Goal: Task Accomplishment & Management: Manage account settings

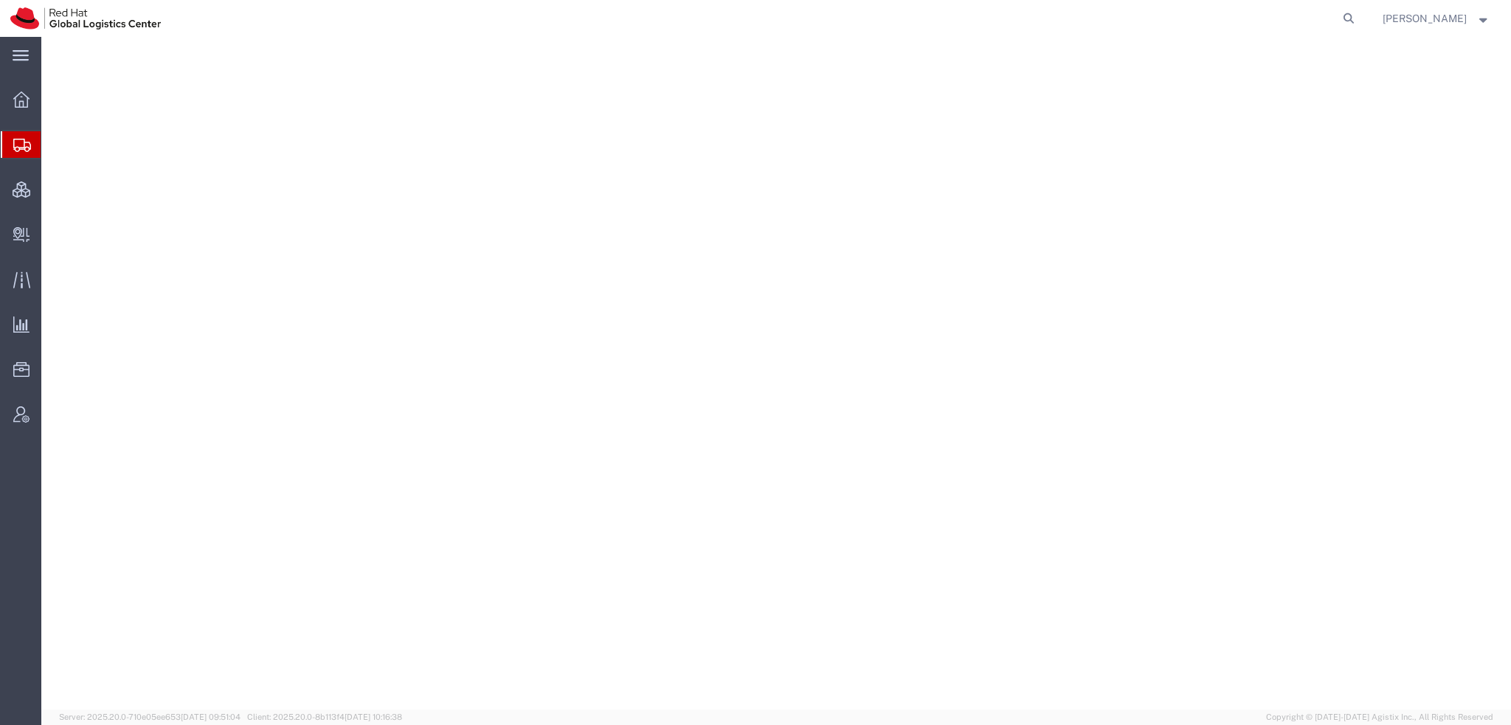
select select
select select "38036"
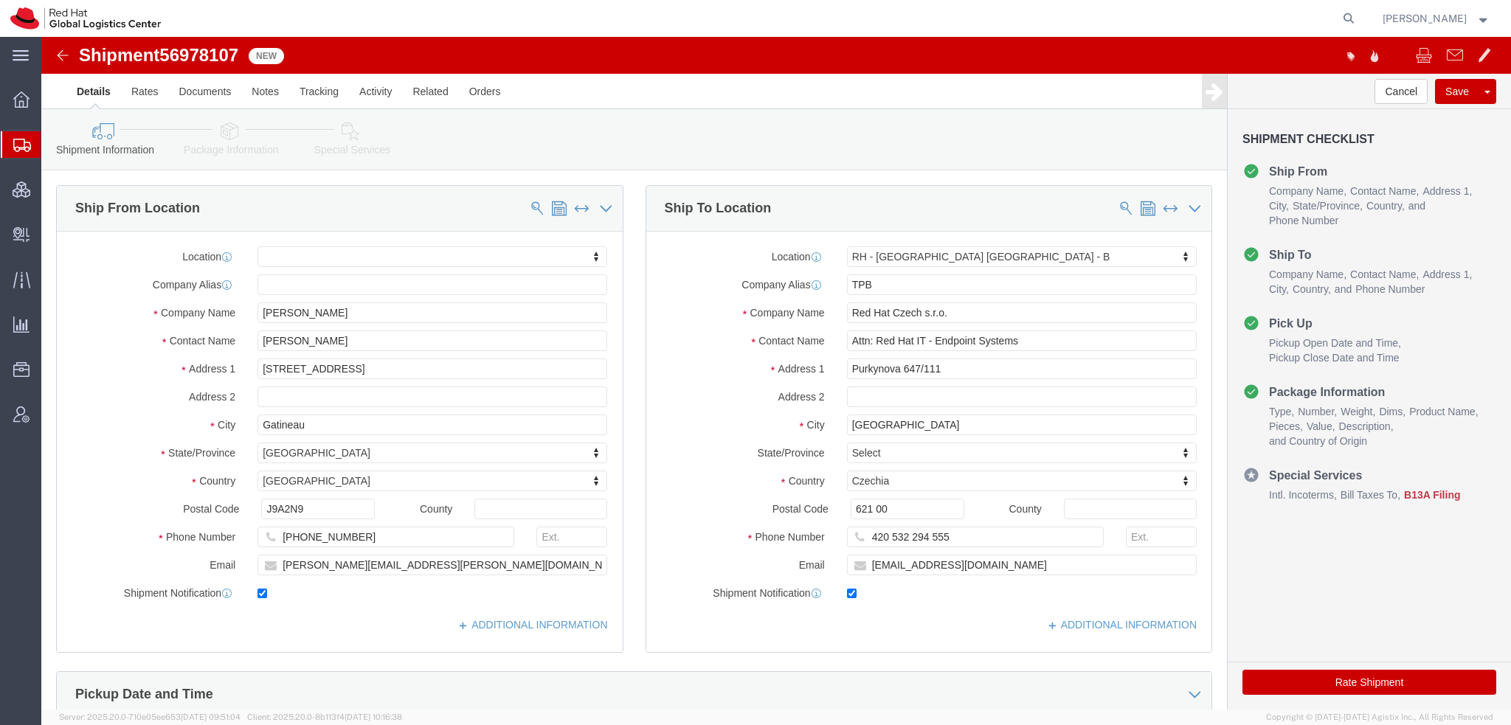
click at [0, 0] on span "Shipment Manager" at bounding box center [0, 0] width 0 height 0
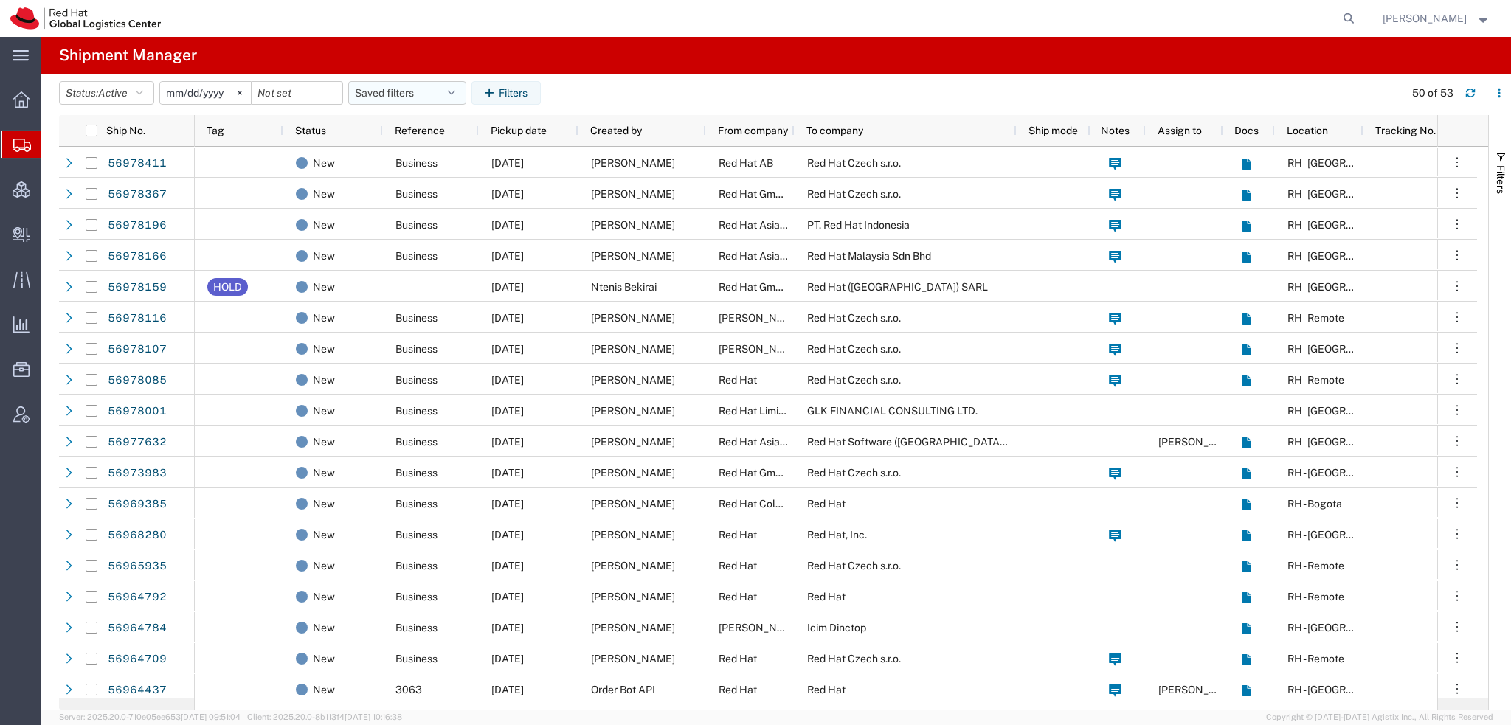
click at [455, 88] on icon "button" at bounding box center [451, 93] width 7 height 10
click at [409, 159] on span "Americas" at bounding box center [446, 157] width 193 height 27
type input "2023-05-07"
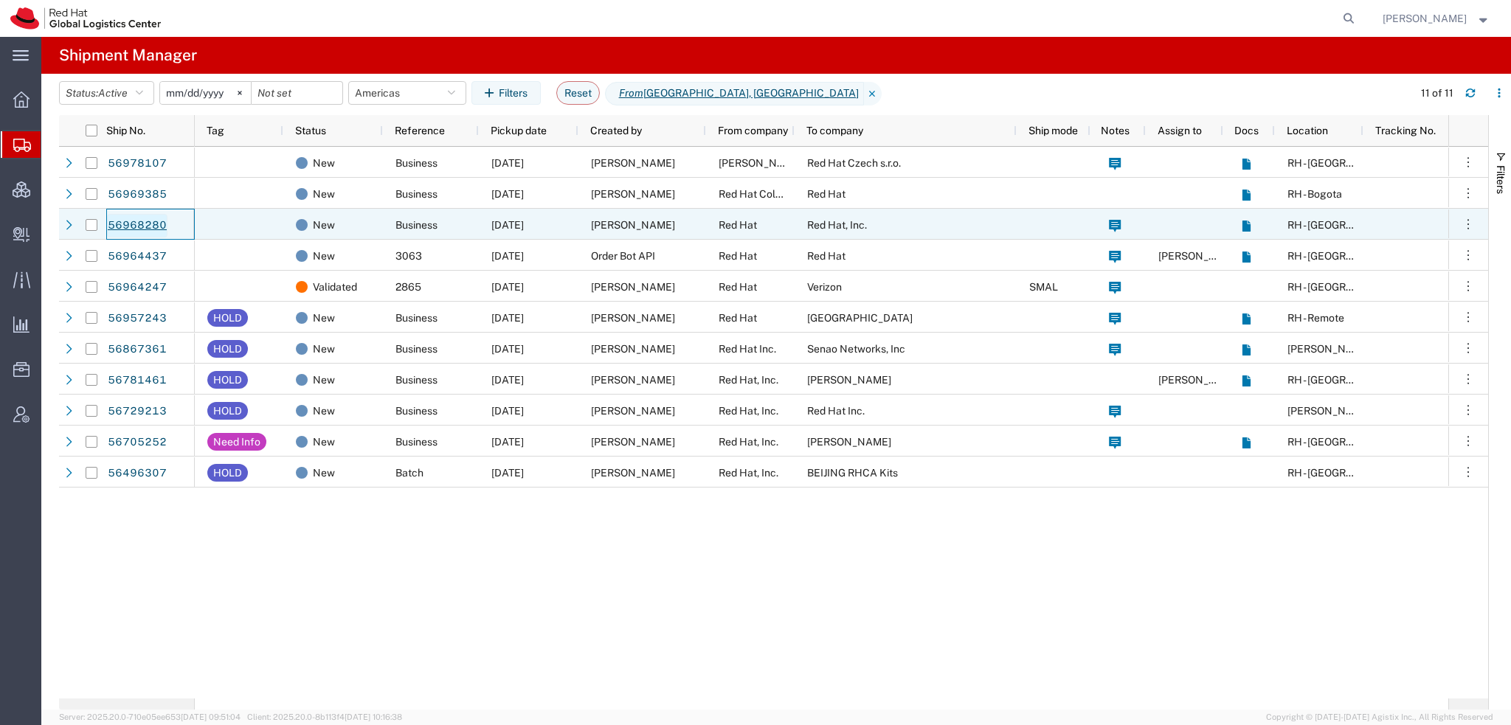
click at [117, 226] on link "56968280" at bounding box center [137, 226] width 60 height 24
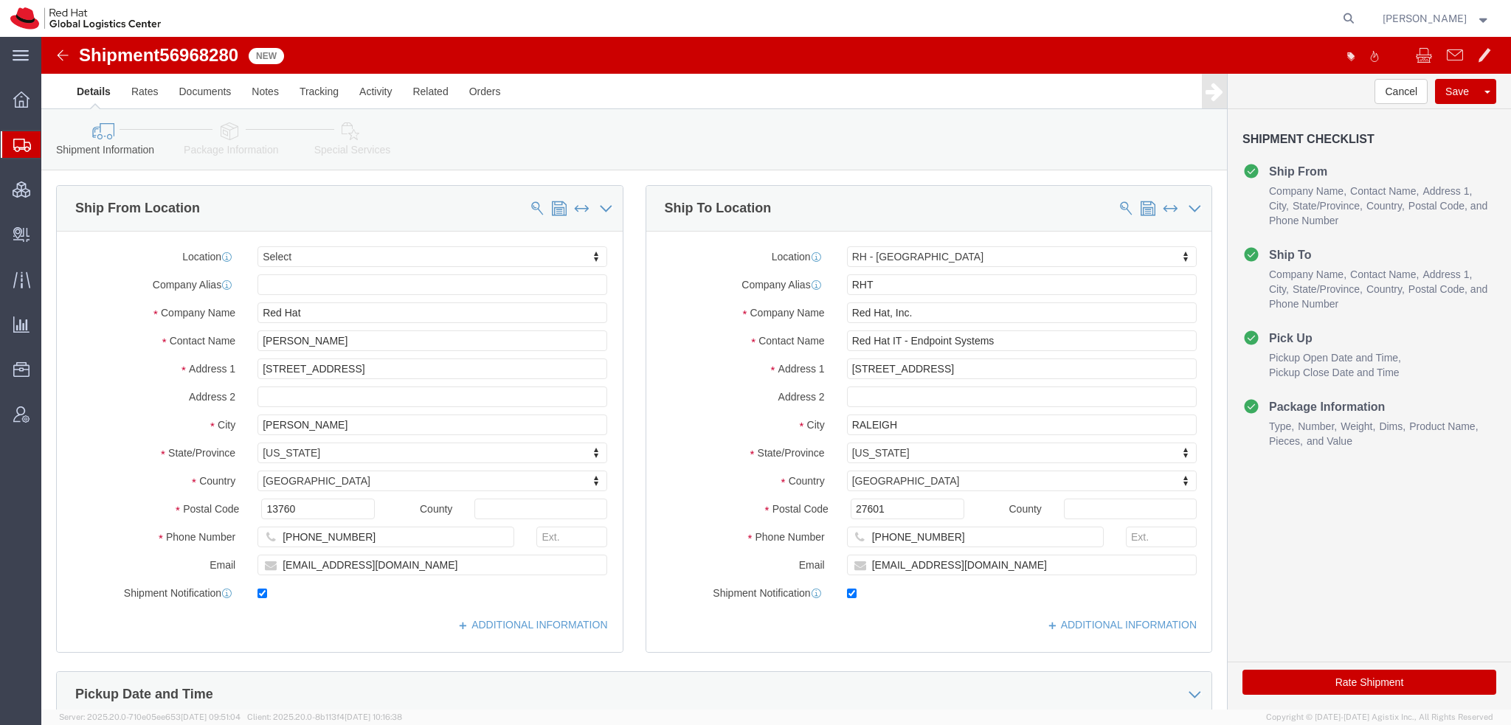
select select
select select "38014"
drag, startPoint x: 301, startPoint y: 328, endPoint x: -41, endPoint y: 157, distance: 382.7
click html "Shipment 56968280 New Details Rates Documents Notes Tracking Activity Related O…"
click button "Rate Shipment"
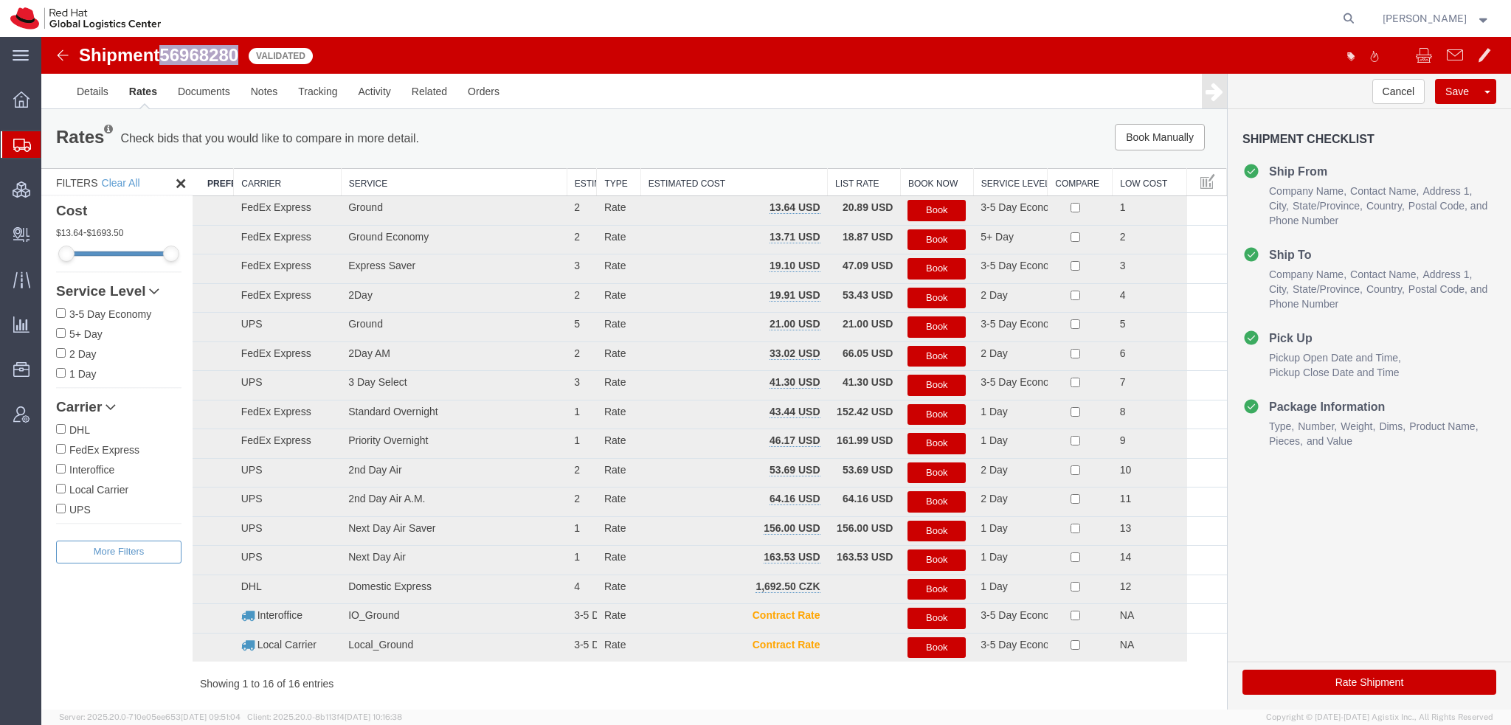
drag, startPoint x: 243, startPoint y: 53, endPoint x: 165, endPoint y: 46, distance: 77.7
click at [165, 46] on span "56968280" at bounding box center [198, 55] width 79 height 20
copy span "56968280"
click at [1155, 137] on button "Book Manually" at bounding box center [1160, 137] width 90 height 27
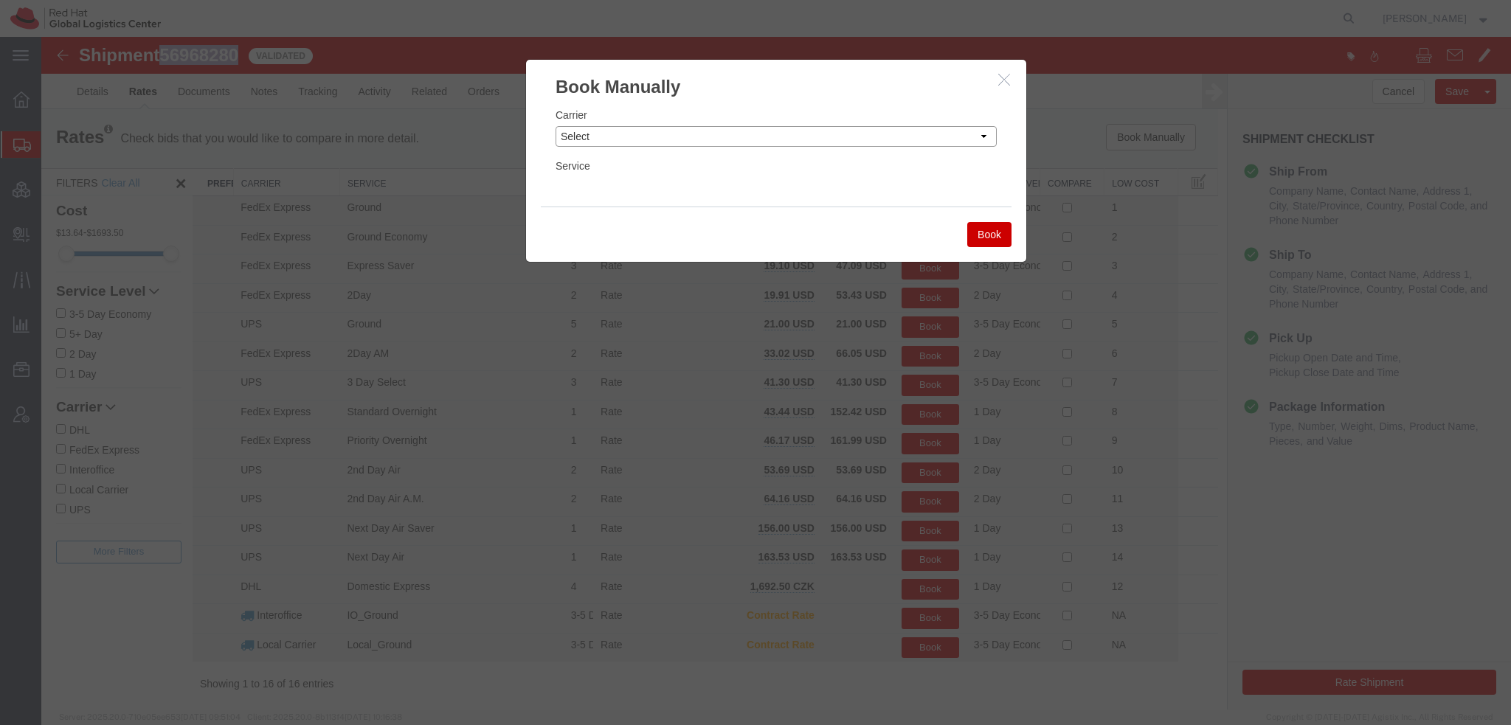
drag, startPoint x: 600, startPoint y: 140, endPoint x: 590, endPoint y: 145, distance: 11.2
click at [600, 140] on select "Select Add New Carrier (and default service) Amazon Logistics Czech Post DHL Fe…" at bounding box center [775, 136] width 441 height 21
select select "5"
click at [555, 126] on select "Select Add New Carrier (and default service) Amazon Logistics Czech Post DHL Fe…" at bounding box center [775, 136] width 441 height 21
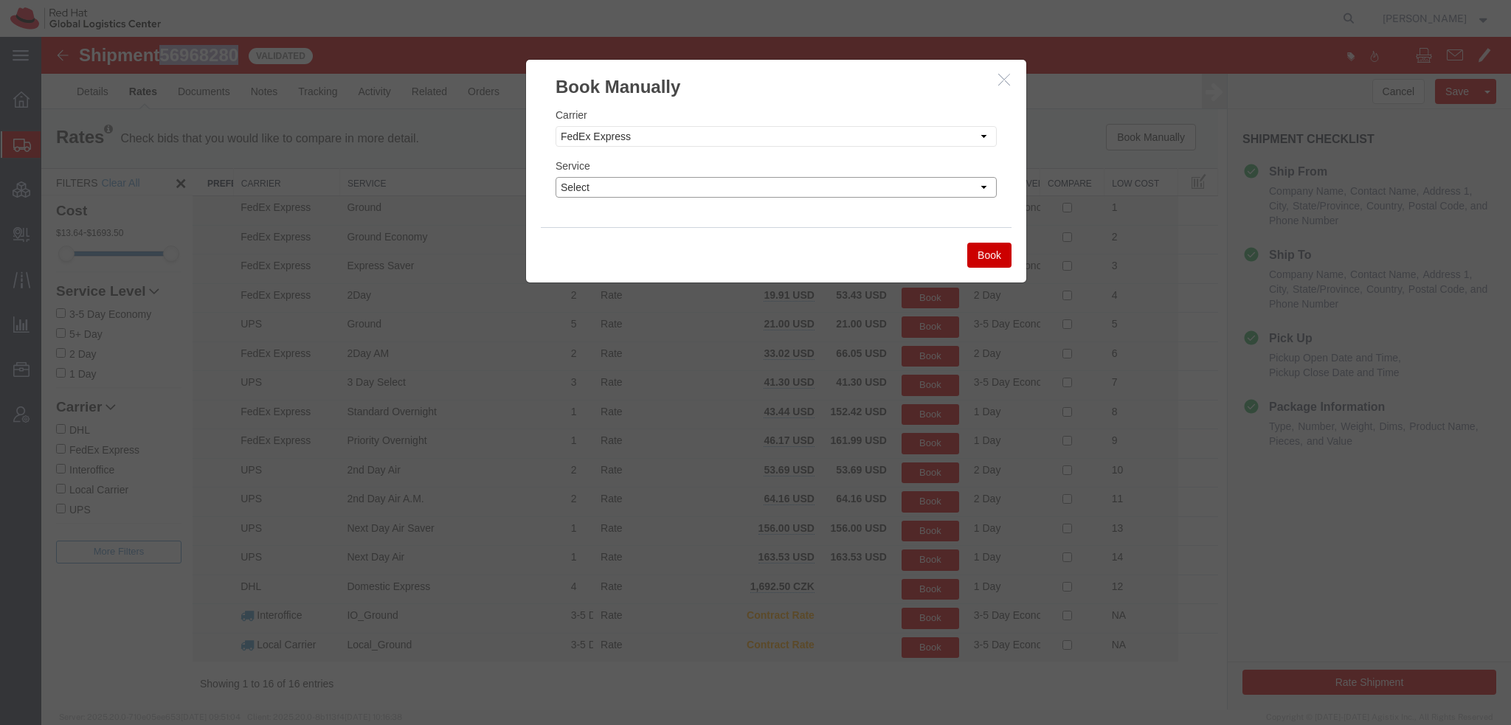
click at [615, 190] on select "Select 1Day Freight 2Day 2Day AM 2Day AM One Rate 2Day Freight 2Day One Rate 3 …" at bounding box center [775, 187] width 441 height 21
select select "22282"
click at [555, 177] on select "Select 1Day Freight 2Day 2Day AM 2Day AM One Rate 2Day Freight 2Day One Rate 3 …" at bounding box center [775, 187] width 441 height 21
click at [985, 254] on button "Book" at bounding box center [989, 255] width 44 height 25
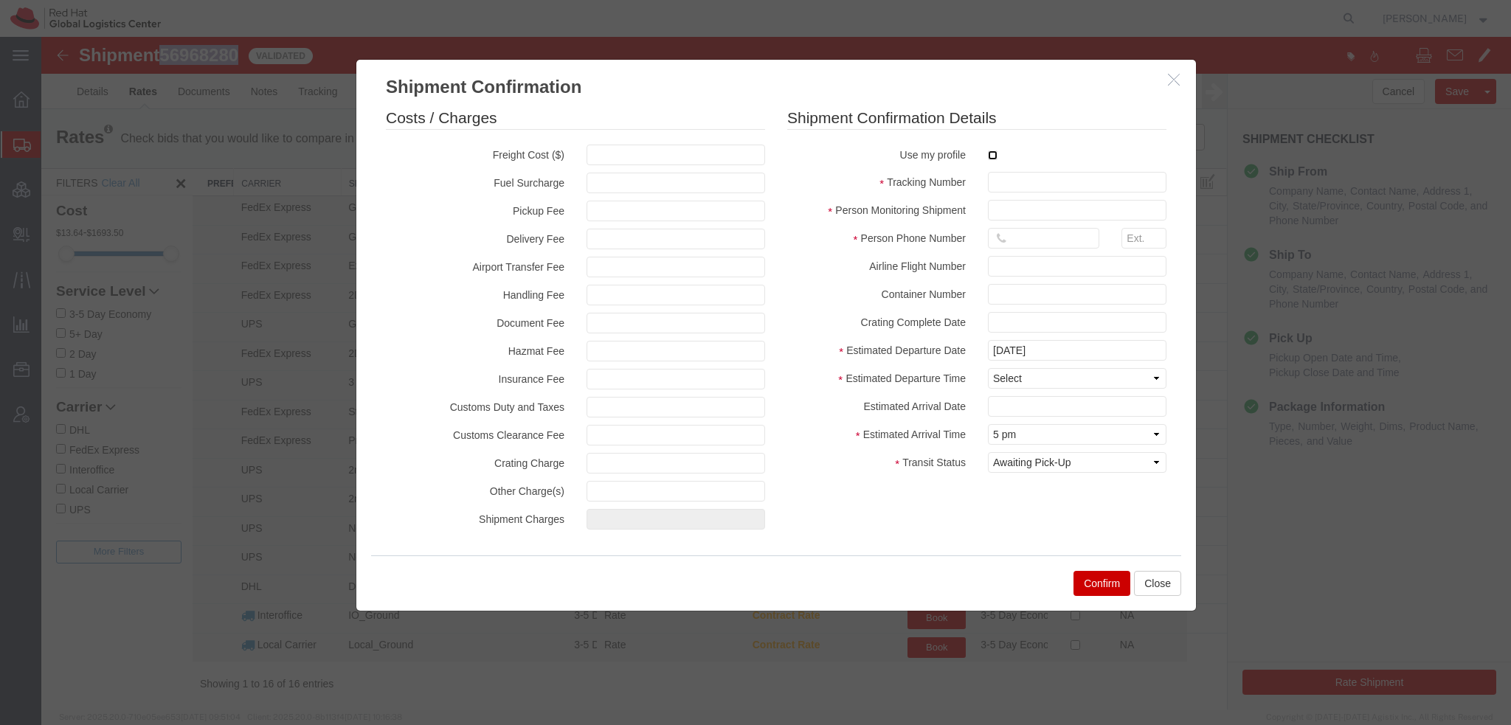
click at [989, 151] on input "checkbox" at bounding box center [993, 155] width 10 height 10
checkbox input "true"
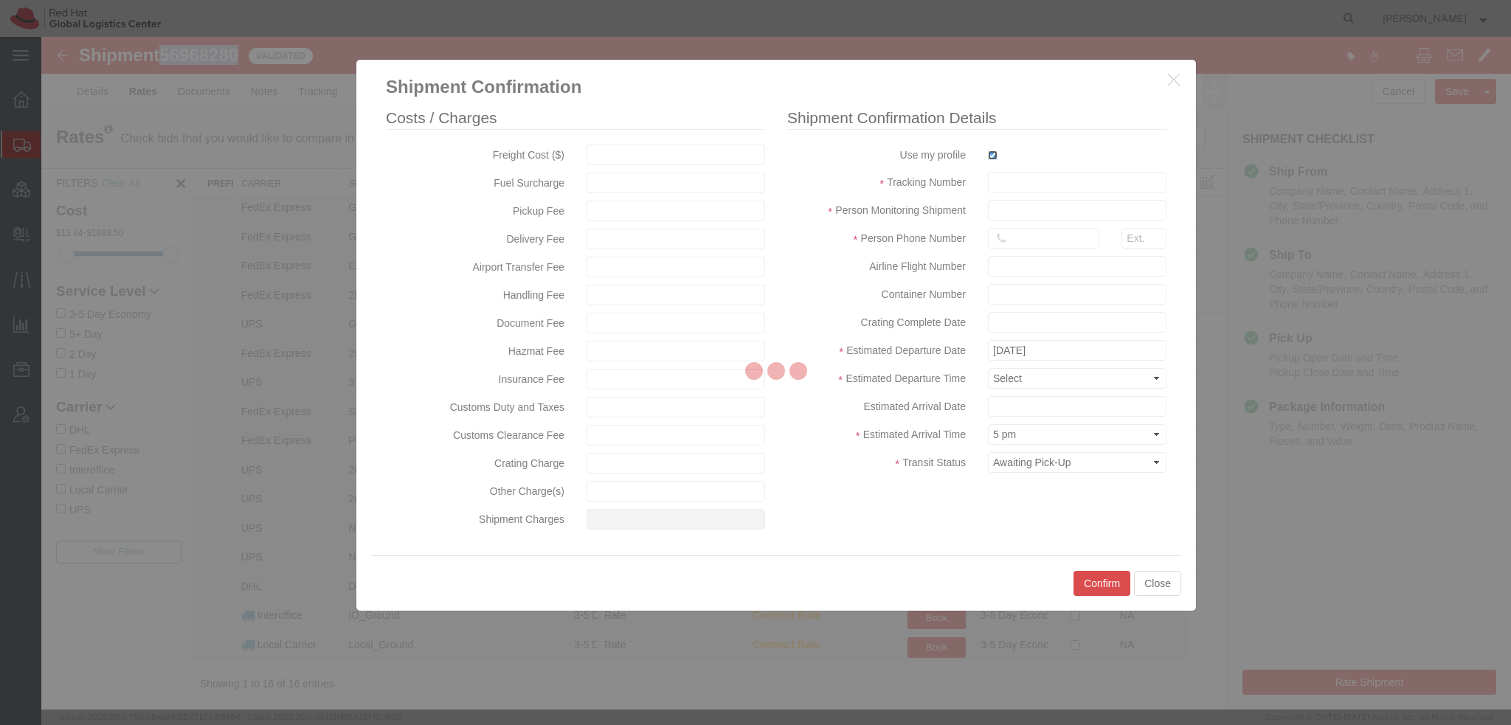
type input "[PERSON_NAME]"
type input "19193013123"
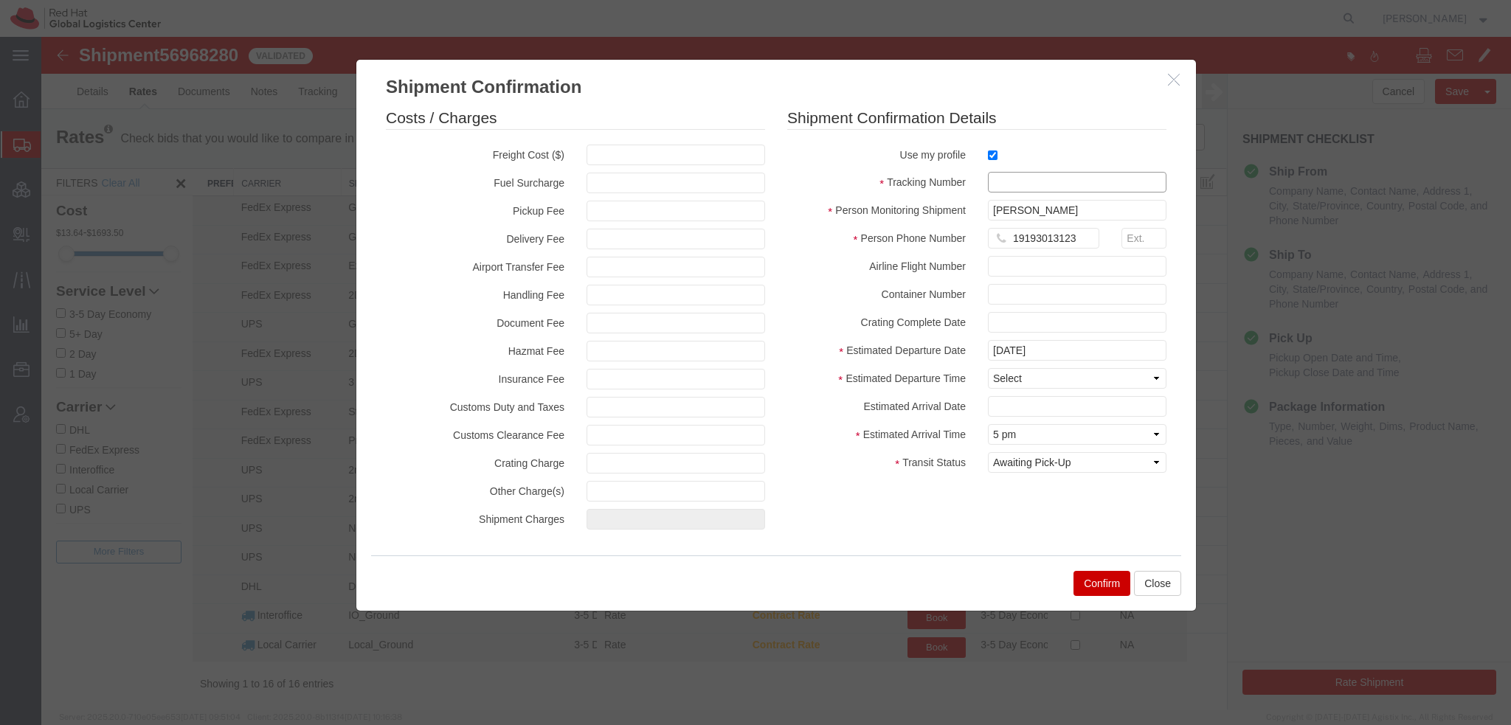
click at [997, 179] on input "text" at bounding box center [1077, 182] width 179 height 21
paste input "RMA: 27378145"
type input "RMA: 27378145"
click at [1018, 381] on select "Select Midnight 1 am 2 am 3 am 4 am 5 am 6 am 7 am 8 am 9 am 10 am 11 am 12 Noo…" at bounding box center [1077, 378] width 179 height 21
select select "1200"
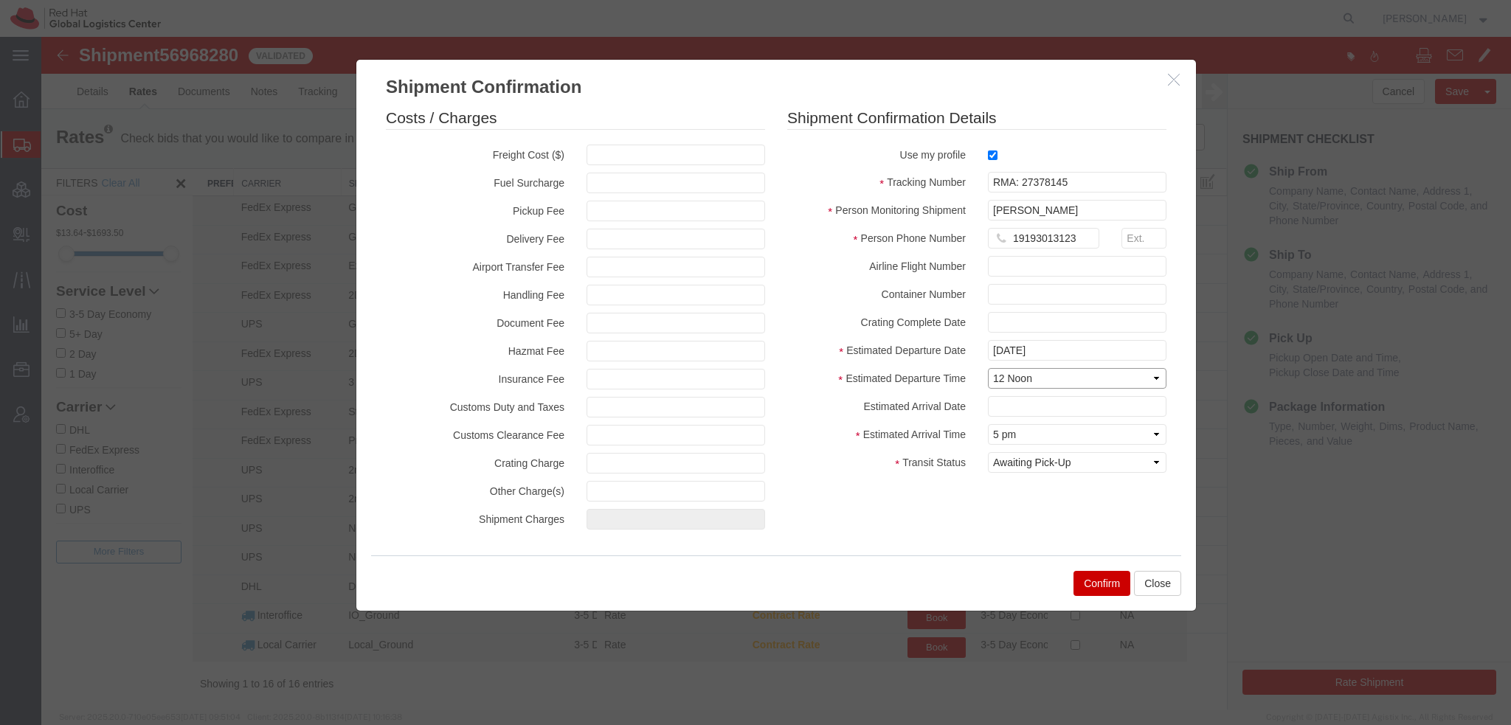
click at [988, 368] on select "Select Midnight 1 am 2 am 3 am 4 am 5 am 6 am 7 am 8 am 9 am 10 am 11 am 12 Noo…" at bounding box center [1077, 378] width 179 height 21
click at [1013, 395] on fieldset "Shipment Confirmation Details Use my profile Tracking Number RMA: 27378145 Pers…" at bounding box center [976, 293] width 379 height 373
click at [1012, 399] on input "text" at bounding box center [1077, 406] width 179 height 21
click at [1112, 359] on td "3" at bounding box center [1109, 355] width 22 height 22
type input "10/03/2025"
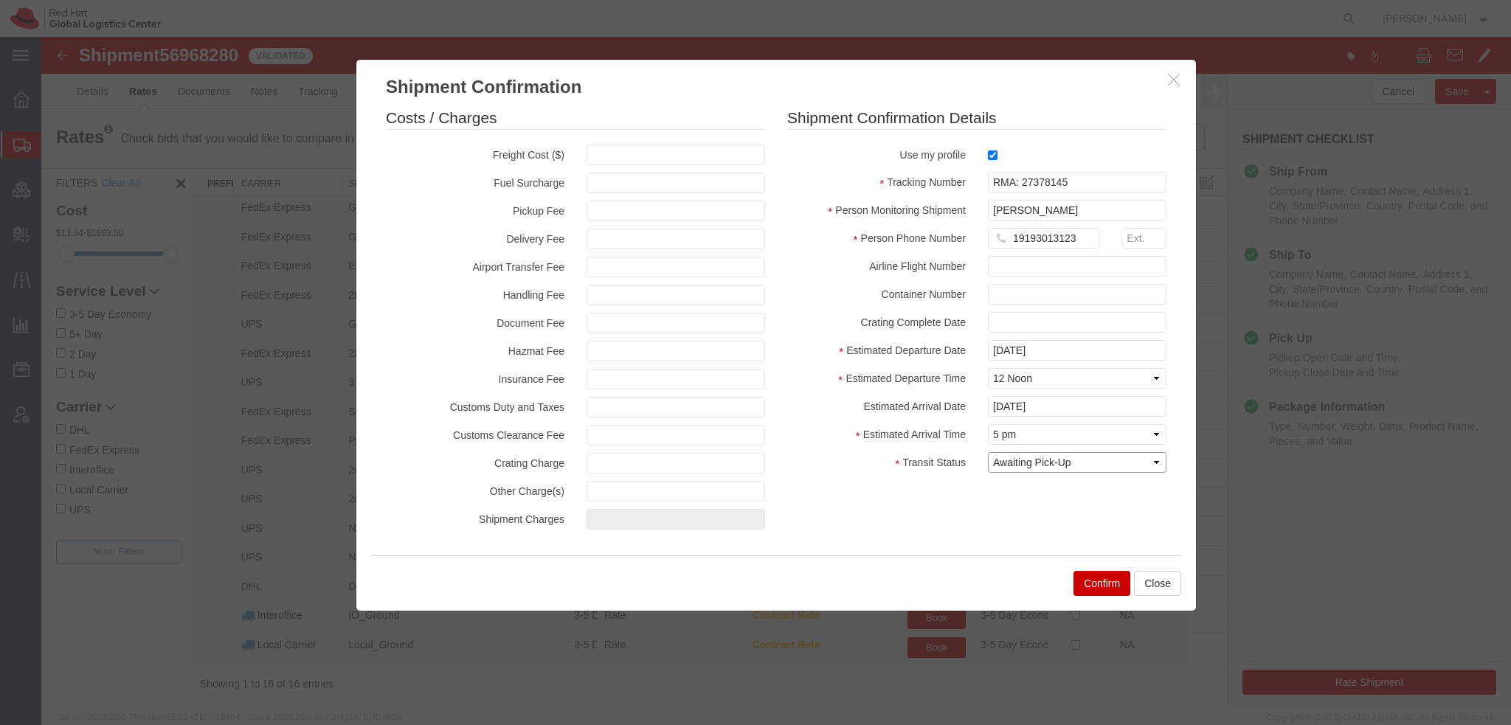
click at [1084, 457] on select "Select Arrival Notice Available Arrival Notice Imported Arrive at Delivery Loca…" at bounding box center [1077, 462] width 179 height 21
select select "DELIVRED"
click at [988, 452] on select "Select Arrival Notice Available Arrival Notice Imported Arrive at Delivery Loca…" at bounding box center [1077, 462] width 179 height 21
click at [1095, 580] on button "Confirm" at bounding box center [1101, 583] width 57 height 25
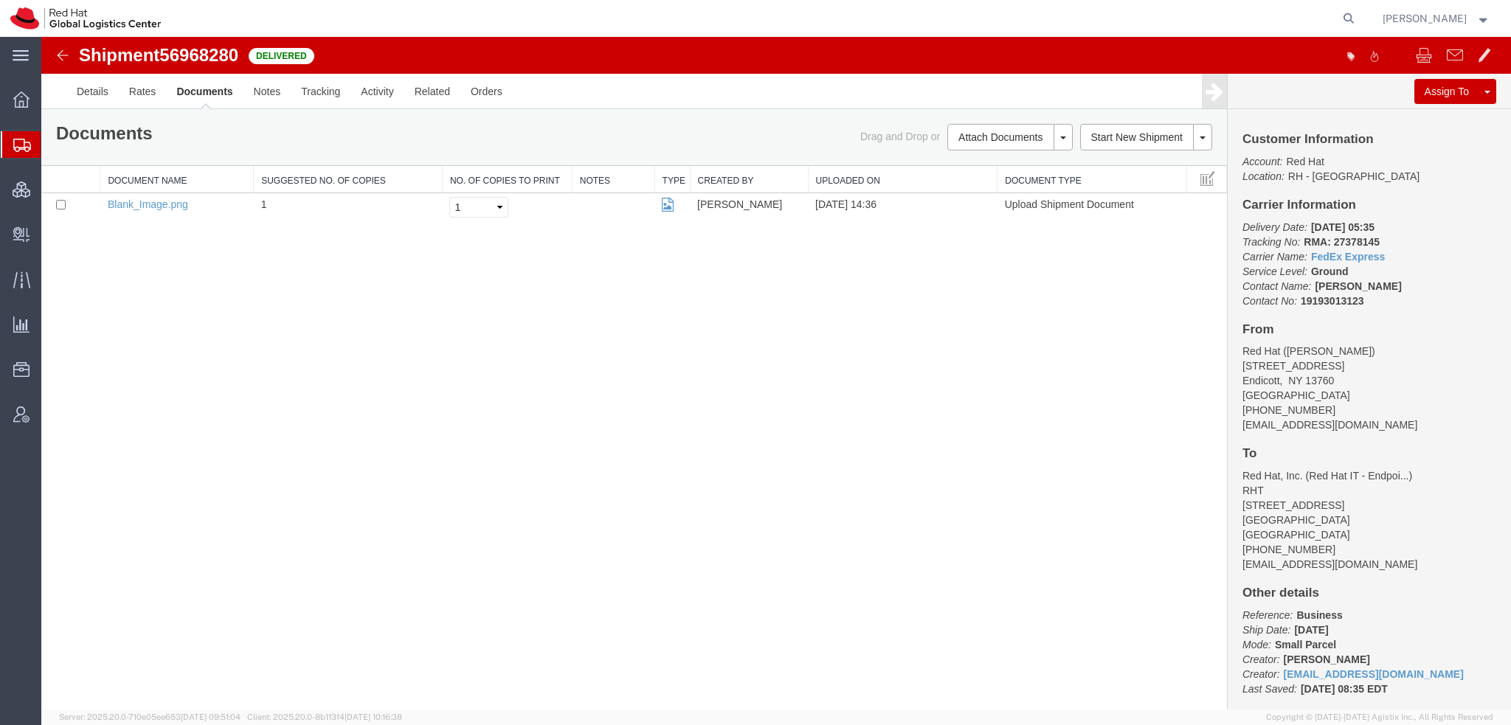
click at [0, 0] on span "Shipment Manager" at bounding box center [0, 0] width 0 height 0
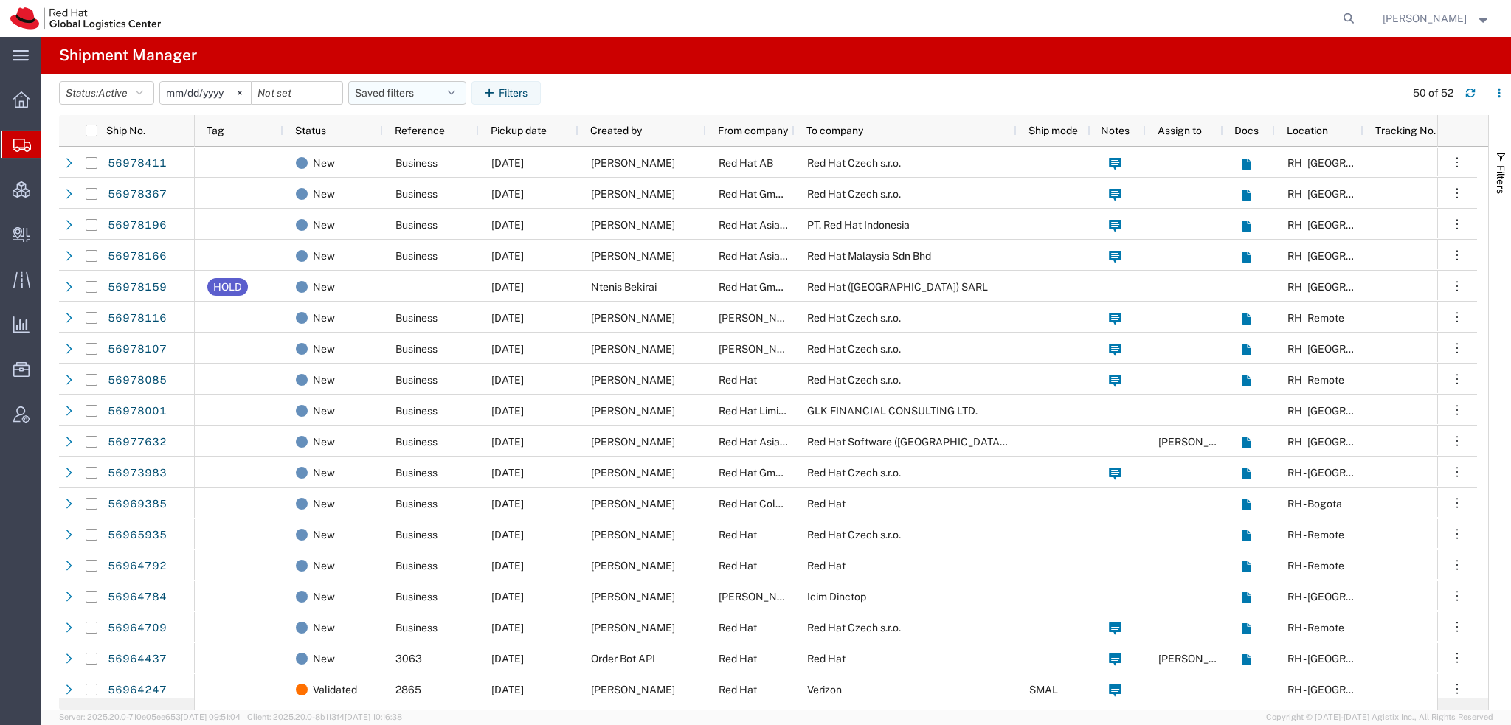
click at [402, 86] on button "Saved filters" at bounding box center [407, 93] width 118 height 24
click at [395, 153] on span "Americas" at bounding box center [446, 157] width 193 height 27
type input "2023-05-07"
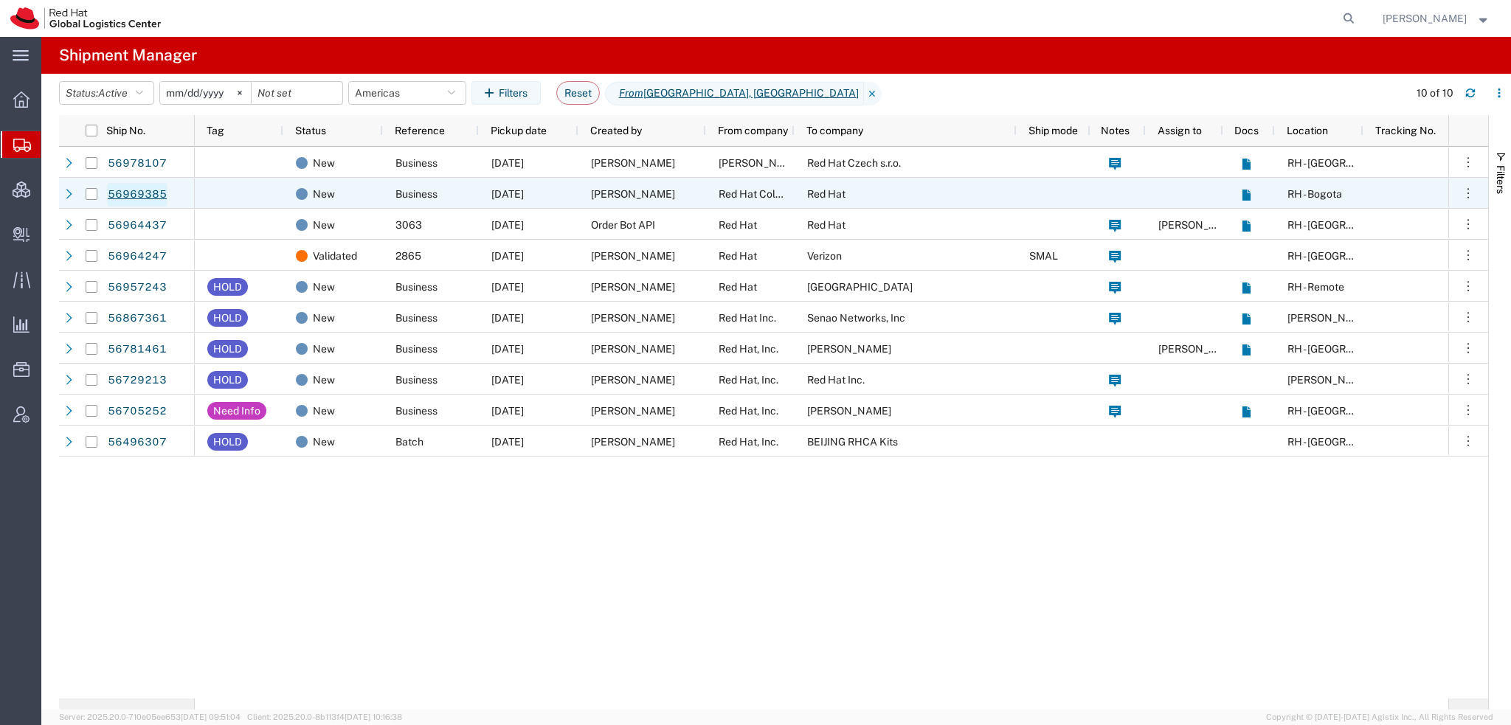
click at [153, 191] on link "56969385" at bounding box center [137, 195] width 60 height 24
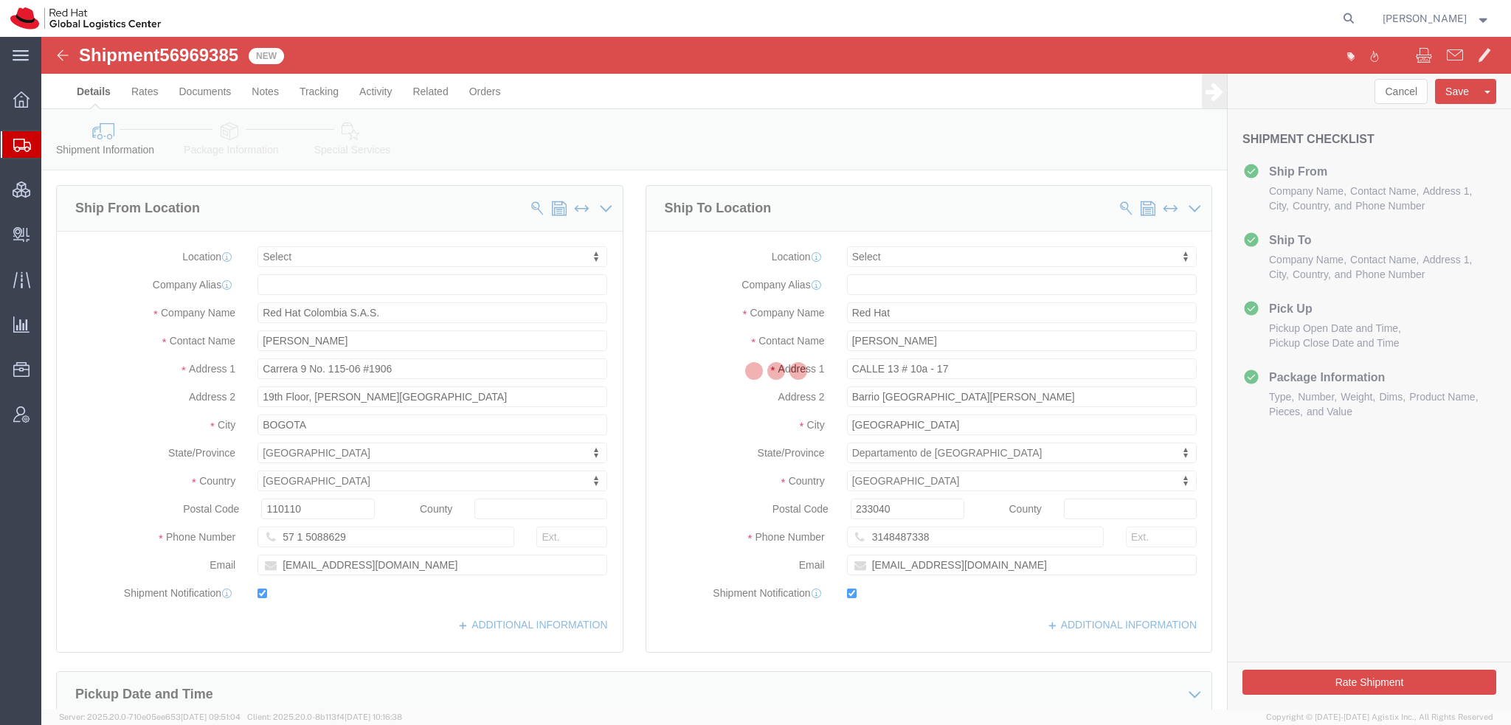
select select
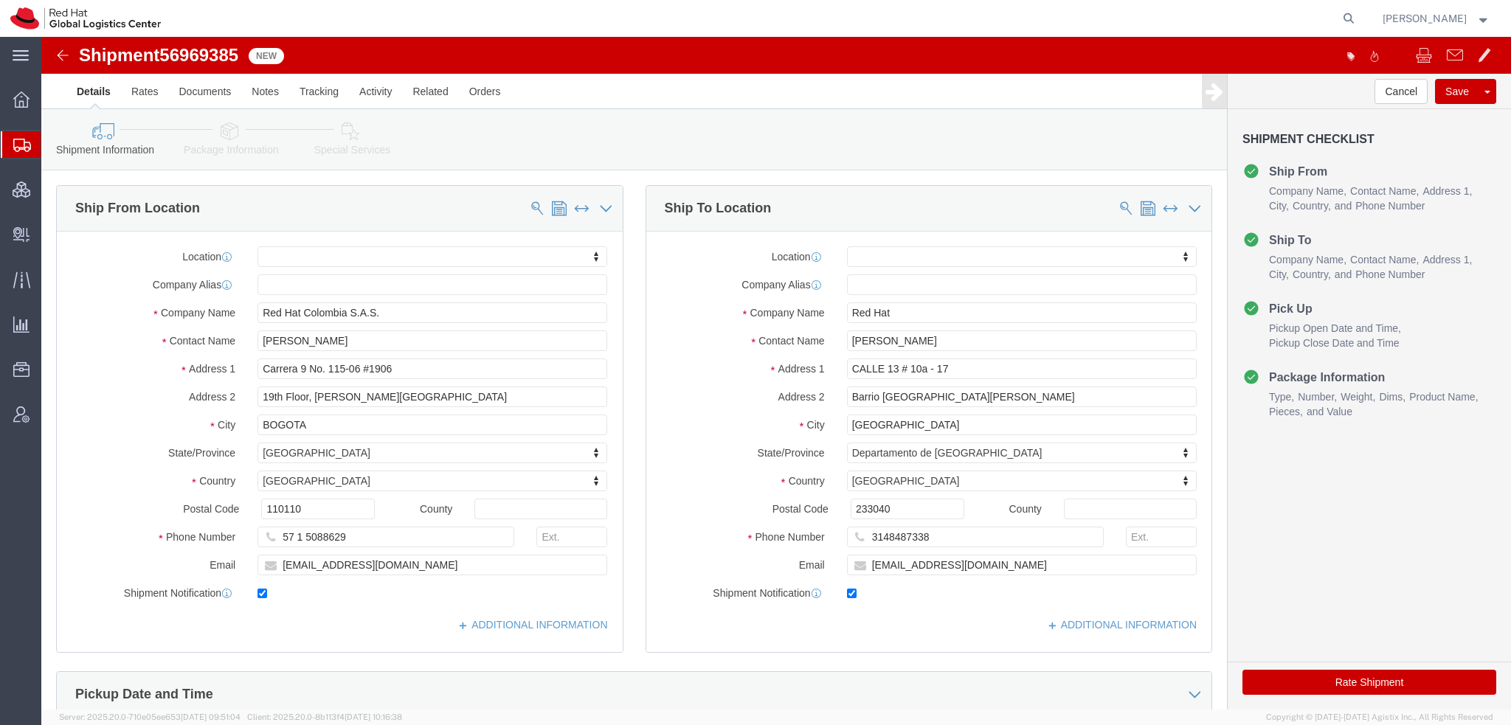
click link "Package Information"
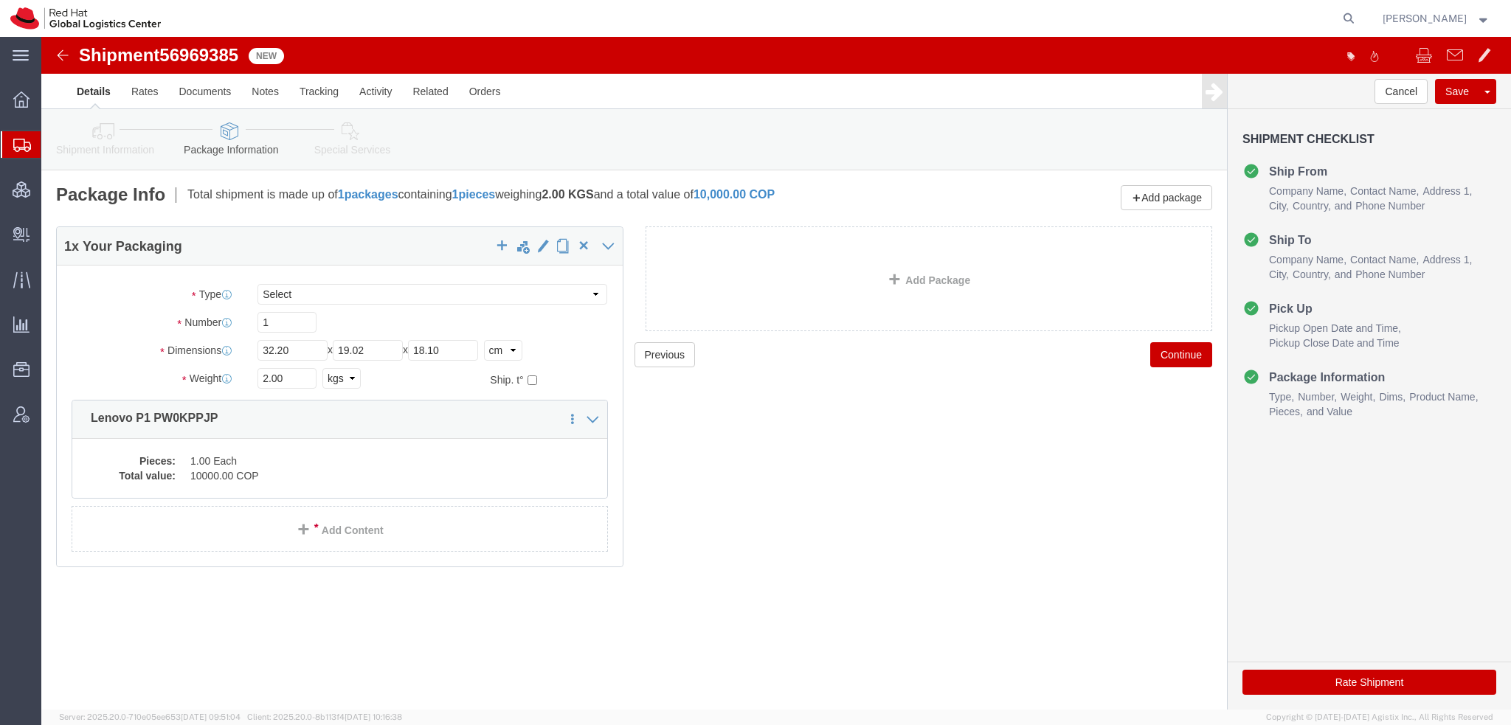
click button "Rate Shipment"
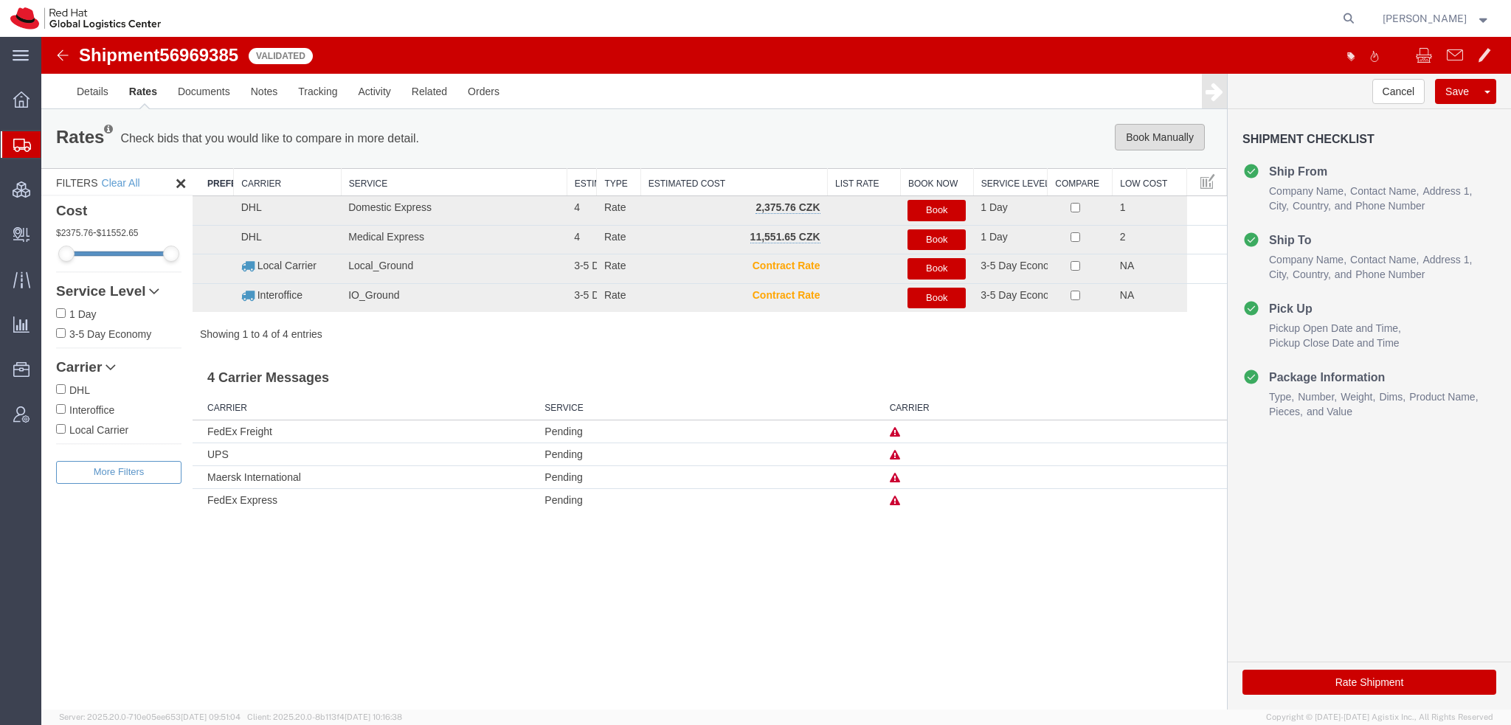
click at [1172, 136] on button "Book Manually" at bounding box center [1160, 137] width 90 height 27
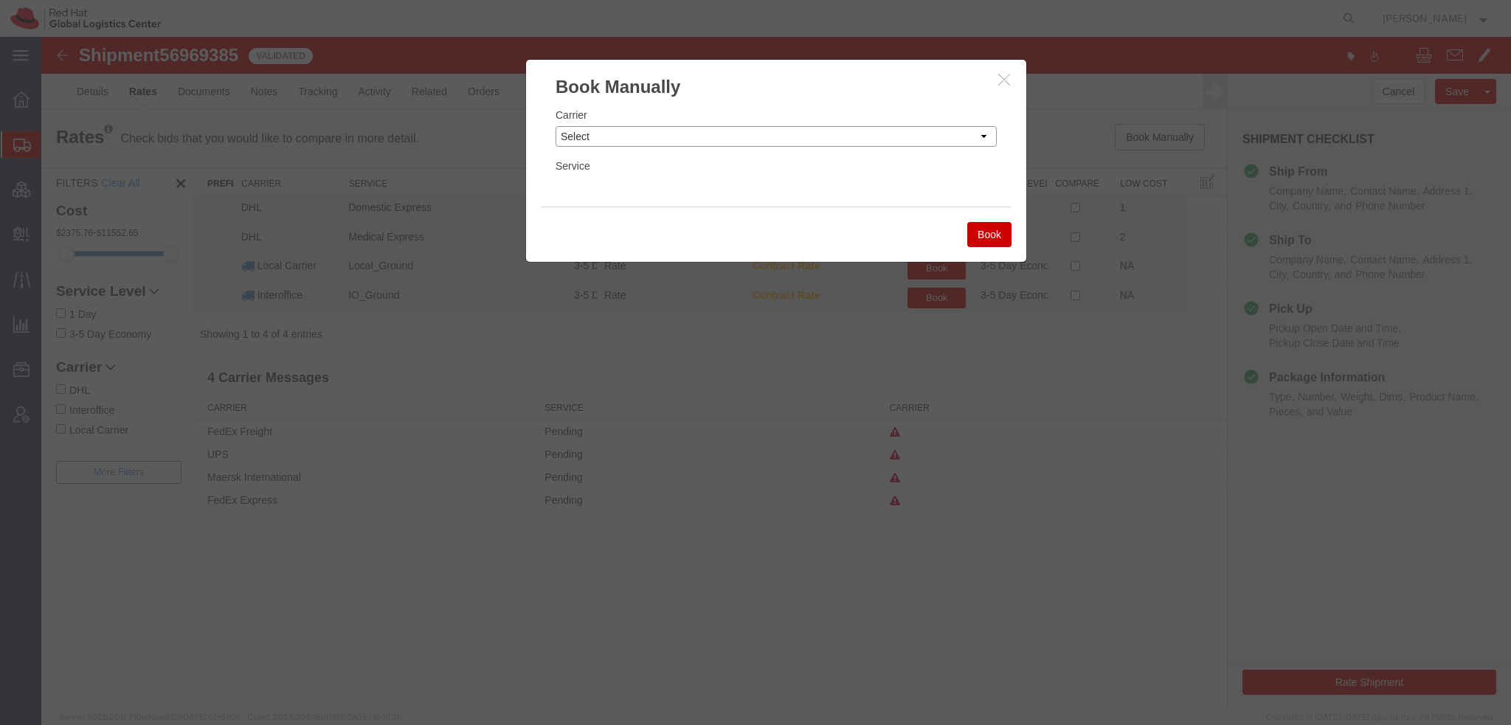
click at [707, 135] on select "Select Add New Carrier (and default service) Amazon Logistics Czech Post DHL Fe…" at bounding box center [775, 136] width 441 height 21
select select "5"
click at [555, 126] on select "Select Add New Carrier (and default service) Amazon Logistics Czech Post DHL Fe…" at bounding box center [775, 136] width 441 height 21
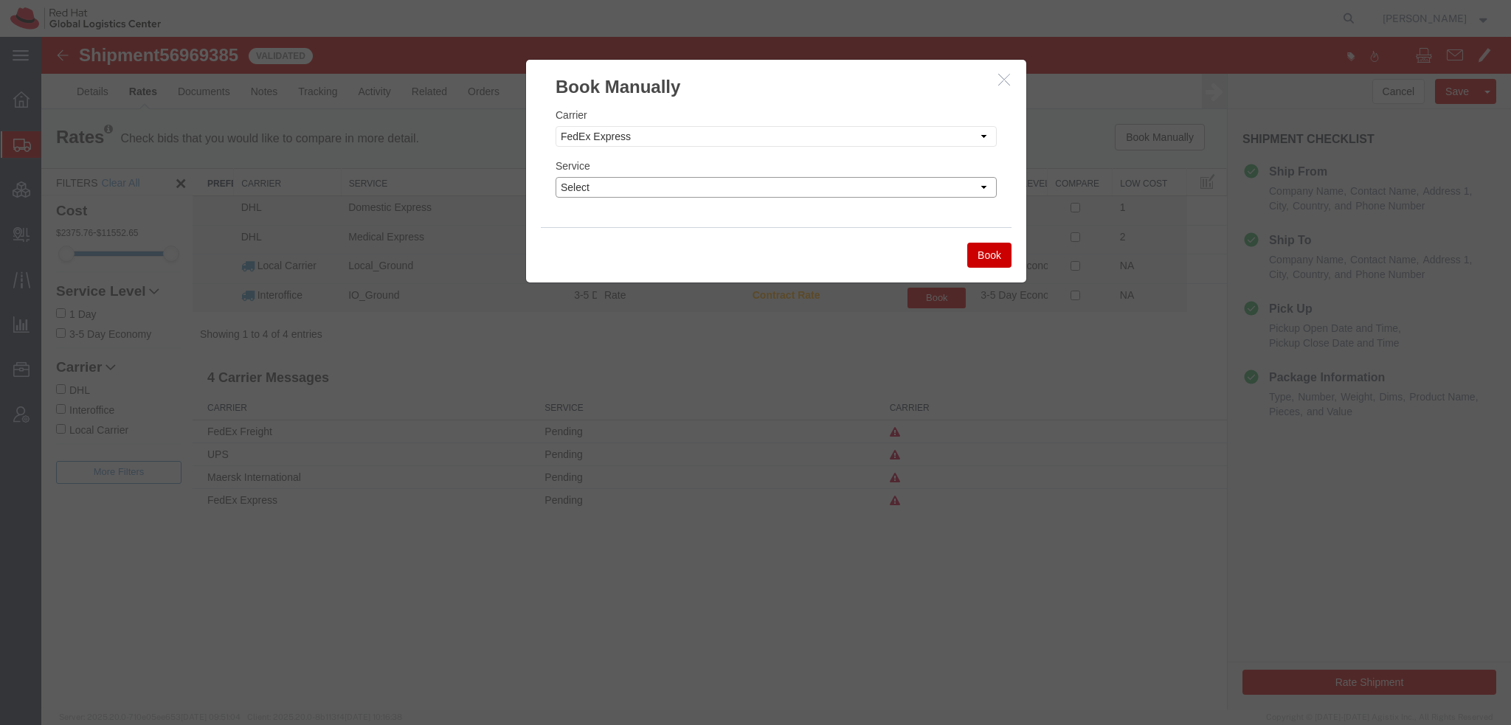
click at [593, 190] on select "Select 1Day Freight 2Day 2Day AM 2Day AM One Rate 2Day Freight 2Day One Rate 3 …" at bounding box center [775, 187] width 441 height 21
select select "32582"
click at [555, 177] on select "Select 1Day Freight 2Day 2Day AM 2Day AM One Rate 2Day Freight 2Day One Rate 3 …" at bounding box center [775, 187] width 441 height 21
click at [1014, 255] on div "Book Manually Carrier Select Add New Carrier (and default service) Amazon Logis…" at bounding box center [776, 171] width 502 height 224
click at [978, 250] on button "Book" at bounding box center [989, 255] width 44 height 25
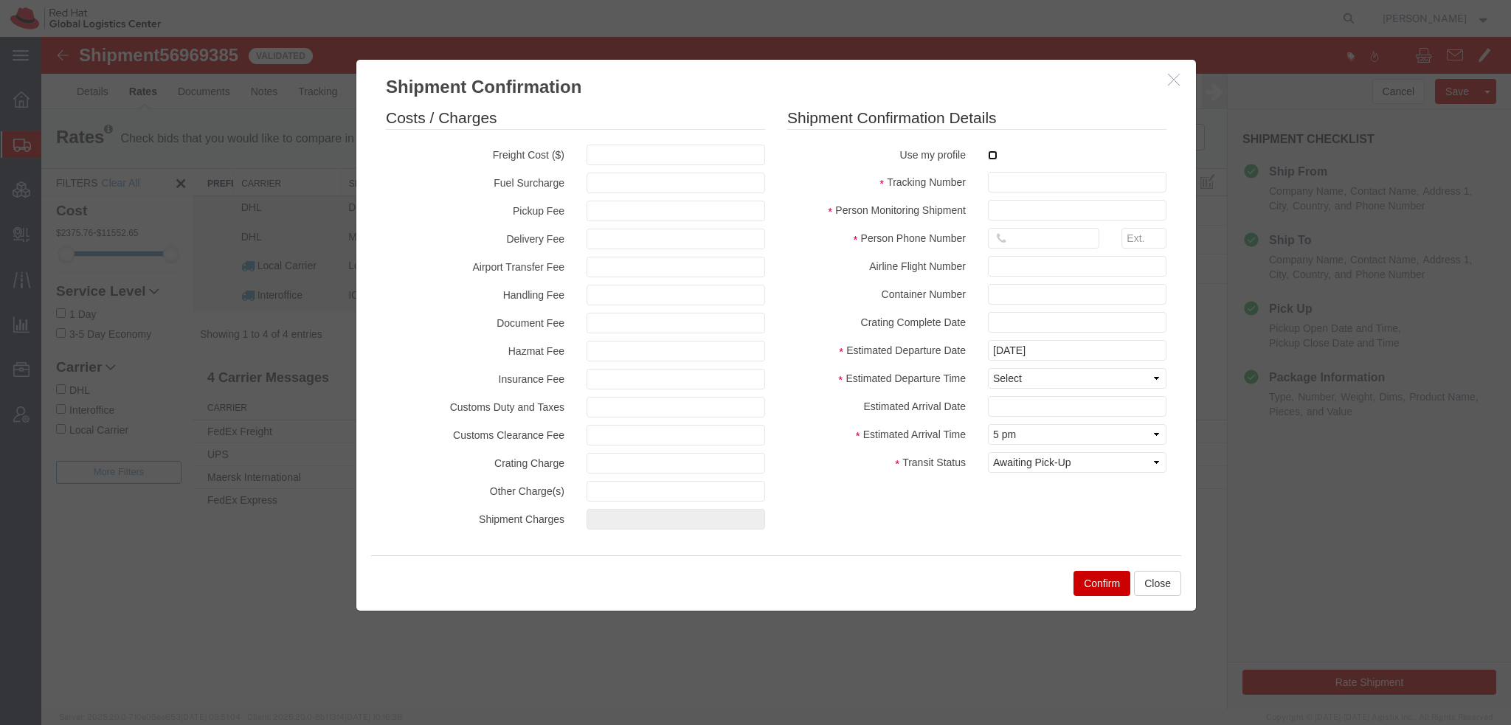
click at [993, 156] on input "checkbox" at bounding box center [993, 155] width 10 height 10
checkbox input "true"
type input "[PERSON_NAME]"
type input "19193013123"
click at [1021, 173] on input "text" at bounding box center [1077, 182] width 179 height 21
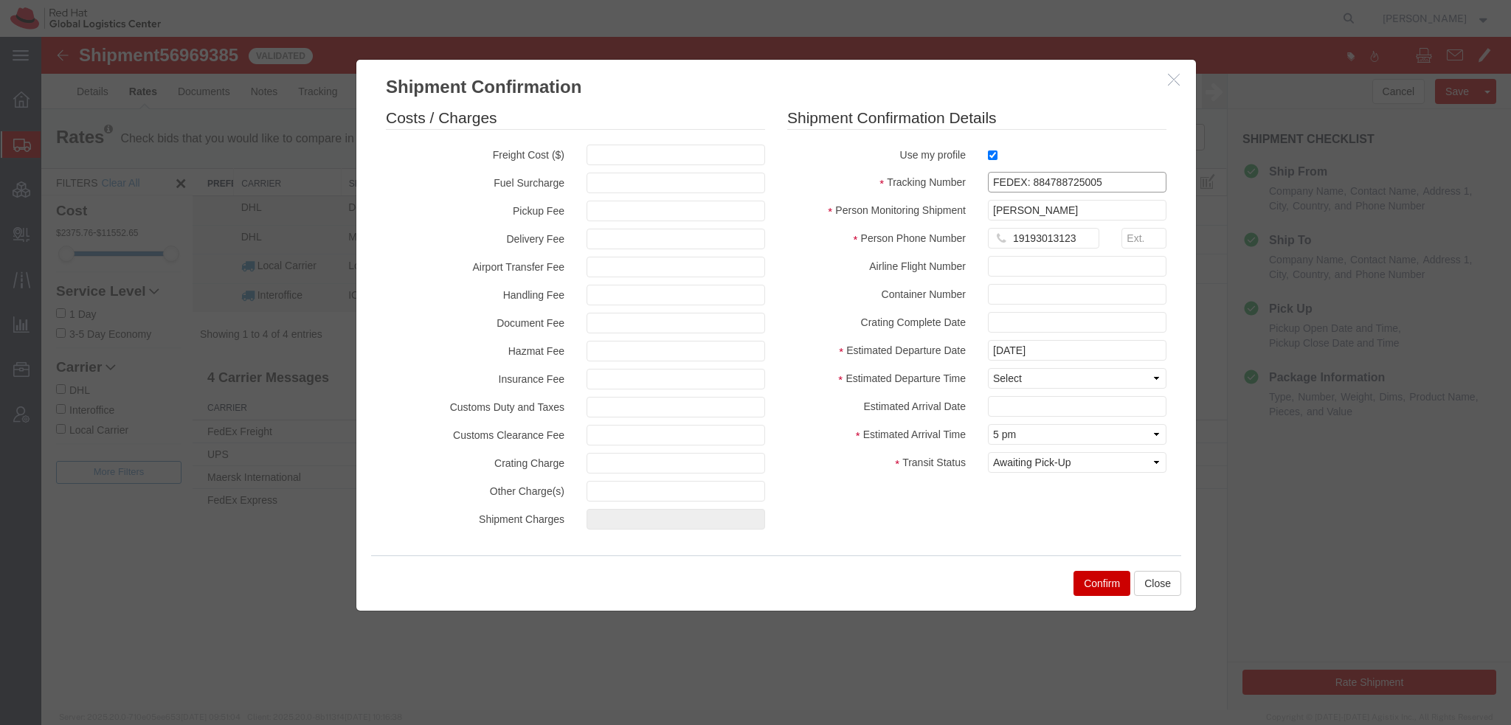
type input "FEDEX: 884788725005"
click at [1029, 383] on select "Select Midnight 1 am 2 am 3 am 4 am 5 am 6 am 7 am 8 am 9 am 10 am 11 am 12 Noo…" at bounding box center [1077, 378] width 179 height 21
select select "1600"
click at [988, 368] on select "Select Midnight 1 am 2 am 3 am 4 am 5 am 6 am 7 am 8 am 9 am 10 am 11 am 12 Noo…" at bounding box center [1077, 378] width 179 height 21
click at [1025, 409] on input "text" at bounding box center [1077, 406] width 179 height 21
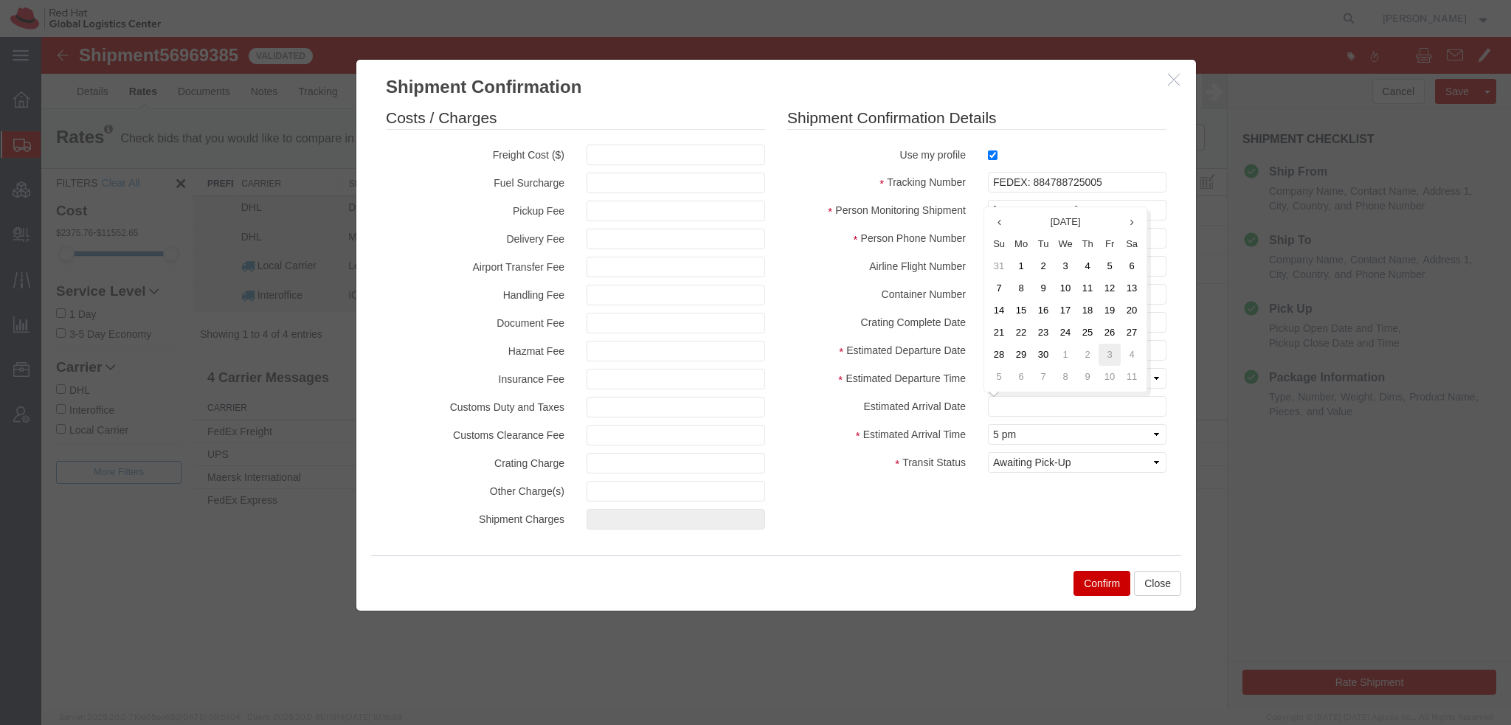
click at [1112, 356] on td "3" at bounding box center [1109, 355] width 22 height 22
type input "10/03/2025"
click at [1056, 465] on select "Select Arrival Notice Available Arrival Notice Imported Arrive at Delivery Loca…" at bounding box center [1077, 462] width 179 height 21
select select "DELIVRED"
click at [988, 452] on select "Select Arrival Notice Available Arrival Notice Imported Arrive at Delivery Loca…" at bounding box center [1077, 462] width 179 height 21
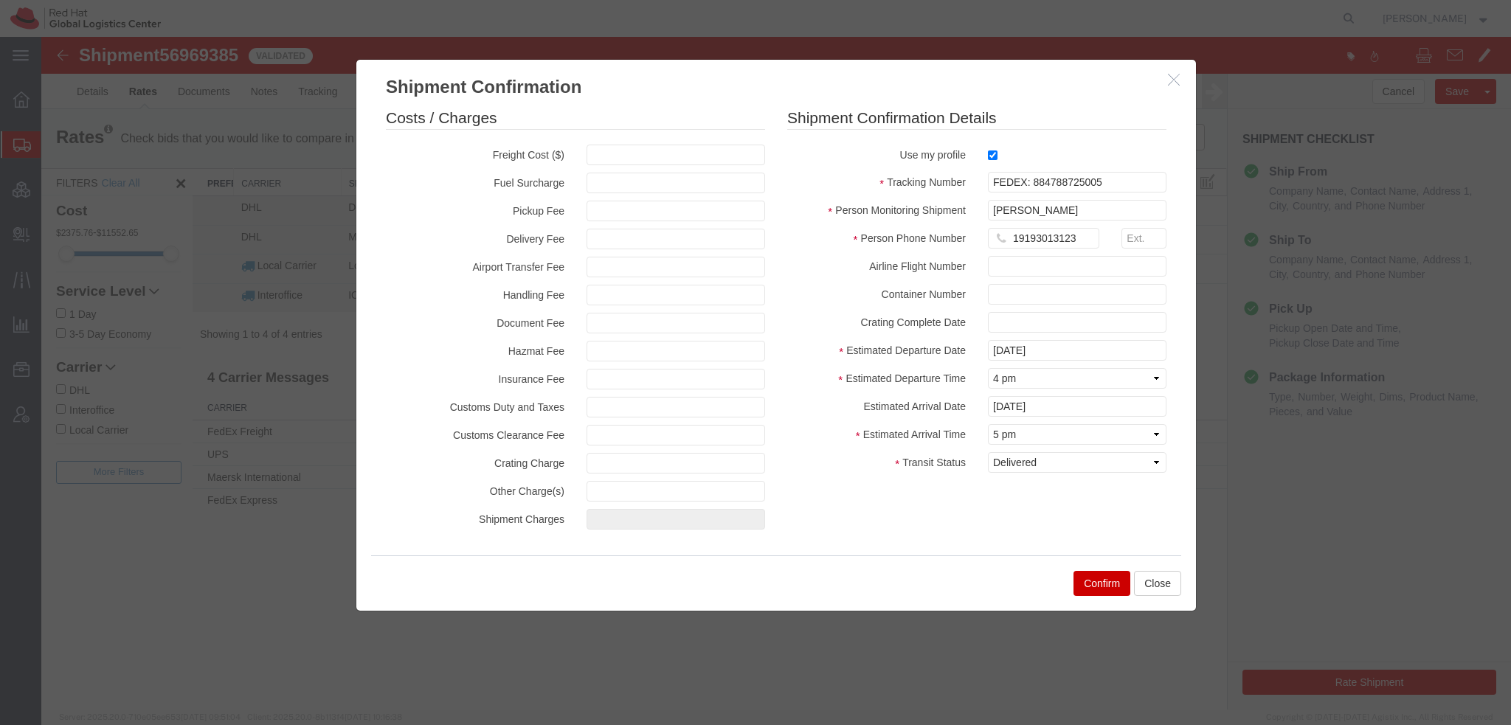
click at [1104, 584] on button "Confirm" at bounding box center [1101, 583] width 57 height 25
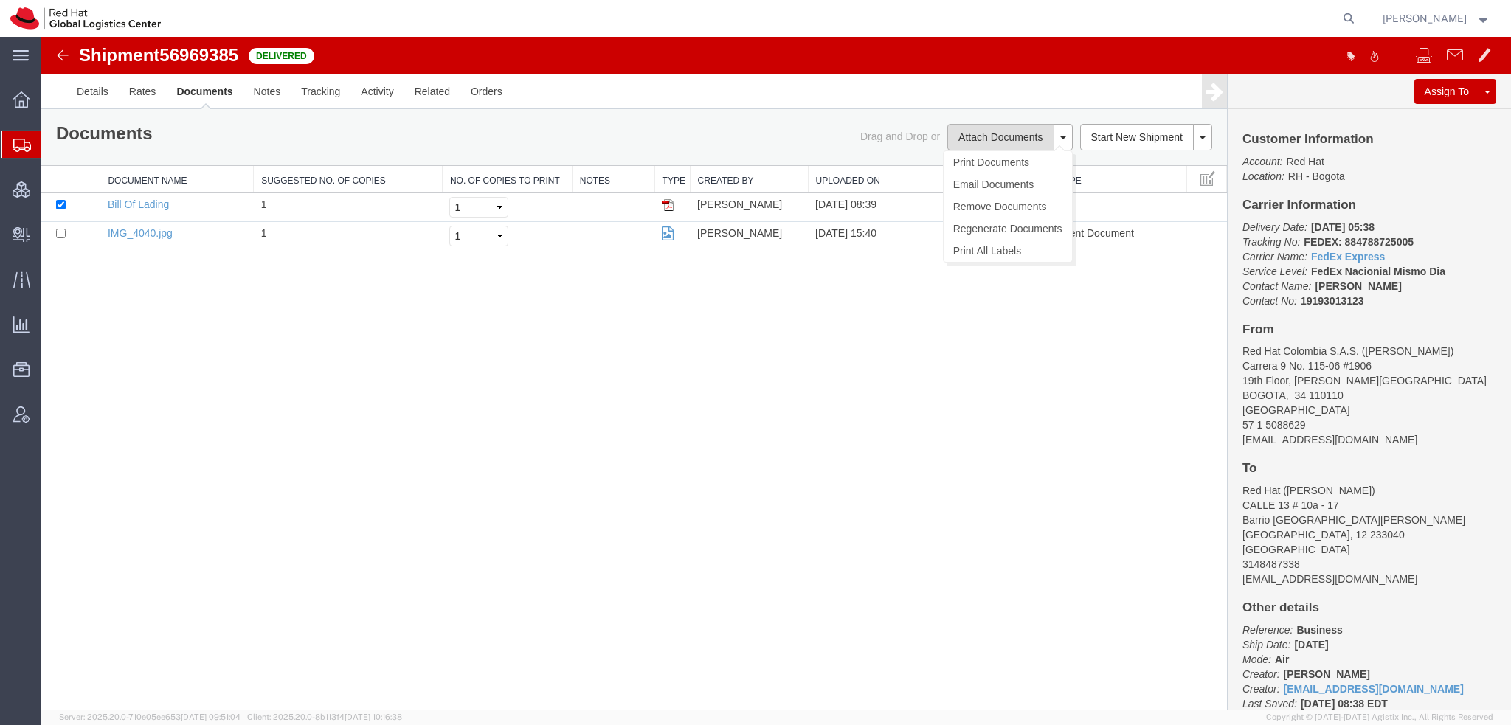
click at [1000, 144] on button "Attach Documents" at bounding box center [1000, 137] width 106 height 27
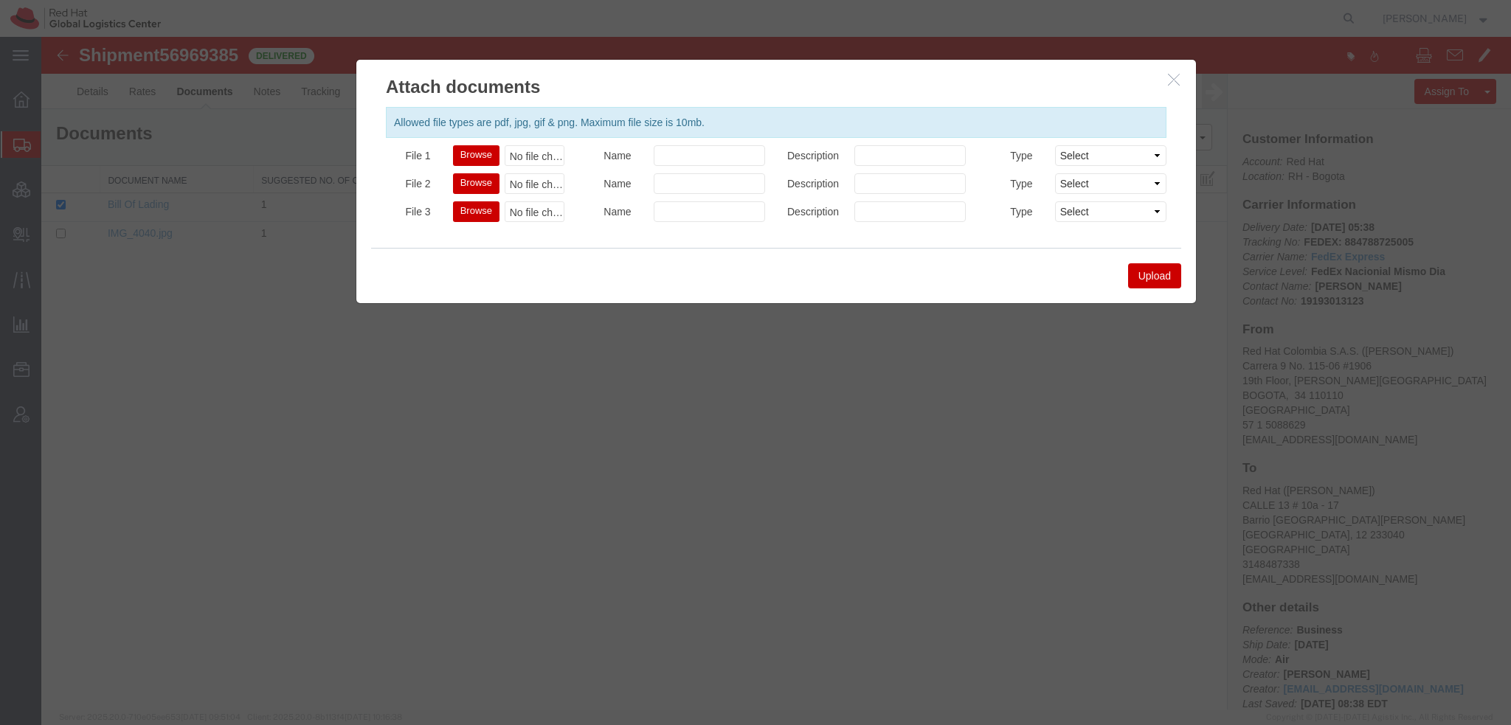
click at [478, 157] on button "Browse" at bounding box center [476, 155] width 46 height 21
type input "C:\fakepath\2025-09-30T12_38_57-FedEx-Shipping-Label.pdf"
click at [1168, 276] on button "Upload" at bounding box center [1154, 275] width 53 height 25
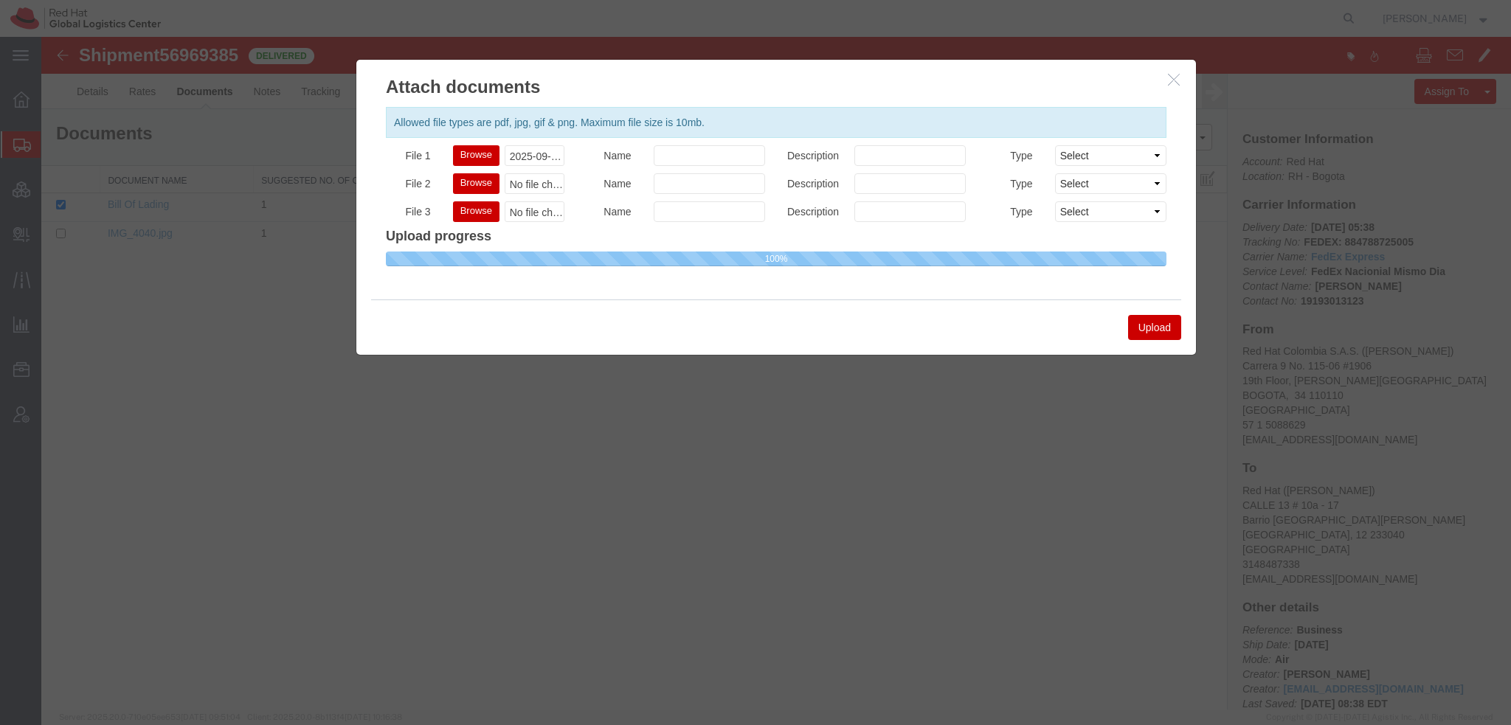
select select
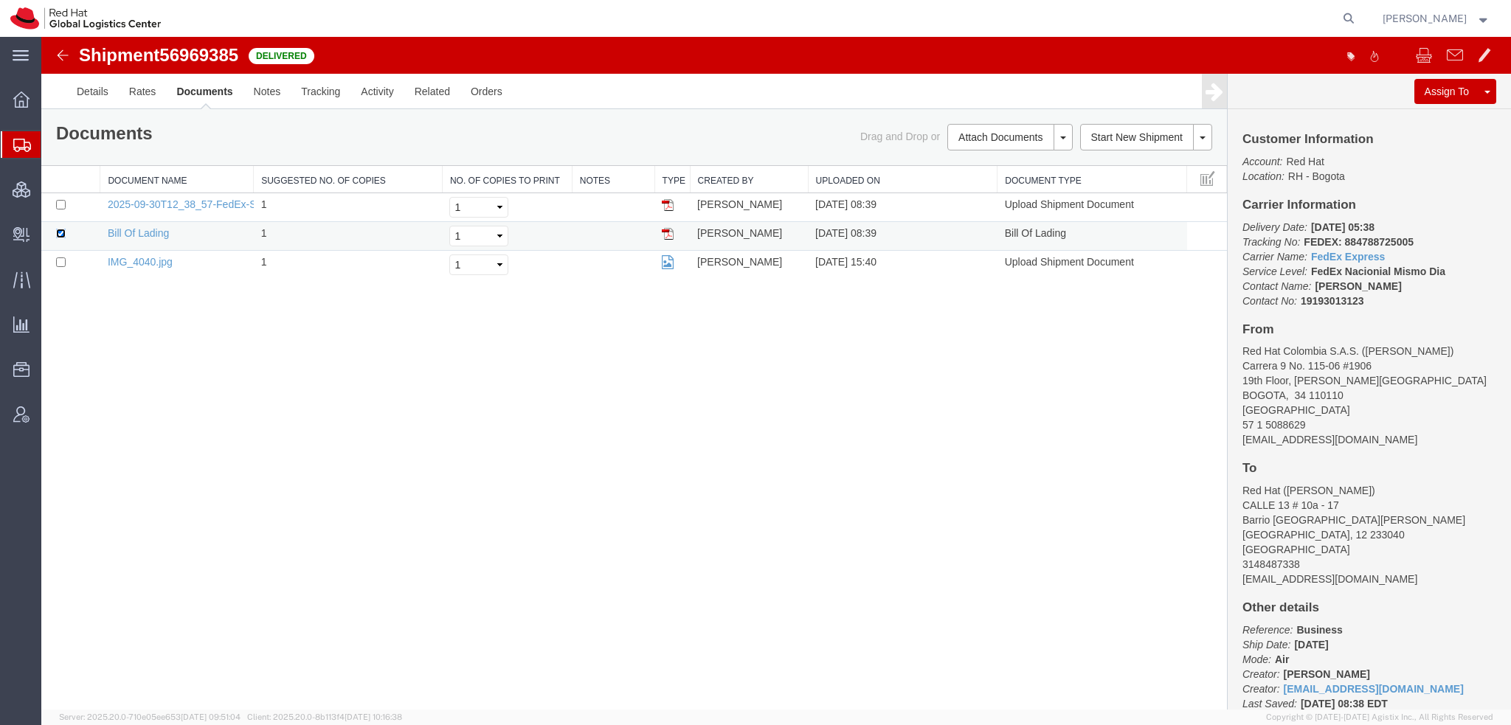
click at [58, 229] on input "checkbox" at bounding box center [61, 234] width 10 height 10
checkbox input "false"
click at [61, 205] on input "checkbox" at bounding box center [61, 205] width 10 height 10
checkbox input "true"
click at [994, 182] on link "Email Documents" at bounding box center [1007, 184] width 128 height 22
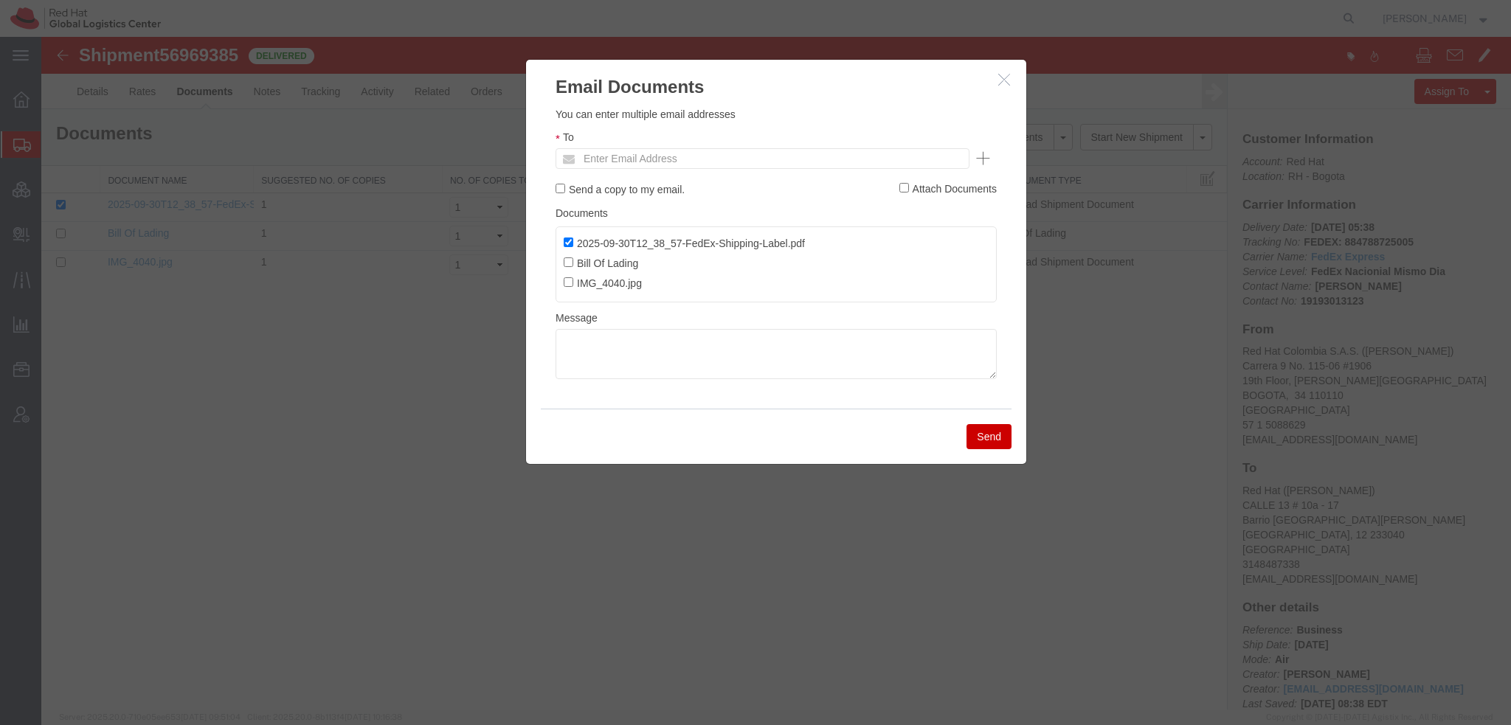
click at [785, 158] on ul "Enter Email Address" at bounding box center [762, 158] width 414 height 21
type input "aamaya"
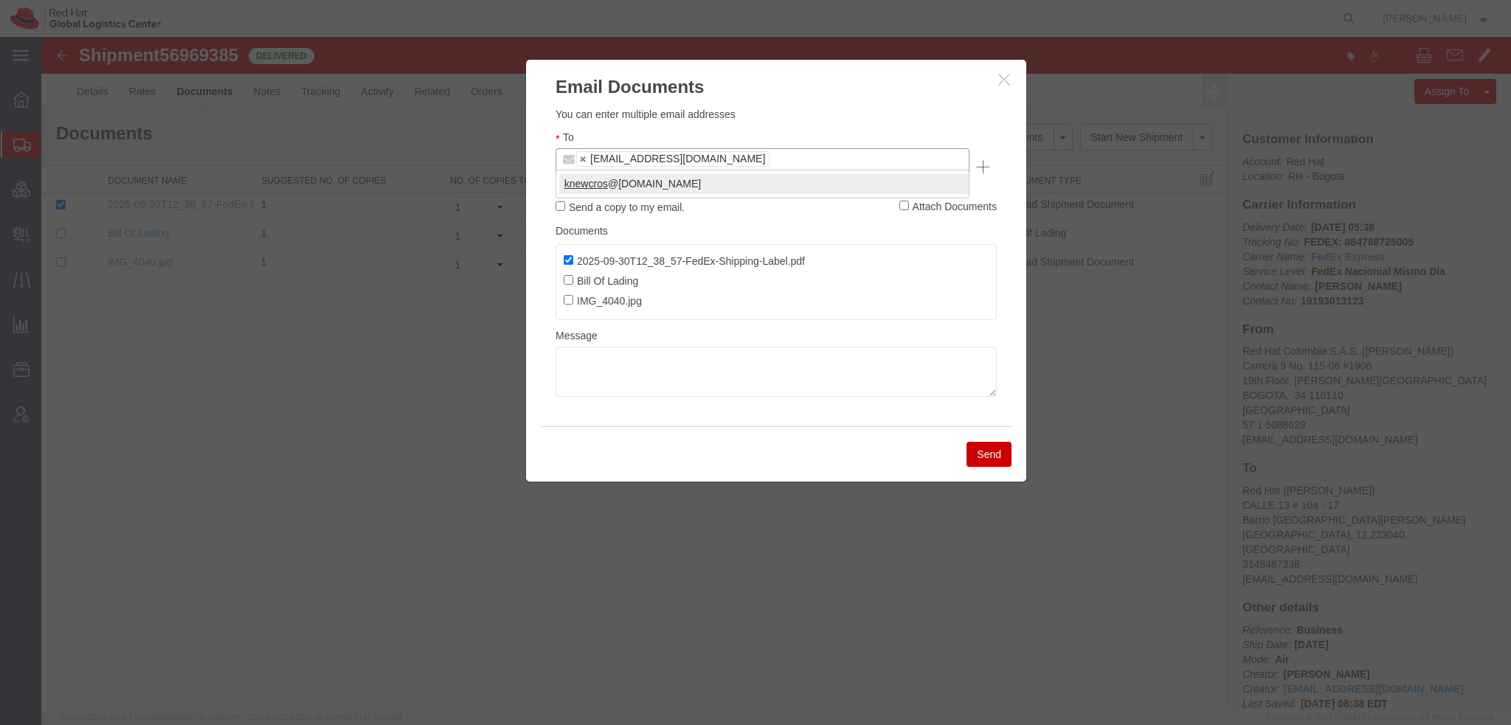
type input "knewcros"
click at [996, 443] on button "Send" at bounding box center [988, 454] width 45 height 25
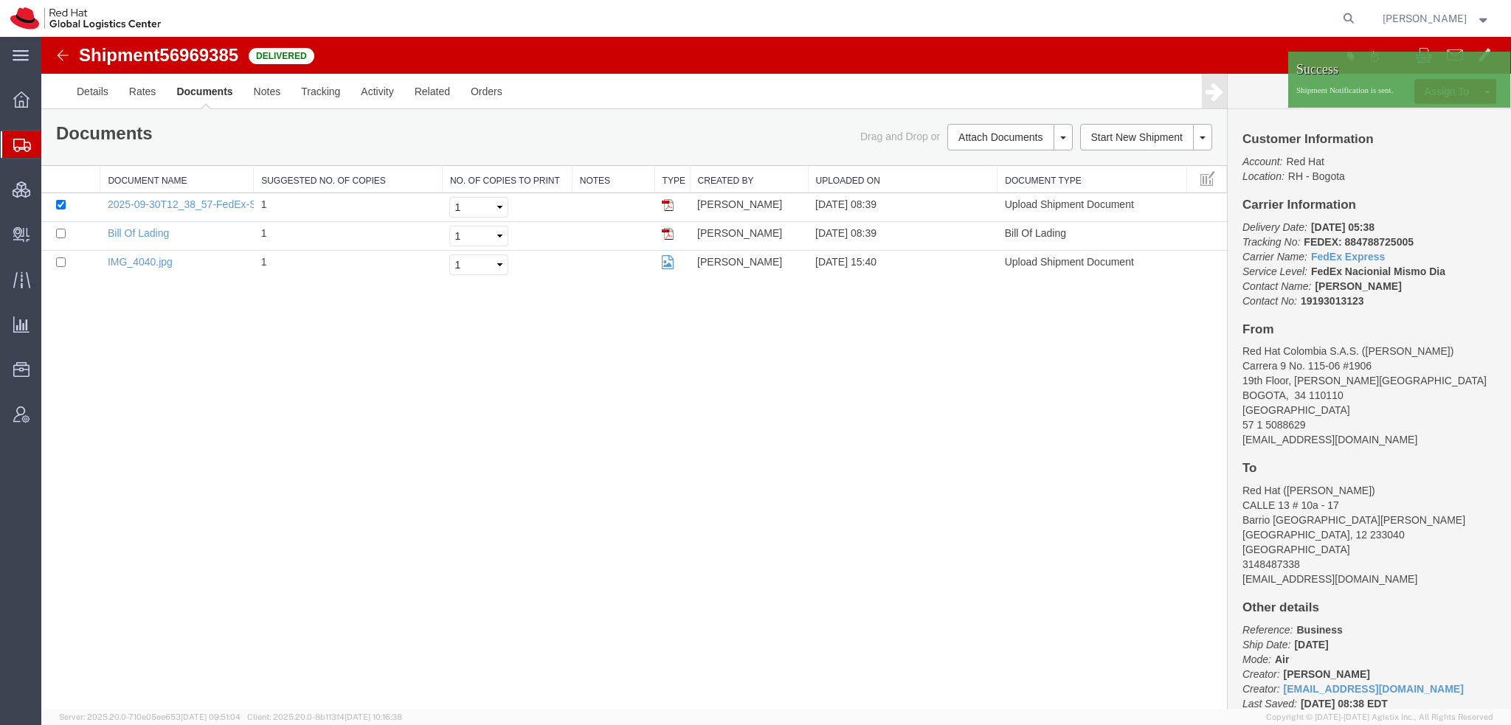
click at [0, 0] on span "Shipment Manager" at bounding box center [0, 0] width 0 height 0
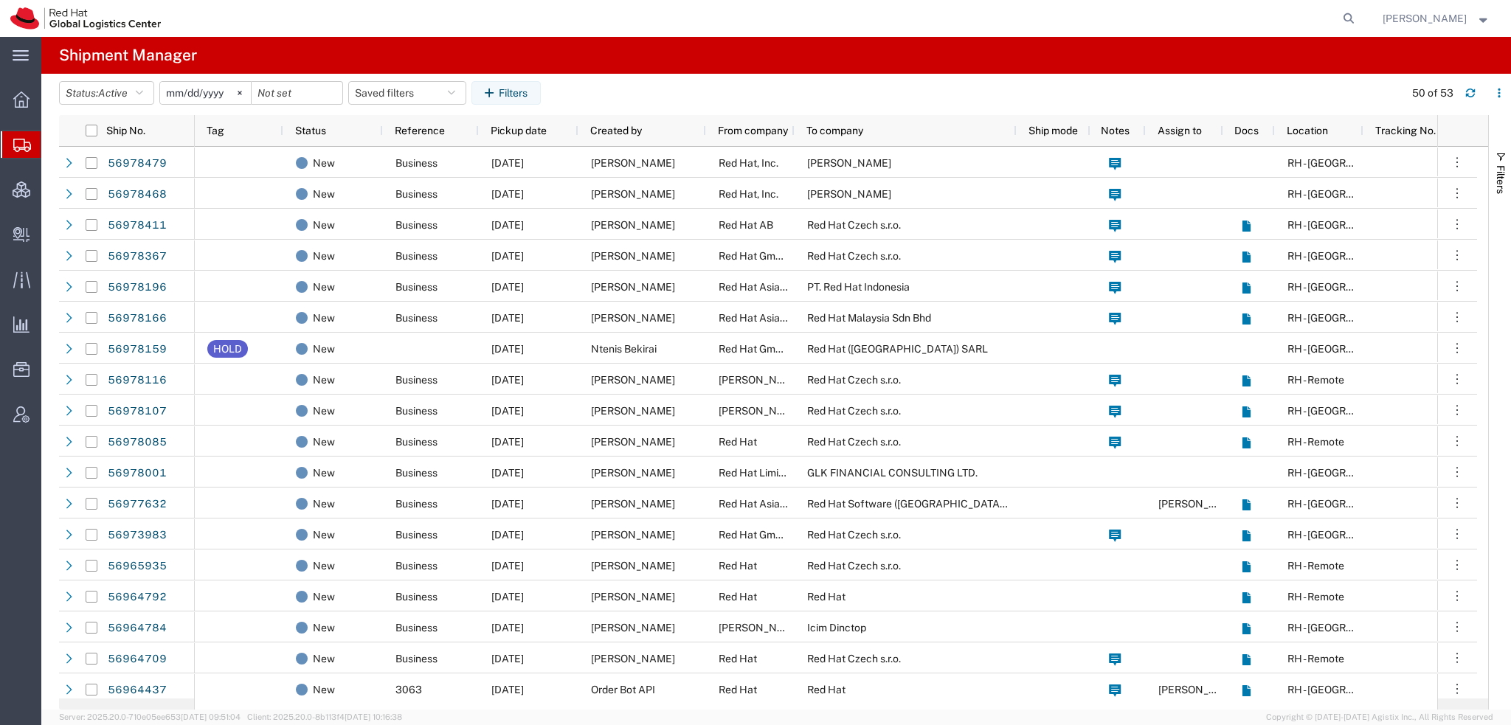
click at [1417, 17] on span "[PERSON_NAME]" at bounding box center [1424, 18] width 84 height 16
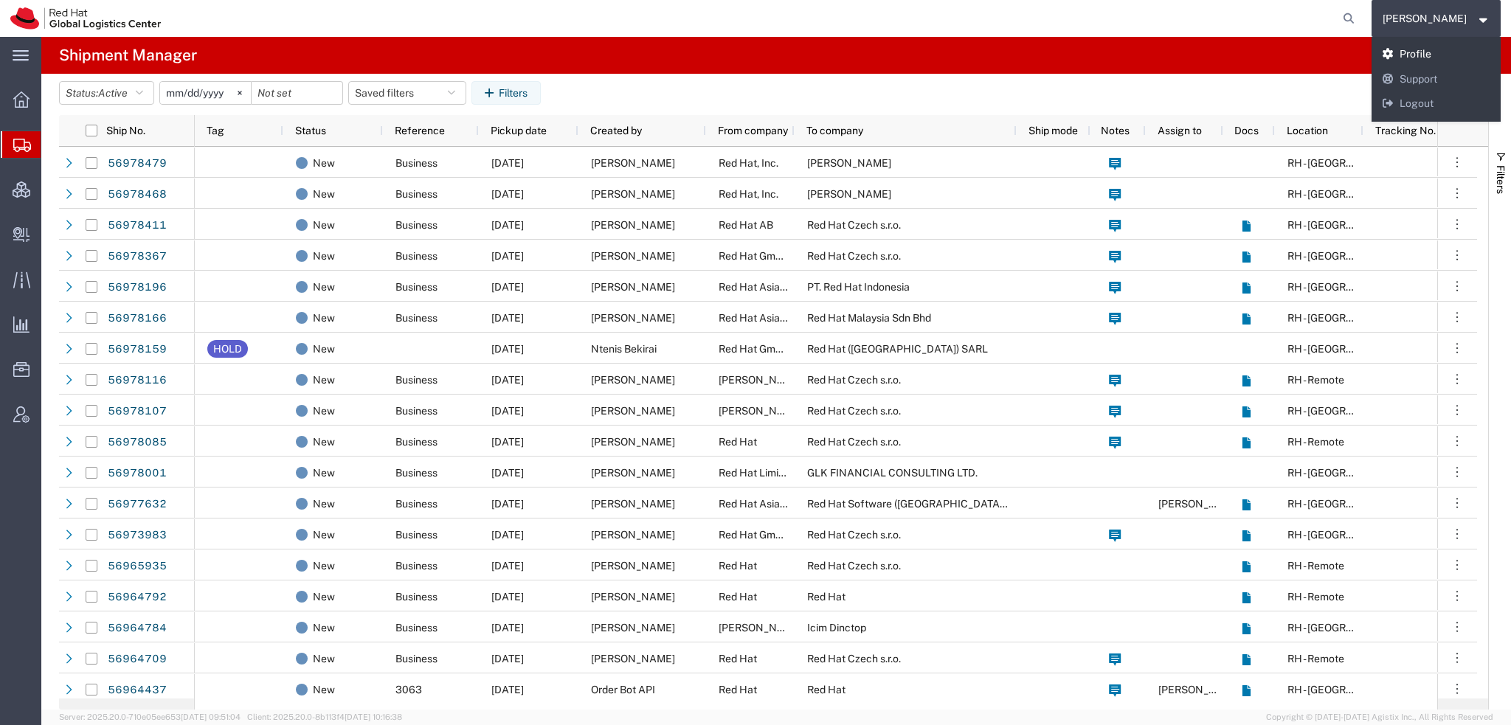
click at [1418, 49] on link "Profile" at bounding box center [1436, 54] width 130 height 25
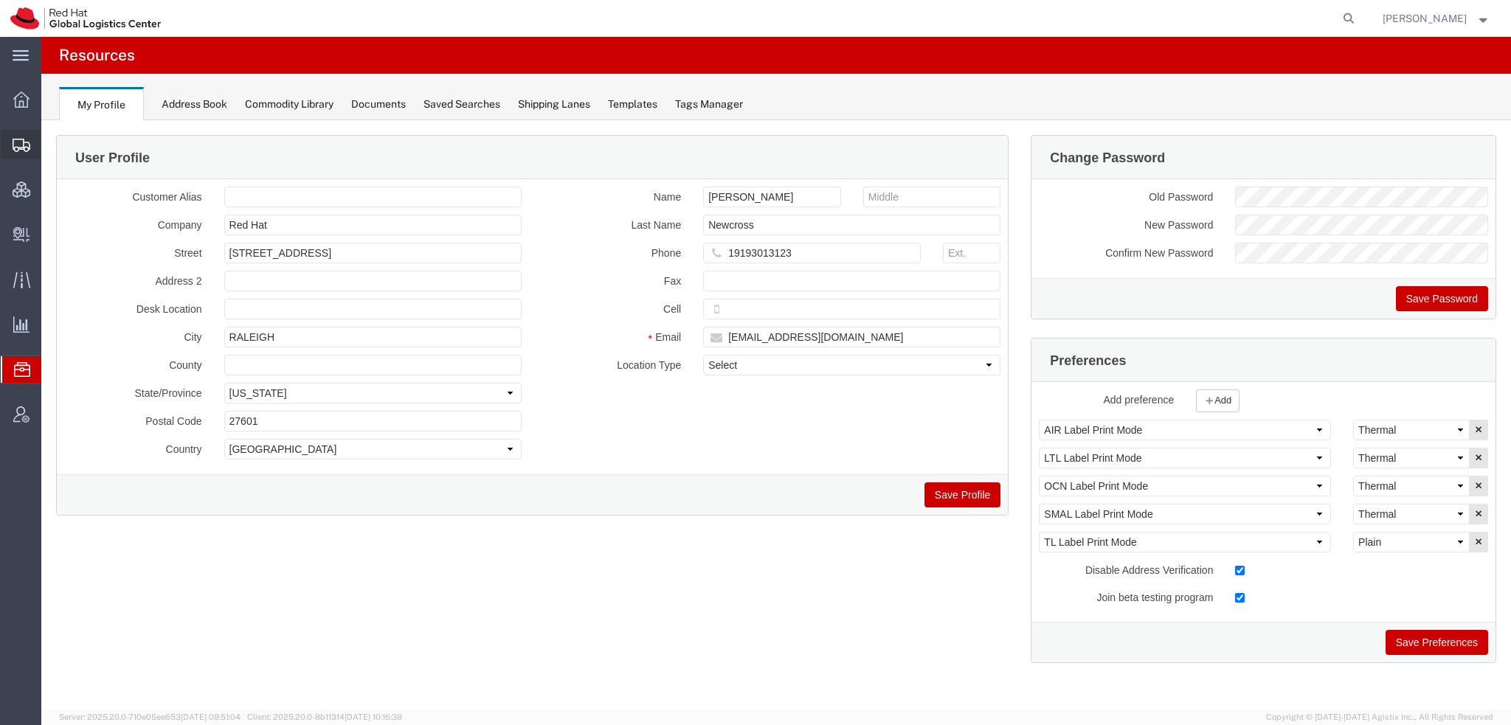
click at [0, 0] on span "Shipment Manager" at bounding box center [0, 0] width 0 height 0
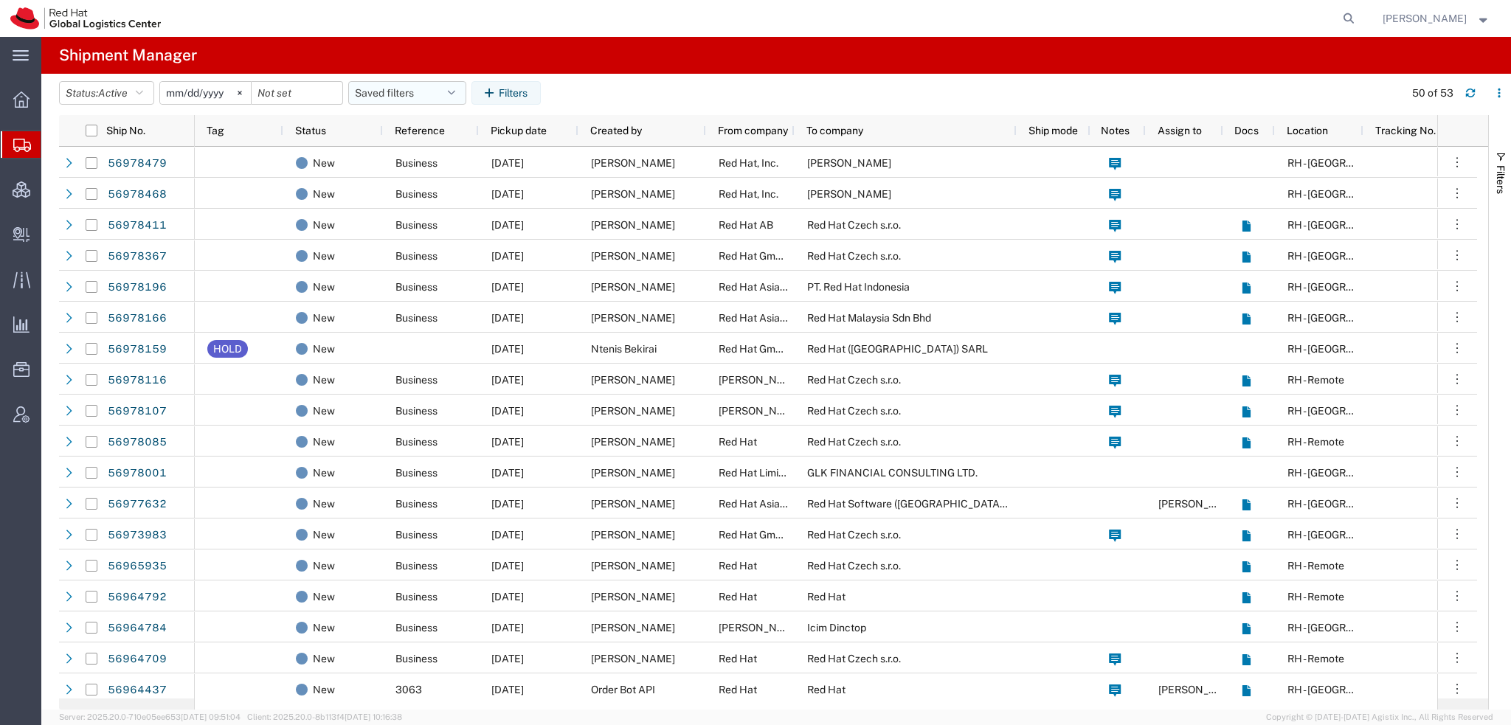
click at [443, 85] on button "Saved filters" at bounding box center [407, 93] width 118 height 24
click at [399, 150] on span "Americas" at bounding box center [446, 157] width 193 height 27
type input "2023-05-07"
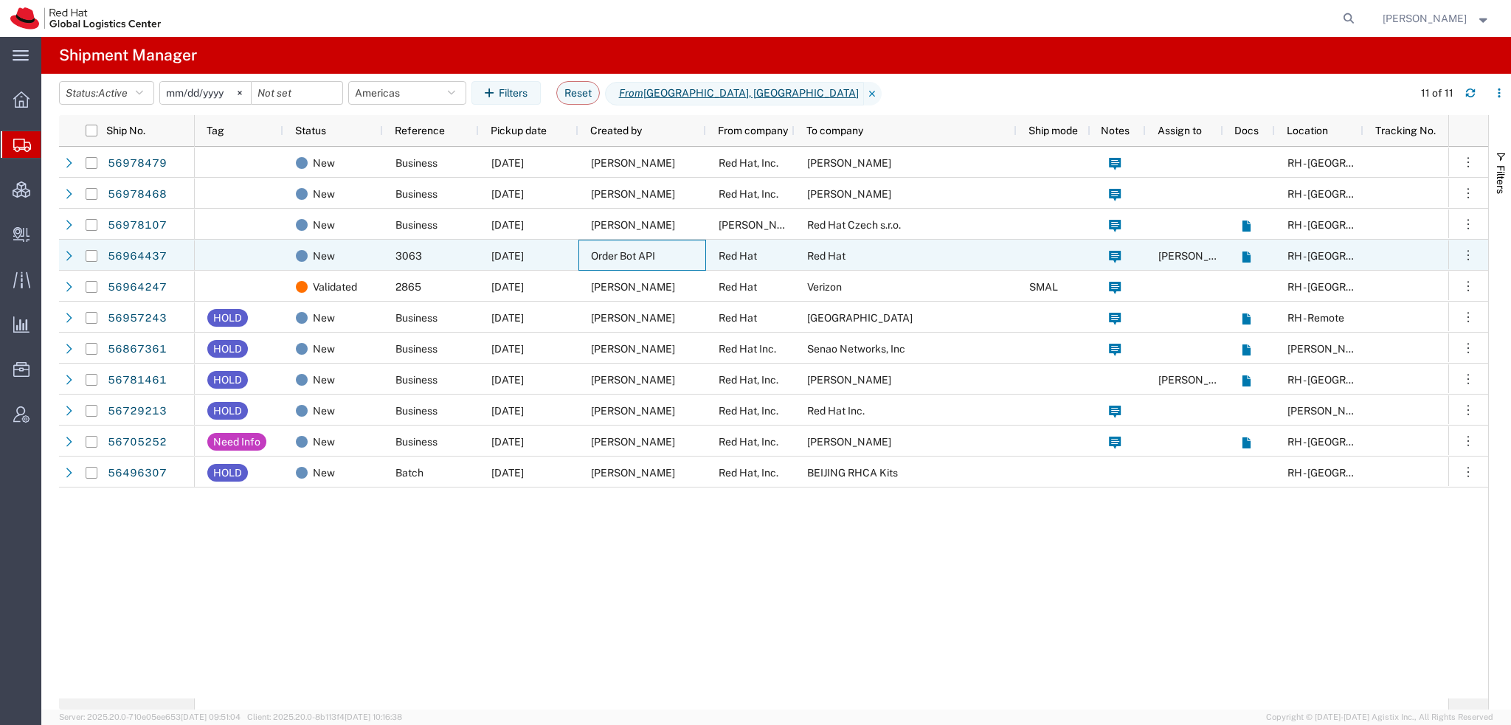
click at [610, 253] on span "Order Bot API" at bounding box center [623, 256] width 64 height 12
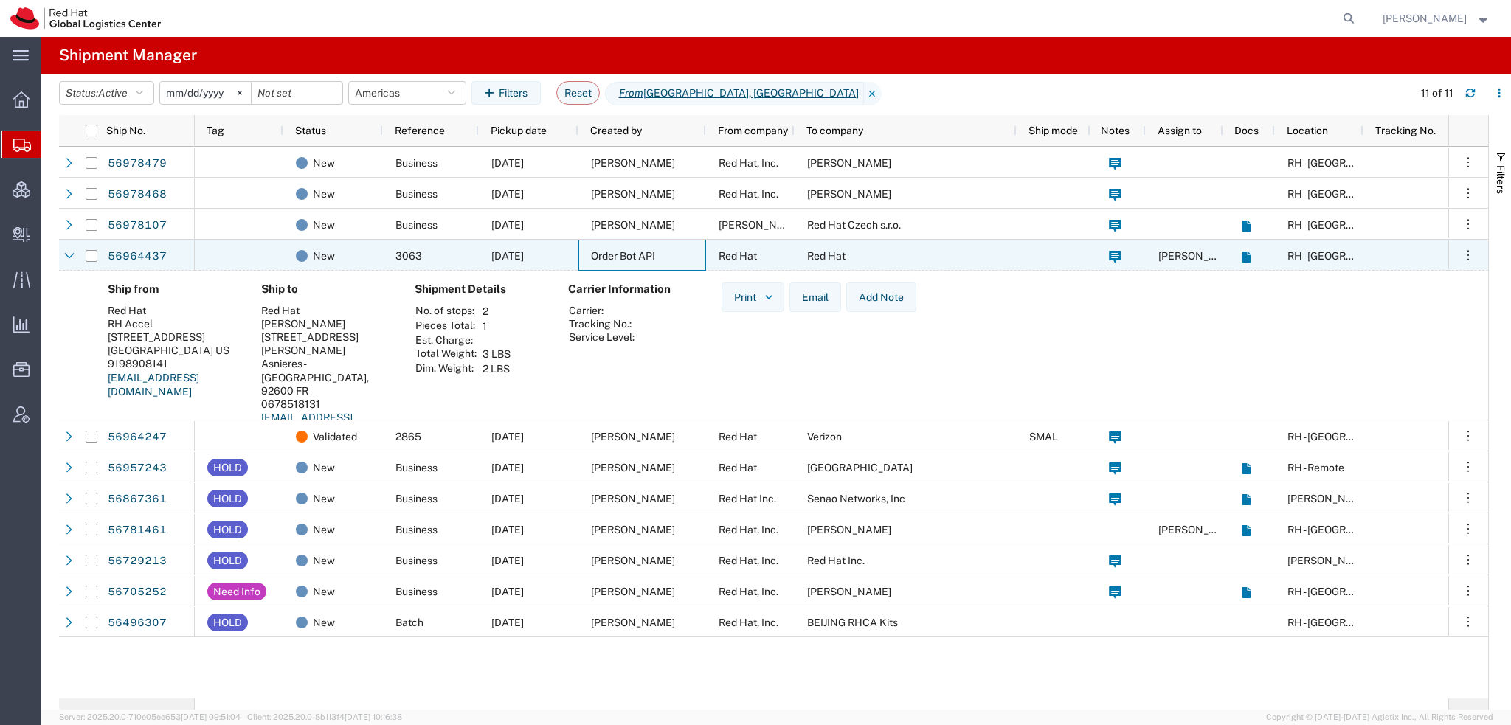
click at [610, 253] on span "Order Bot API" at bounding box center [623, 256] width 64 height 12
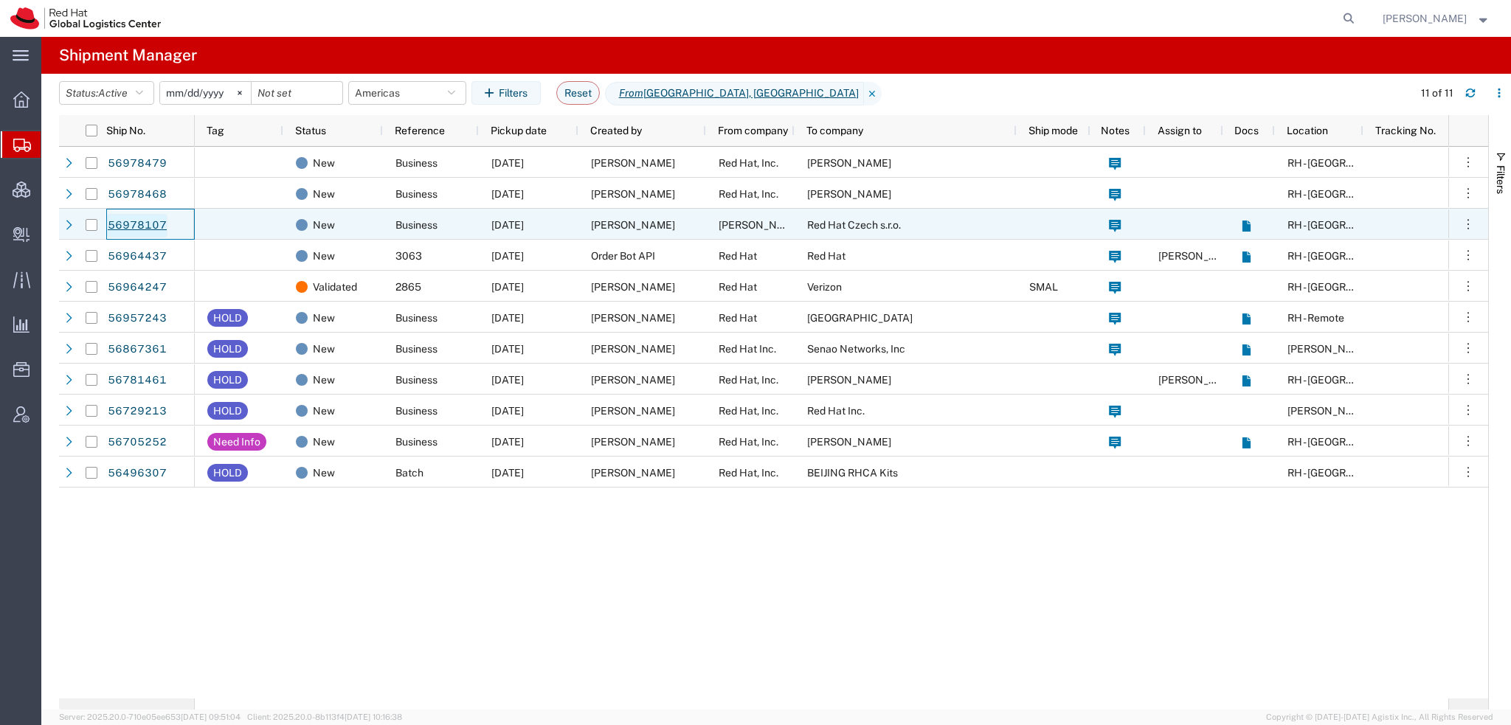
click at [121, 221] on link "56978107" at bounding box center [137, 226] width 60 height 24
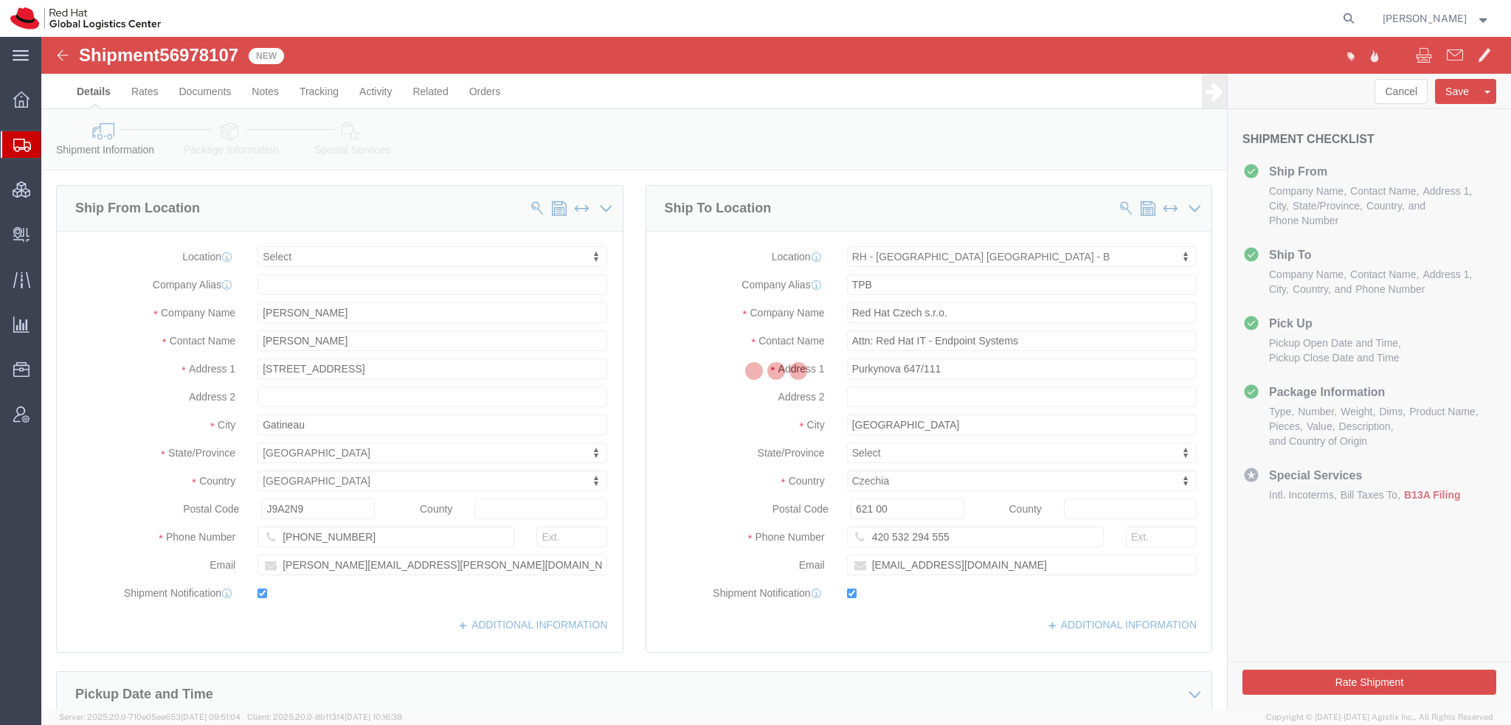
select select
select select "38036"
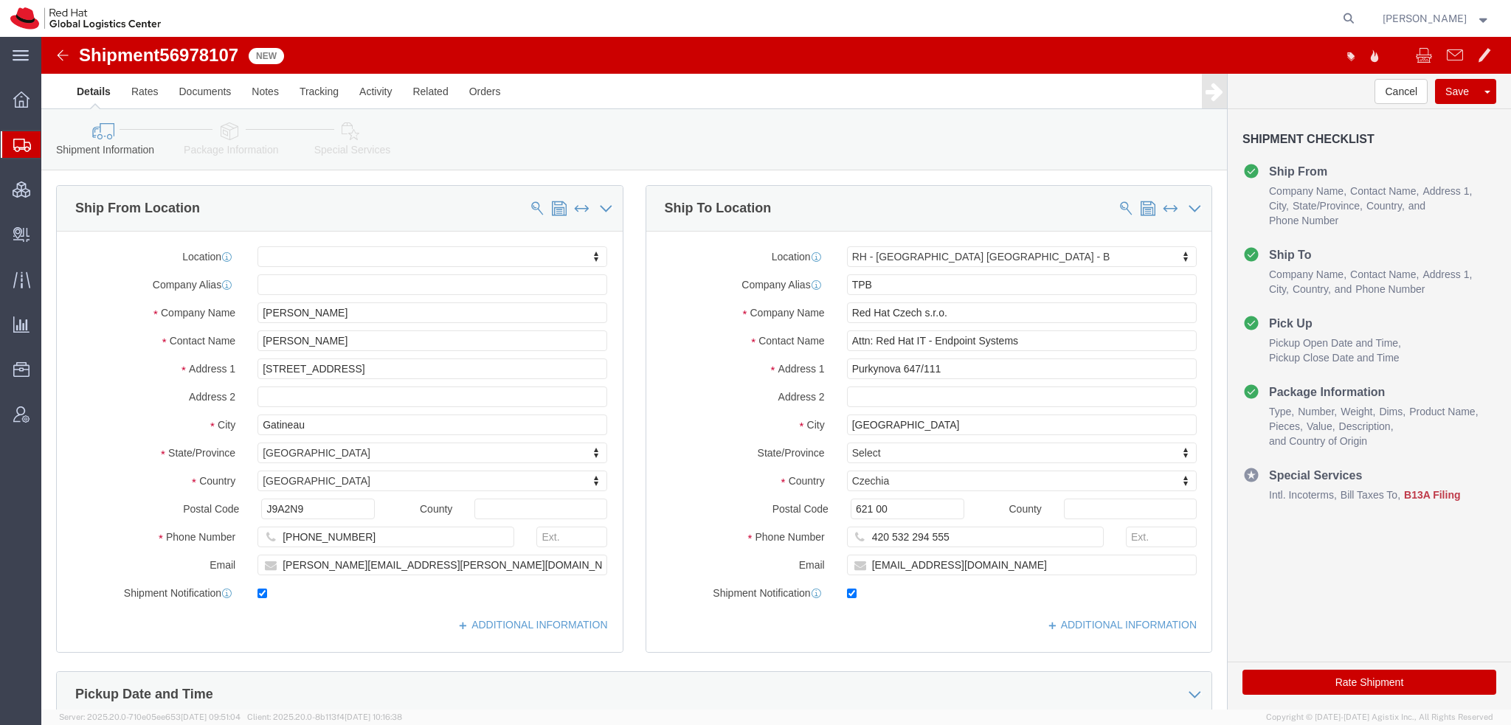
click icon "button"
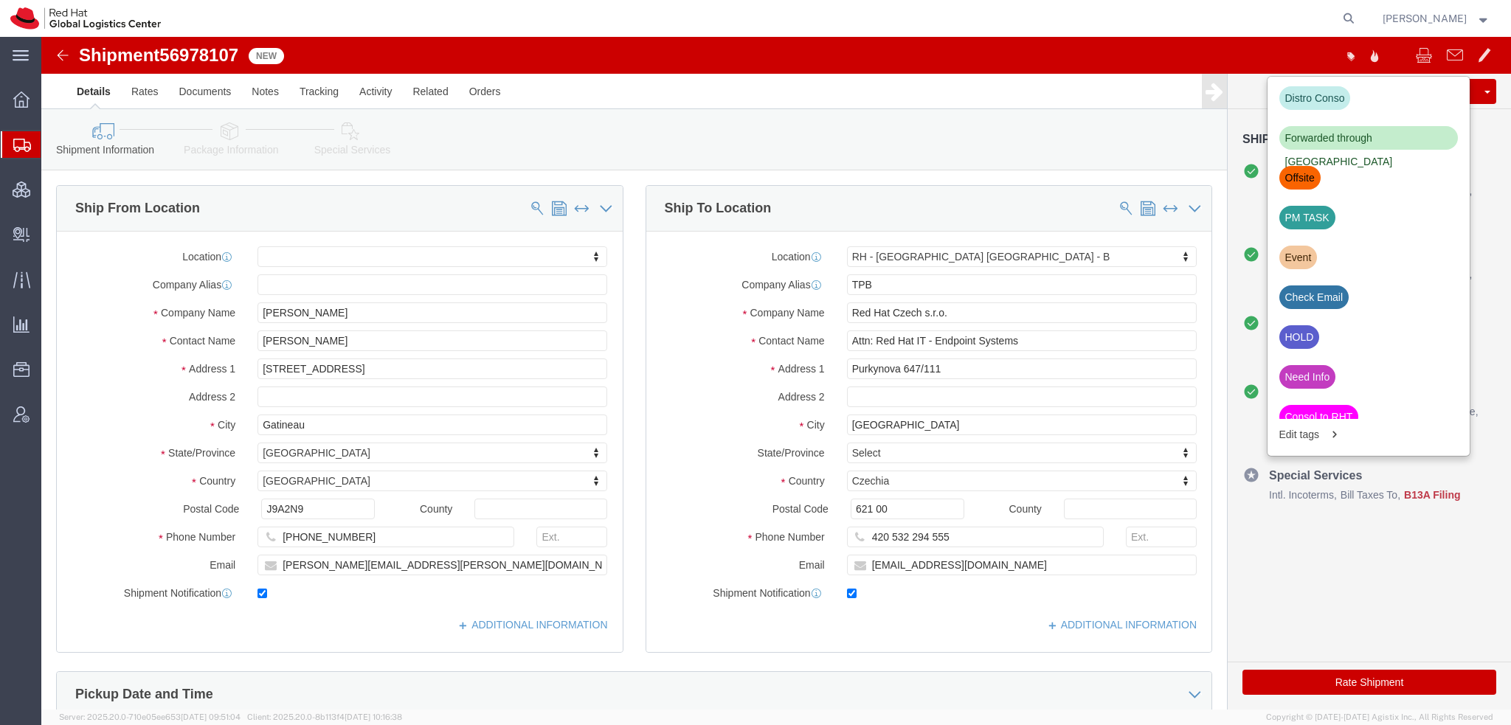
scroll to position [501, 0]
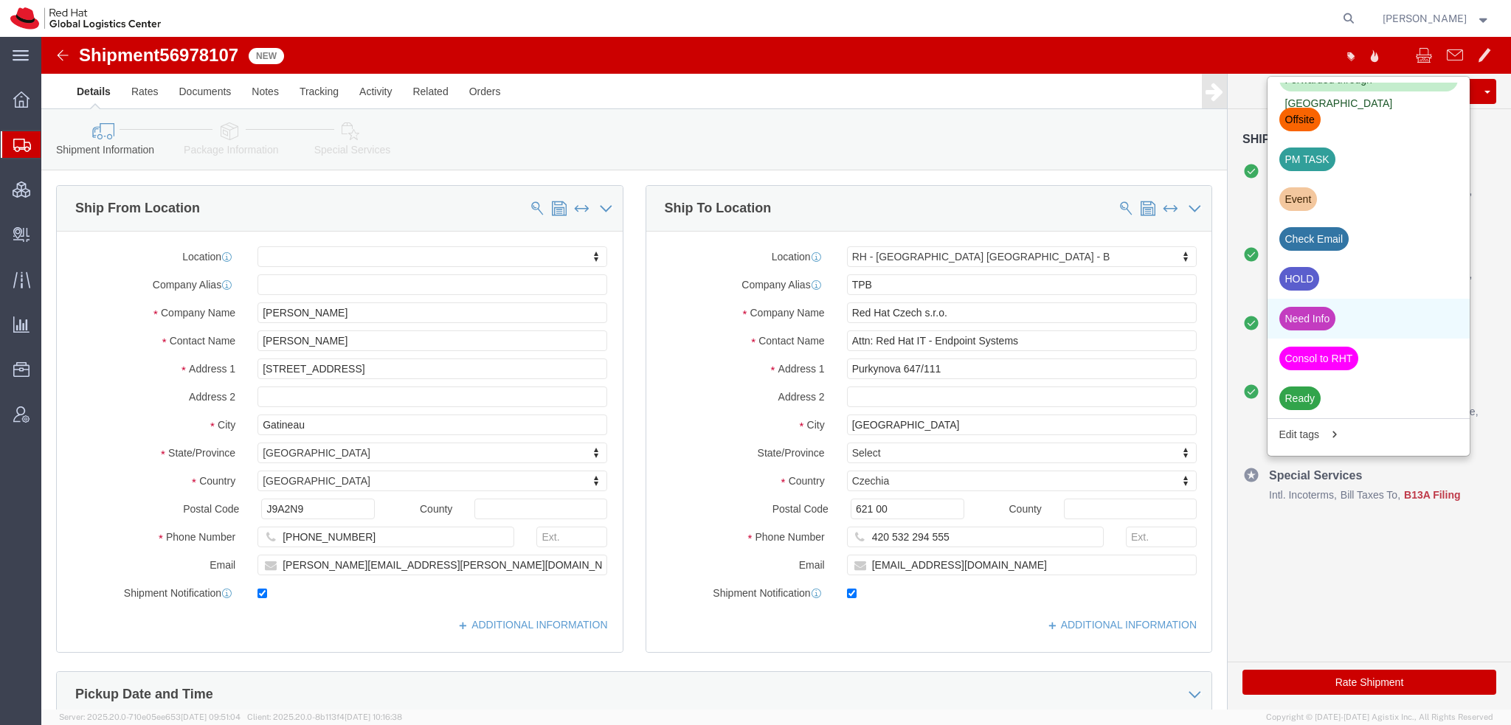
click div "Need Info"
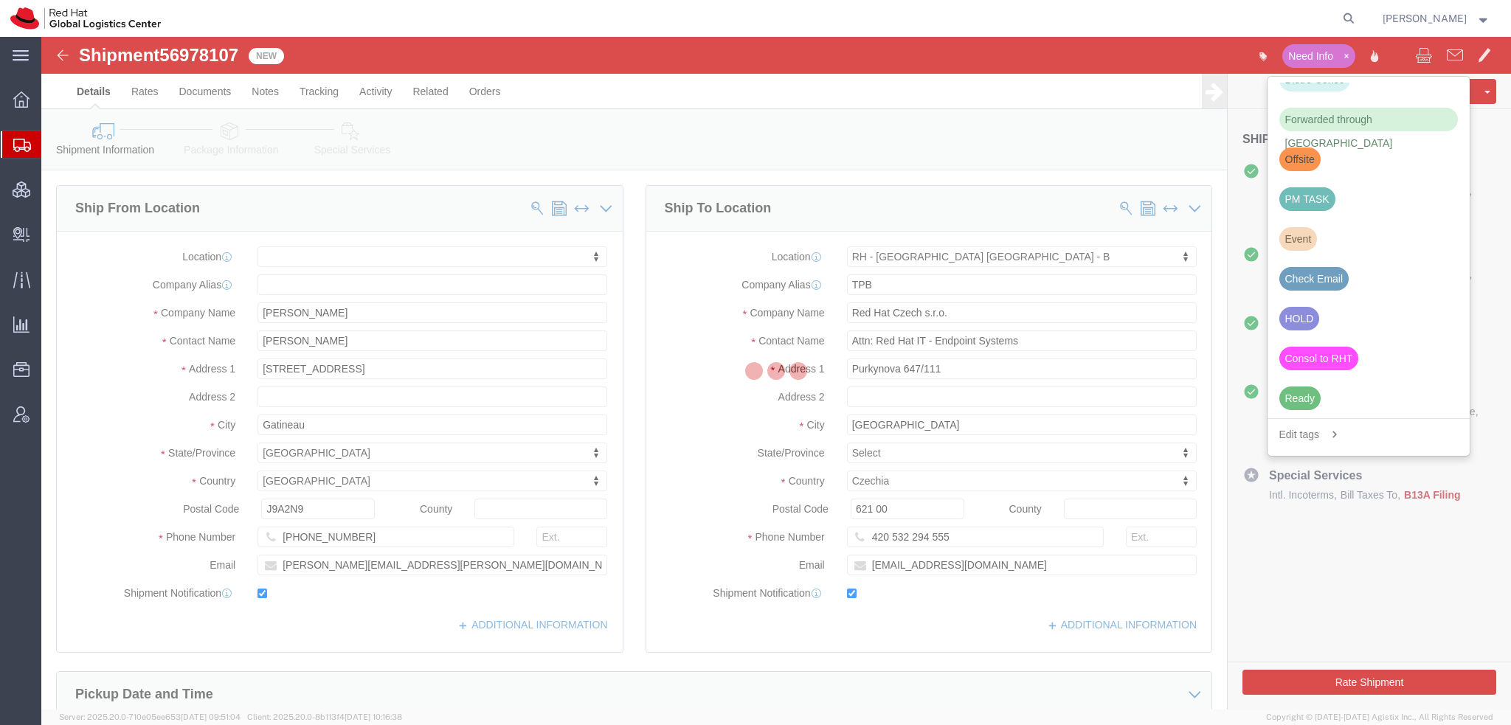
scroll to position [460, 0]
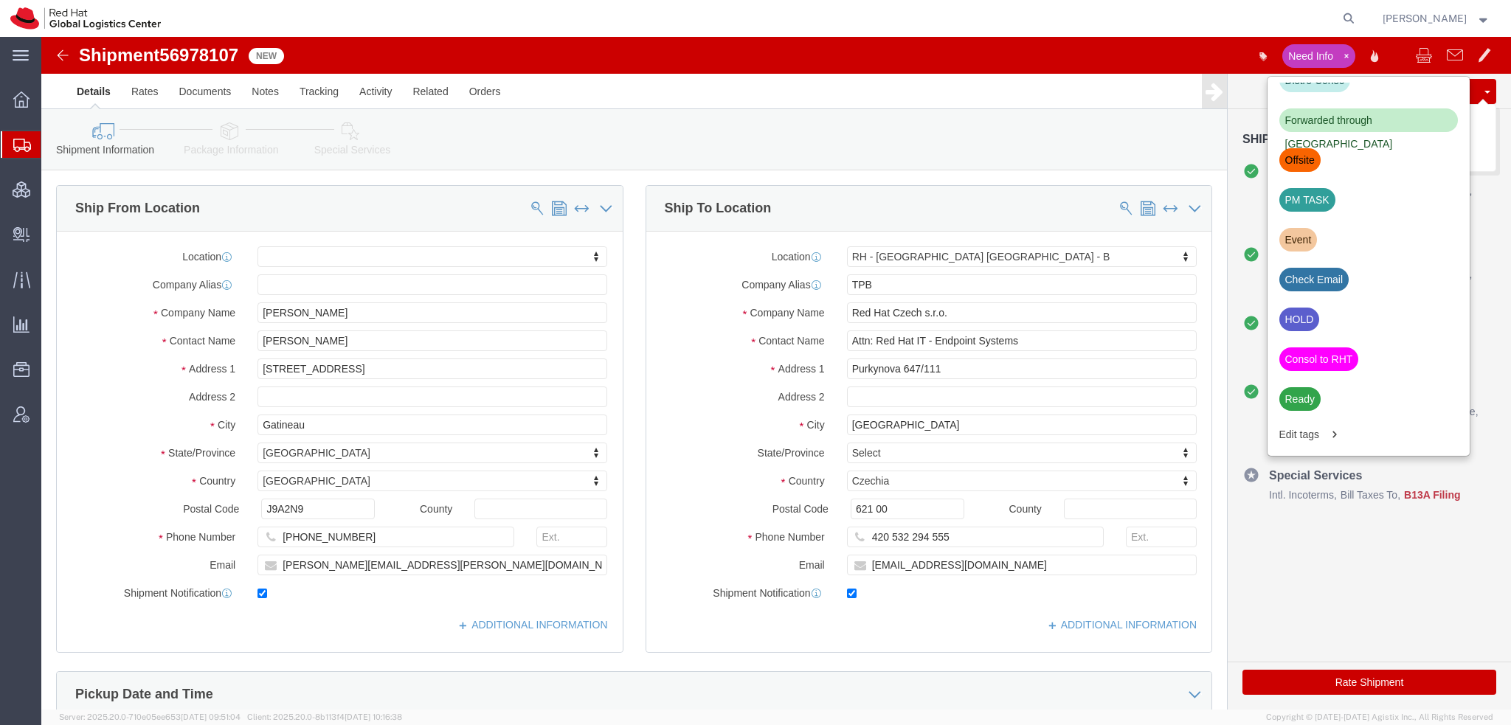
click button "Save"
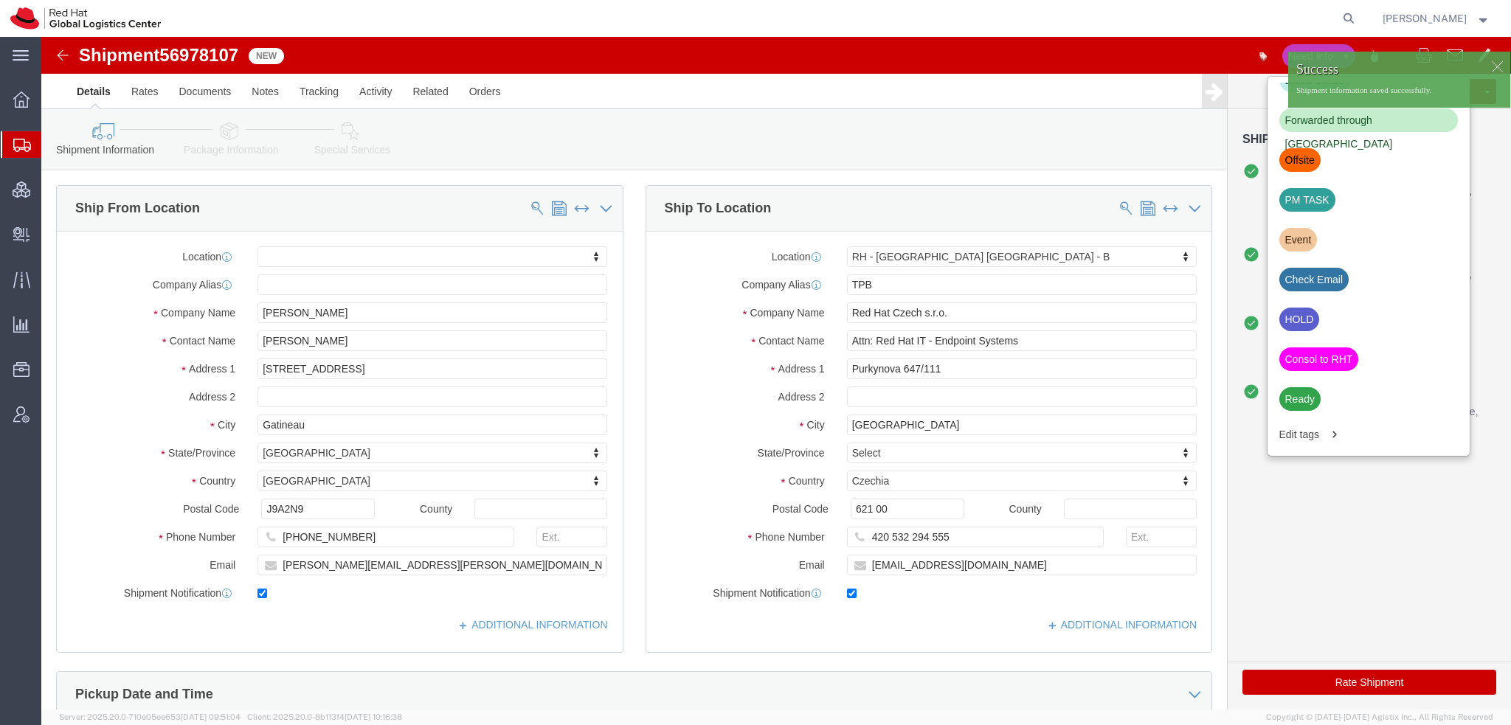
click at [0, 0] on span "Shipment Manager" at bounding box center [0, 0] width 0 height 0
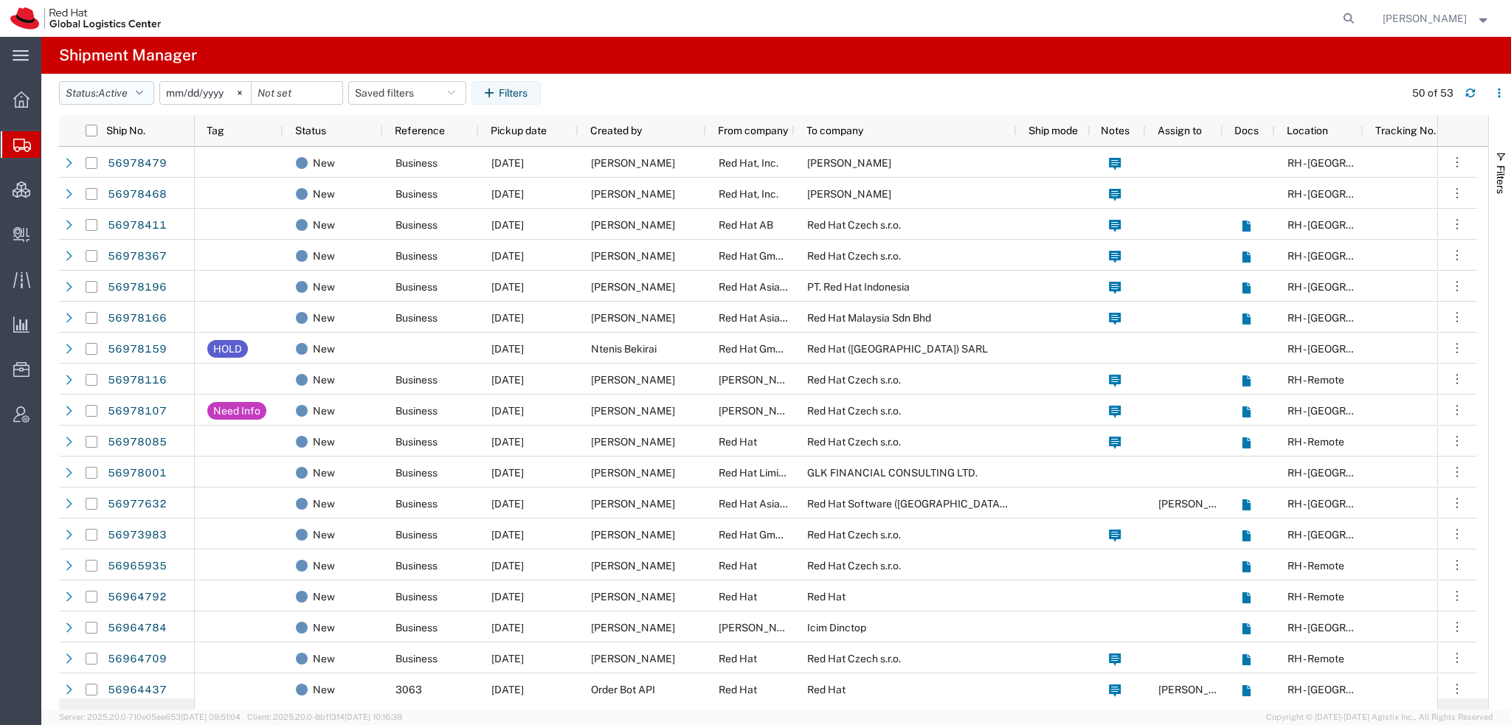
click at [142, 92] on icon "button" at bounding box center [139, 93] width 7 height 10
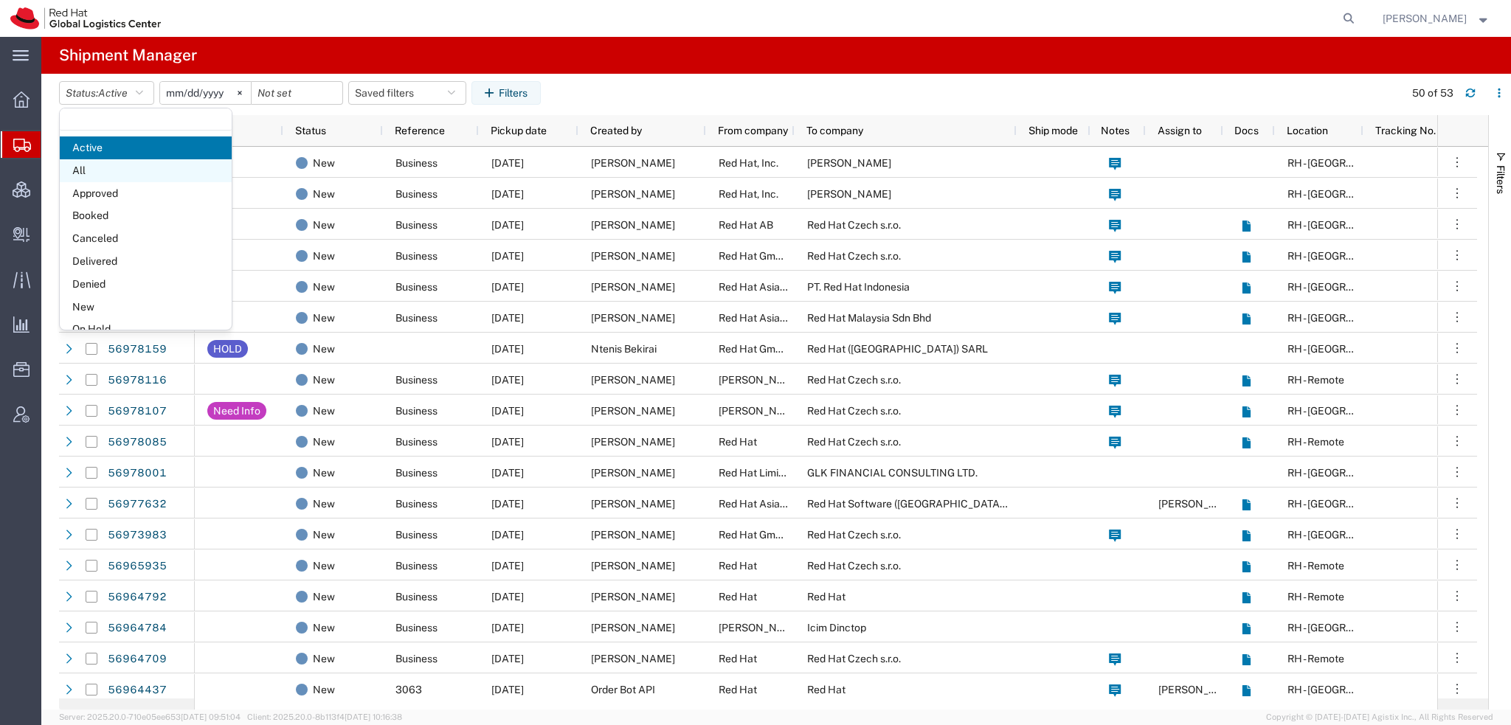
click at [103, 170] on span "All" at bounding box center [146, 170] width 172 height 23
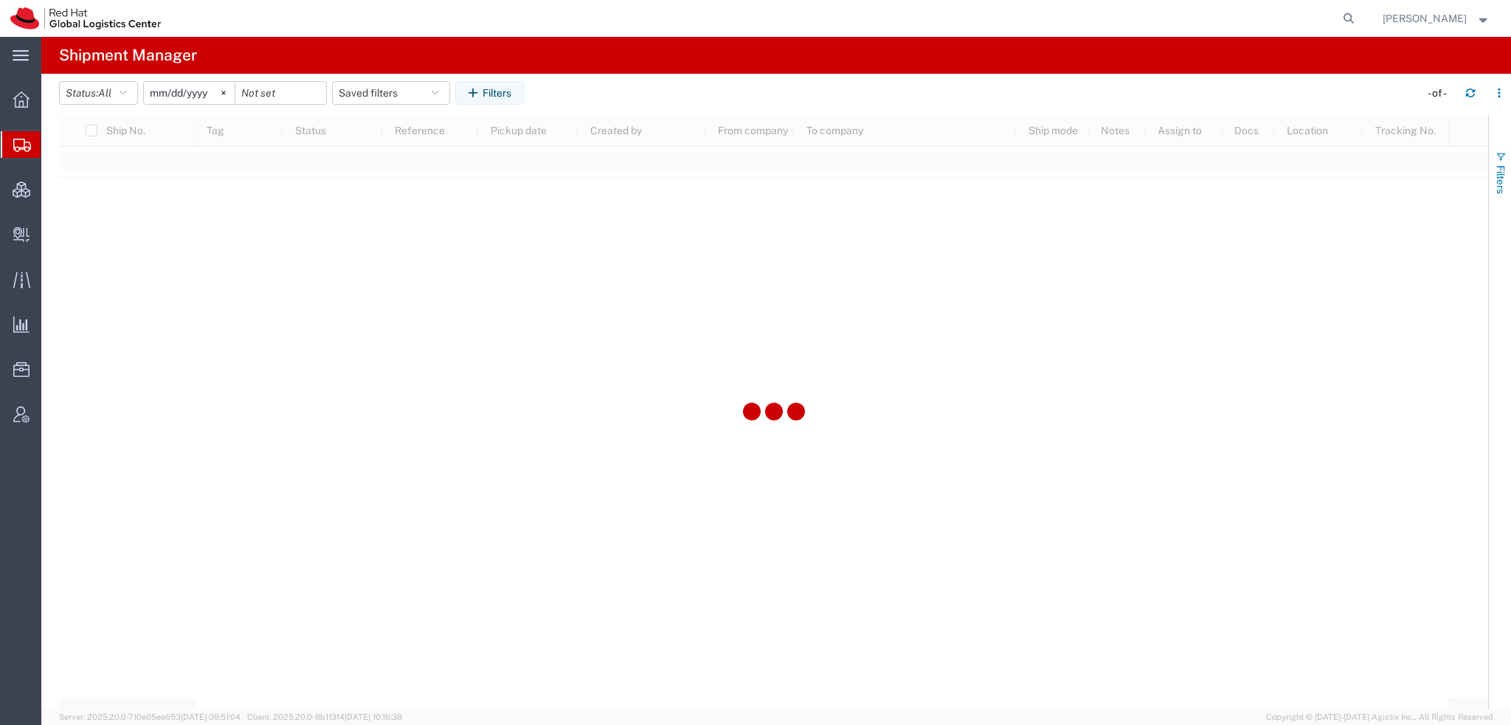
click at [1497, 165] on span "Filters" at bounding box center [1501, 179] width 12 height 29
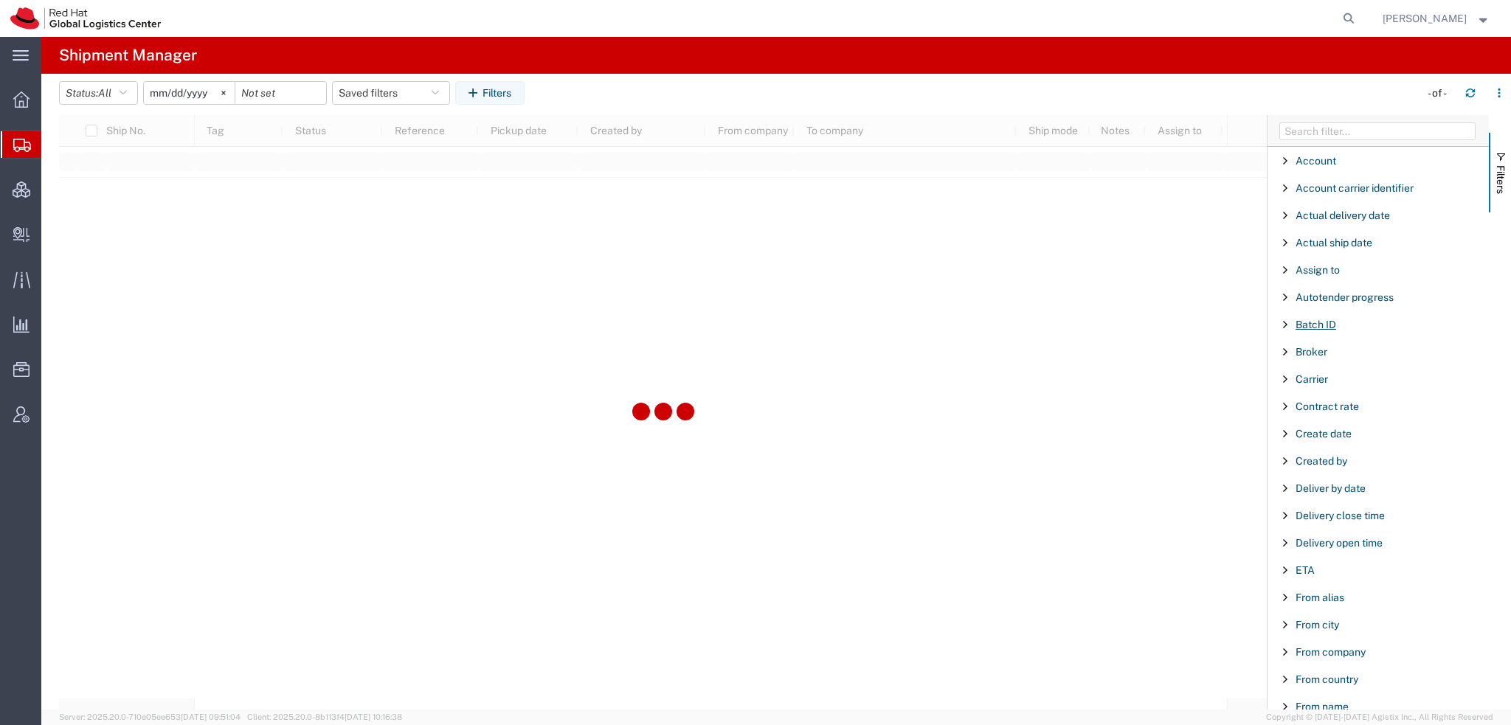
click at [1311, 322] on span "Batch ID" at bounding box center [1315, 325] width 41 height 12
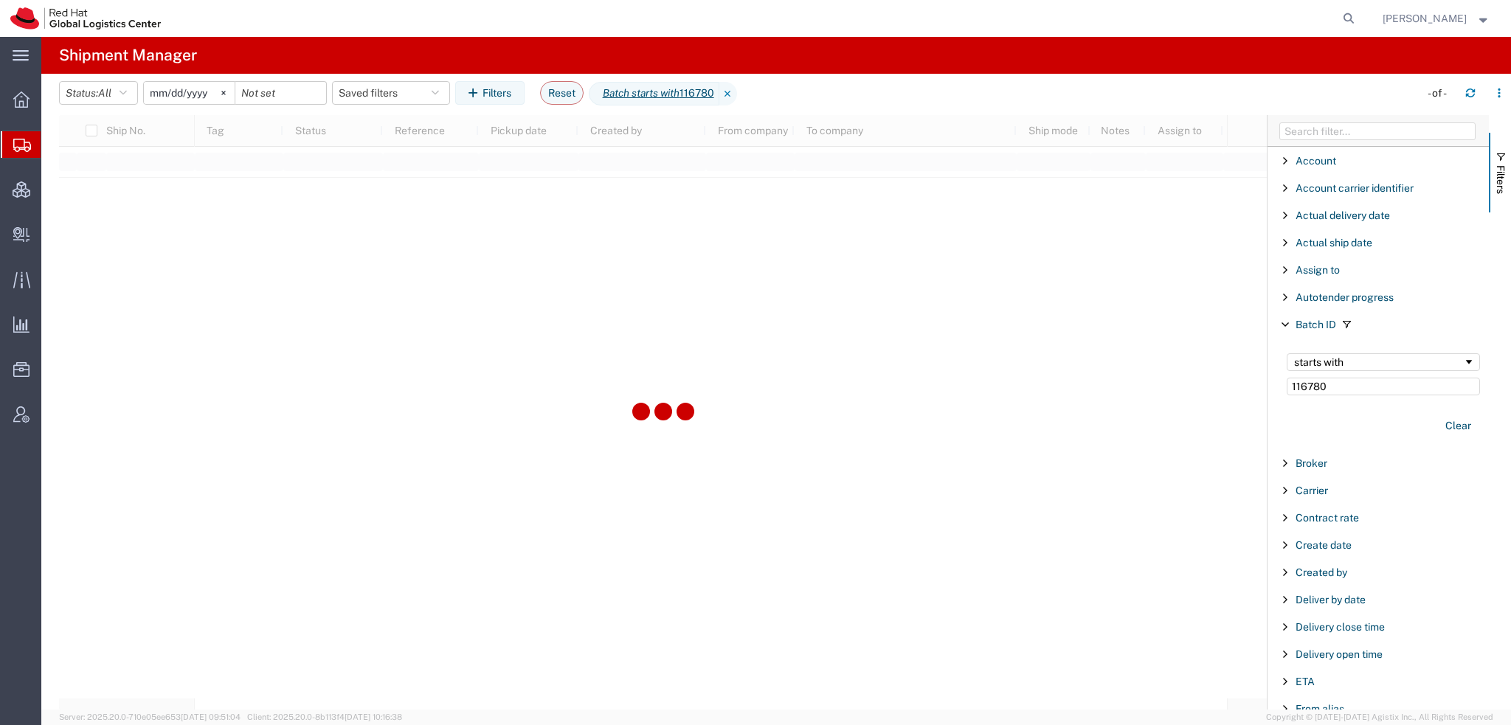
type input "116780"
click at [155, 91] on input "2025-08-30" at bounding box center [189, 93] width 91 height 22
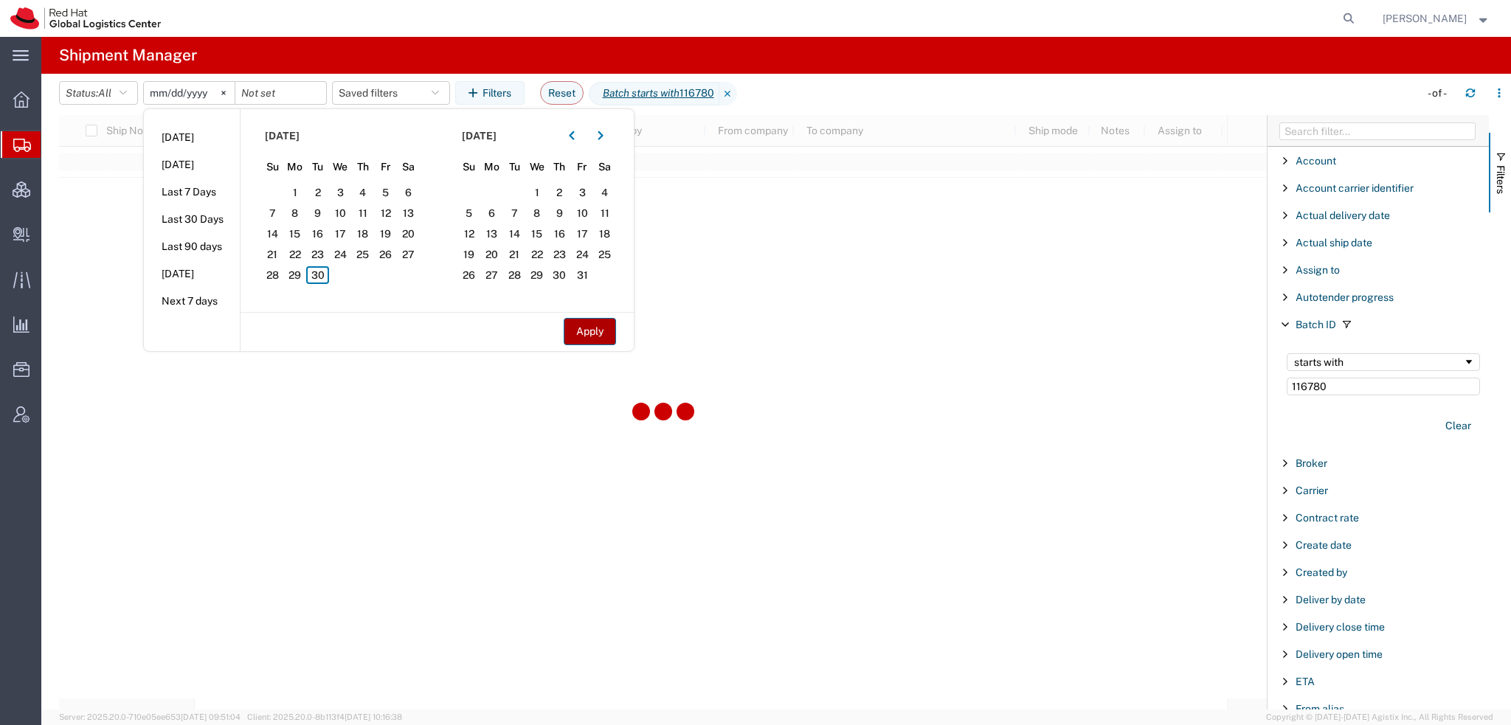
click at [581, 325] on button "Apply" at bounding box center [590, 331] width 52 height 27
type input "2025-06-29"
click at [581, 325] on button "Apply" at bounding box center [590, 331] width 52 height 27
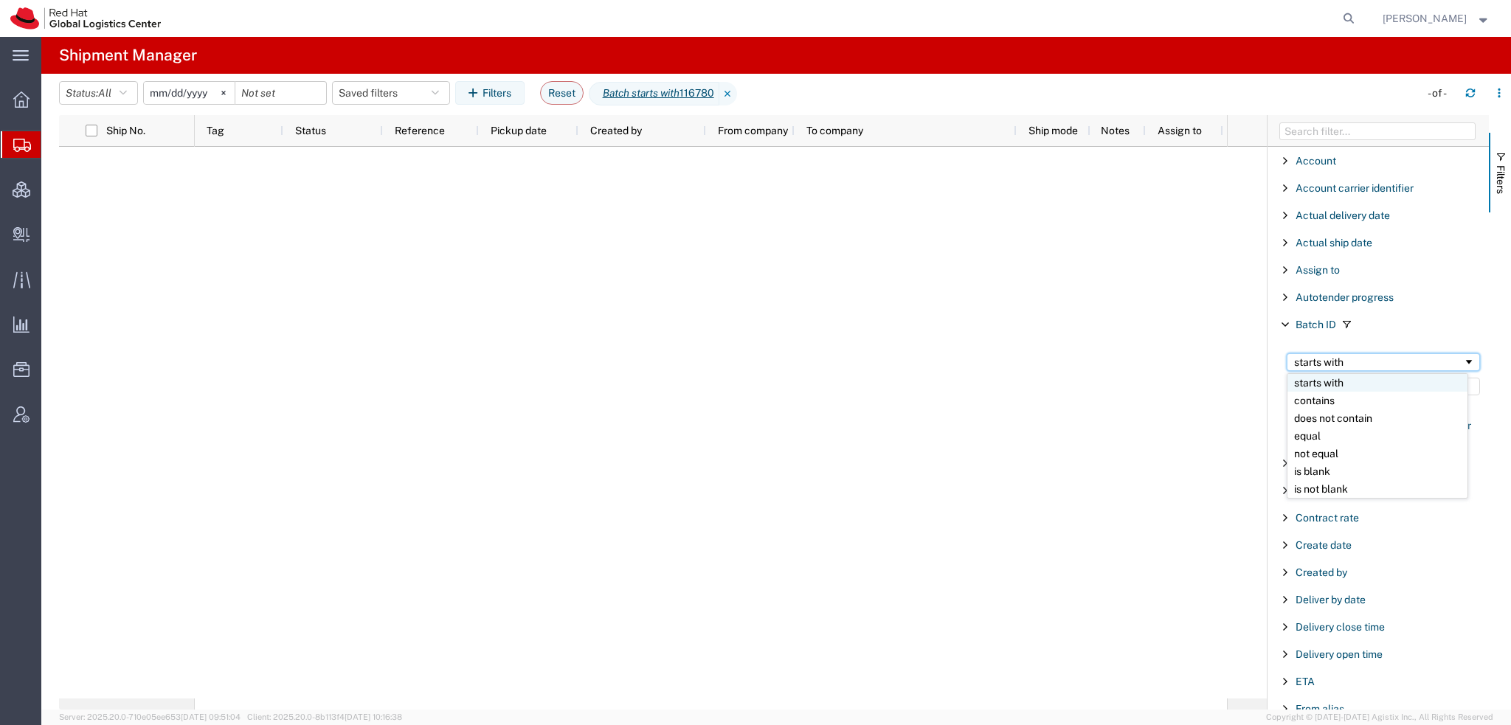
click at [1340, 356] on div "starts with" at bounding box center [1378, 362] width 169 height 12
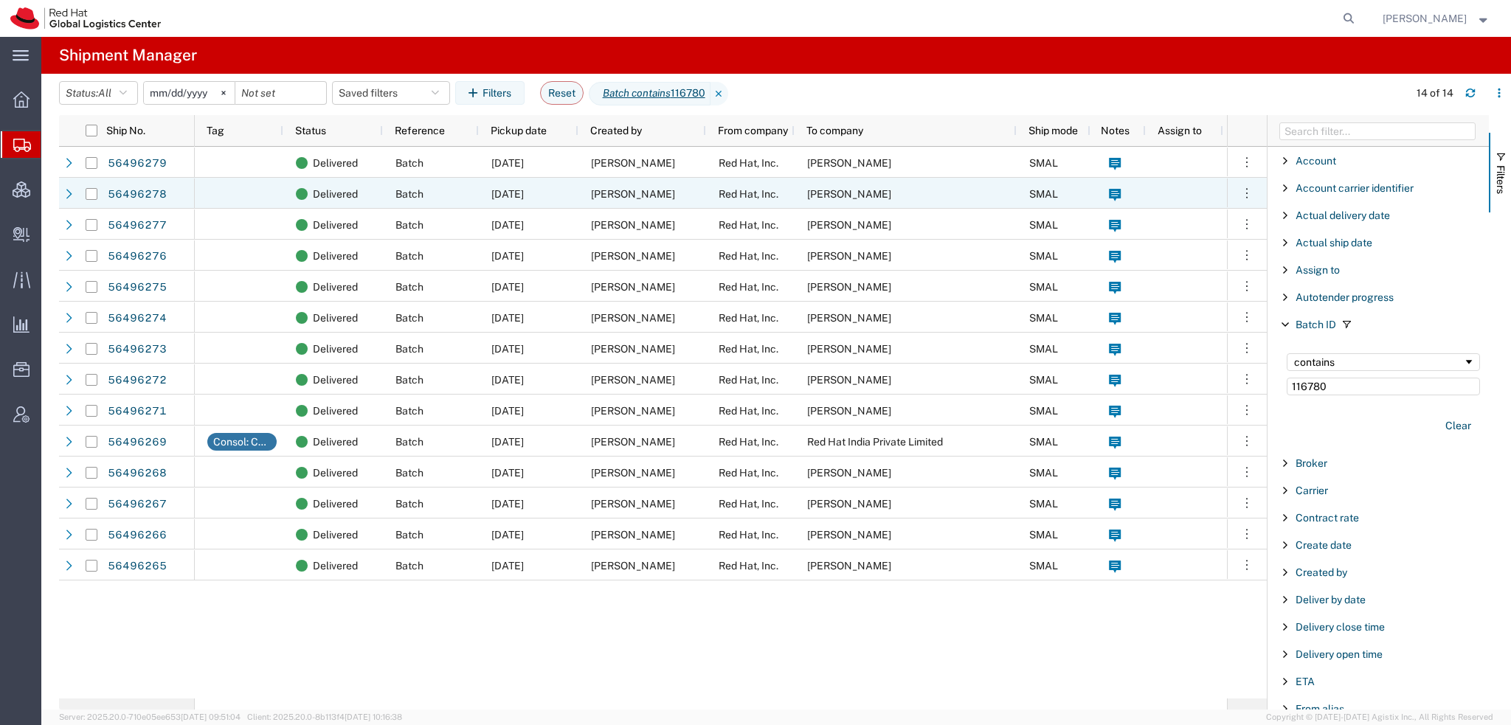
click at [811, 190] on span "Piotr Ciepielewski" at bounding box center [849, 194] width 84 height 12
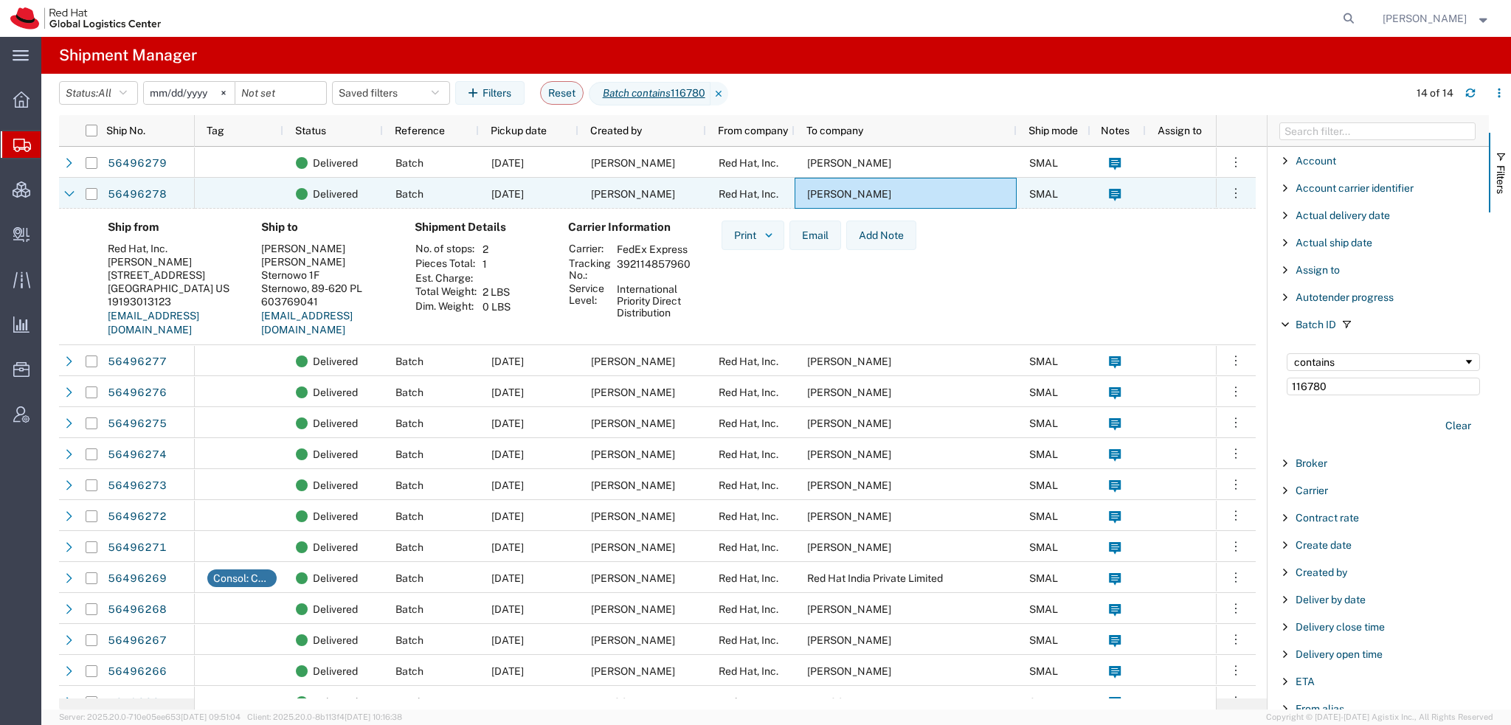
click at [524, 197] on span "08/14/2025" at bounding box center [507, 194] width 32 height 12
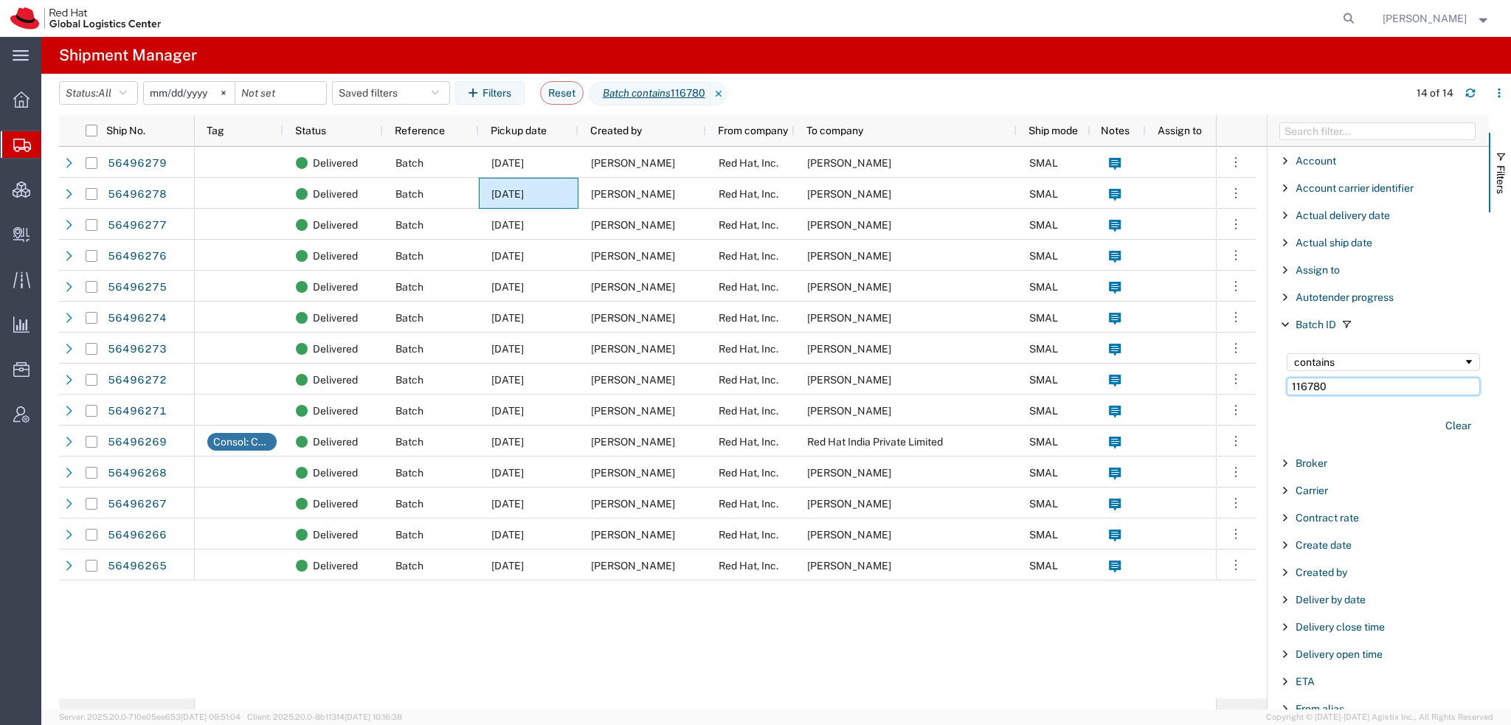
drag, startPoint x: 1351, startPoint y: 384, endPoint x: 1104, endPoint y: 357, distance: 248.5
click at [1104, 358] on div "Ship No. Tag Status Reference Pickup date Created by From company To company Sh…" at bounding box center [785, 412] width 1452 height 595
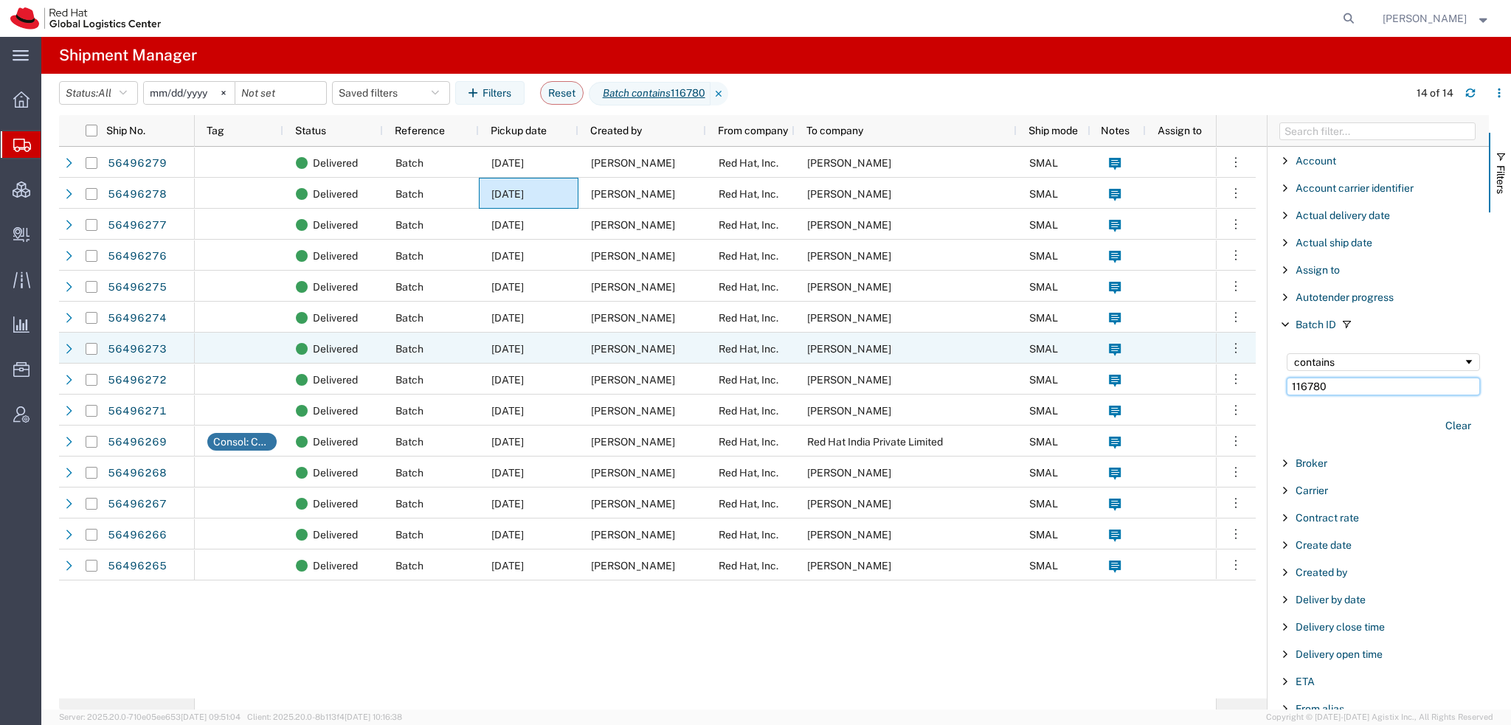
paste input "7548"
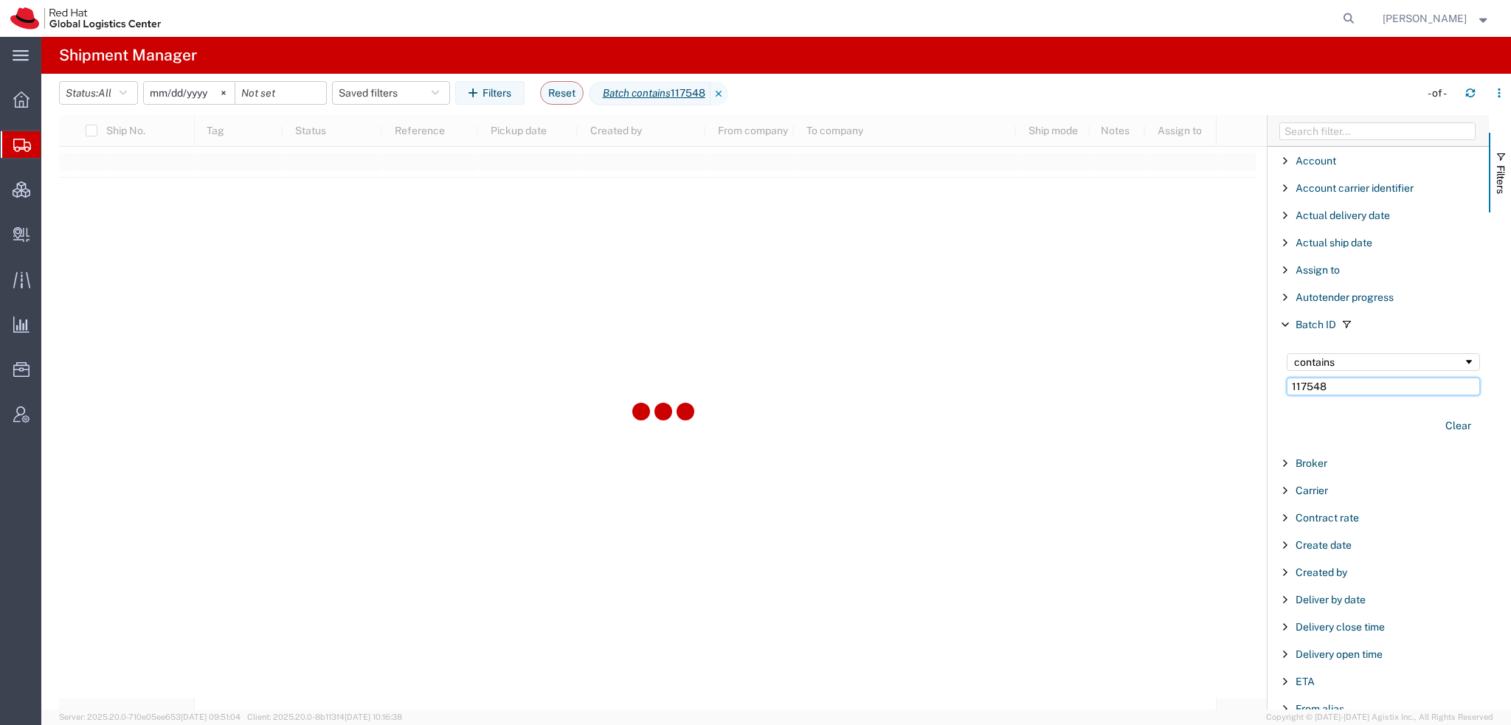
type input "117548"
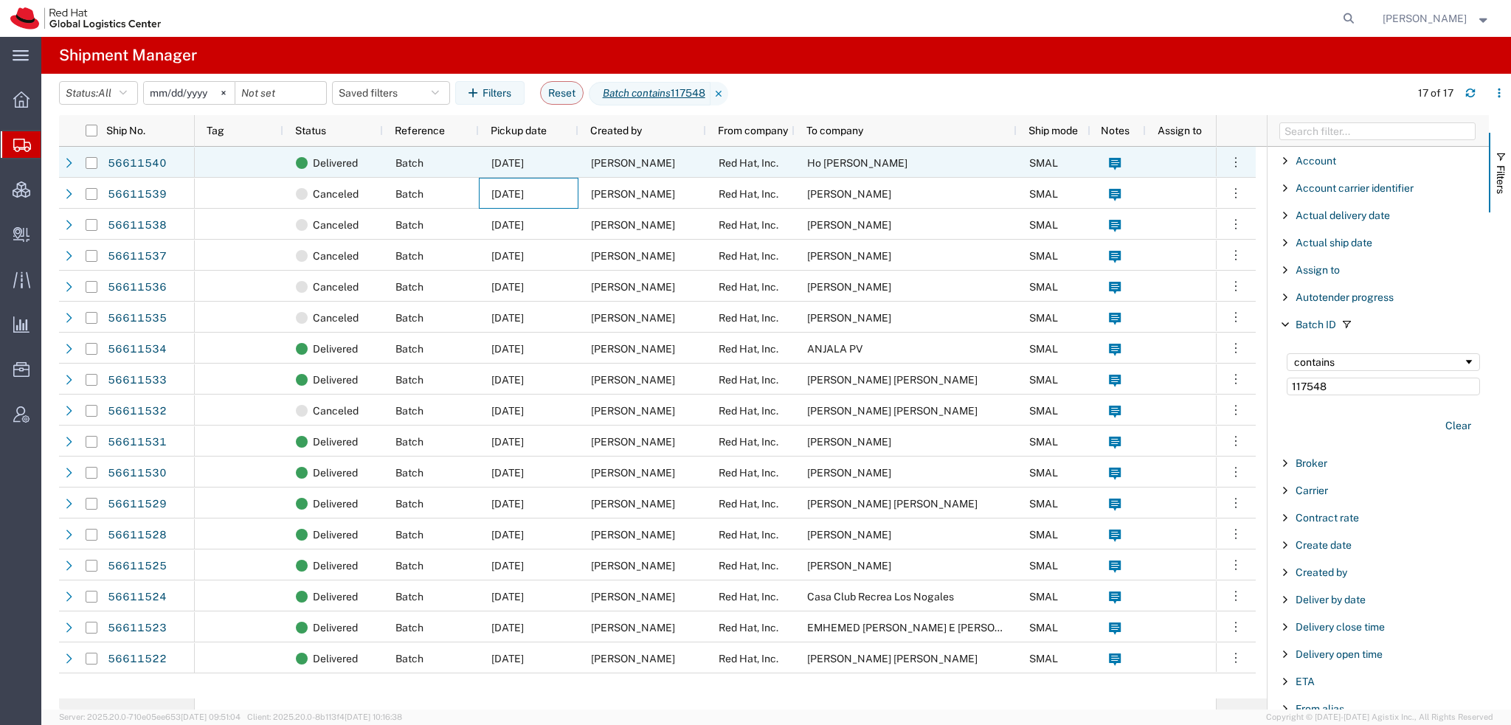
click at [752, 162] on span "Red Hat, Inc." at bounding box center [748, 163] width 60 height 12
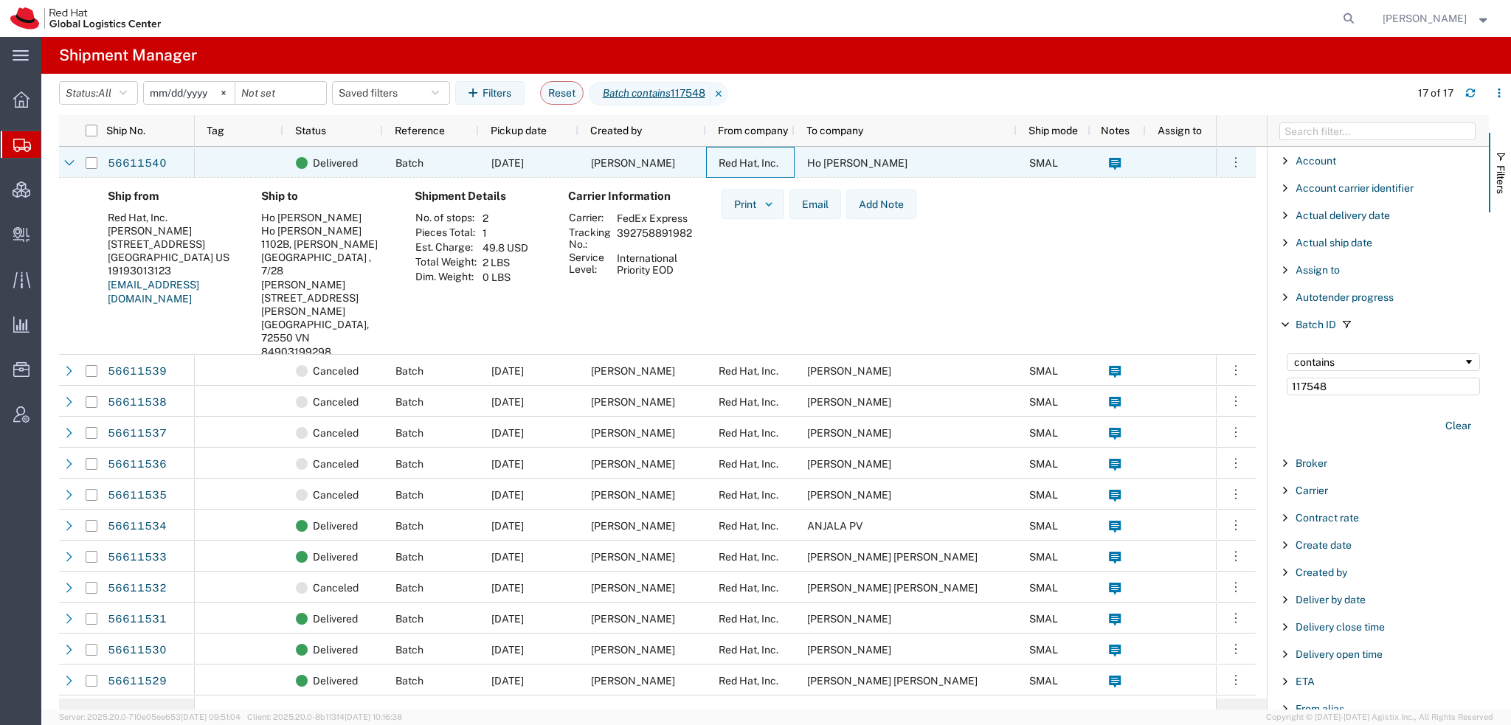
click at [752, 162] on span "Red Hat, Inc." at bounding box center [748, 163] width 60 height 12
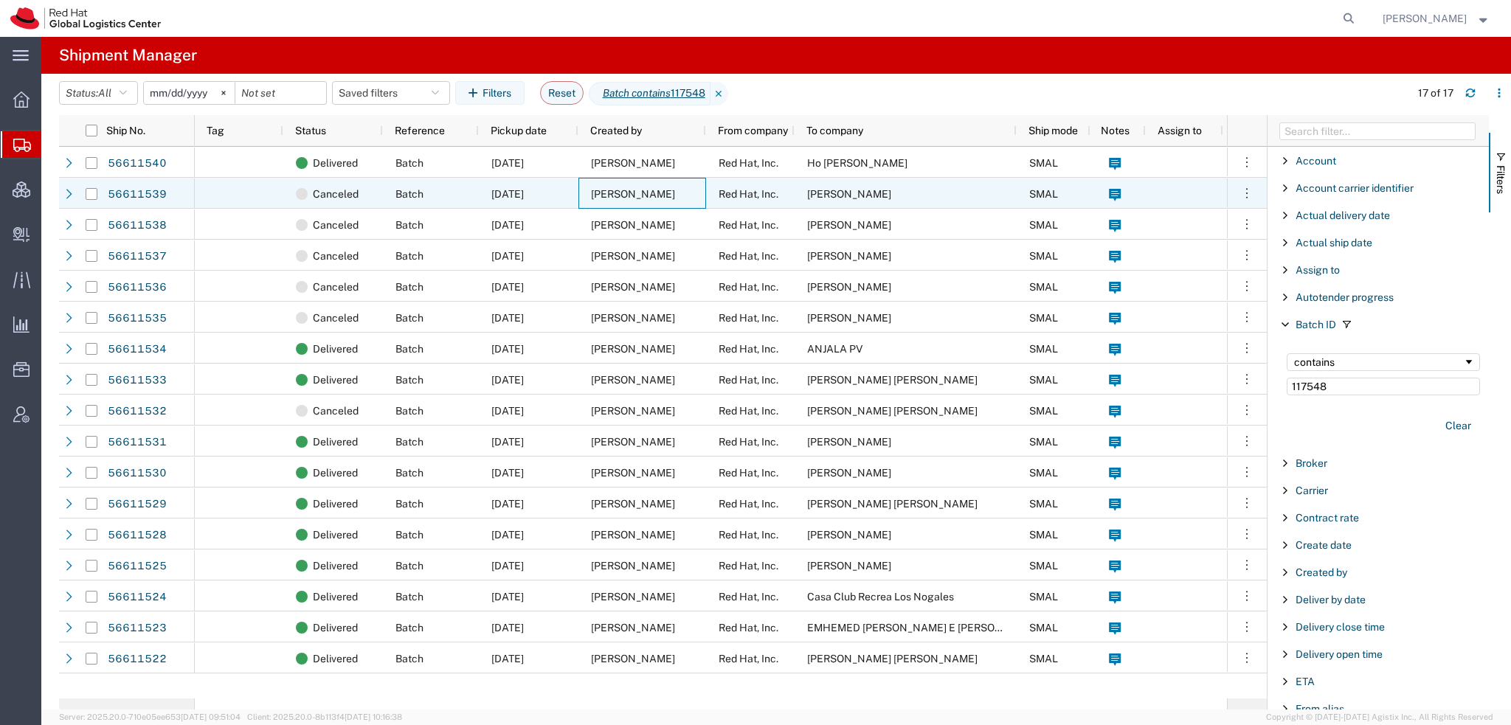
click at [614, 193] on span "[PERSON_NAME]" at bounding box center [633, 194] width 84 height 12
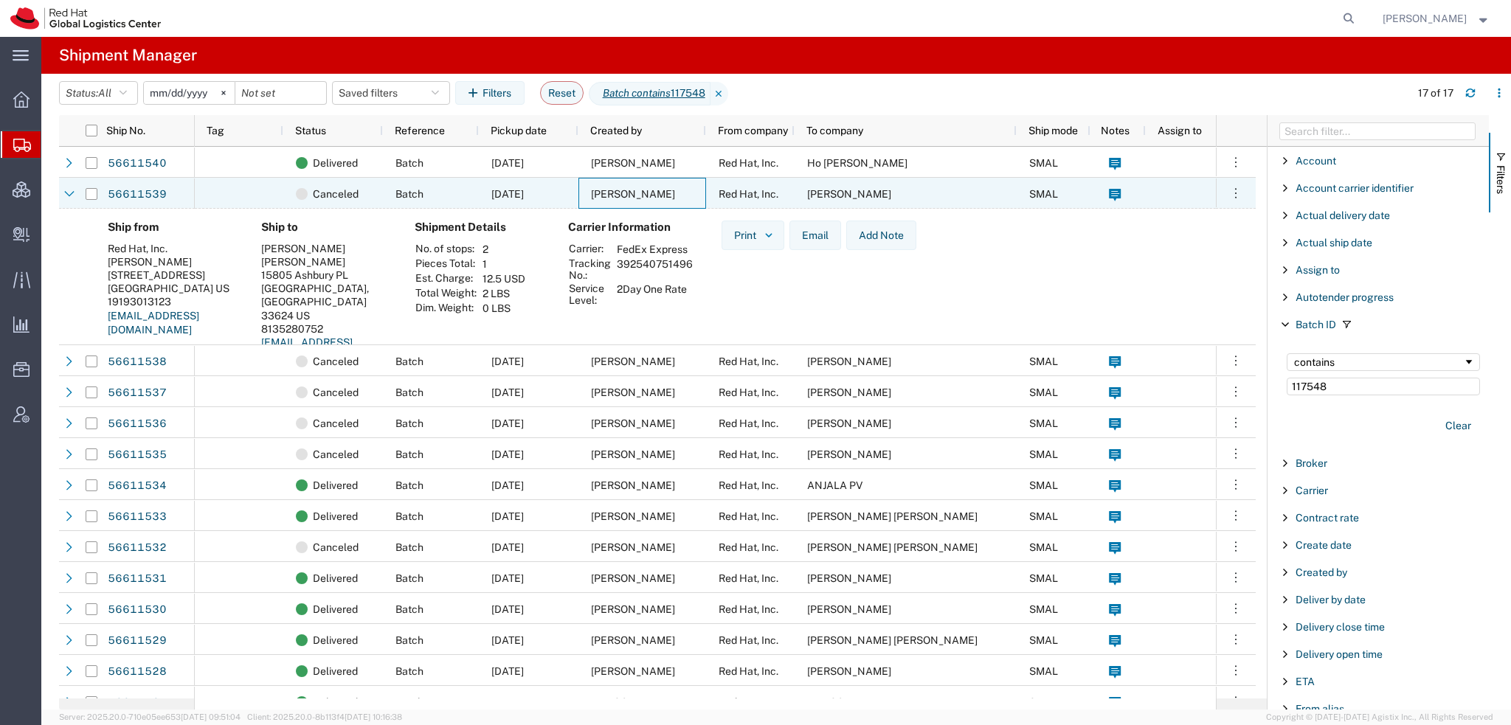
click at [614, 193] on span "[PERSON_NAME]" at bounding box center [633, 194] width 84 height 12
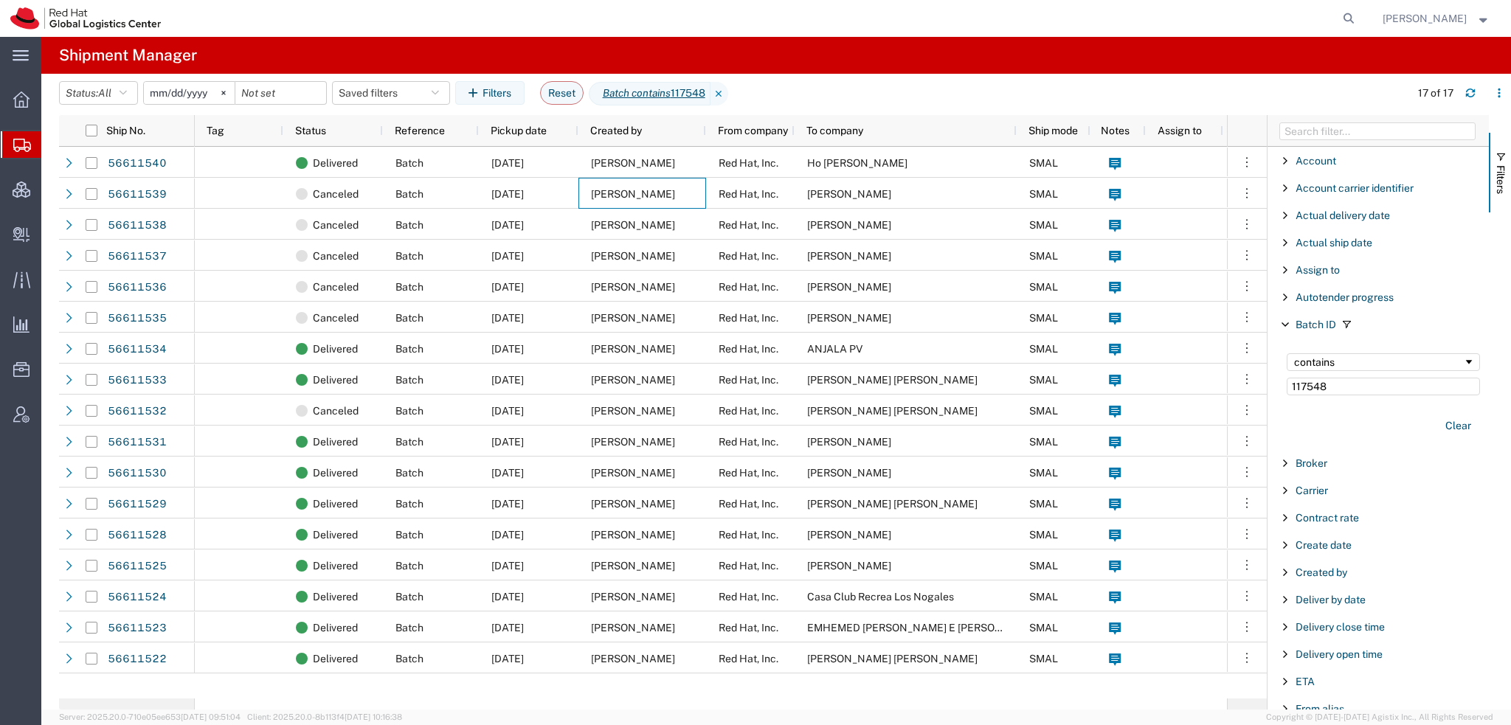
click at [1471, 15] on span "[PERSON_NAME]" at bounding box center [1436, 18] width 108 height 16
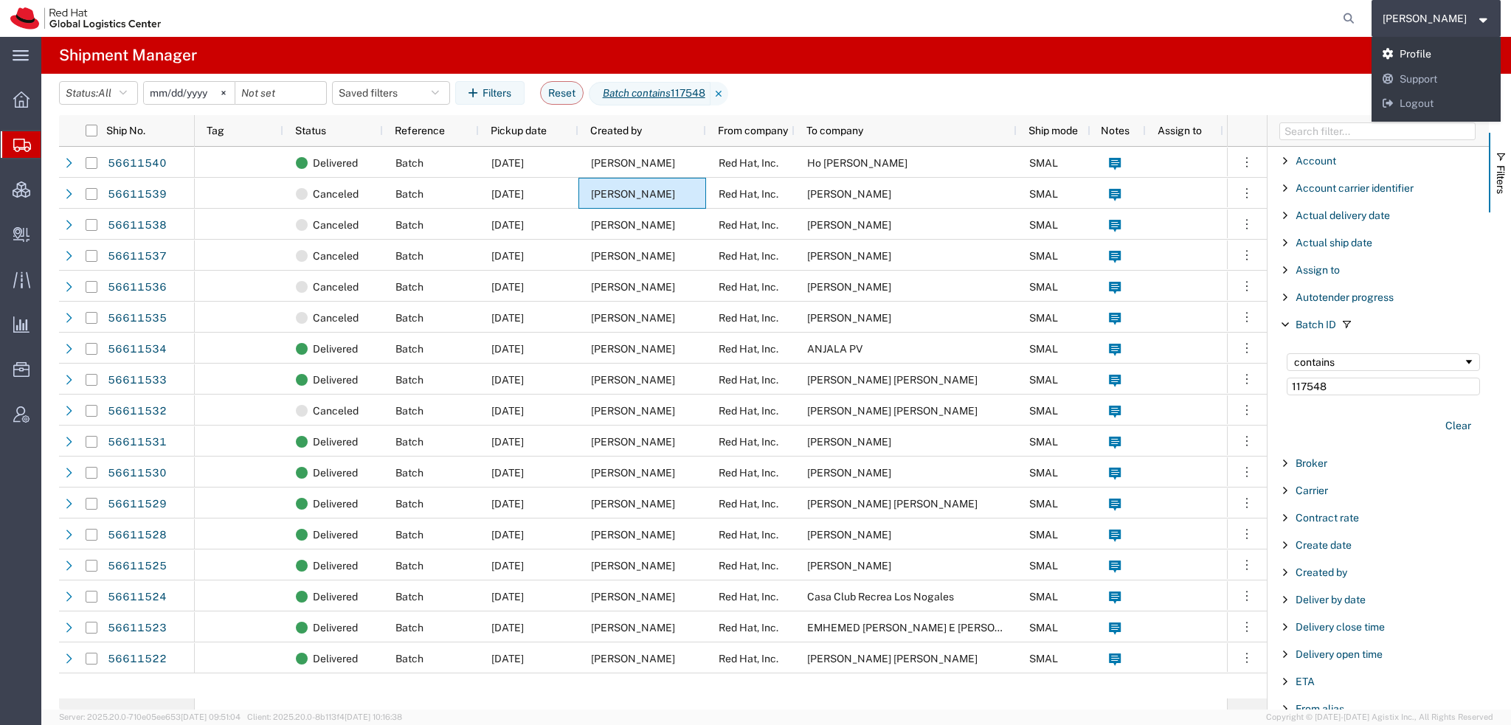
click at [1426, 49] on link "Profile" at bounding box center [1436, 54] width 130 height 25
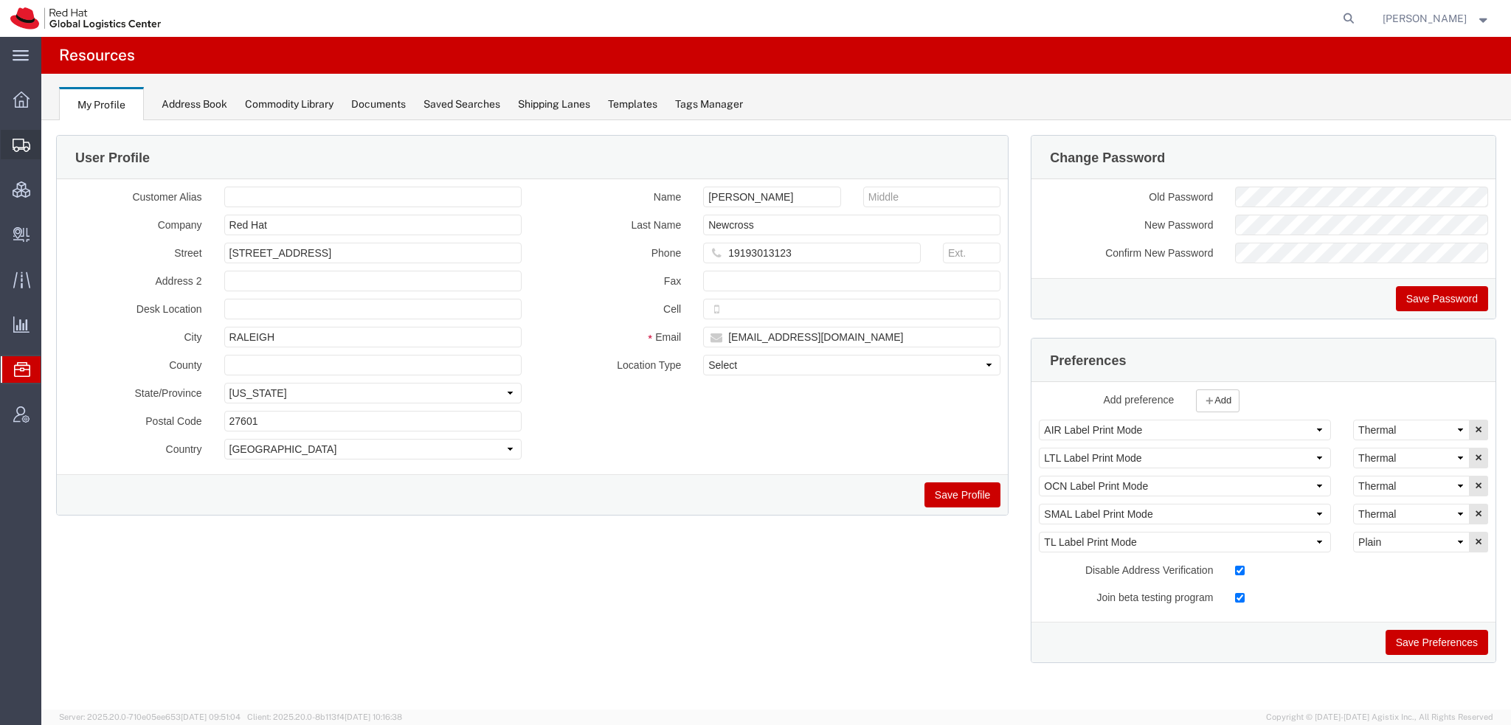
click at [0, 0] on span "Shipment Manager" at bounding box center [0, 0] width 0 height 0
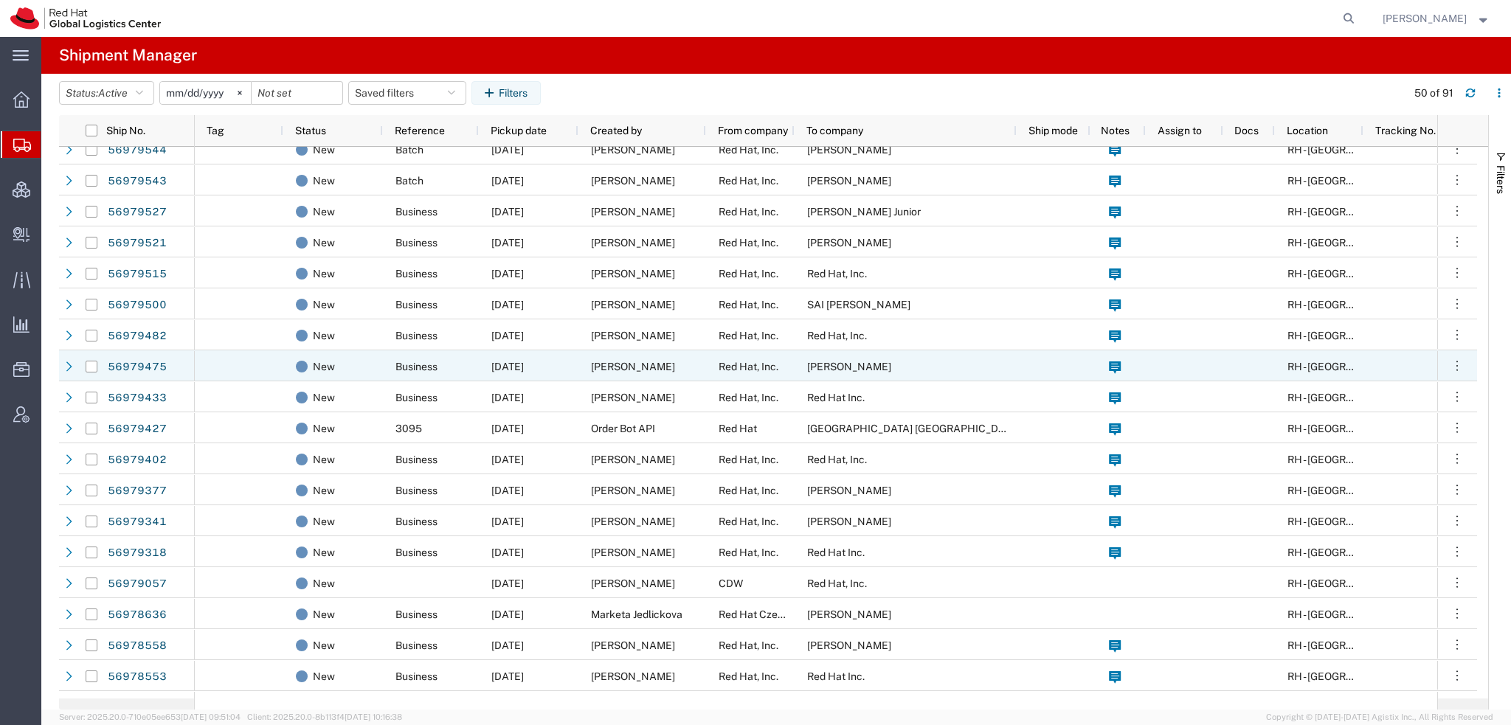
scroll to position [738, 0]
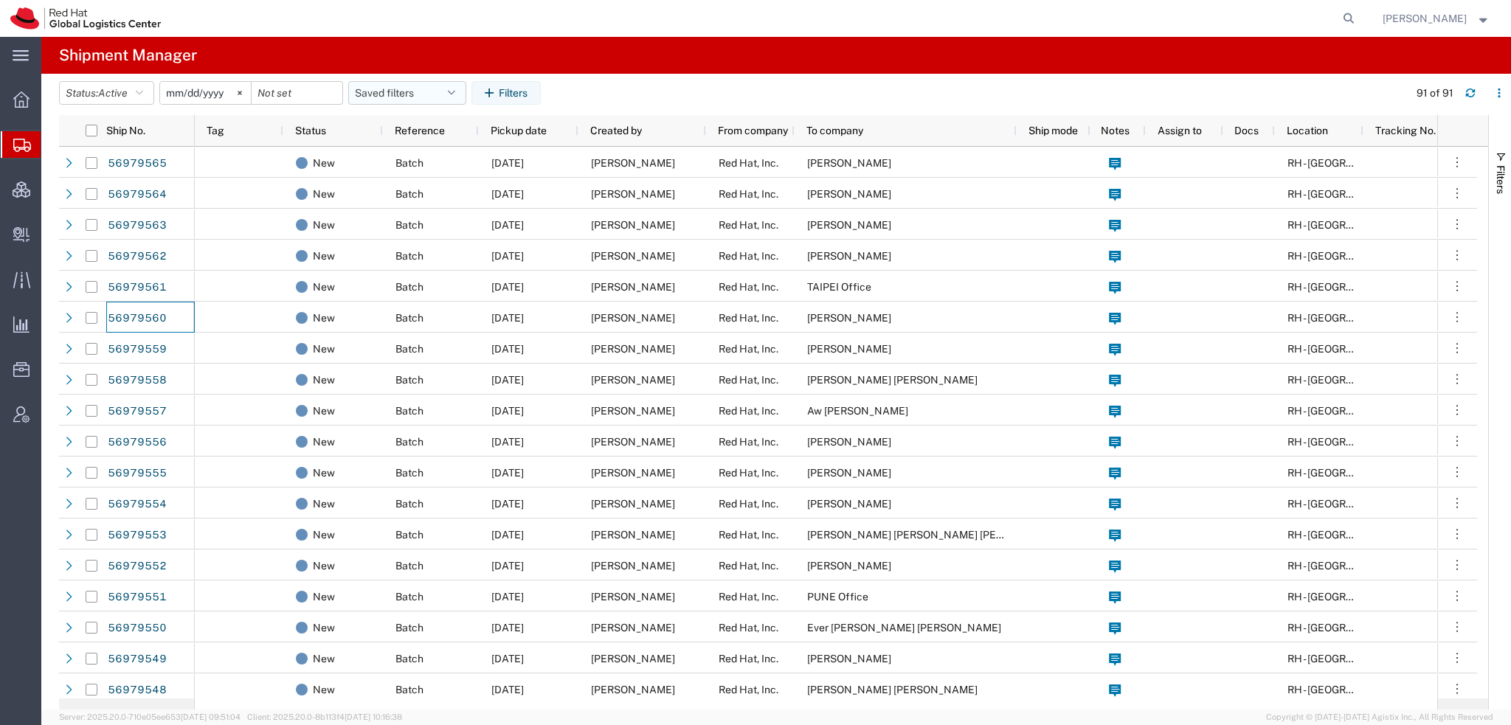
click at [449, 90] on button "Saved filters" at bounding box center [407, 93] width 118 height 24
click at [417, 157] on span "Americas" at bounding box center [446, 157] width 193 height 27
type input "2023-05-07"
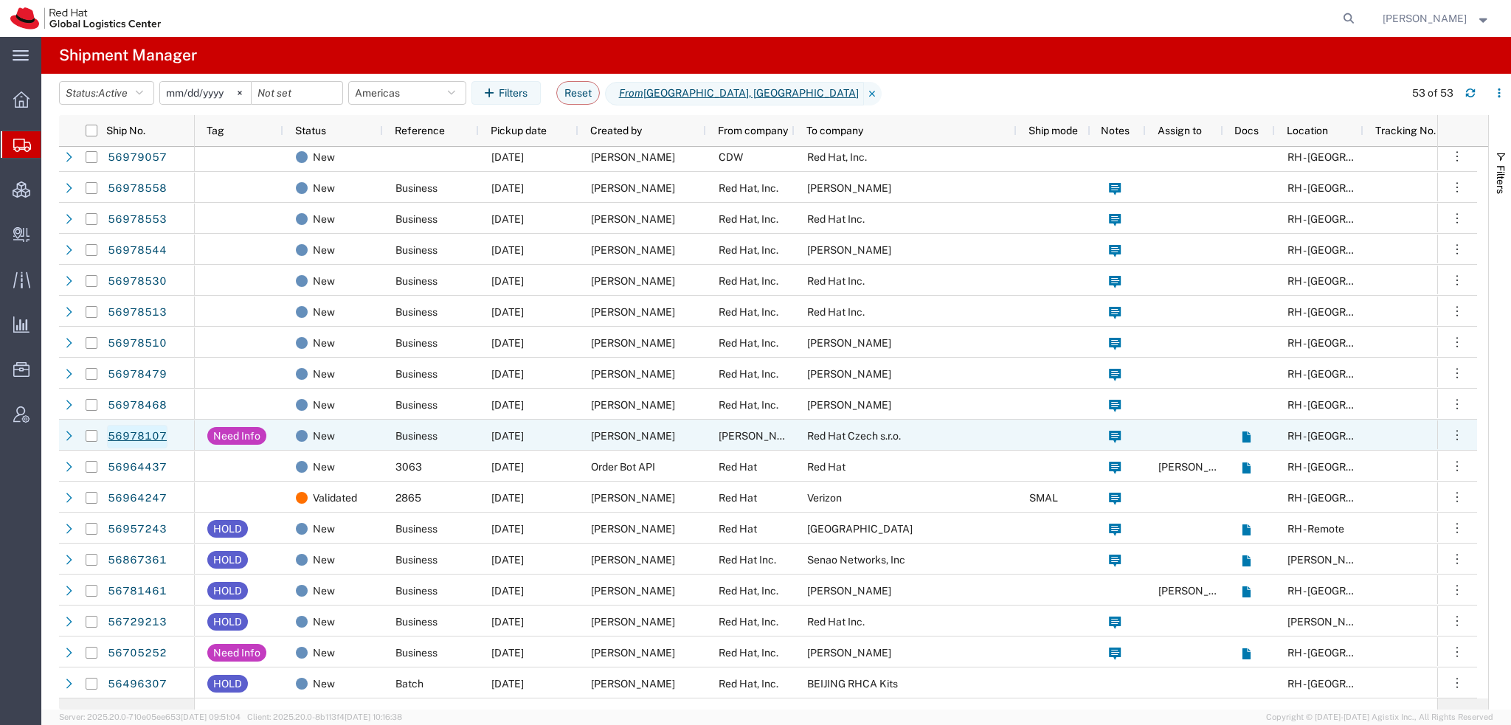
click at [136, 432] on link "56978107" at bounding box center [137, 437] width 60 height 24
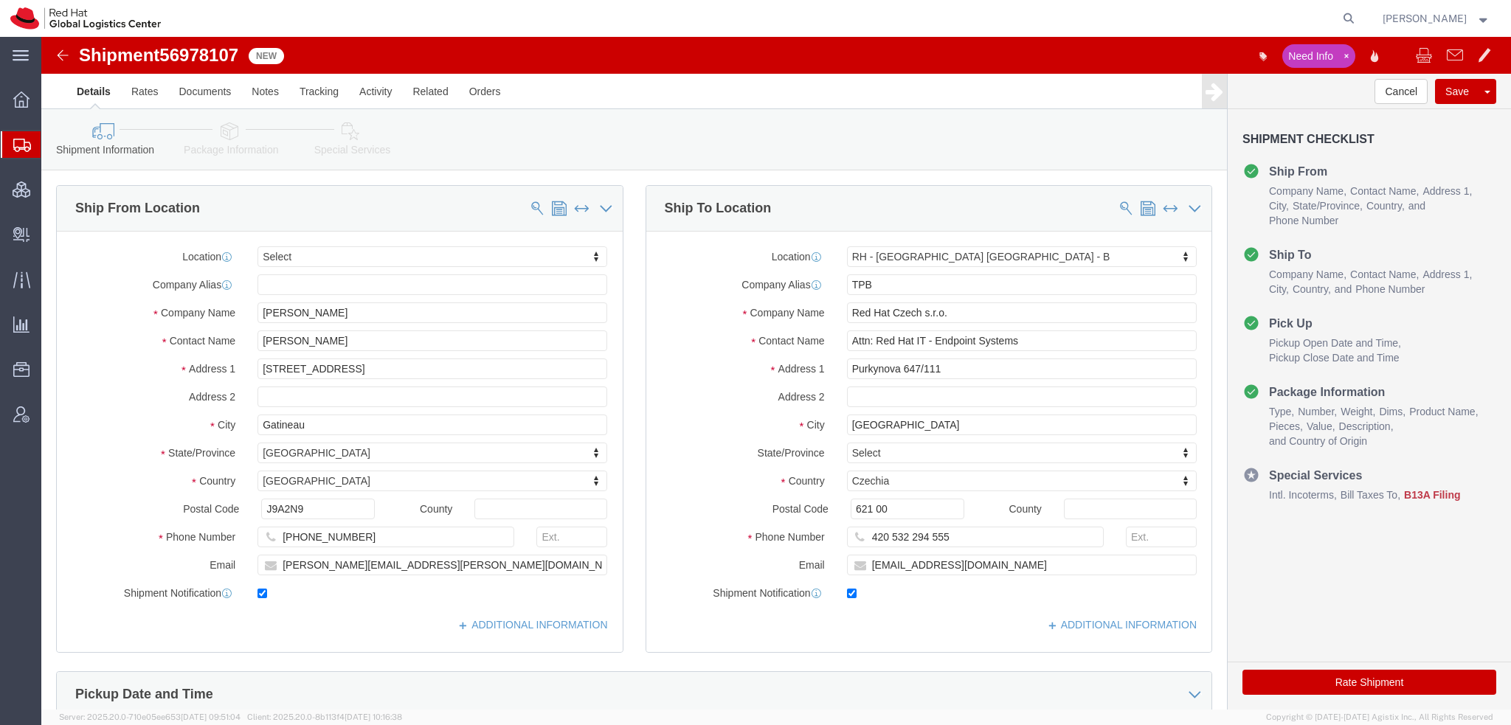
select select
select select "38036"
click button "Cancel"
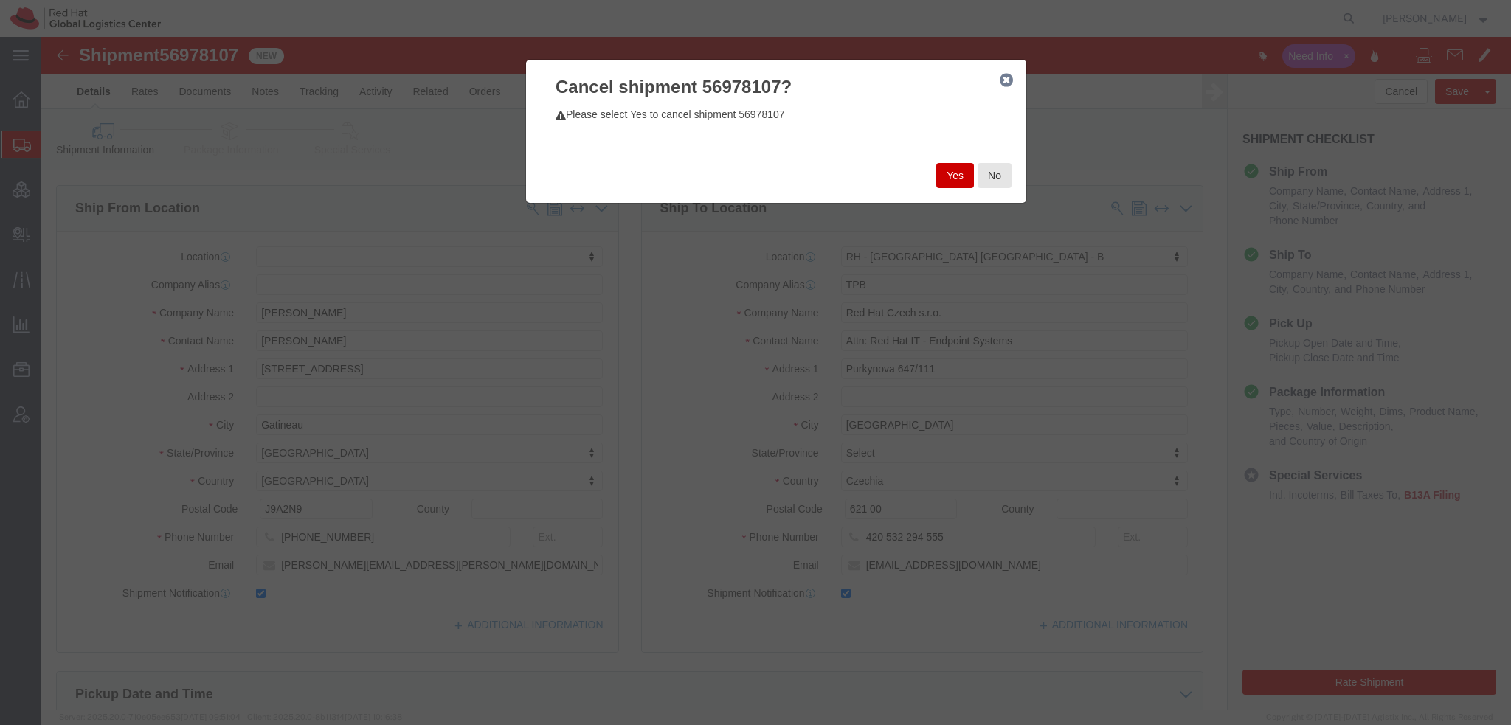
click button "Yes"
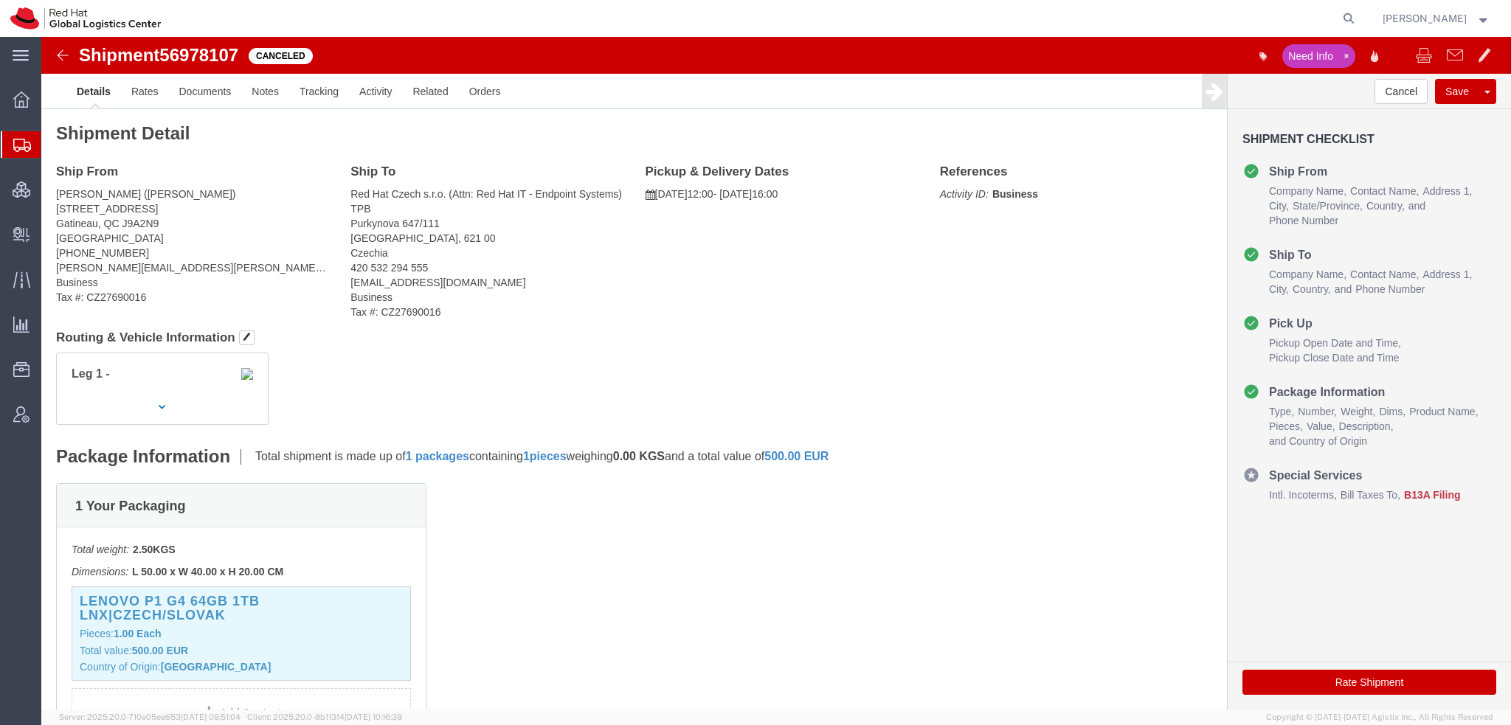
click at [0, 0] on span "Shipment Manager" at bounding box center [0, 0] width 0 height 0
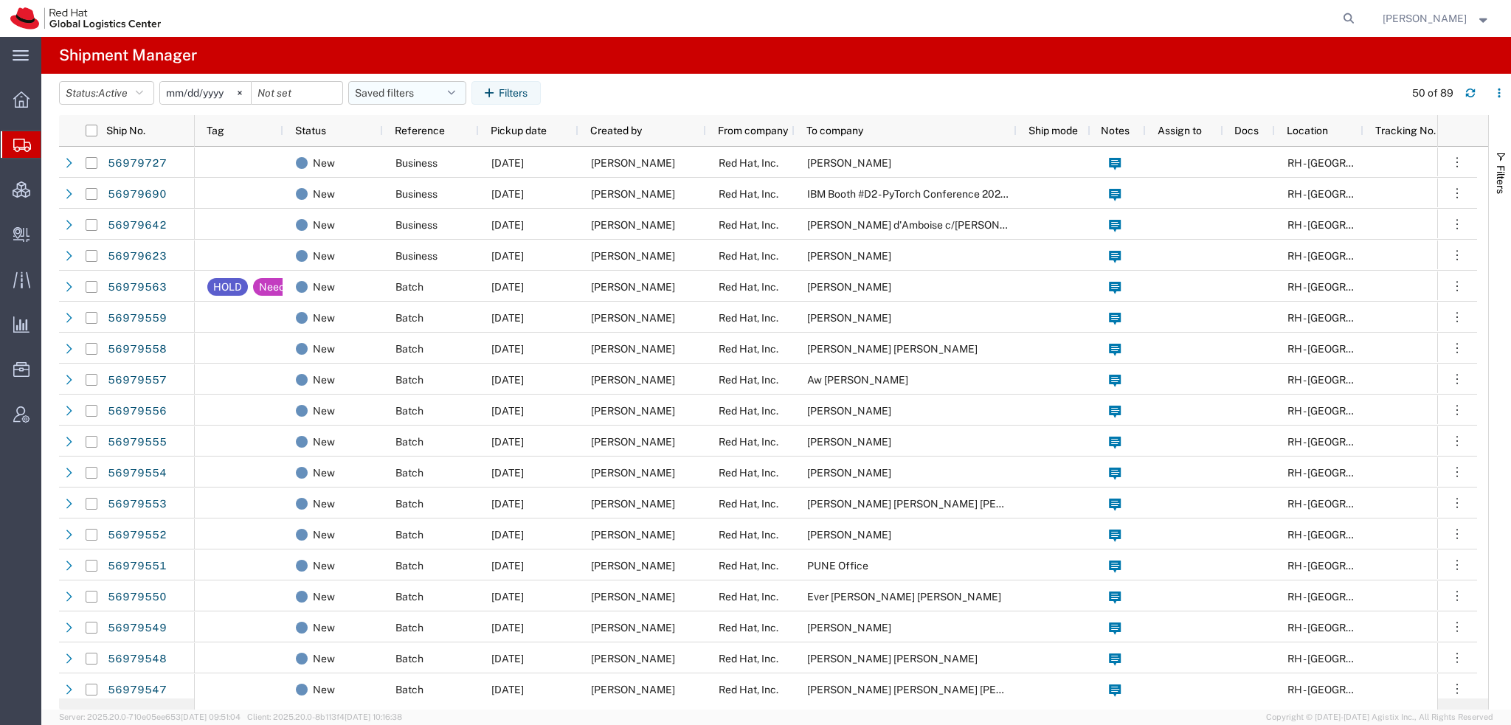
click at [460, 100] on button "Saved filters" at bounding box center [407, 93] width 118 height 24
click at [419, 162] on span "Americas" at bounding box center [446, 157] width 193 height 27
click at [578, 95] on button "Reset" at bounding box center [578, 93] width 44 height 24
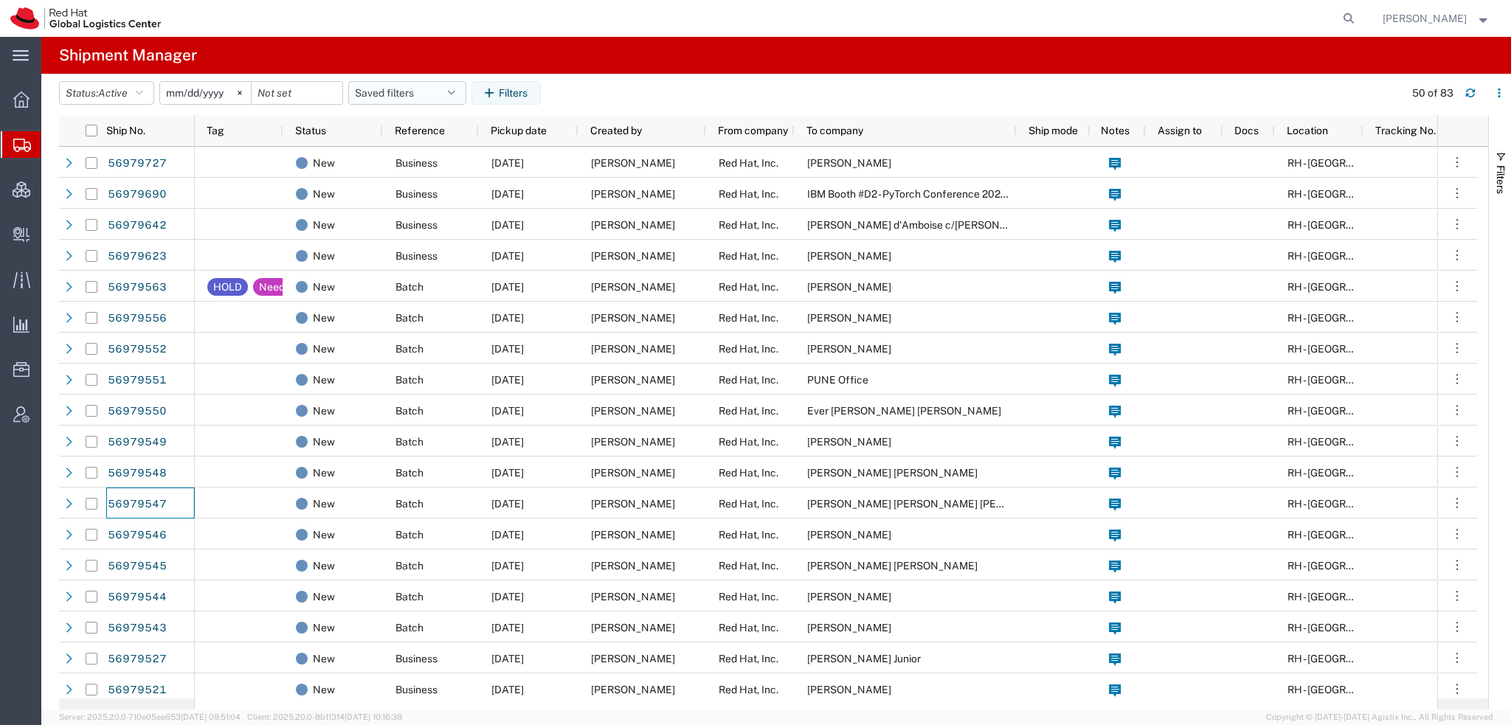
click at [465, 91] on button "Saved filters" at bounding box center [407, 93] width 118 height 24
click at [400, 167] on span "Americas" at bounding box center [446, 157] width 193 height 27
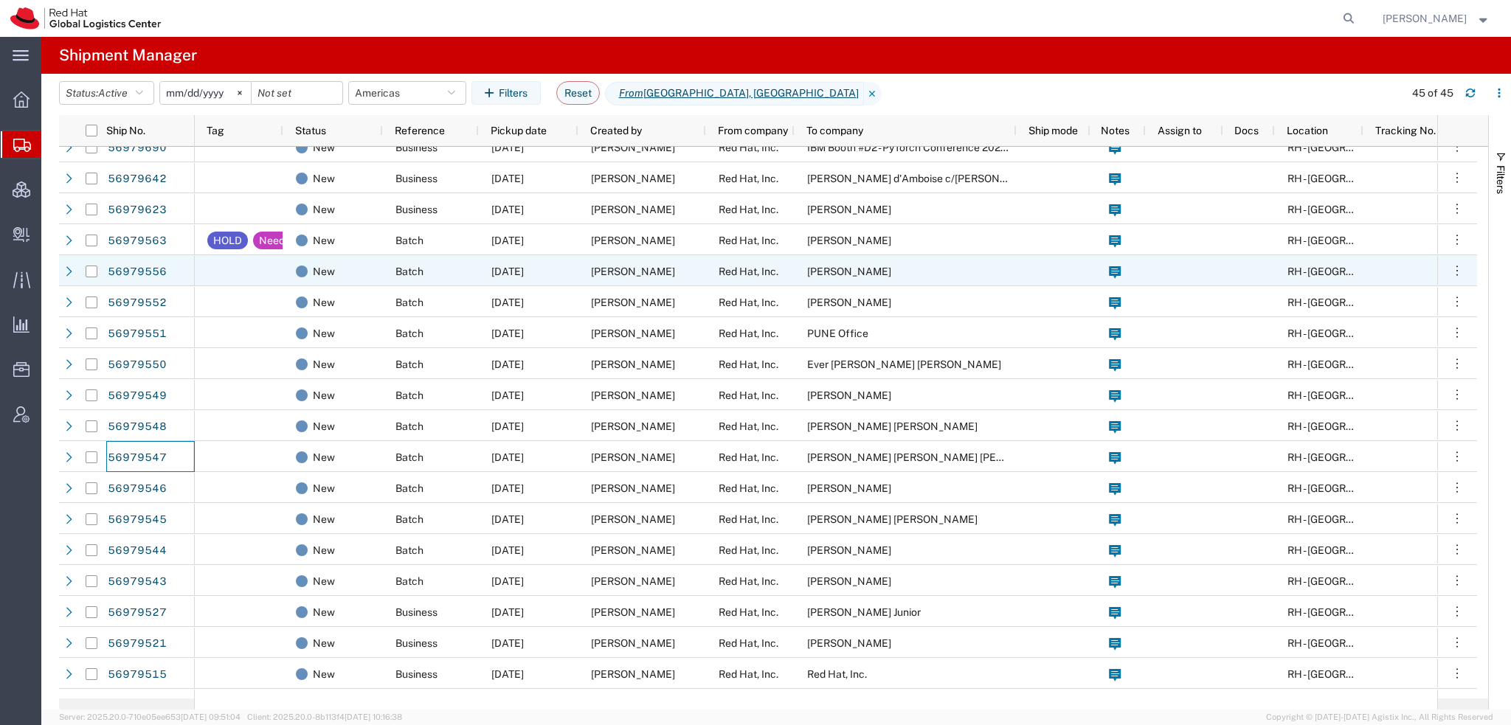
scroll to position [74, 0]
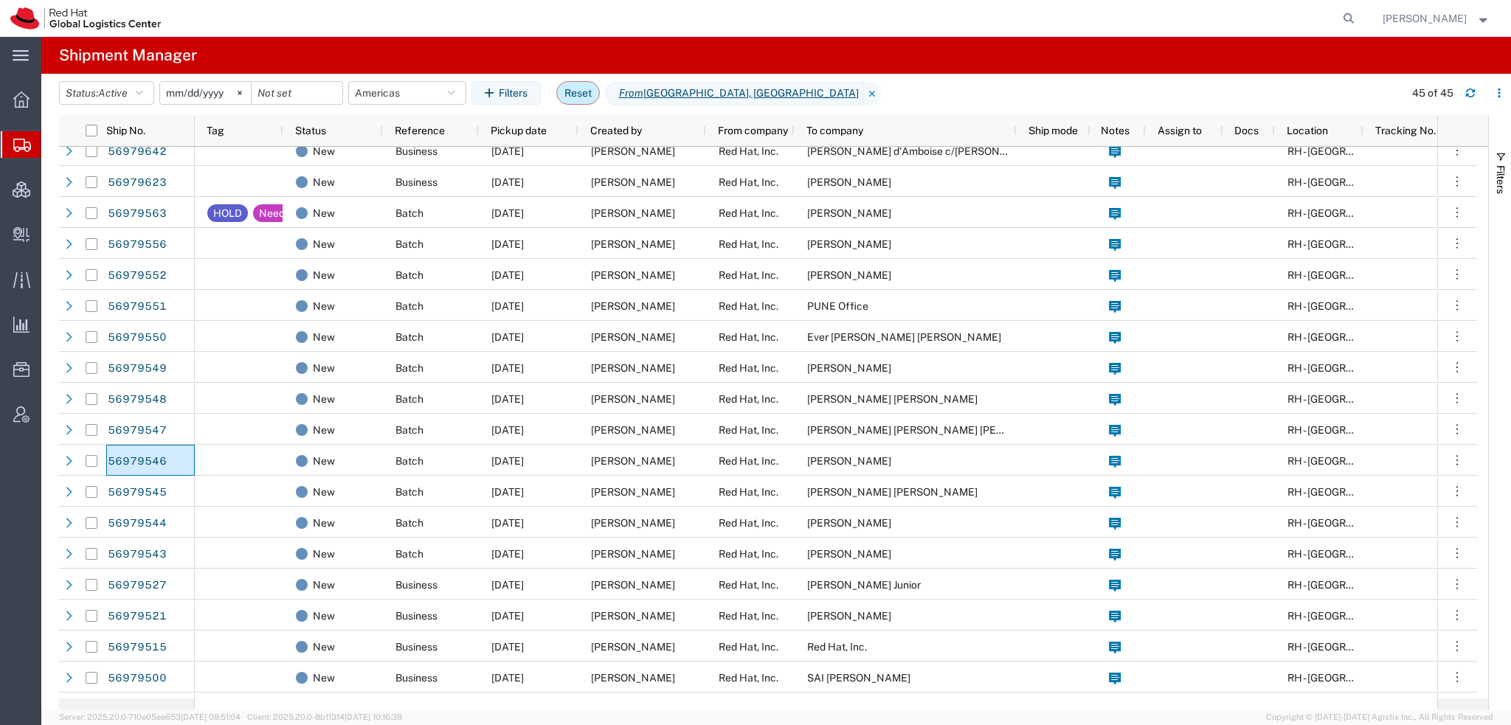
click at [583, 103] on button "Reset" at bounding box center [578, 93] width 44 height 24
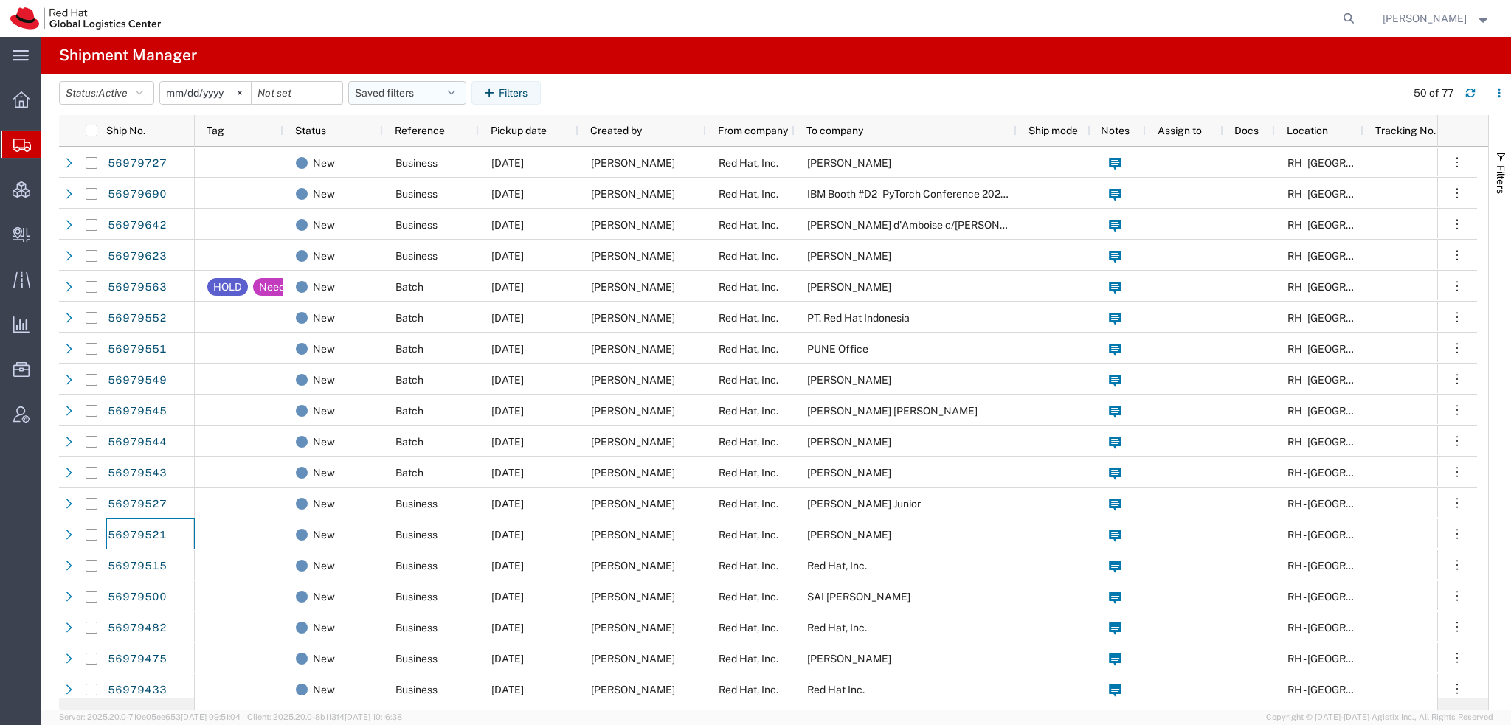
click at [449, 91] on button "Saved filters" at bounding box center [407, 93] width 118 height 24
click at [404, 158] on span "Americas" at bounding box center [446, 157] width 193 height 27
type input "2023-05-07"
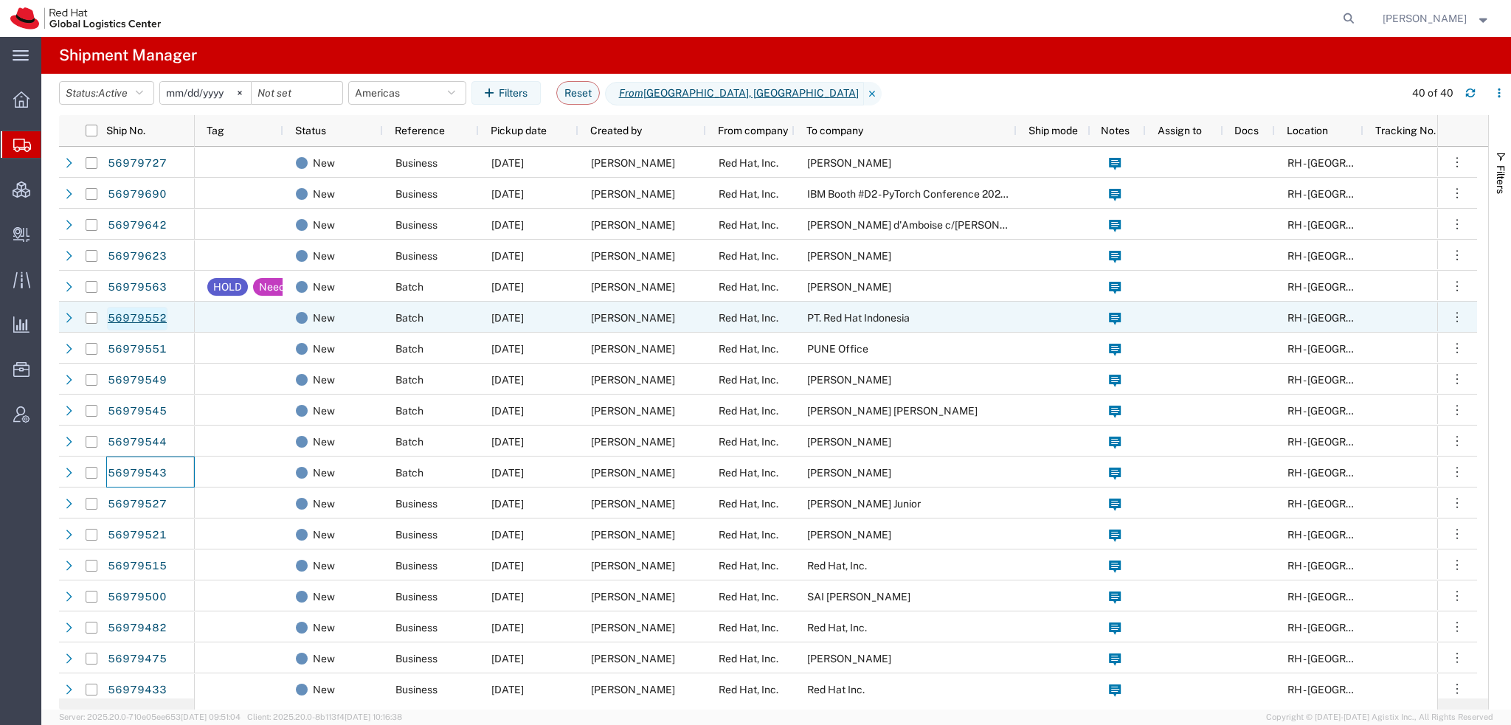
click at [156, 311] on link "56979552" at bounding box center [137, 319] width 60 height 24
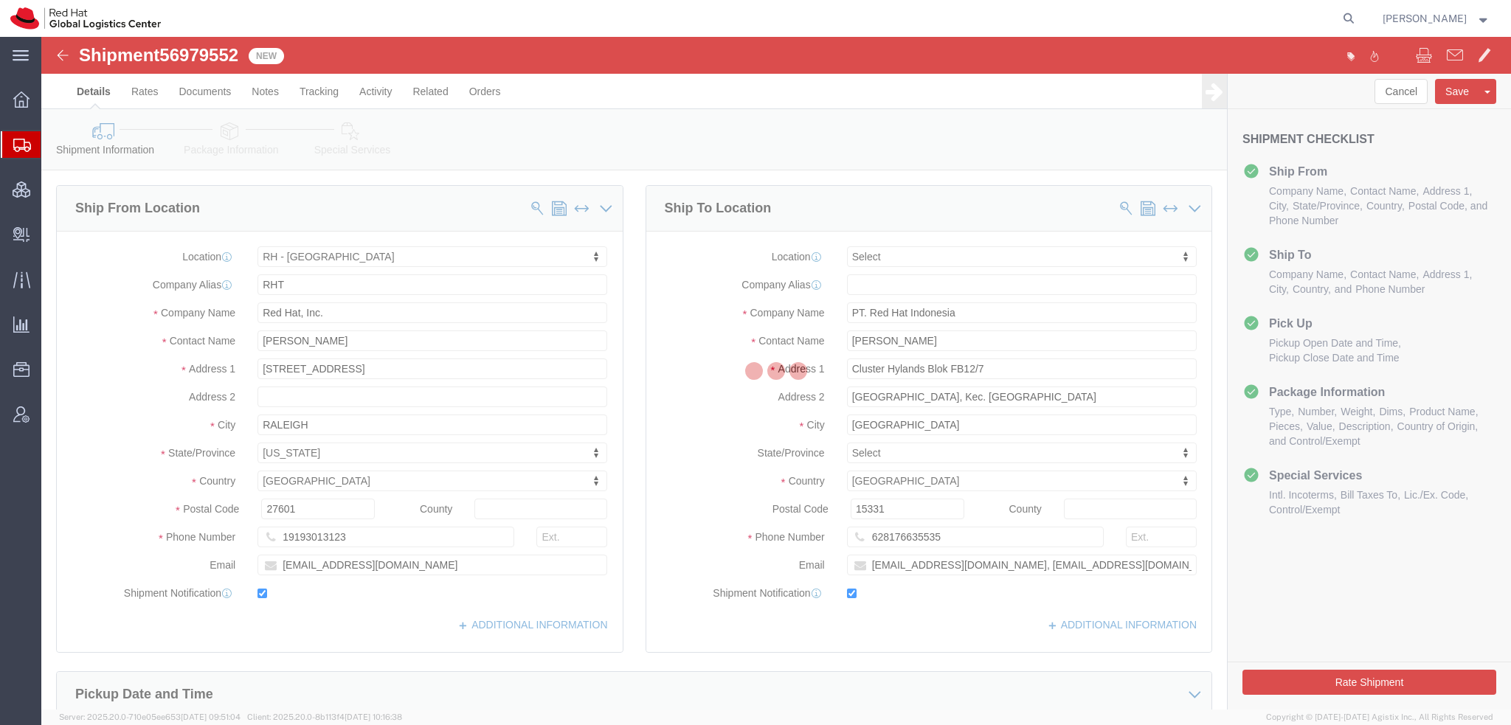
select select "38014"
select select
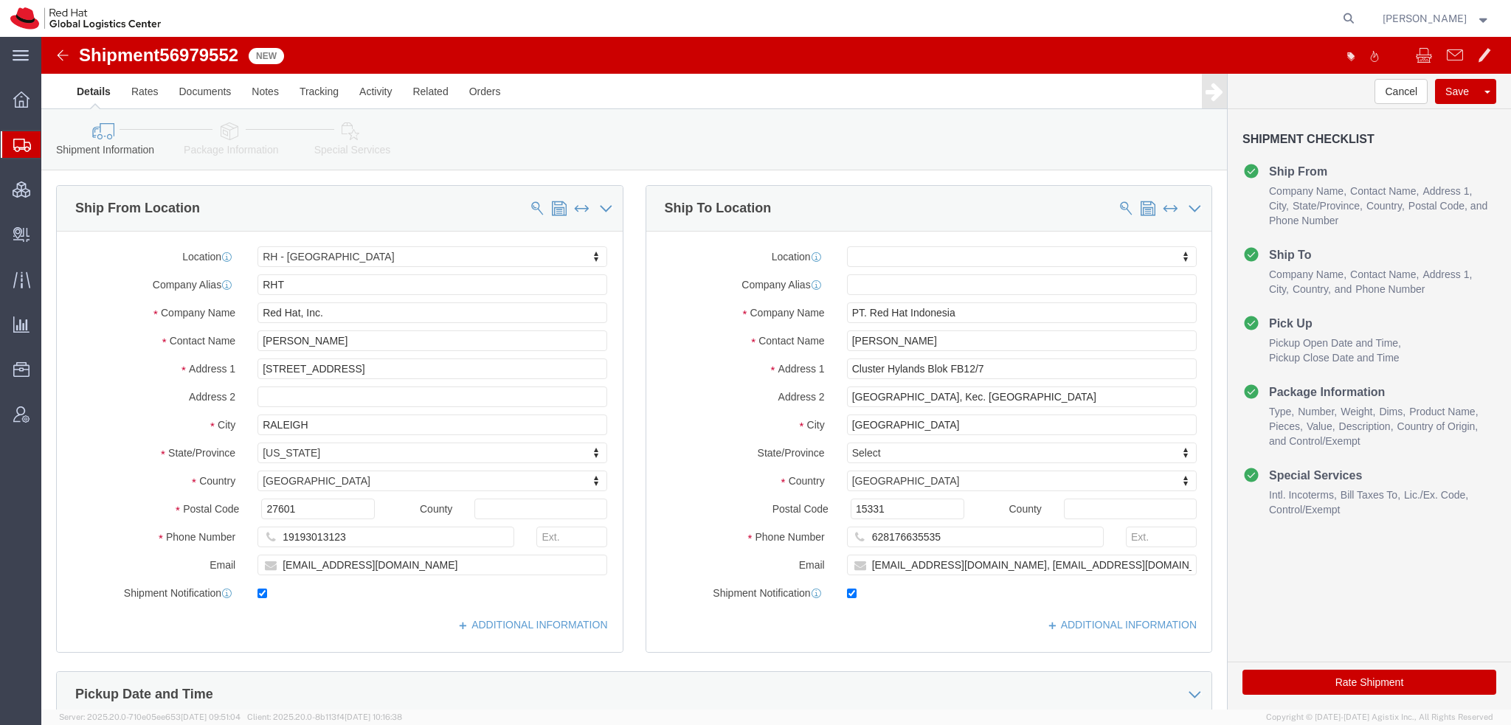
click div "Shipment Information Package Information Special Services"
click icon
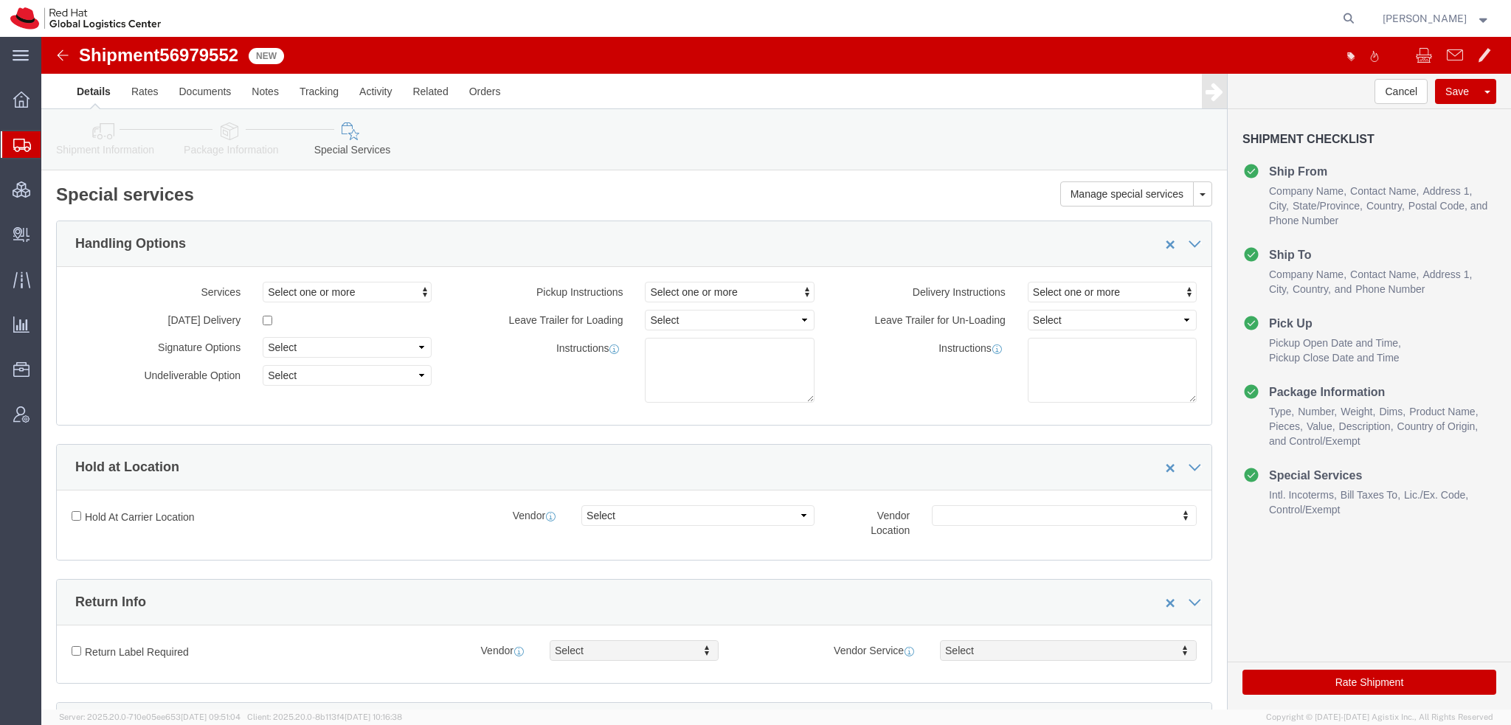
scroll to position [443, 0]
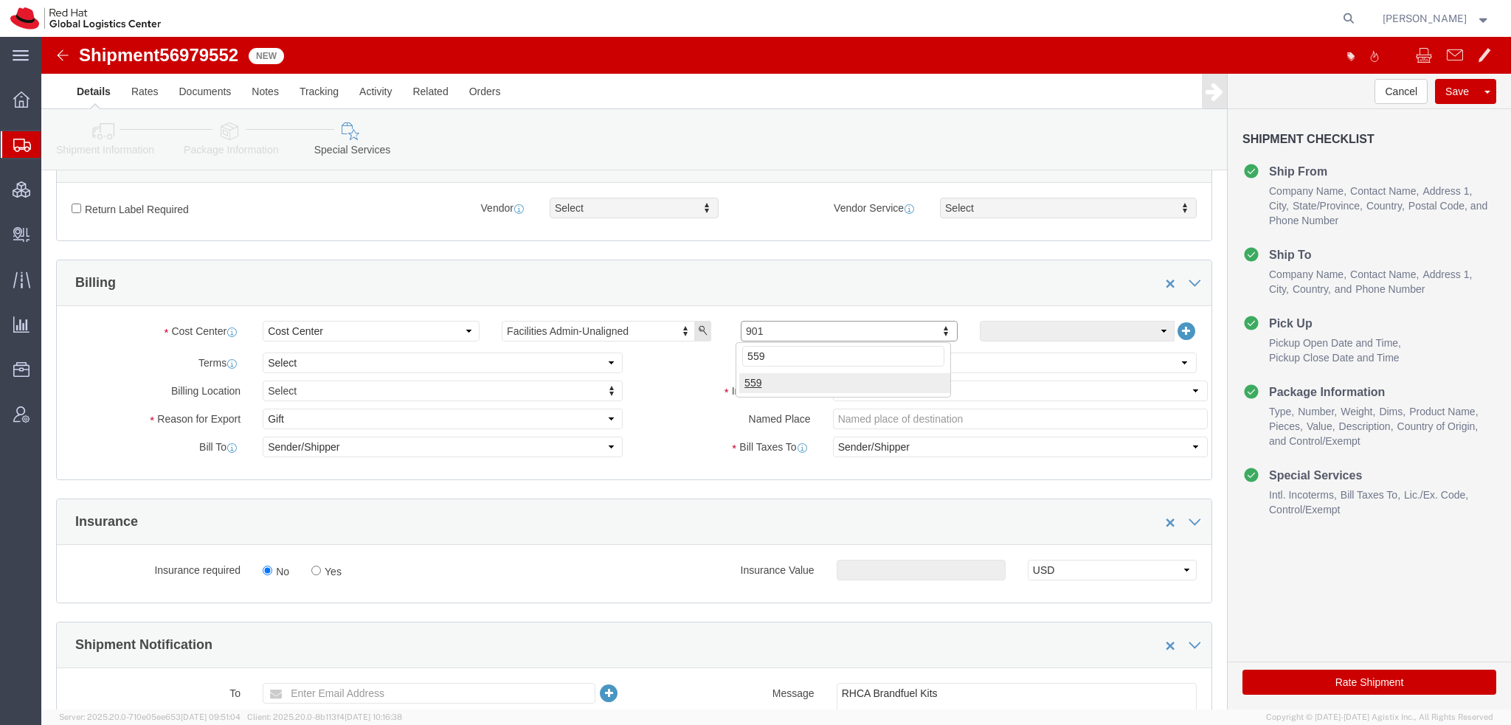
type input "559"
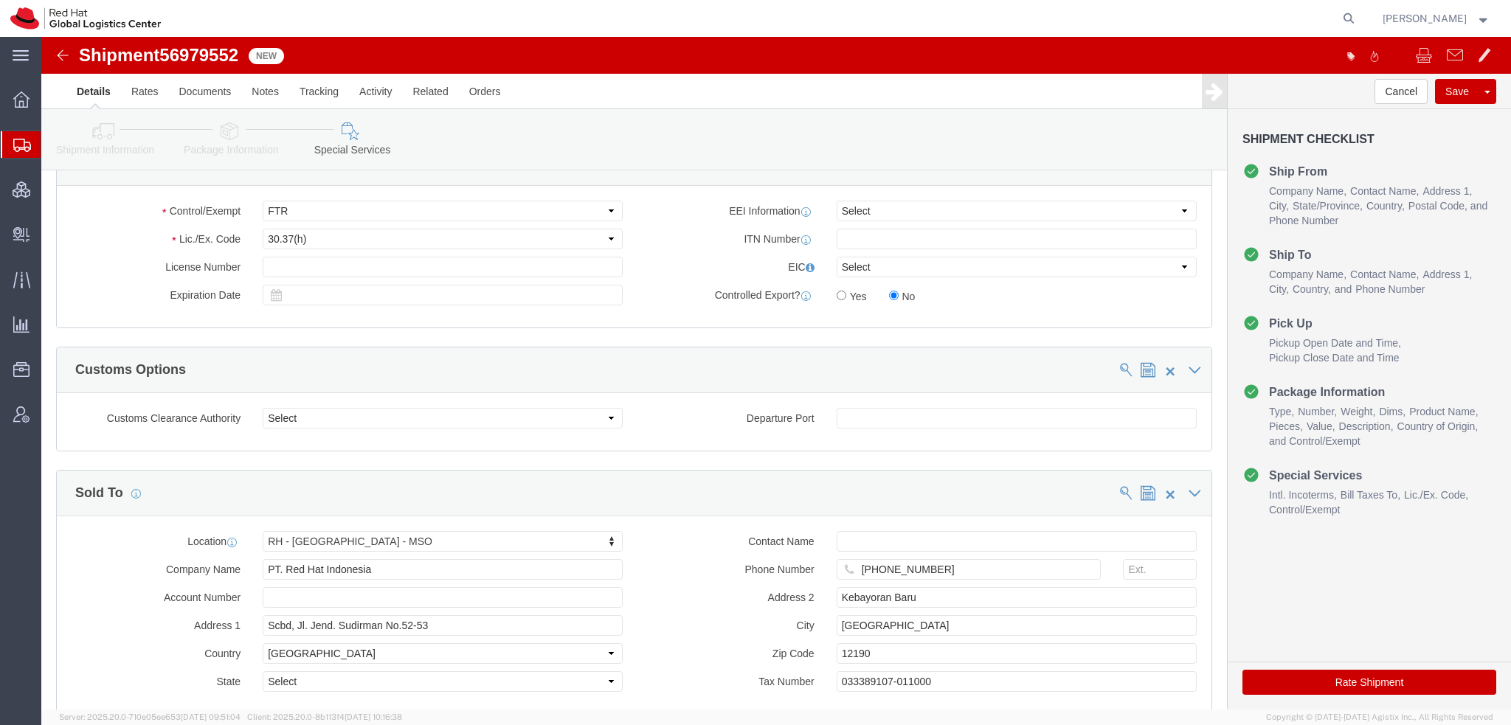
scroll to position [1247, 0]
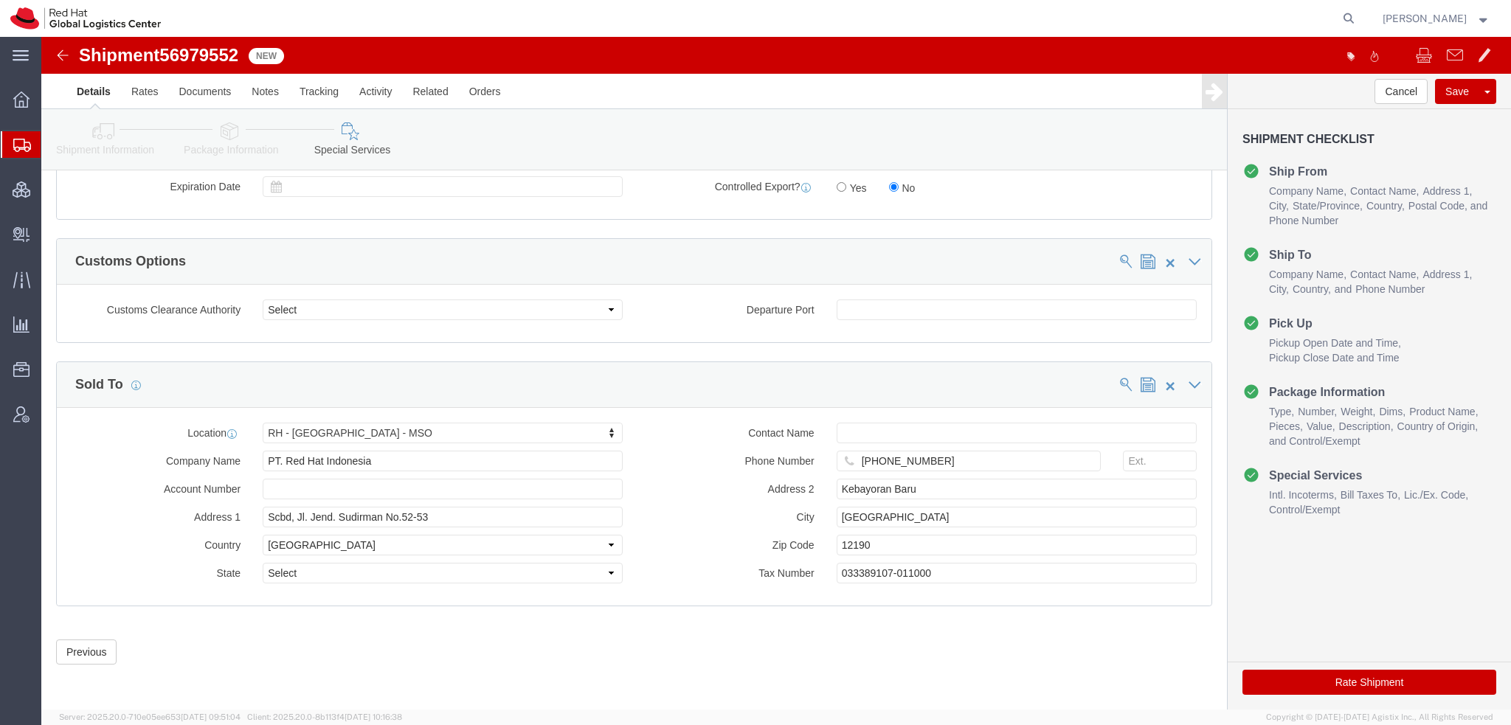
click button "Rate Shipment"
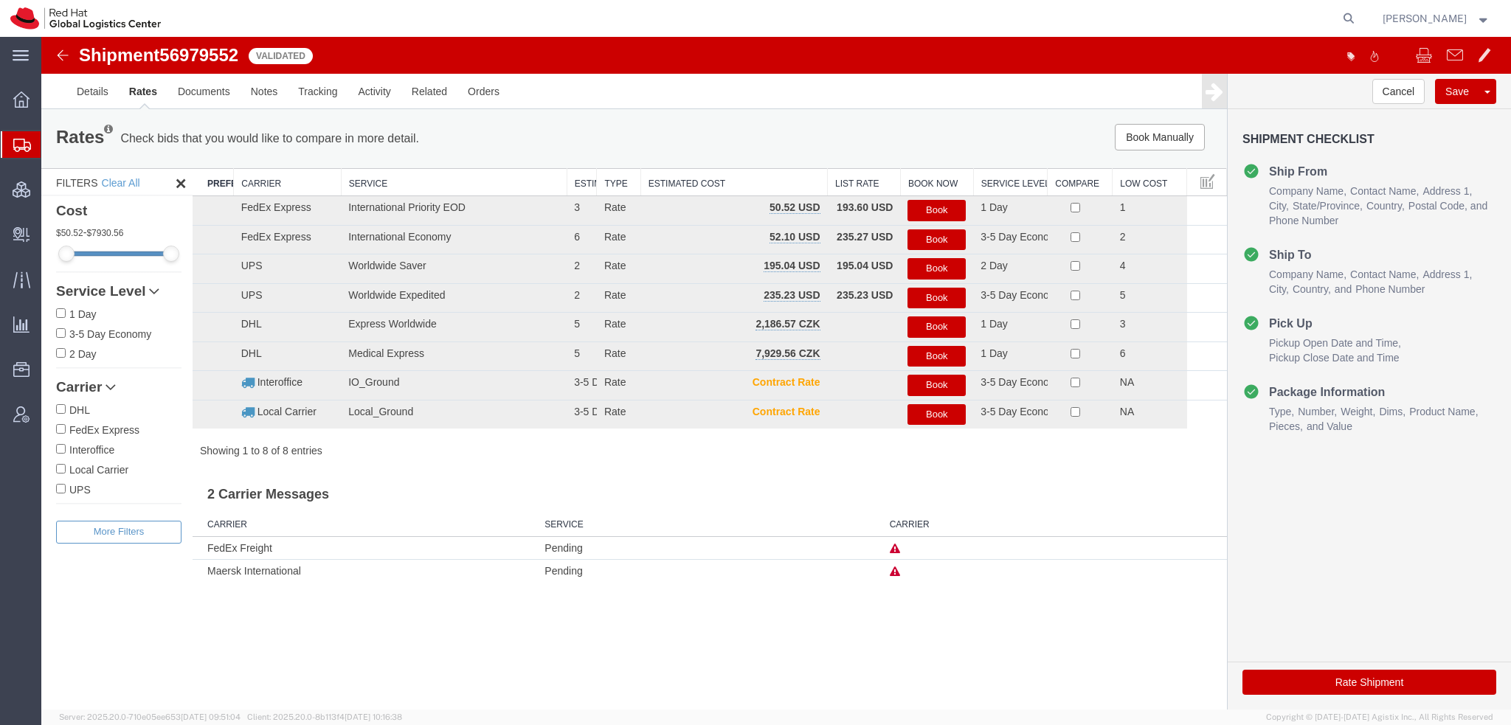
scroll to position [0, 0]
click at [927, 210] on button "Book" at bounding box center [936, 210] width 58 height 21
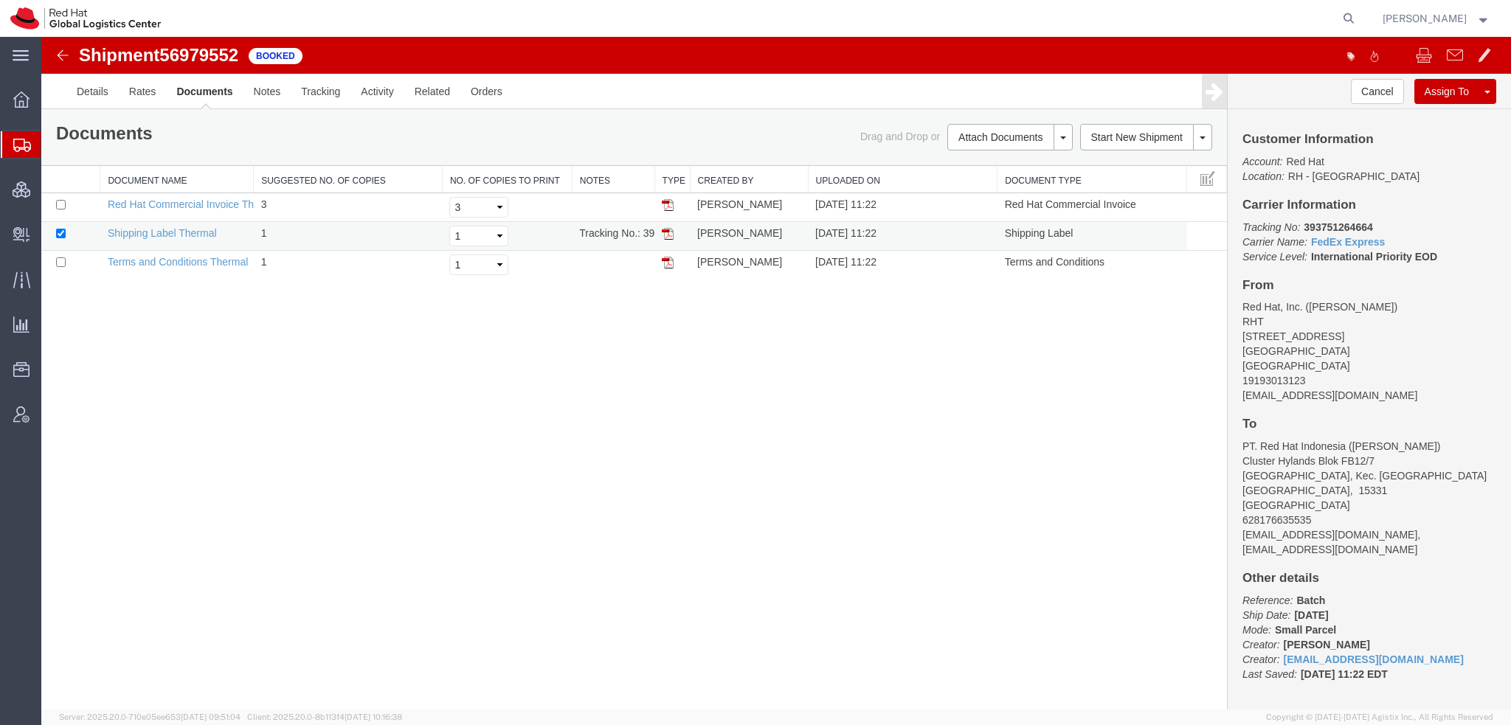
click at [669, 232] on img at bounding box center [668, 234] width 12 height 12
click at [0, 0] on span "Shipment Manager" at bounding box center [0, 0] width 0 height 0
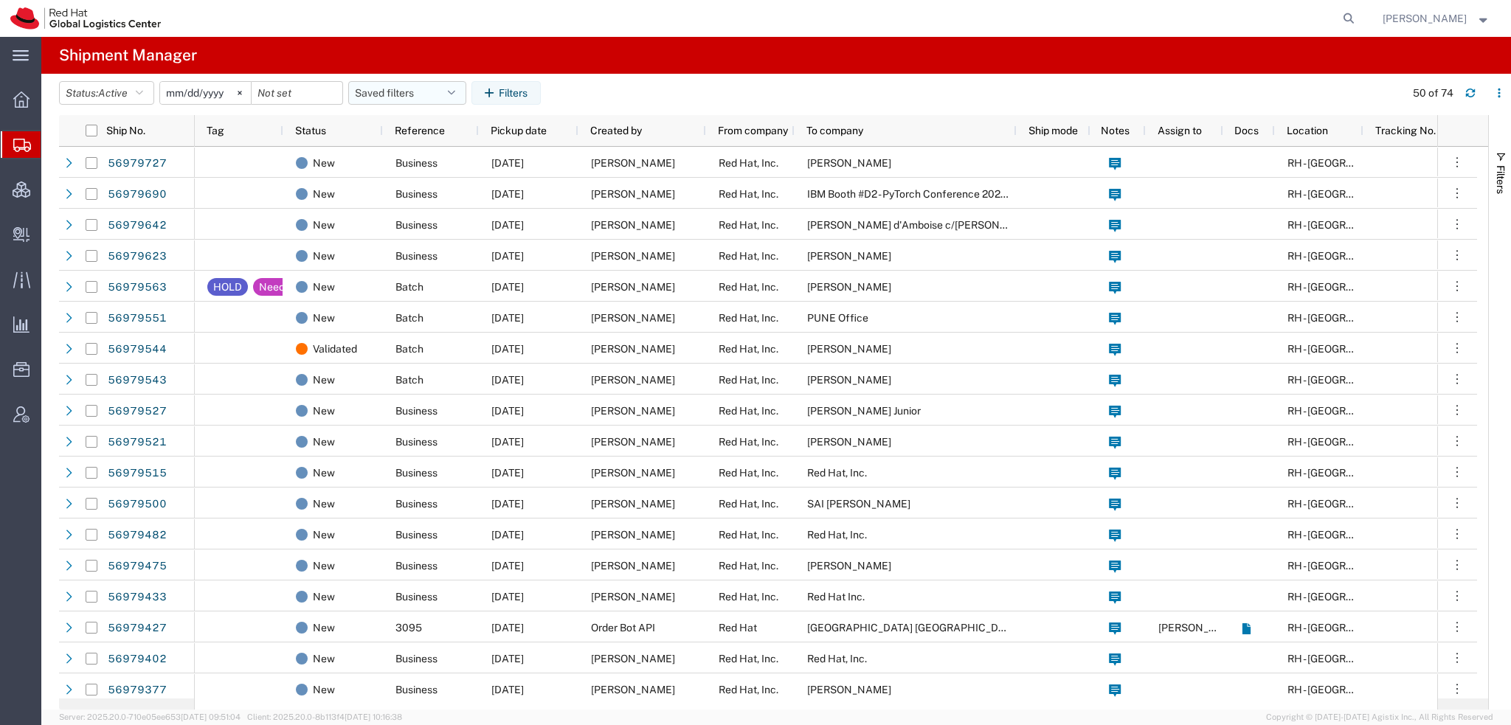
click at [453, 91] on button "Saved filters" at bounding box center [407, 93] width 118 height 24
drag, startPoint x: 401, startPoint y: 153, endPoint x: 525, endPoint y: 49, distance: 161.3
click at [401, 153] on span "Americas" at bounding box center [446, 157] width 193 height 27
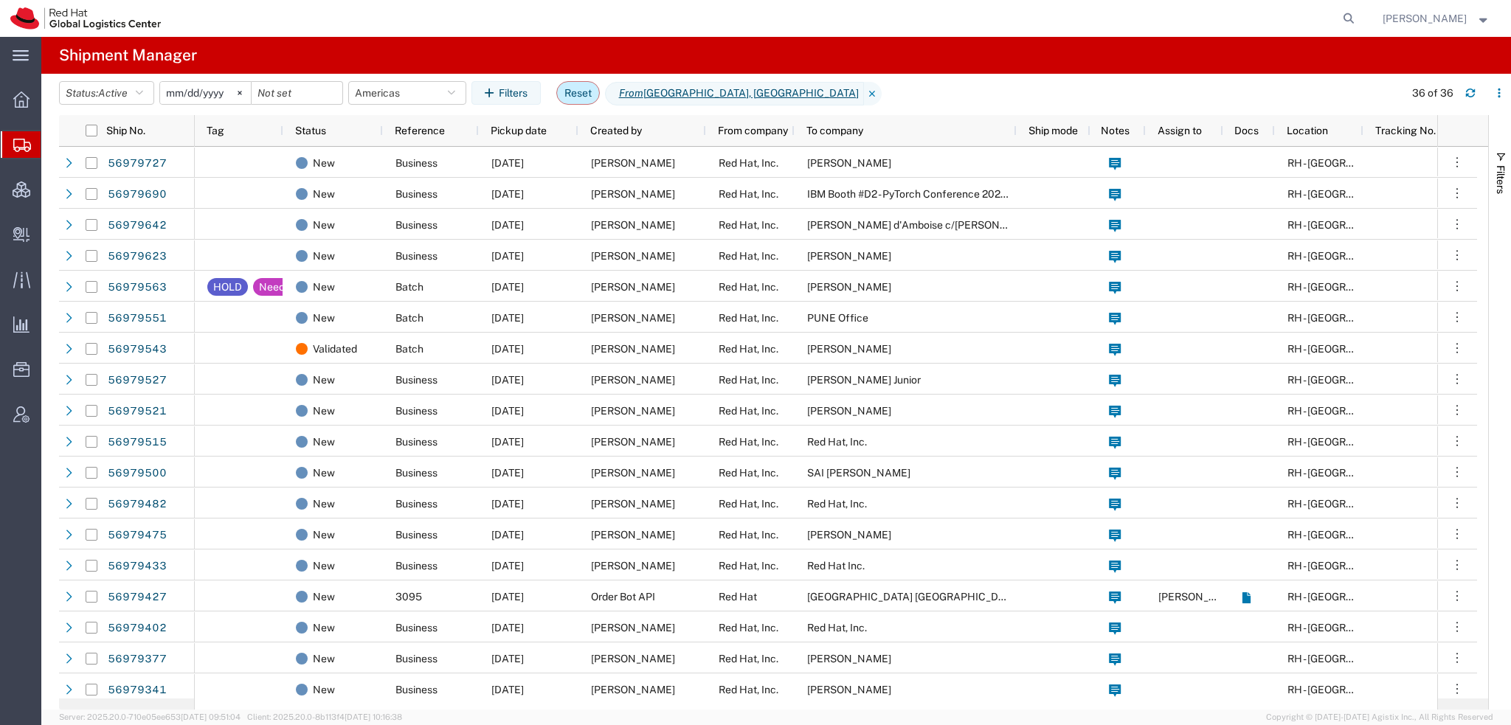
click at [581, 90] on button "Reset" at bounding box center [578, 93] width 44 height 24
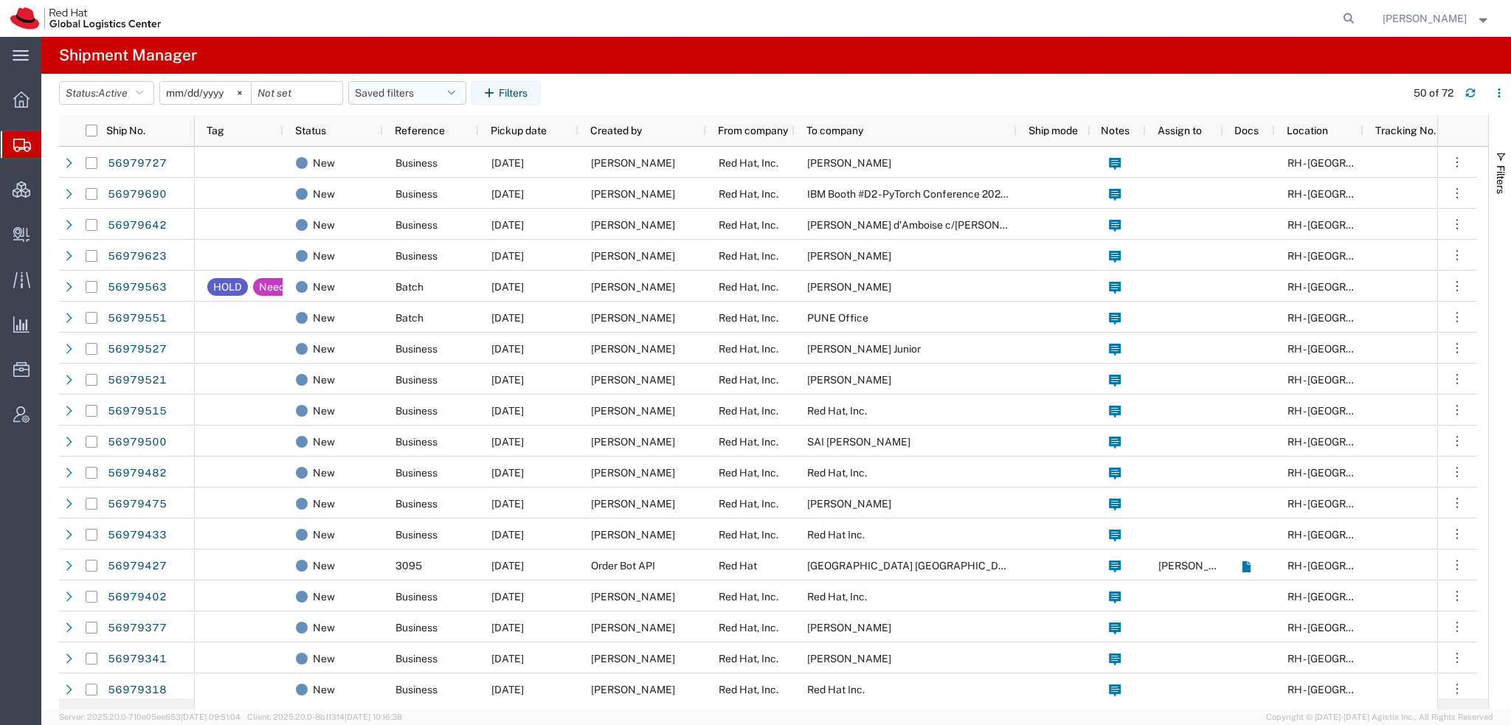
click at [455, 91] on icon "button" at bounding box center [451, 93] width 7 height 10
click at [389, 151] on span "Americas" at bounding box center [446, 157] width 193 height 27
type input "2023-05-07"
click at [0, 0] on span "Create Delivery" at bounding box center [0, 0] width 0 height 0
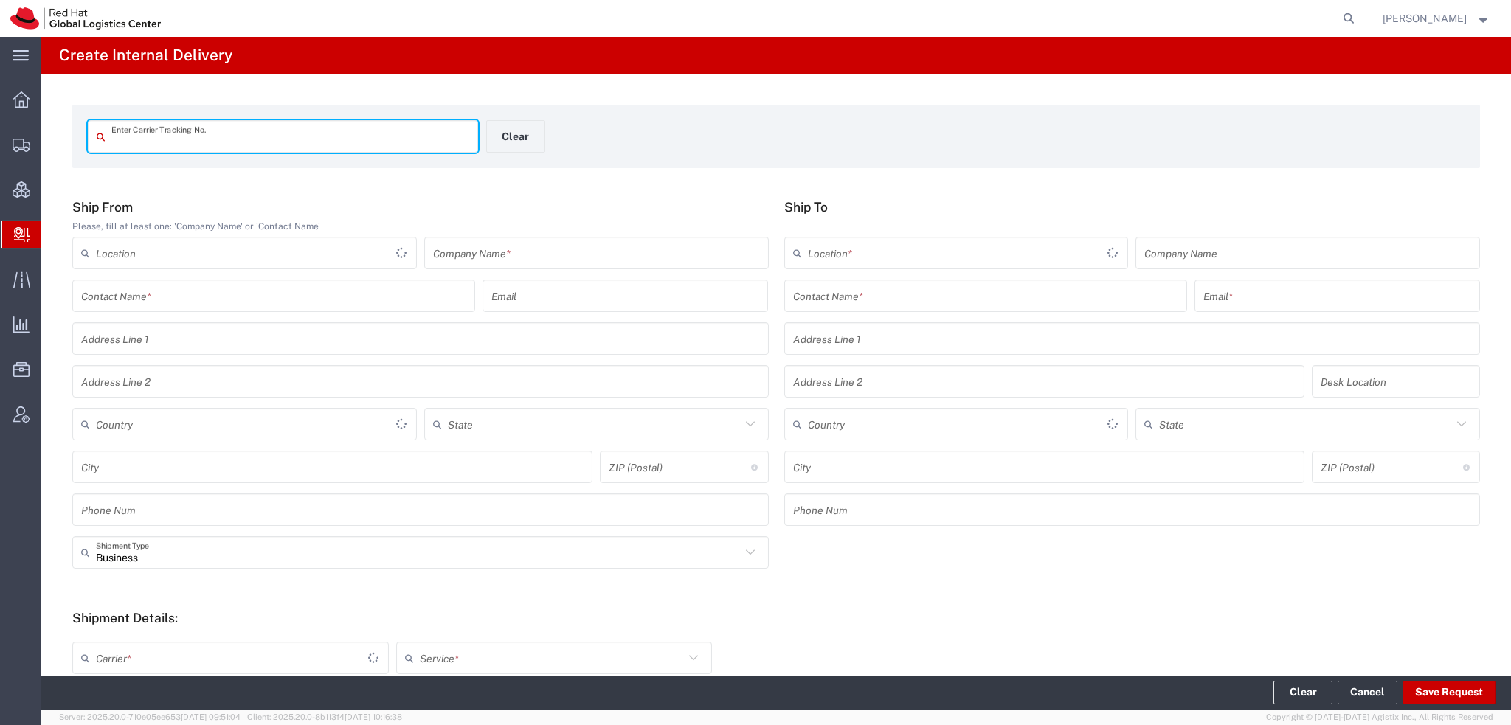
click at [143, 122] on div "Enter Carrier Tracking No." at bounding box center [283, 136] width 390 height 32
paste input "884629196606"
type input "884629196606"
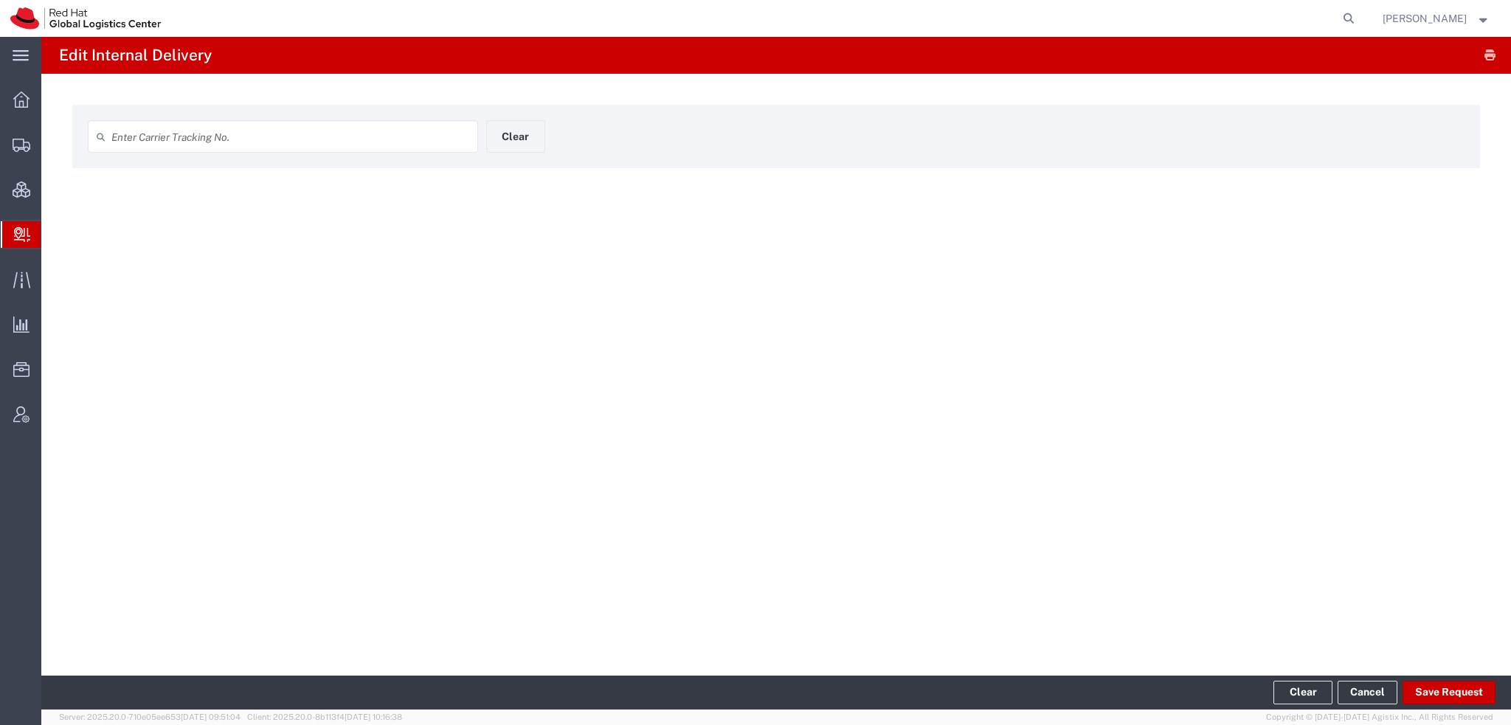
type input "884629196606"
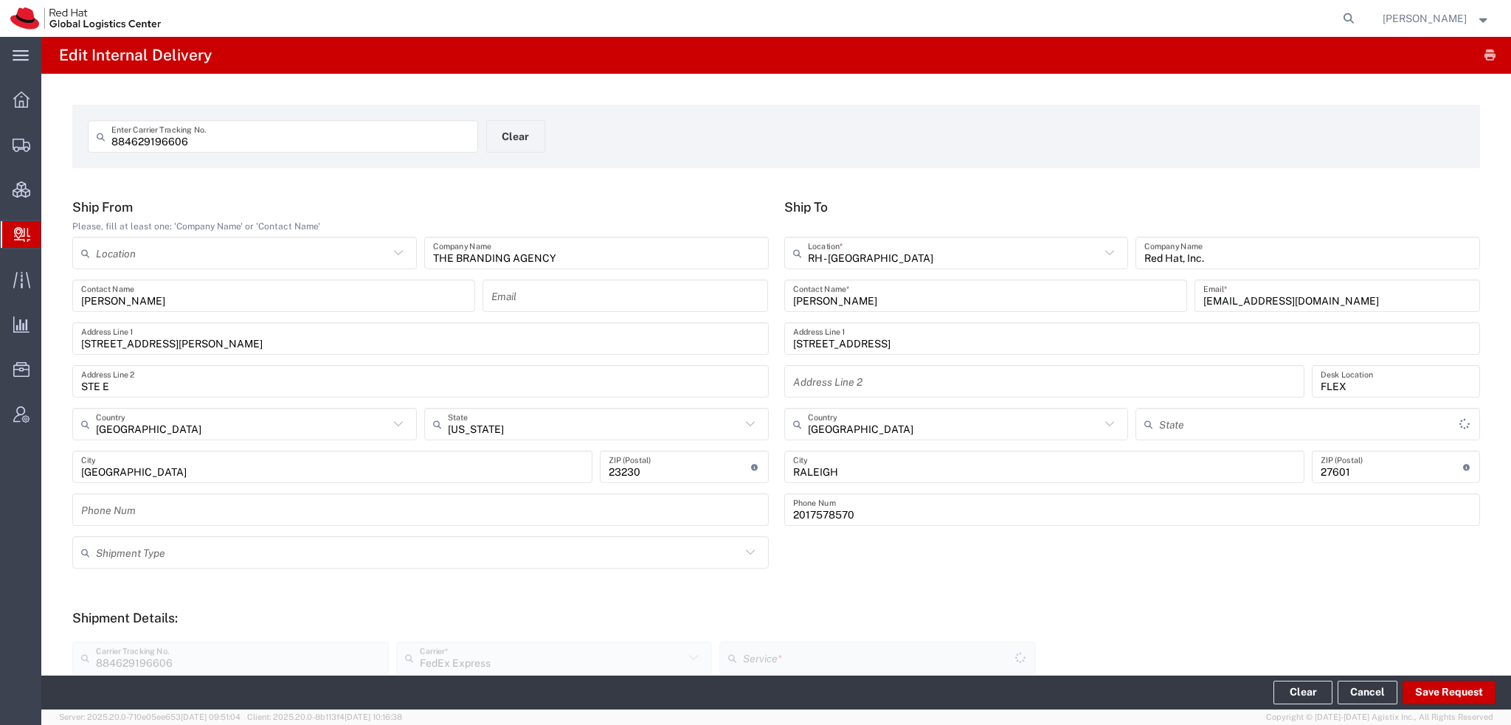
type input "Ground"
type input "[US_STATE]"
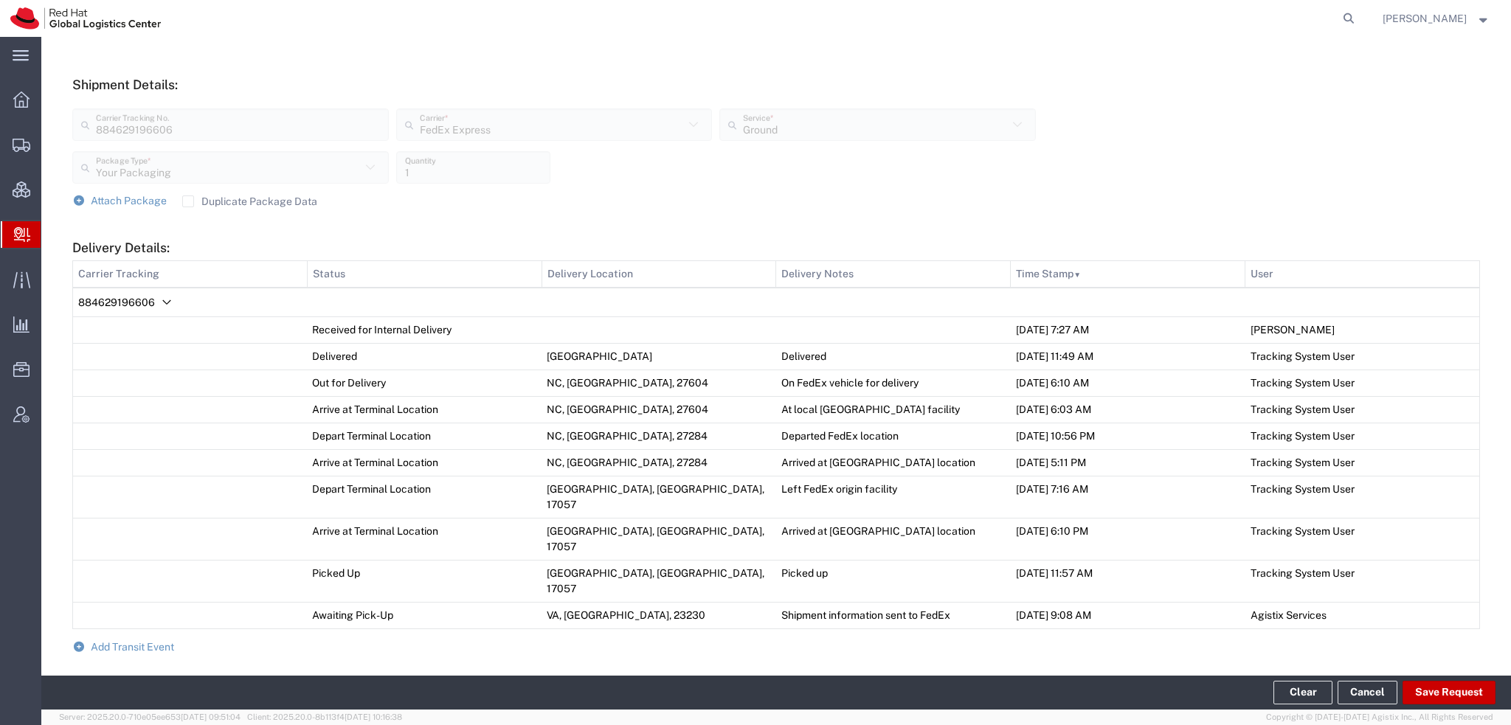
scroll to position [662, 0]
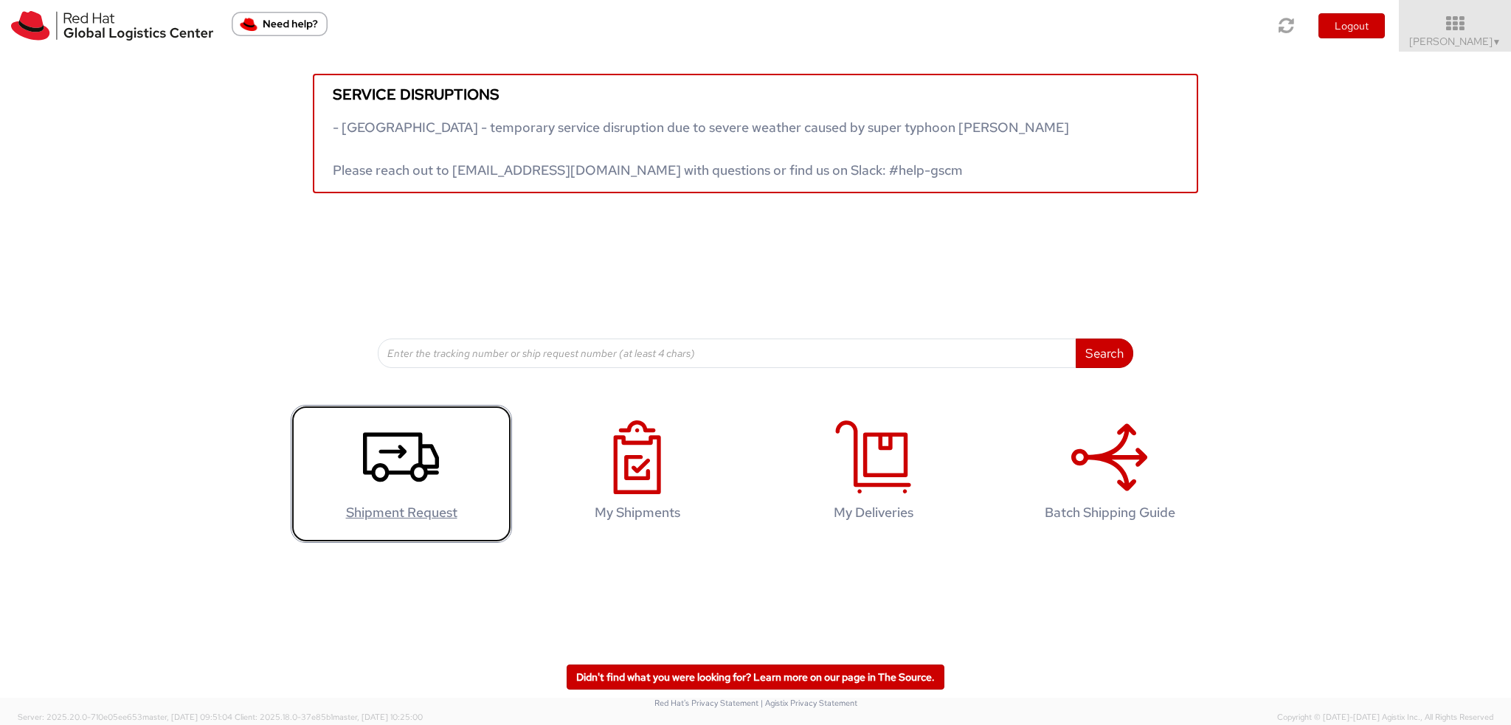
click at [399, 465] on icon at bounding box center [401, 457] width 76 height 74
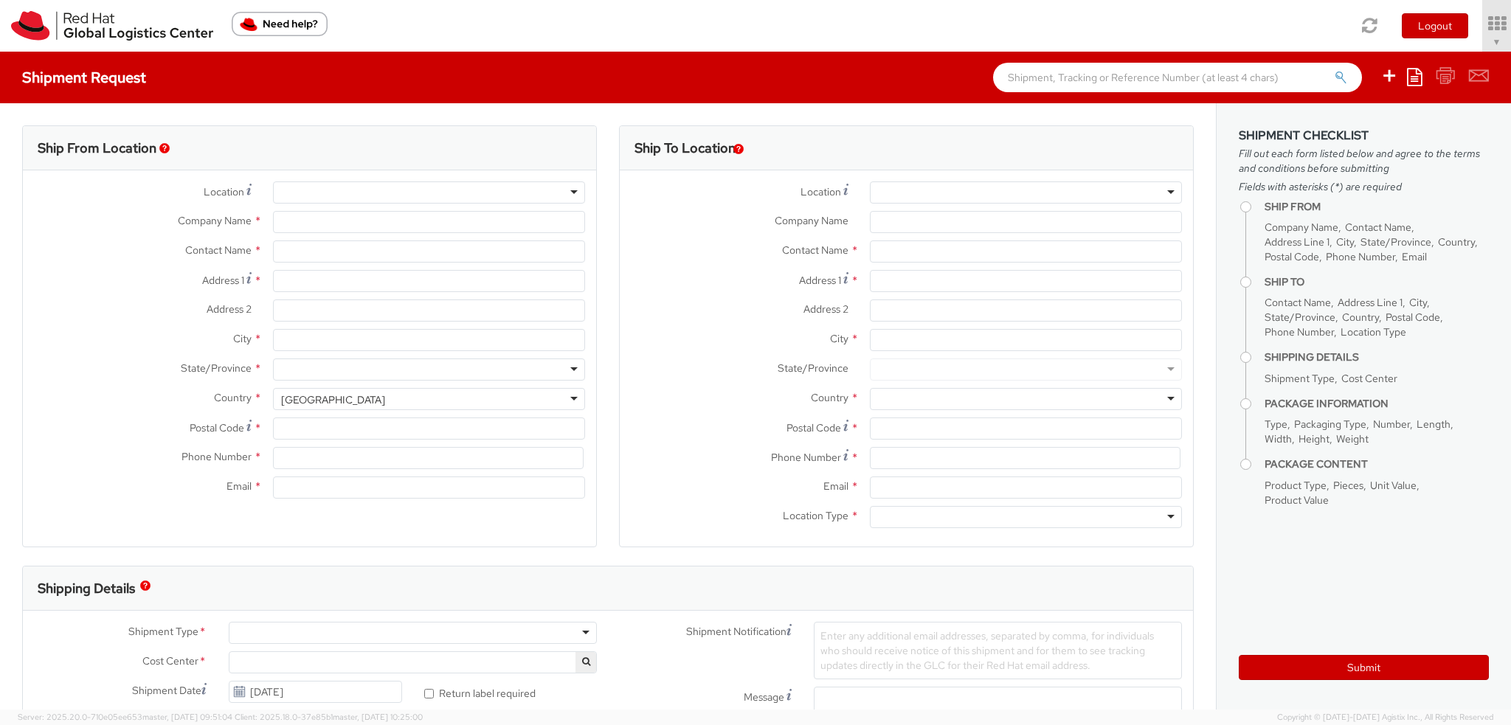
select select
select select "901"
type input "Red Hat, Inc."
type input "[PERSON_NAME]"
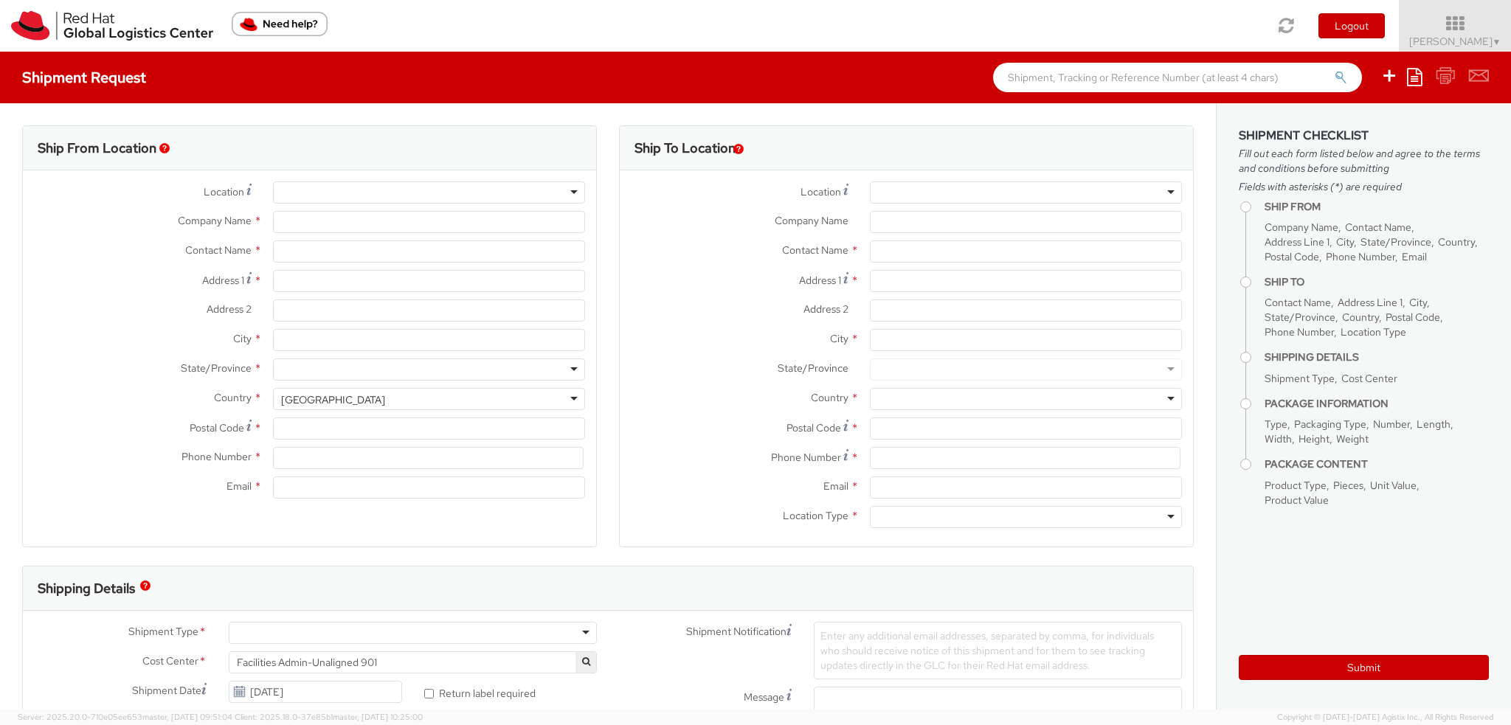
type input "[STREET_ADDRESS]"
type input "RALEIGH"
type input "27601"
type input "19193013123"
type input "knewcros@redhat.com"
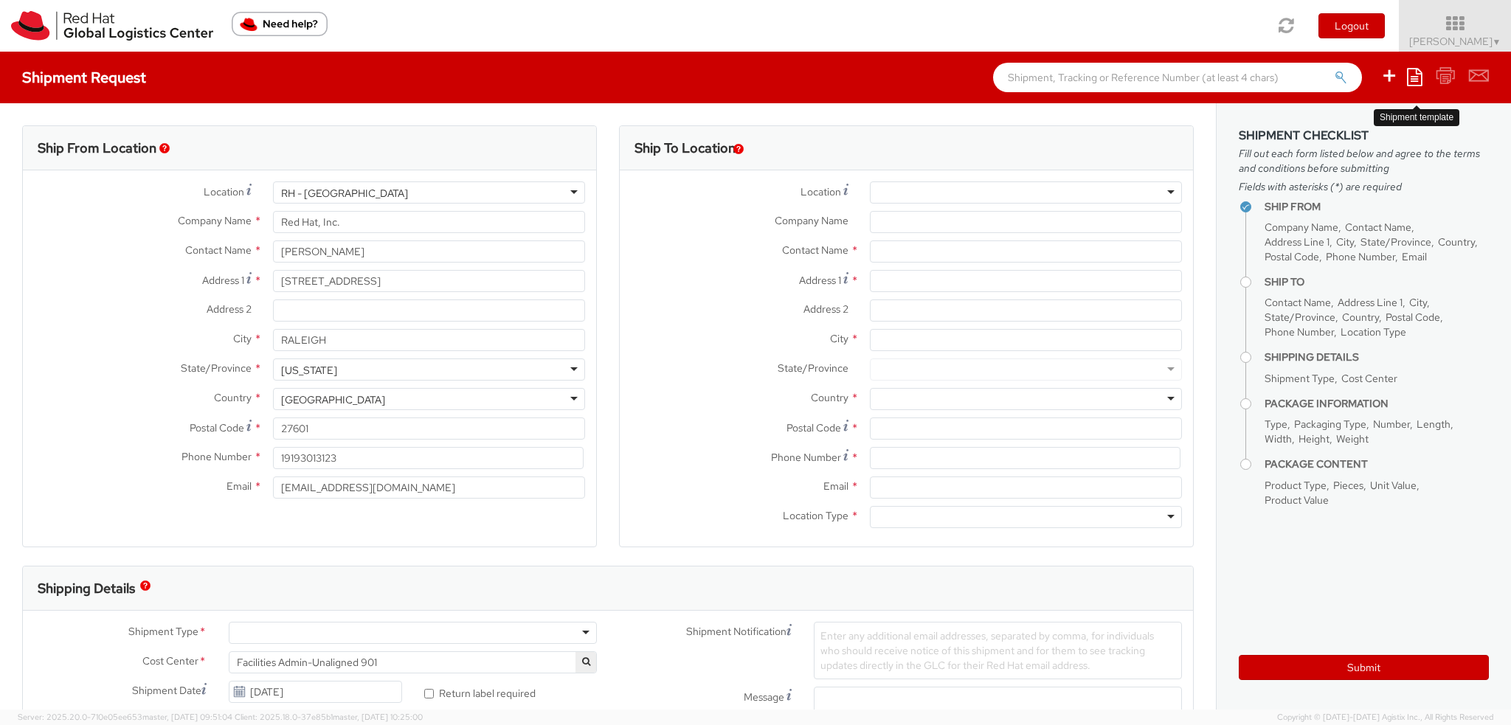
click at [1413, 75] on icon at bounding box center [1414, 77] width 15 height 18
click at [1340, 125] on link "Create from template" at bounding box center [1356, 123] width 129 height 19
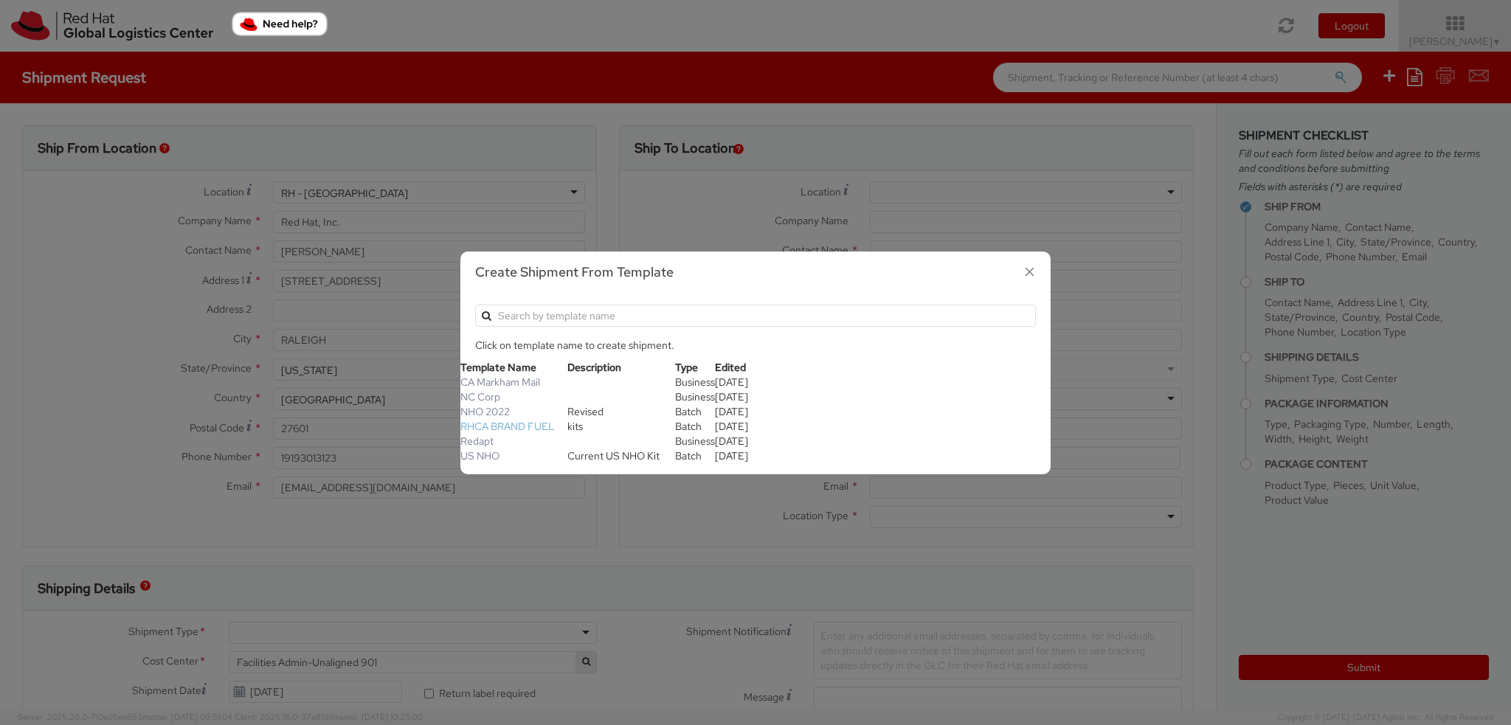
click at [494, 426] on link "RHCA BRAND FUEL" at bounding box center [507, 426] width 94 height 13
type input "[PERSON_NAME]"
type input "[EMAIL_ADDRESS][DOMAIN_NAME]"
type textarea "RHCA Brandfuel Kits"
select select "OTHER"
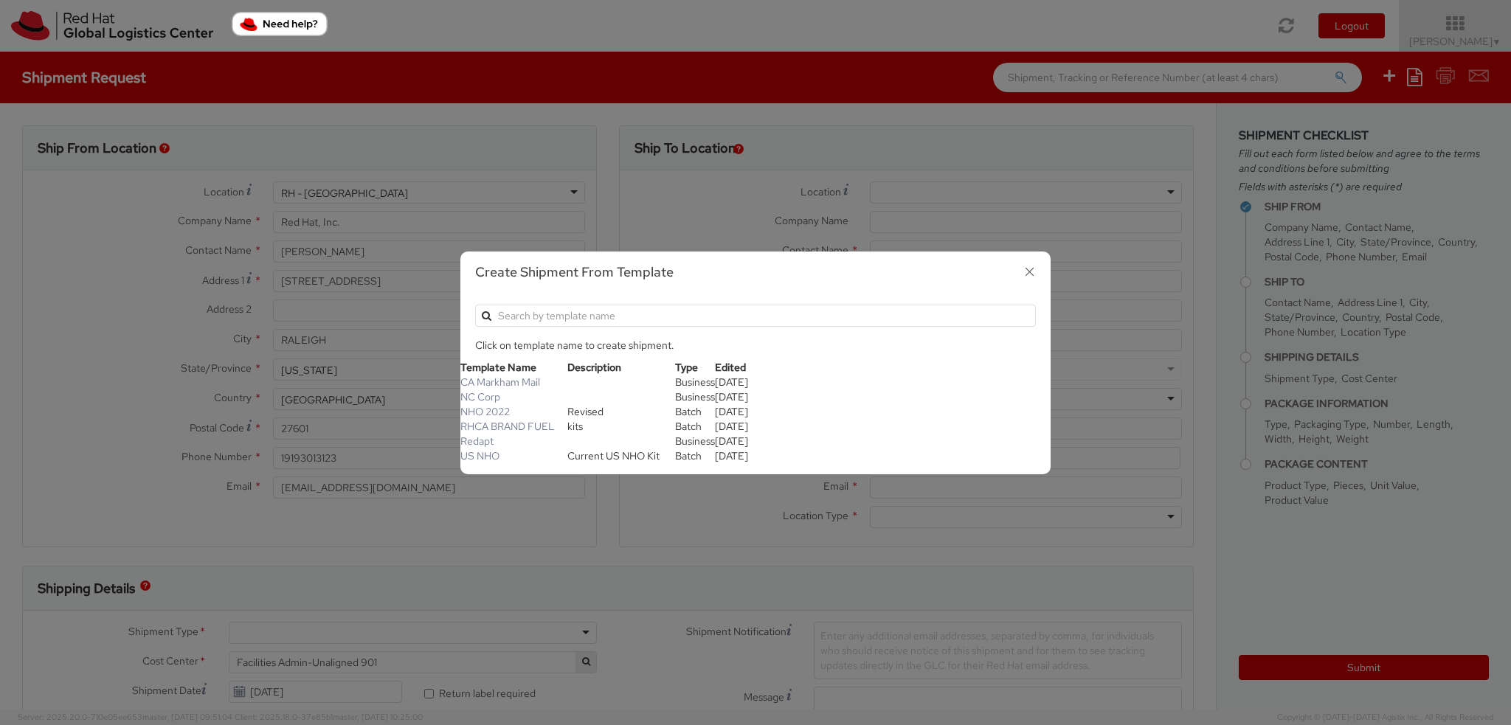
type input "1"
type input "10.25"
type input "12.75"
type input "1"
type input "2"
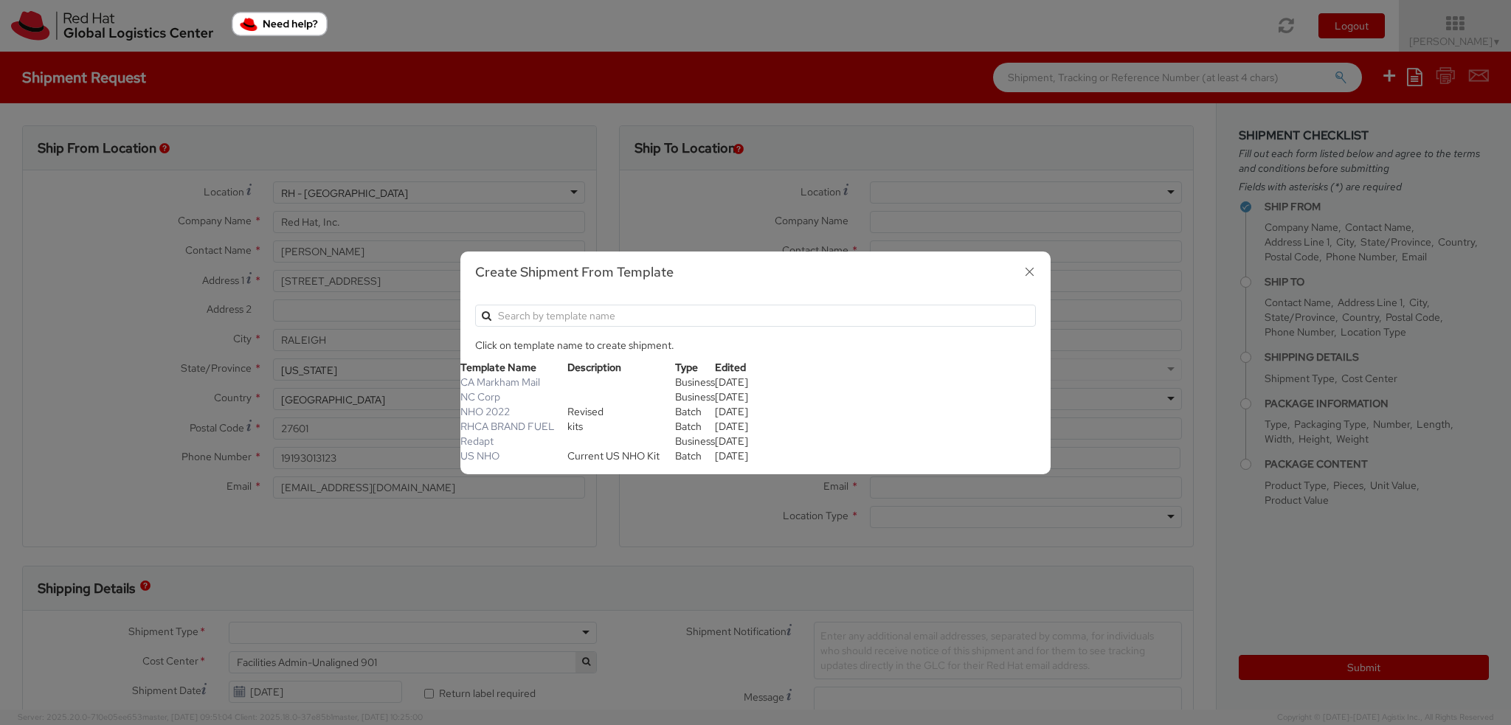
type input "Laptop Skin"
select select "OTHER"
type input "2.91"
select select "OTHER"
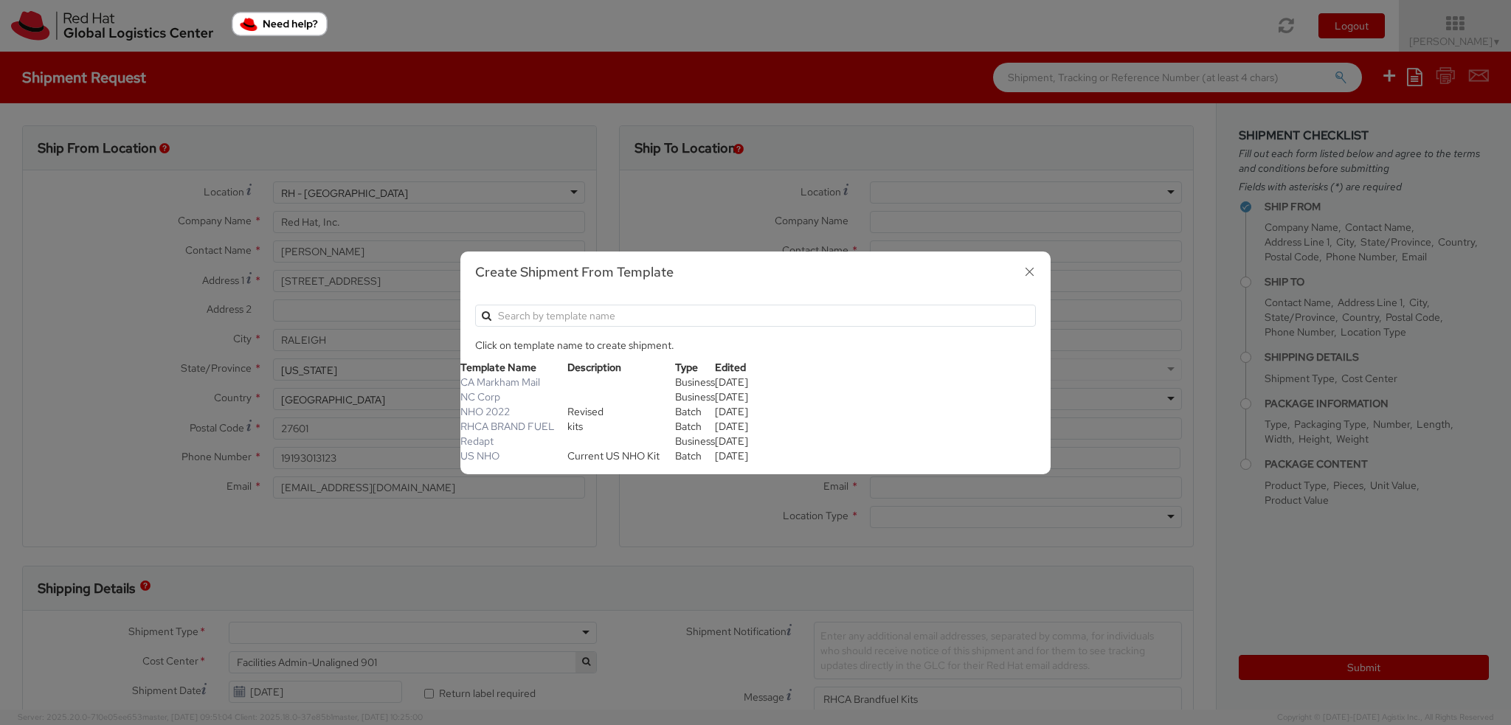
select select "OTHER"
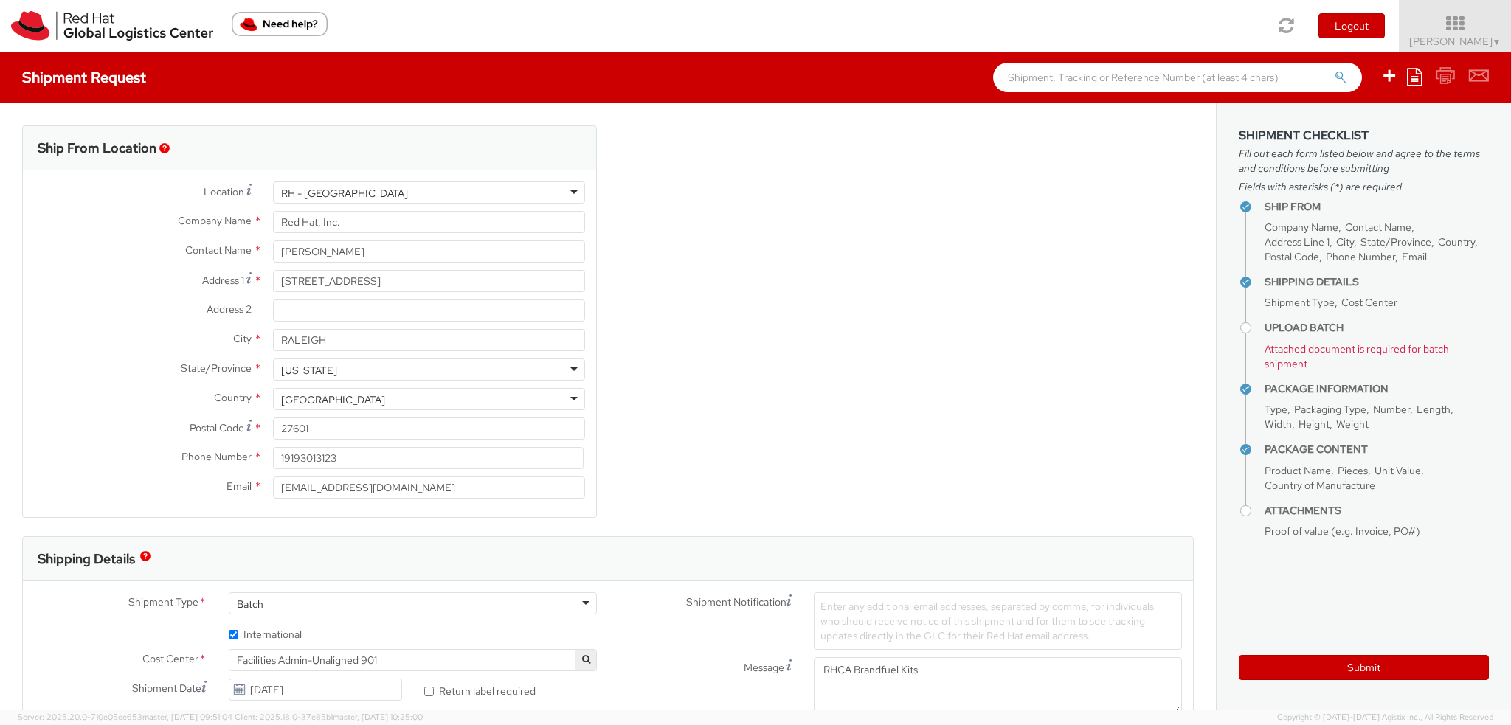
scroll to position [114, 0]
select select "559"
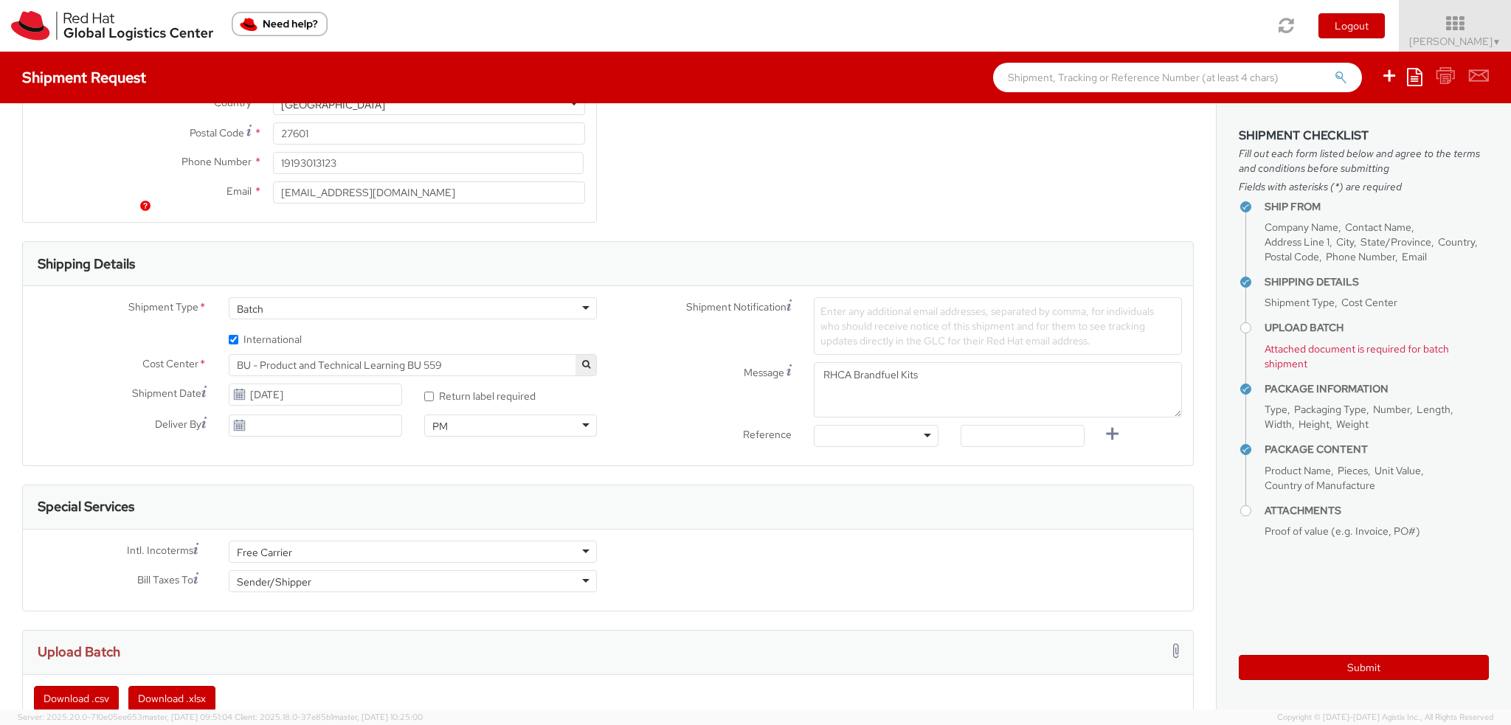
scroll to position [664, 0]
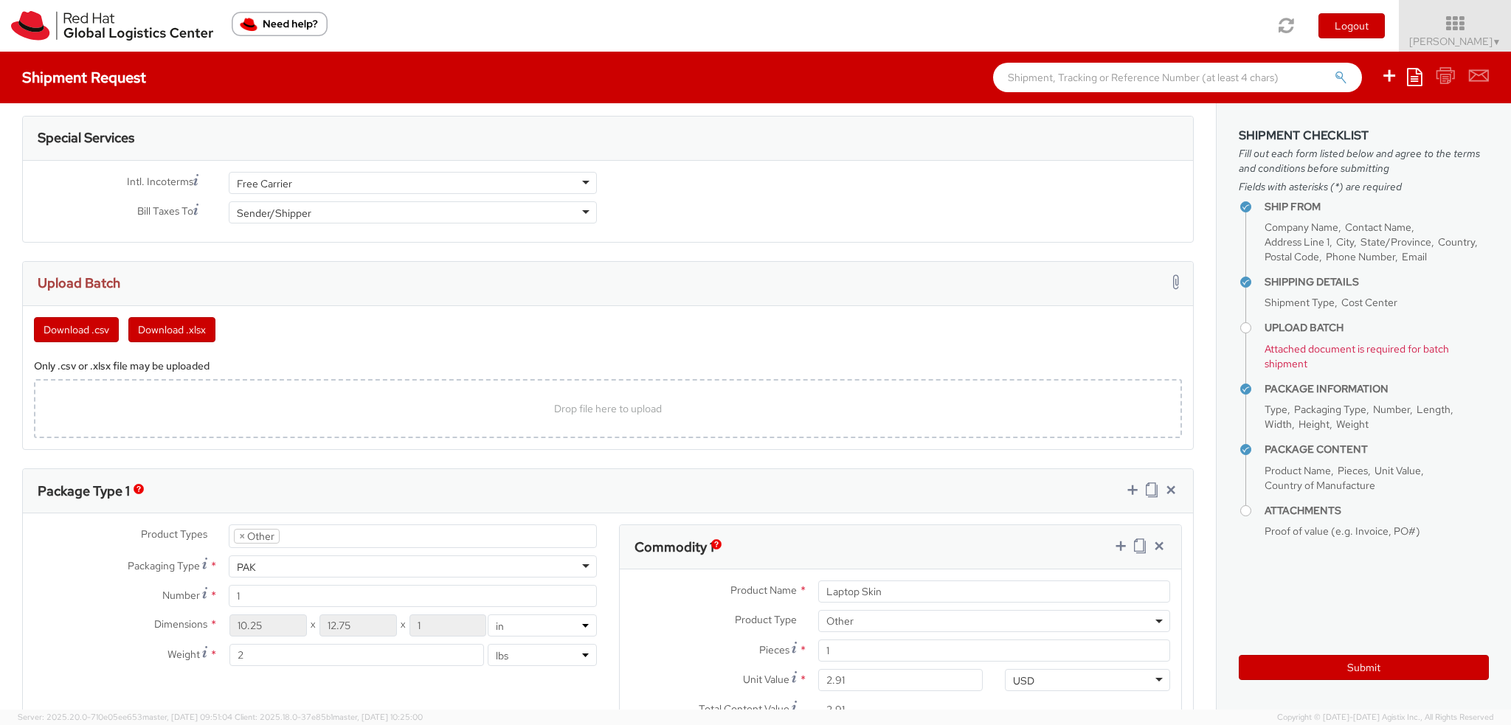
click at [393, 173] on div "Free Carrier" at bounding box center [413, 183] width 368 height 22
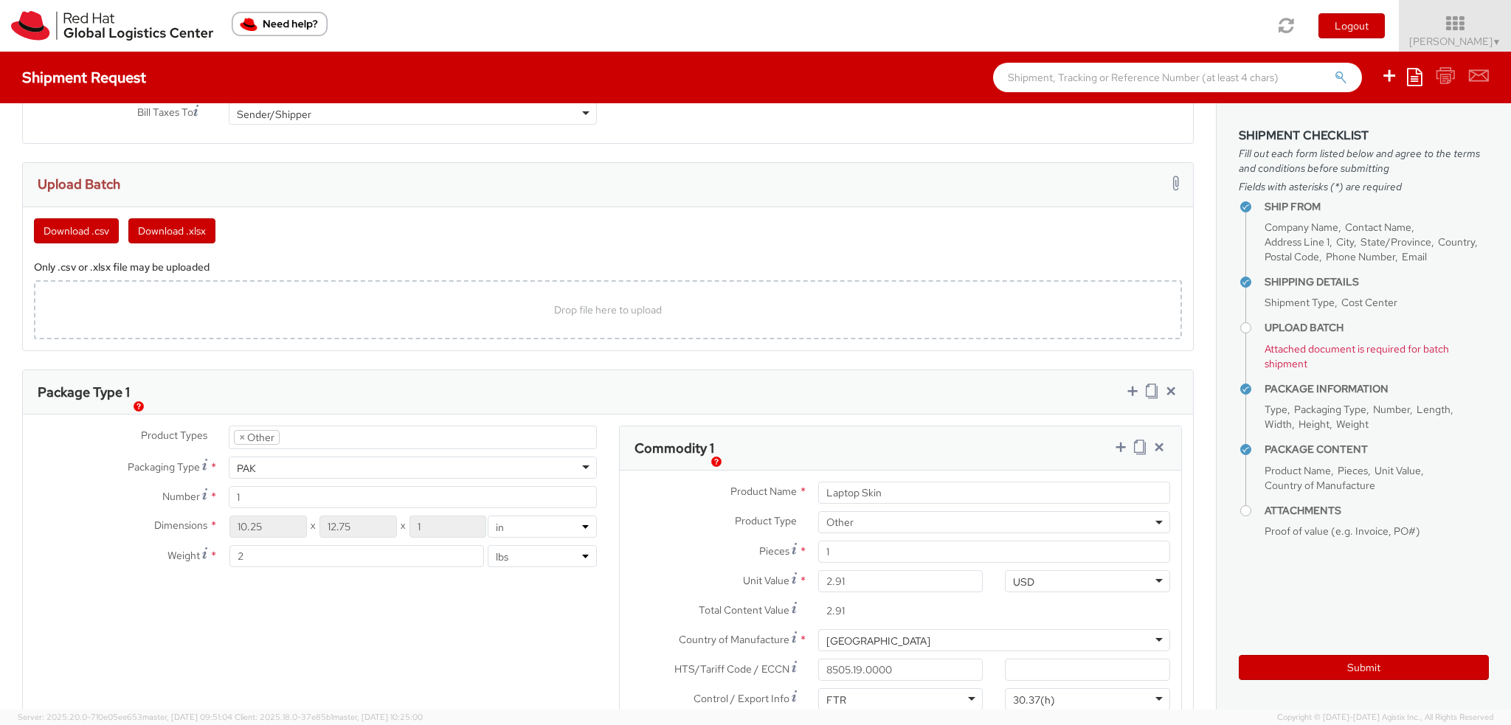
scroll to position [738, 0]
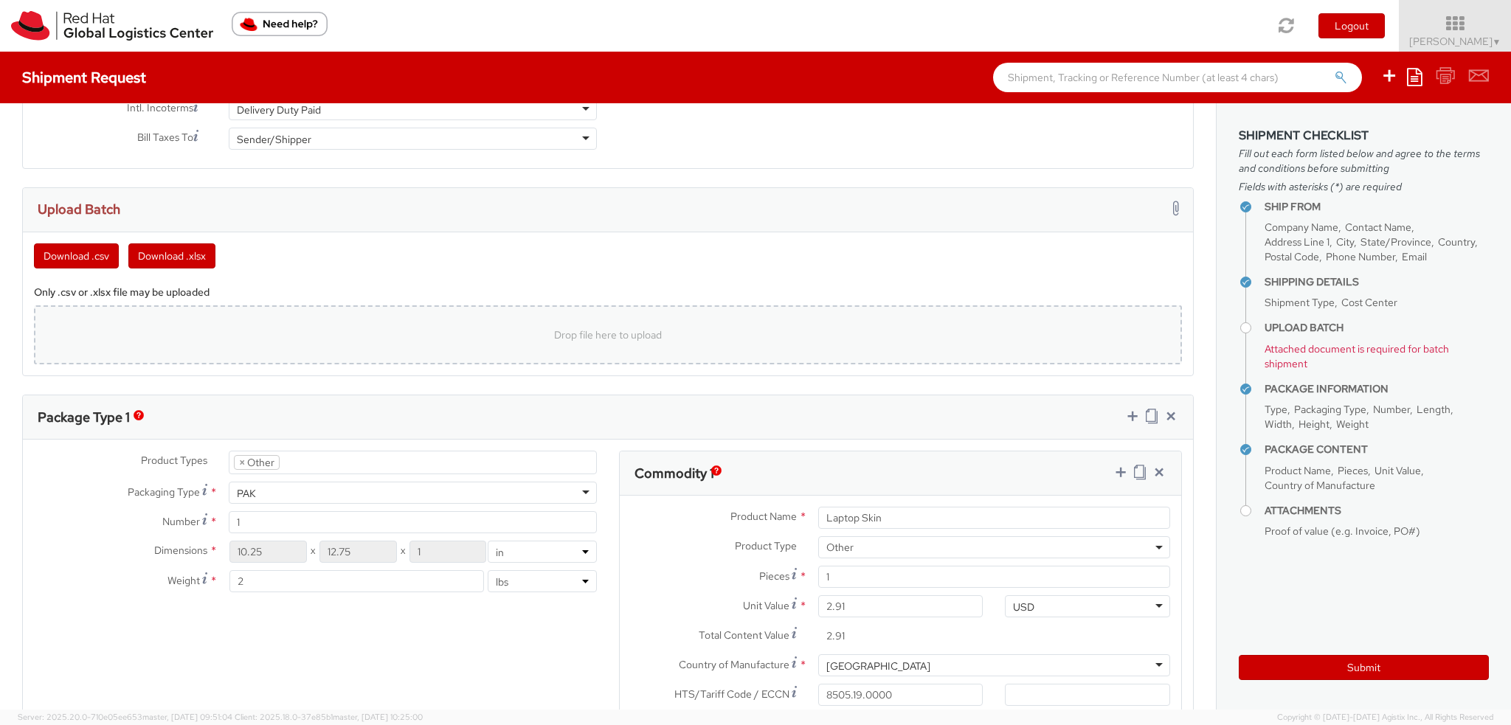
click at [432, 308] on div "Drop file here to upload" at bounding box center [608, 334] width 1148 height 59
type input "C:\fakepath\JUNE_INTL.xlsx"
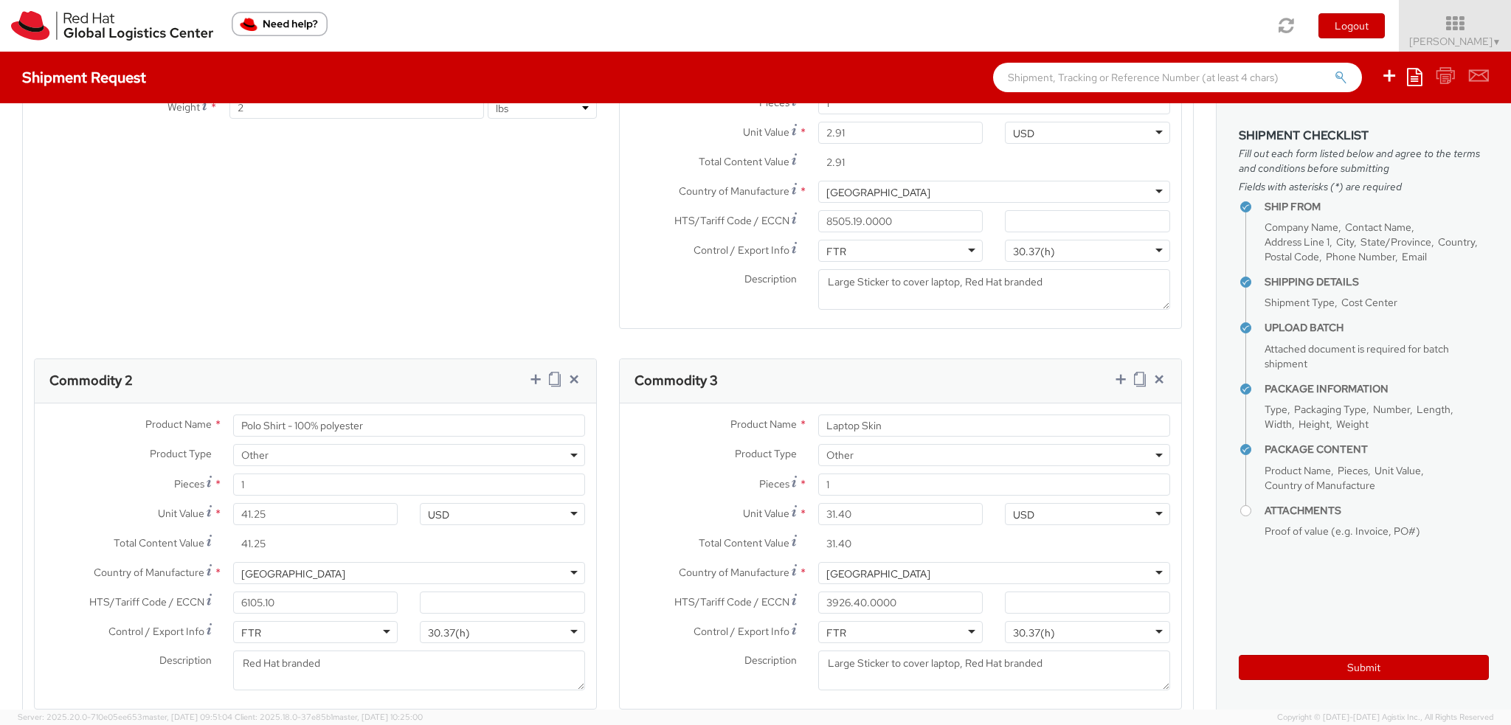
scroll to position [1475, 0]
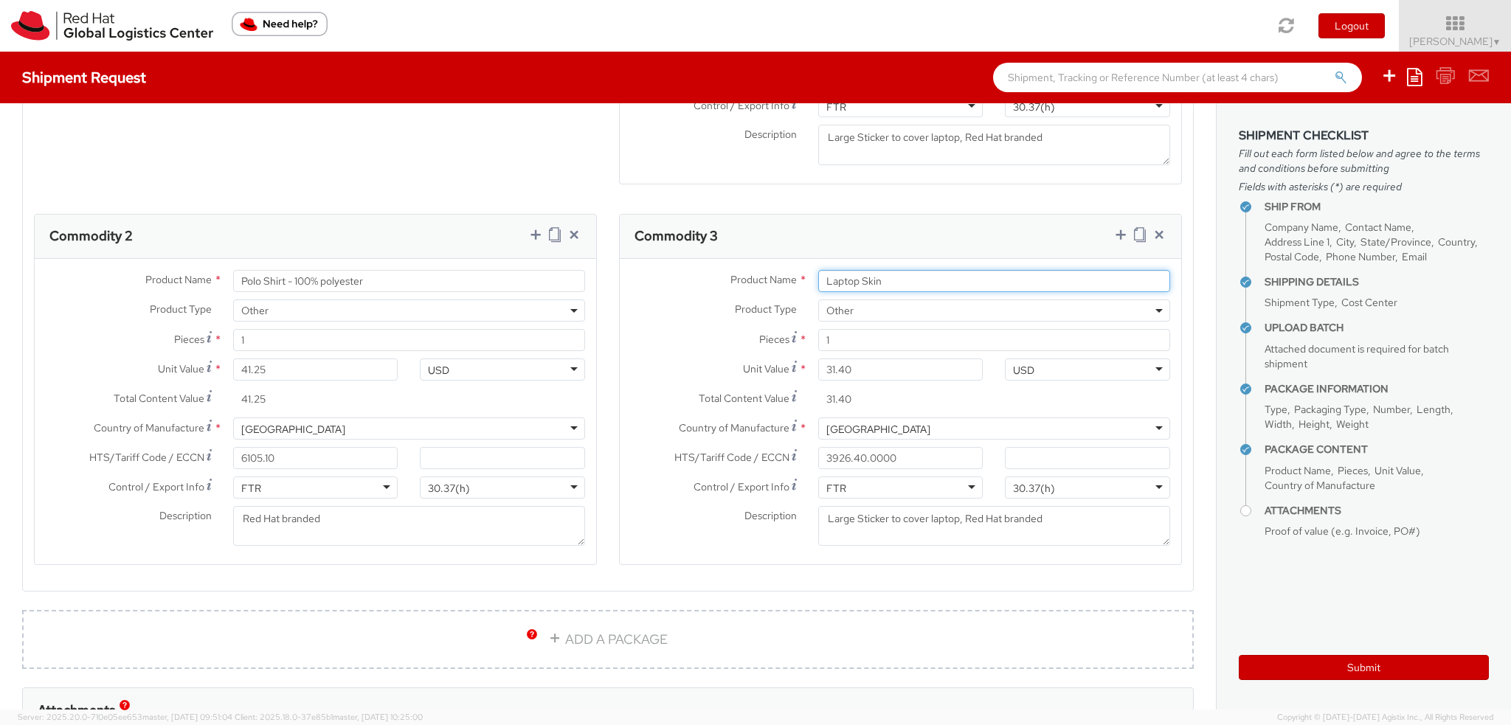
drag, startPoint x: 893, startPoint y: 273, endPoint x: 198, endPoint y: 100, distance: 716.9
click at [259, 124] on div "Product Types * Documents Docking Station Laptop Monitor Other Hardware Server …" at bounding box center [608, 214] width 1170 height 762
type input "P"
type input "Acrylic Award"
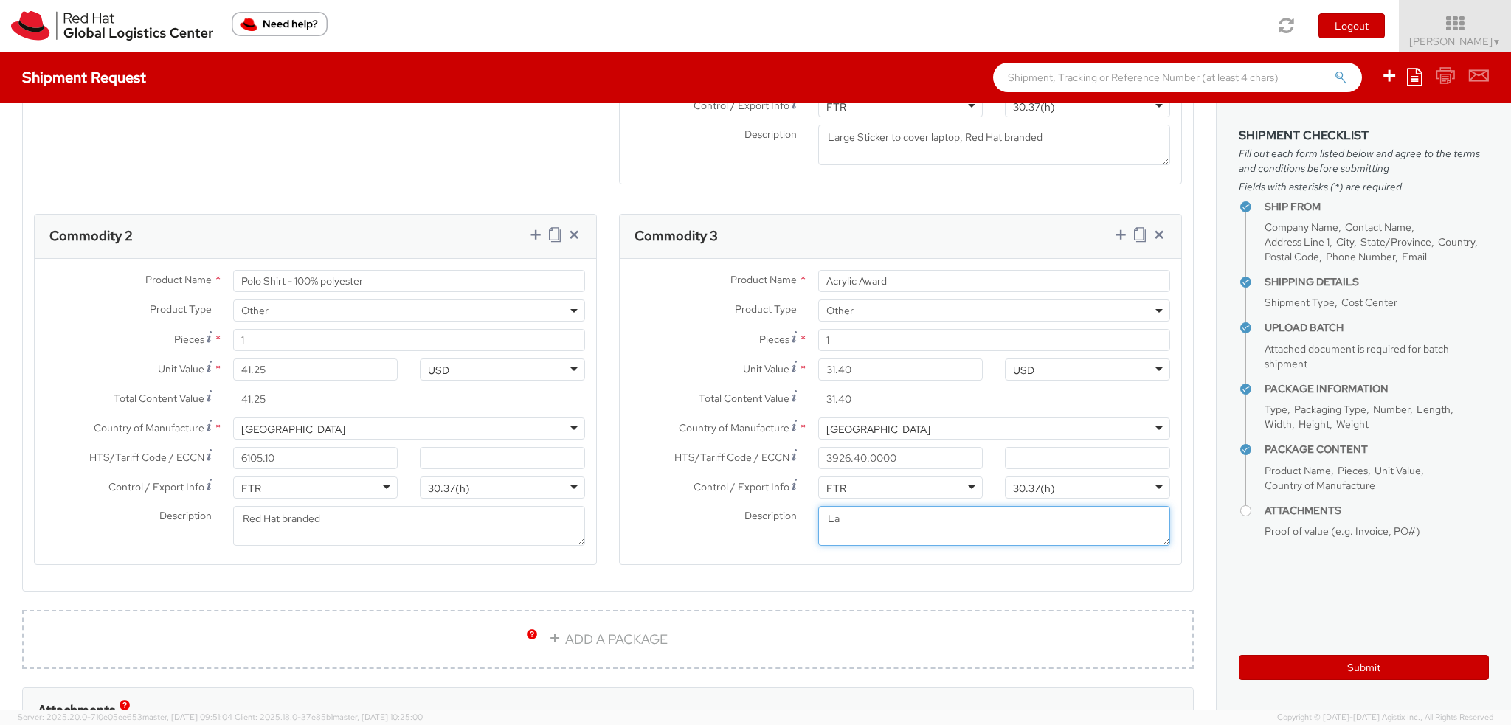
type textarea "L"
type textarea "Red Hat branded, personalized"
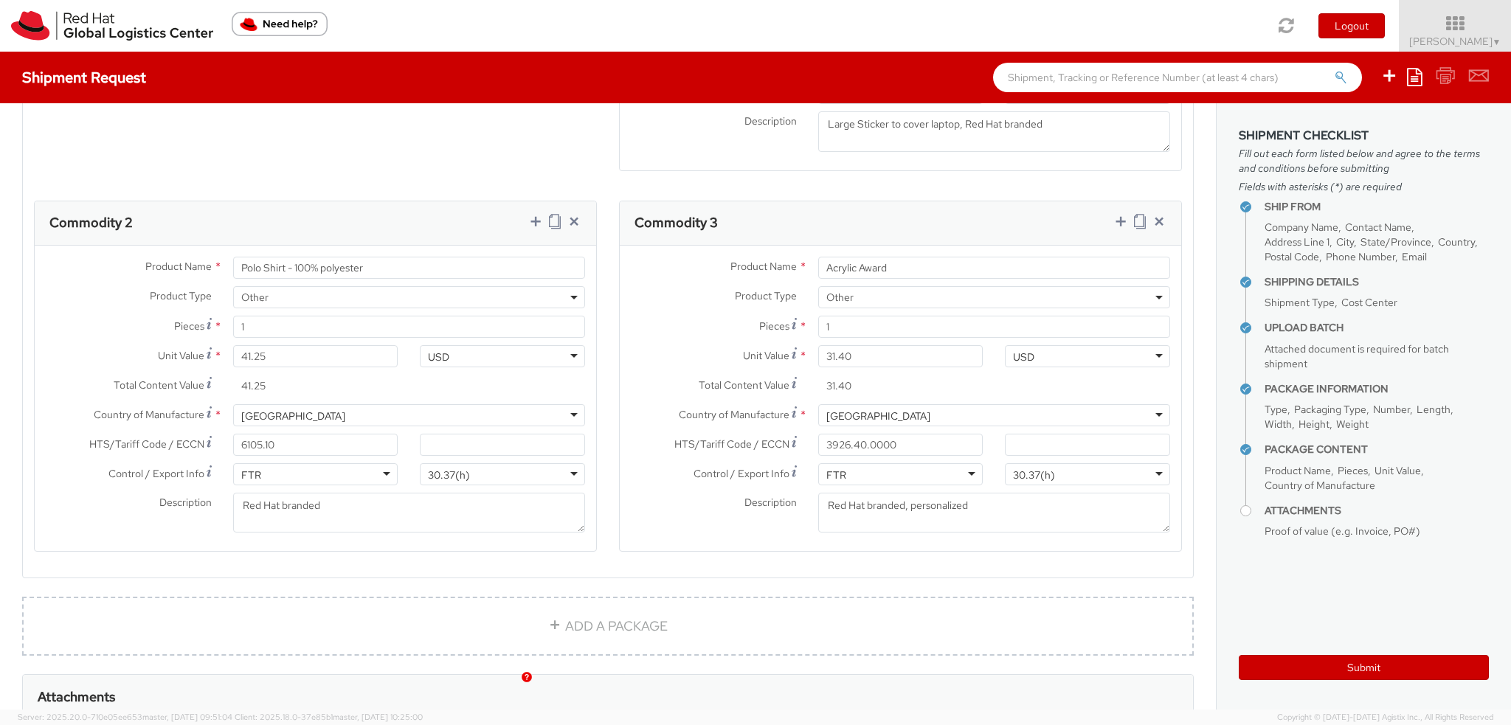
scroll to position [1697, 0]
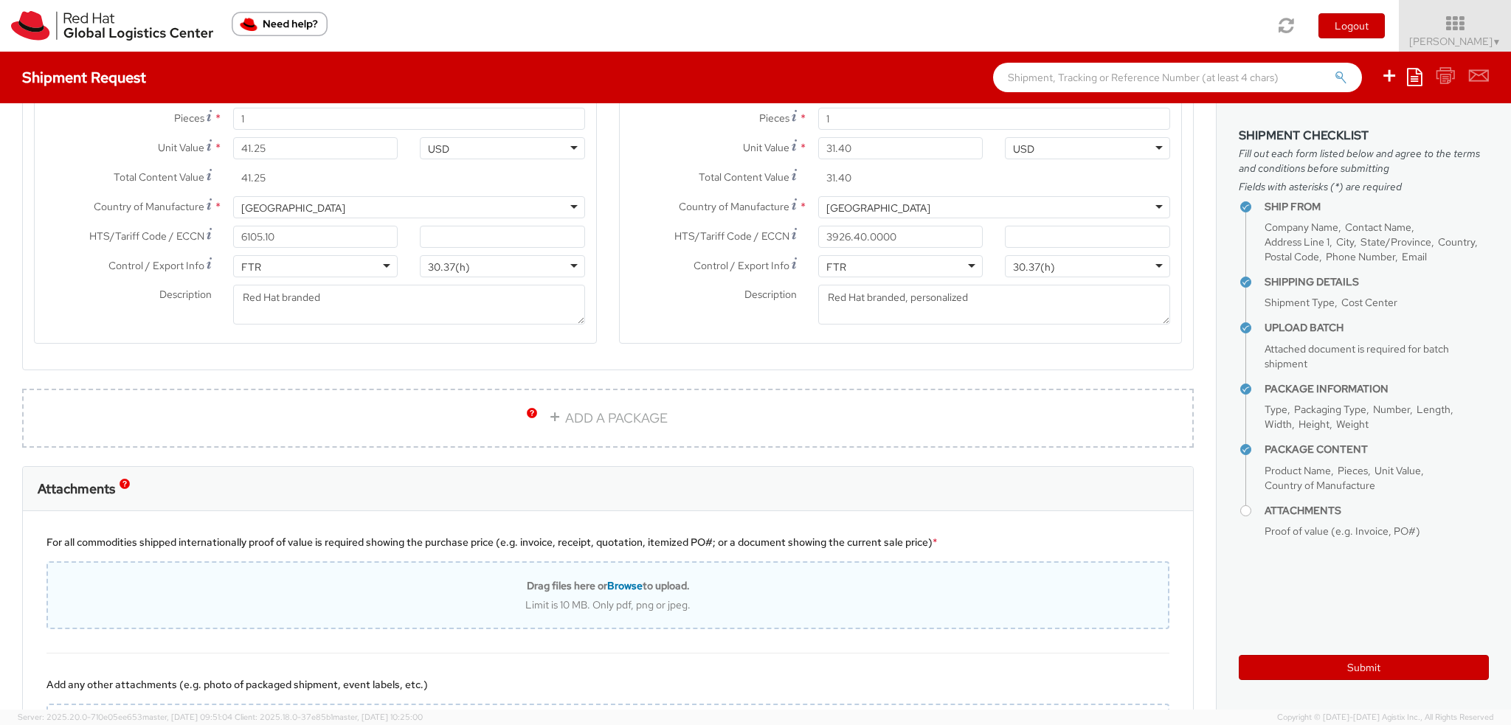
click at [587, 587] on div "Drag files here or Browse to upload." at bounding box center [608, 585] width 1120 height 13
type input "C:\fakepath\INVOICE-195587.pdf"
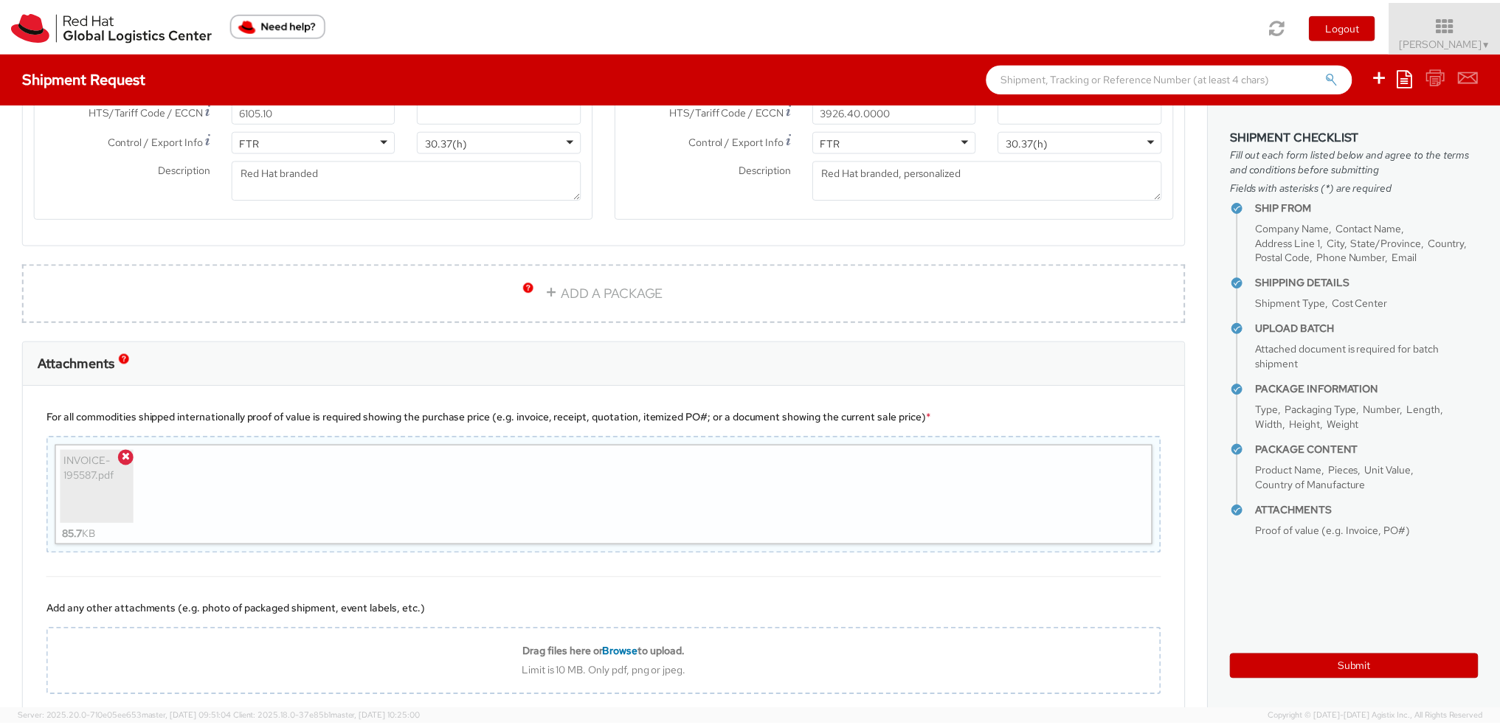
scroll to position [1904, 0]
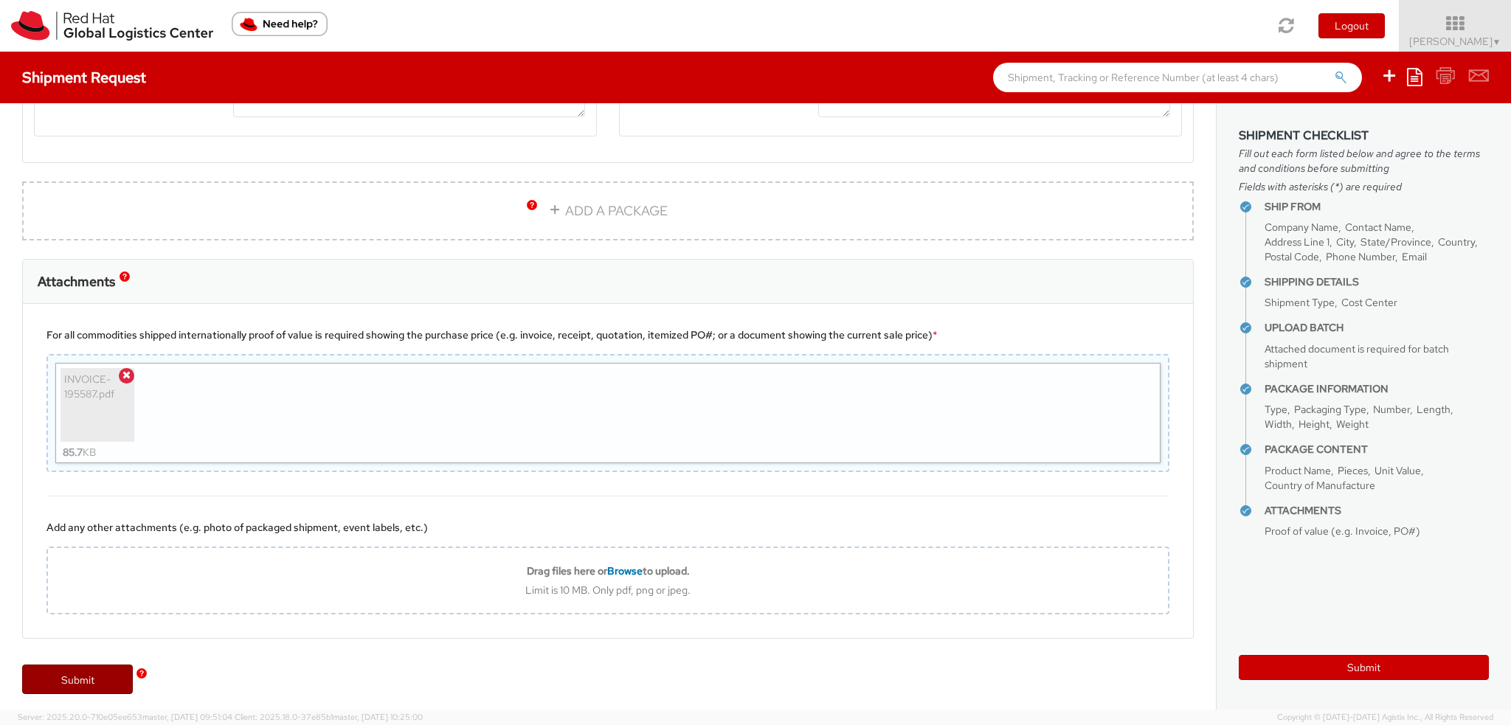
click at [83, 677] on link "Submit" at bounding box center [77, 680] width 111 height 30
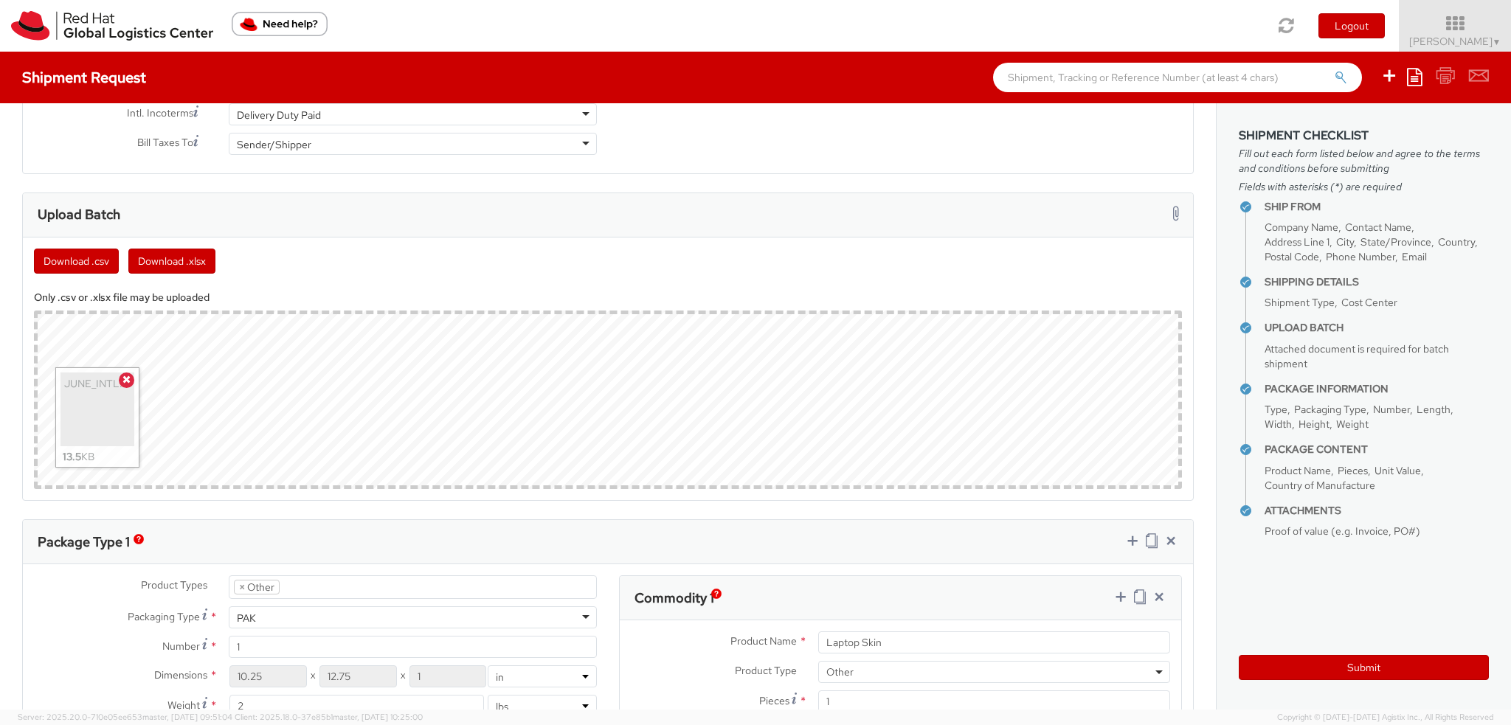
scroll to position [724, 0]
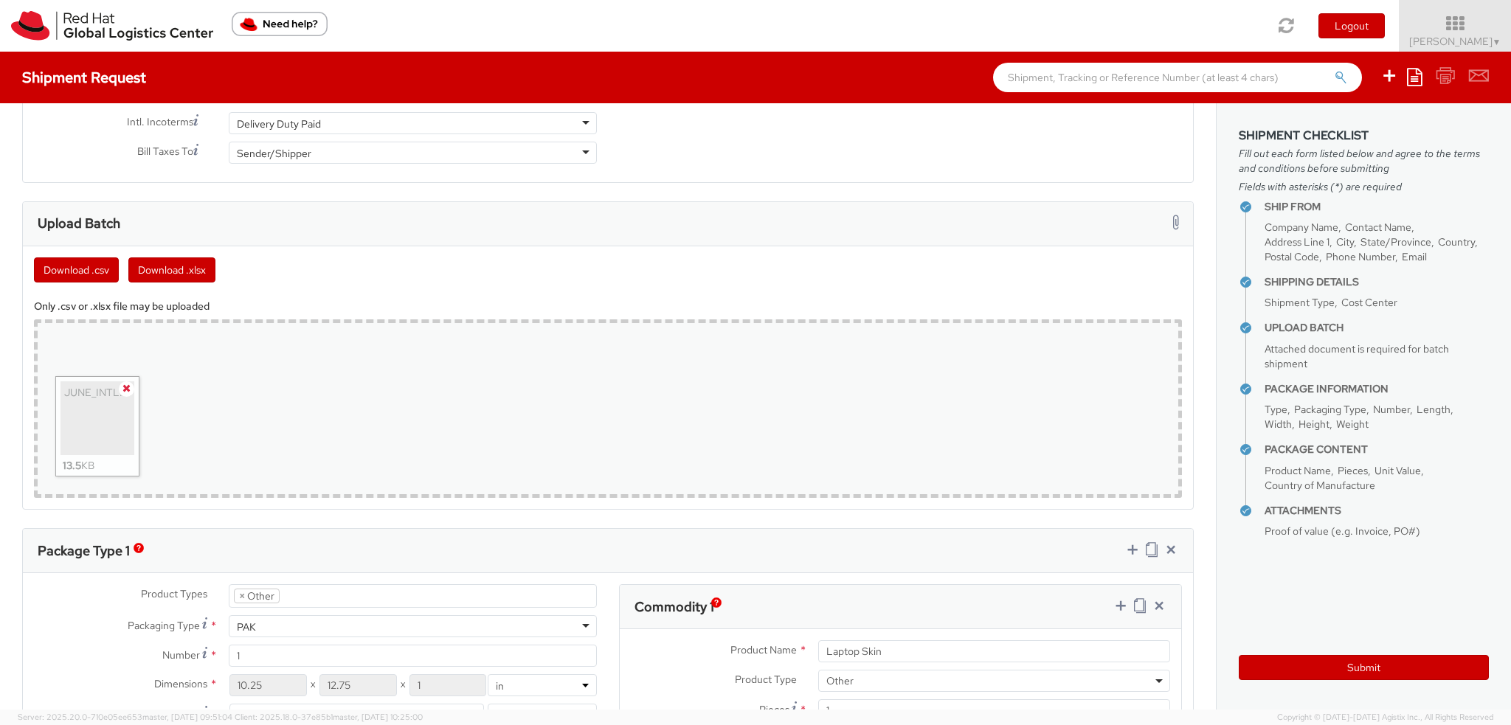
click at [130, 388] on span at bounding box center [126, 388] width 15 height 15
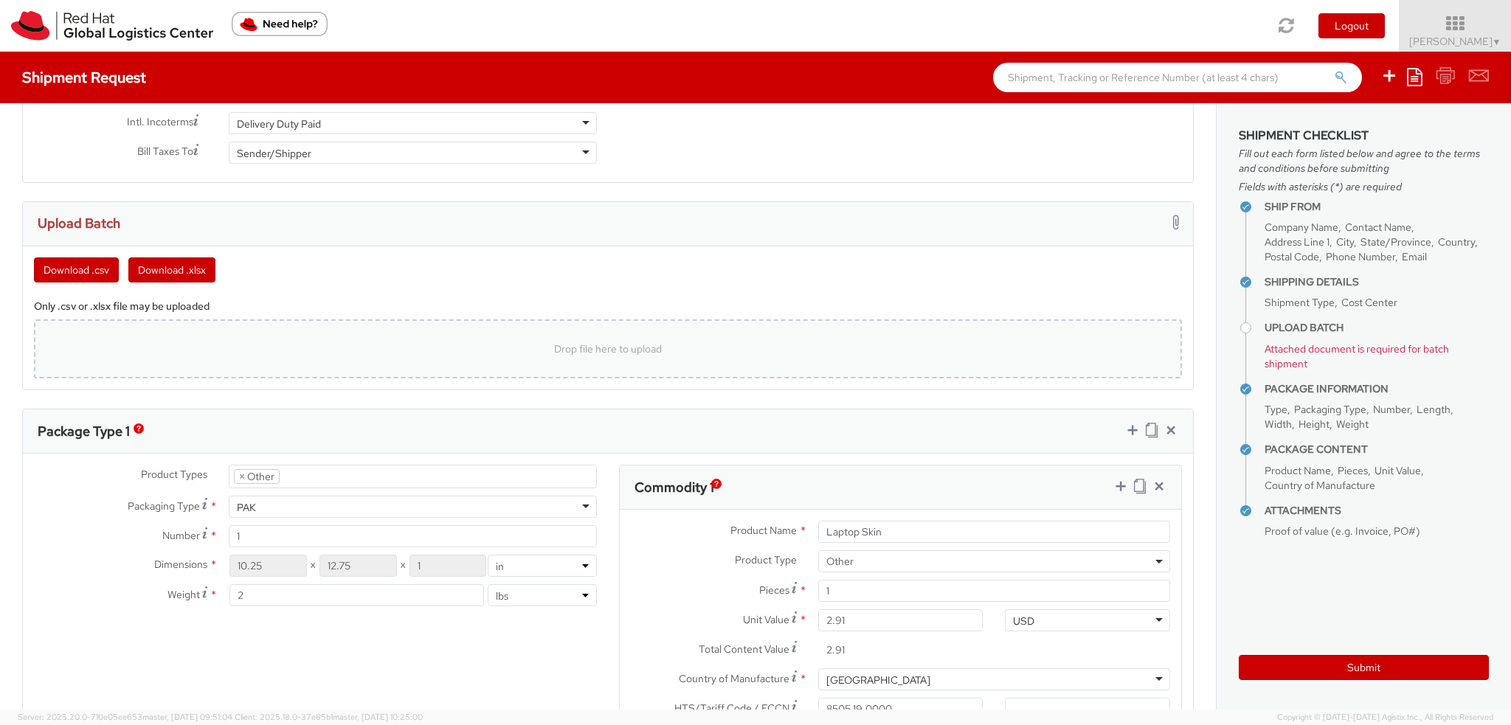
click at [422, 353] on div "Drop file here to upload" at bounding box center [608, 348] width 1124 height 35
type input "C:\fakepath\JUNE_INTL.xlsx"
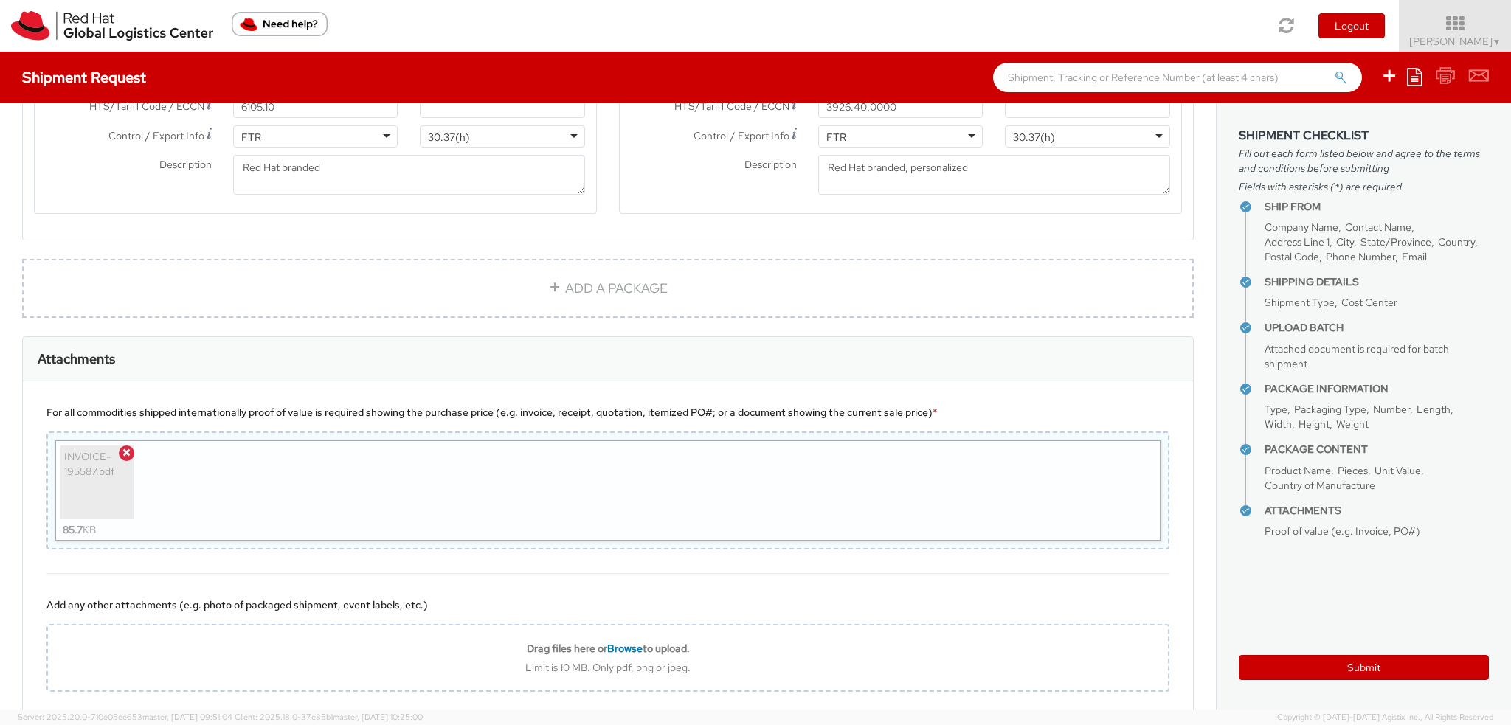
scroll to position [1904, 0]
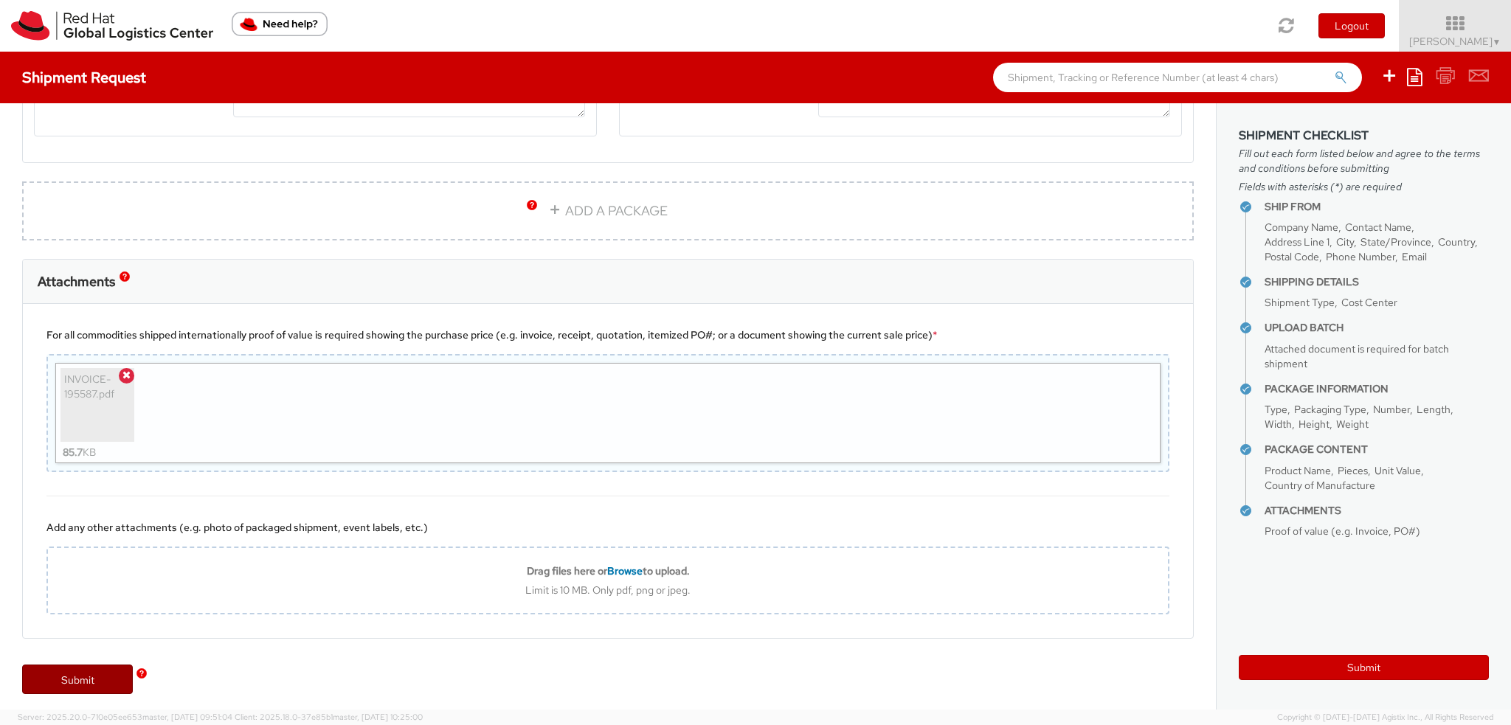
click at [94, 679] on link "Submit" at bounding box center [77, 680] width 111 height 30
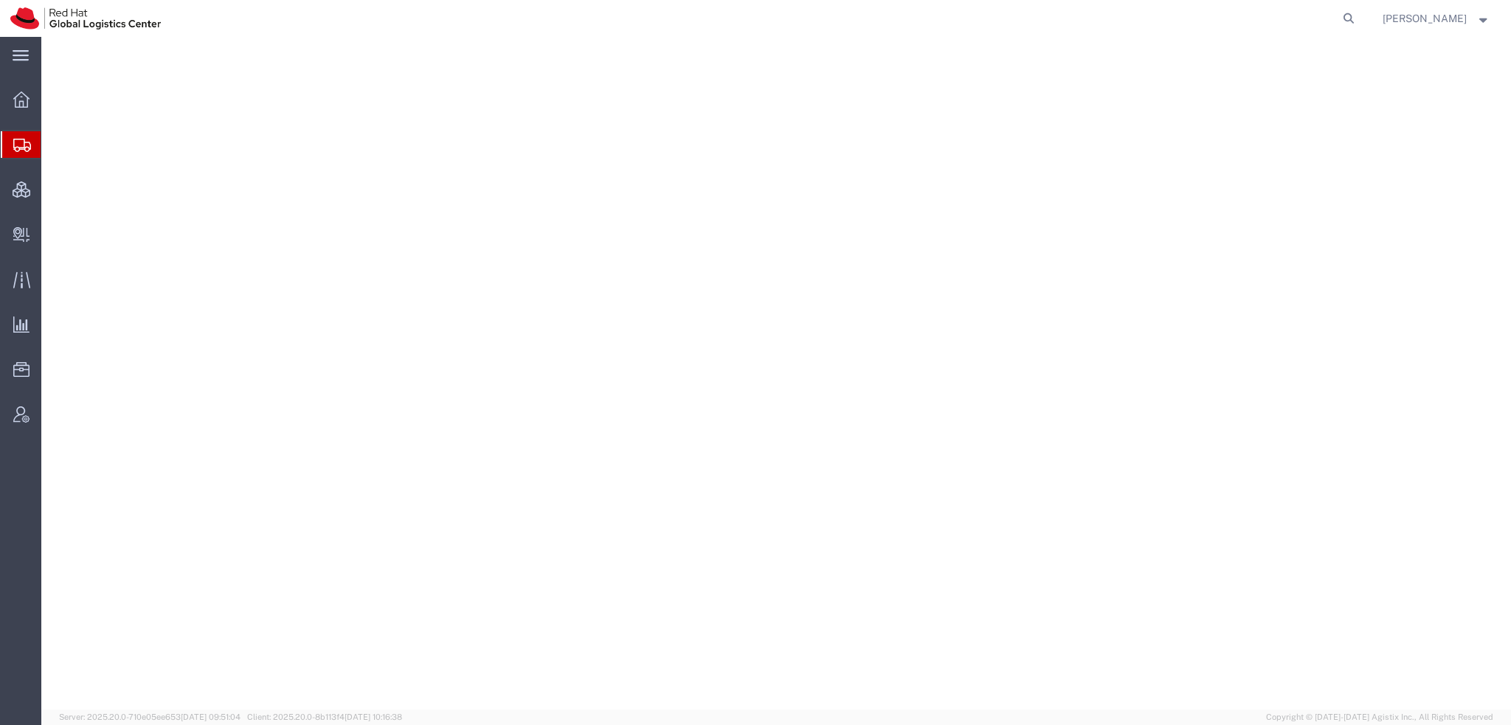
select select "38014"
select select
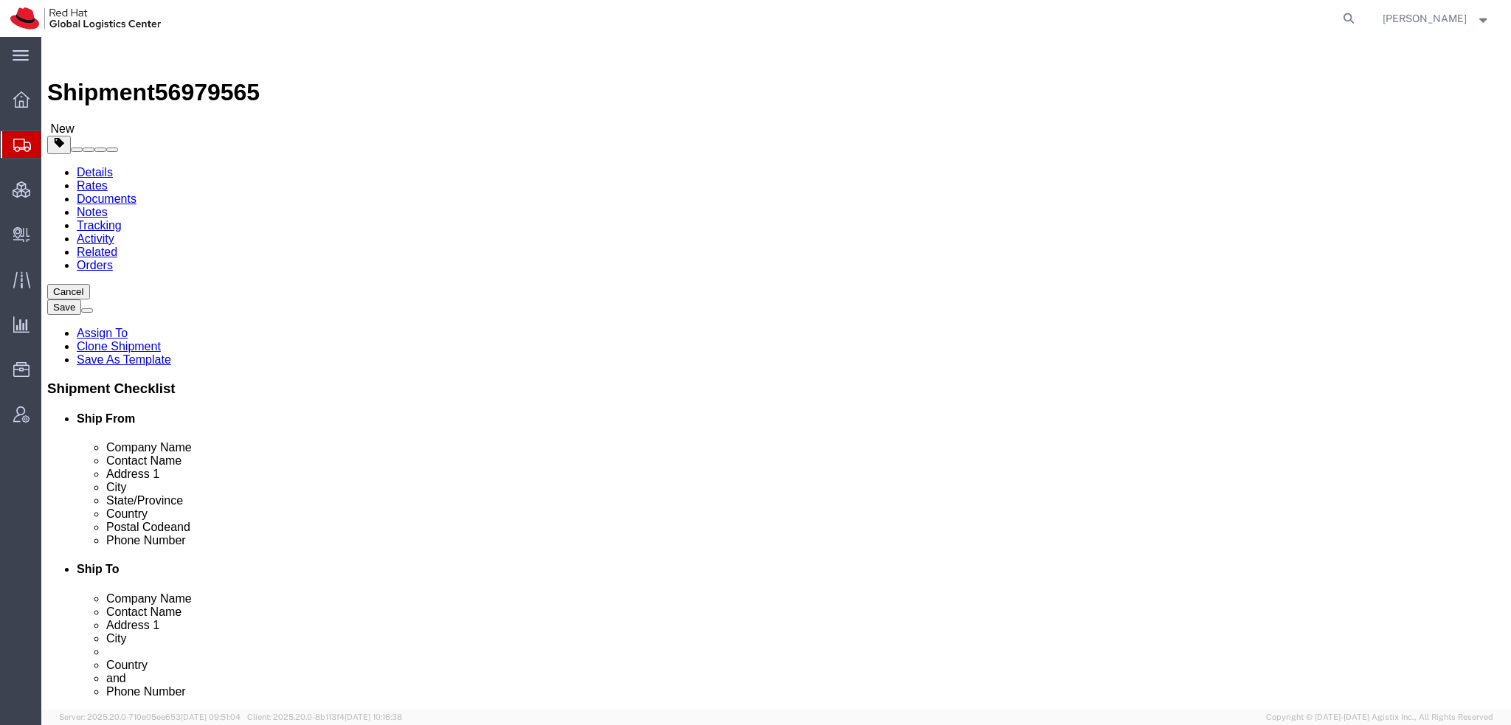
click input "[EMAIL_ADDRESS][DOMAIN_NAME]"
type input "[EMAIL_ADDRESS][DOMAIN_NAME], [EMAIL_ADDRESS][DOMAIN_NAME]"
click icon
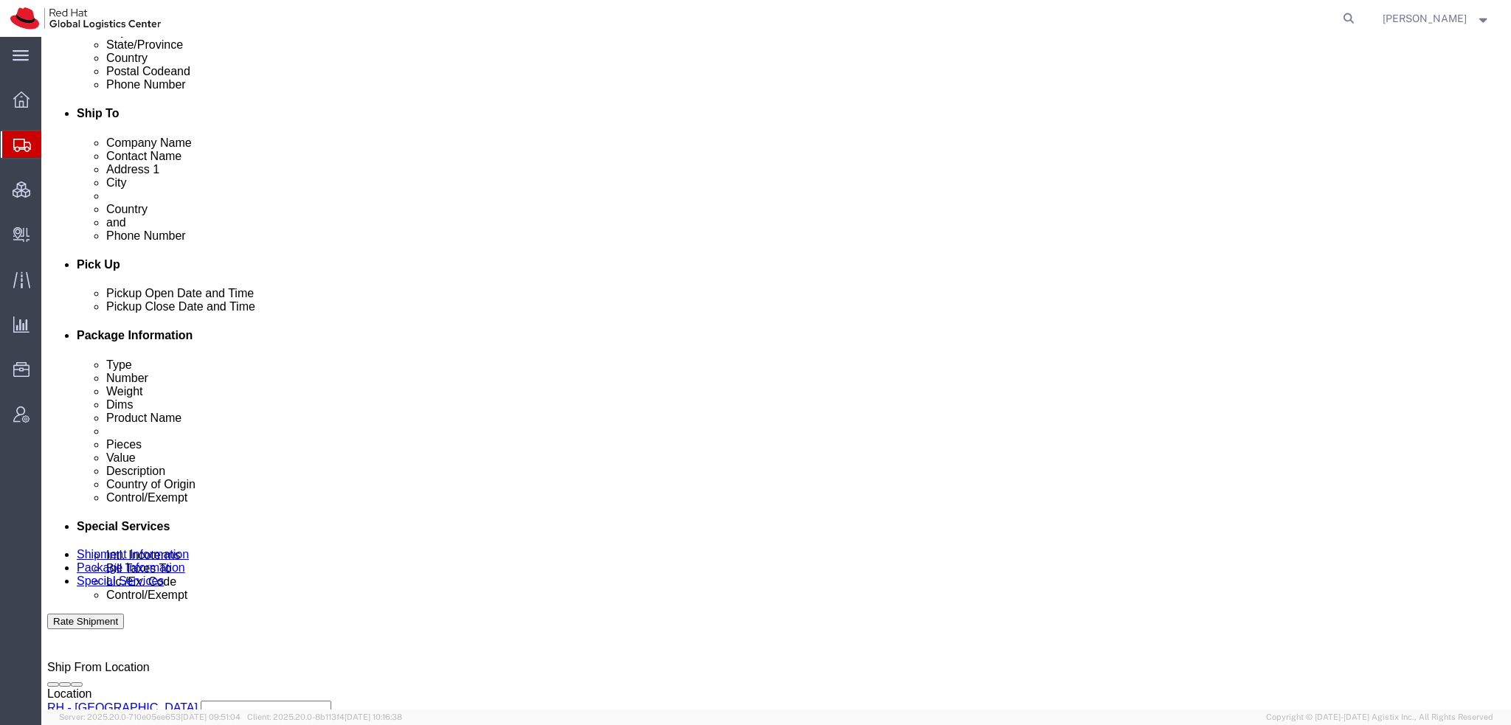
scroll to position [590, 0]
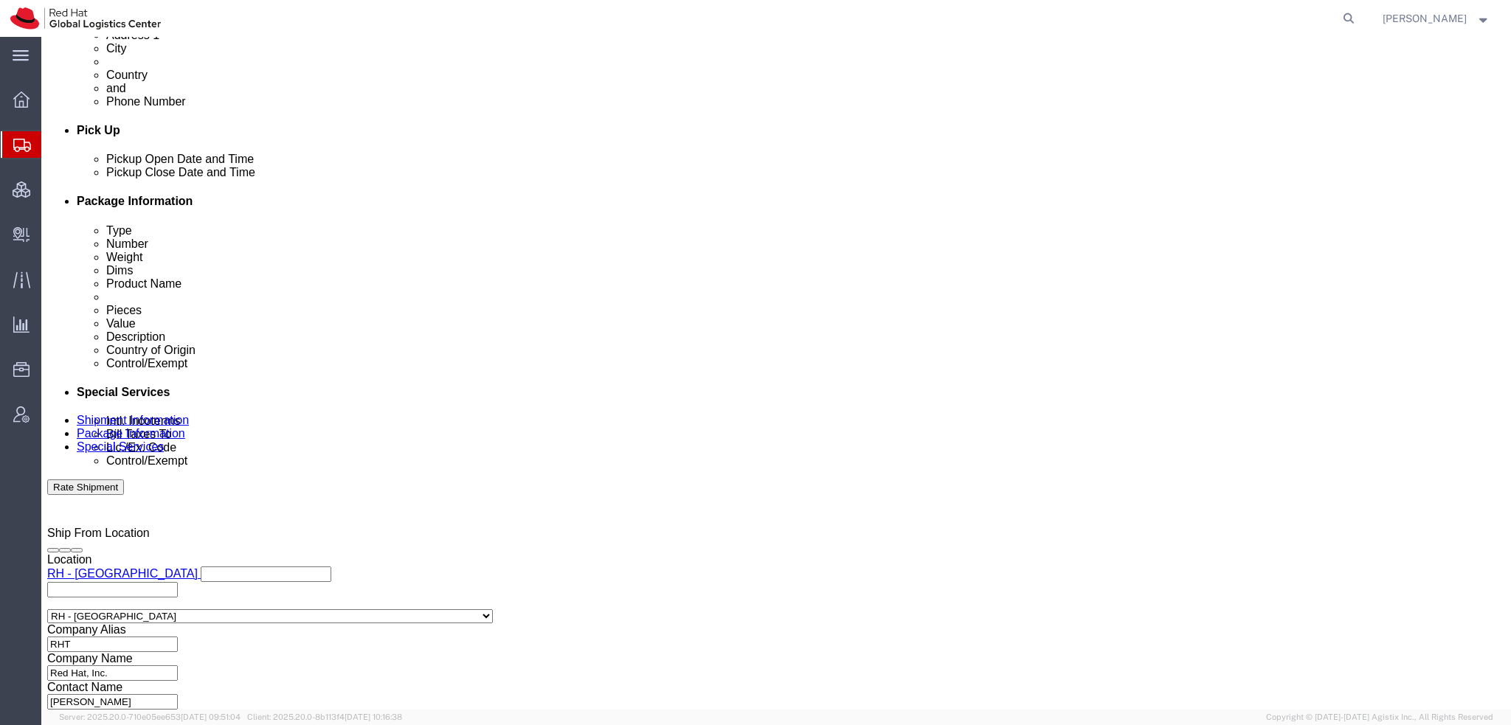
click select "Select Gift Personal Effects Repair/Warranty Return Sample Sold Temporary/Not S…"
select select "GIFT"
click select "Select Gift Personal Effects Repair/Warranty Return Sample Sold Temporary/Not S…"
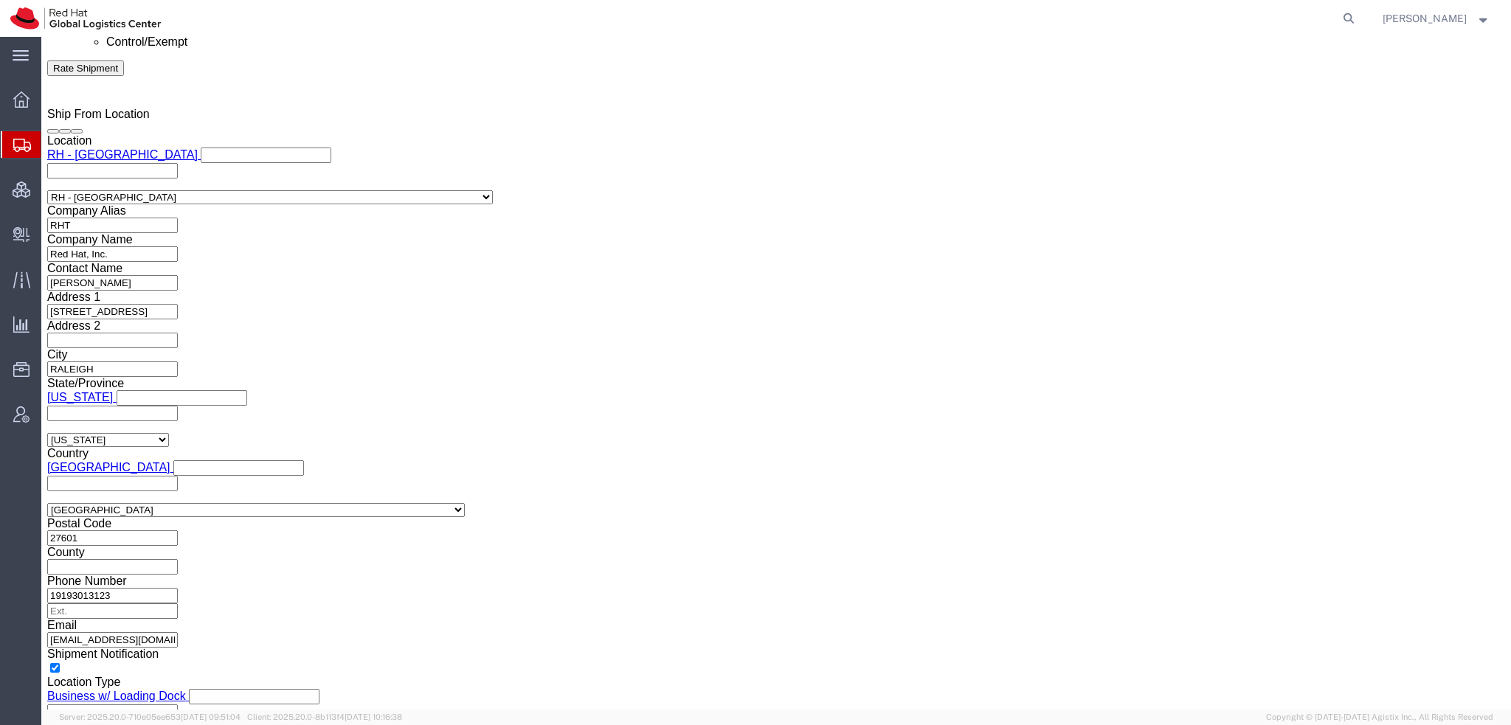
scroll to position [1033, 0]
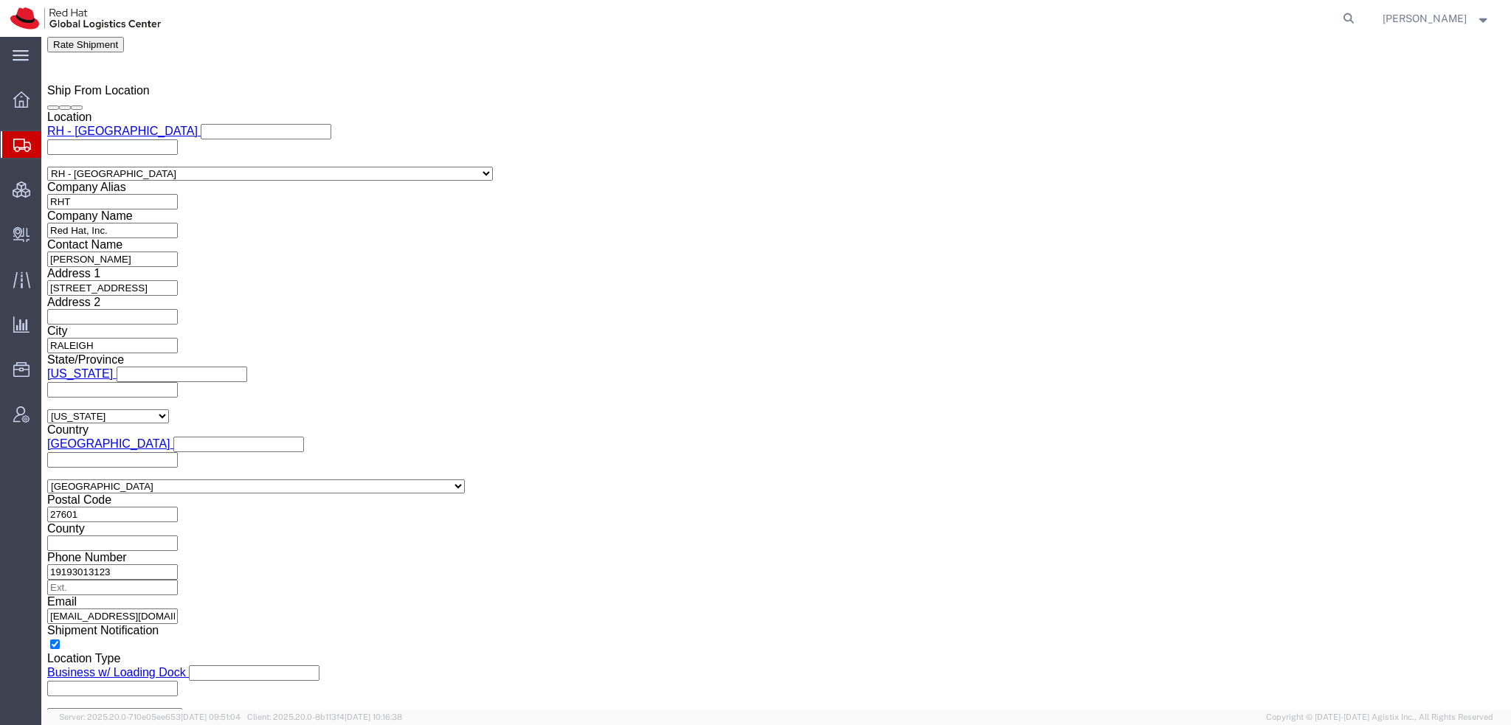
click button "Rate Shipment"
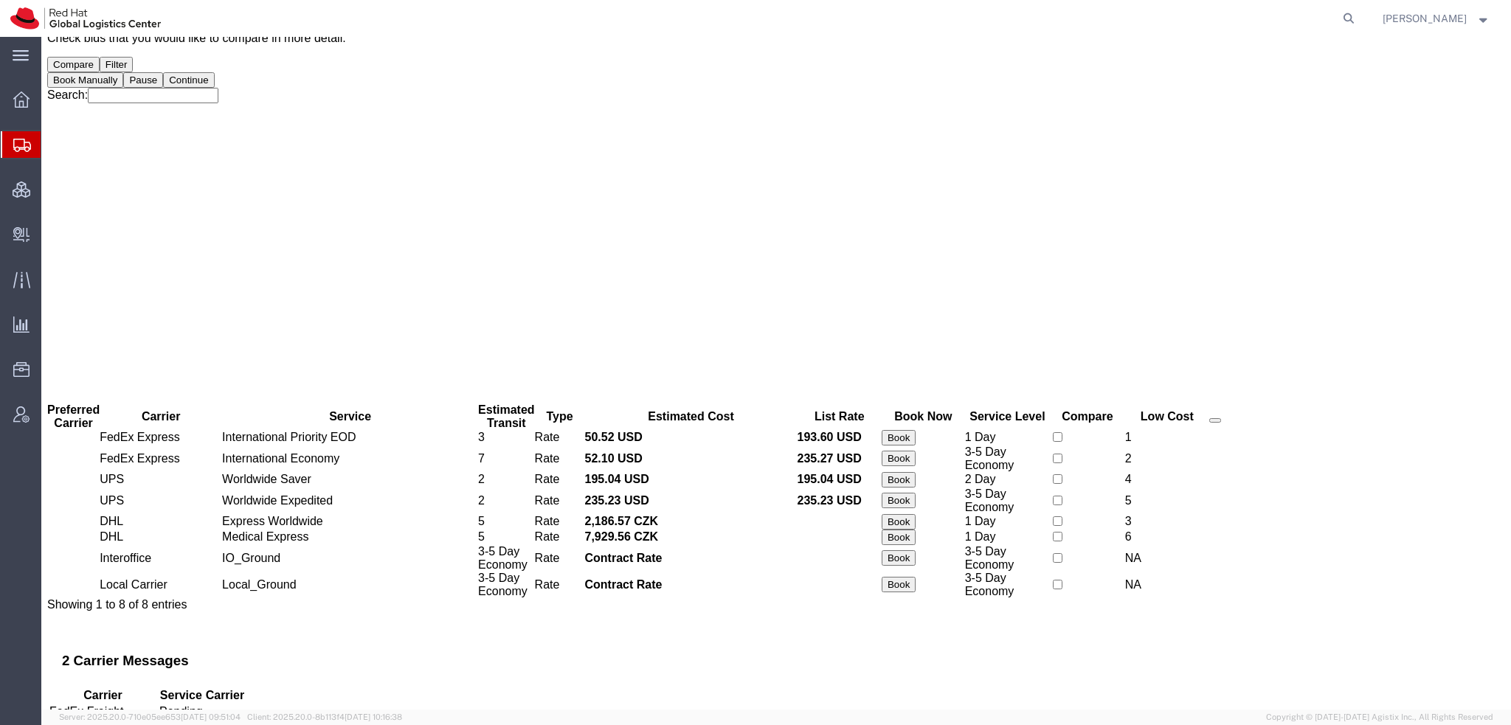
scroll to position [0, 0]
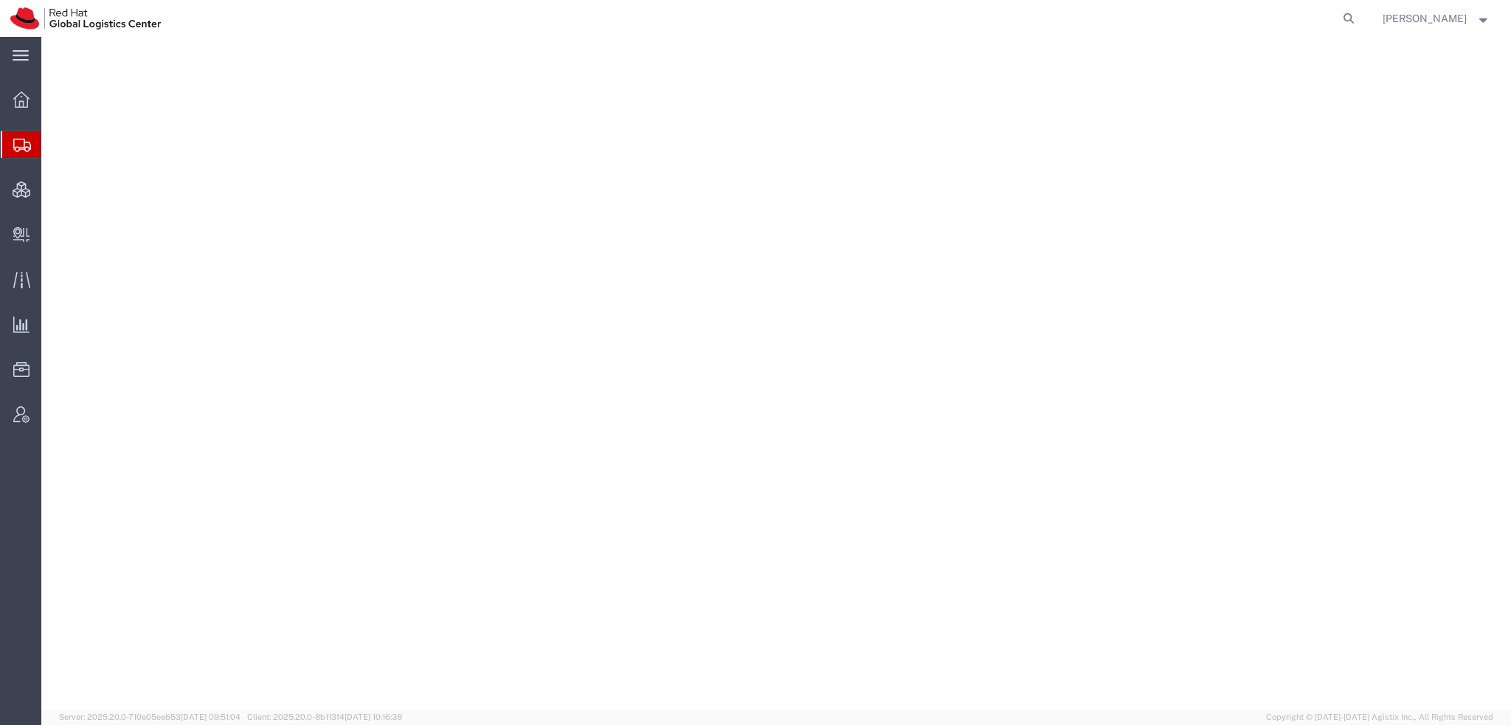
select select "38014"
select select
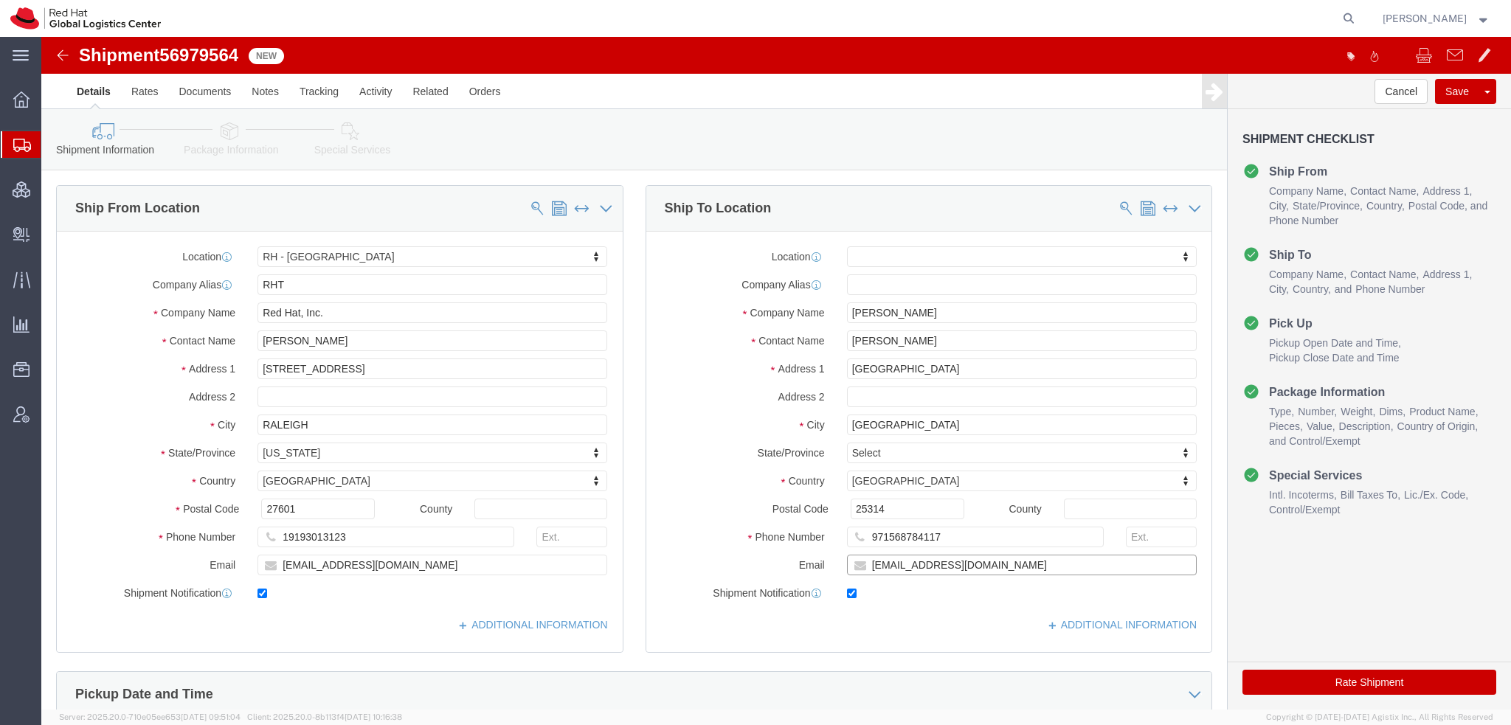
click input "[EMAIL_ADDRESS][DOMAIN_NAME]"
type input "[EMAIL_ADDRESS][DOMAIN_NAME], [EMAIL_ADDRESS][DOMAIN_NAME]"
click icon
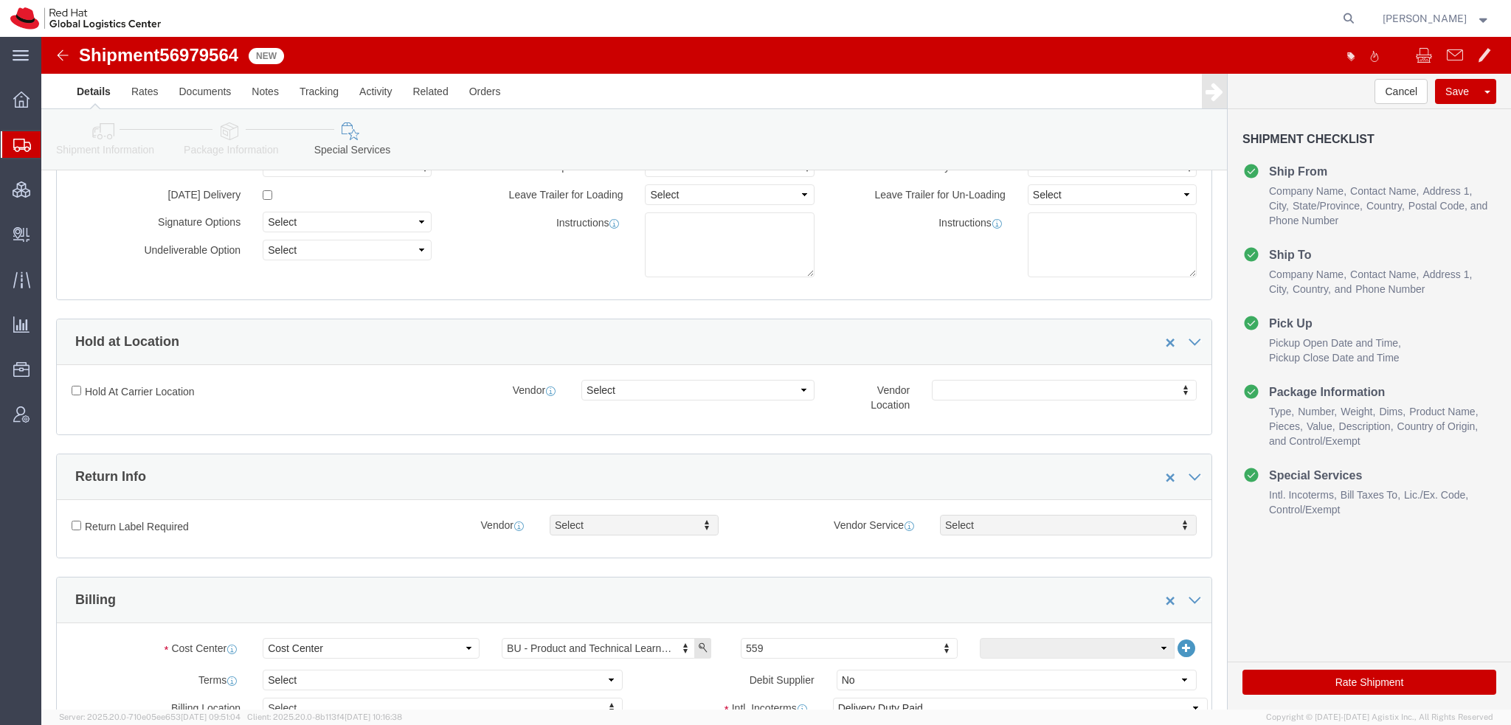
scroll to position [443, 0]
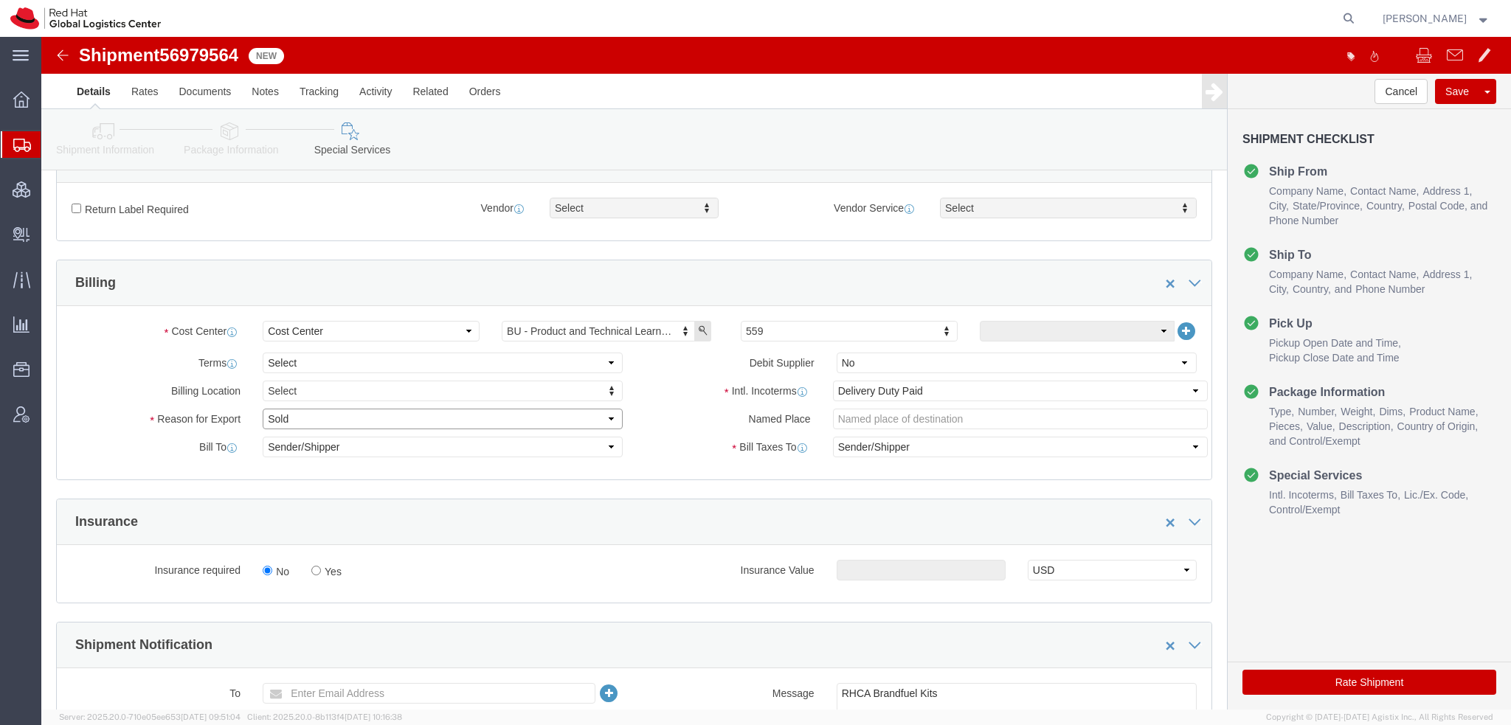
click select "Select Gift Personal Effects Repair/Warranty Return Sample Sold Temporary/Not S…"
select select "GIFT"
click select "Select Gift Personal Effects Repair/Warranty Return Sample Sold Temporary/Not S…"
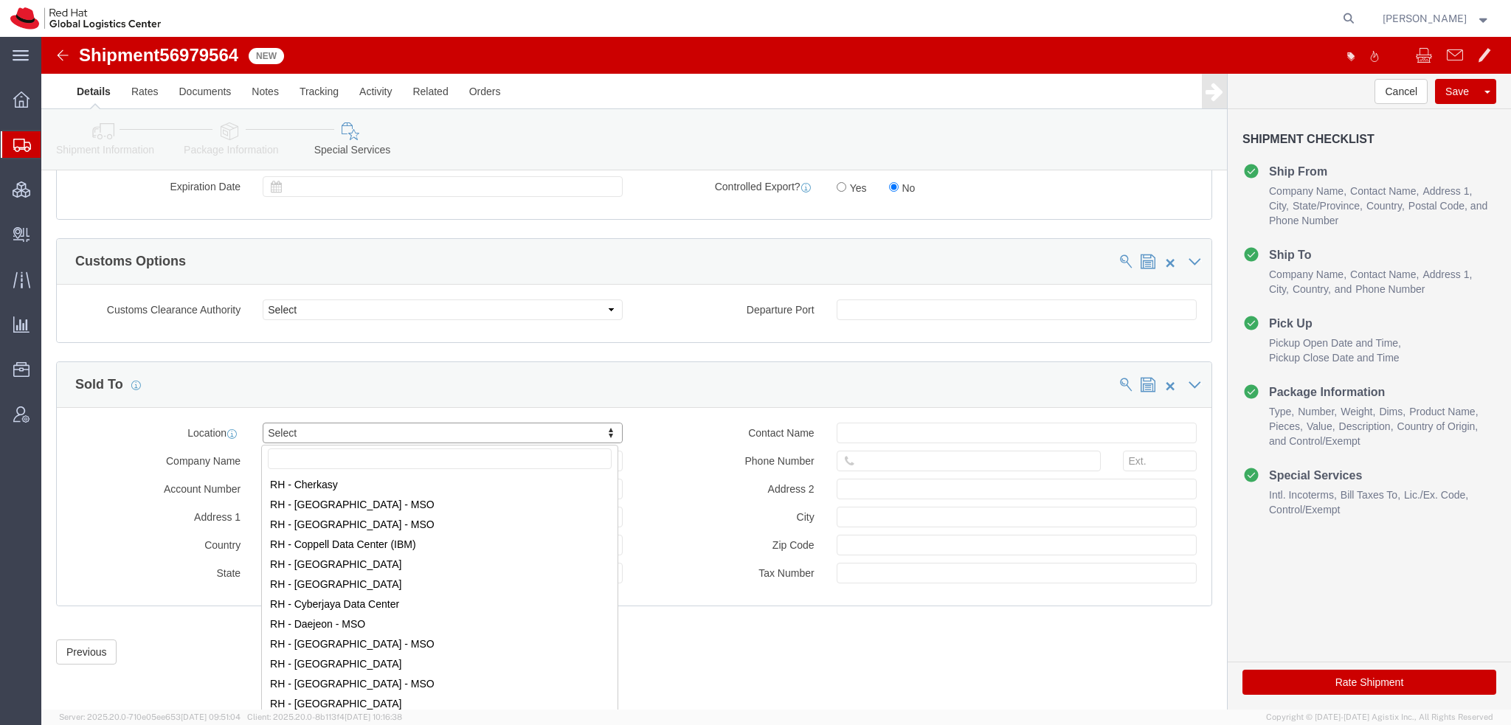
scroll to position [811, 0]
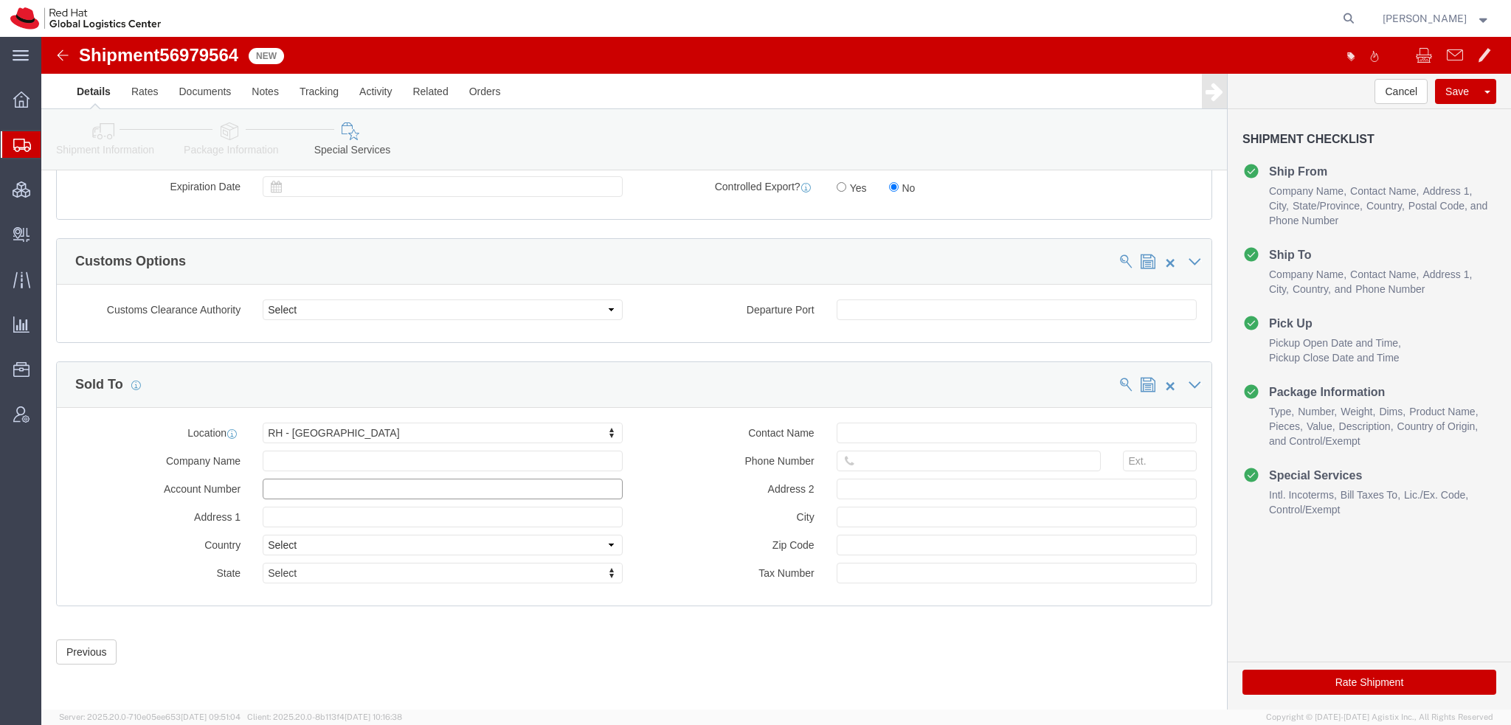
click input "text"
paste input "Importer's Code: AE-1068024"
type input "Importer's Code: AE-1068024"
click button "Rate Shipment"
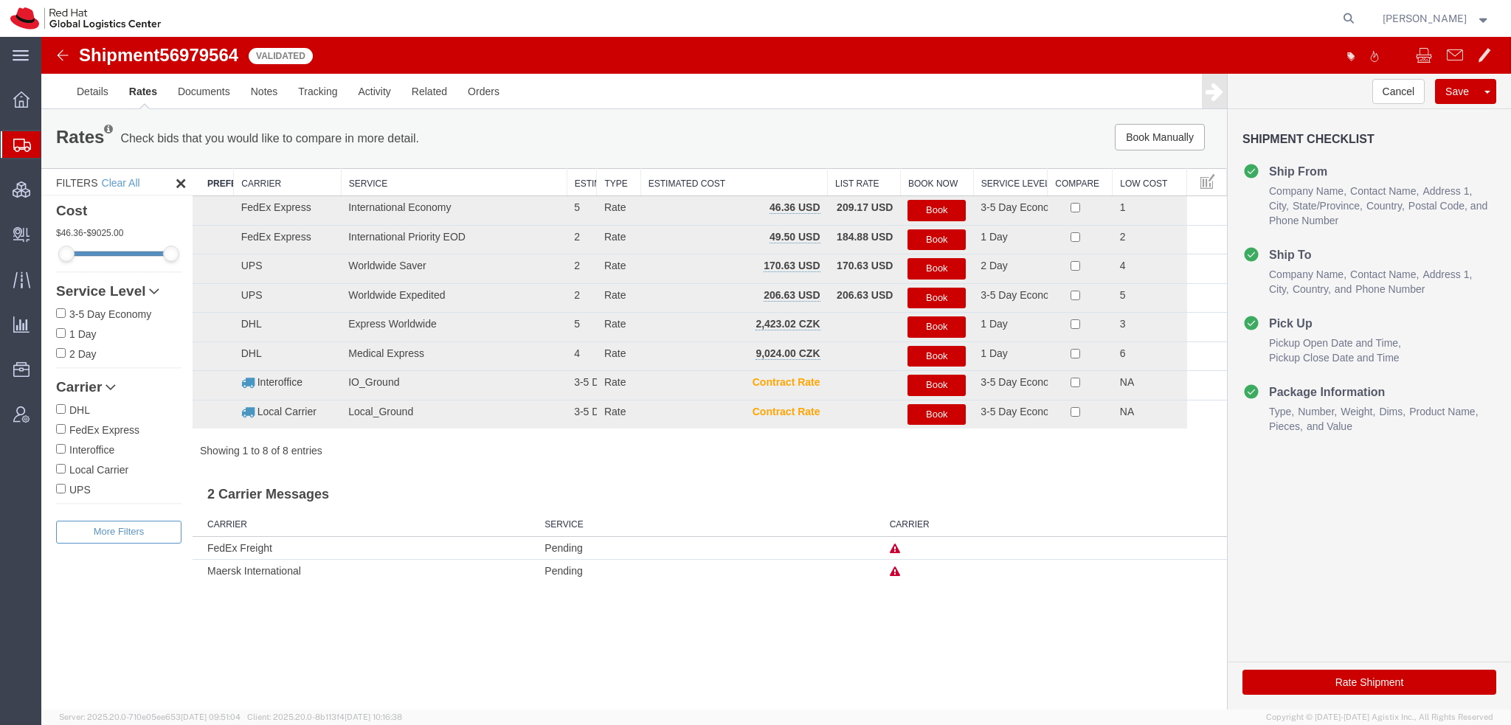
scroll to position [0, 0]
click at [943, 206] on button "Book" at bounding box center [936, 210] width 58 height 21
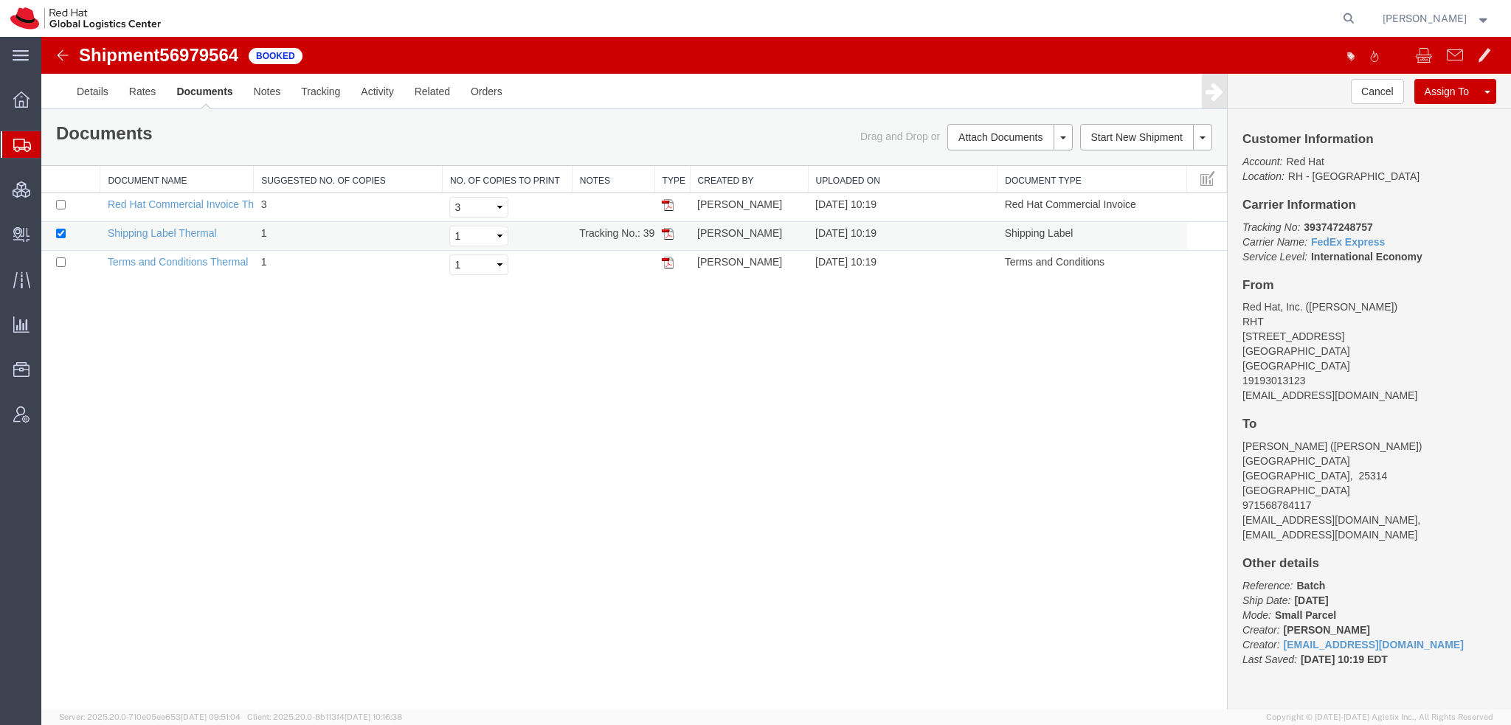
click at [664, 238] on img at bounding box center [668, 234] width 12 height 12
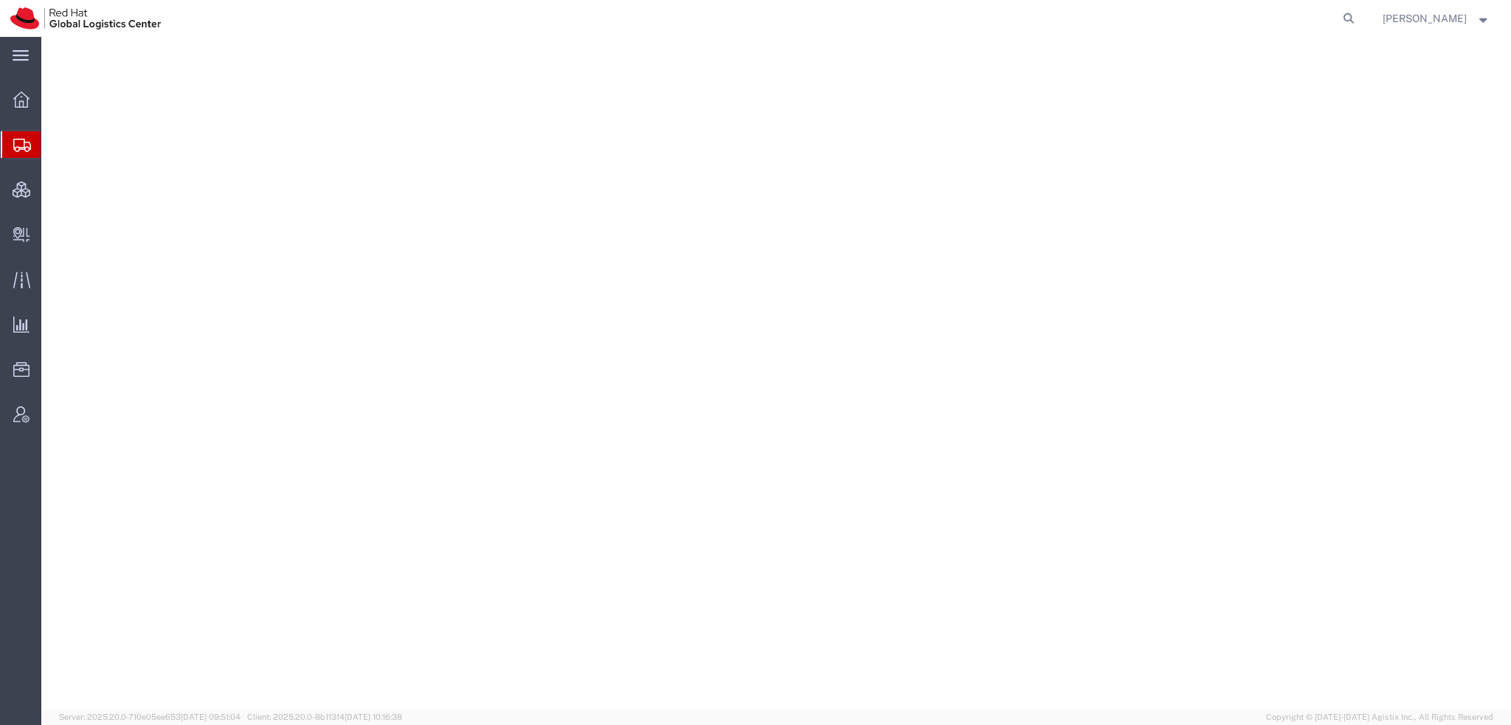
select select "38014"
select select
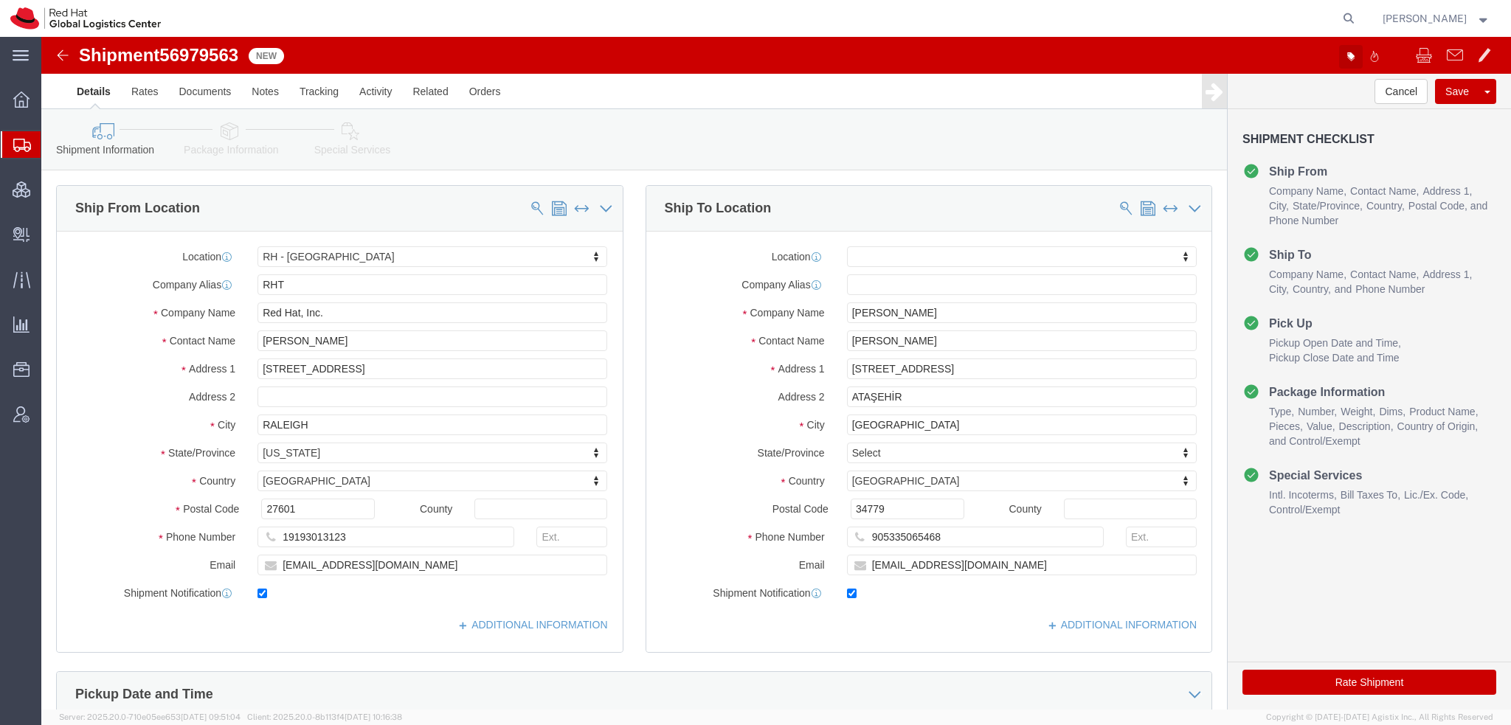
click icon "button"
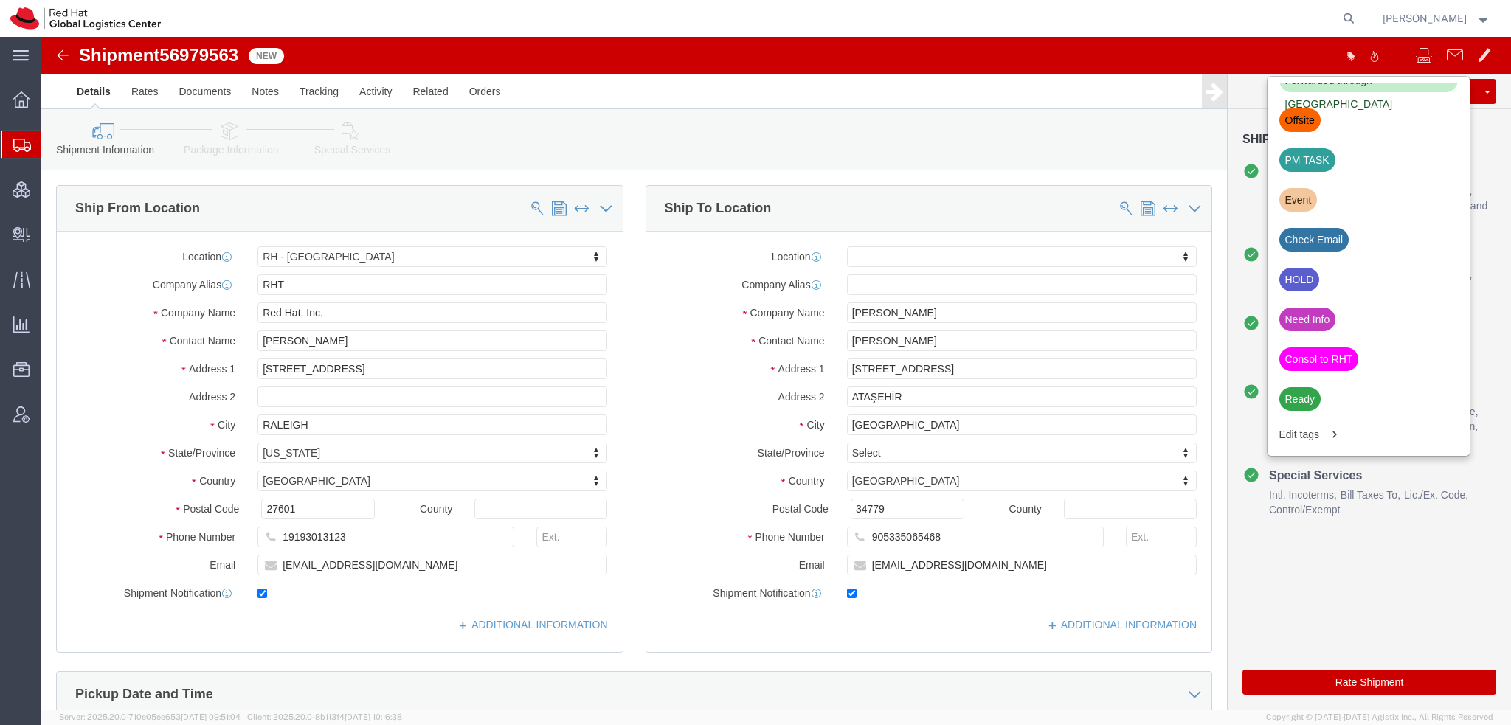
scroll to position [501, 0]
click div "HOLD"
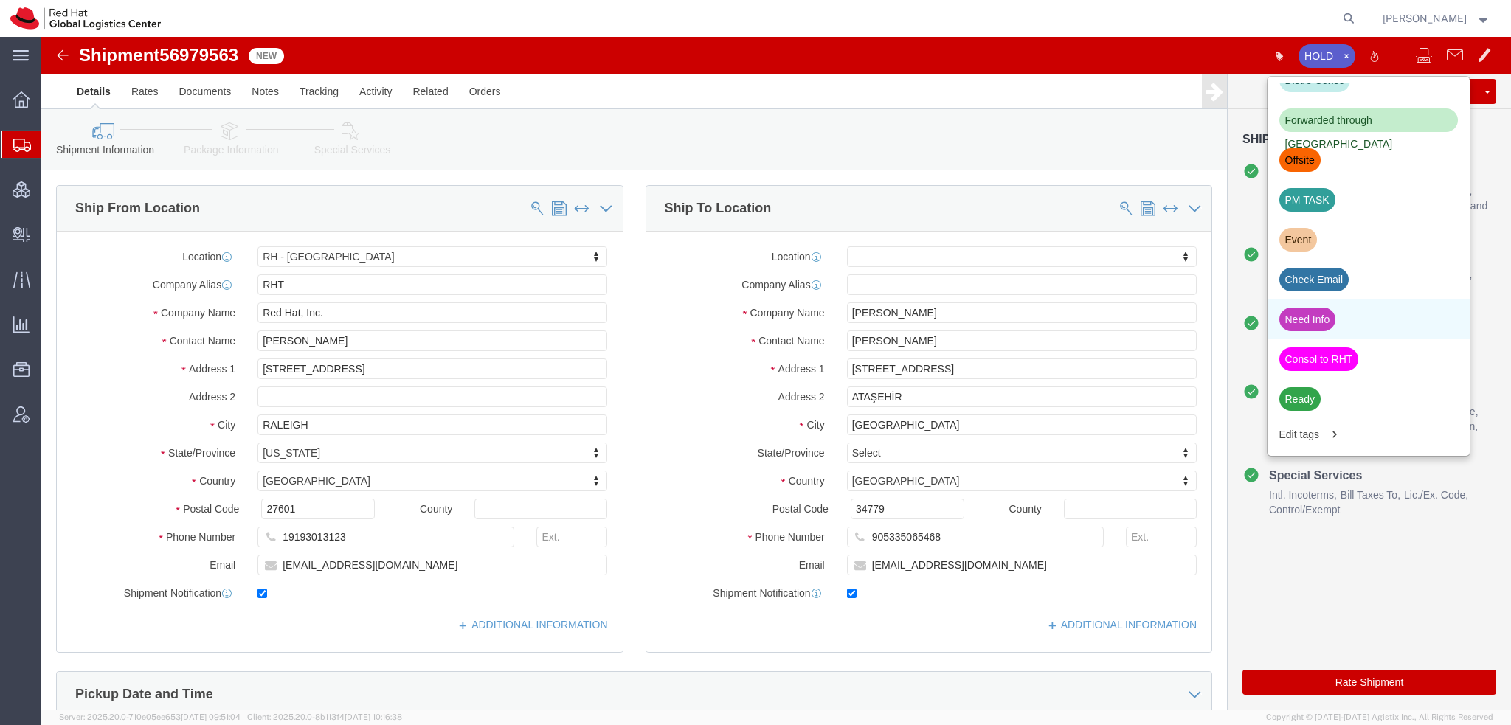
click div "Need Info"
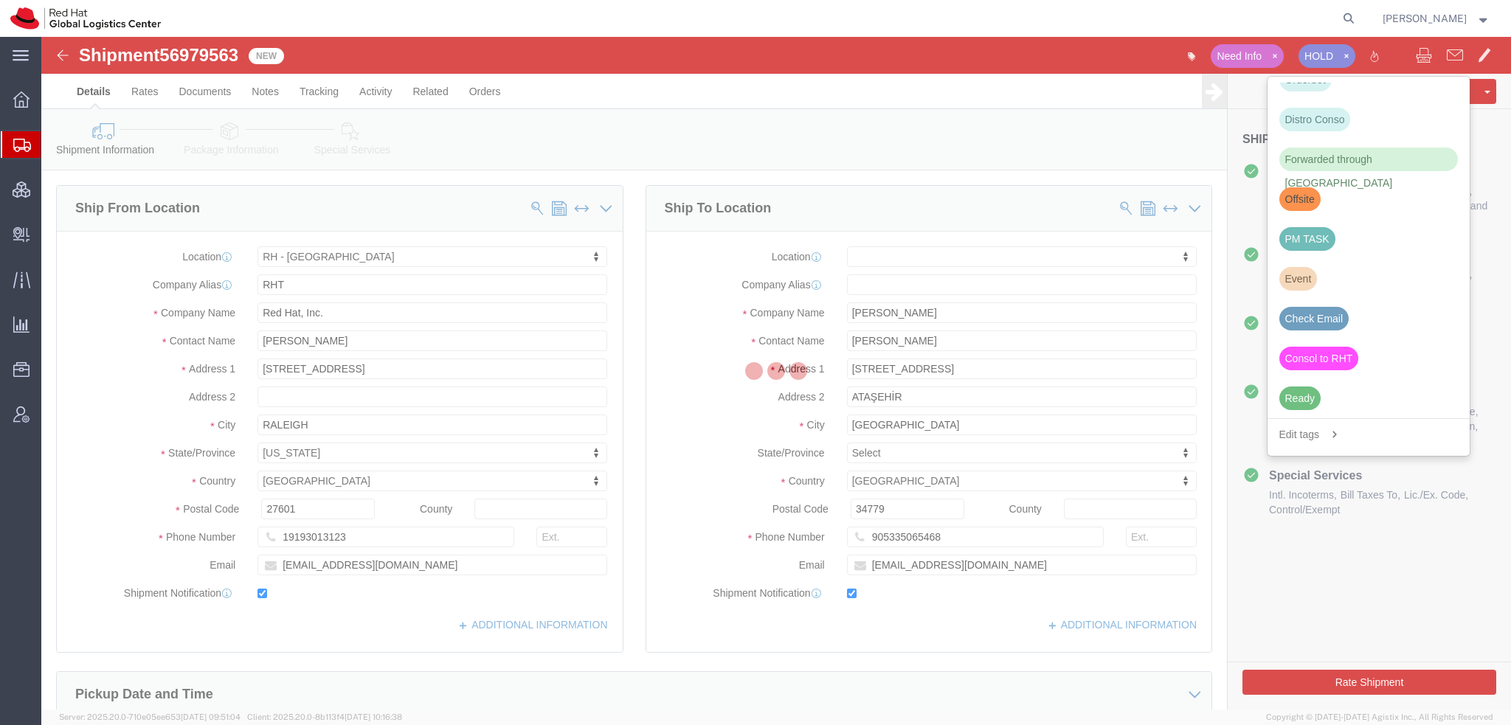
scroll to position [421, 0]
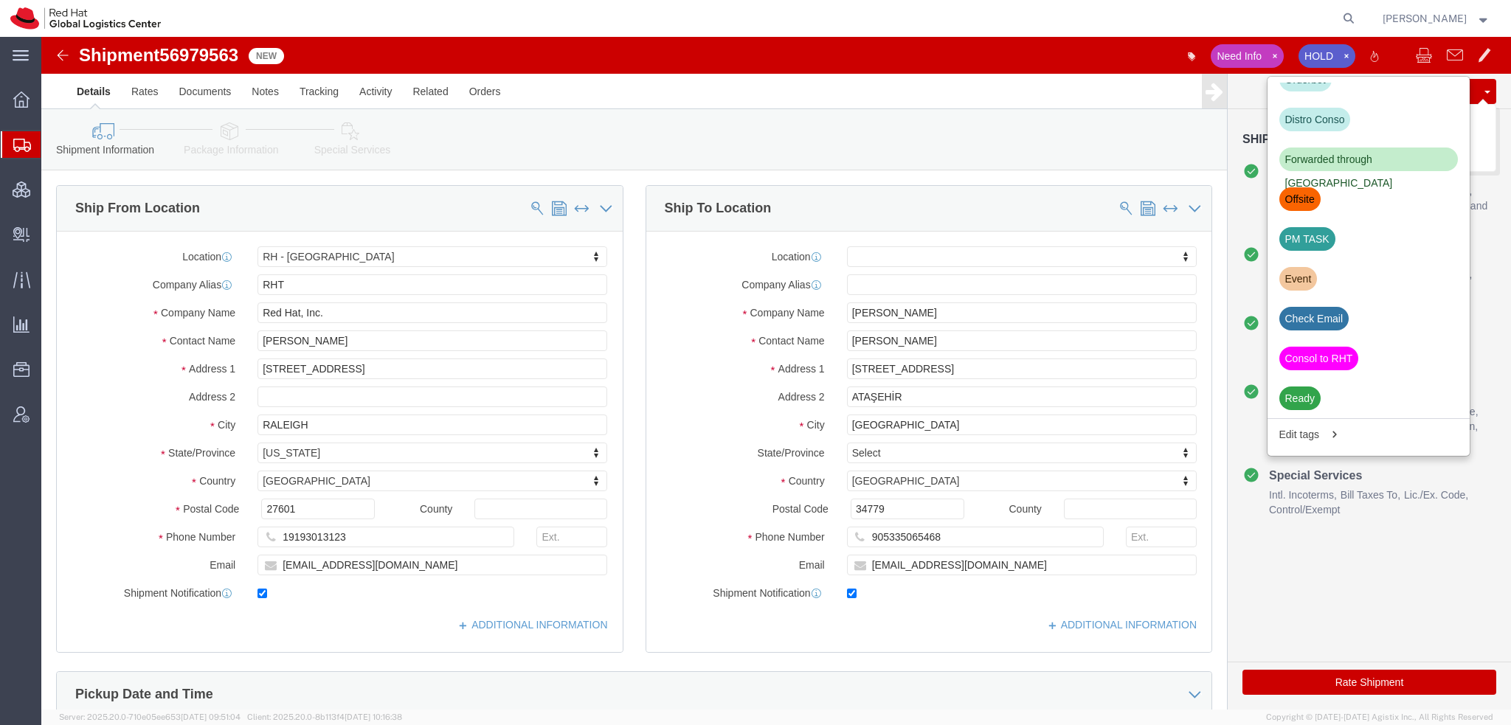
click button "Save"
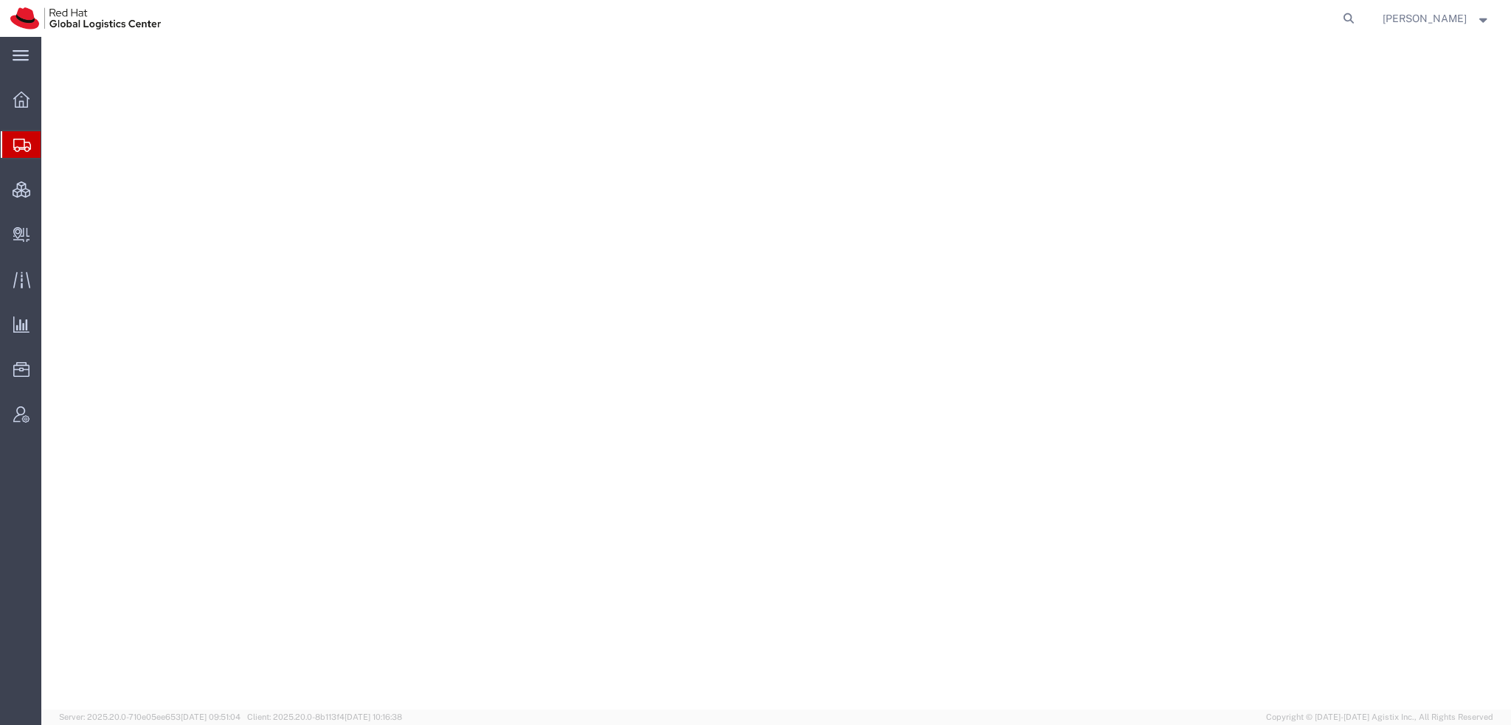
select select "38014"
select select
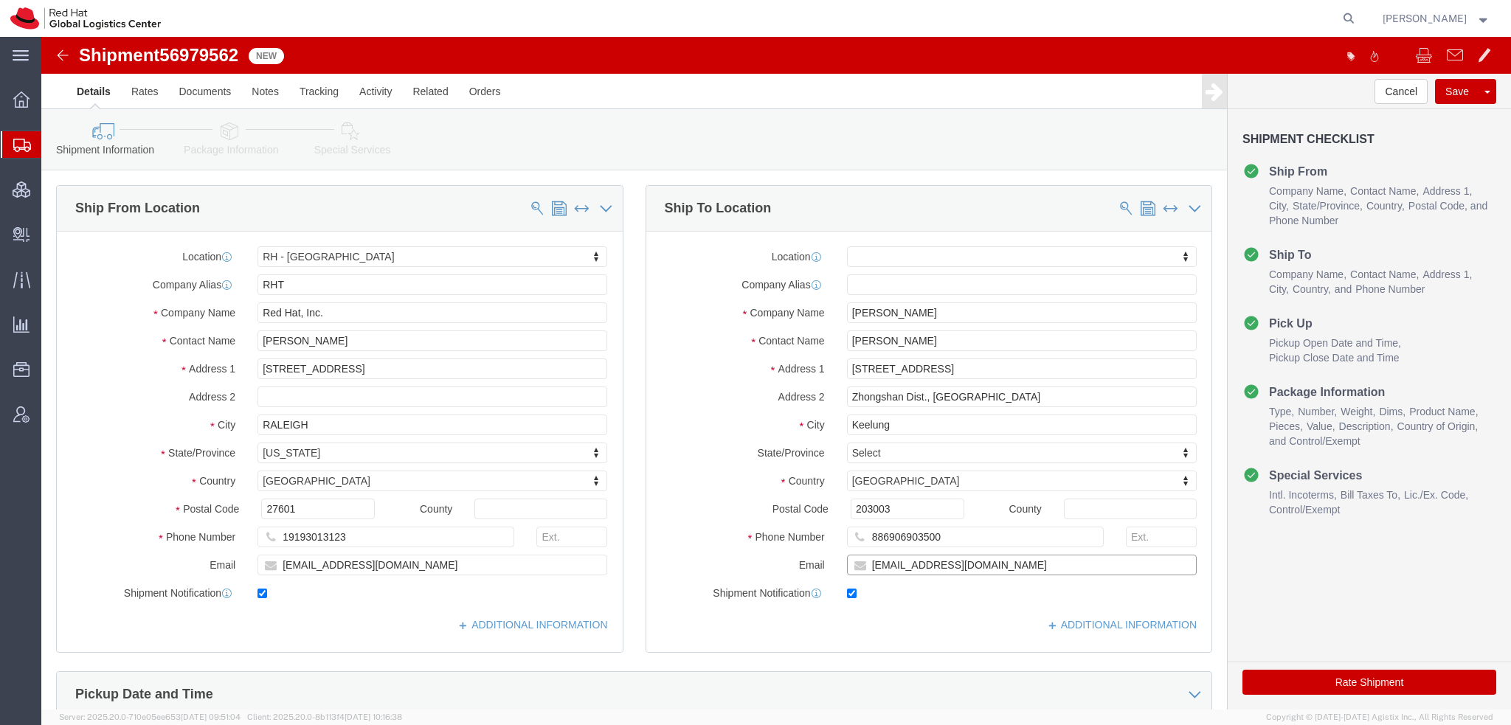
drag, startPoint x: 955, startPoint y: 530, endPoint x: 997, endPoint y: 535, distance: 42.4
click input "[EMAIL_ADDRESS][DOMAIN_NAME]"
type input "[EMAIL_ADDRESS][DOMAIN_NAME], [EMAIL_ADDRESS][DOMAIN_NAME]"
click icon
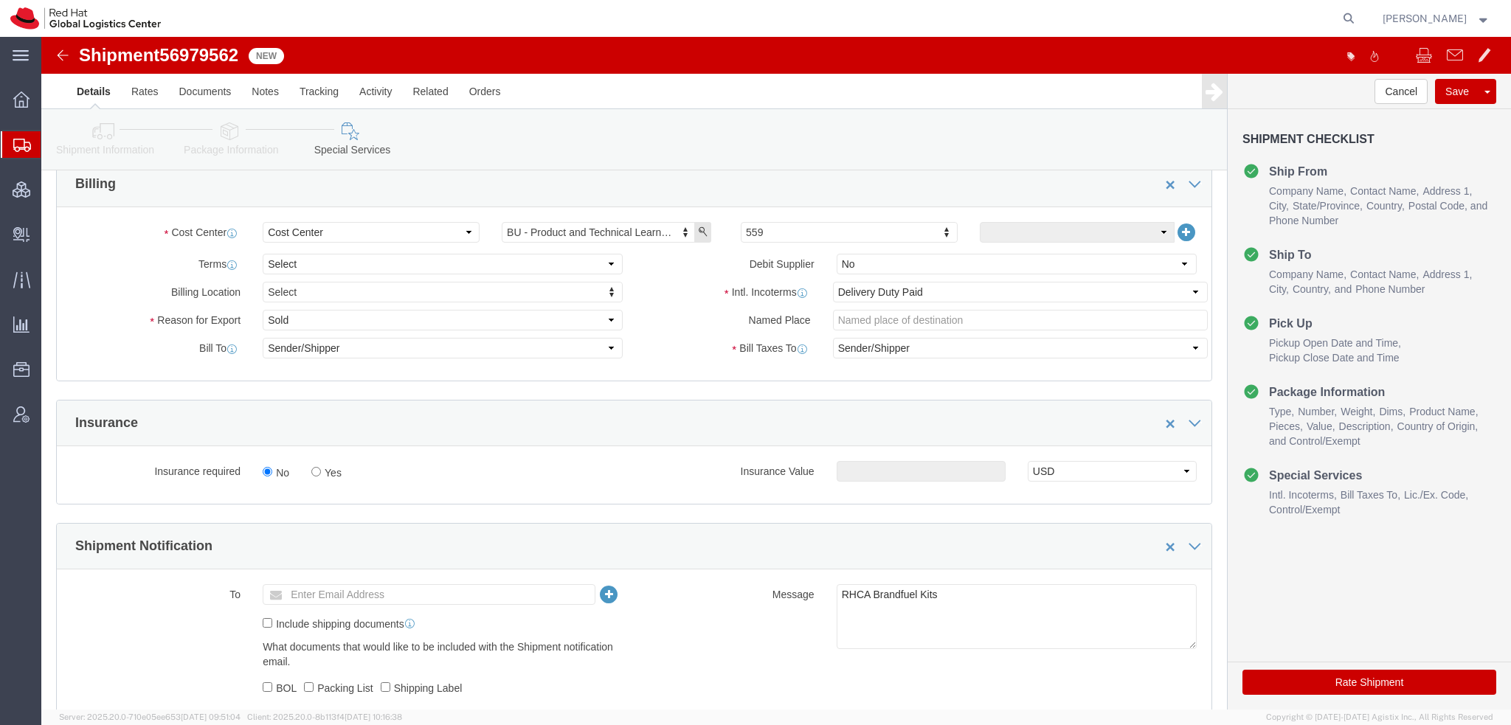
scroll to position [664, 0]
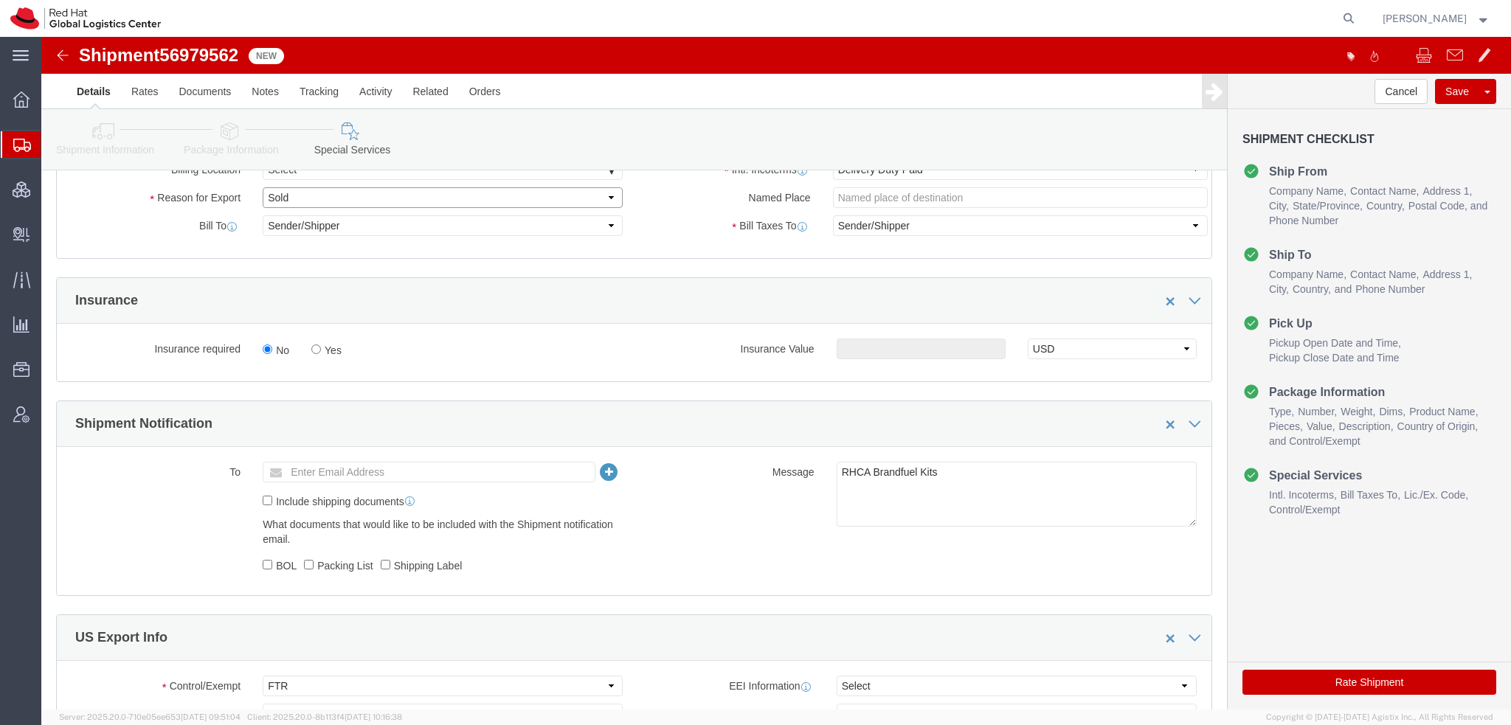
click select "Select Gift Personal Effects Repair/Warranty Return Sample Sold Temporary/Not S…"
select select "GIFT"
click select "Select Gift Personal Effects Repair/Warranty Return Sample Sold Temporary/Not S…"
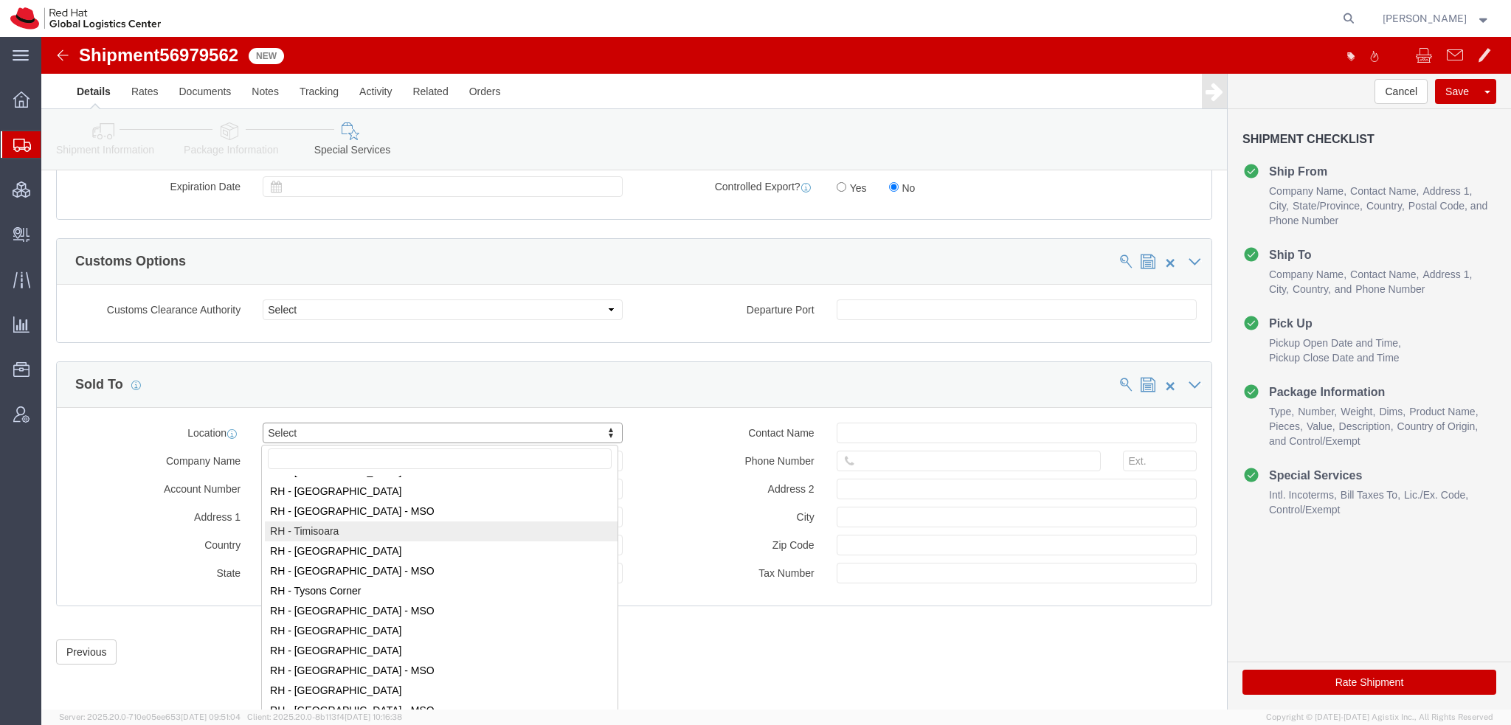
scroll to position [2385, 0]
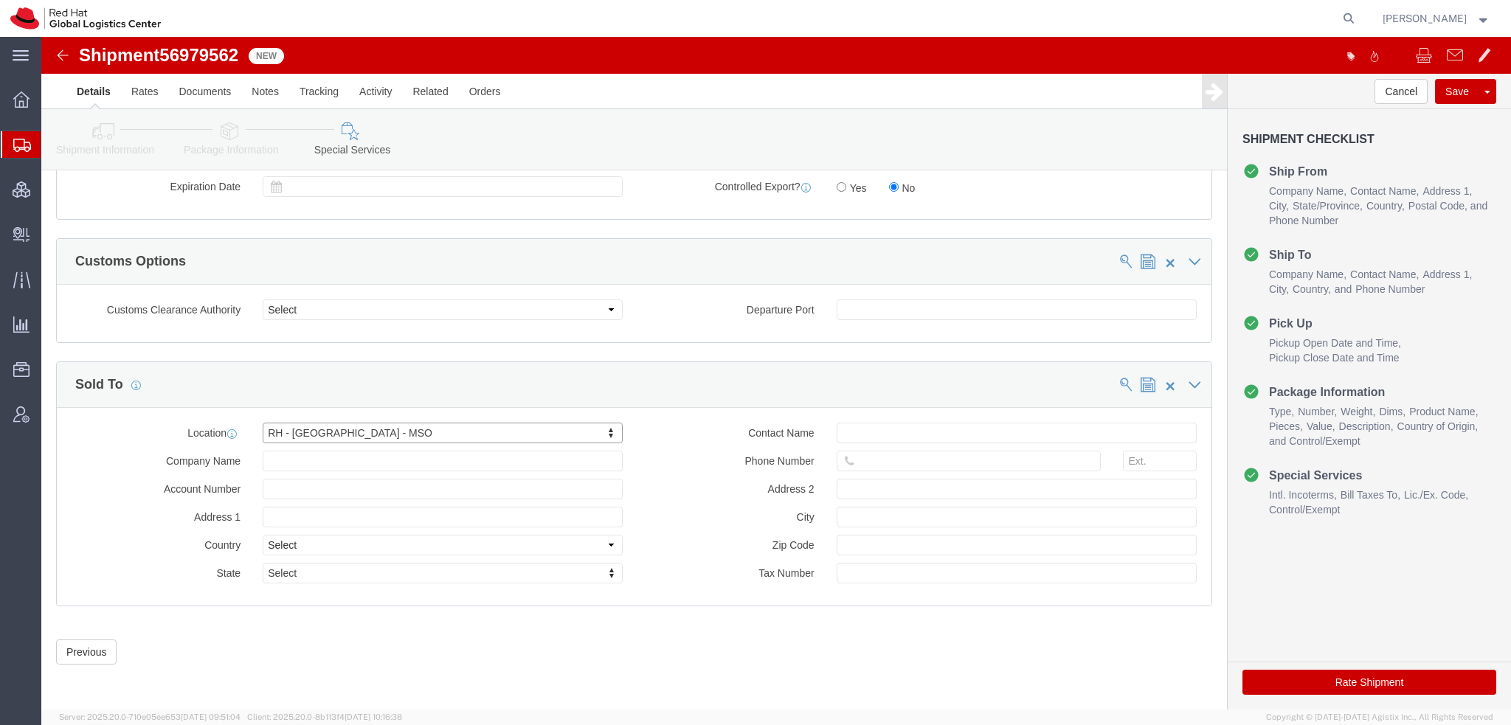
click button "Rate Shipment"
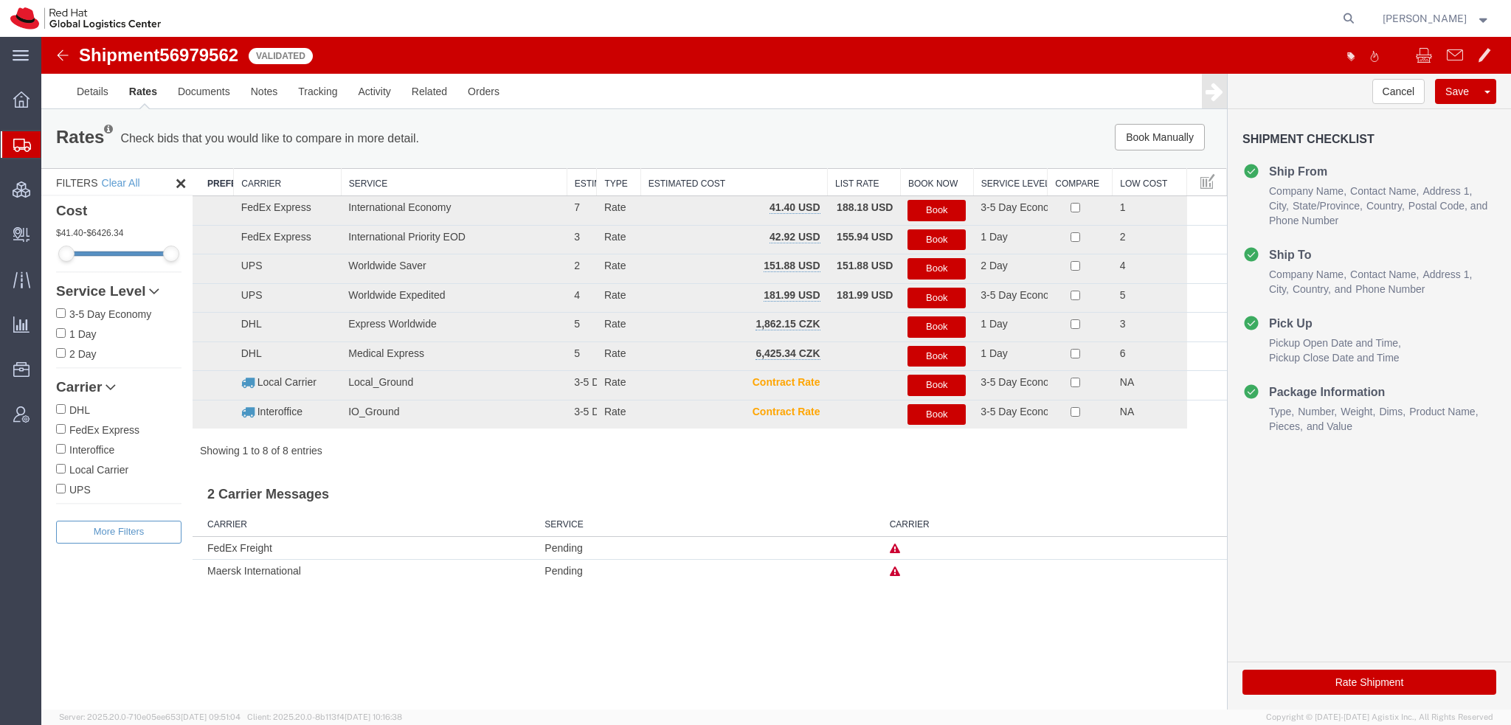
scroll to position [0, 0]
click at [947, 209] on button "Book" at bounding box center [936, 210] width 58 height 21
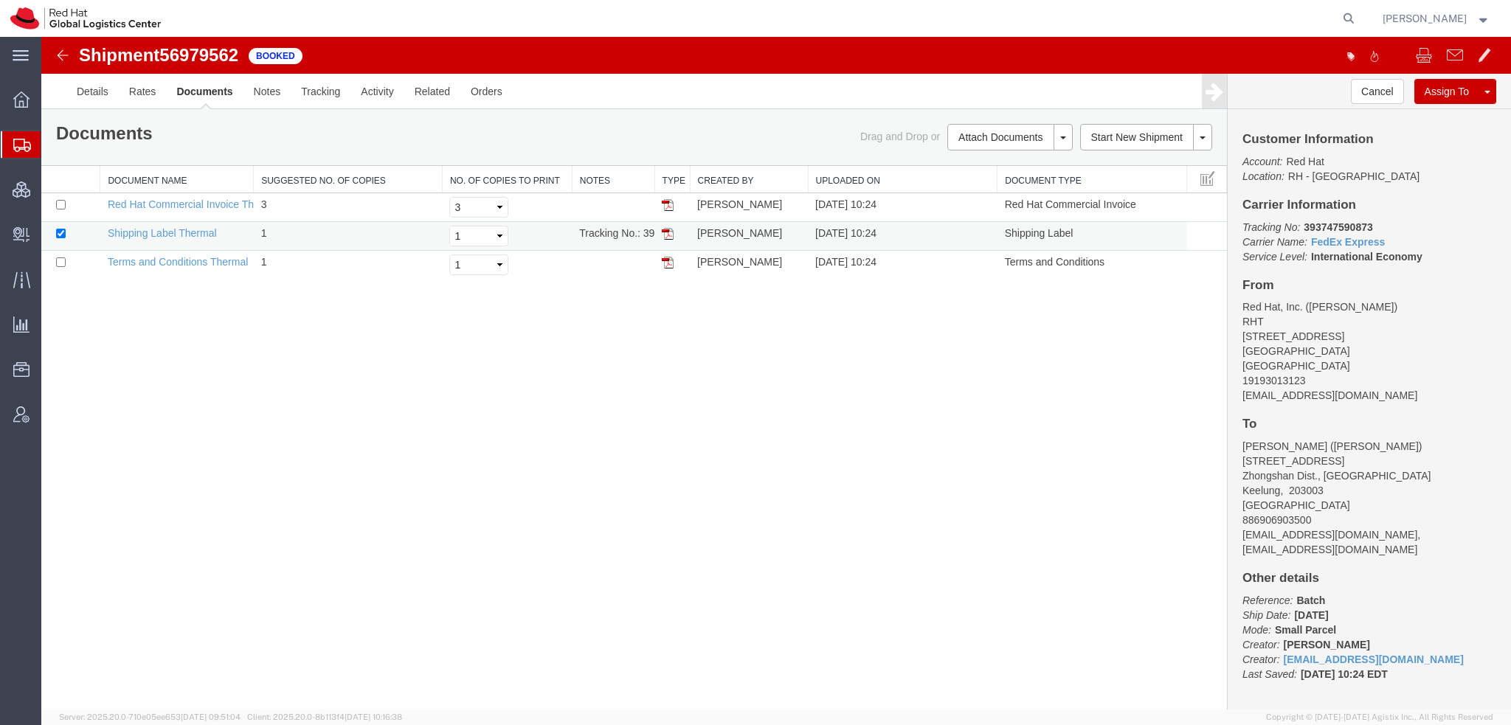
click at [667, 231] on img at bounding box center [668, 234] width 12 height 12
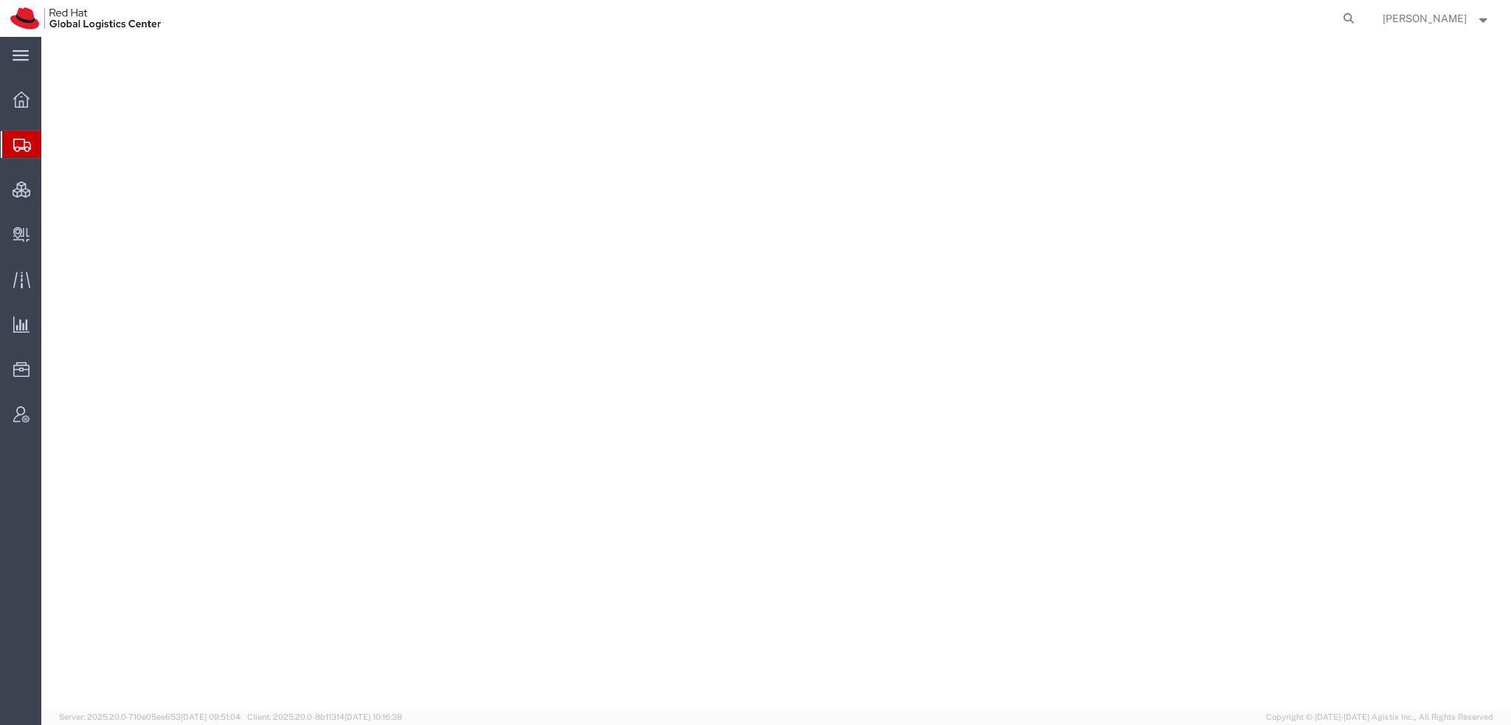
select select "38014"
select select
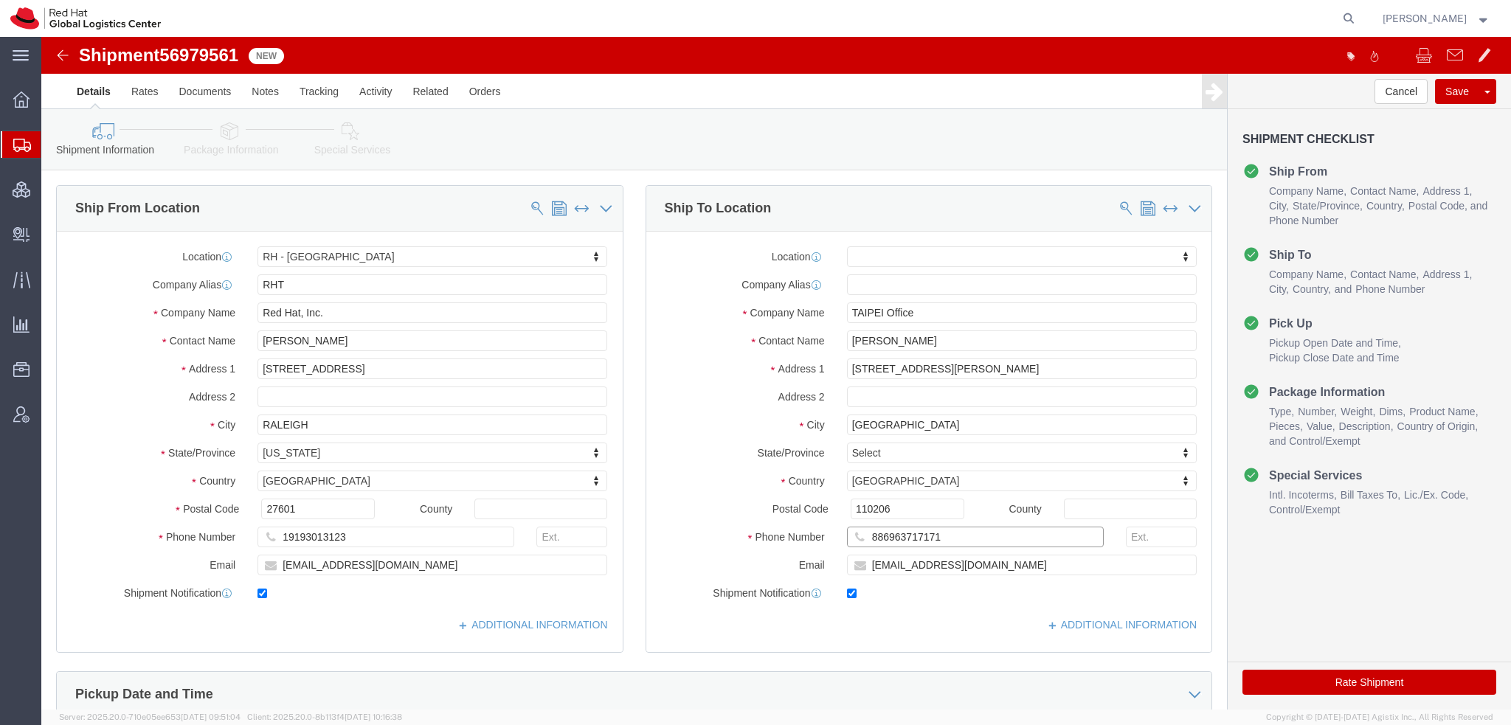
drag, startPoint x: 900, startPoint y: 500, endPoint x: 244, endPoint y: 308, distance: 683.5
click div "Ship From Location Location [GEOGRAPHIC_DATA] - [GEOGRAPHIC_DATA] My Profile Lo…"
click input "[PERSON_NAME]"
type input "[PERSON_NAME]"
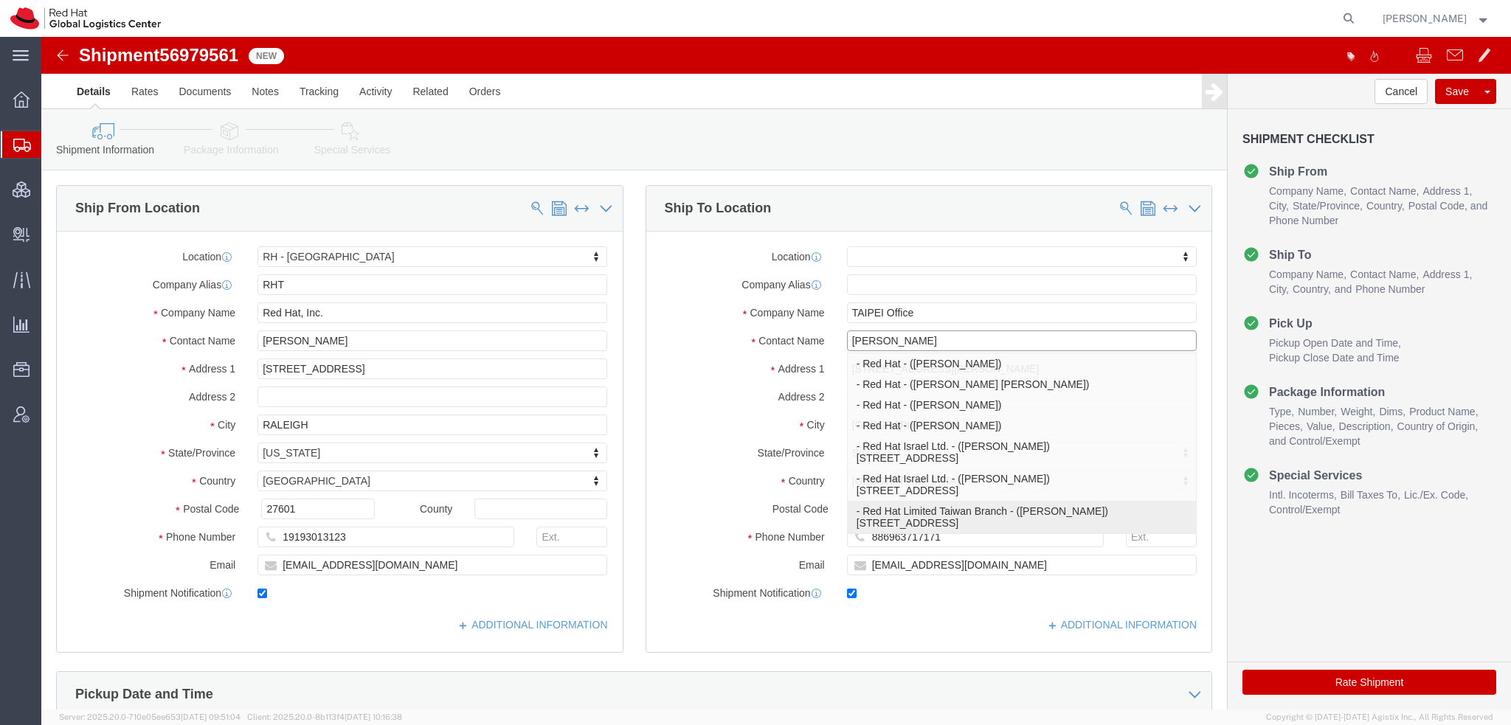
click p "- Red Hat Limited Taiwan Branch - ([PERSON_NAME]) [STREET_ADDRESS]"
select select "38032"
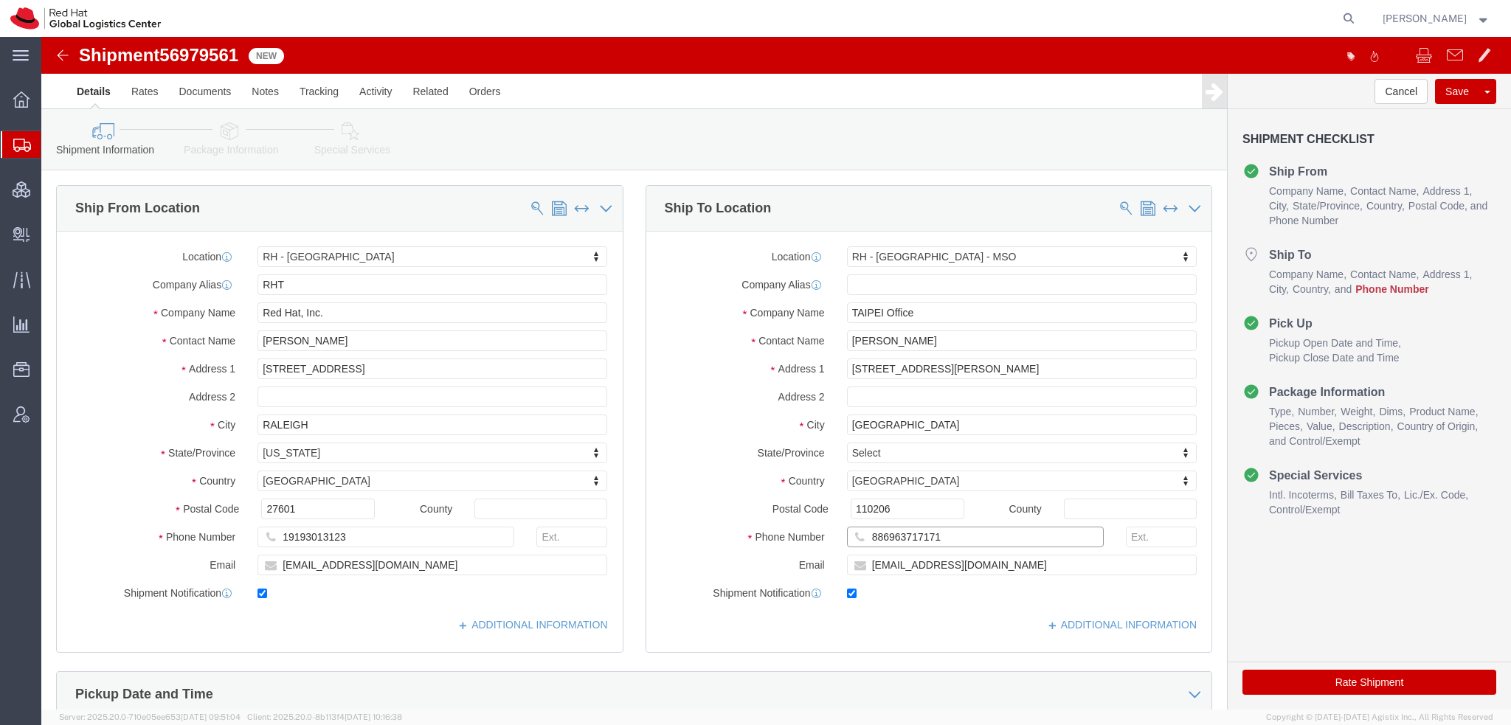
click input "886963717171"
paste input "886963717171"
type input "886963717171"
click input "[EMAIL_ADDRESS][DOMAIN_NAME]"
type input "[EMAIL_ADDRESS][DOMAIN_NAME], [EMAIL_ADDRESS][DOMAIN_NAME]"
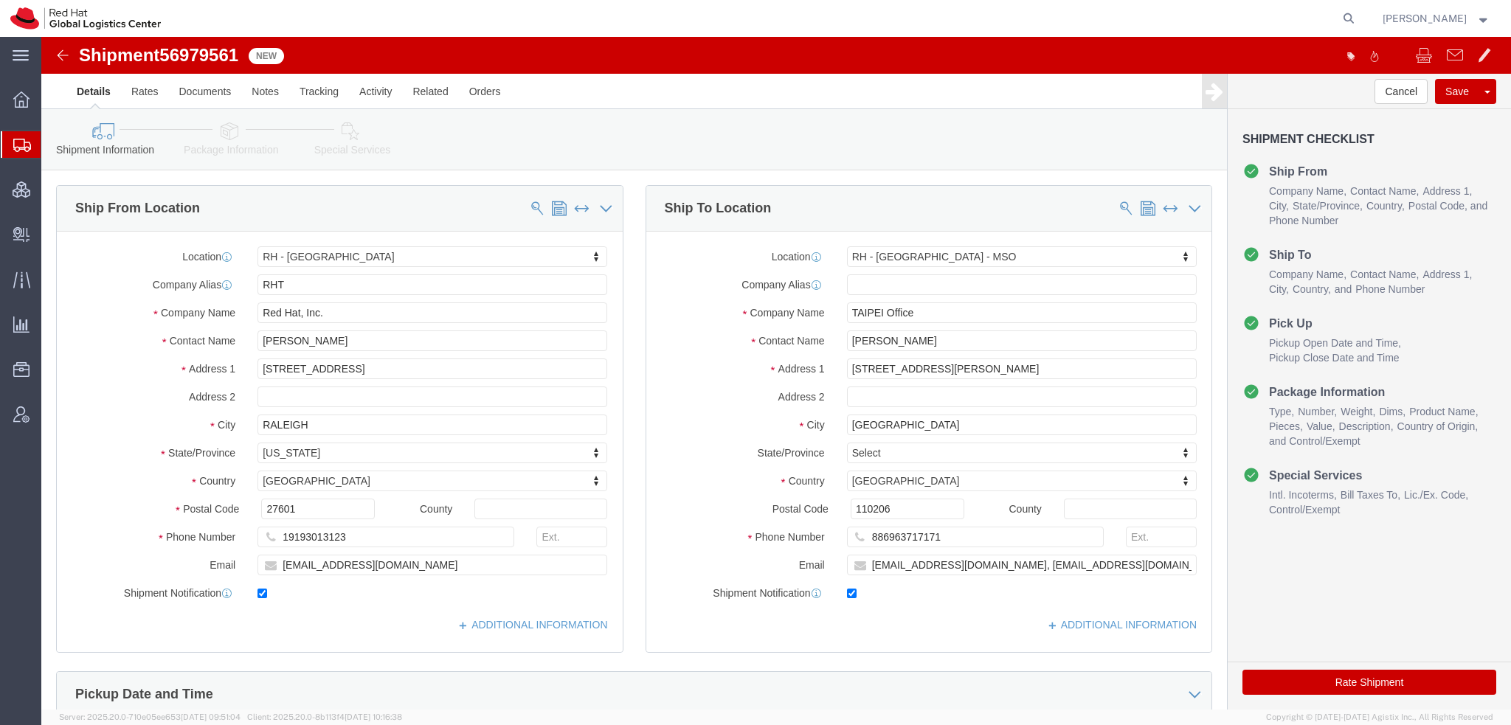
click link "Special Services"
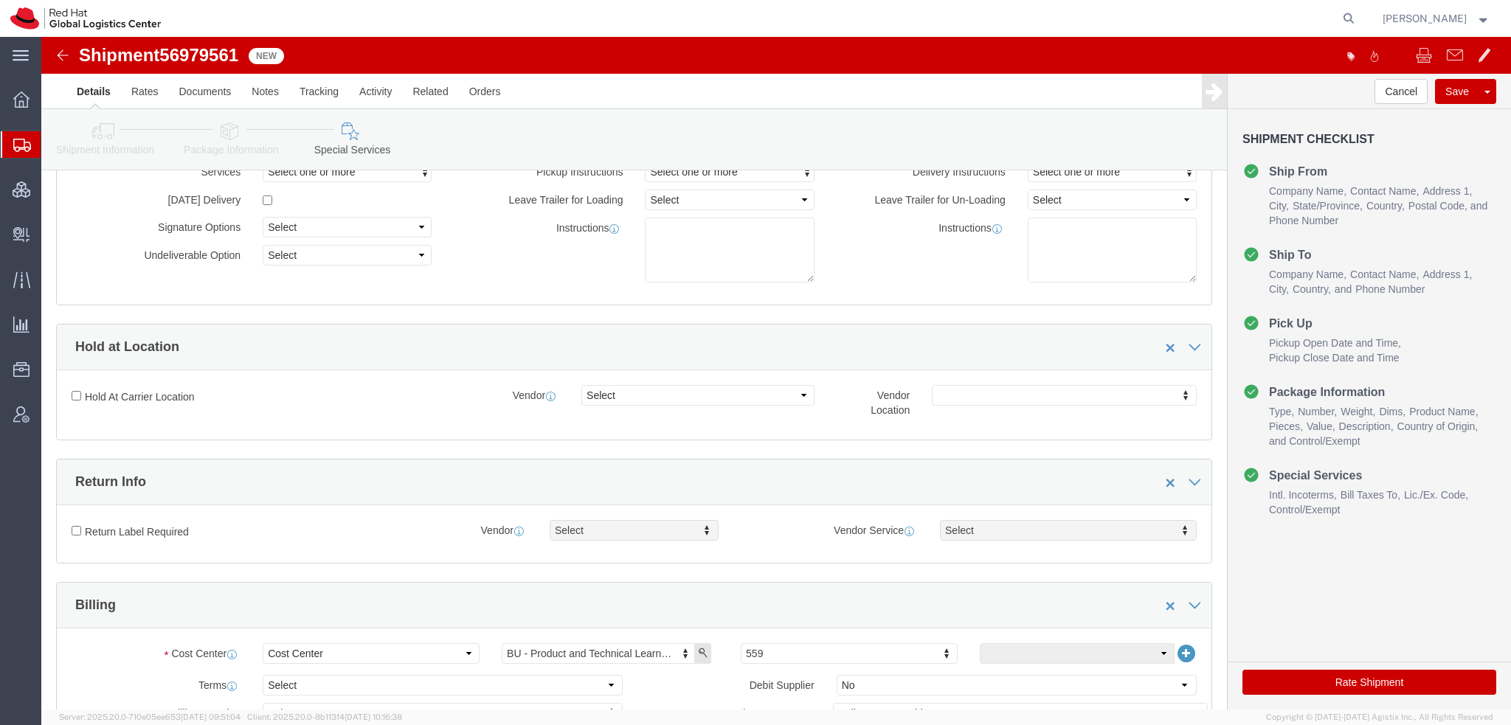
scroll to position [443, 0]
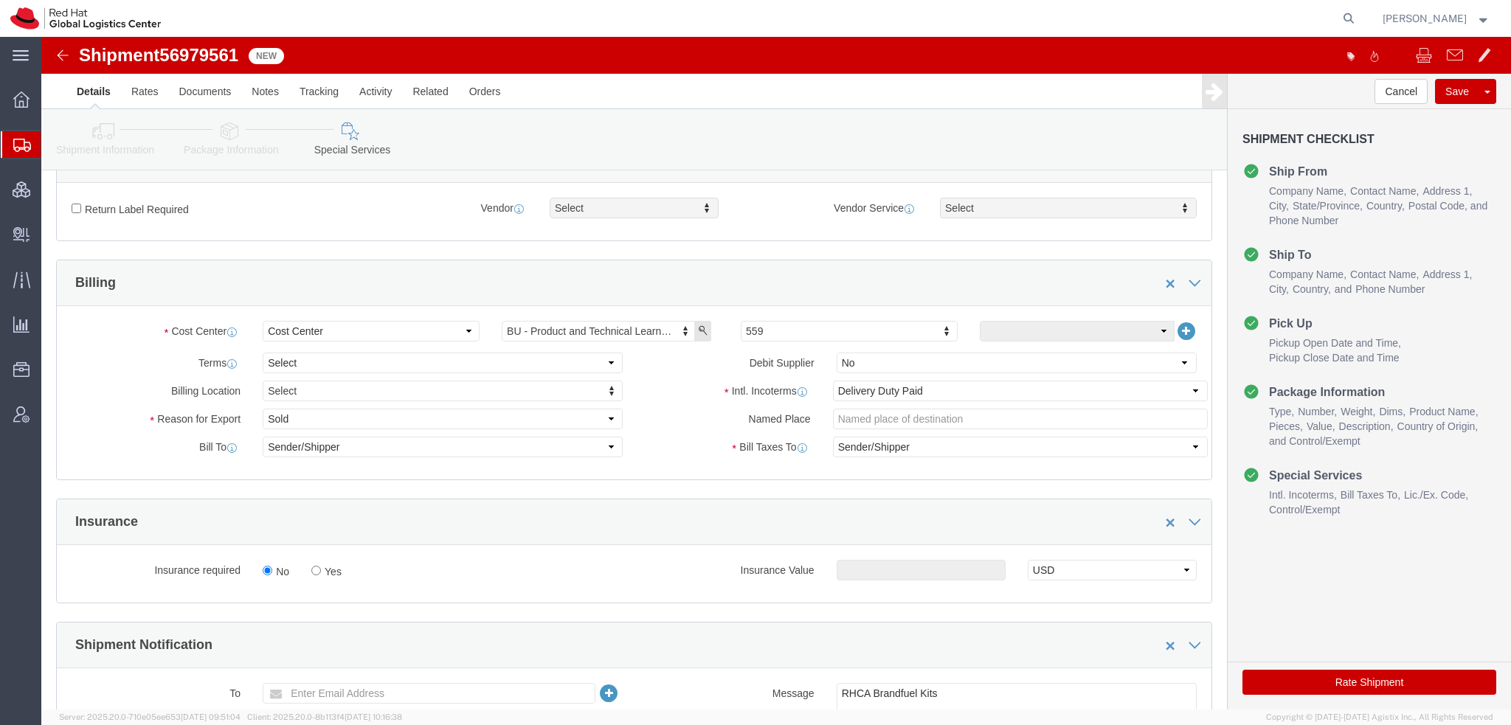
click div "Billing Location Select Select My Profile Location [GEOGRAPHIC_DATA] - [GEOGRAP…"
click select "Select Gift Personal Effects Repair/Warranty Return Sample Sold Temporary/Not S…"
select select "GIFT"
click select "Select Gift Personal Effects Repair/Warranty Return Sample Sold Temporary/Not S…"
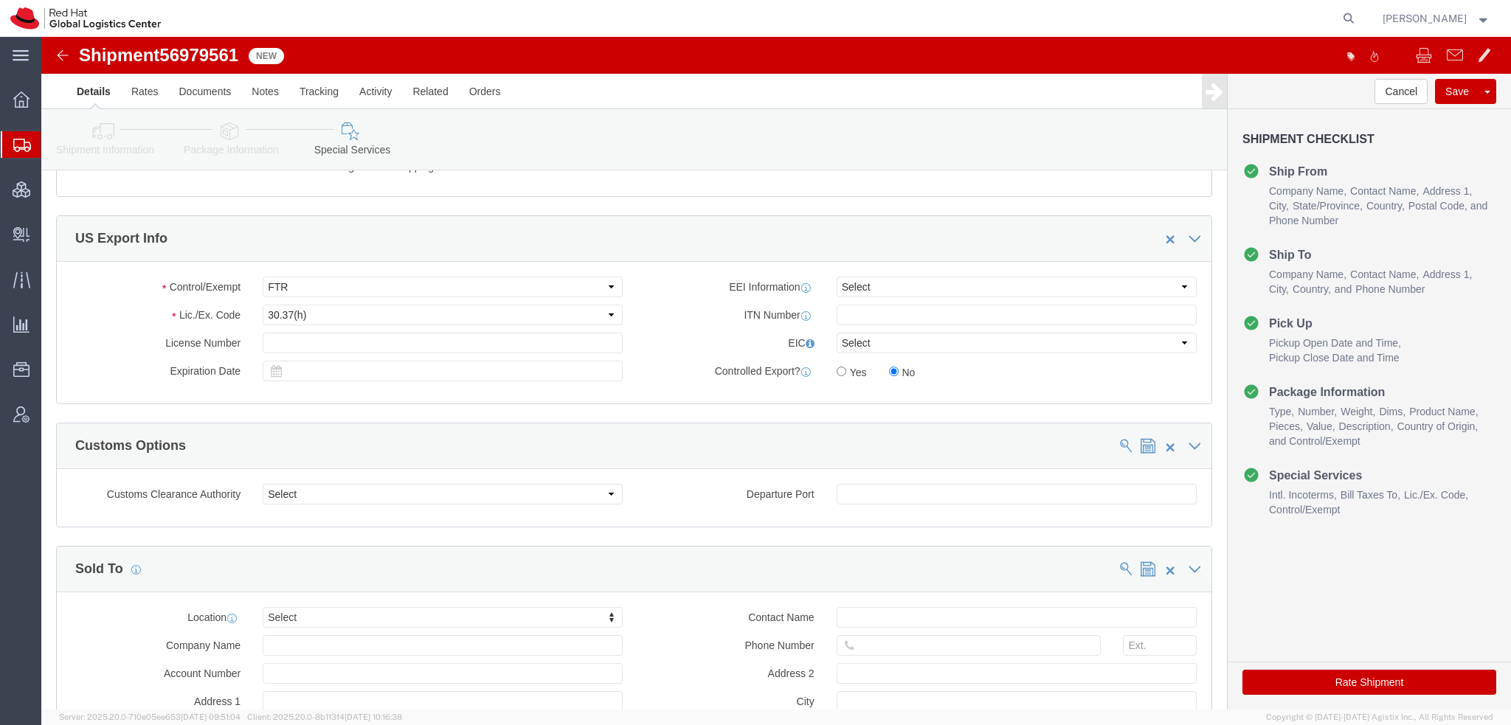
scroll to position [1107, 0]
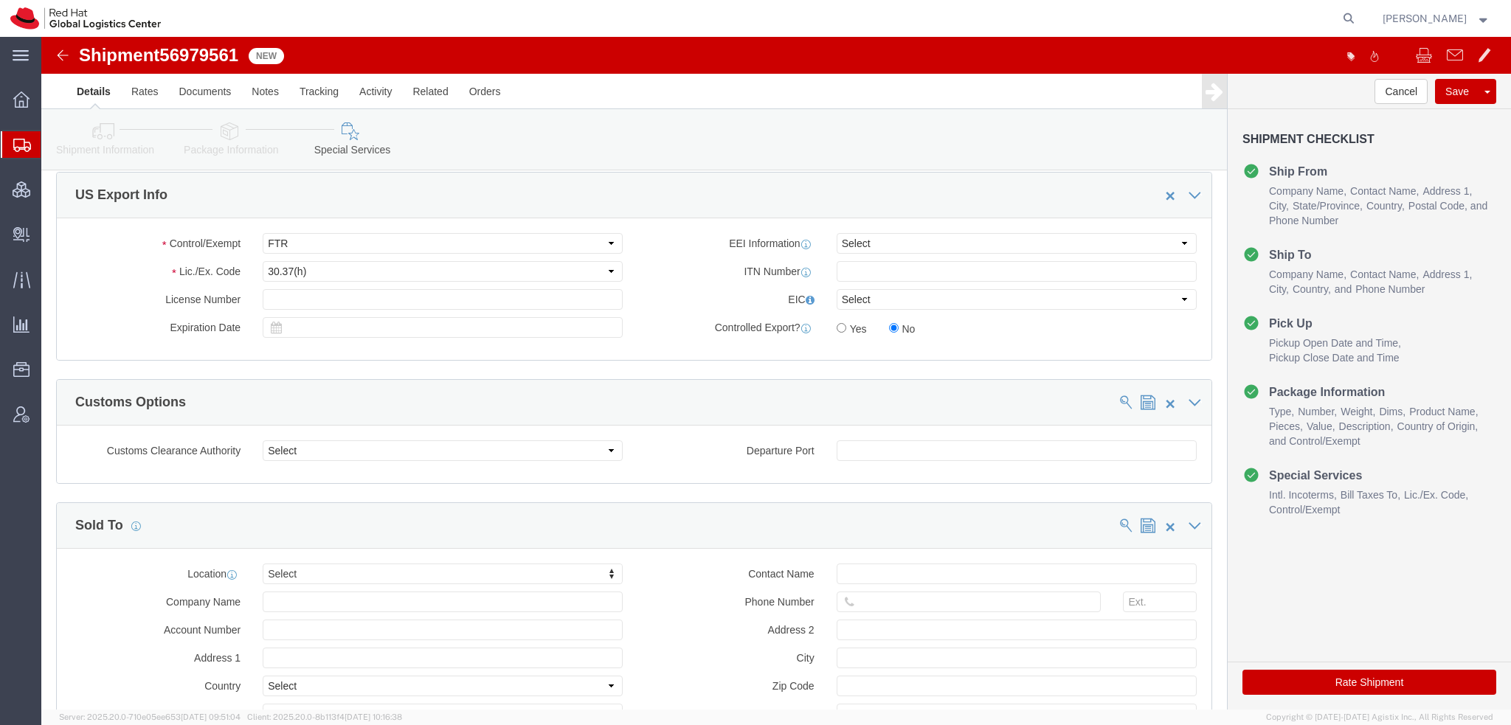
click button "Rate Shipment"
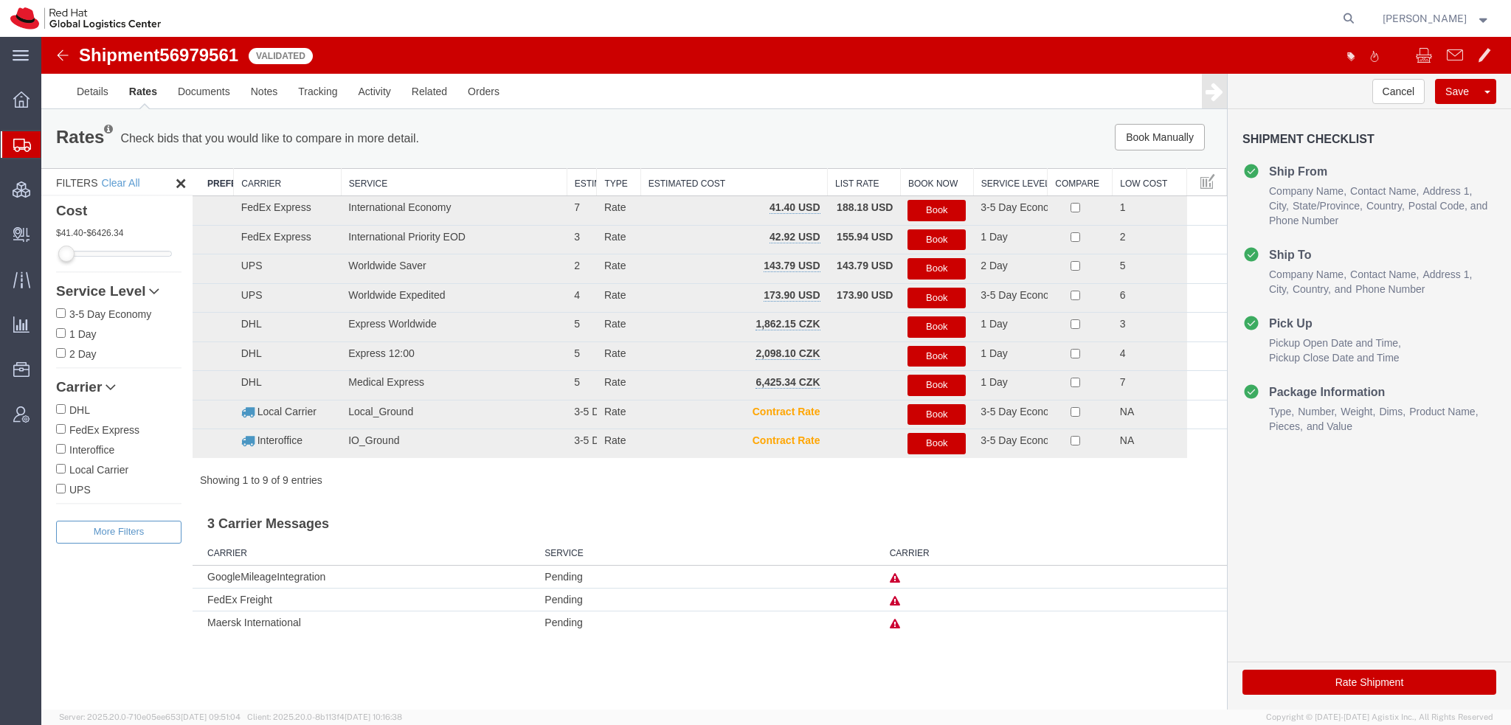
scroll to position [0, 0]
click at [928, 205] on button "Book" at bounding box center [936, 210] width 58 height 21
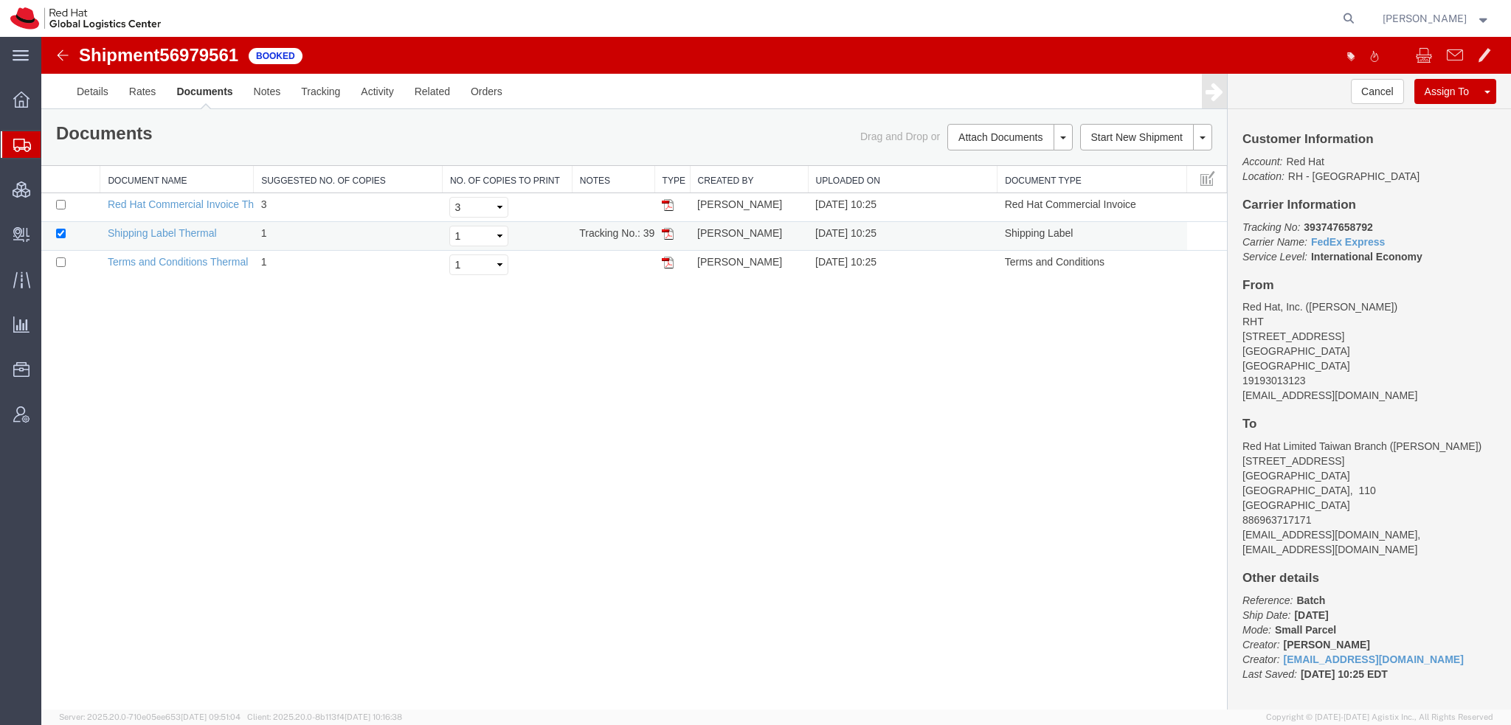
click at [670, 234] on img at bounding box center [668, 234] width 12 height 12
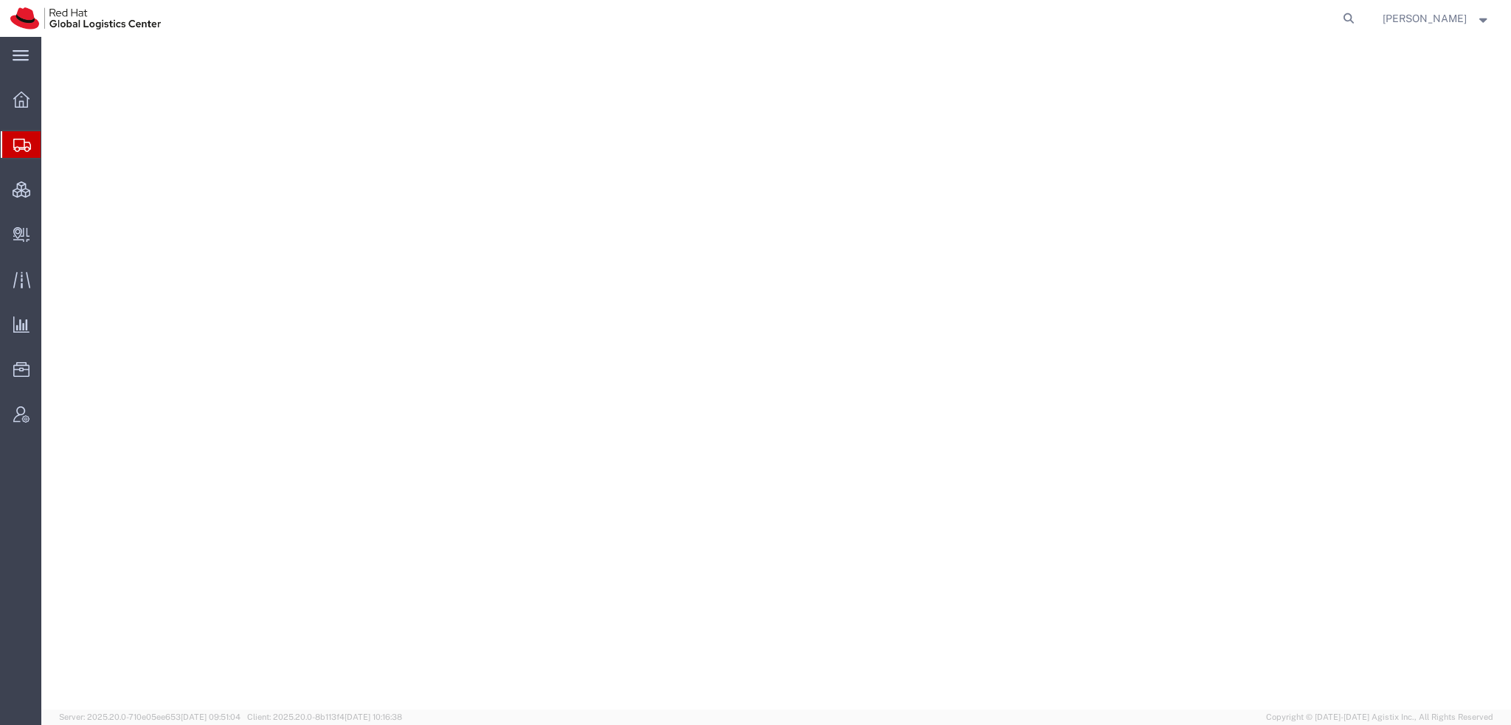
select select "38014"
select select
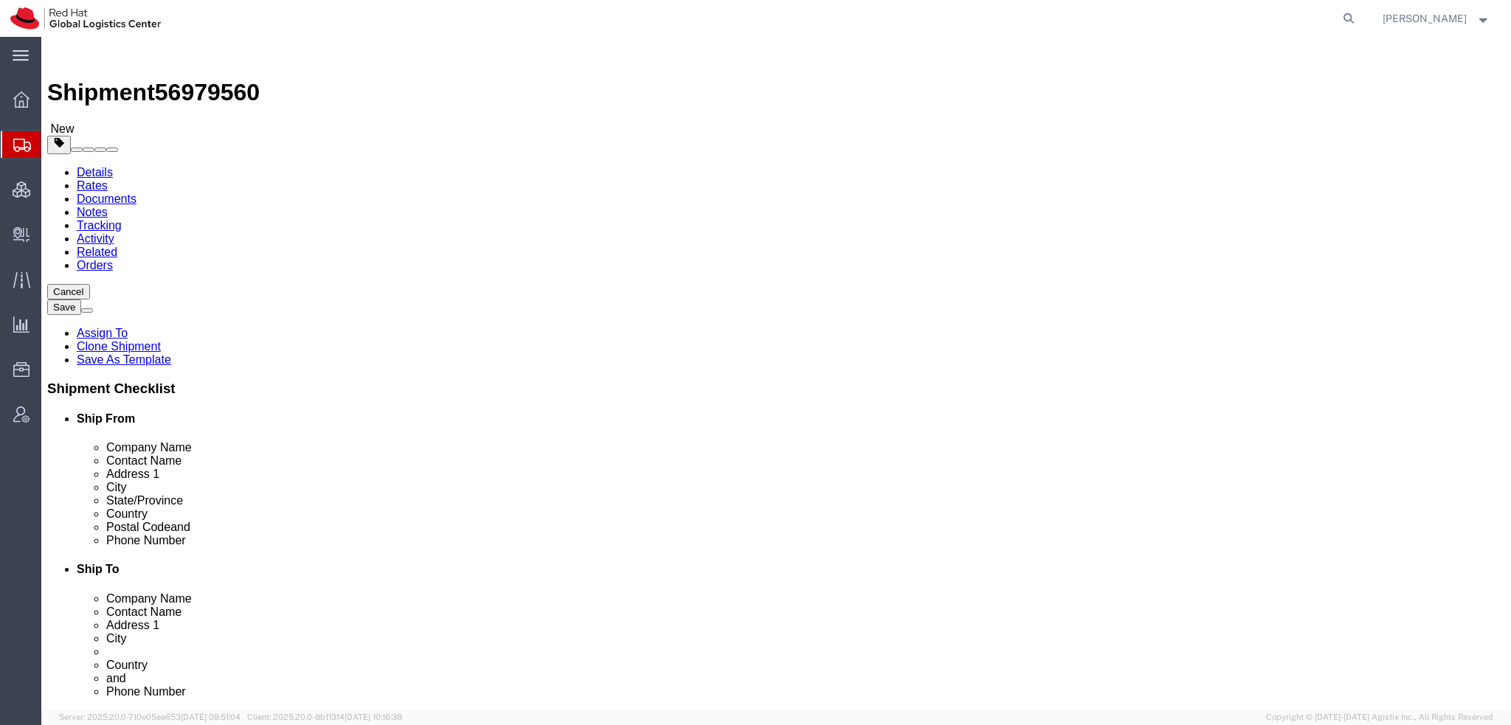
click input "[EMAIL_ADDRESS][DOMAIN_NAME]"
type input "[EMAIL_ADDRESS][DOMAIN_NAME], [EMAIL_ADDRESS][DOMAIN_NAME]"
click icon
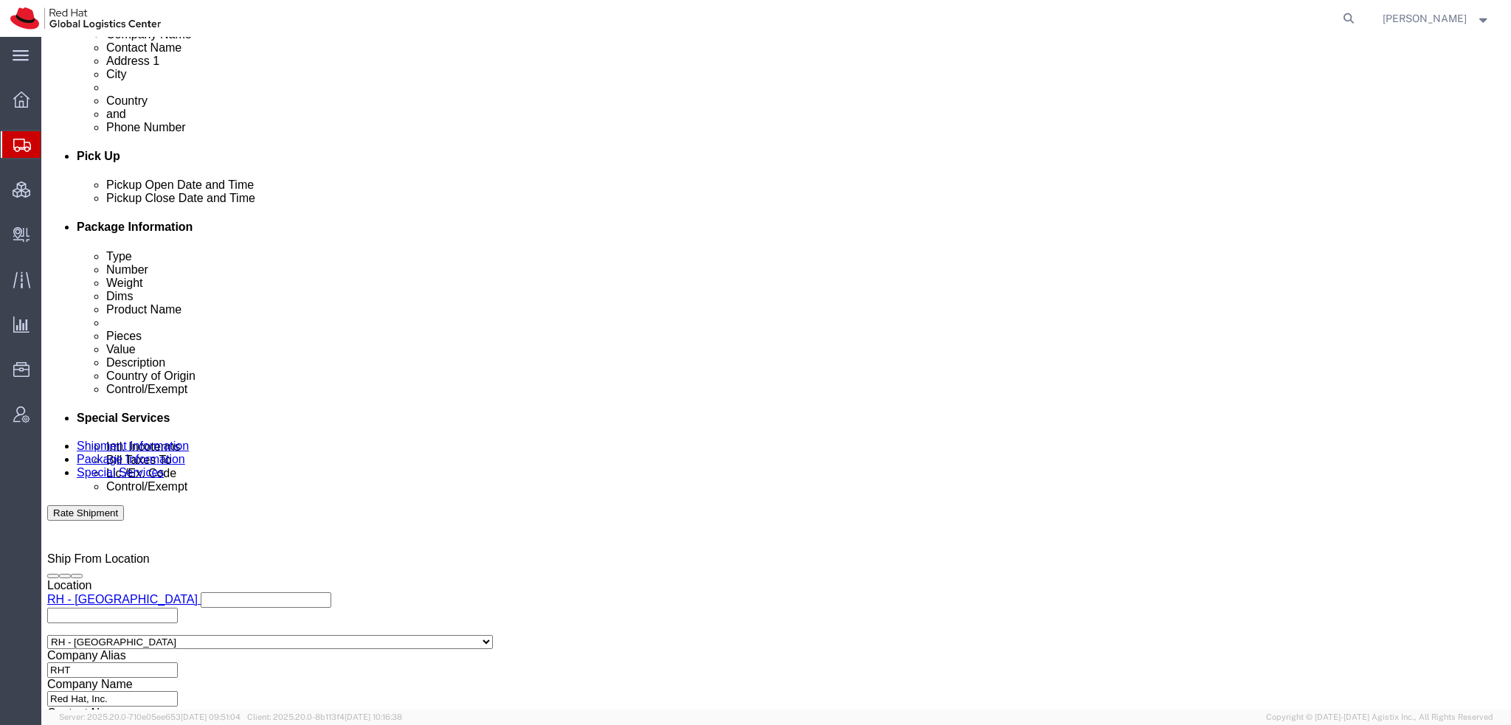
scroll to position [590, 0]
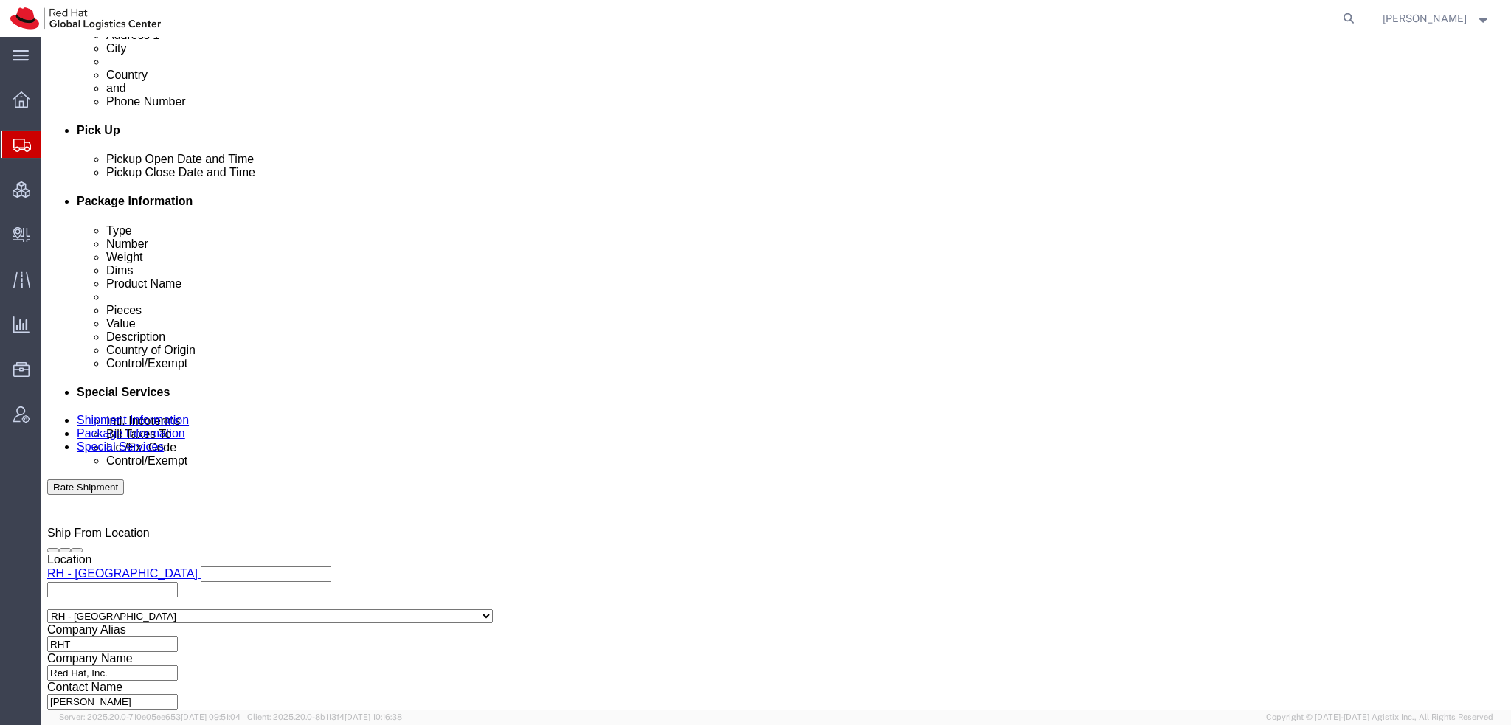
click icon
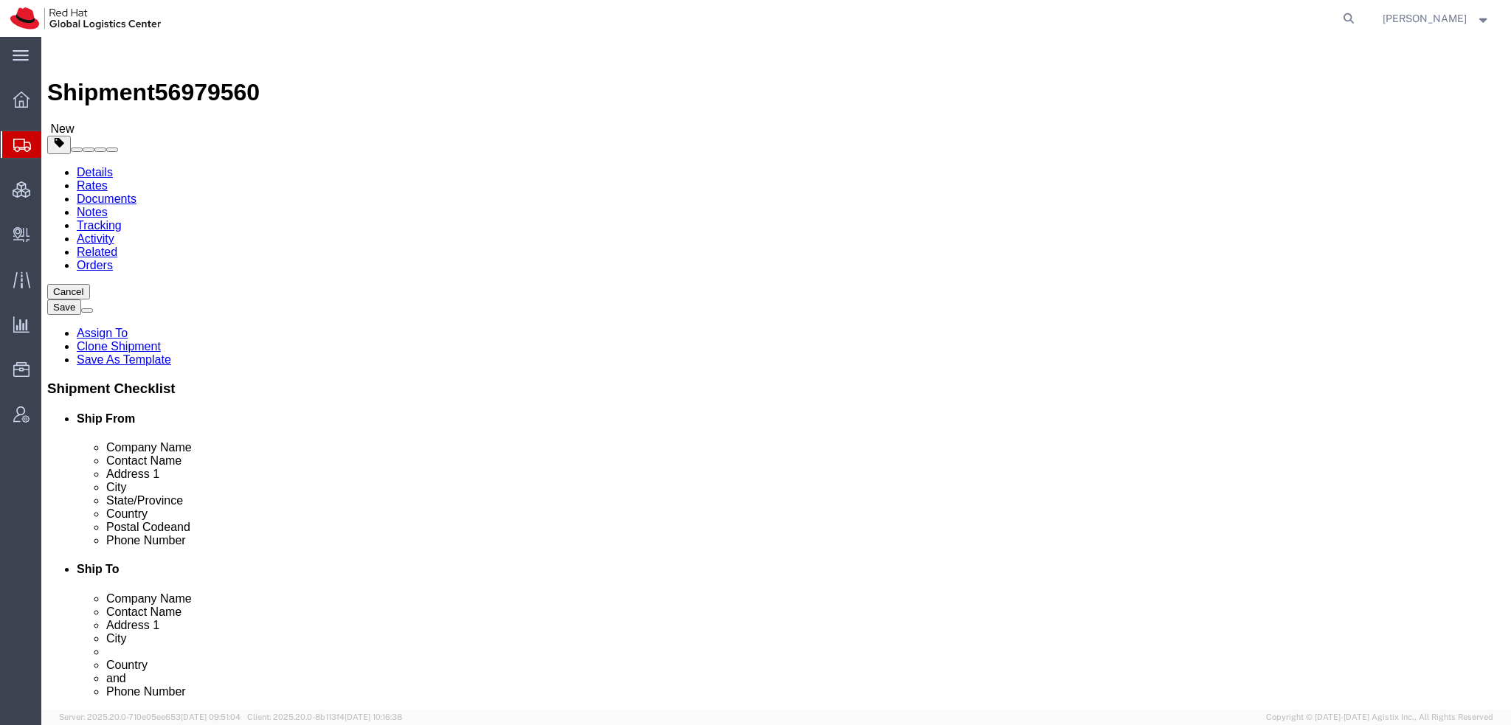
click icon
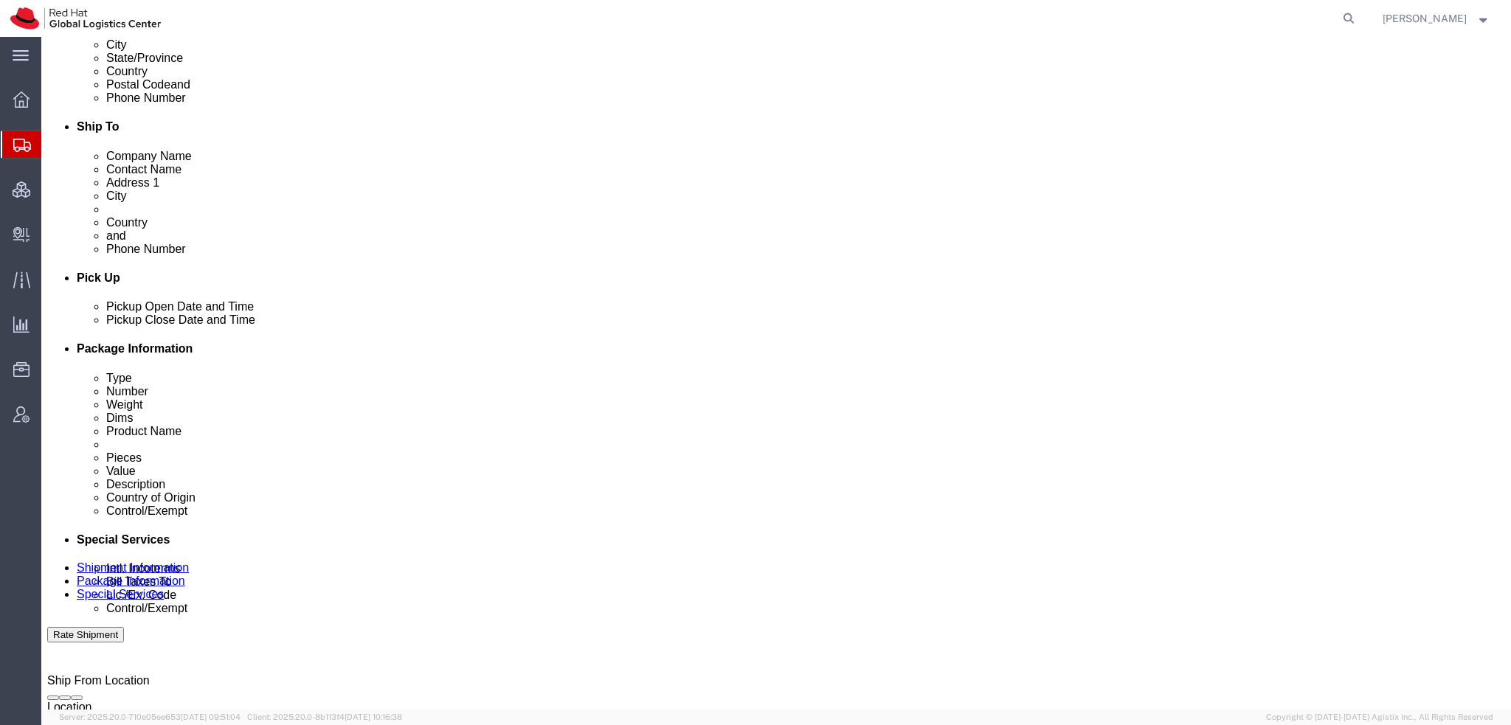
click select "Select Gift Personal Effects Repair/Warranty Return Sample Sold Temporary/Not S…"
select select "GIFT"
click select "Select Gift Personal Effects Repair/Warranty Return Sample Sold Temporary/Not S…"
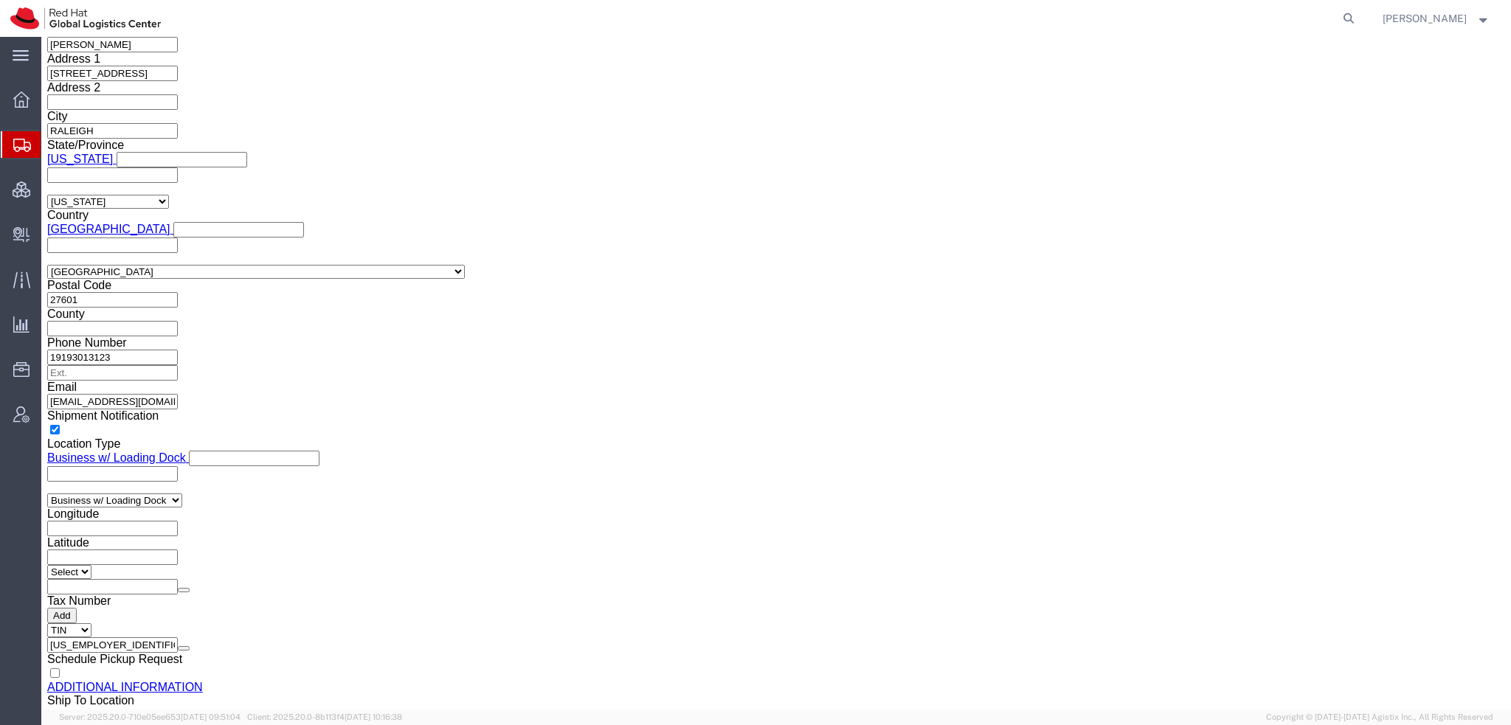
scroll to position [2213, 0]
click button "Rate Shipment"
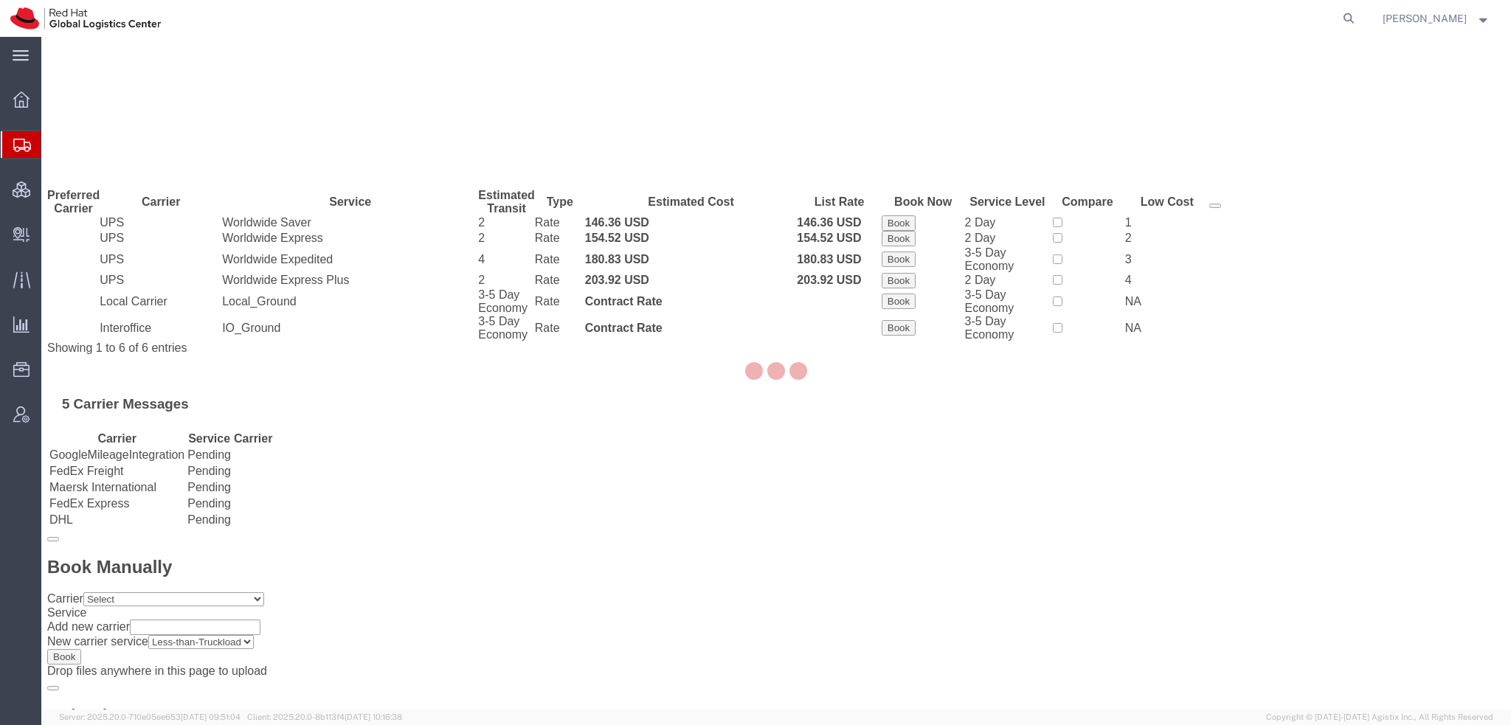
scroll to position [0, 0]
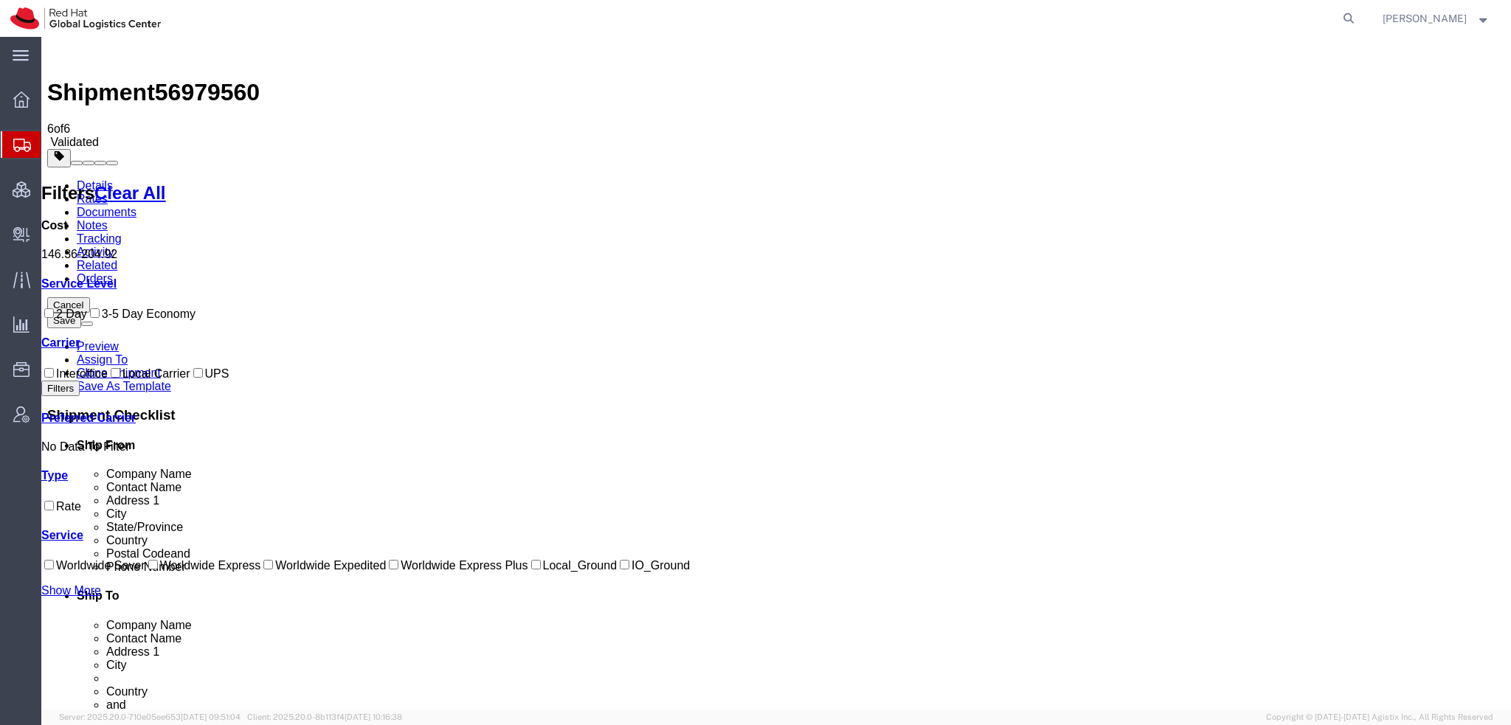
click at [89, 179] on link "Details" at bounding box center [95, 185] width 36 height 13
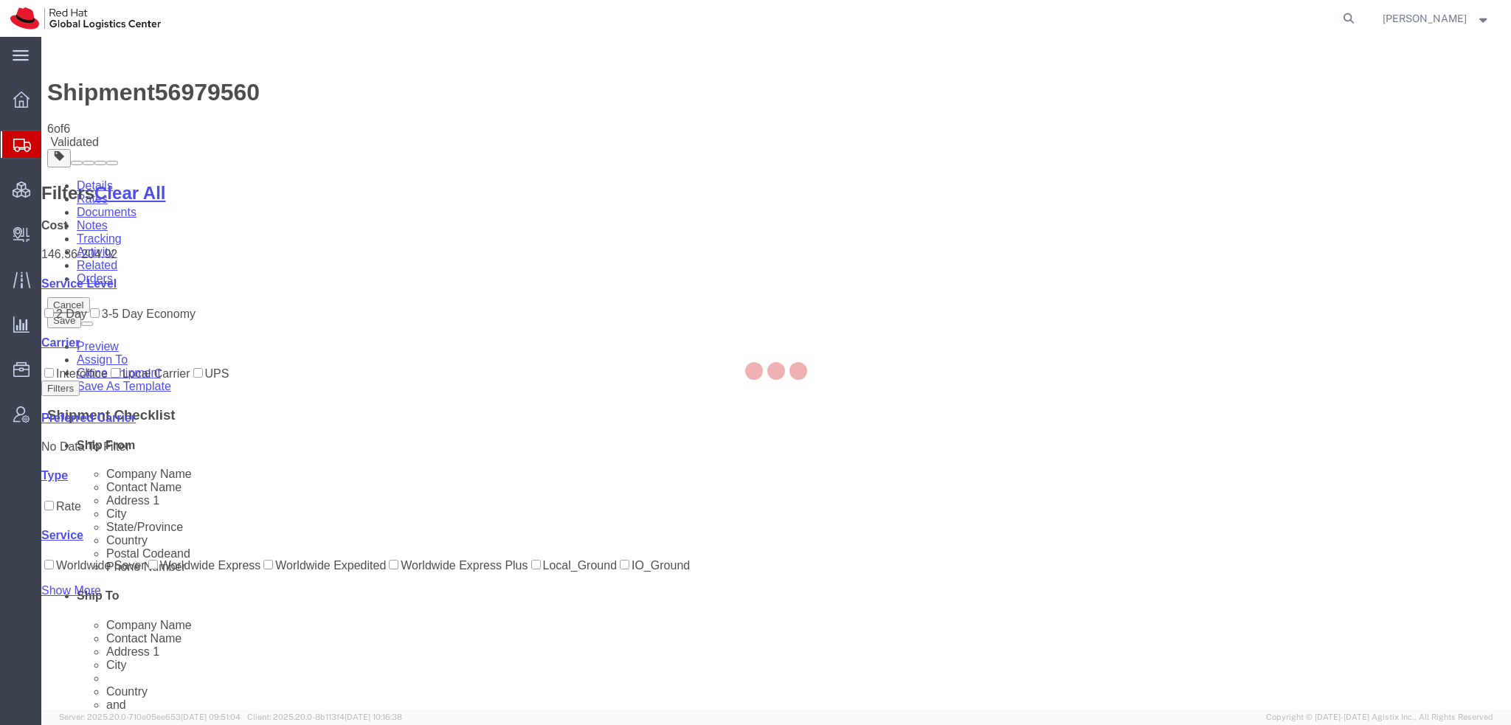
select select "38014"
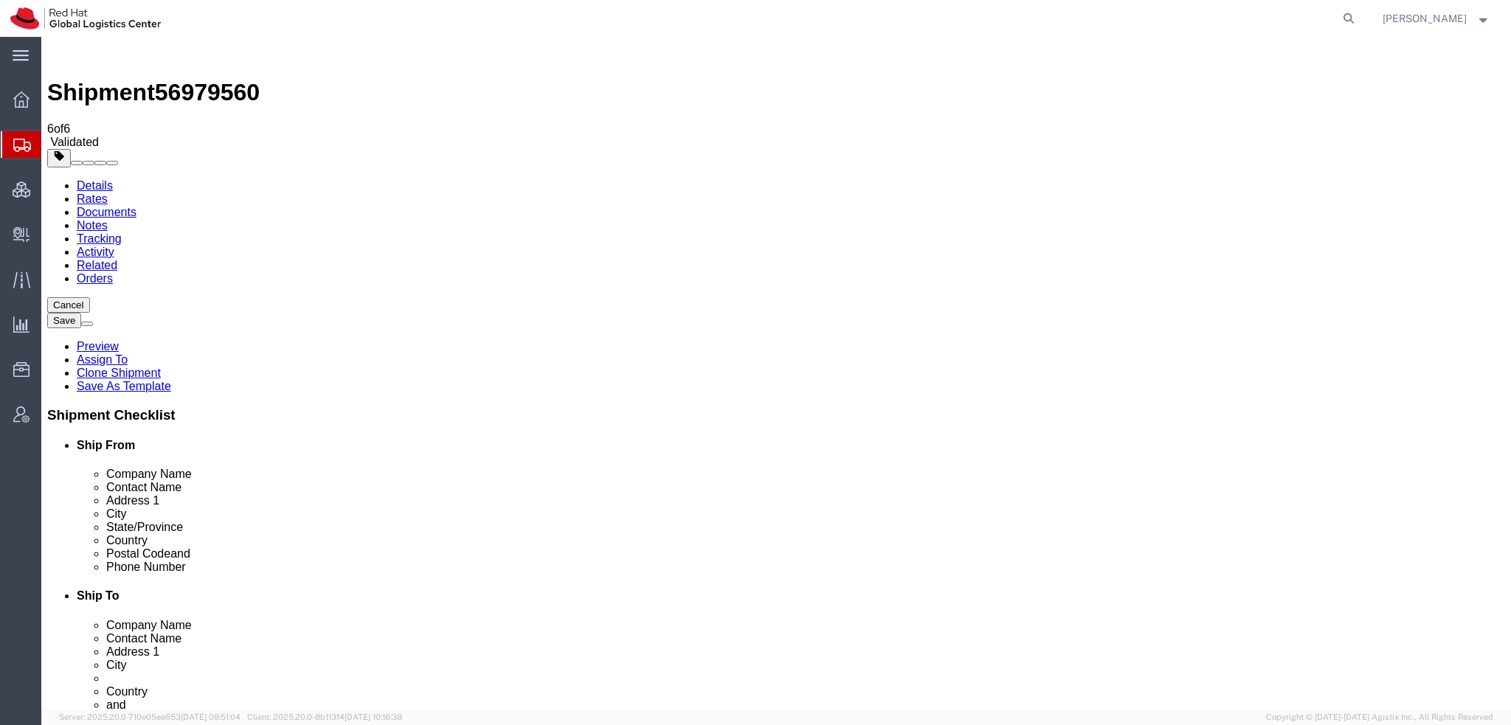
click input "2136"
type input "02136"
click button "Rate Shipment"
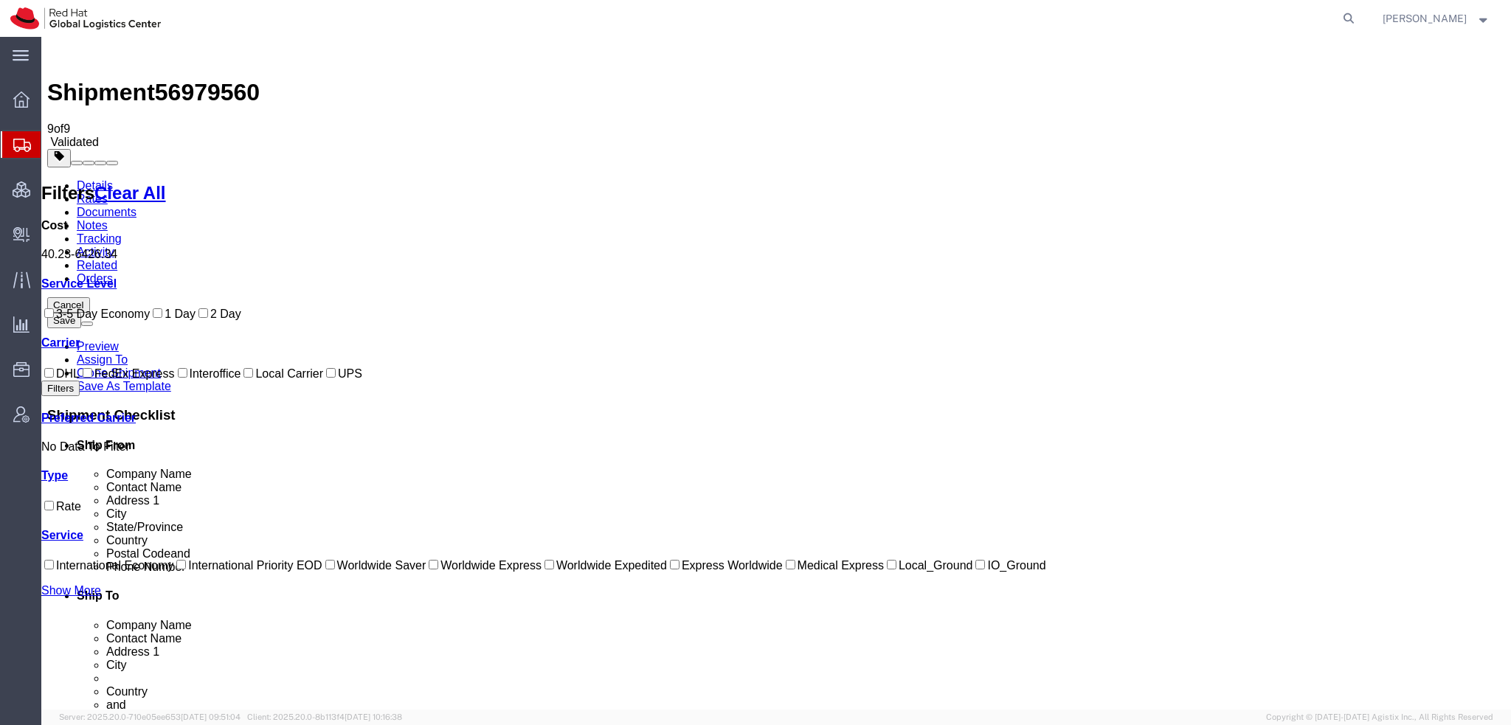
click at [83, 179] on link "Details" at bounding box center [95, 185] width 36 height 13
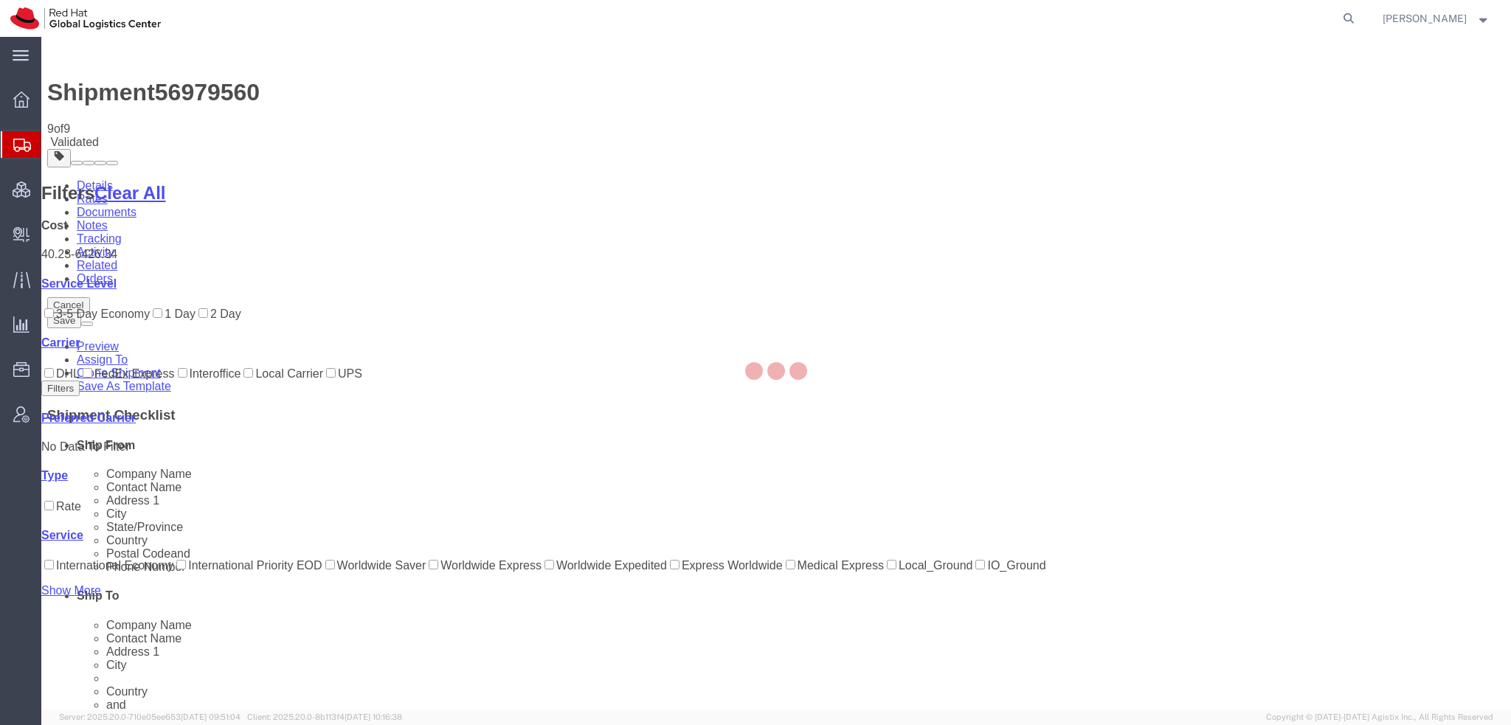
select select "38014"
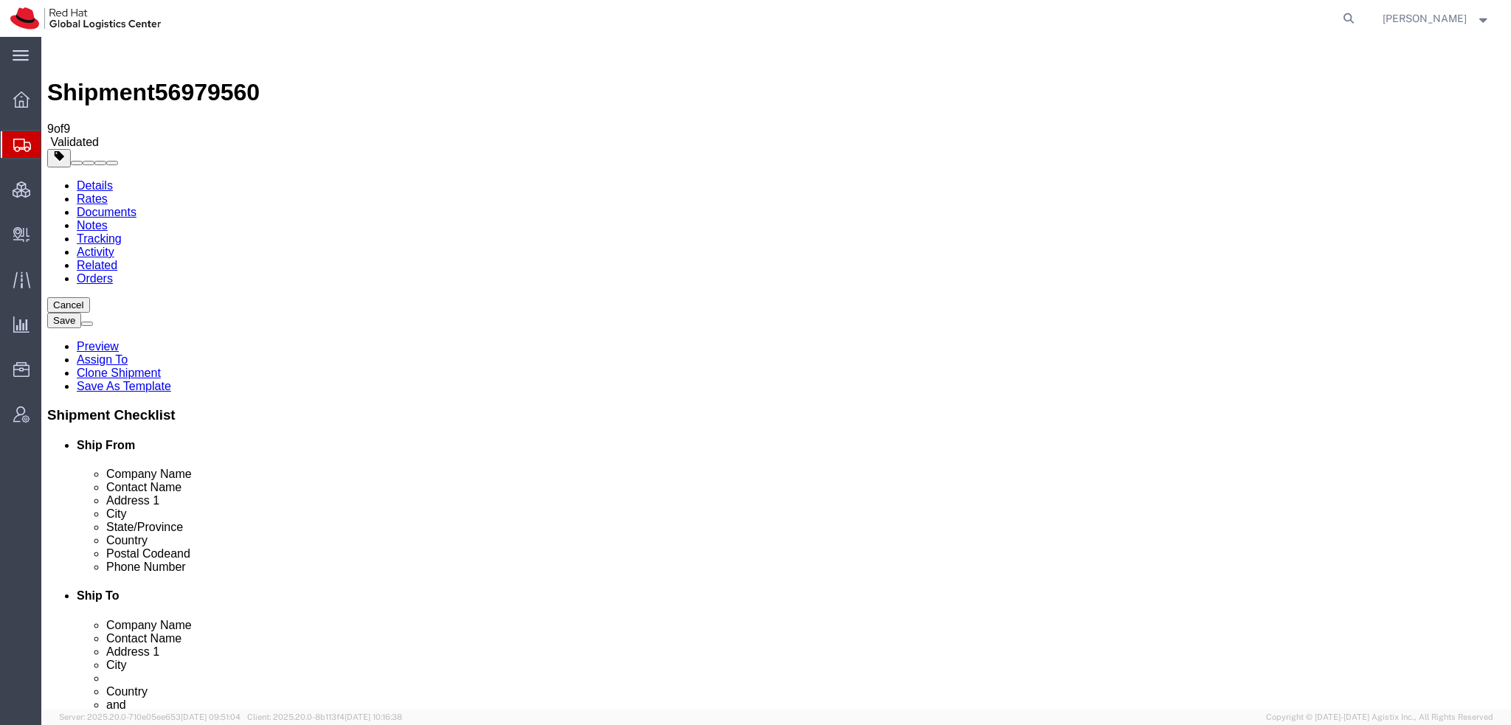
click button "Rate Shipment"
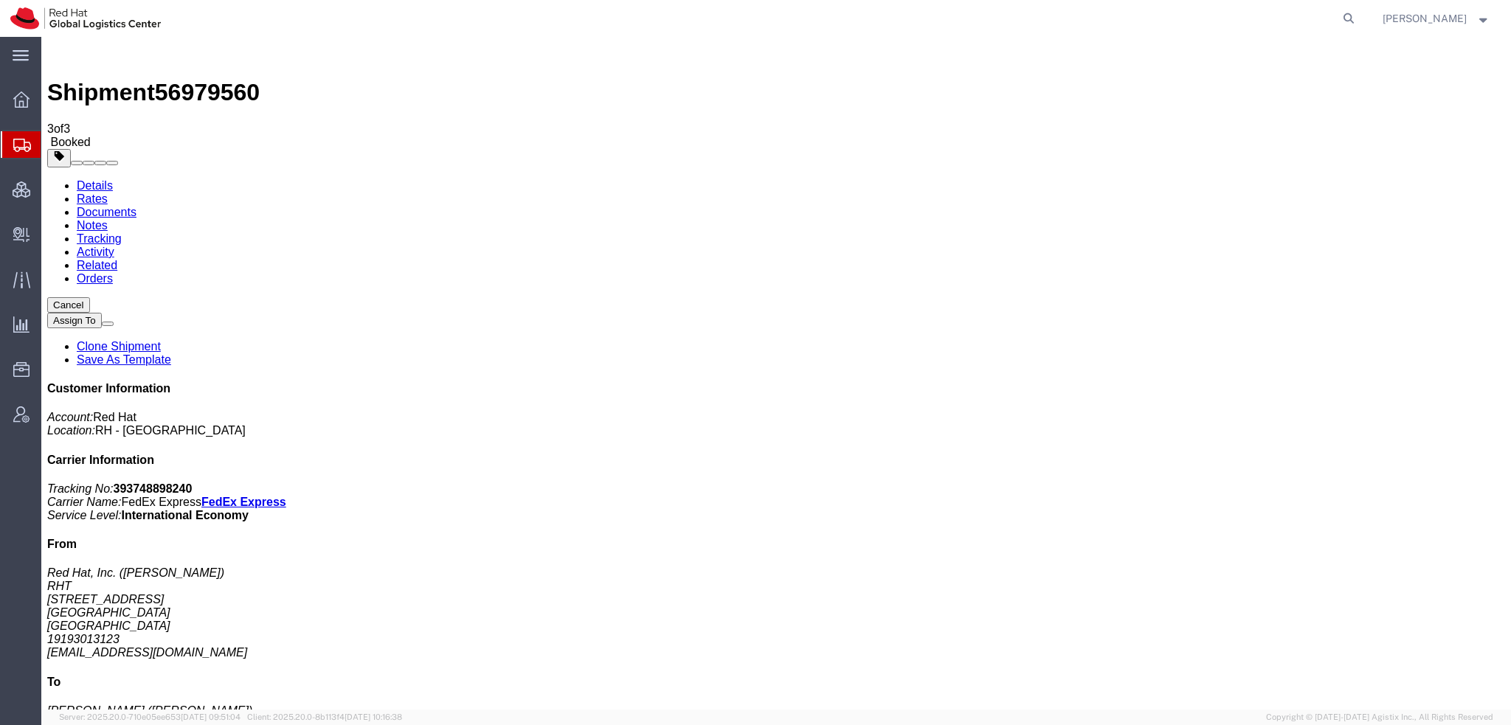
drag, startPoint x: 668, startPoint y: 232, endPoint x: 681, endPoint y: 240, distance: 15.6
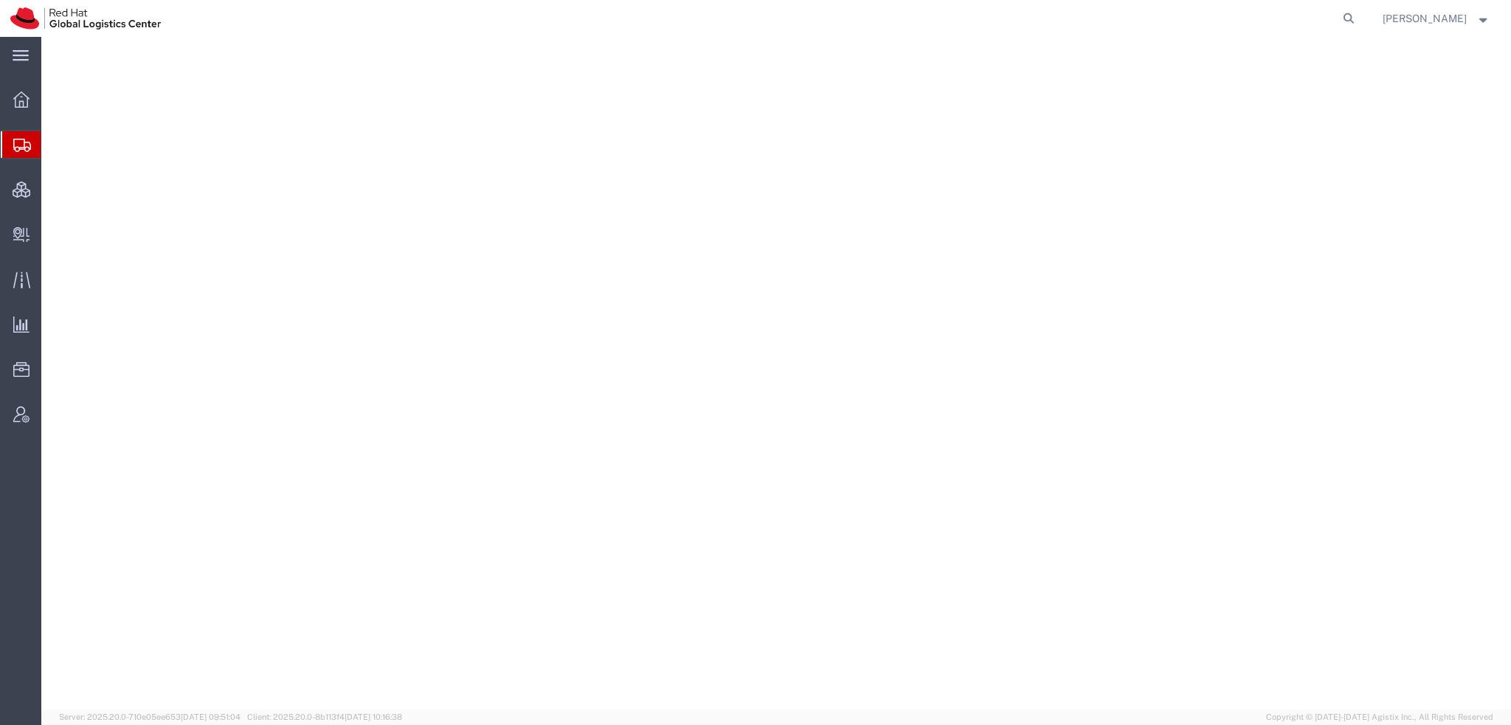
select select "38014"
select select
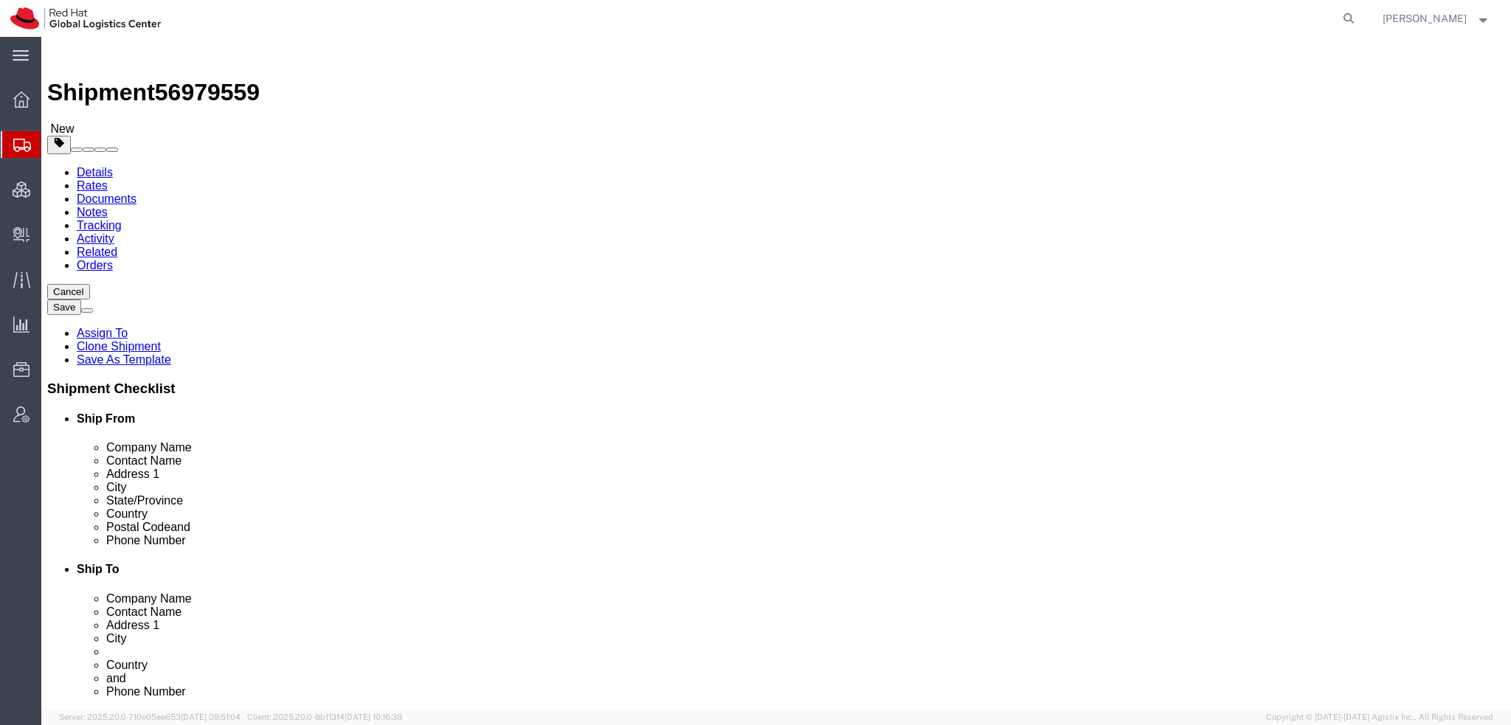
drag, startPoint x: 968, startPoint y: 531, endPoint x: 977, endPoint y: 526, distance: 10.9
click input "[EMAIL_ADDRESS][DOMAIN_NAME]"
type input "[EMAIL_ADDRESS][DOMAIN_NAME], [EMAIL_ADDRESS][DOMAIN_NAME]"
click icon
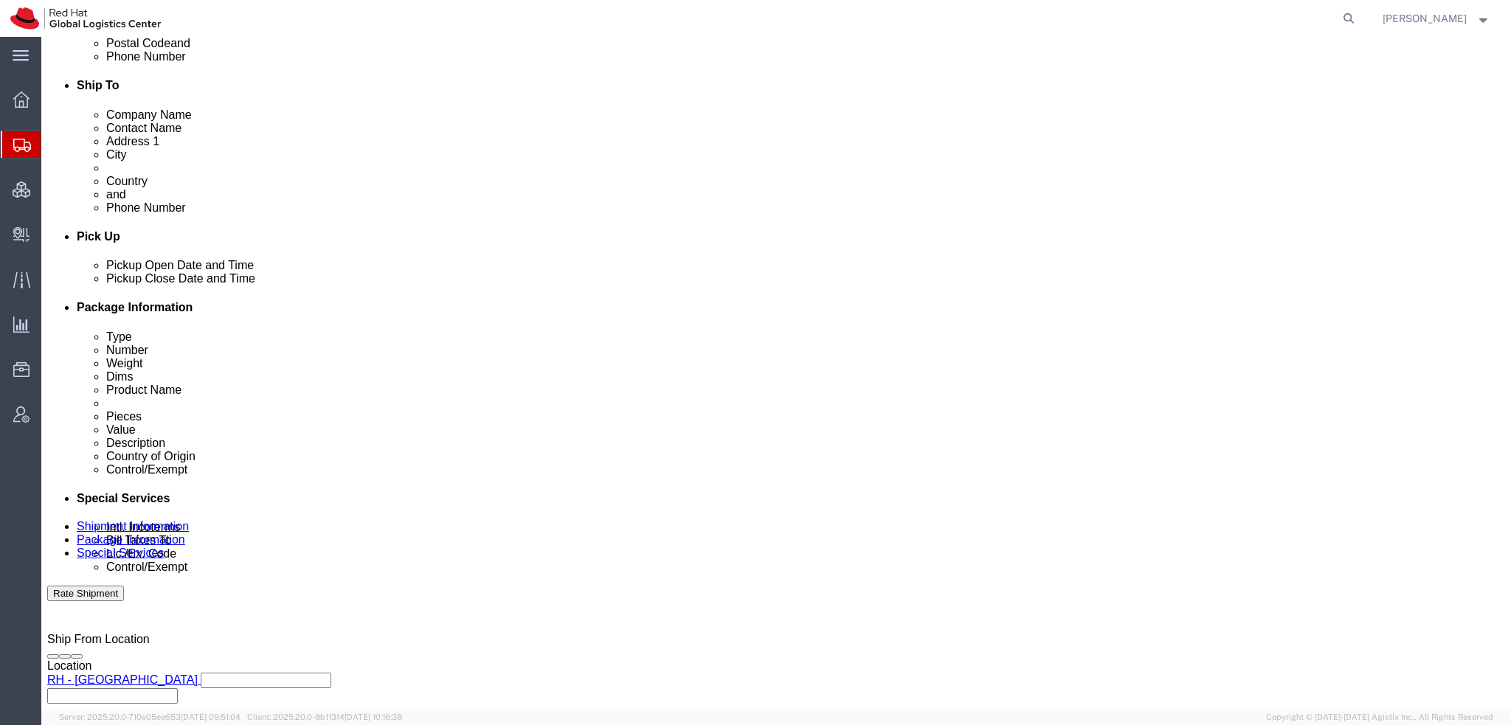
scroll to position [516, 0]
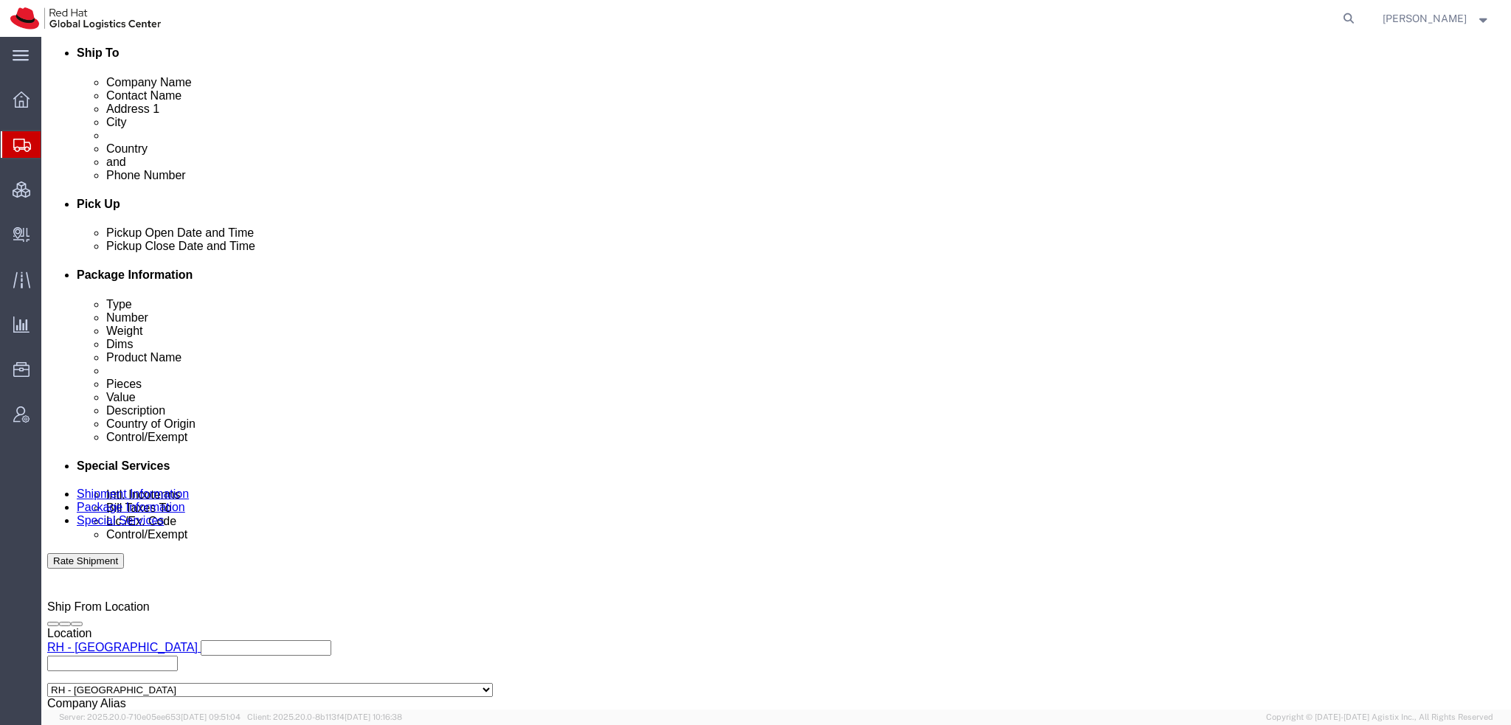
click select "Select Gift Personal Effects Repair/Warranty Return Sample Sold Temporary/Not S…"
select select "GIFT"
click select "Select Gift Personal Effects Repair/Warranty Return Sample Sold Temporary/Not S…"
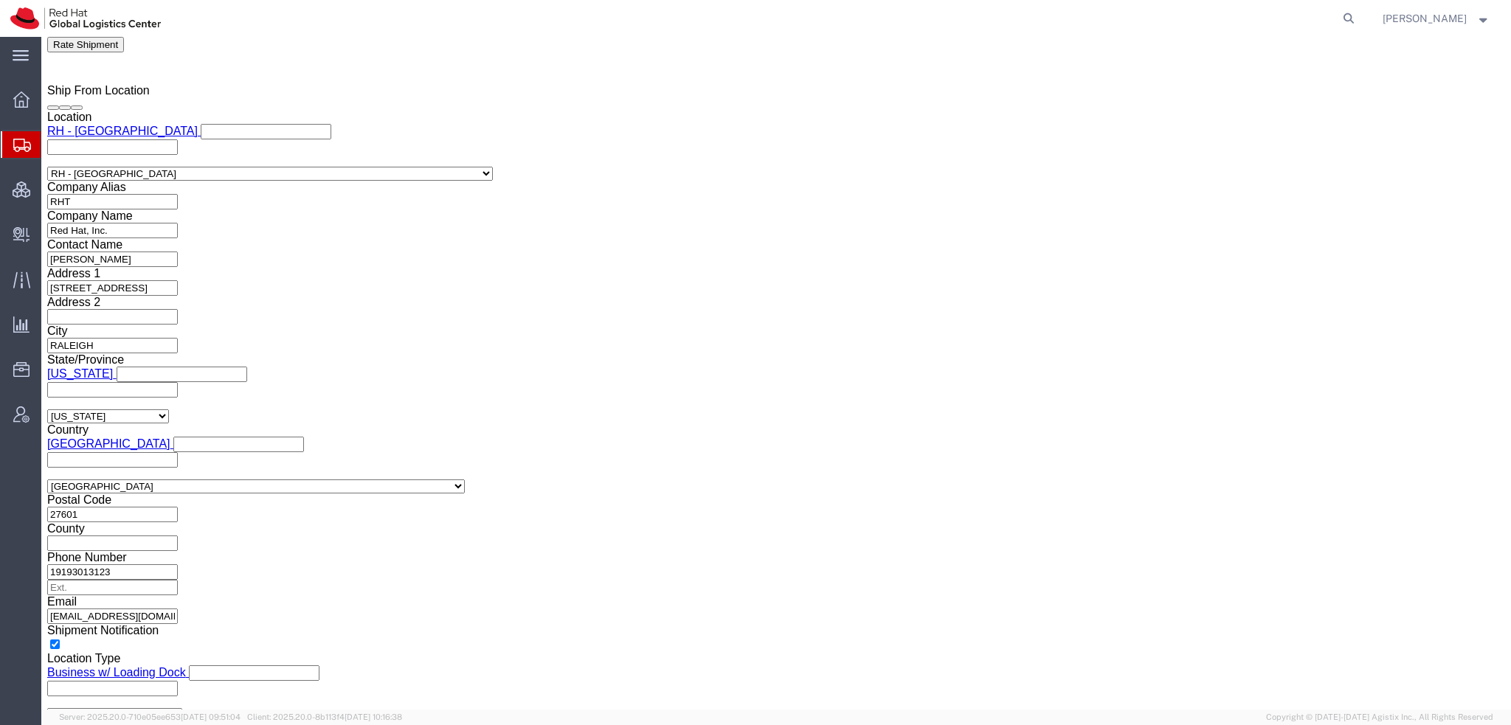
scroll to position [1180, 0]
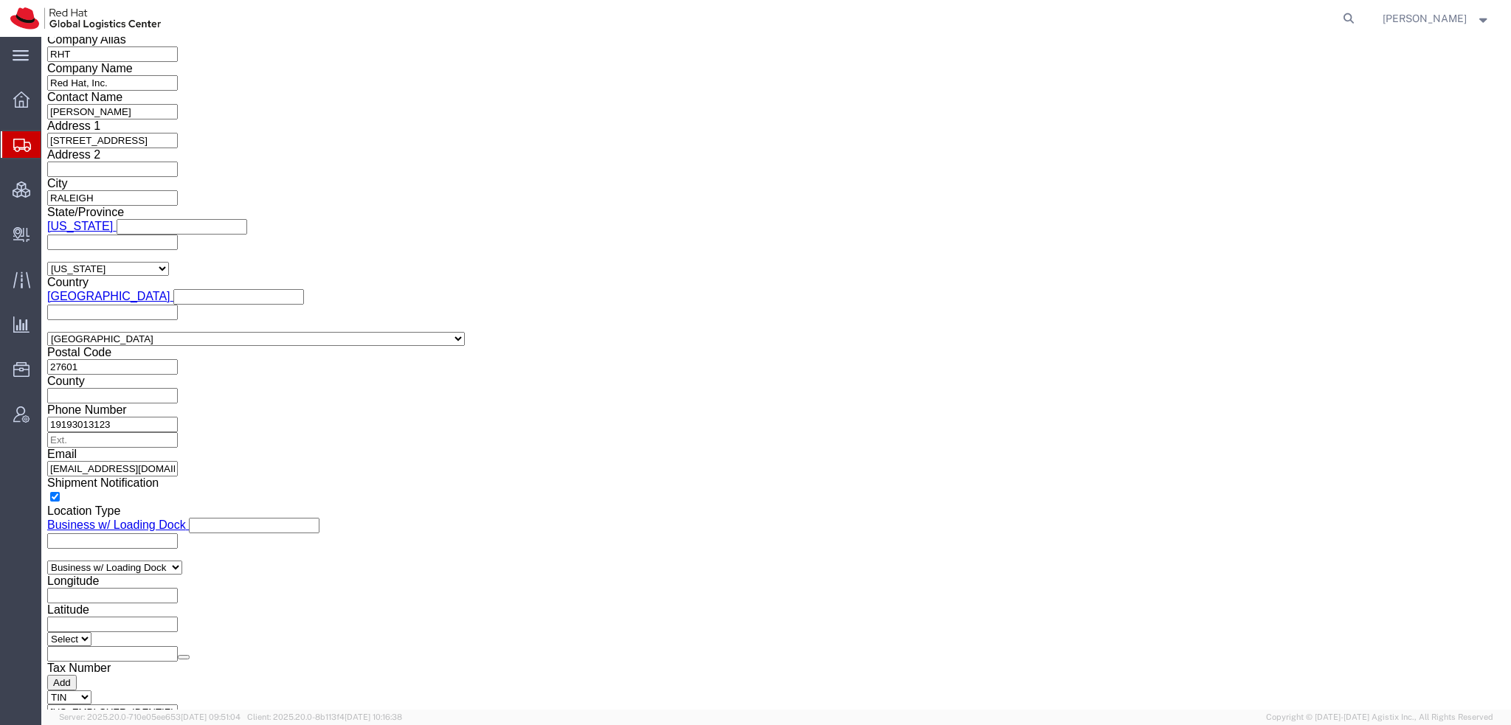
click button "Rate Shipment"
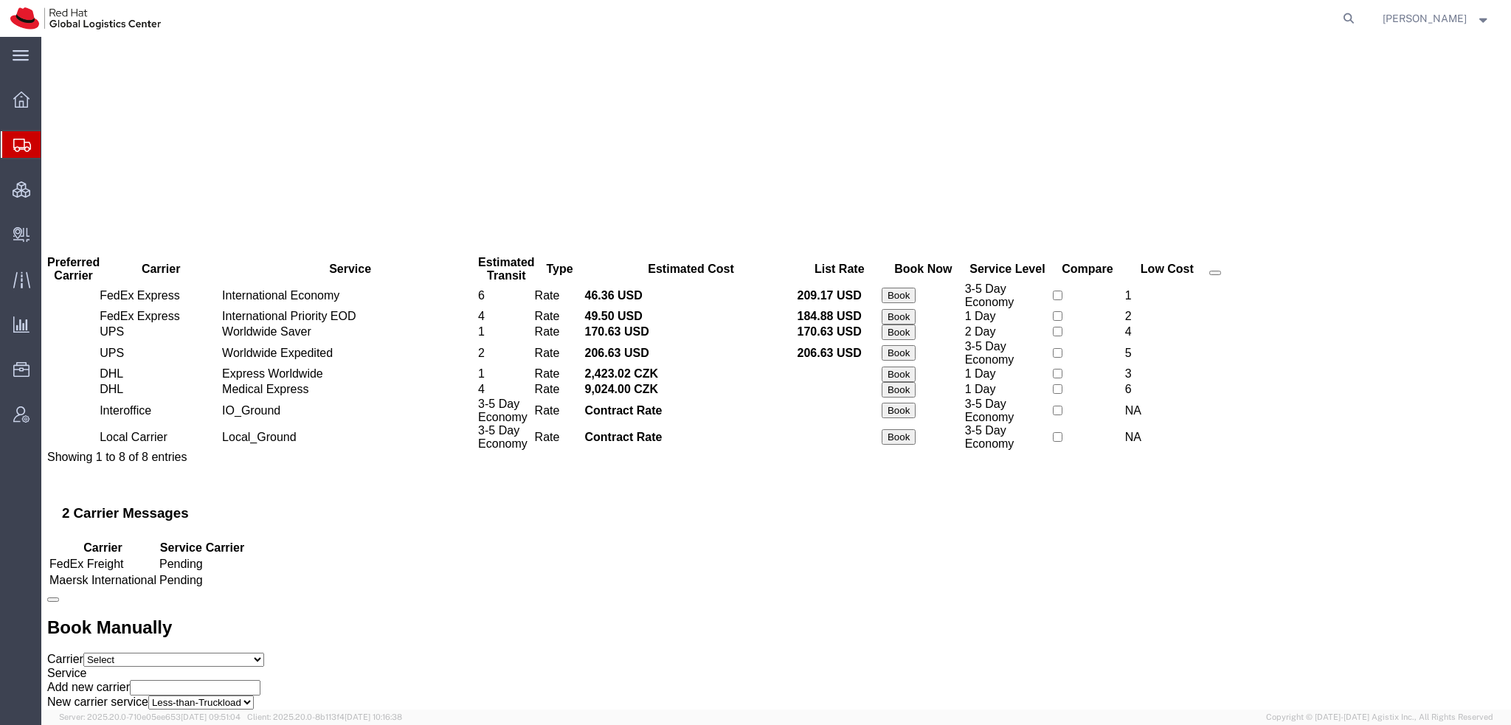
scroll to position [0, 0]
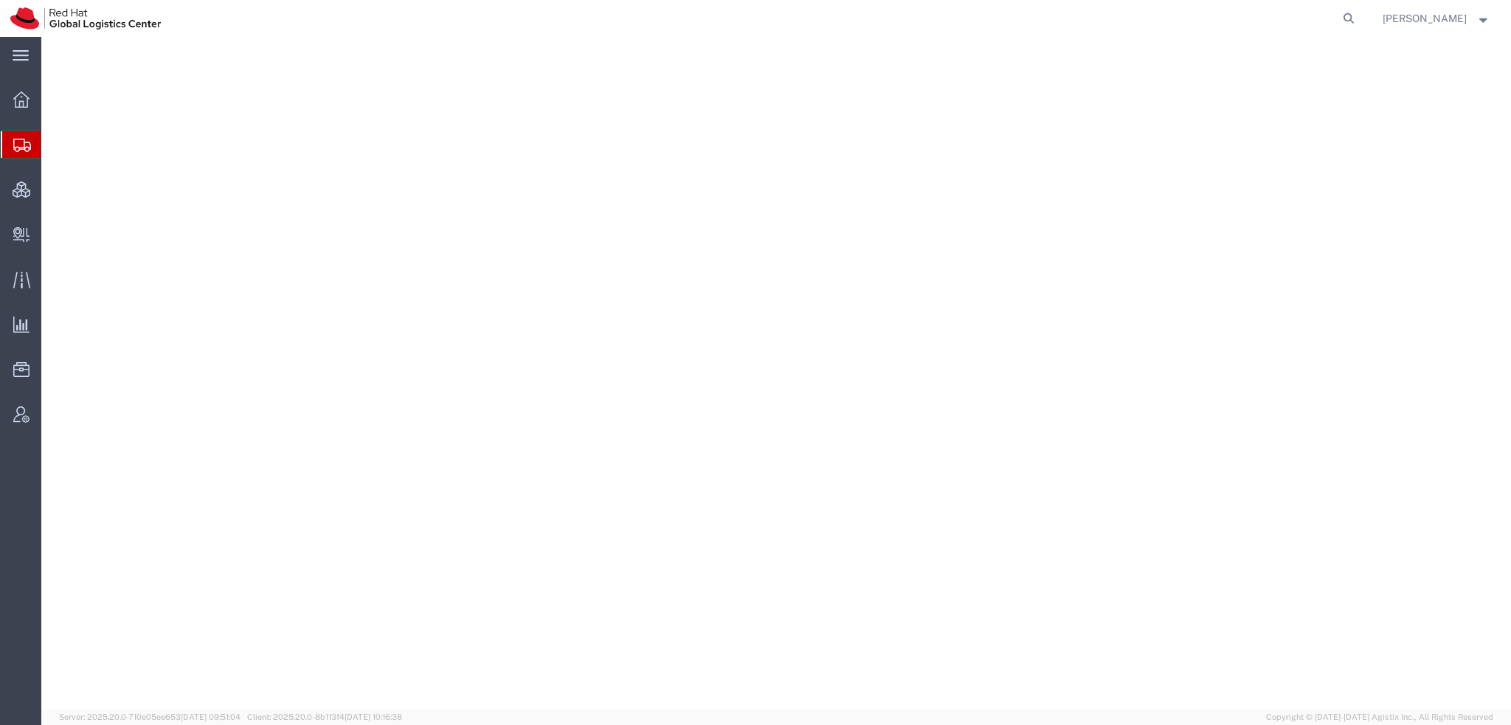
select select "38014"
select select
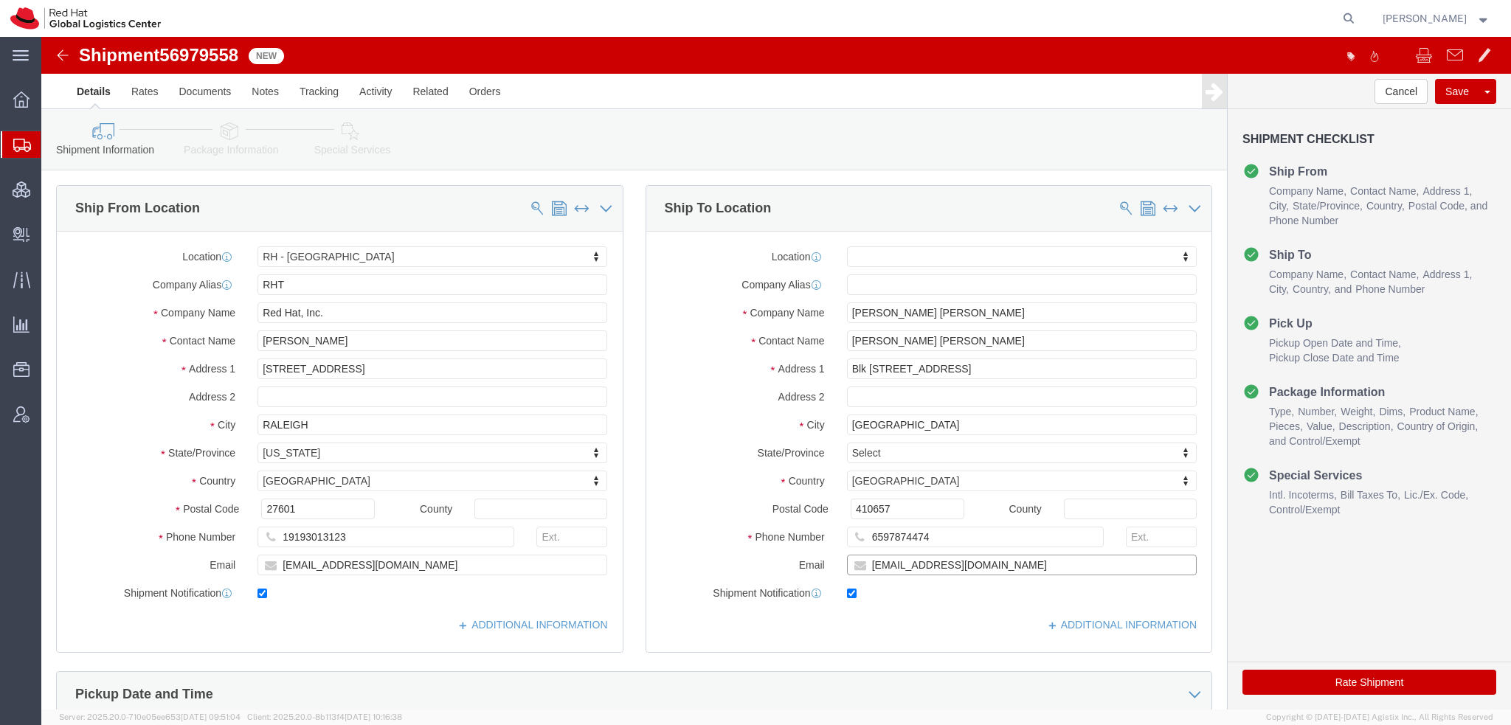
click input "[EMAIL_ADDRESS][DOMAIN_NAME]"
type input "[EMAIL_ADDRESS][DOMAIN_NAME], [EMAIL_ADDRESS][DOMAIN_NAME]"
drag, startPoint x: 890, startPoint y: 330, endPoint x: 1696, endPoint y: 383, distance: 807.2
click html "Shipment 56979558 New Details Rates Documents Notes Tracking Activity Related O…"
type input "Blk 657, #07-120,"
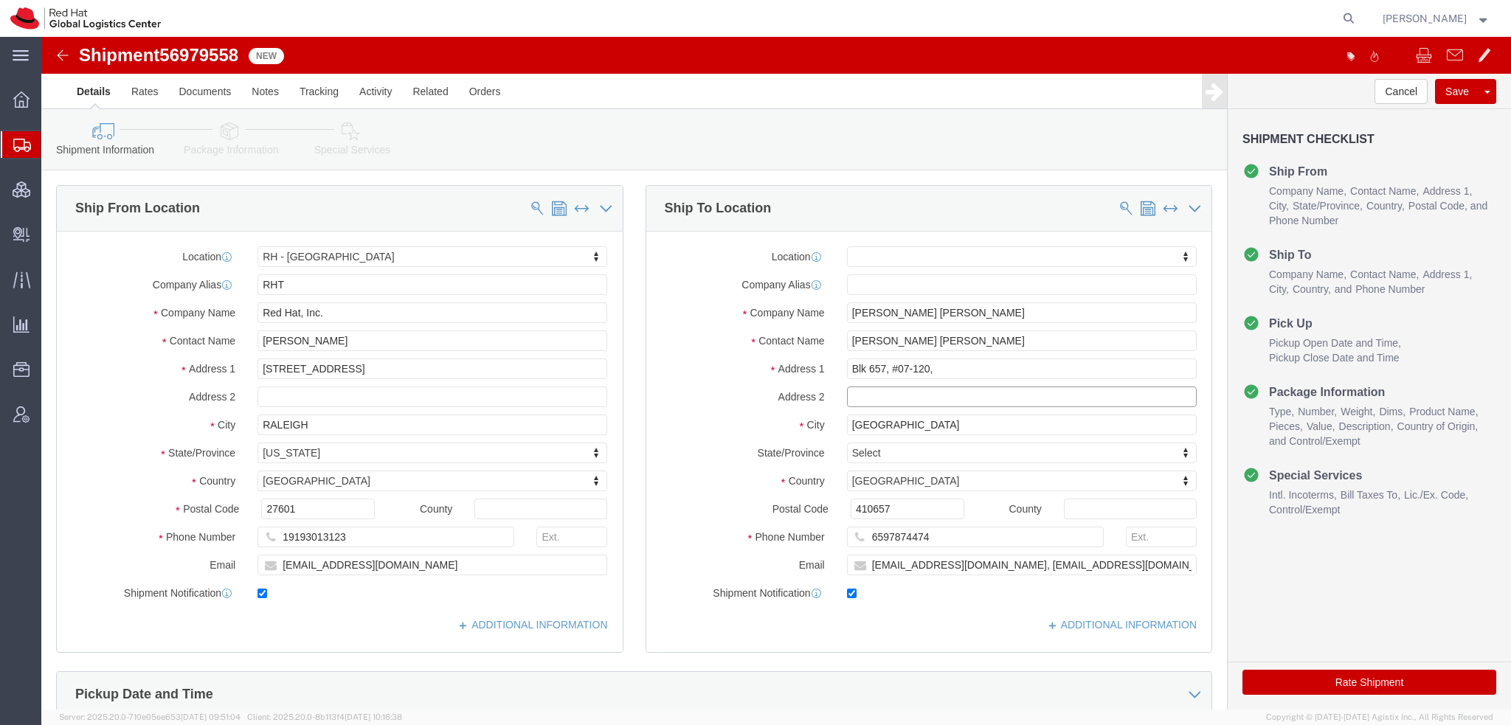
paste input "[GEOGRAPHIC_DATA]"
type input "[GEOGRAPHIC_DATA]"
click icon
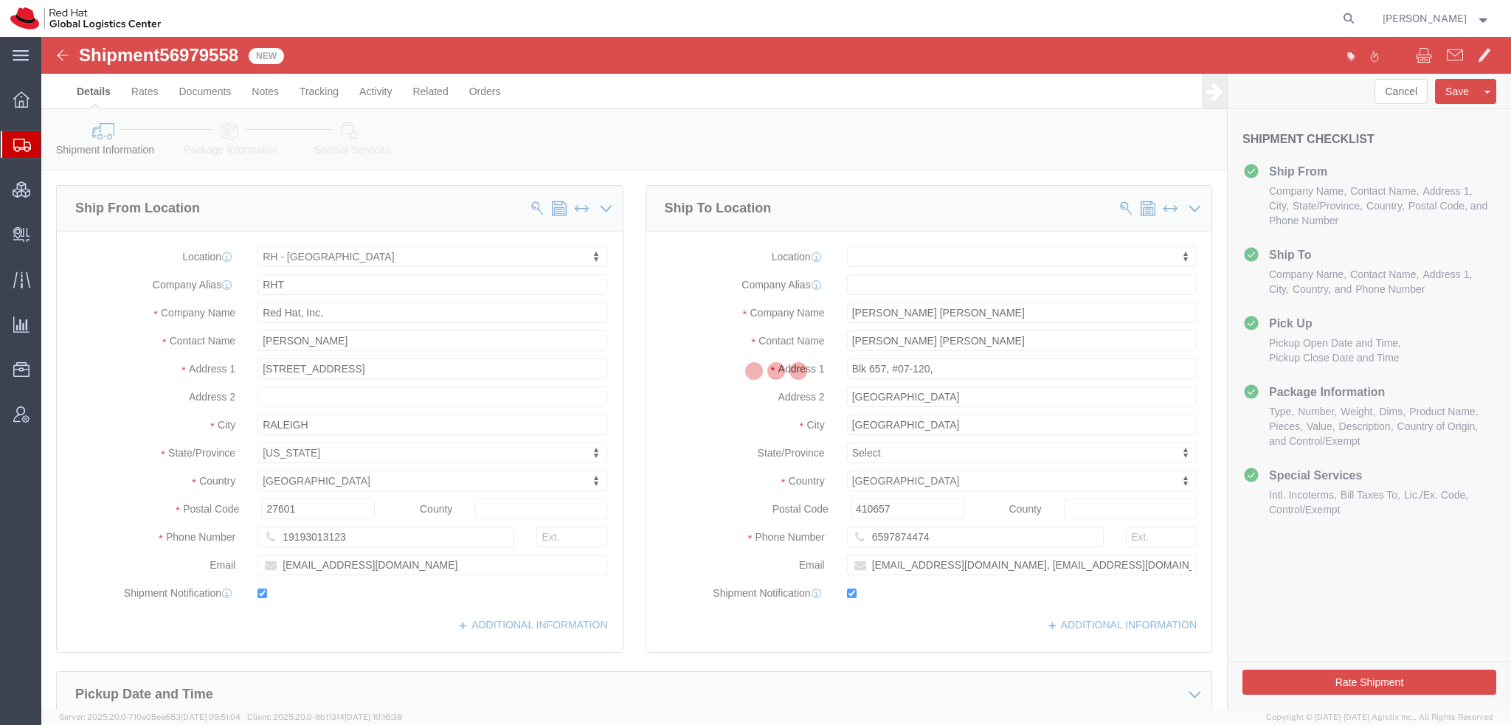
select select
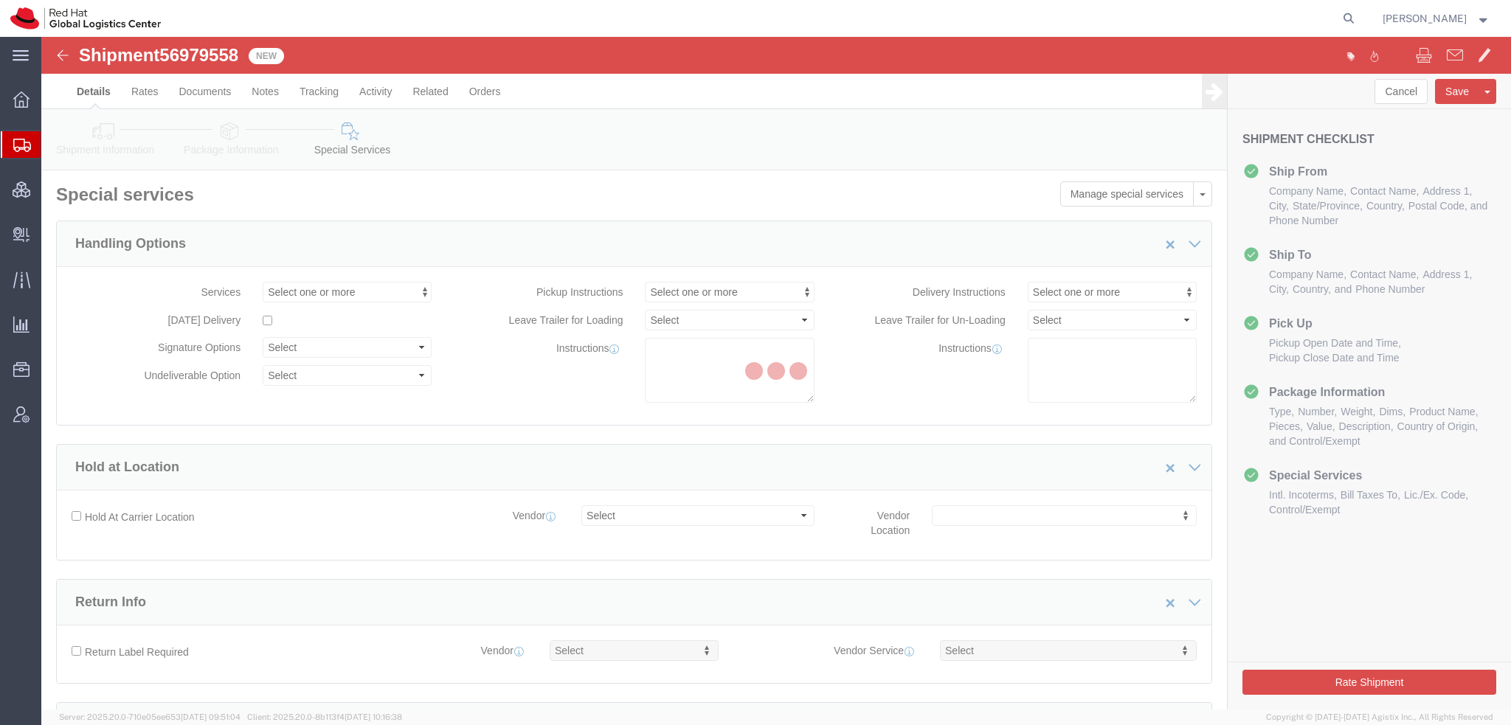
select select "COSTCENTER"
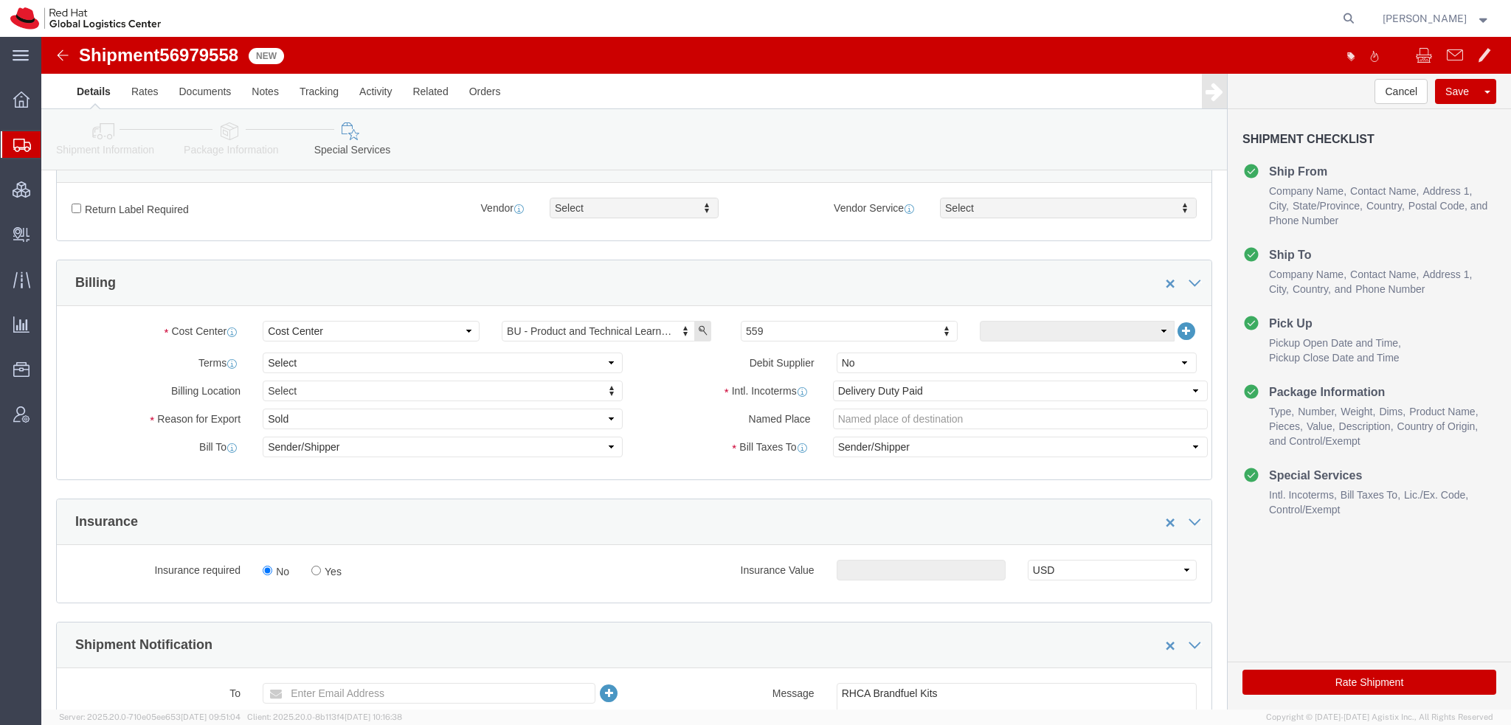
scroll to position [516, 0]
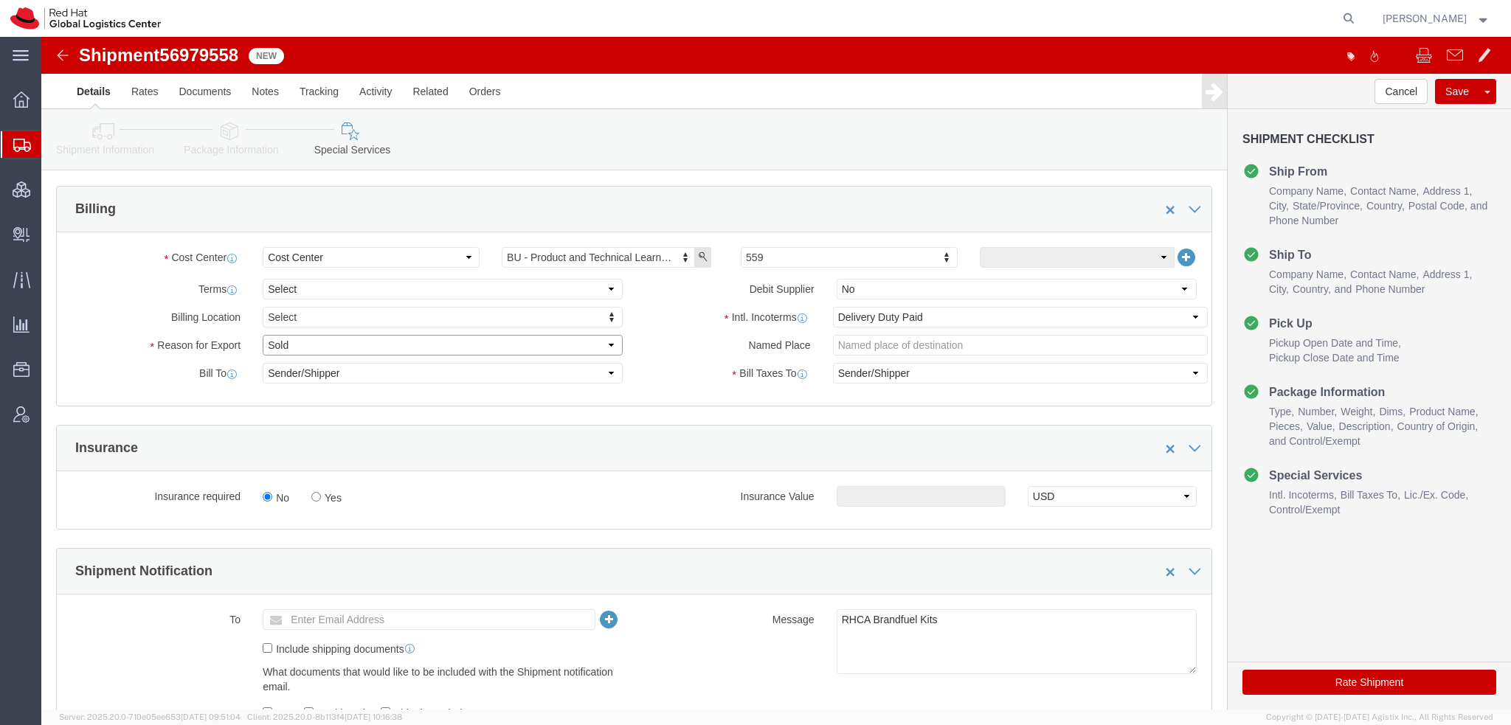
click select "Select Gift Personal Effects Repair/Warranty Return Sample Sold Temporary/Not S…"
select select "GIFT"
click select "Select Gift Personal Effects Repair/Warranty Return Sample Sold Temporary/Not S…"
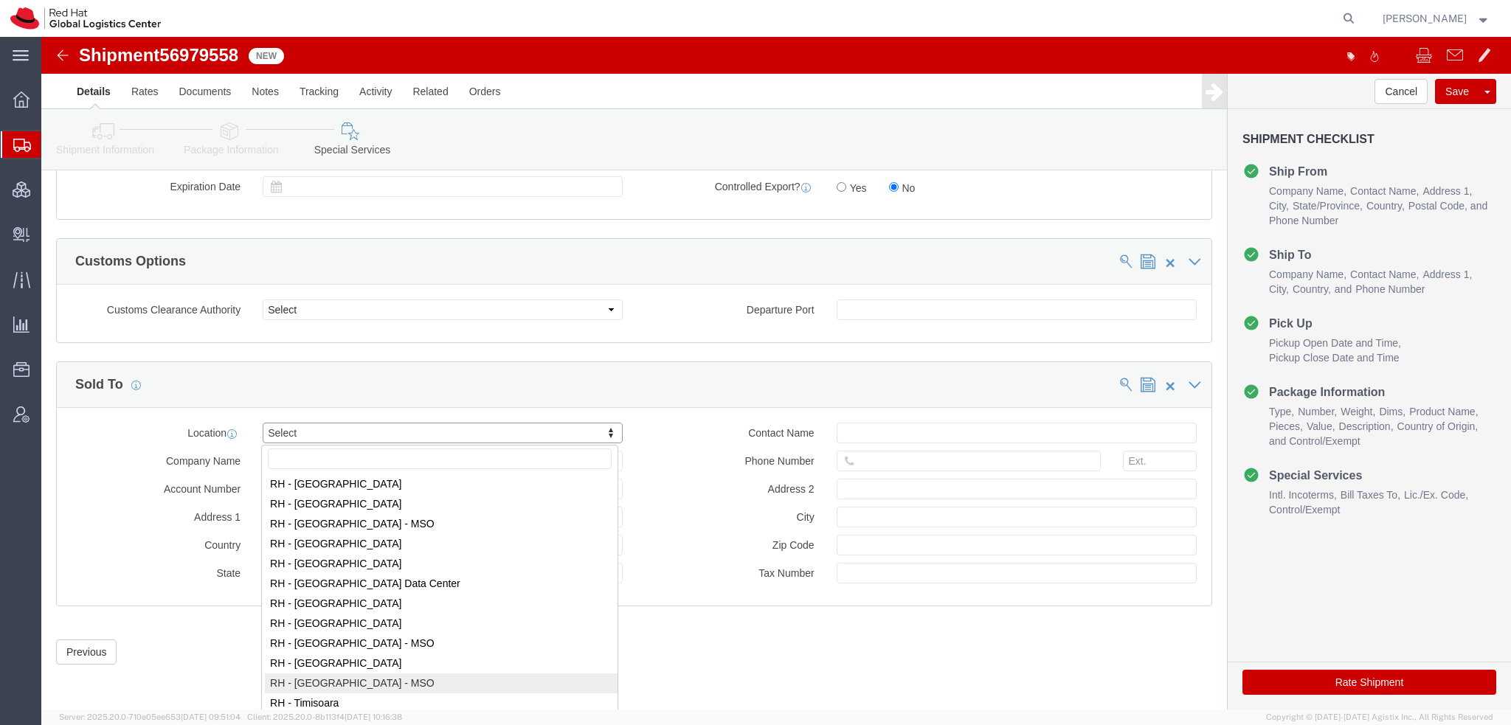
scroll to position [2287, 0]
select select "51051"
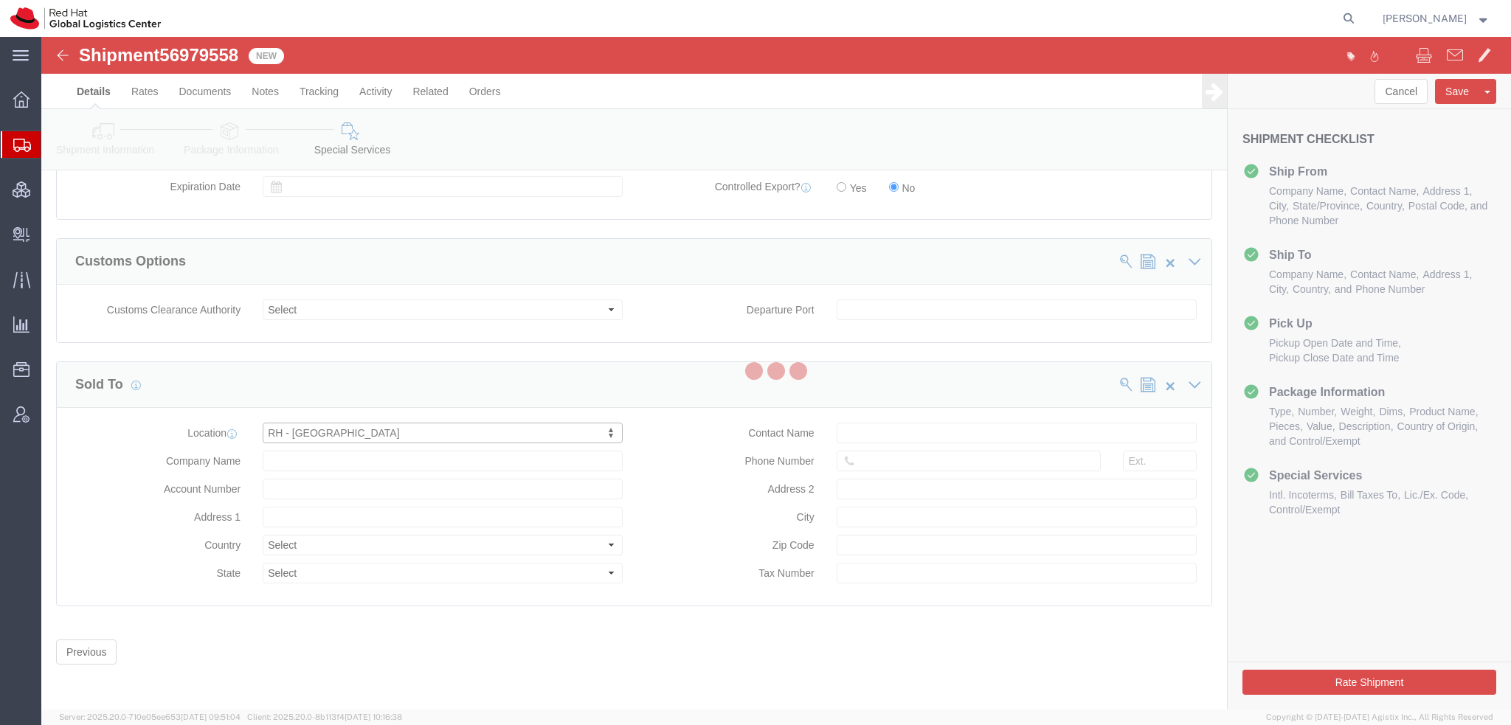
type input "Red Hat Asia Pacific Pte Ltd"
type input "[STREET_ADDRESS]"
select select "SG"
type input "65 6490 4200"
type input "CapitaSpring"
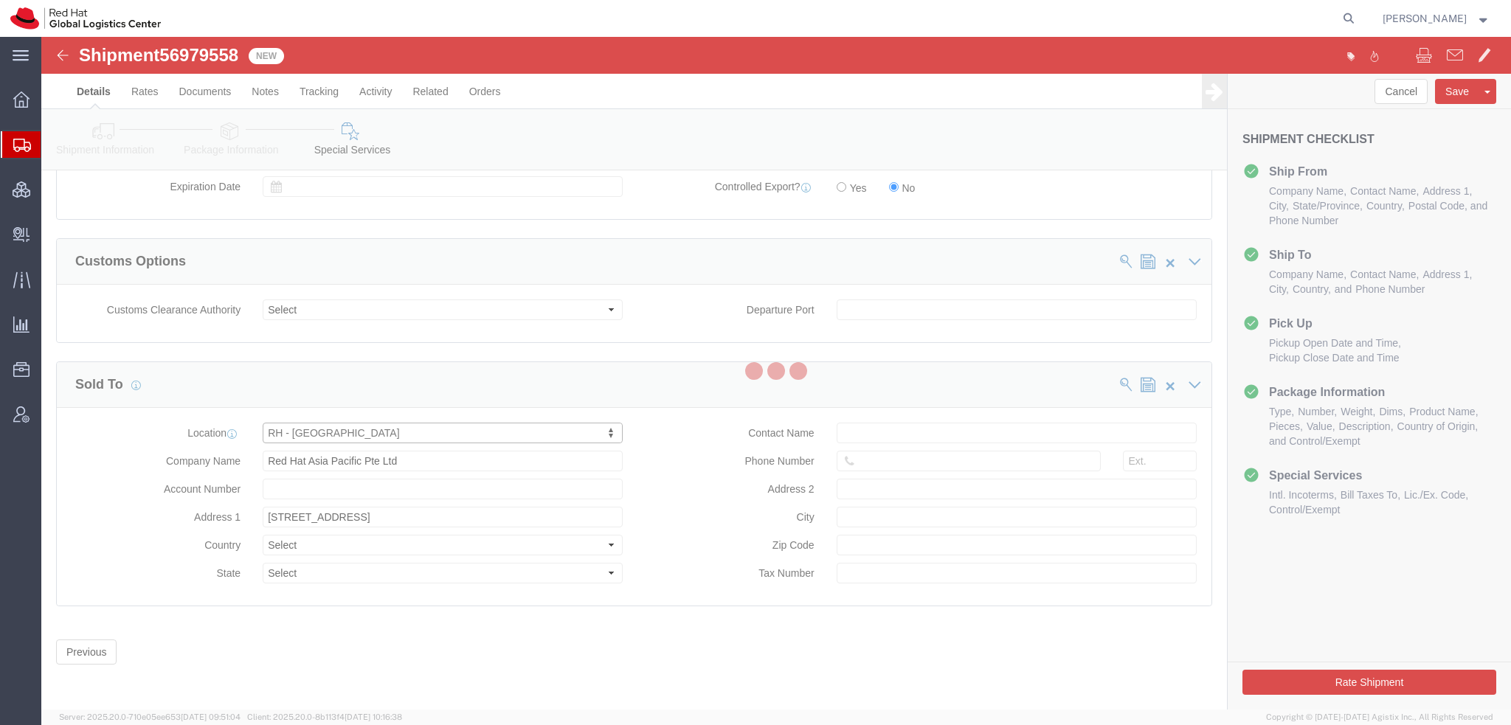
type input "[GEOGRAPHIC_DATA]"
type input "048948"
type input "200004388R"
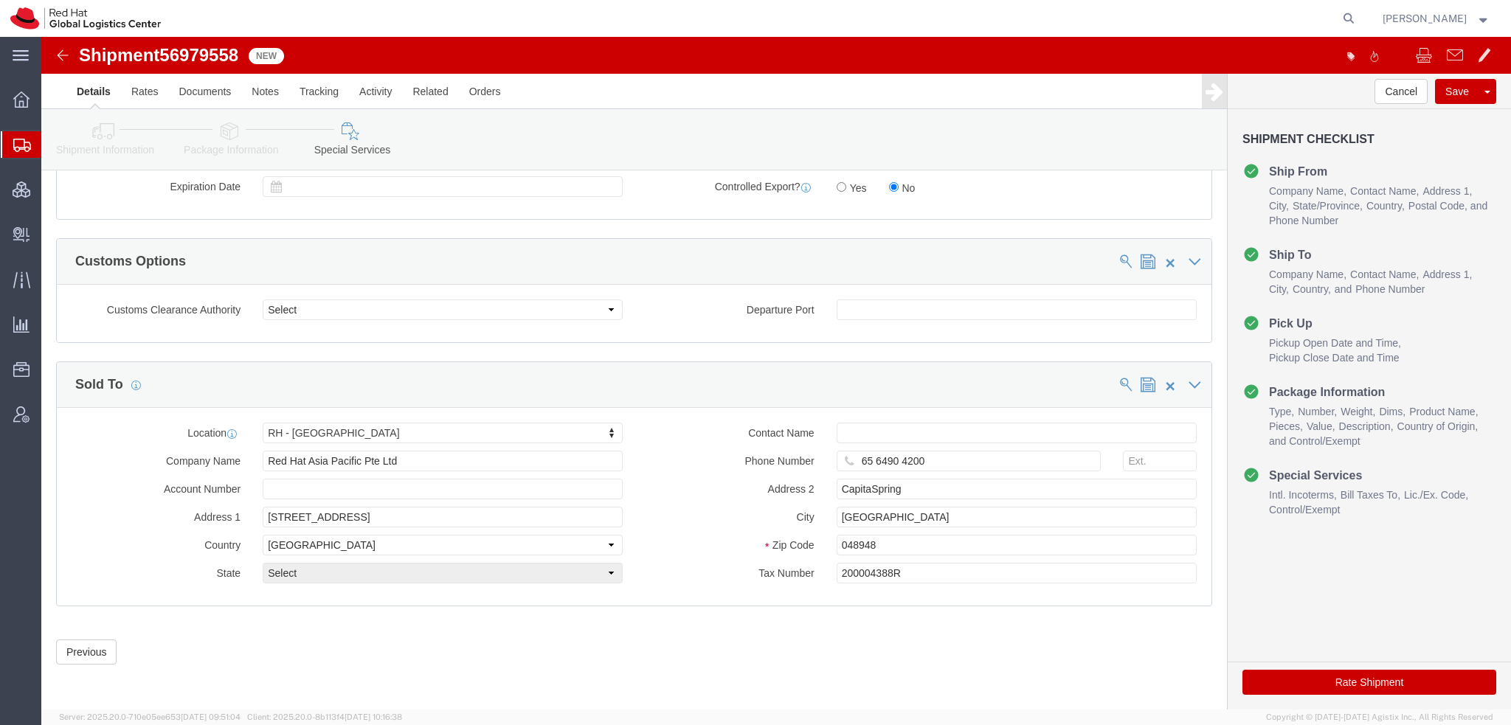
click button "Rate Shipment"
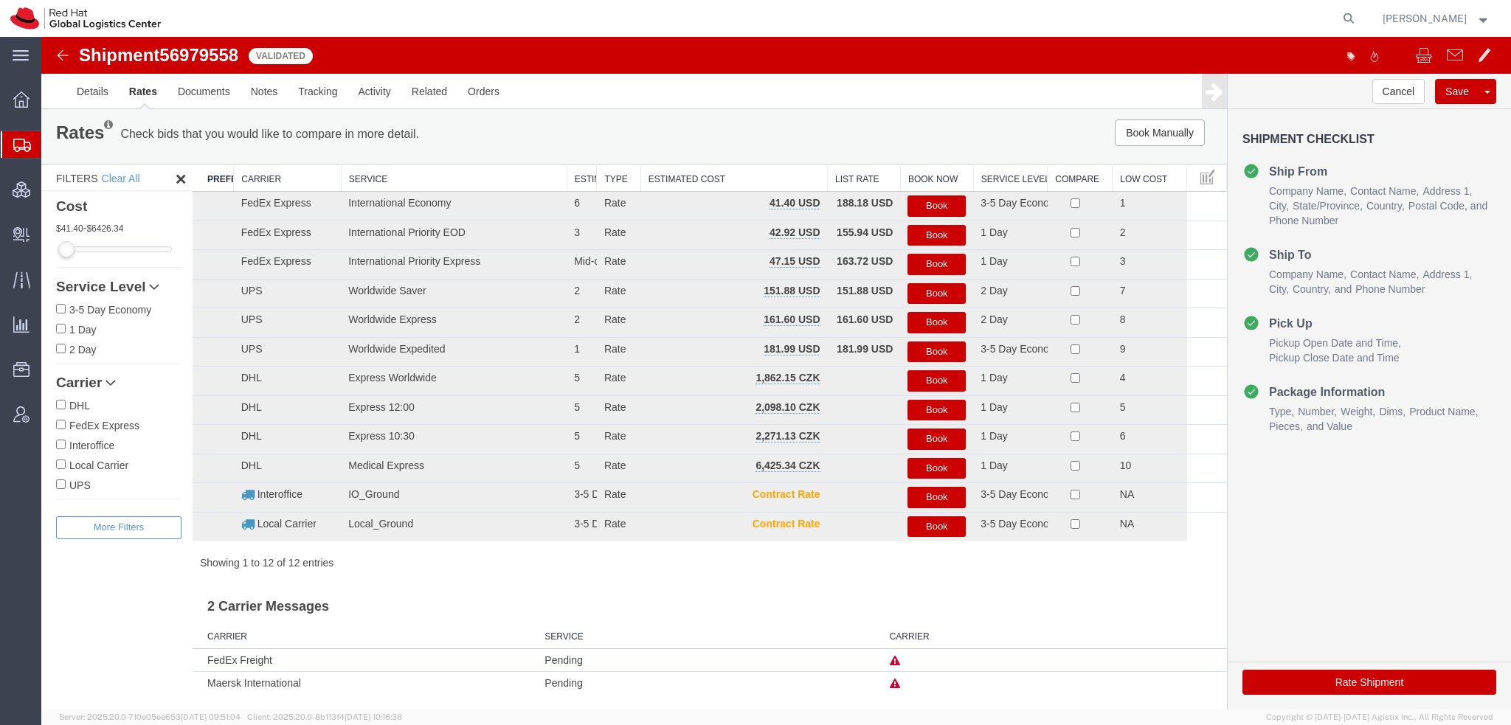
scroll to position [0, 0]
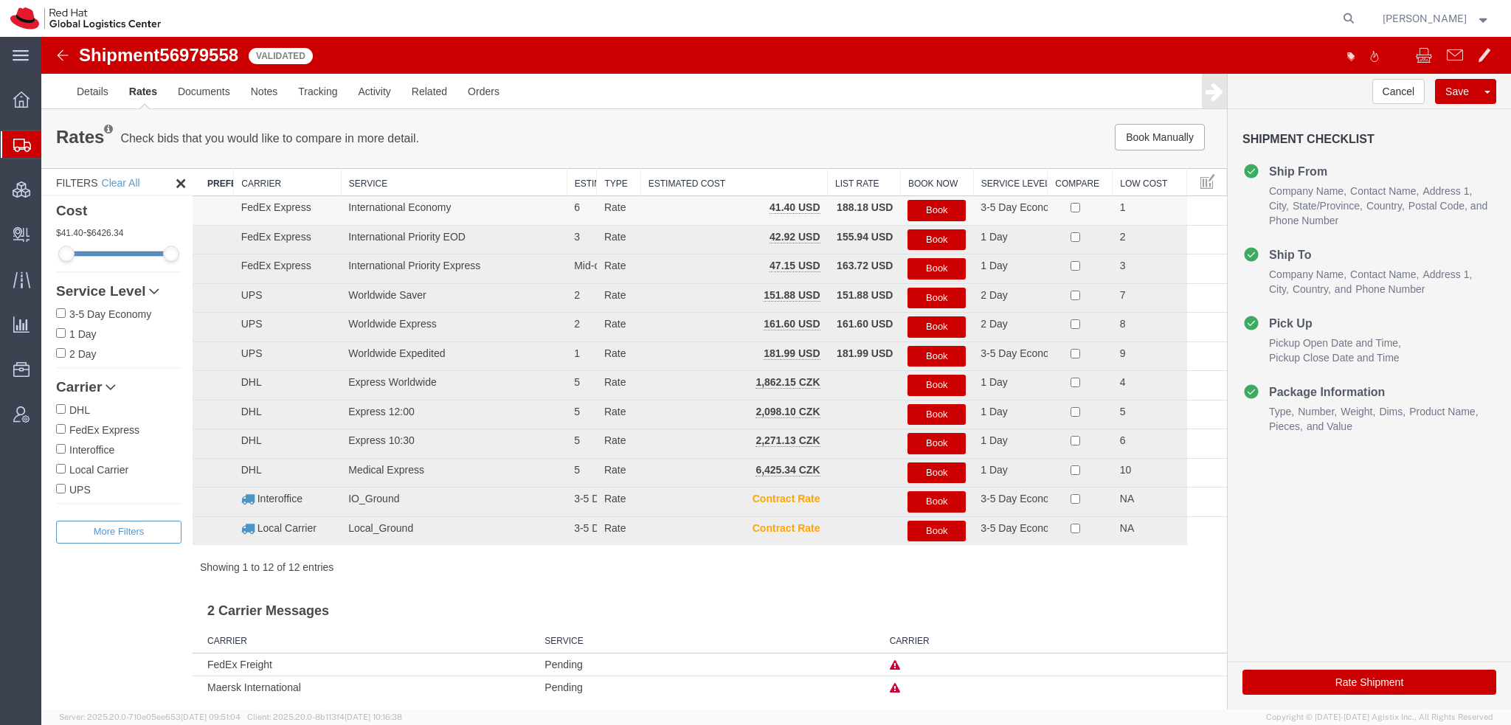
click at [925, 208] on button "Book" at bounding box center [936, 210] width 58 height 21
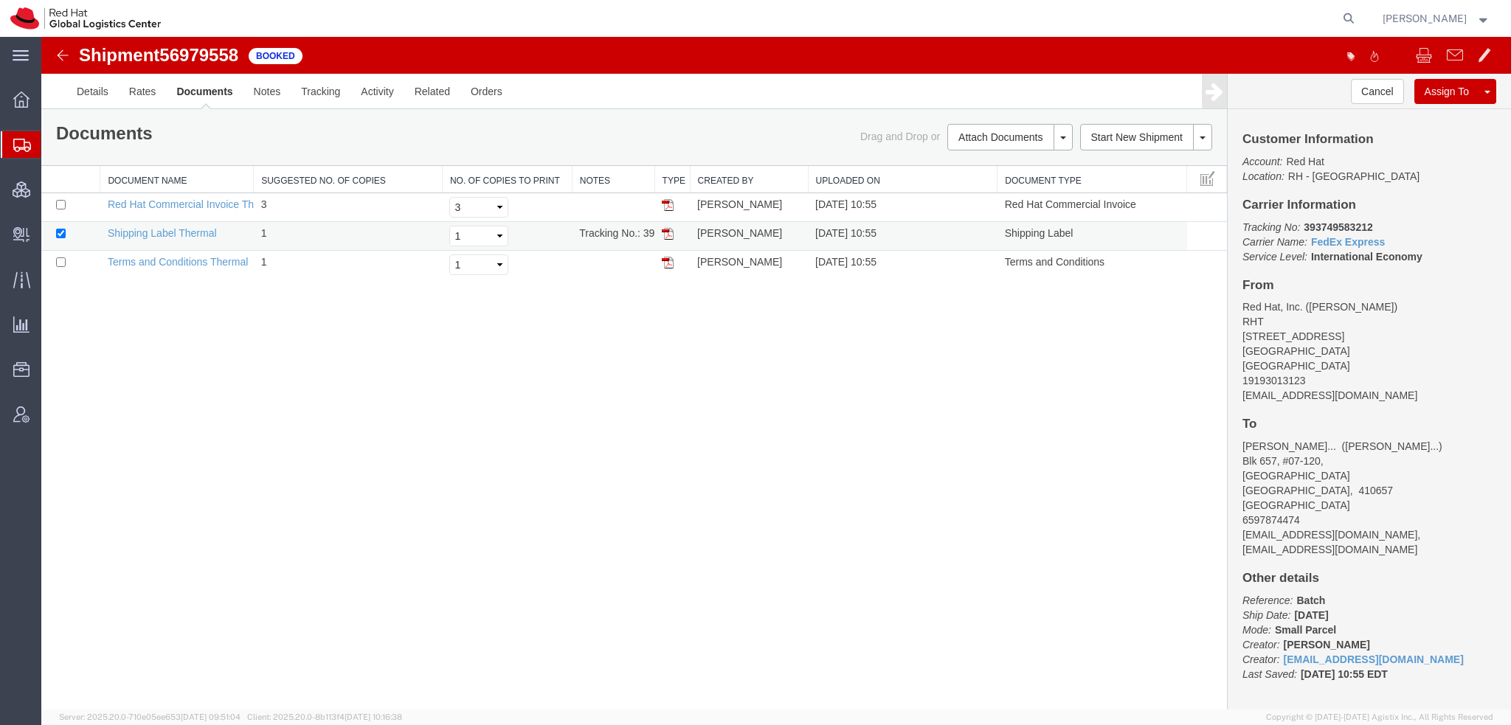
click at [667, 233] on img at bounding box center [668, 234] width 12 height 12
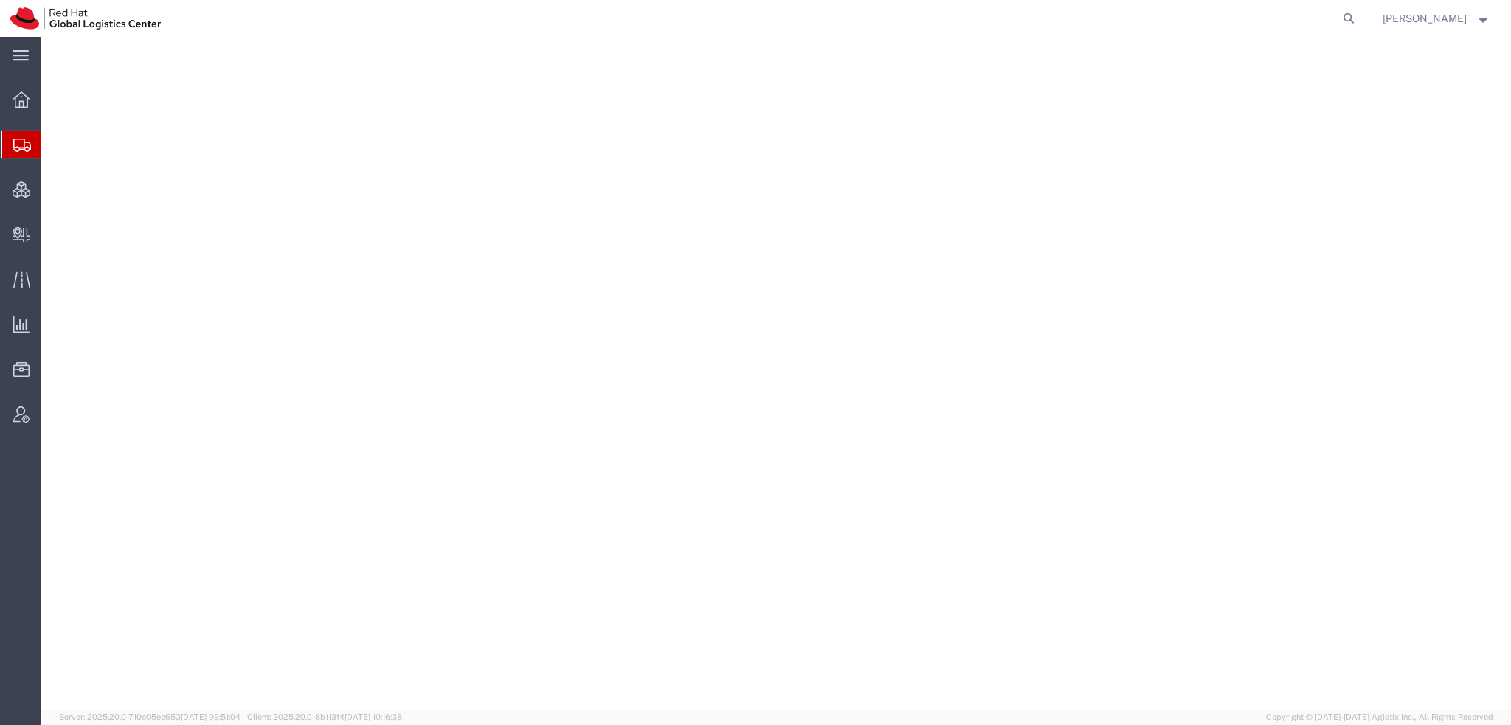
select select "38014"
select select
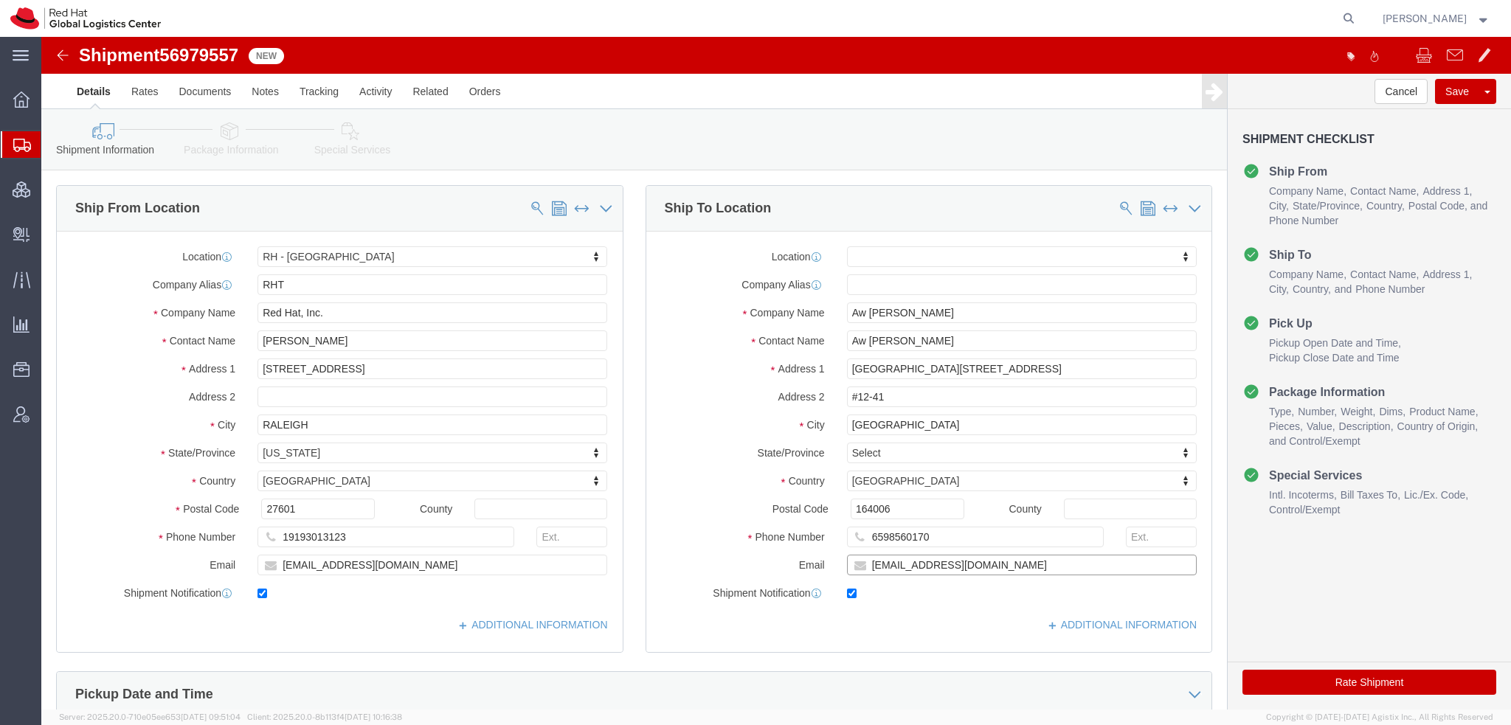
click input "paw@redhat.com"
type input "paw@redhat.com, apaclogistics@redhat.com"
click icon
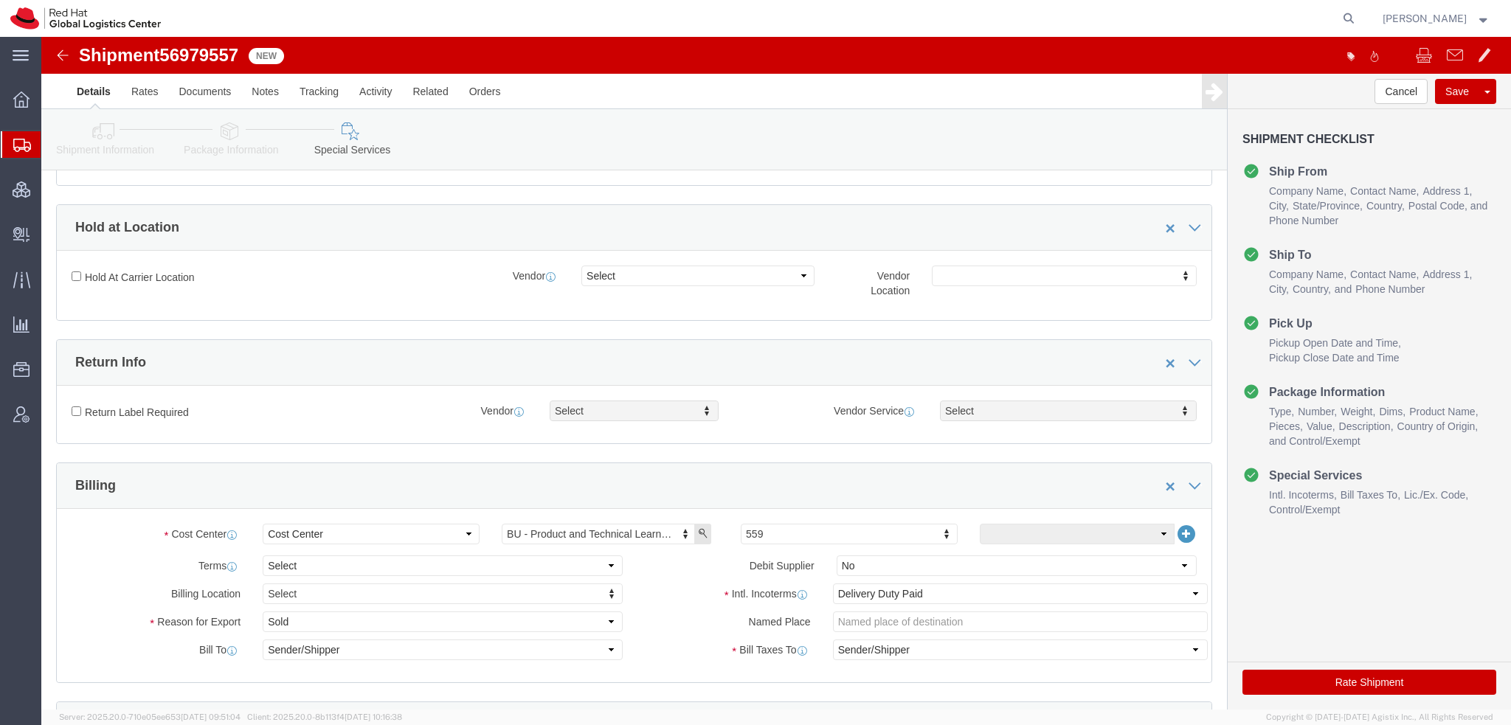
scroll to position [443, 0]
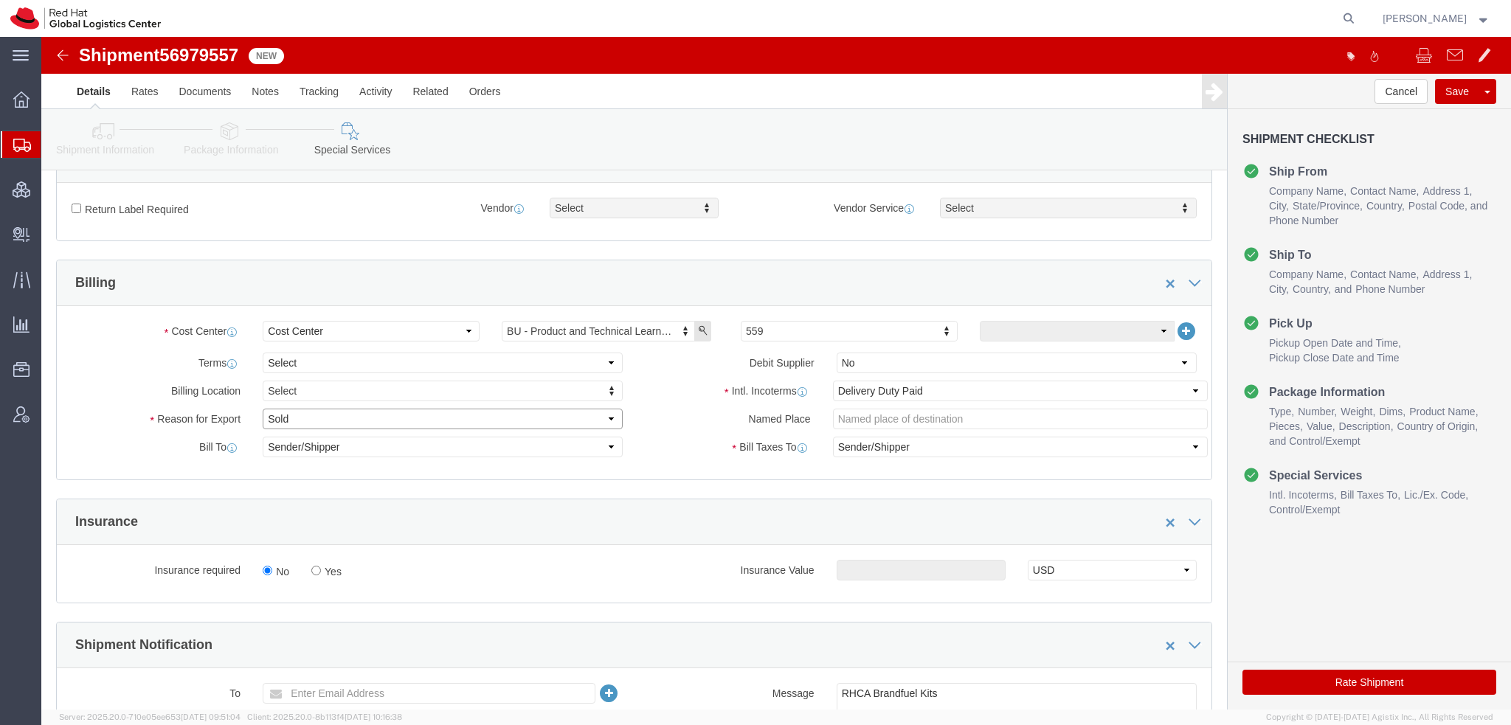
click select "Select Gift Personal Effects Repair/Warranty Return Sample Sold Temporary/Not S…"
select select "GIFT"
click select "Select Gift Personal Effects Repair/Warranty Return Sample Sold Temporary/Not S…"
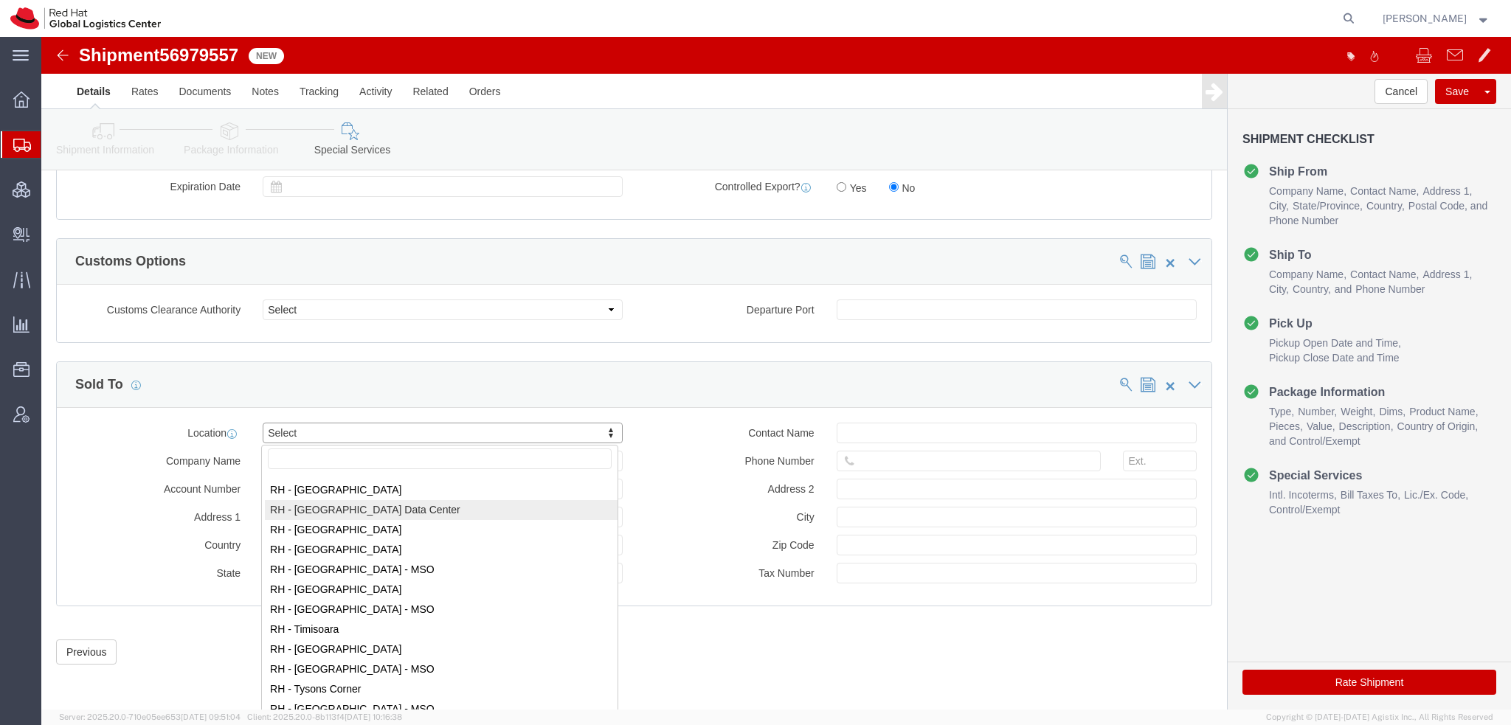
scroll to position [2350, 0]
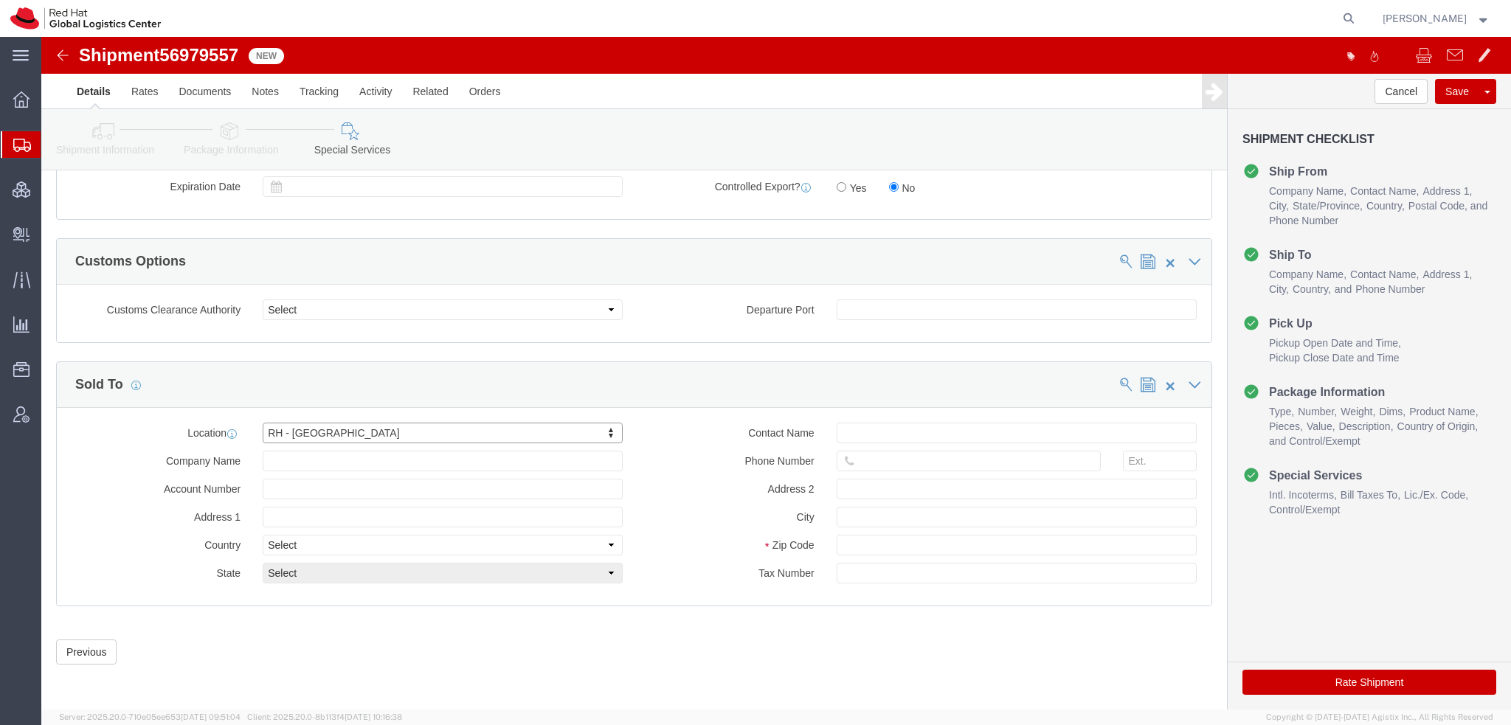
click button "Rate Shipment"
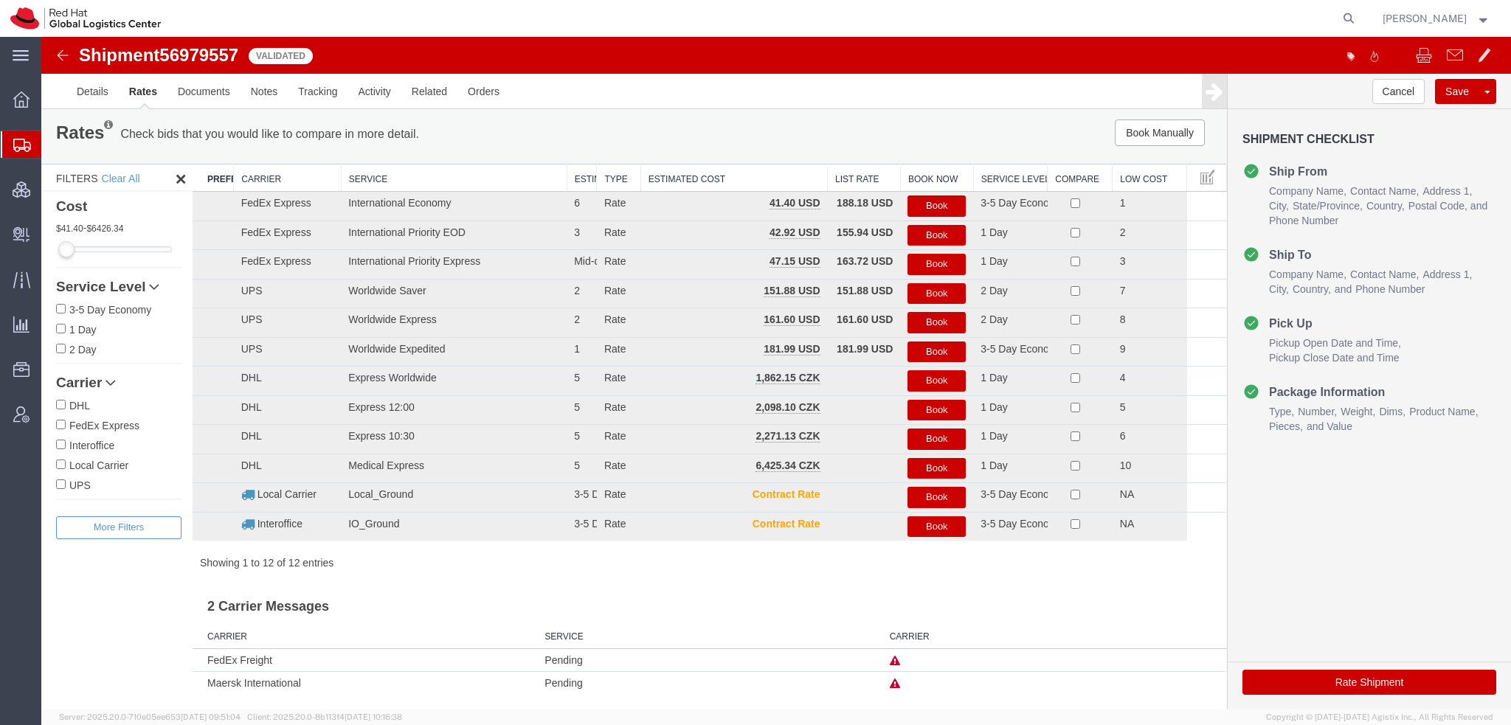
scroll to position [0, 0]
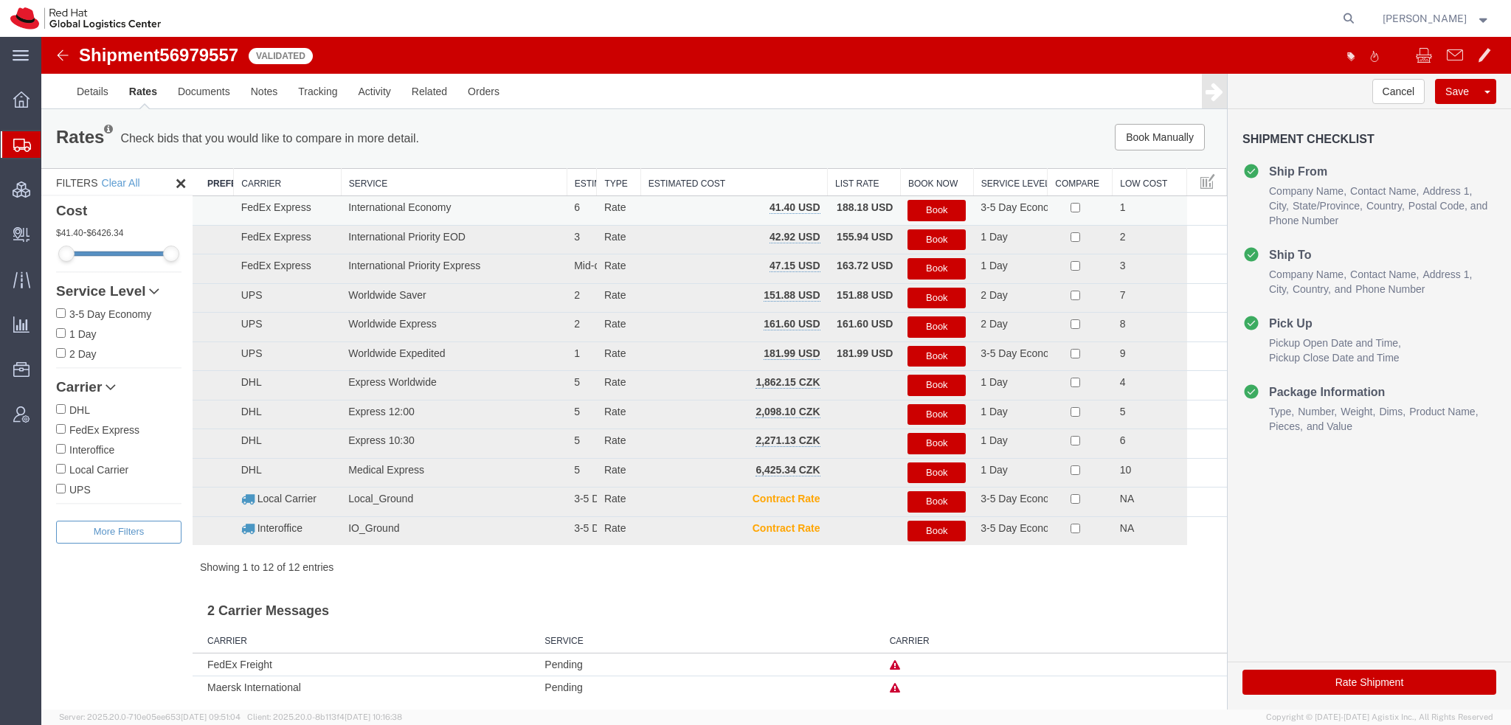
click at [923, 203] on button "Book" at bounding box center [936, 210] width 58 height 21
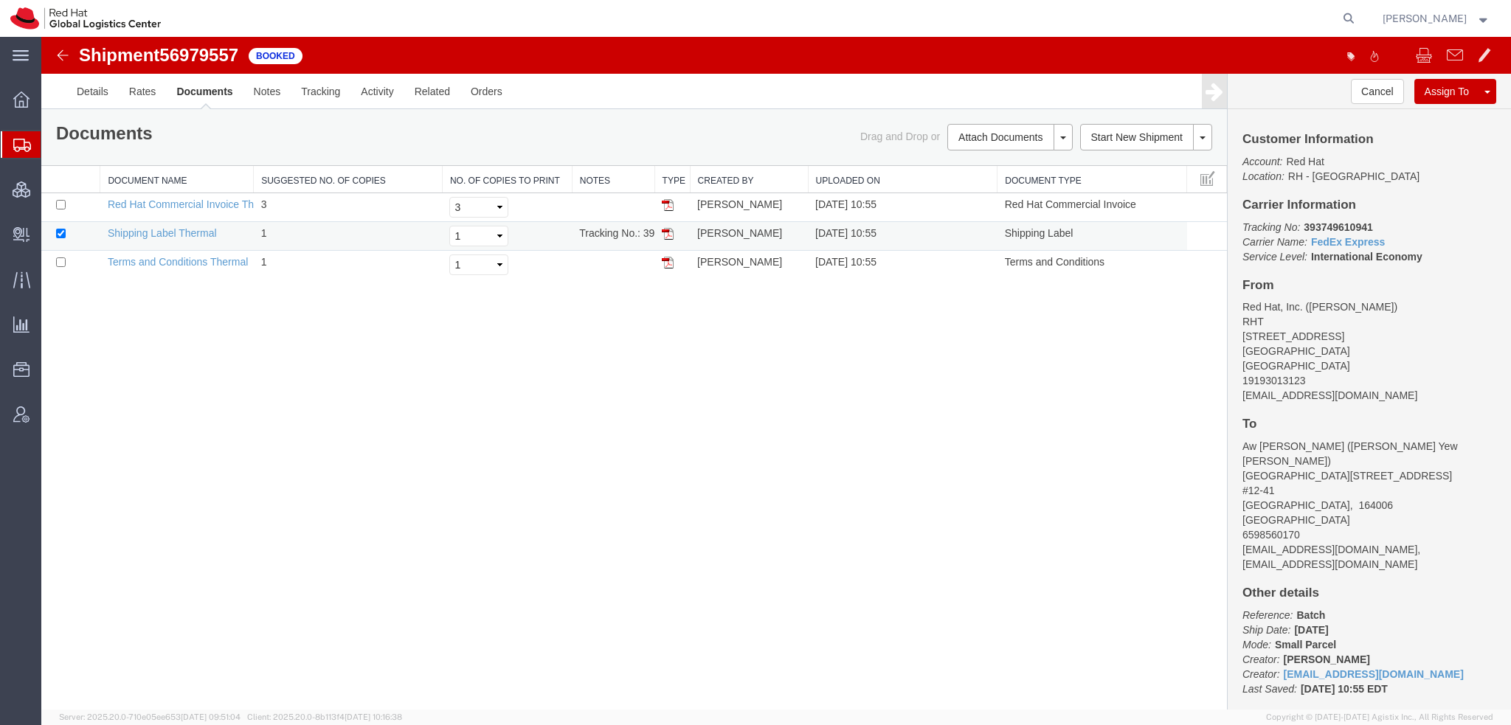
click at [668, 235] on img at bounding box center [668, 234] width 12 height 12
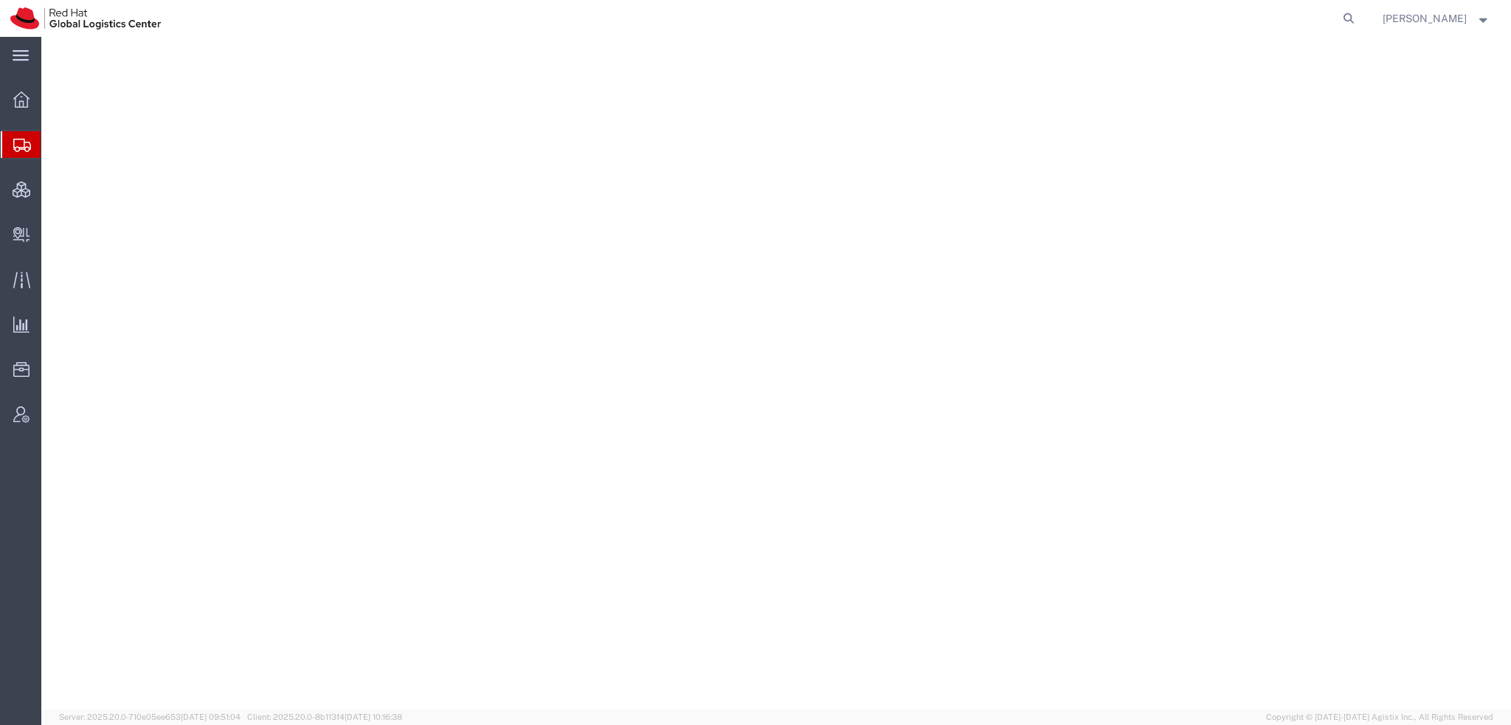
select select "38014"
select select
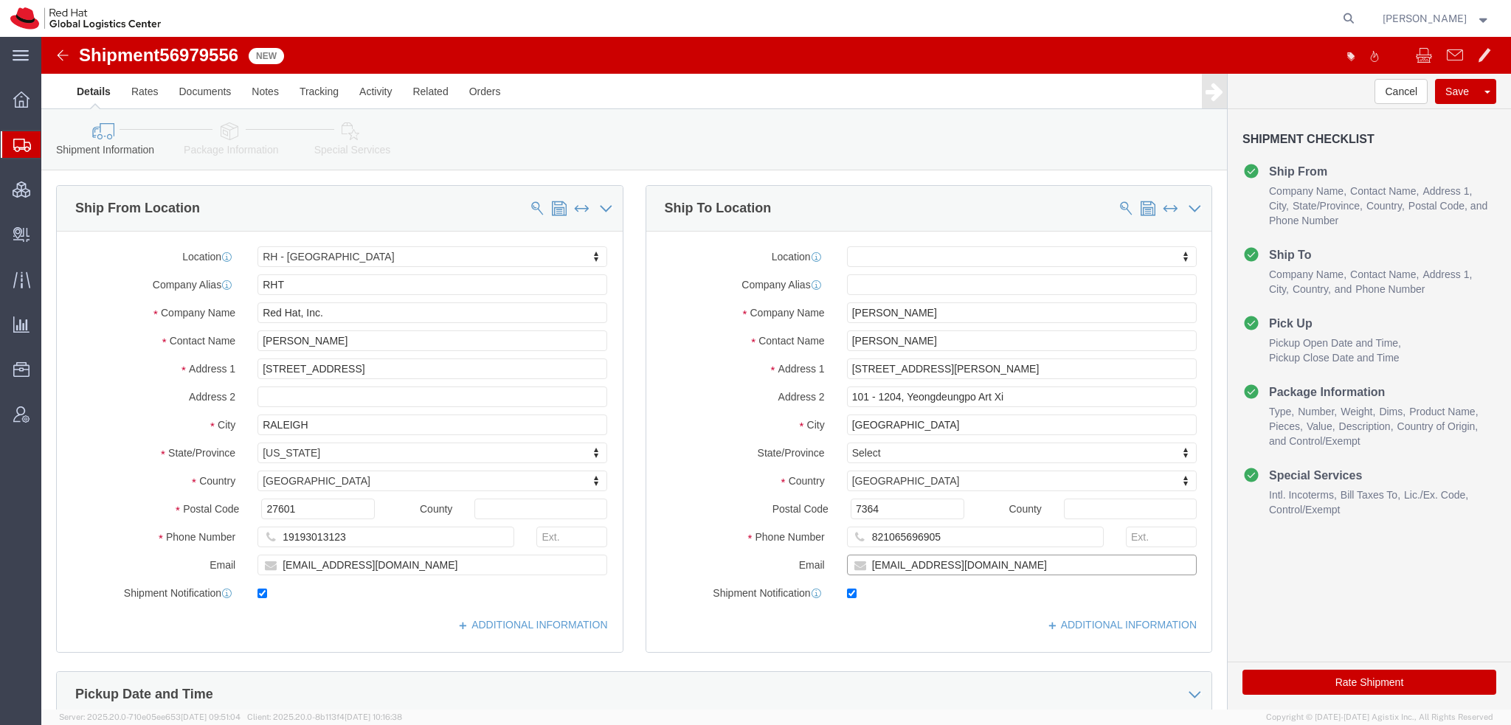
click input "[EMAIL_ADDRESS][DOMAIN_NAME]"
type input "[EMAIL_ADDRESS][DOMAIN_NAME], [EMAIL_ADDRESS][DOMAIN_NAME]"
click icon
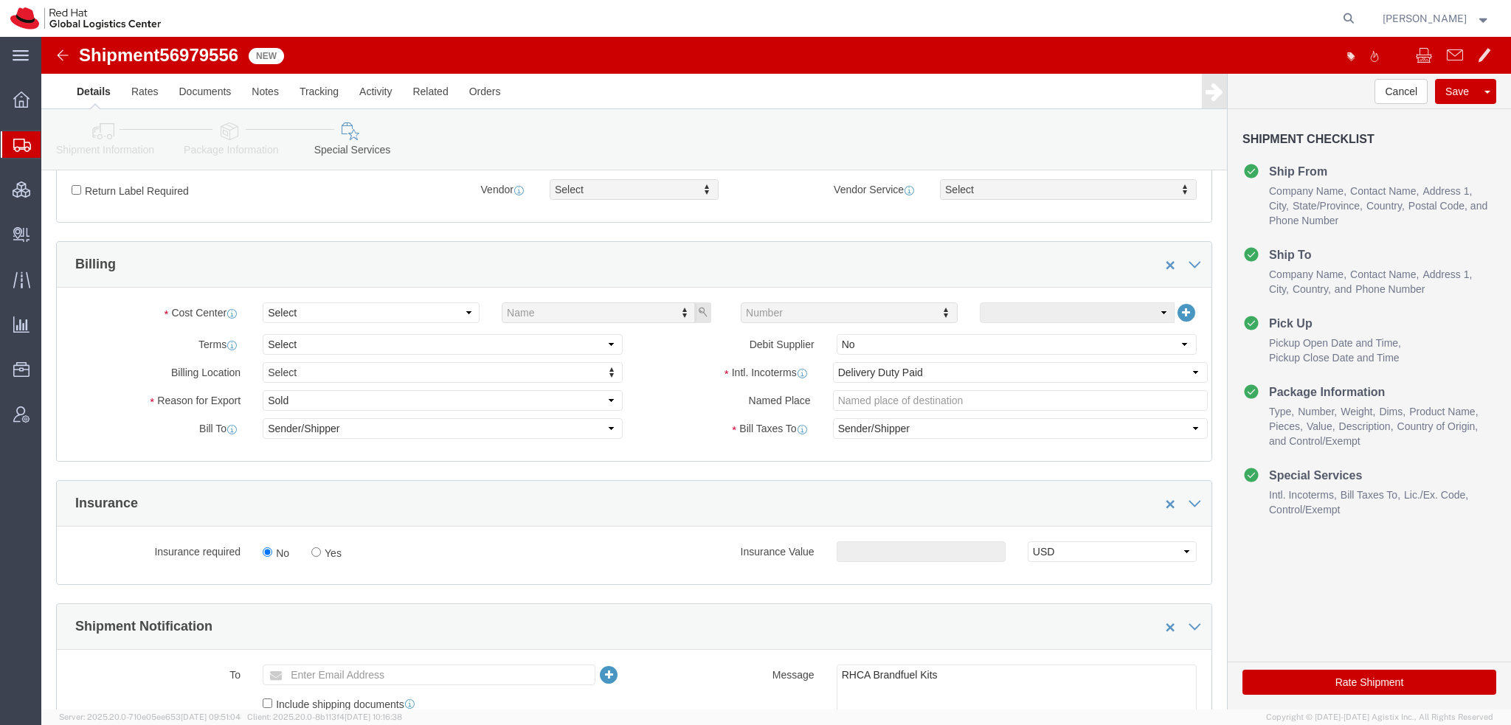
scroll to position [590, 0]
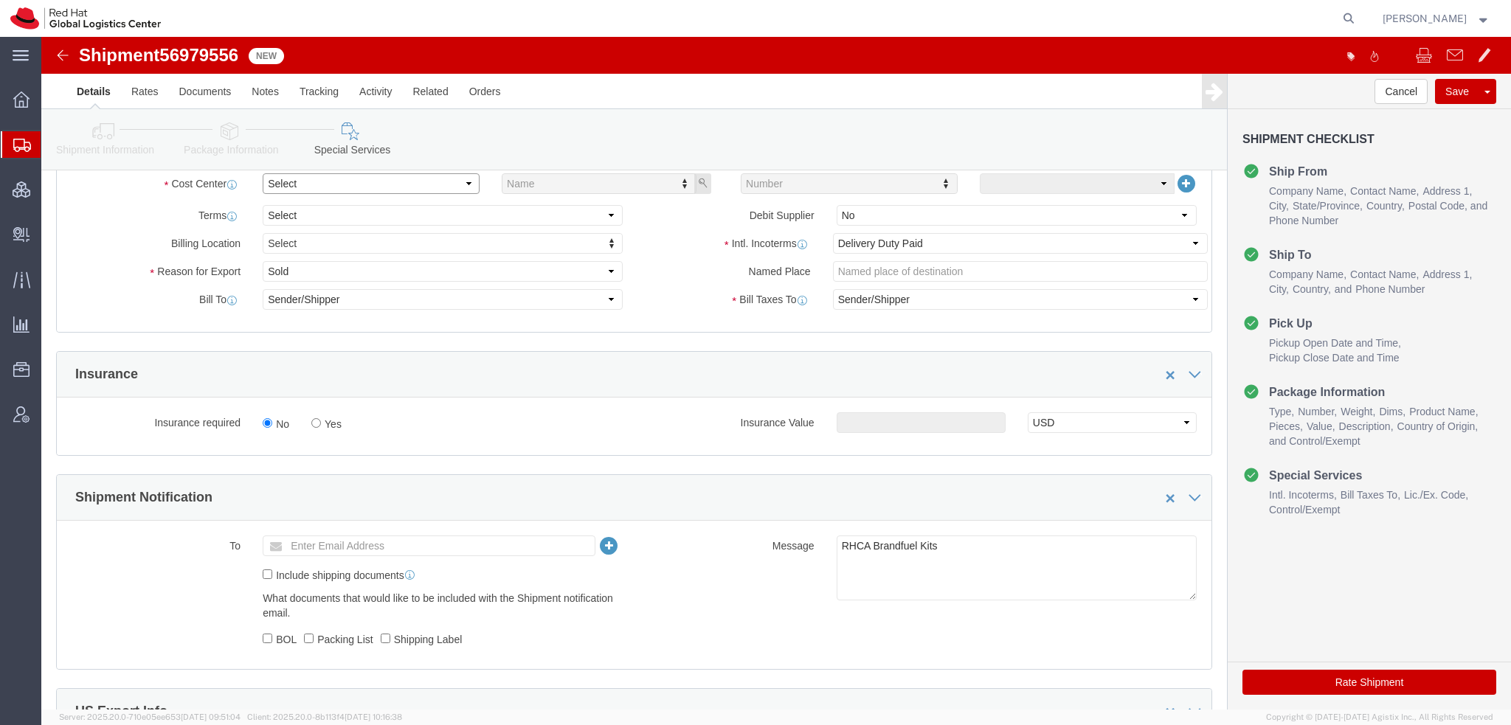
click select "Select"
click select "Select Gift Personal Effects Repair/Warranty Return Sample Sold Temporary/Not S…"
select select "GIFT"
click select "Select Gift Personal Effects Repair/Warranty Return Sample Sold Temporary/Not S…"
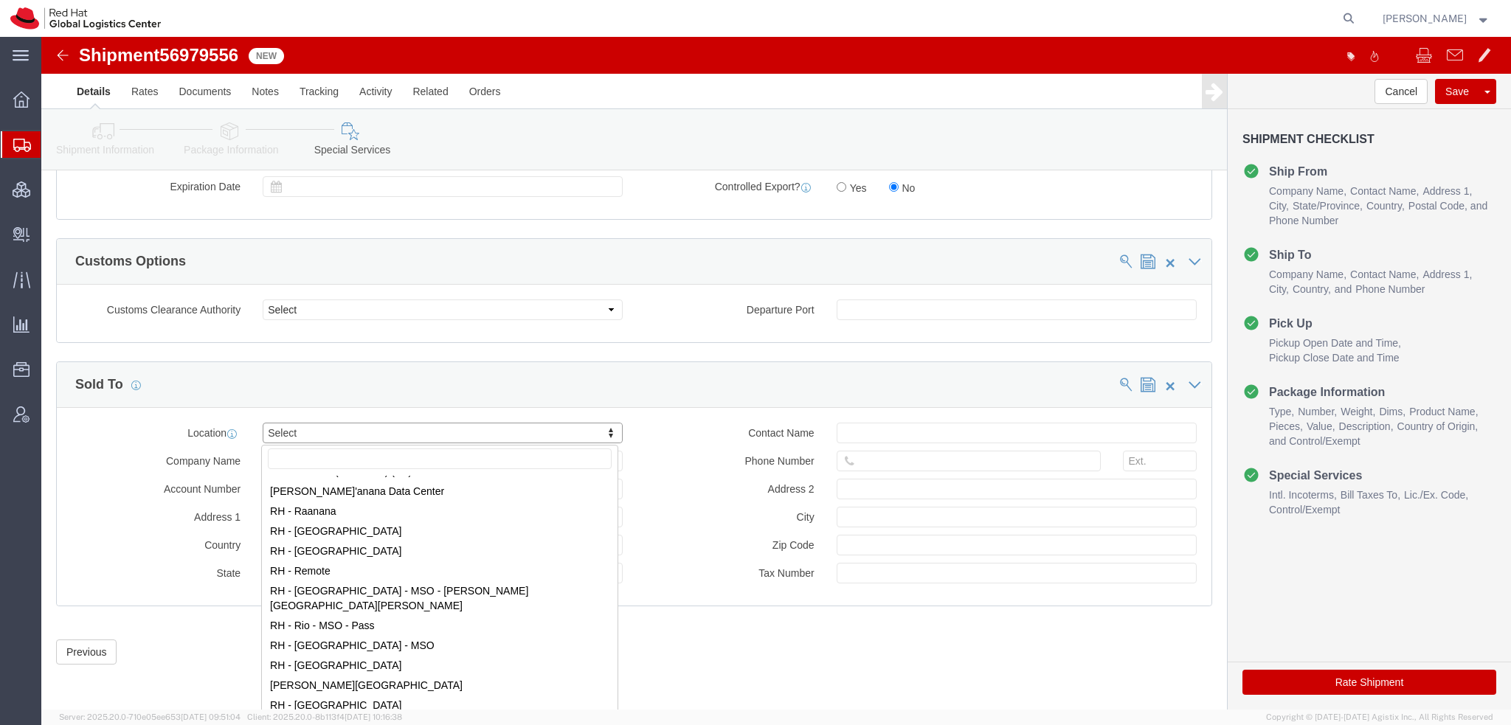
scroll to position [2213, 0]
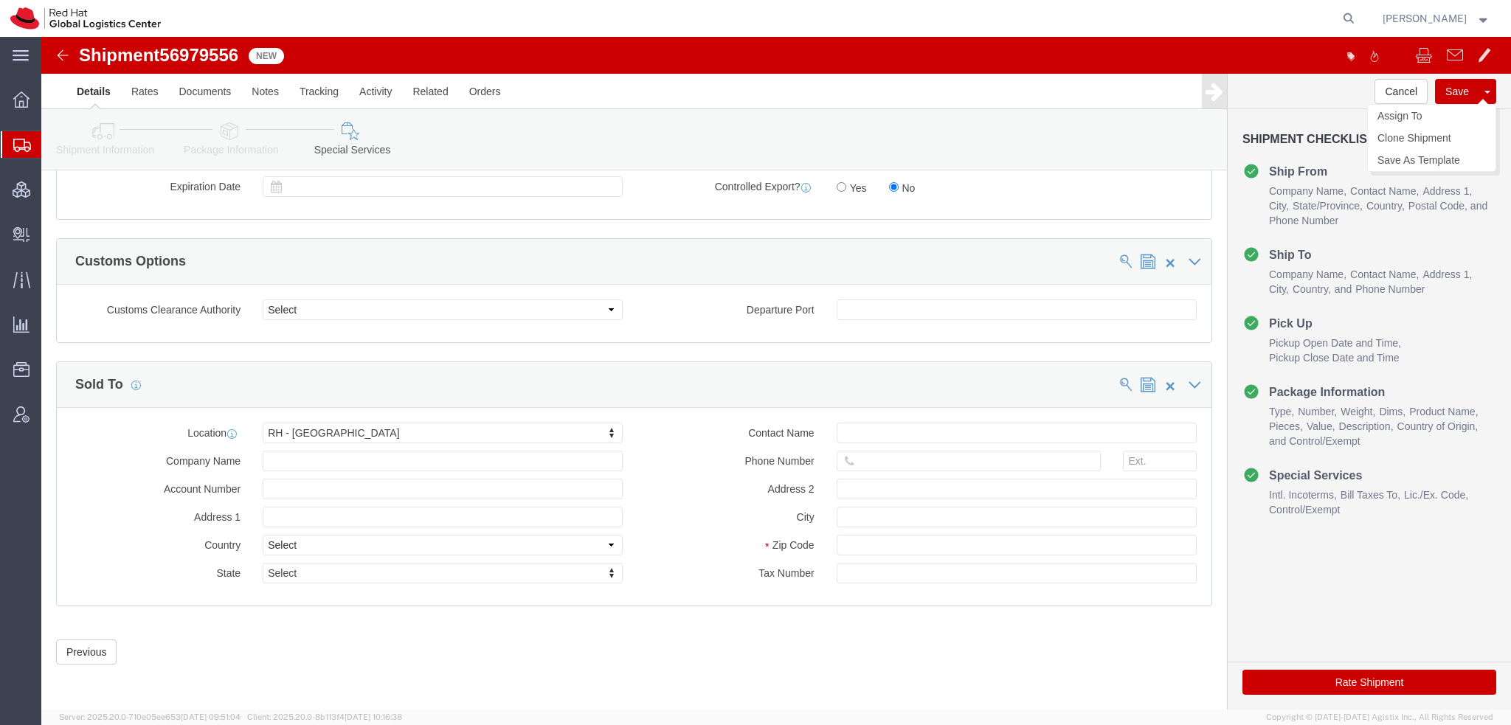
click button "Save"
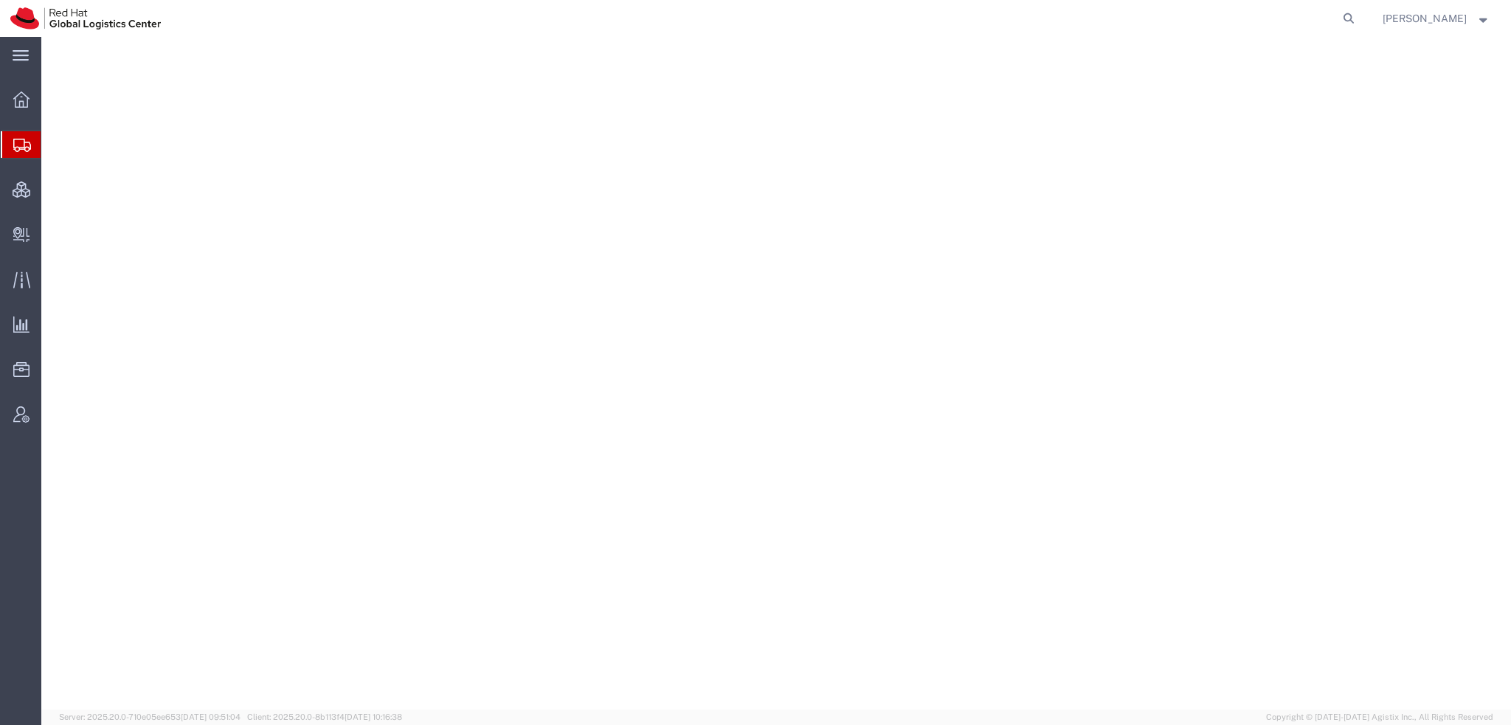
select select "38014"
select select
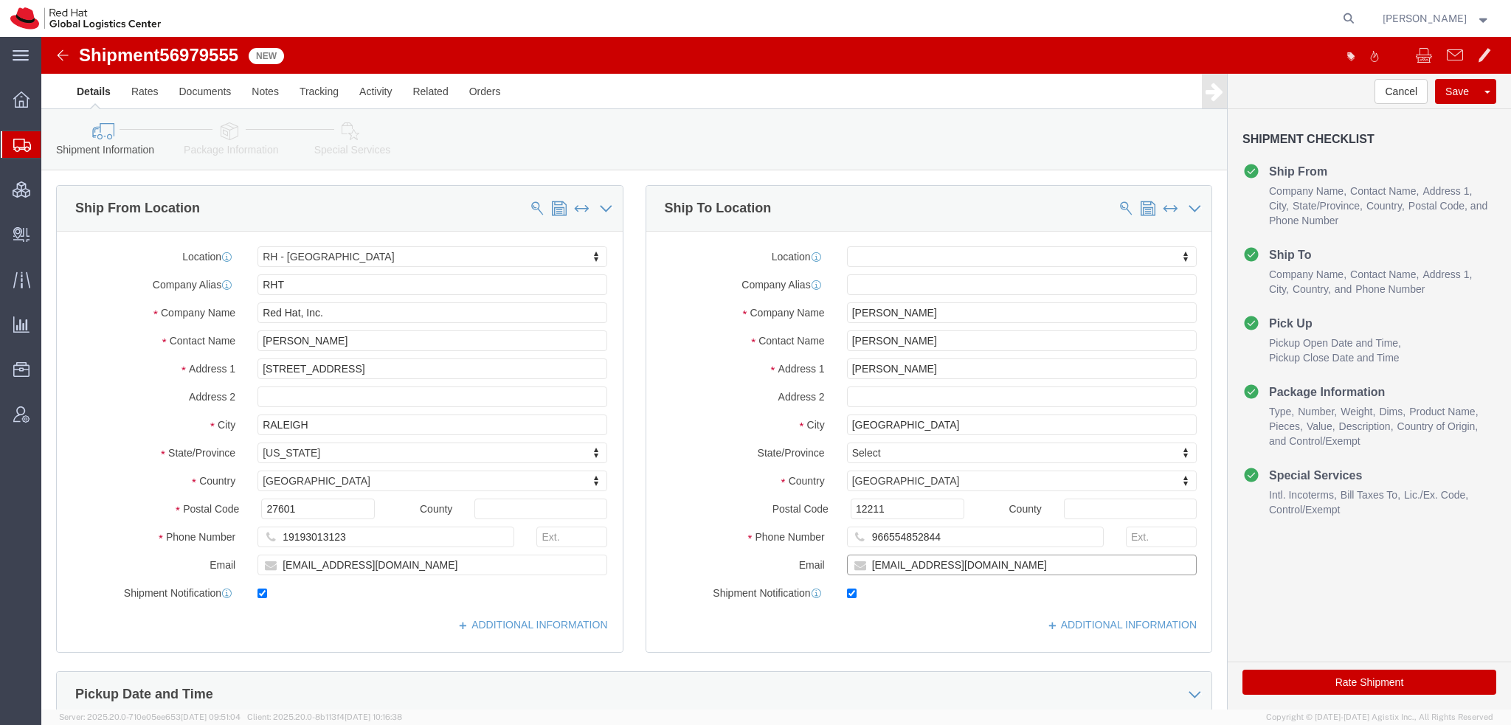
click input "[EMAIL_ADDRESS][DOMAIN_NAME]"
type input "ahmed.yahiya.86@gmail.com, emealogistics@redhat.com"
click icon
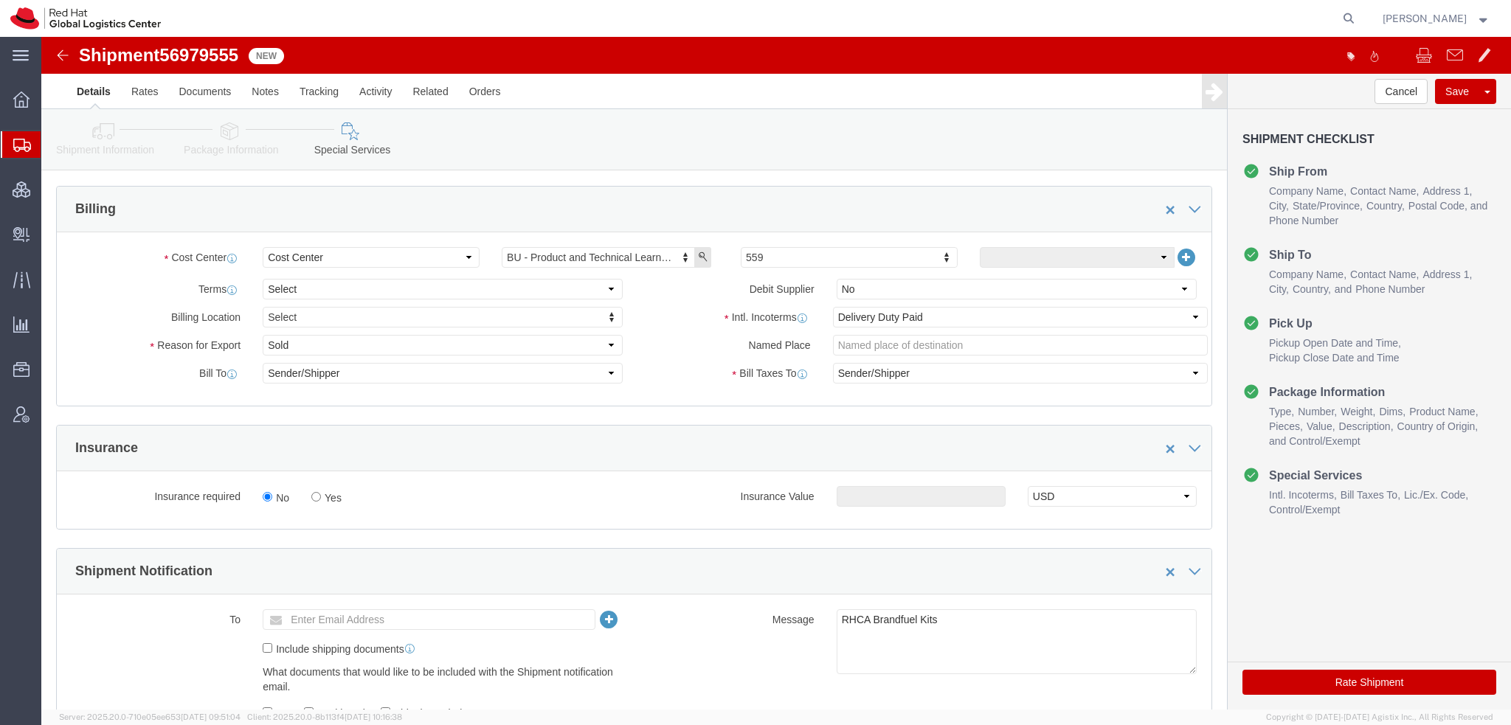
scroll to position [664, 0]
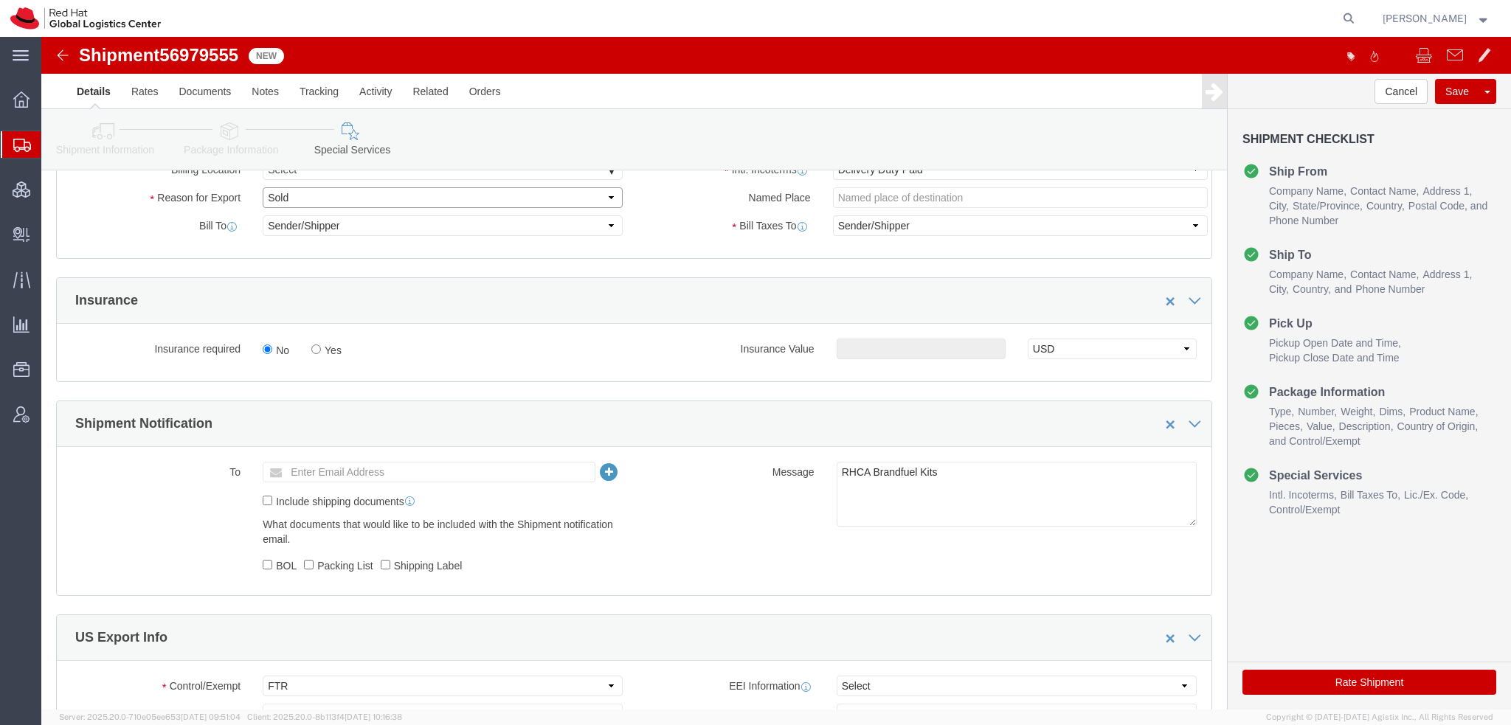
click select "Select Gift Personal Effects Repair/Warranty Return Sample Sold Temporary/Not S…"
select select "GIFT"
click select "Select Gift Personal Effects Repair/Warranty Return Sample Sold Temporary/Not S…"
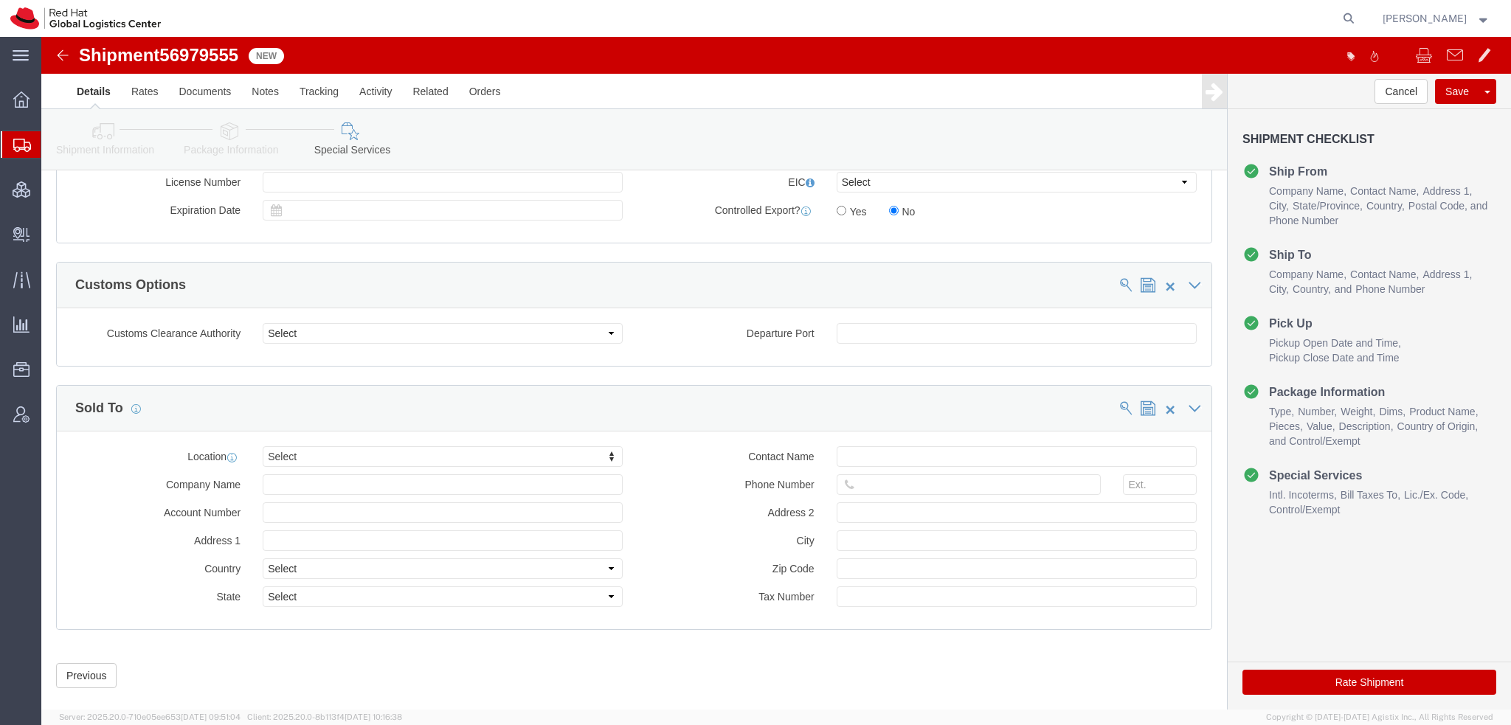
scroll to position [1247, 0]
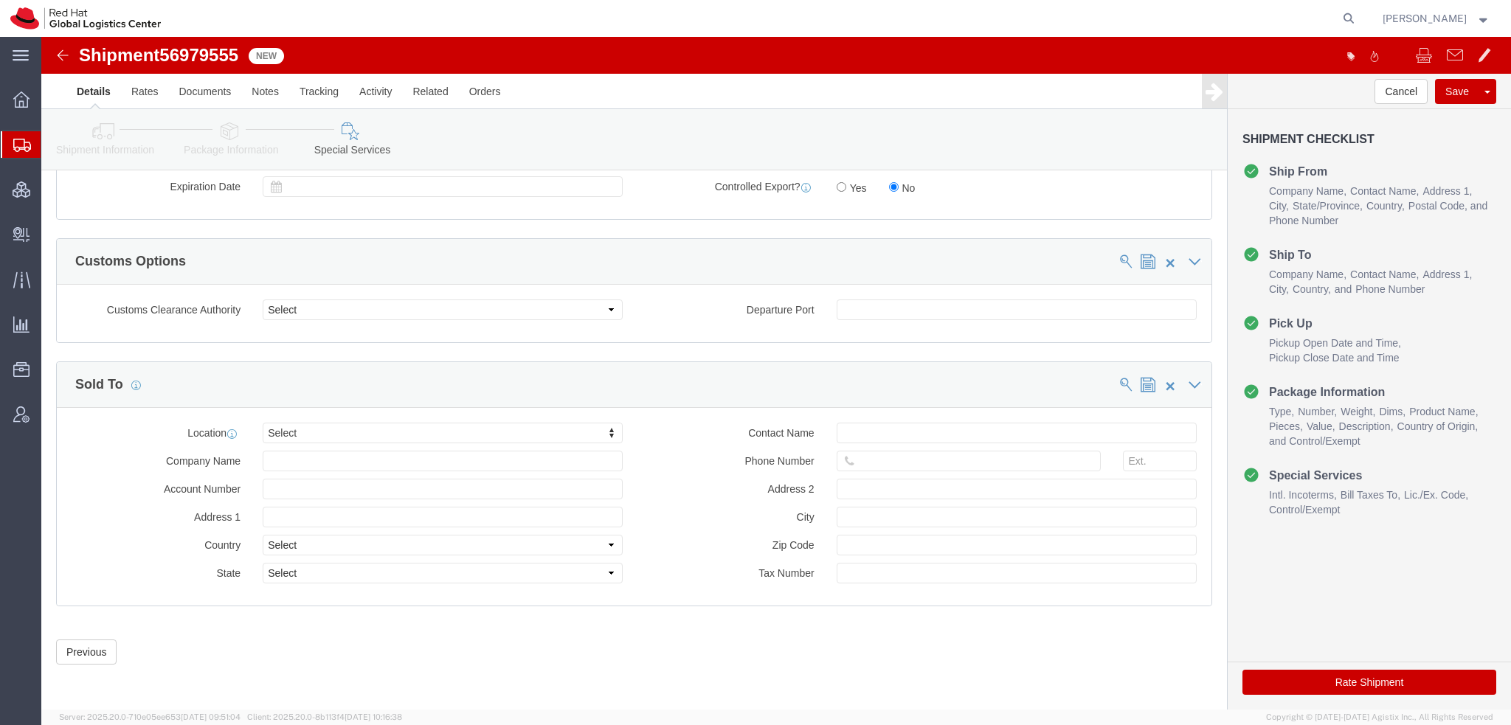
click icon
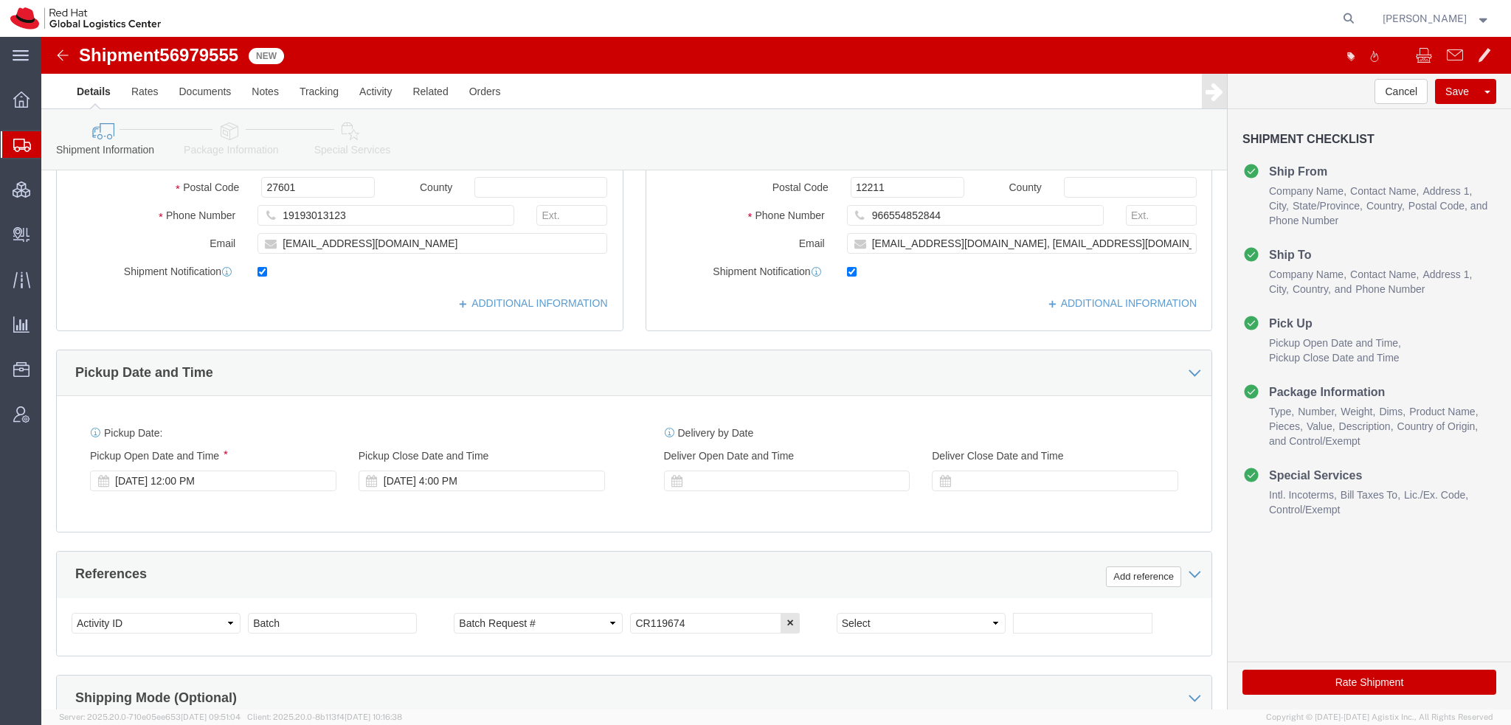
scroll to position [77, 0]
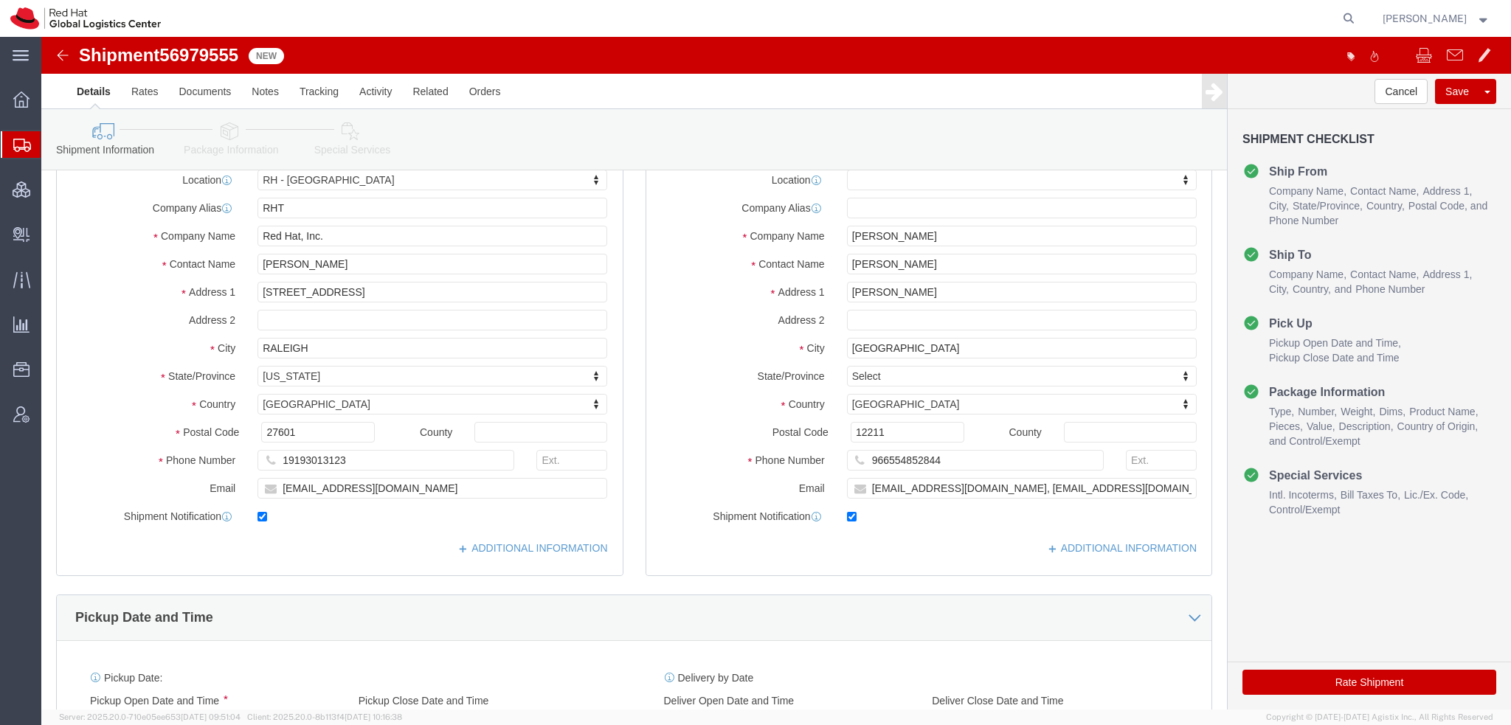
click button "Rate Shipment"
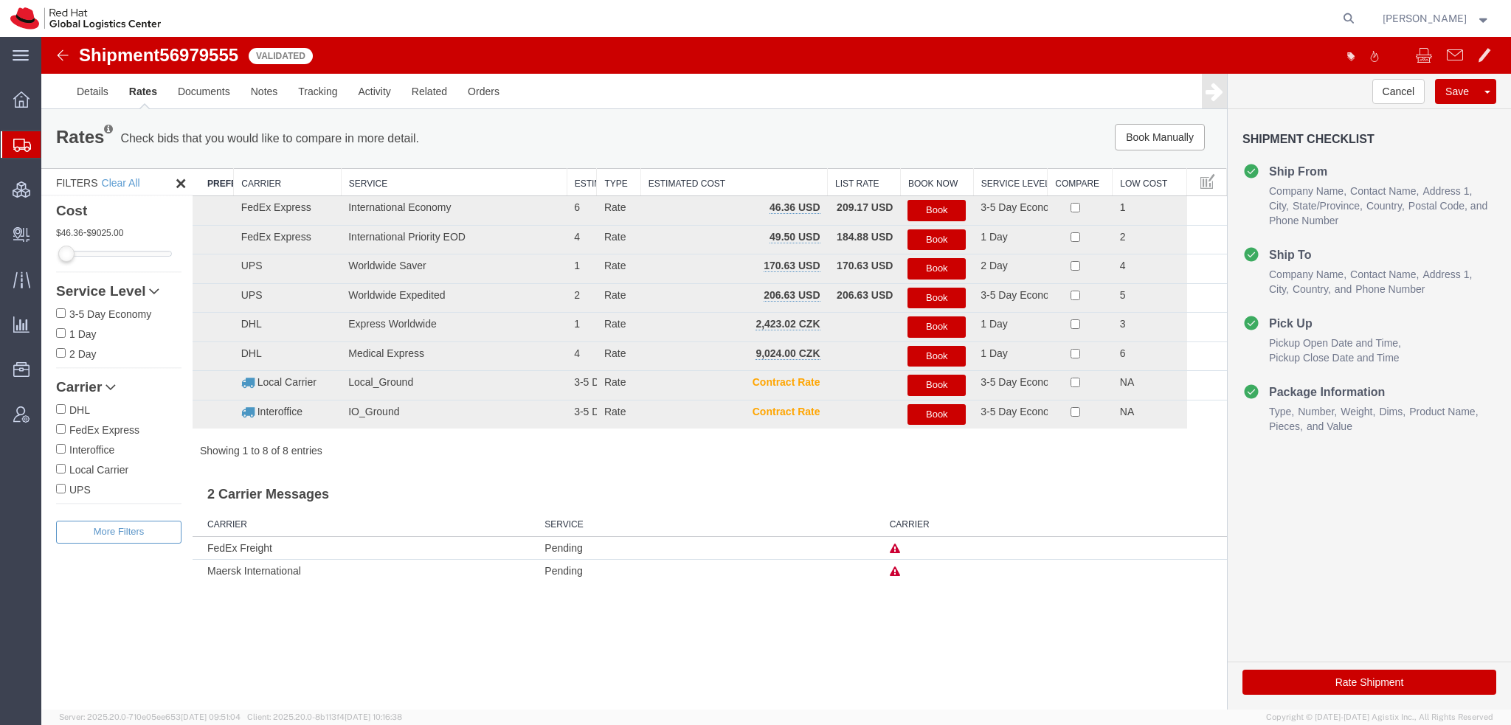
scroll to position [0, 0]
click at [938, 206] on button "Book" at bounding box center [936, 210] width 58 height 21
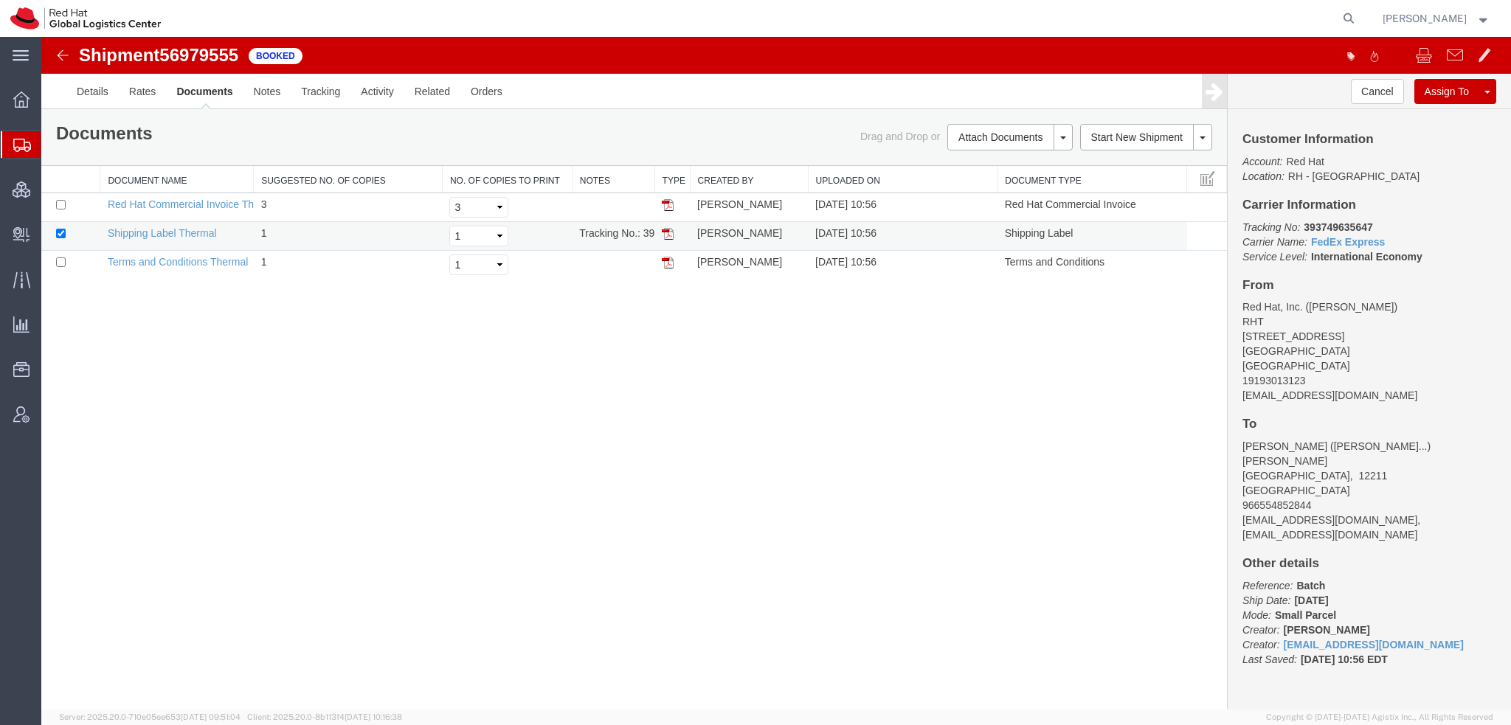
click at [668, 232] on img at bounding box center [668, 234] width 12 height 12
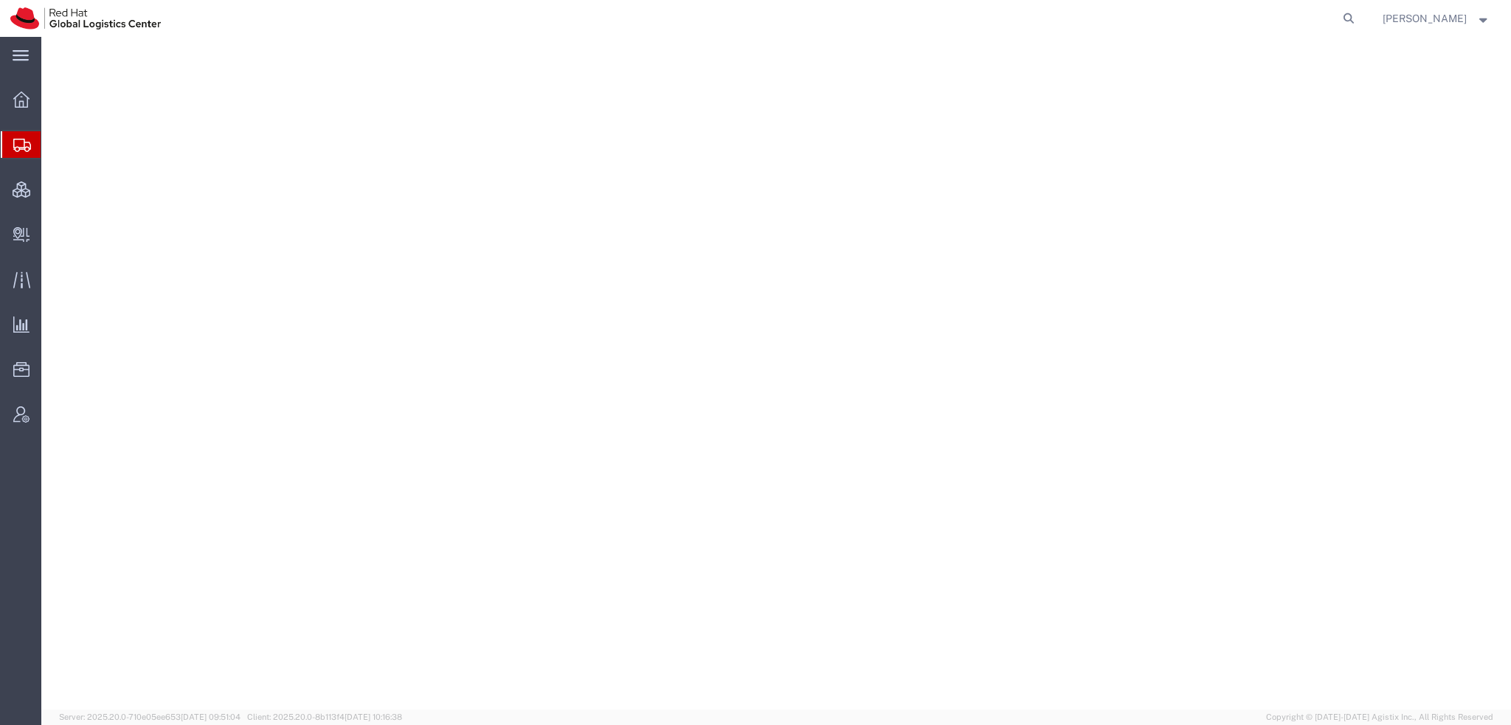
select select "38014"
select select
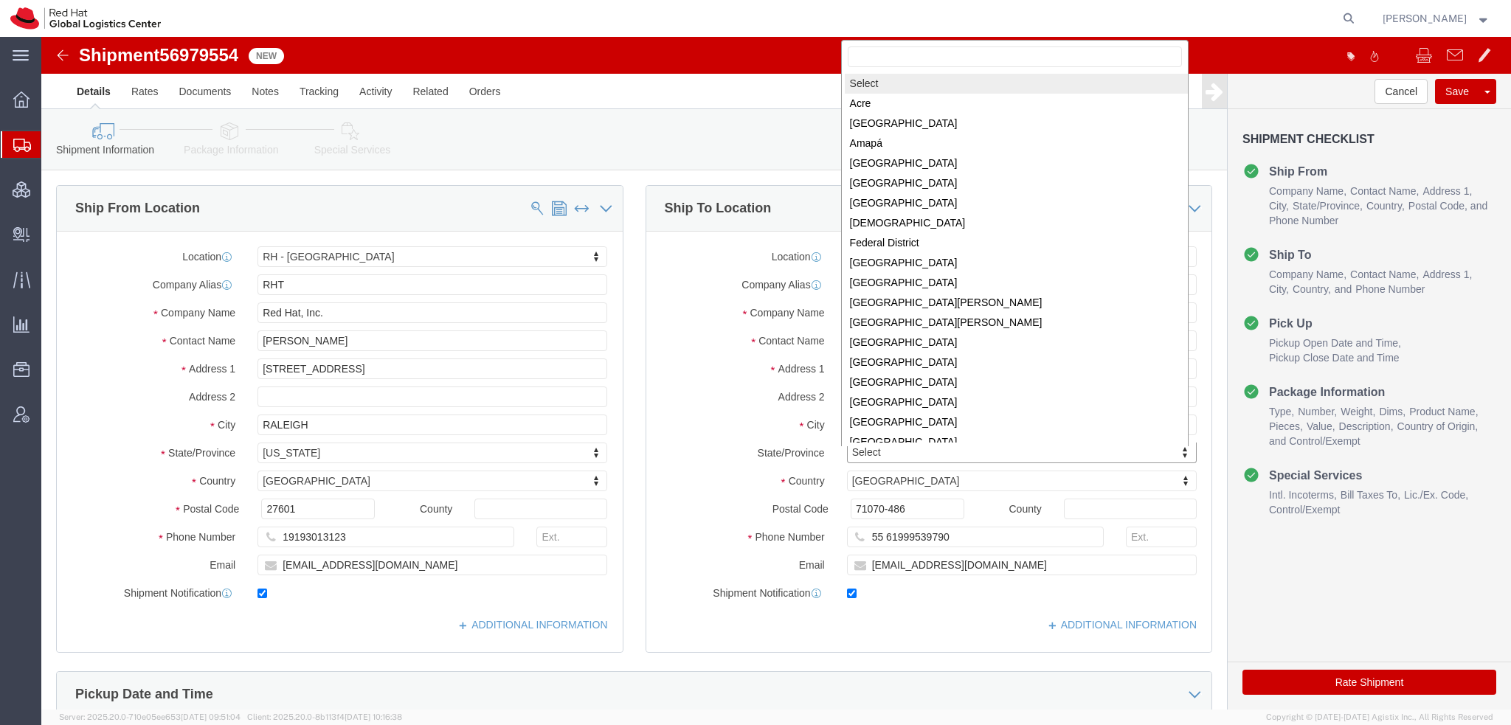
scroll to position [2, 0]
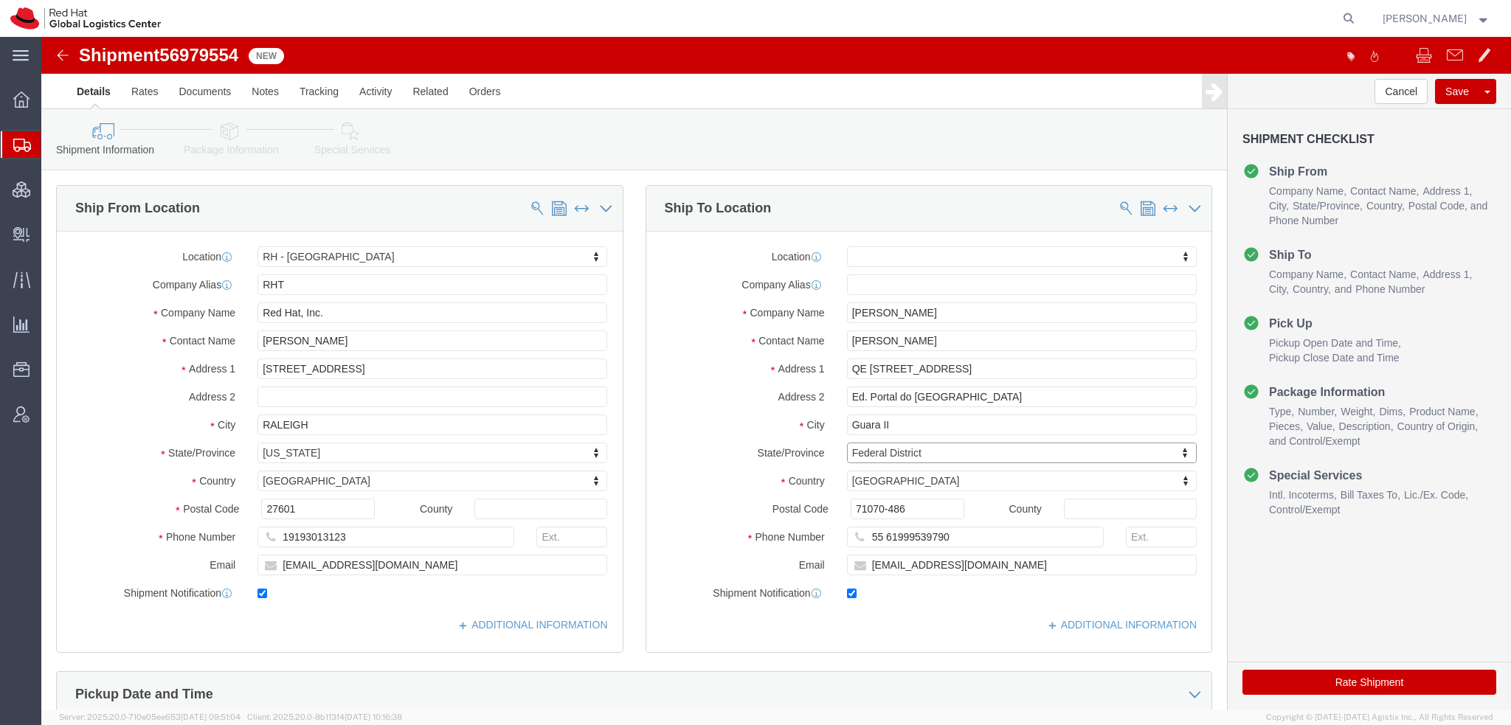
click button "Rate Shipment"
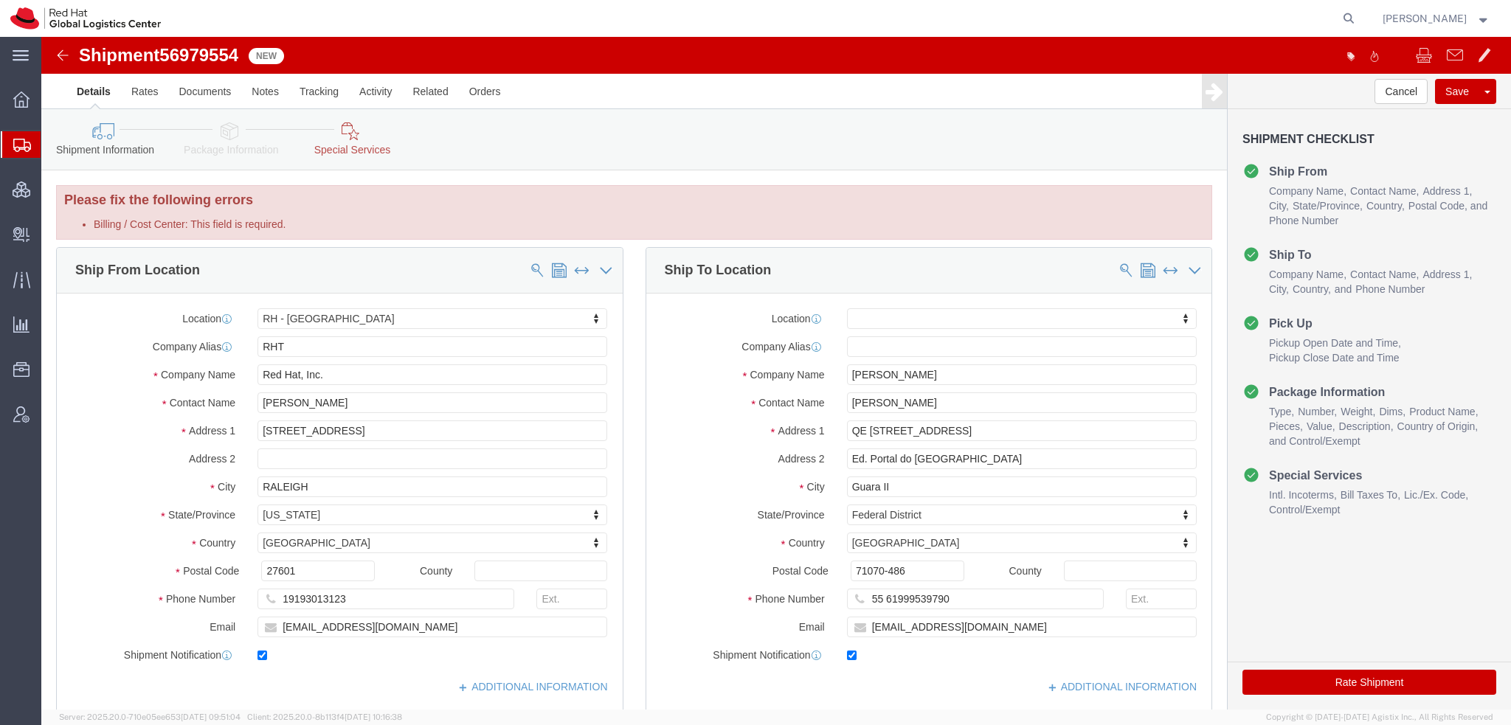
click link "Special Services"
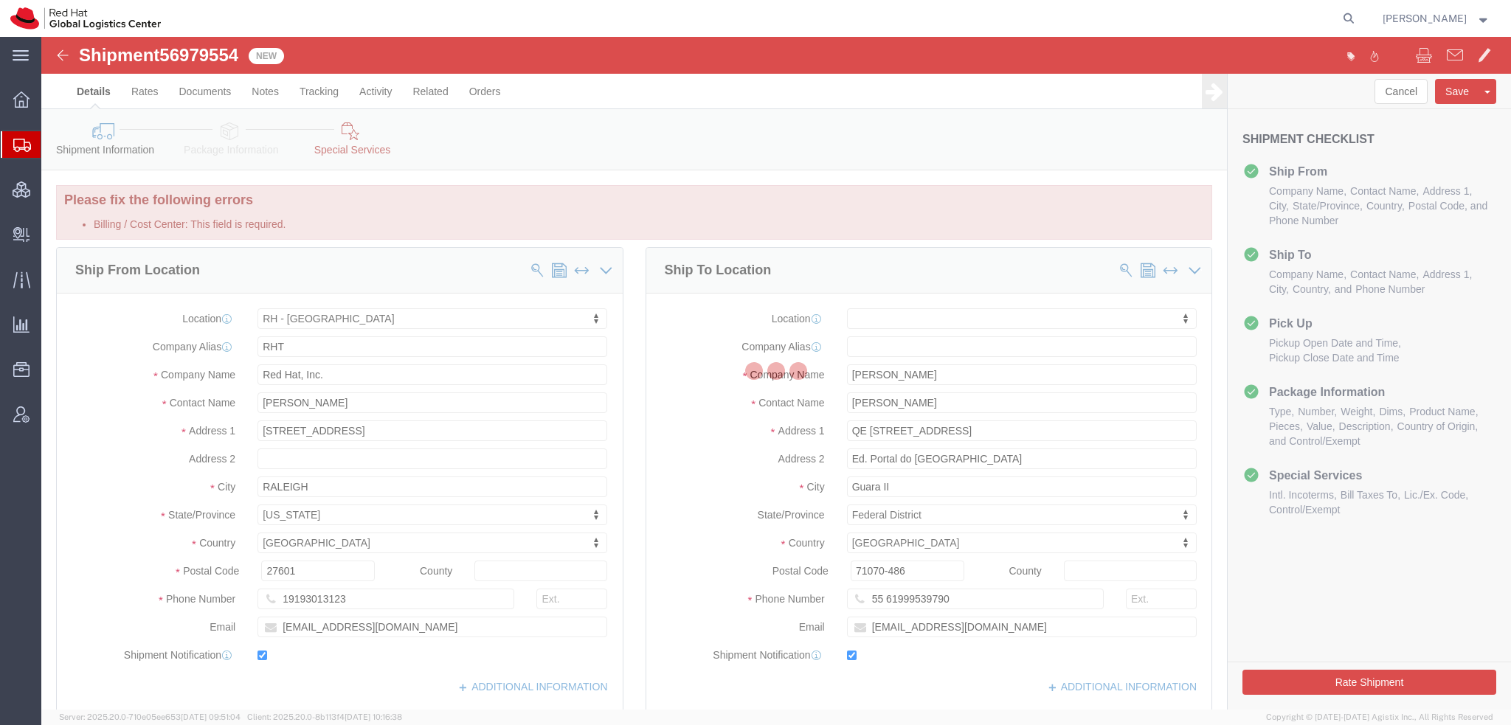
select select
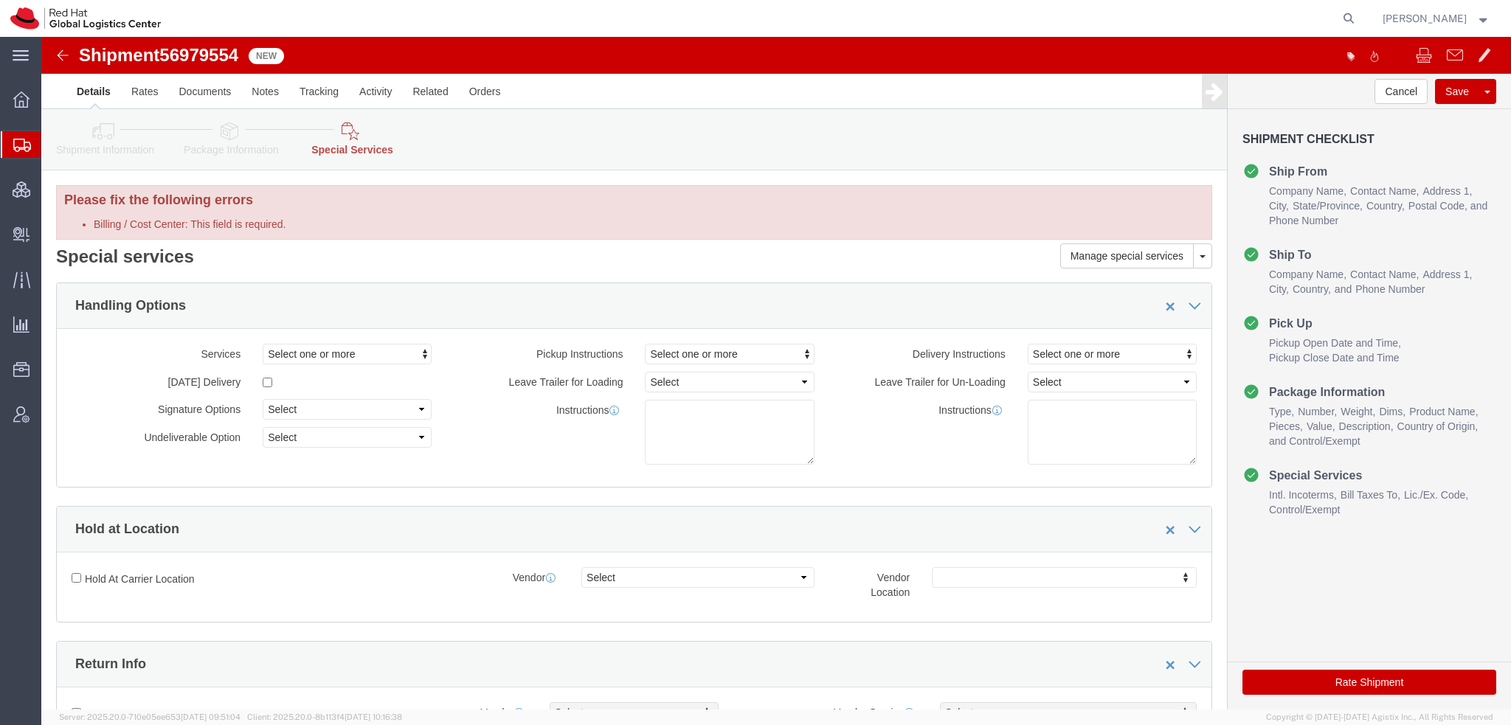
scroll to position [590, 0]
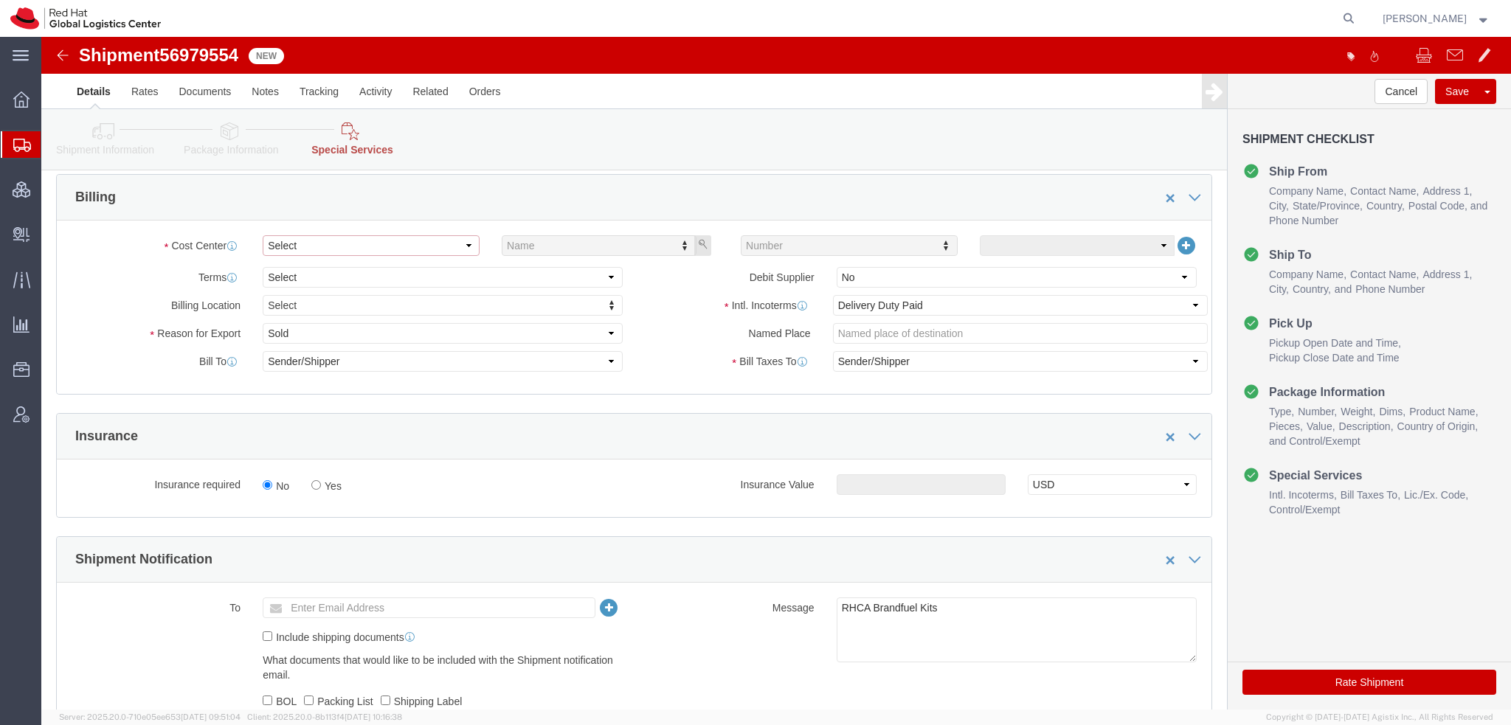
click select "Select Buyer Cost Center Department Operations Number Order Number Sales Person"
select select "COSTCENTER"
click select "Select Buyer Cost Center Department Operations Number Order Number Sales Person"
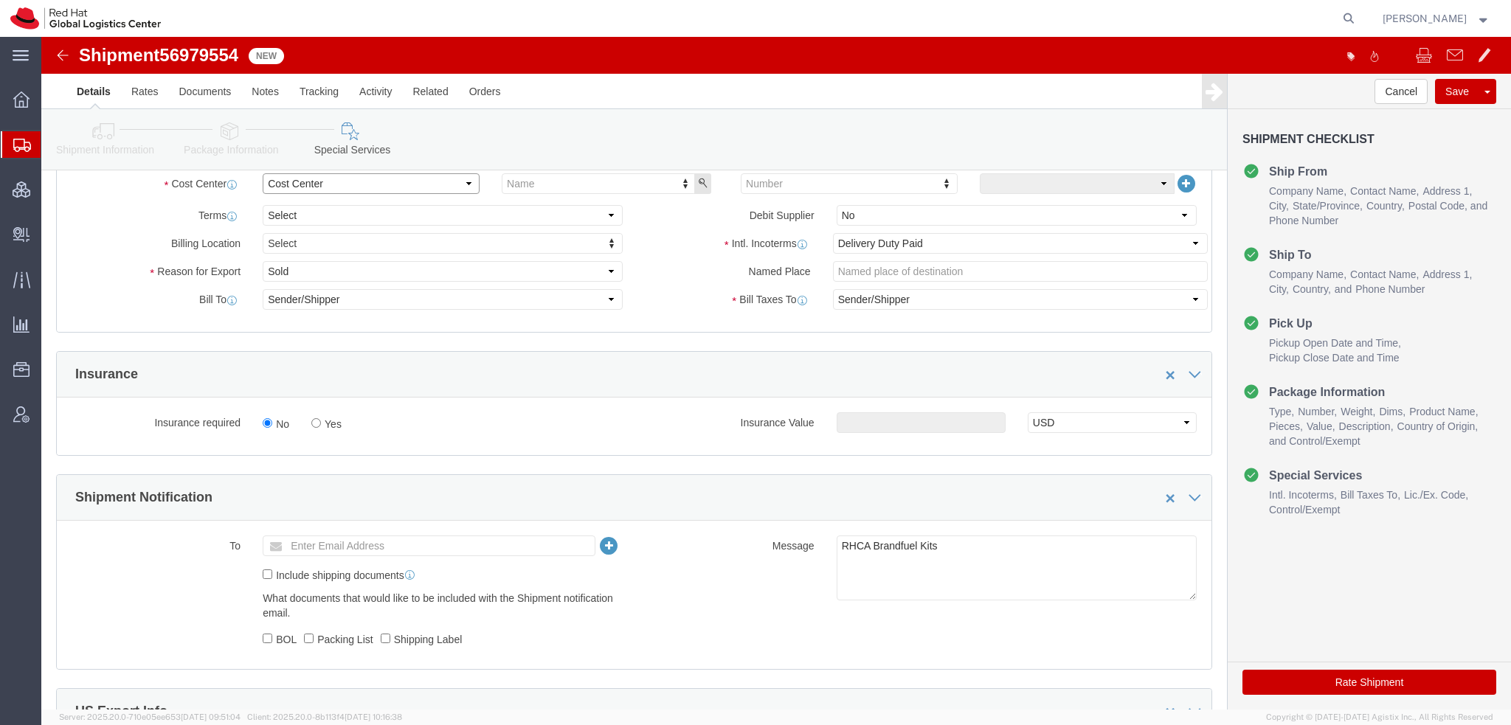
scroll to position [528, 0]
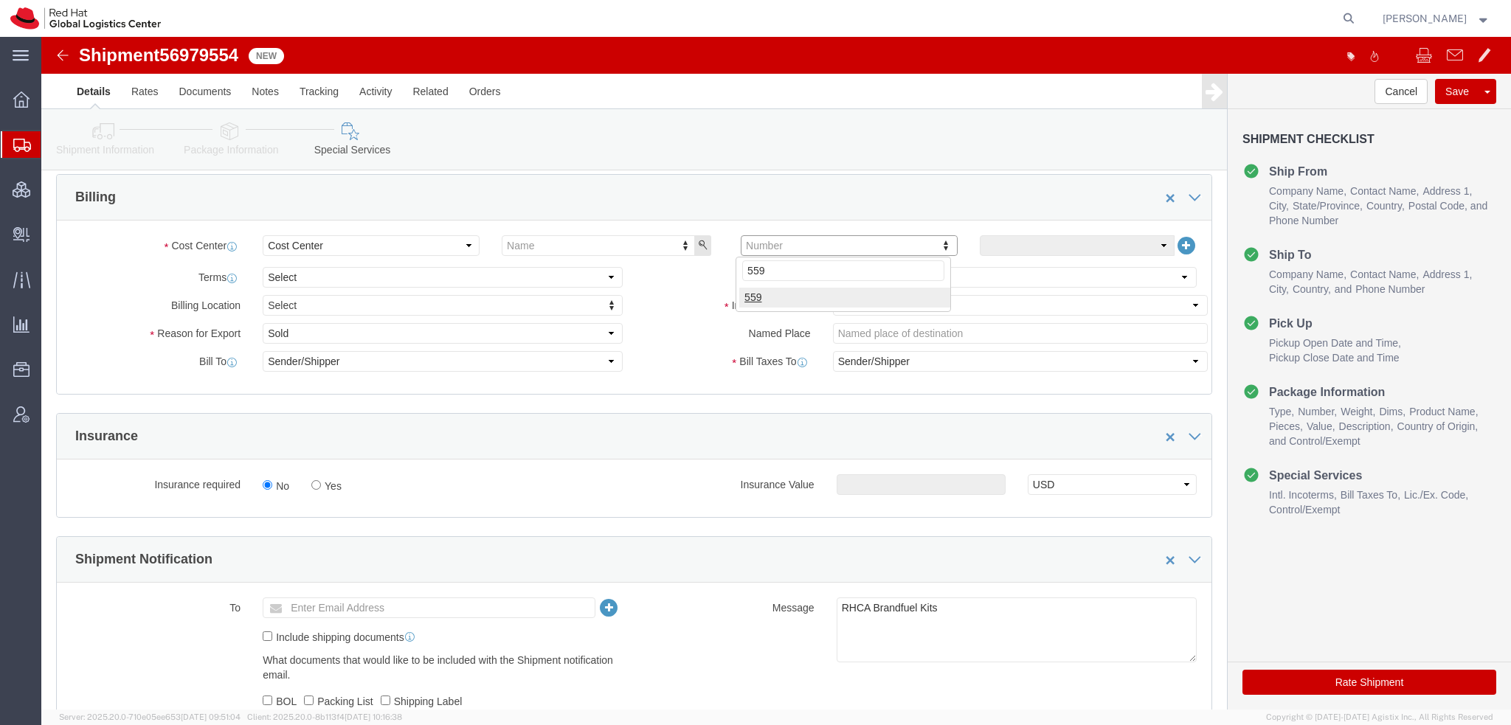
type input "559"
click div "Billing Location Select Select My Profile Location [GEOGRAPHIC_DATA] - [GEOGRAP…"
click select "Select Gift Personal Effects Repair/Warranty Return Sample Sold Temporary/Not S…"
select select "GIFT"
click select "Select Gift Personal Effects Repair/Warranty Return Sample Sold Temporary/Not S…"
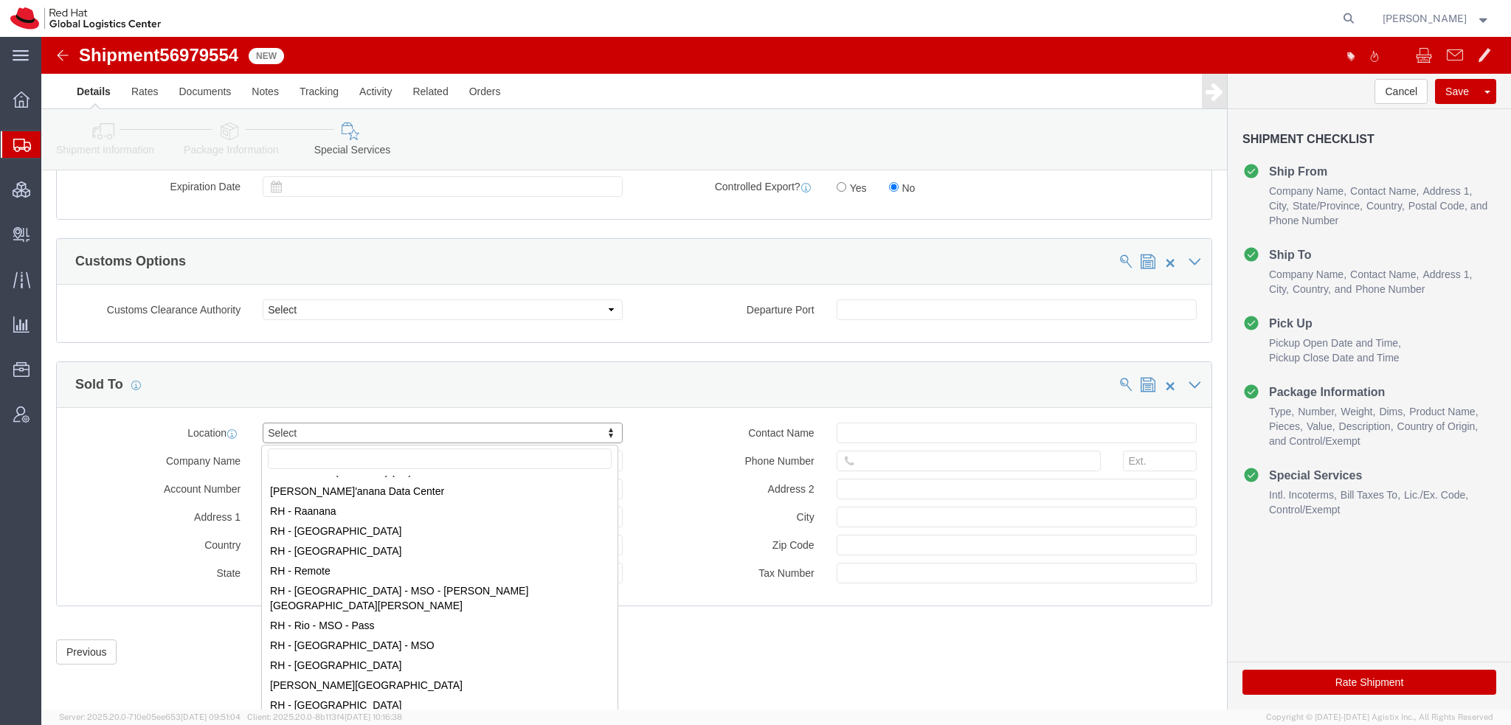
scroll to position [2139, 0]
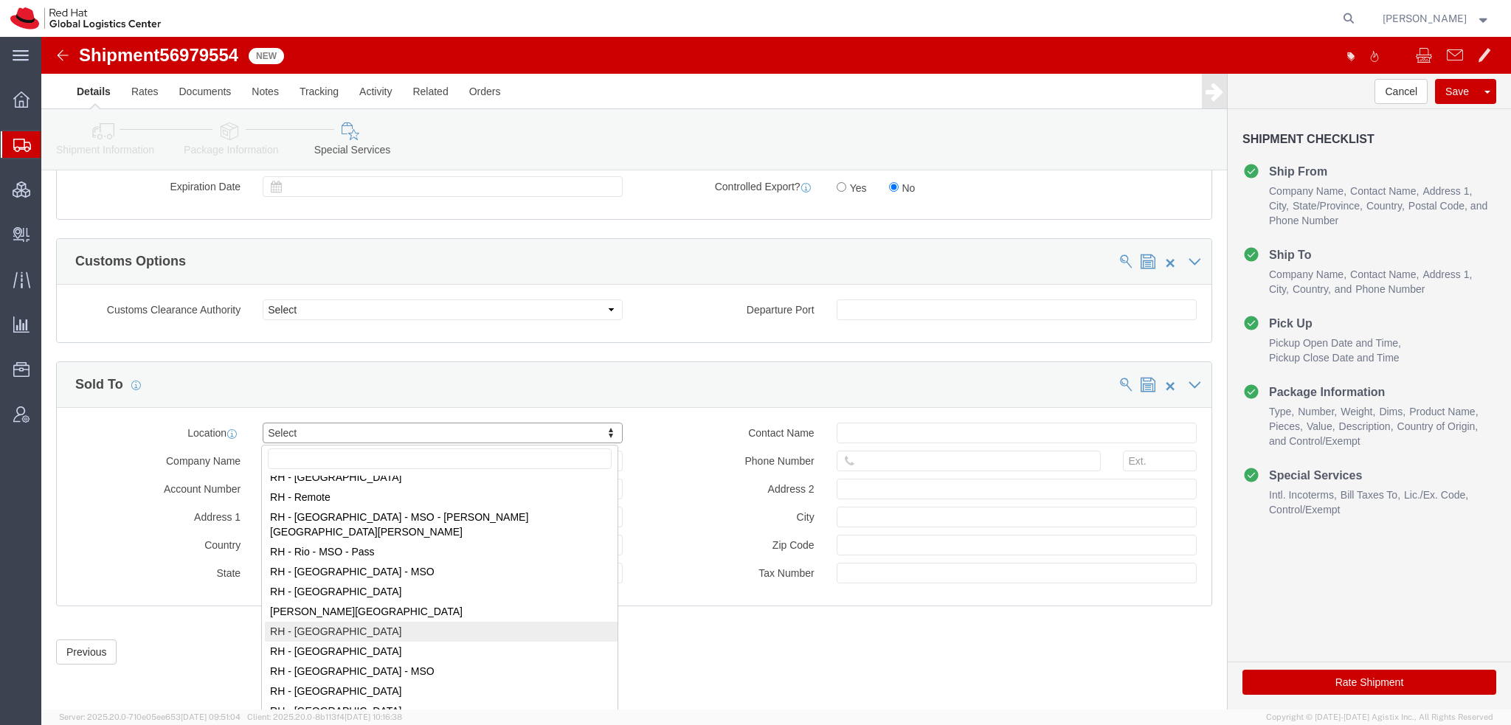
select select "42531"
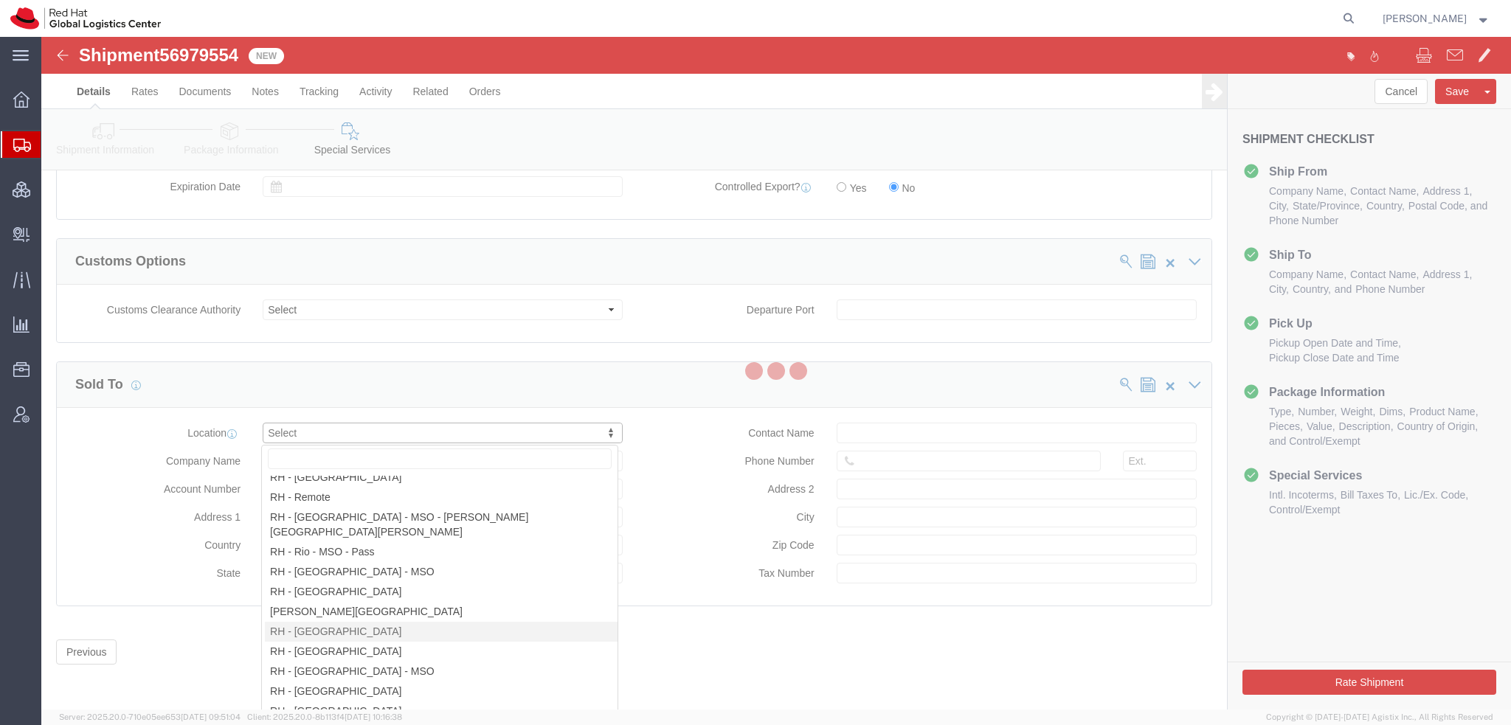
type input "Red Hat Brasil Limitada"
type input "Av. Brg. Faria Lima, 3732"
select select "BR"
select select
type input "000"
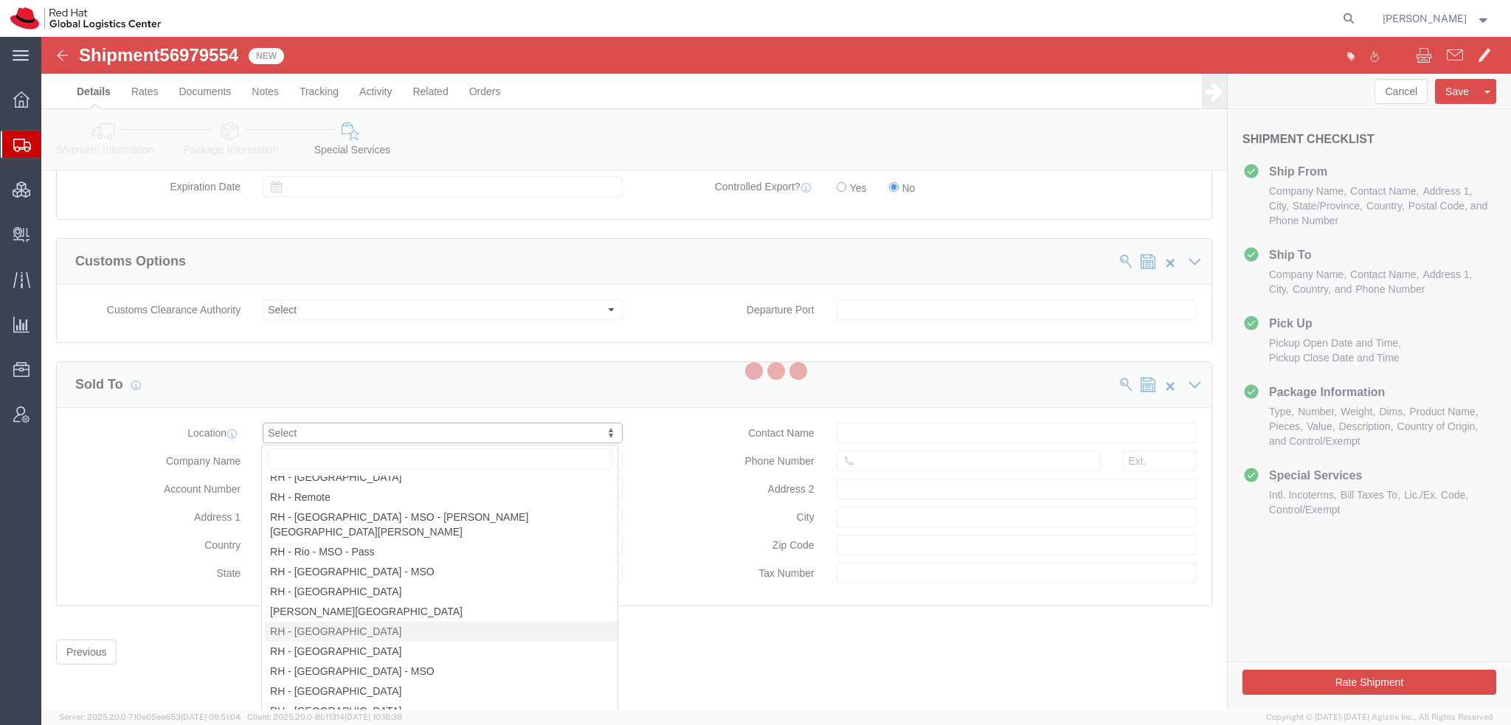
type input "Floor 24 and 25, Itaim Bibi"
type input "SAO PAULO"
type input "04538-132"
type input "07.069.791/0001.55"
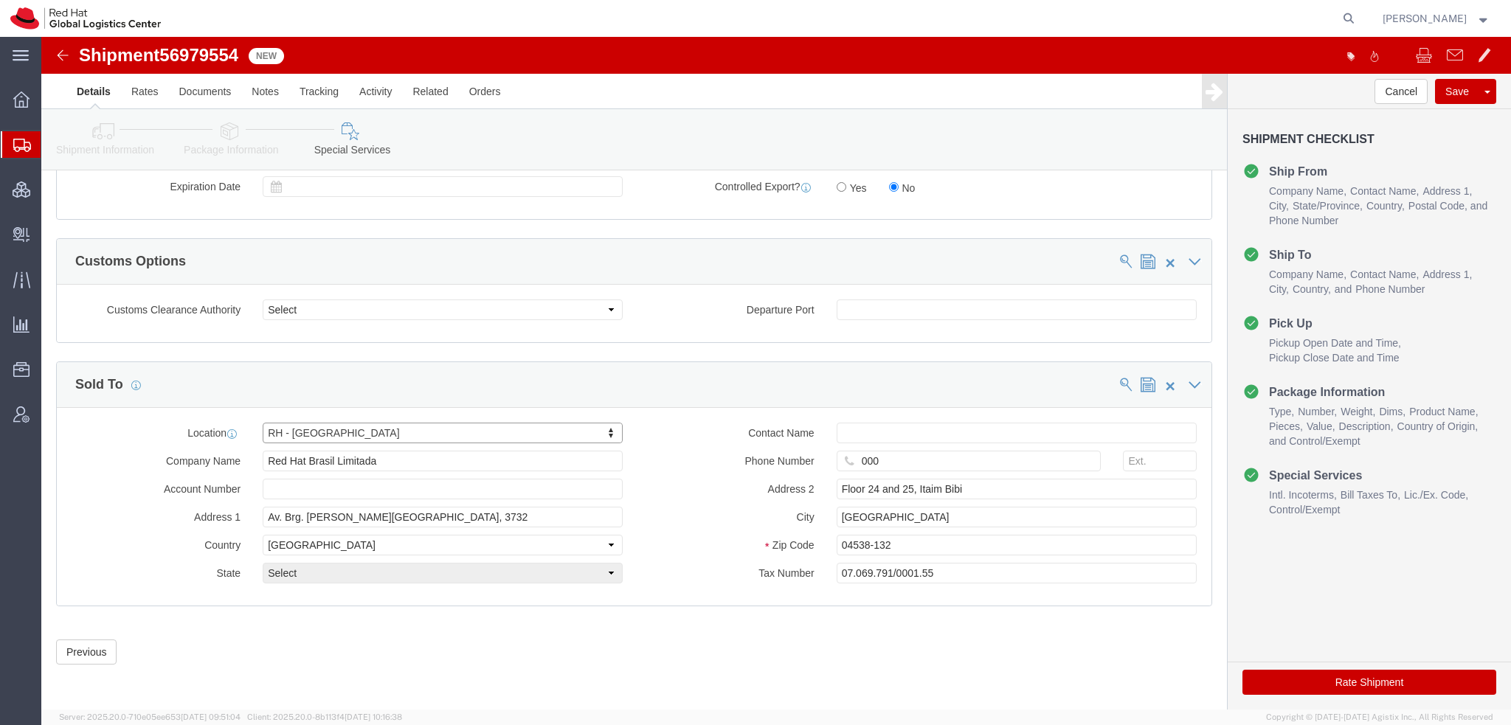
select select "27"
click button "Rate Shipment"
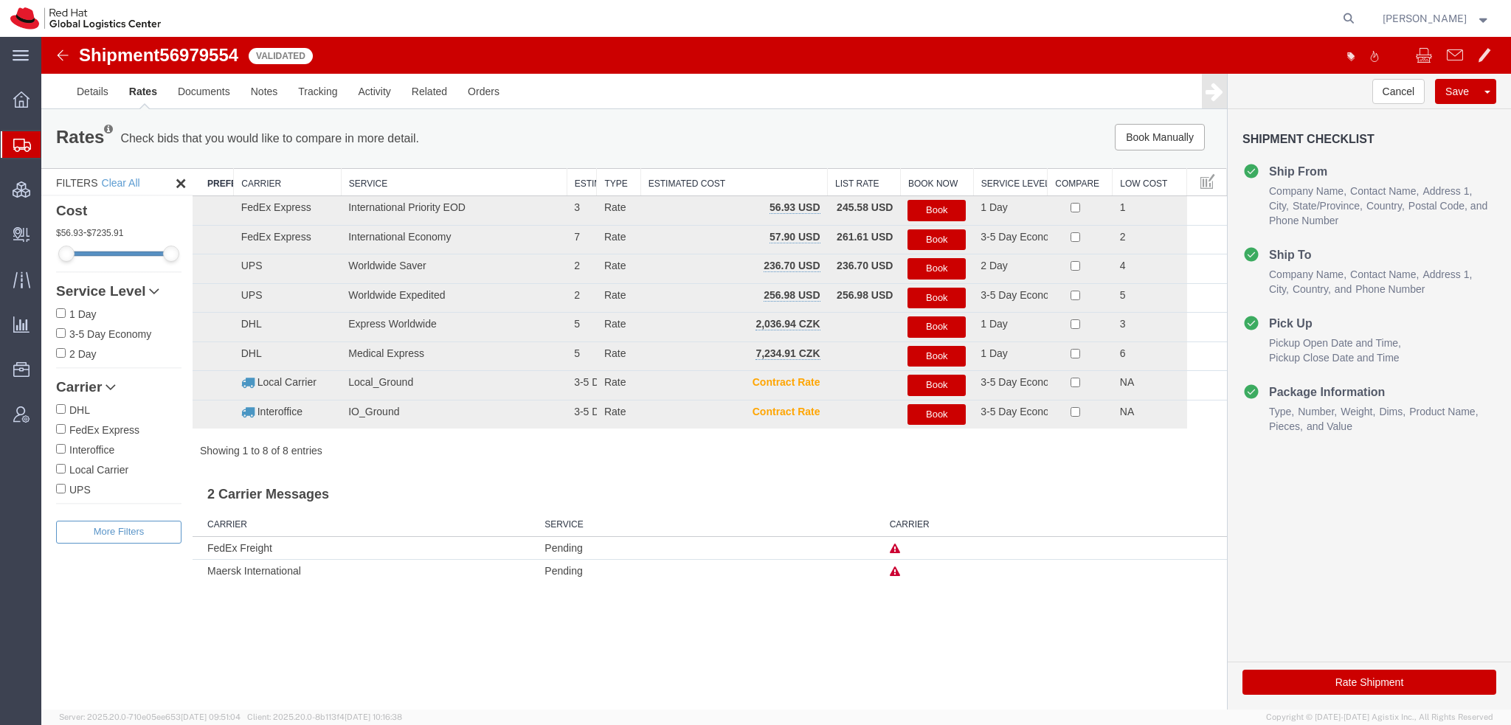
scroll to position [0, 0]
click at [927, 206] on button "Book" at bounding box center [936, 210] width 58 height 21
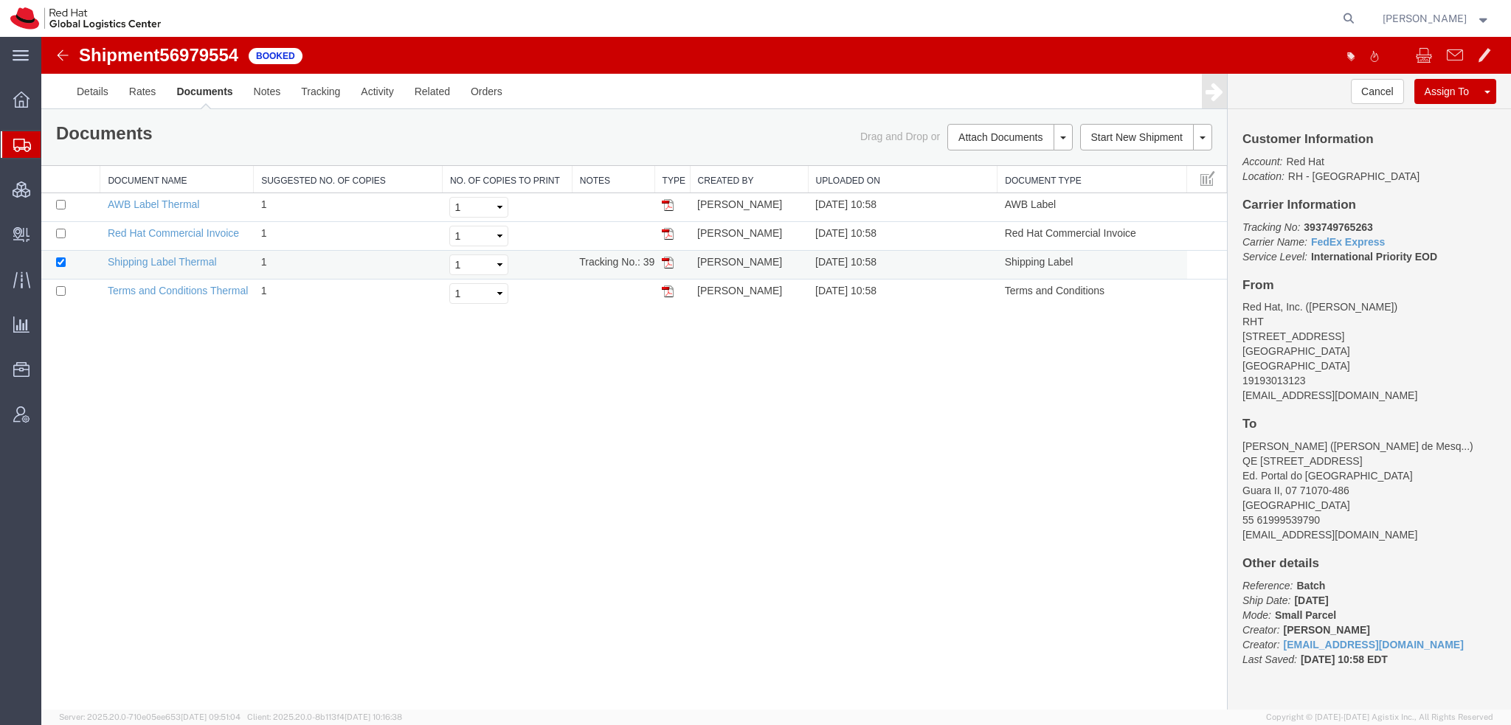
click at [669, 261] on img at bounding box center [668, 263] width 12 height 12
click at [668, 203] on img at bounding box center [668, 205] width 12 height 12
drag, startPoint x: 669, startPoint y: 233, endPoint x: 505, endPoint y: 69, distance: 232.6
click at [669, 233] on img at bounding box center [668, 234] width 12 height 12
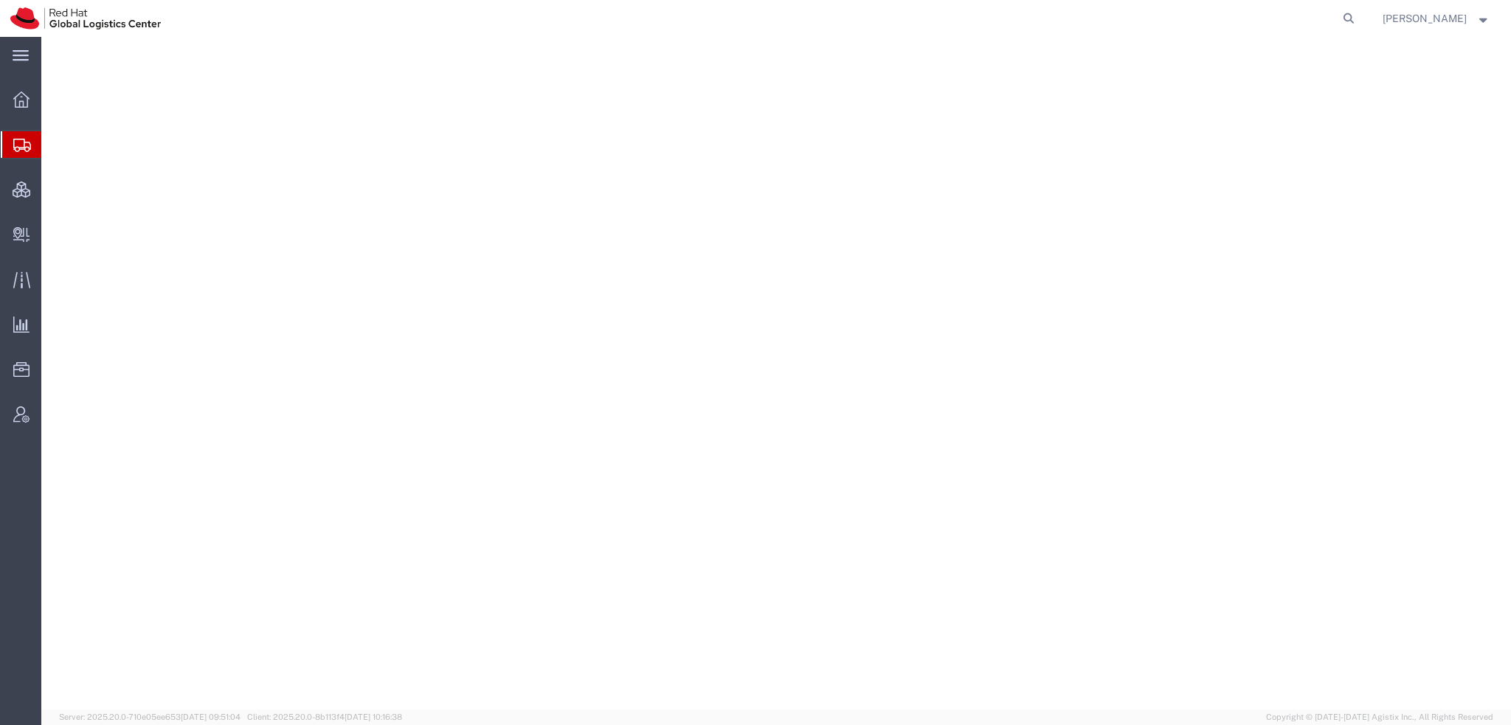
select select "38014"
select select
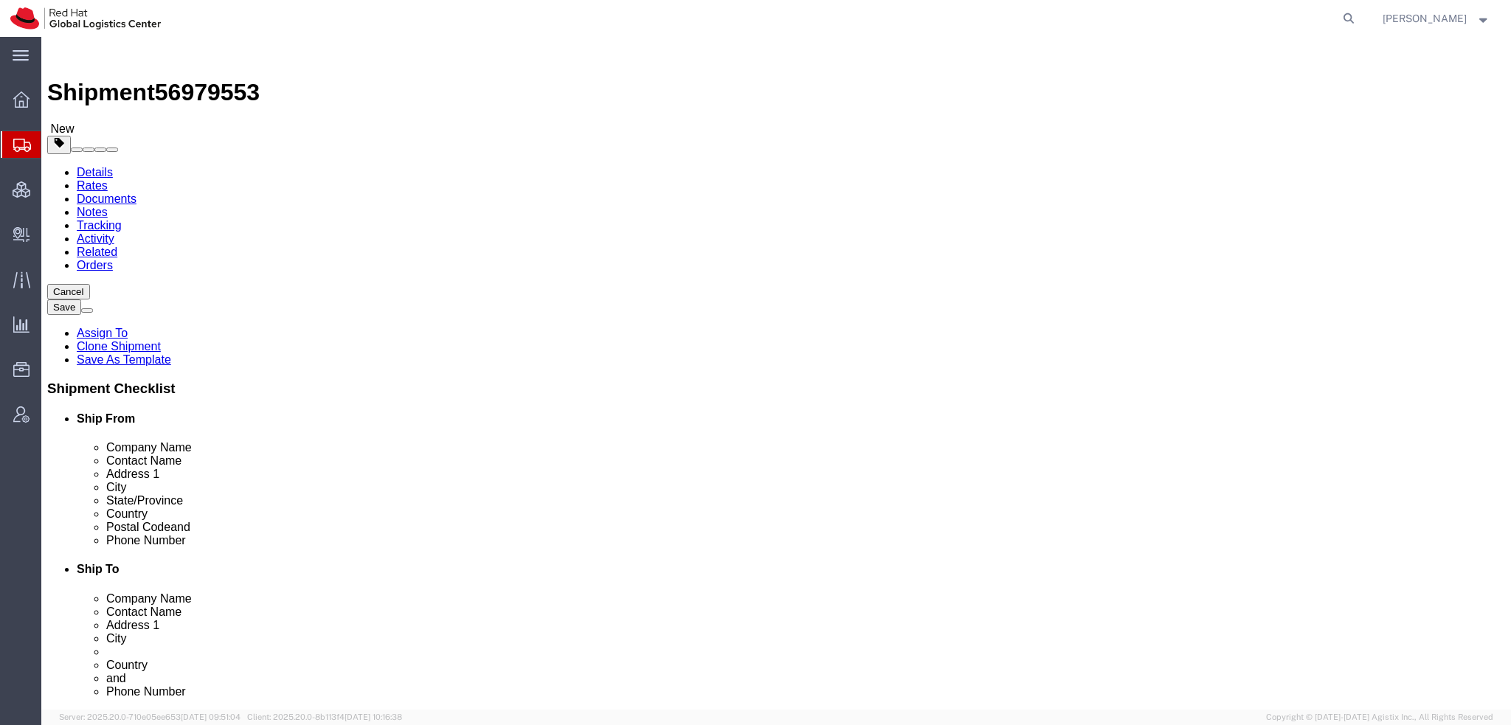
click icon
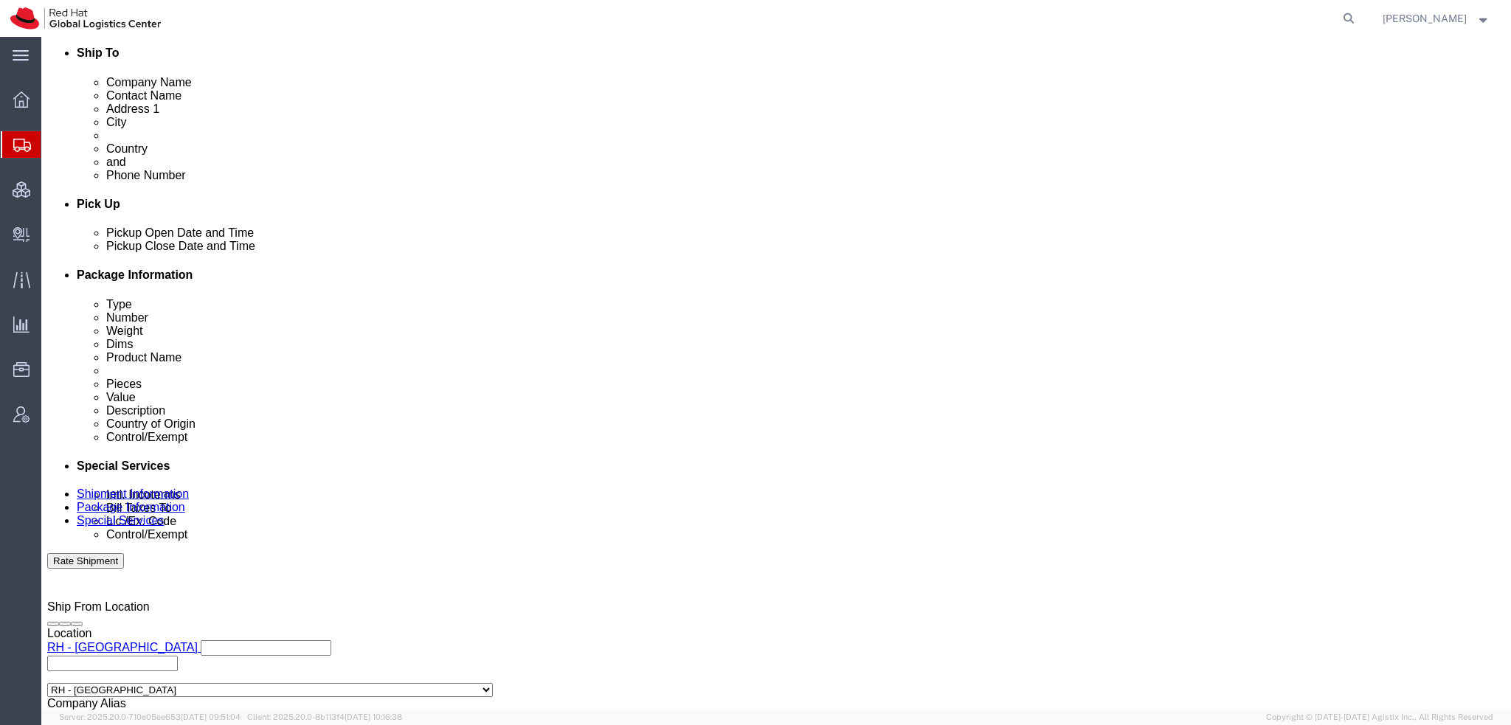
click select "Select Gift Personal Effects Repair/Warranty Return Sample Sold Temporary/Not S…"
select select "GIFT"
click select "Select Gift Personal Effects Repair/Warranty Return Sample Sold Temporary/Not S…"
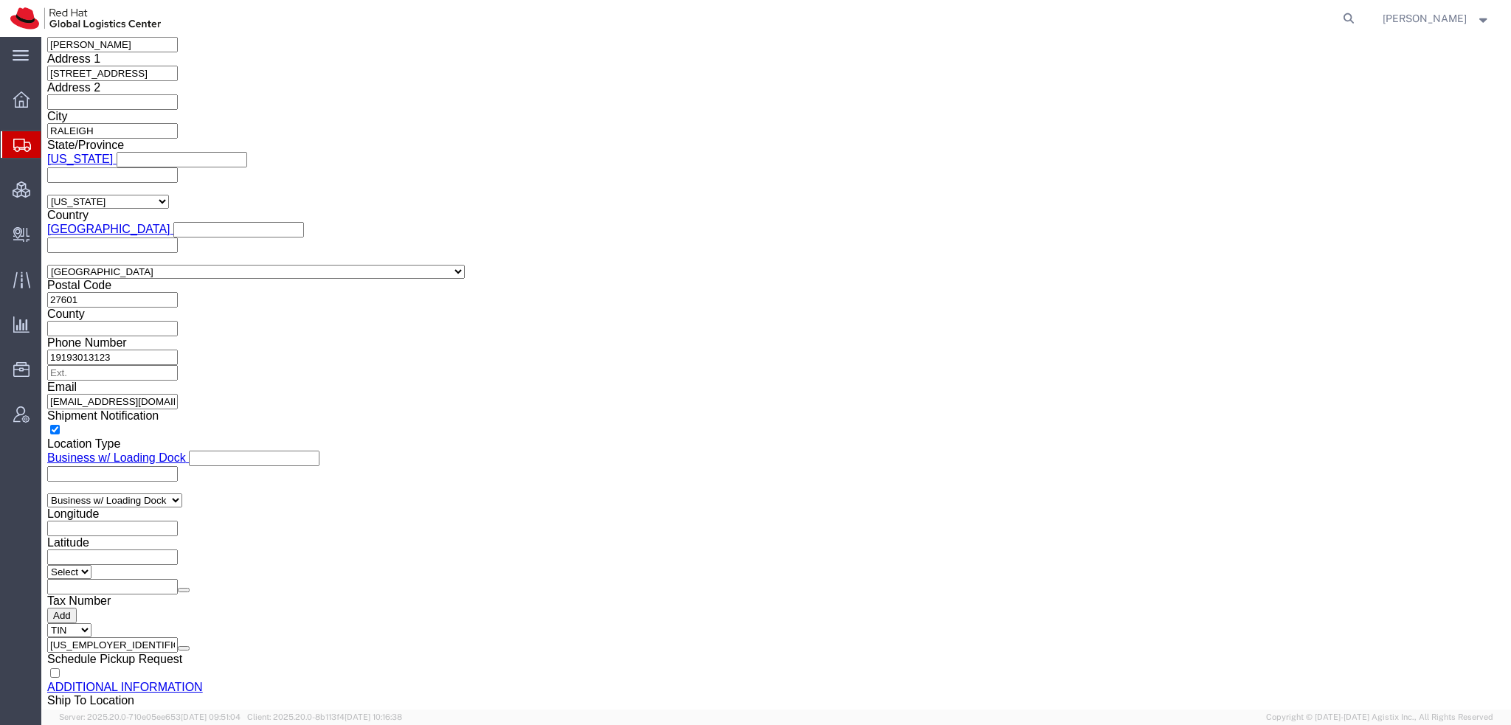
scroll to position [221, 0]
click button "Rate Shipment"
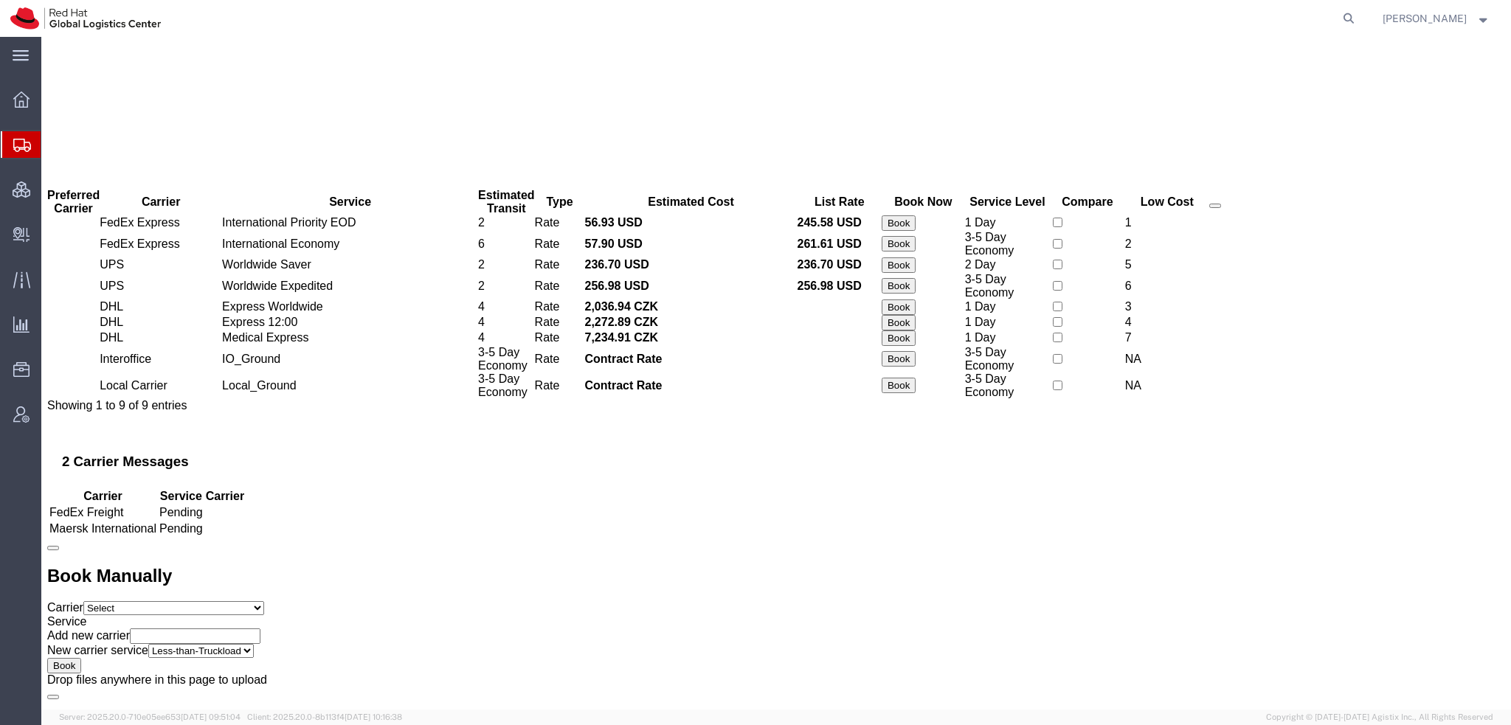
scroll to position [0, 0]
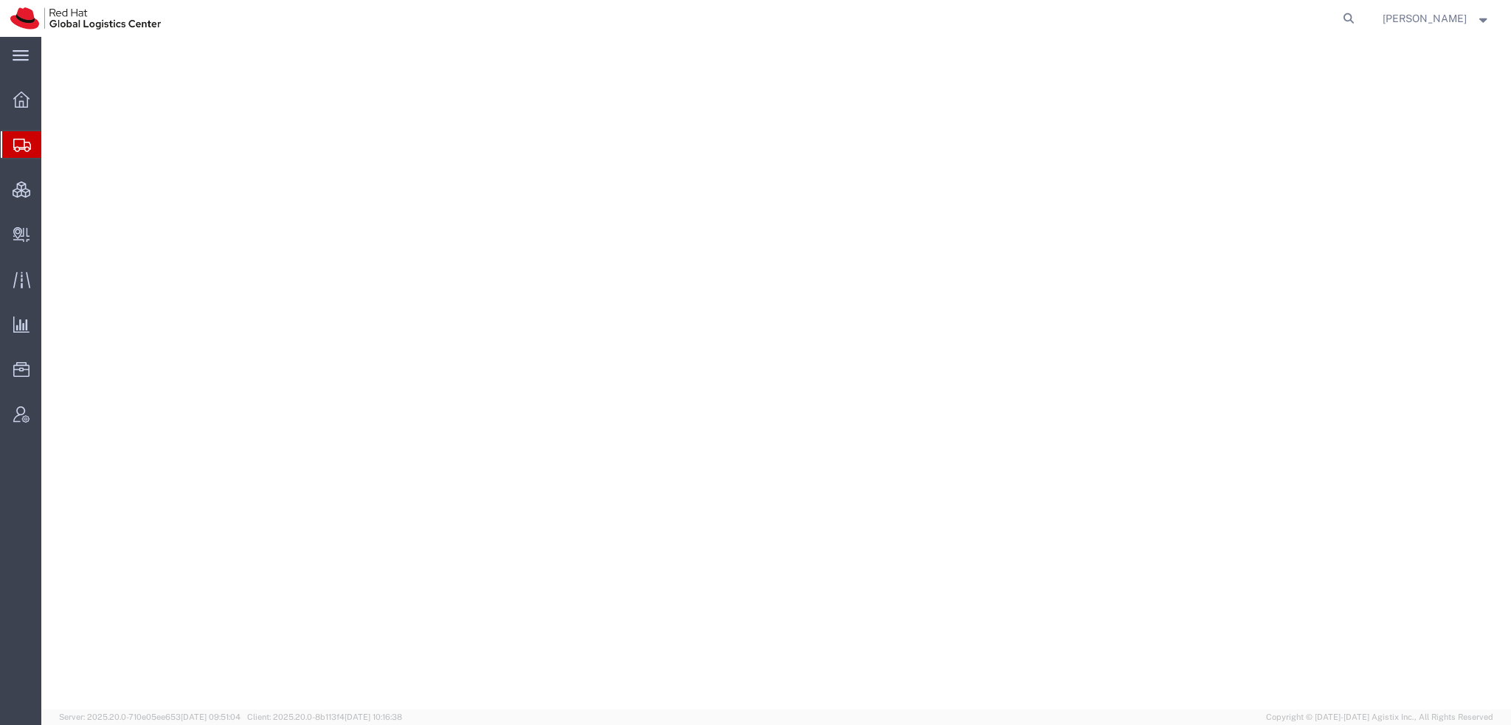
select select "38014"
select select
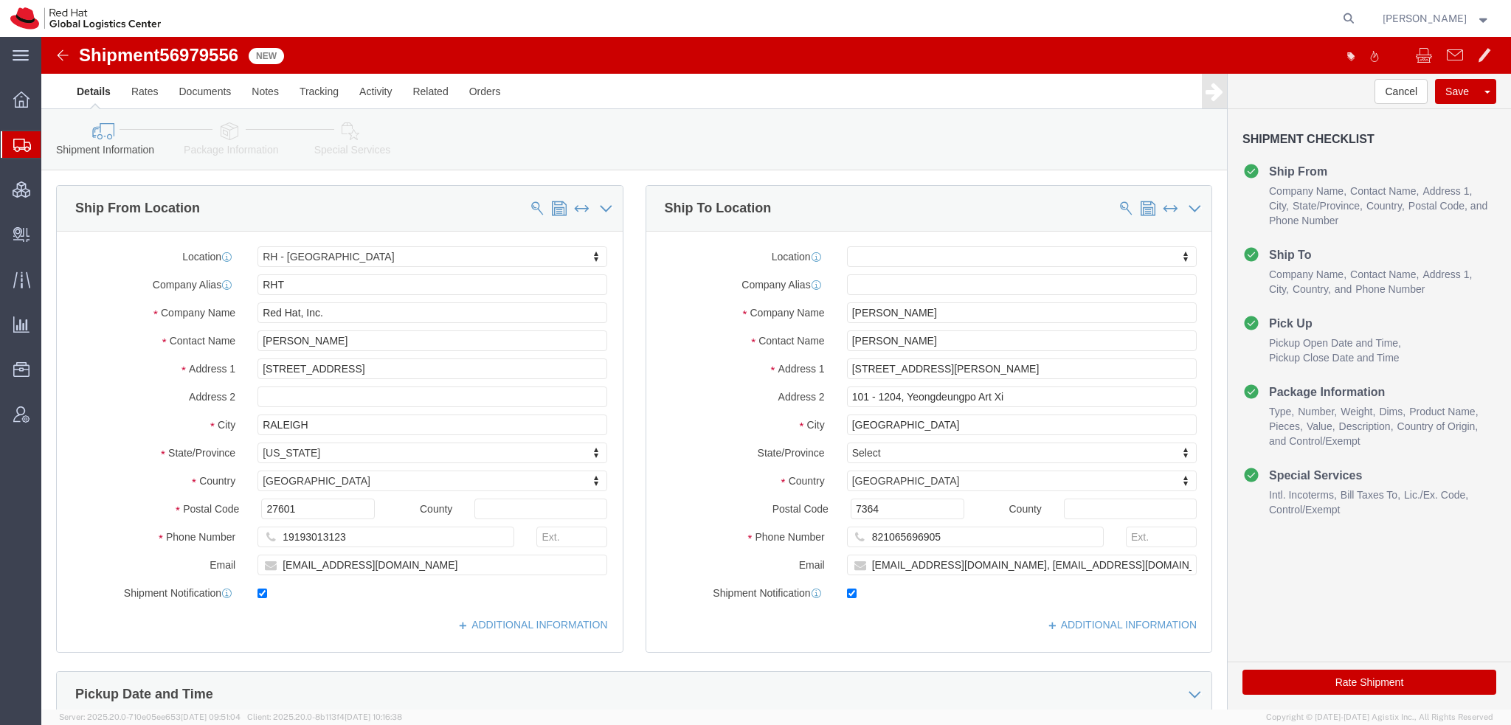
click icon
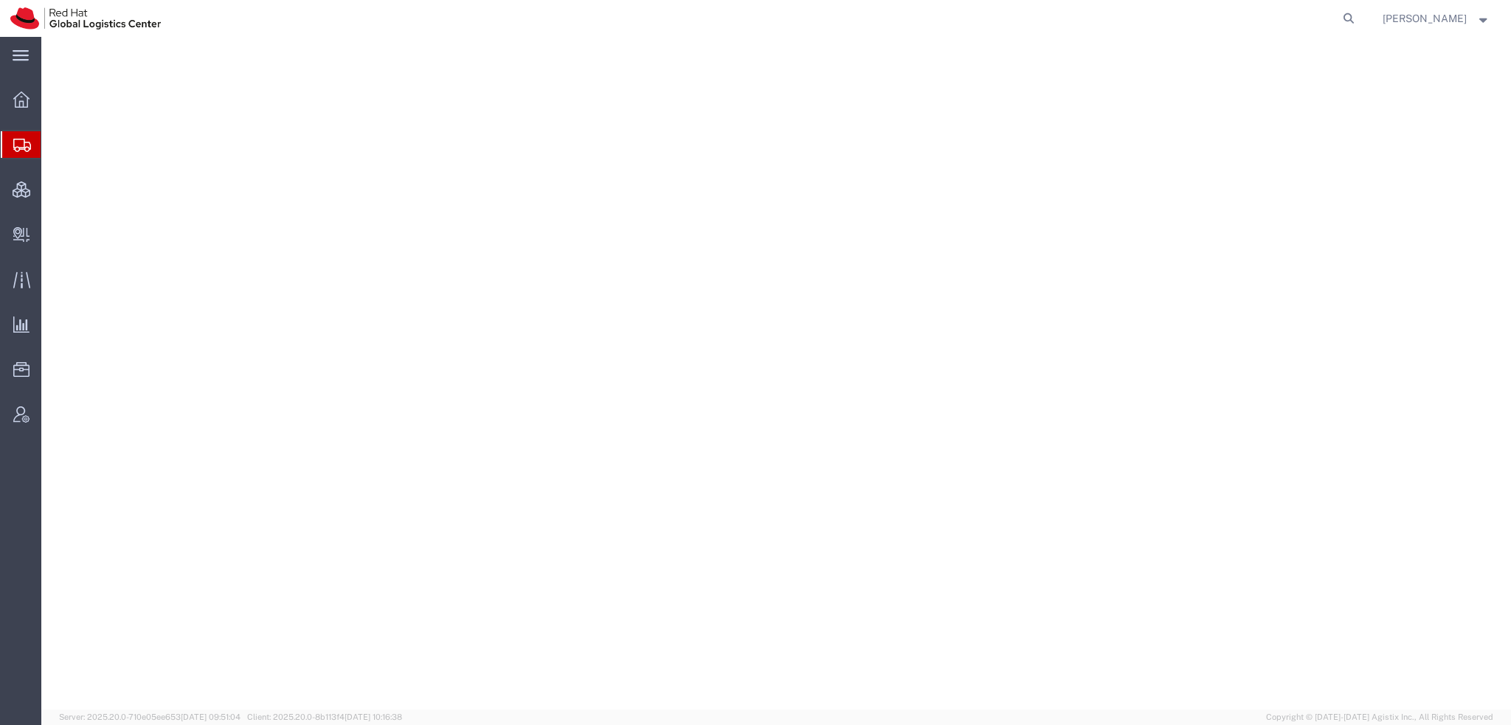
select select "38014"
select select
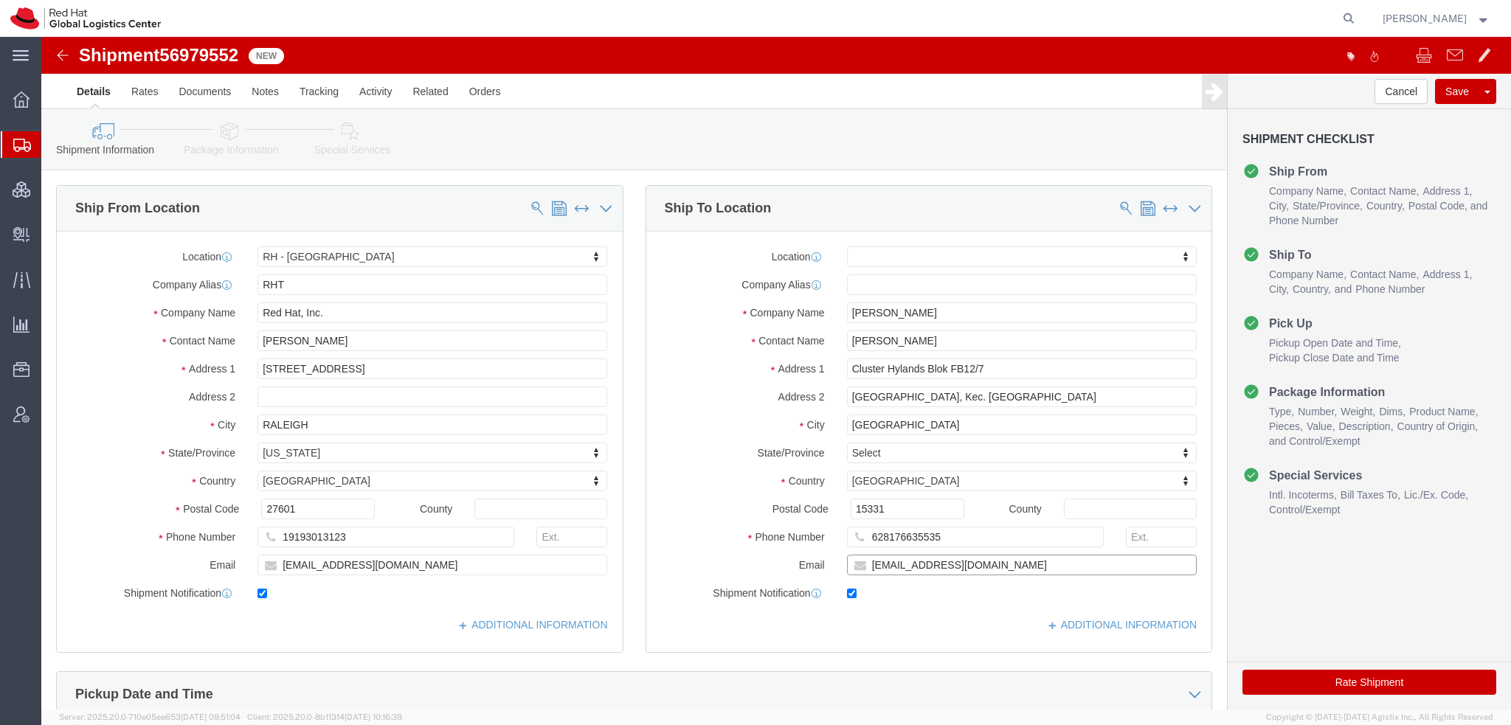
click input "gkusuma@redhat.com"
type input "gkusuma@redhat.com, apaclogistics@redhat.com"
click icon
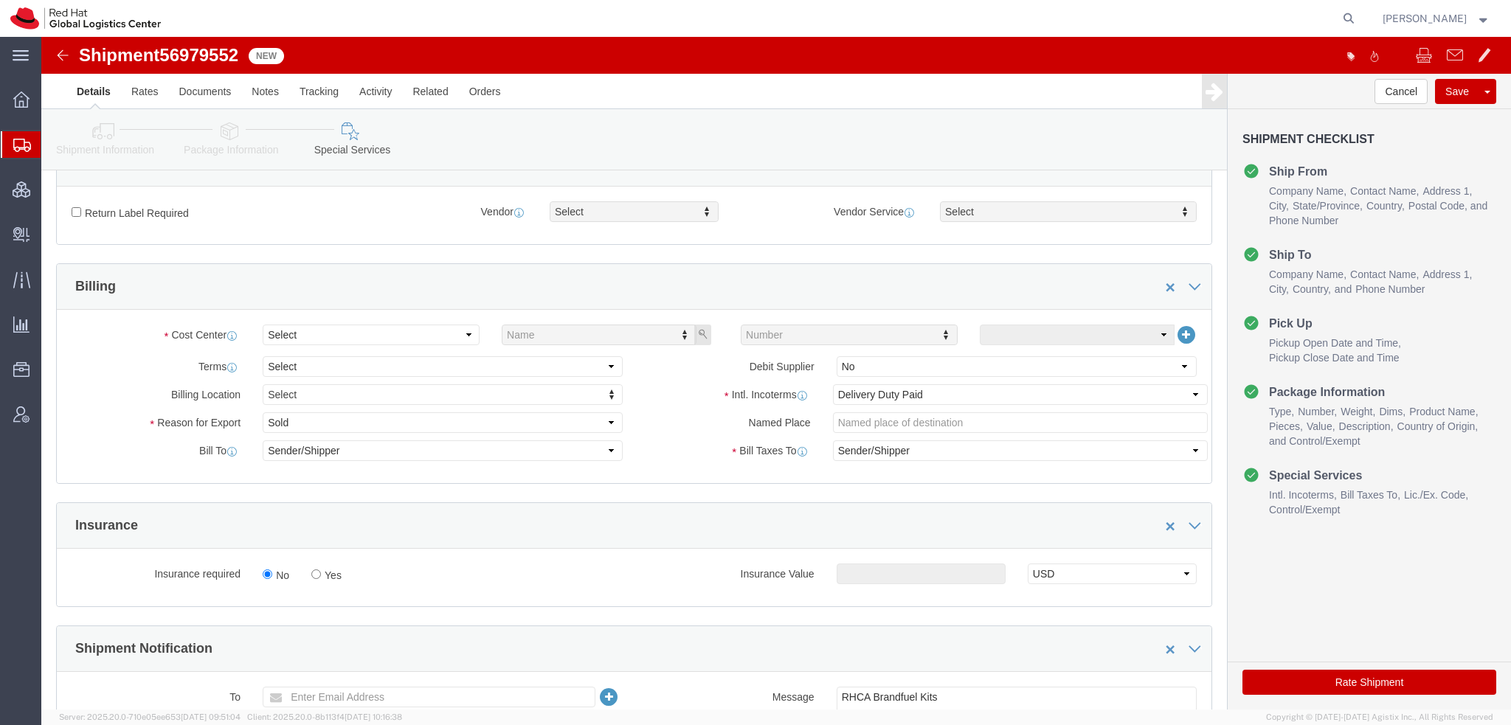
scroll to position [443, 0]
click select "Select"
click select "Select Gift Personal Effects Repair/Warranty Return Sample Sold Temporary/Not S…"
select select "GIFT"
click select "Select Gift Personal Effects Repair/Warranty Return Sample Sold Temporary/Not S…"
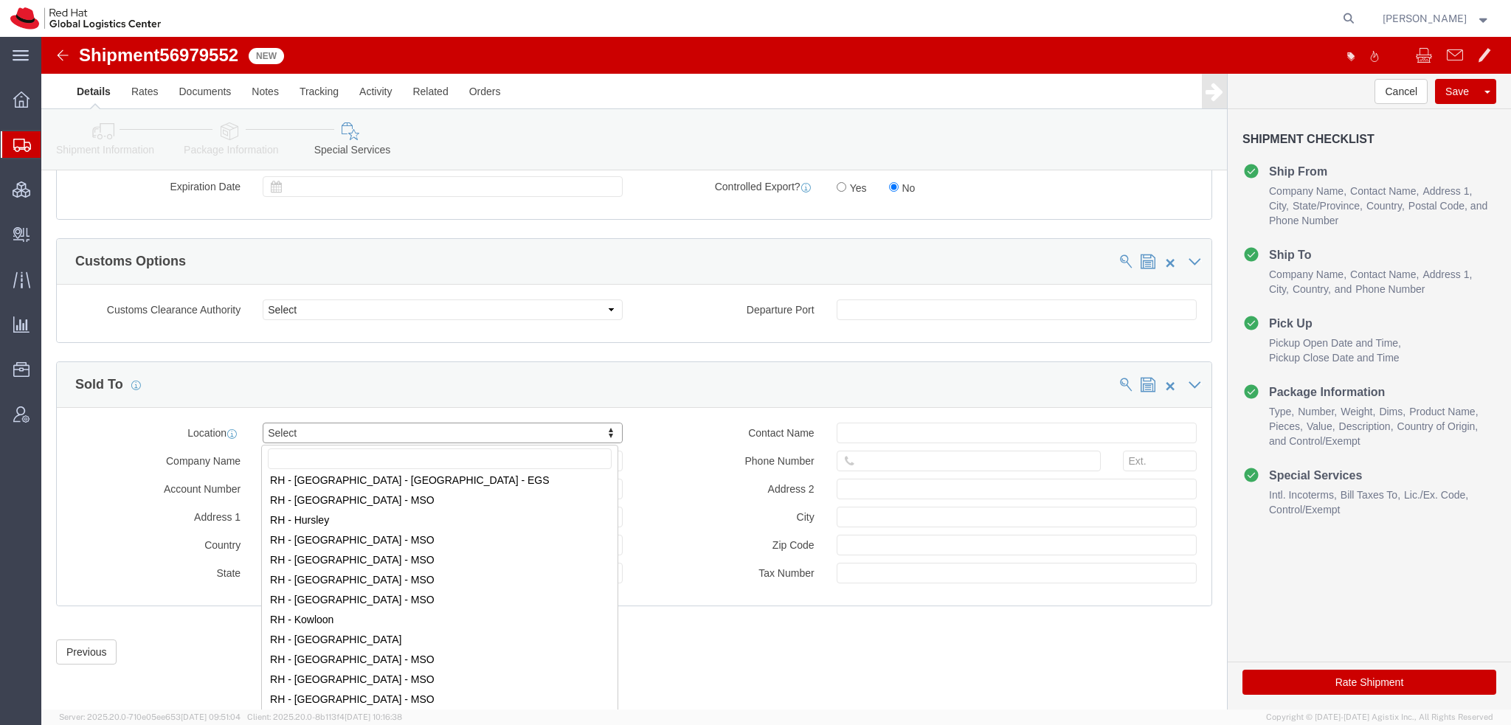
scroll to position [1180, 0]
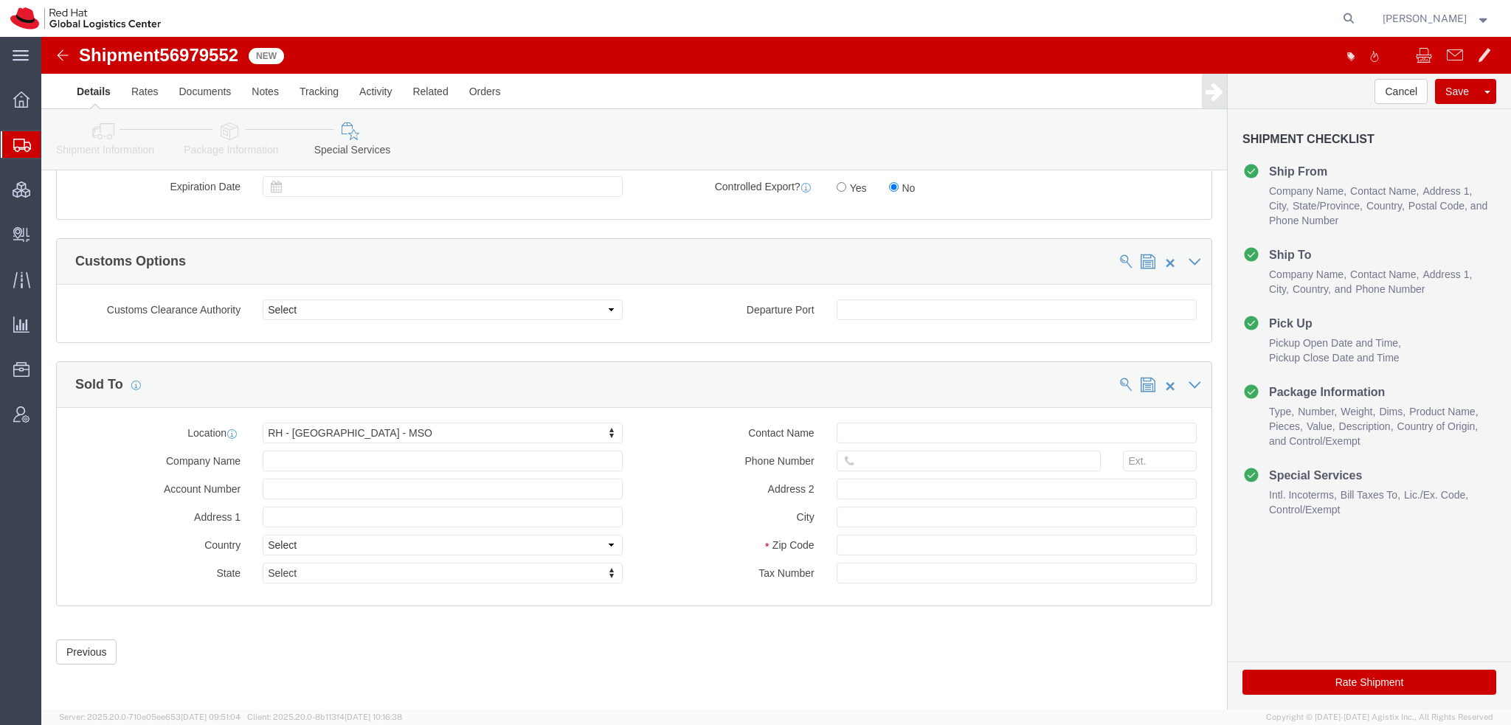
click icon
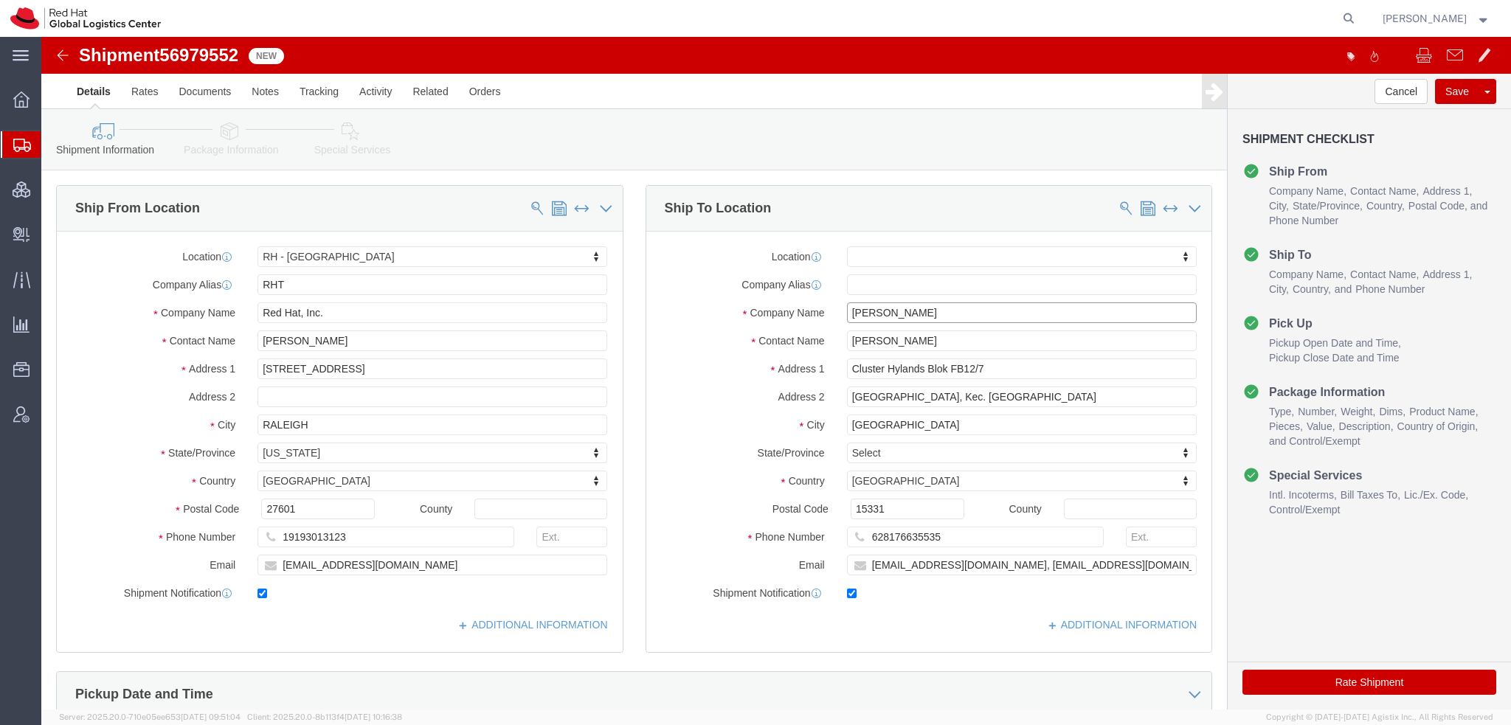
drag, startPoint x: 906, startPoint y: 274, endPoint x: 87, endPoint y: 163, distance: 826.4
click div "Ship From Location Location RH - Raleigh My Profile Location RH - Amsterdam - M…"
paste input "'PT. Red Hat Indonesi"
click input "'PT. Red Hat Indonesia"
type input "PT. Red Hat Indonesia"
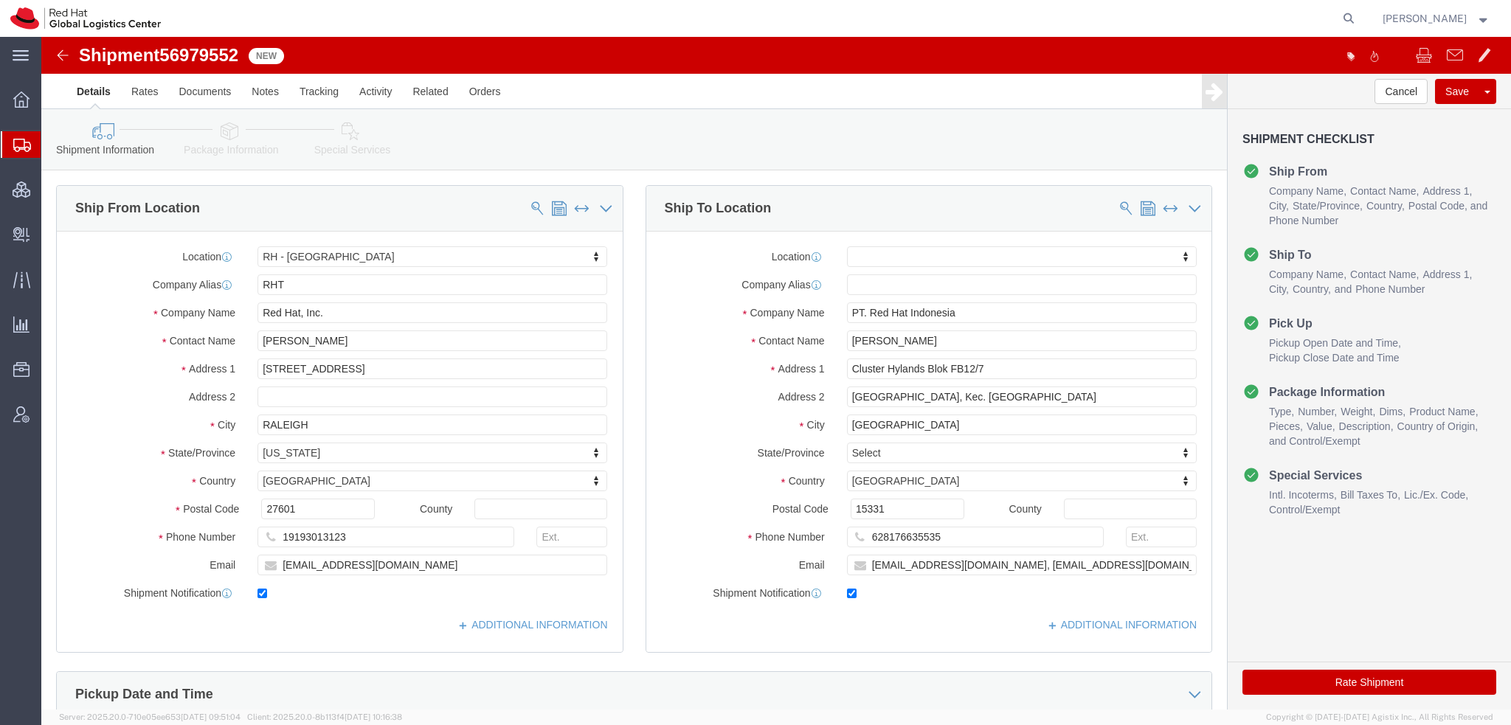
click icon
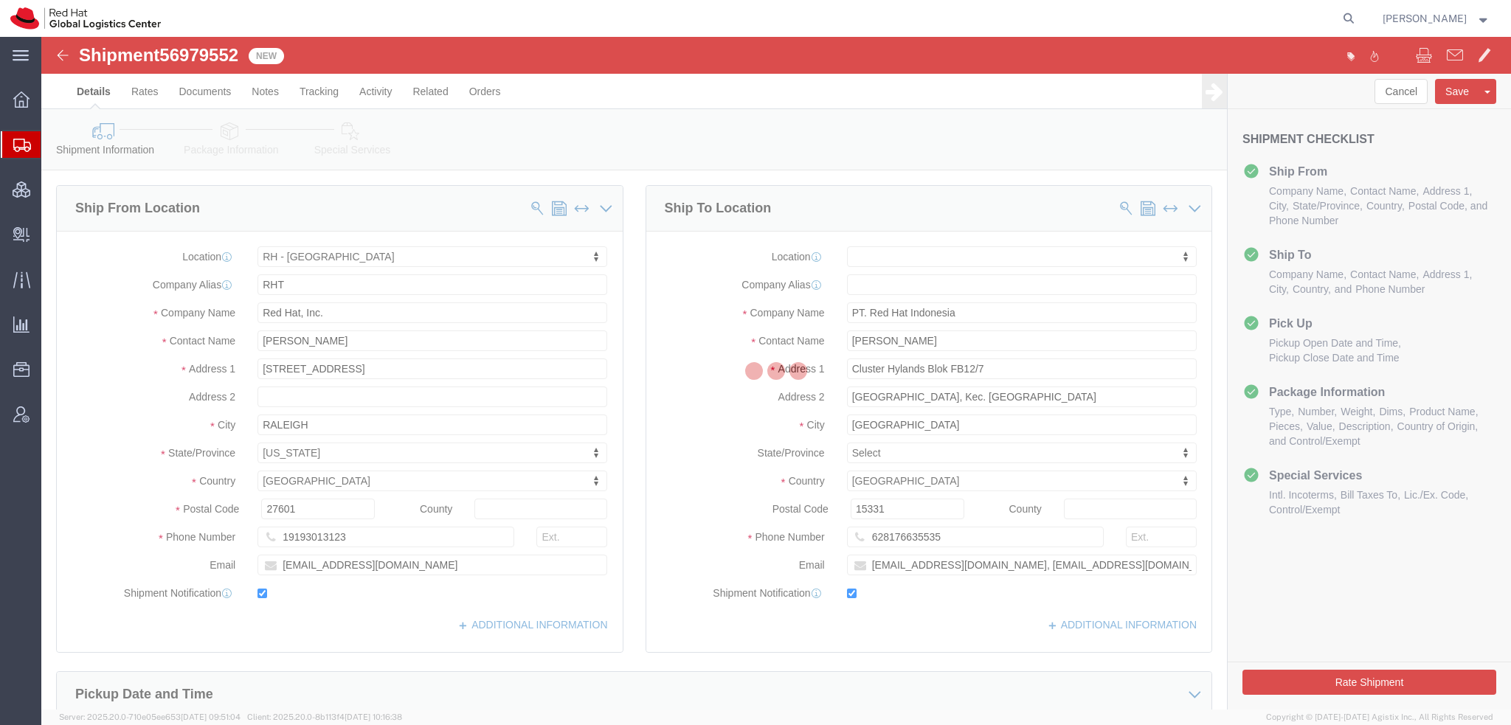
select select
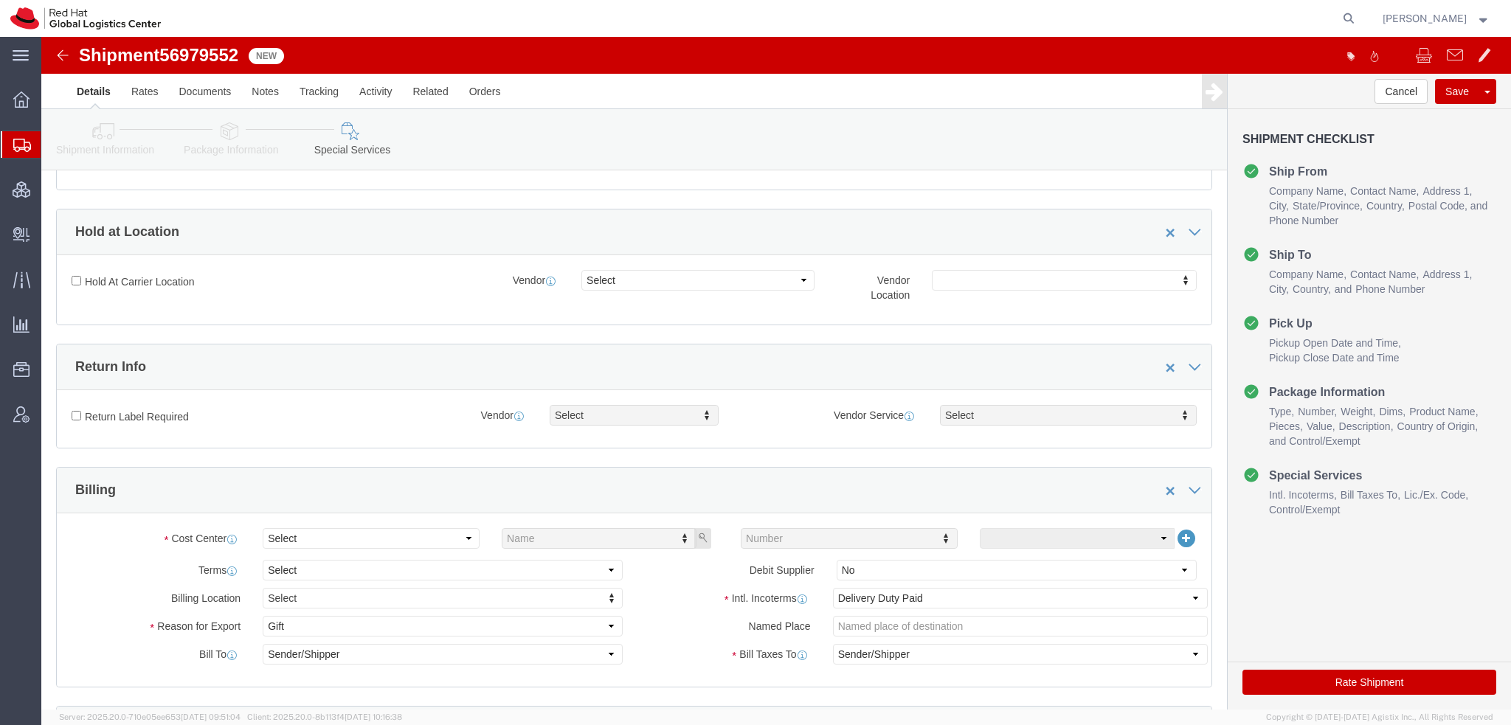
scroll to position [516, 0]
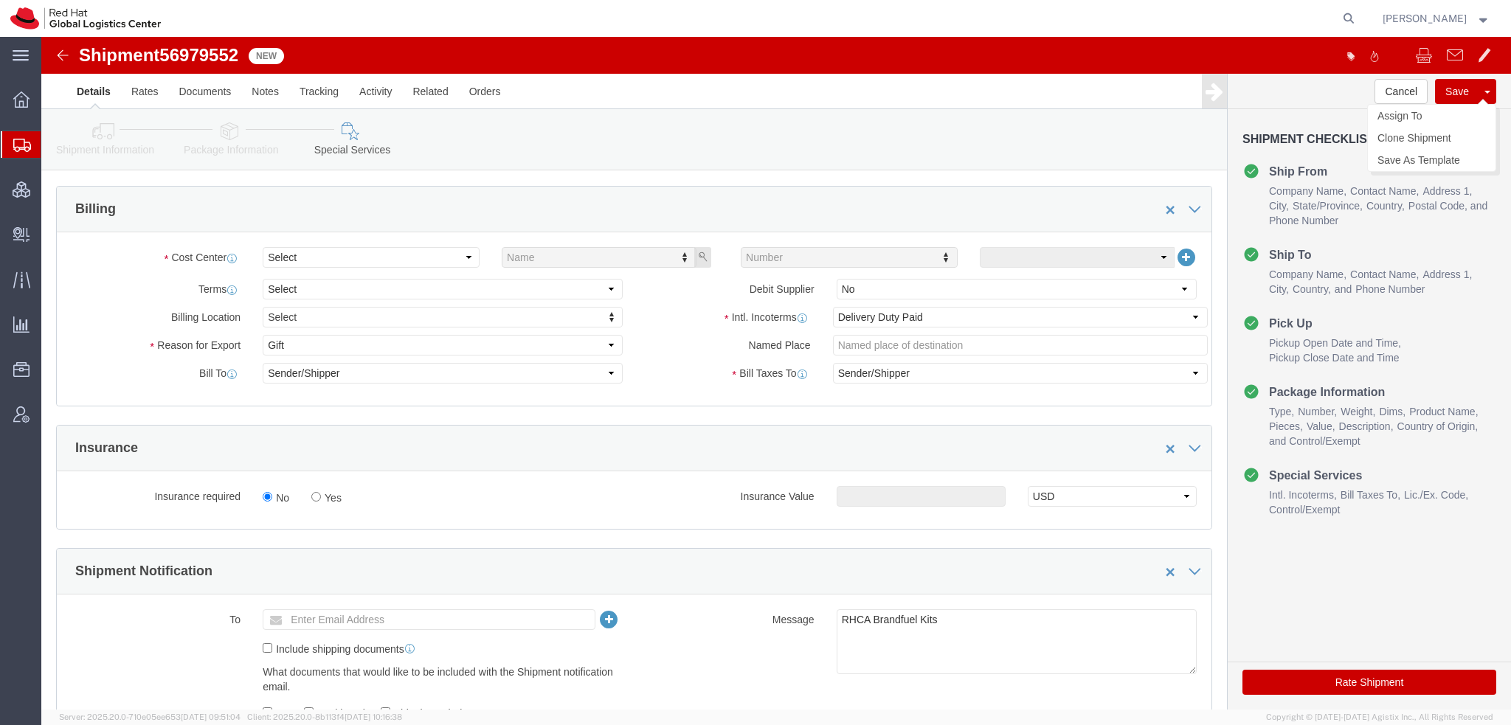
click button "Save"
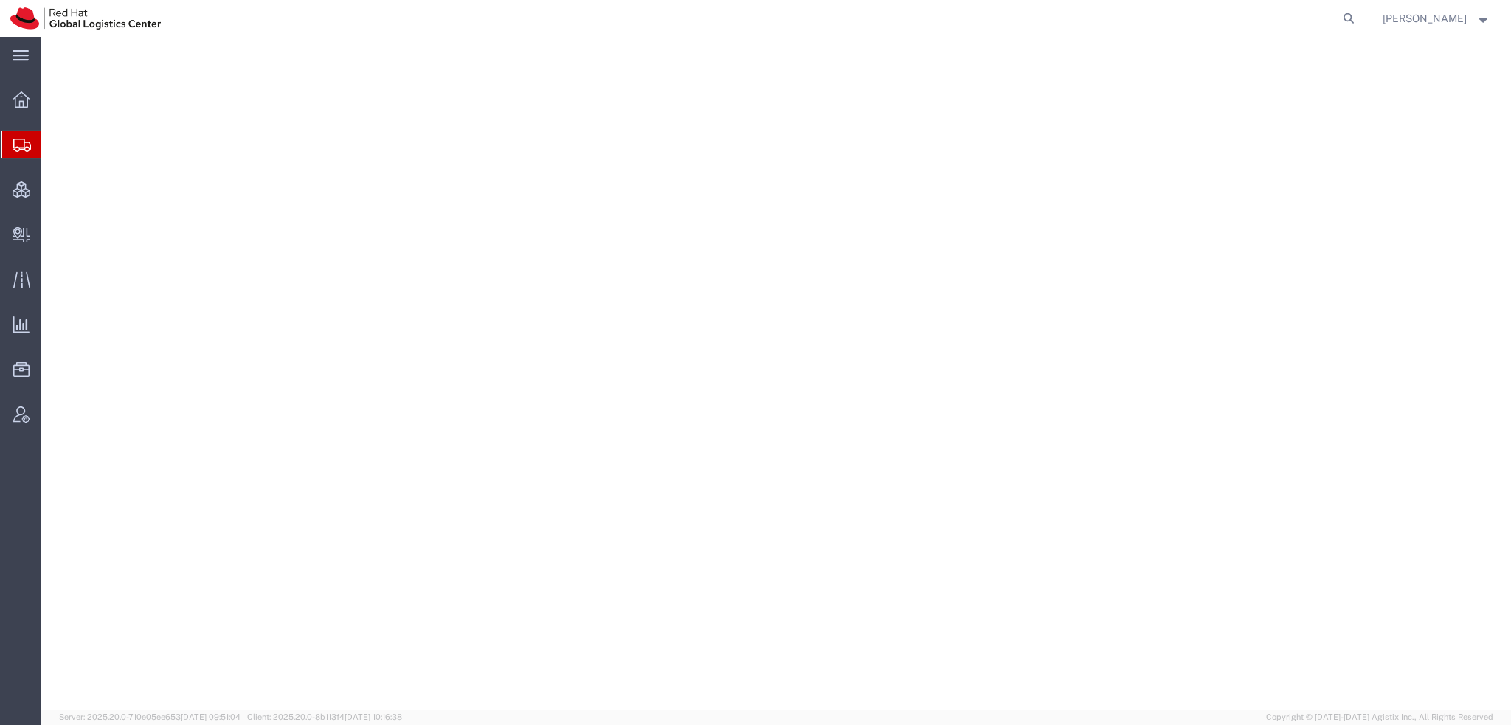
select select "38014"
select select
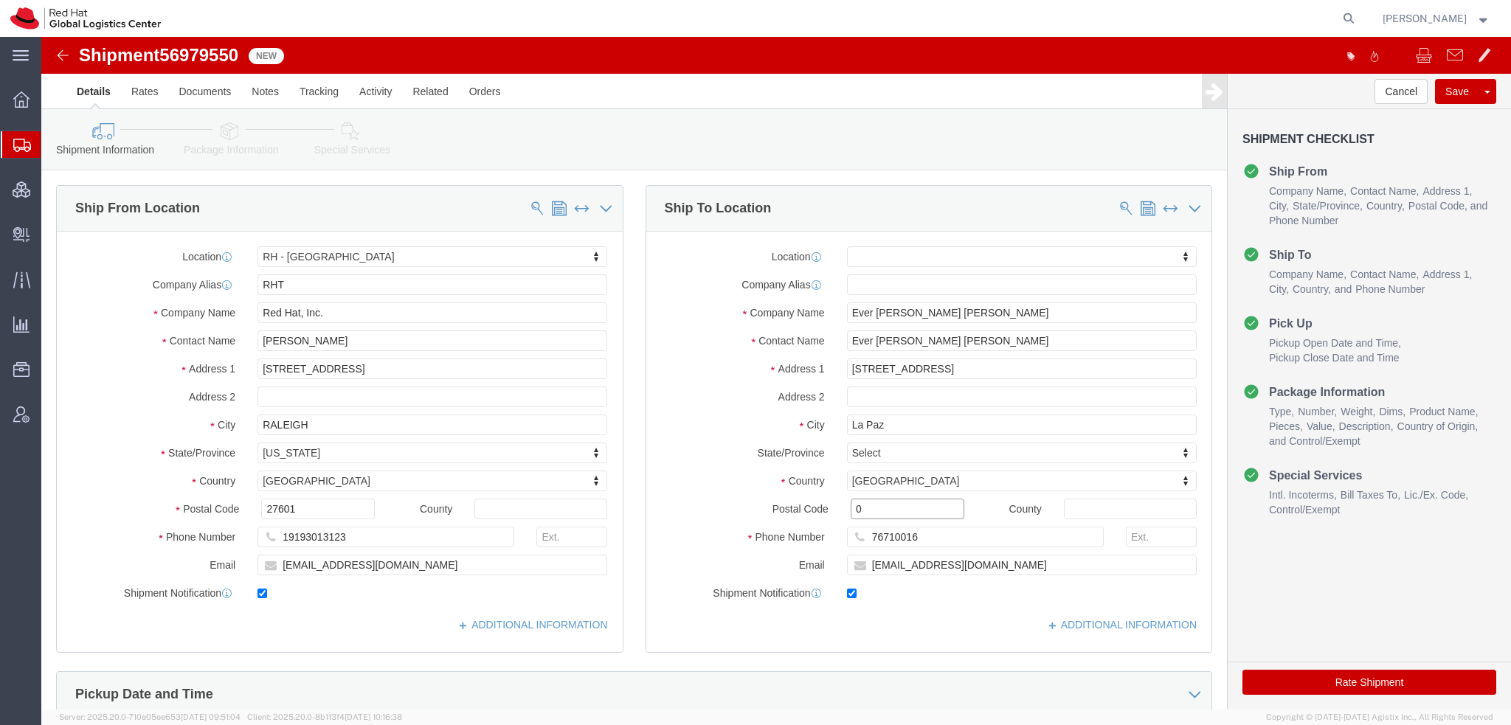
drag, startPoint x: 831, startPoint y: 467, endPoint x: 389, endPoint y: 340, distance: 459.7
click div "Ship From Location Location [GEOGRAPHIC_DATA] - [GEOGRAPHIC_DATA] My Profile Lo…"
click icon
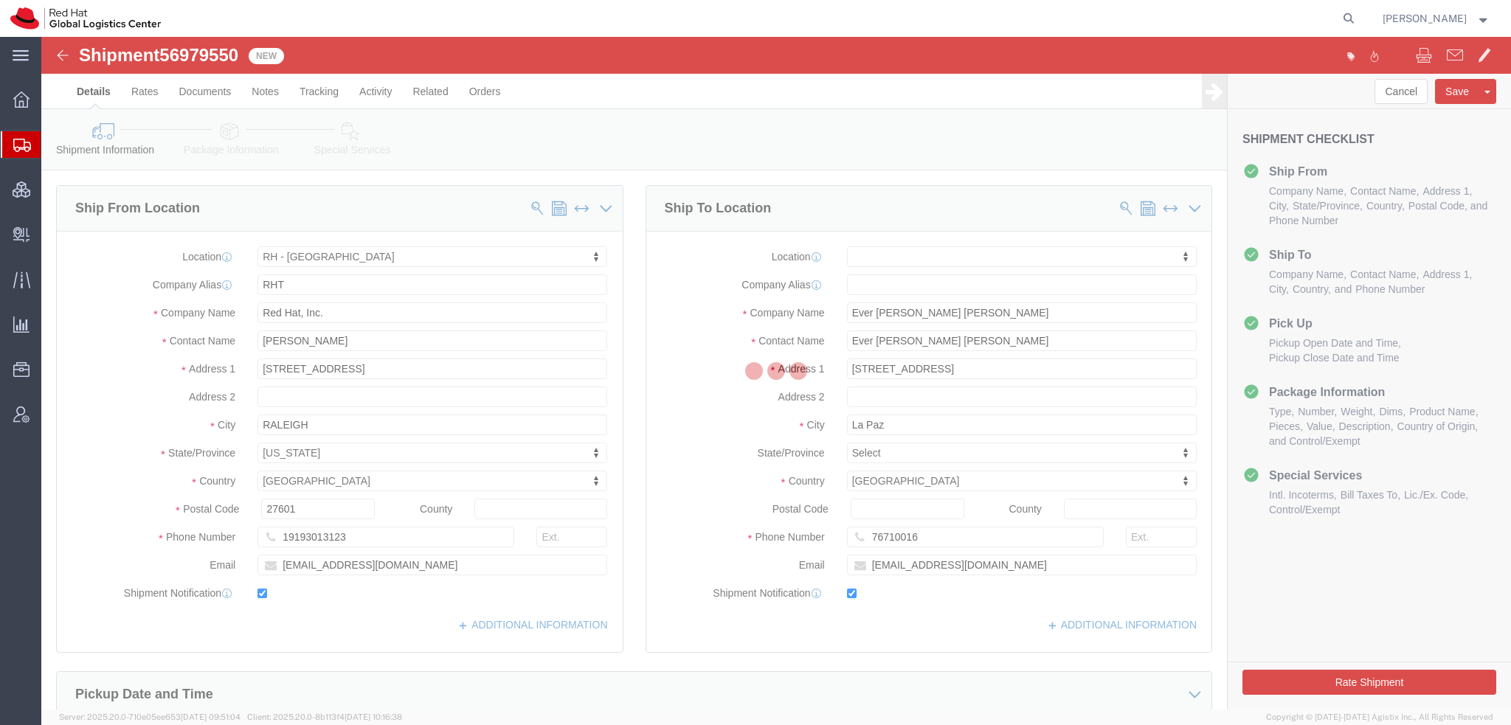
select select
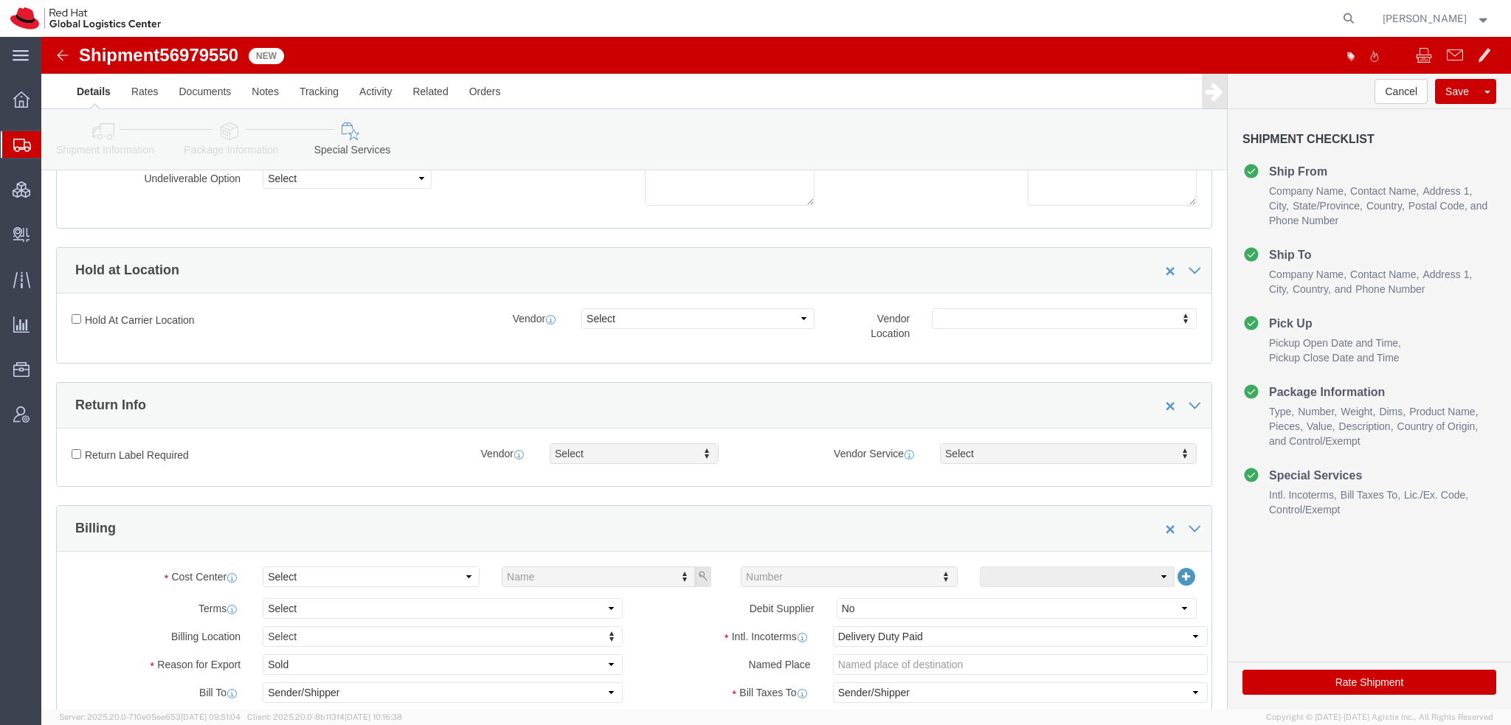
scroll to position [443, 0]
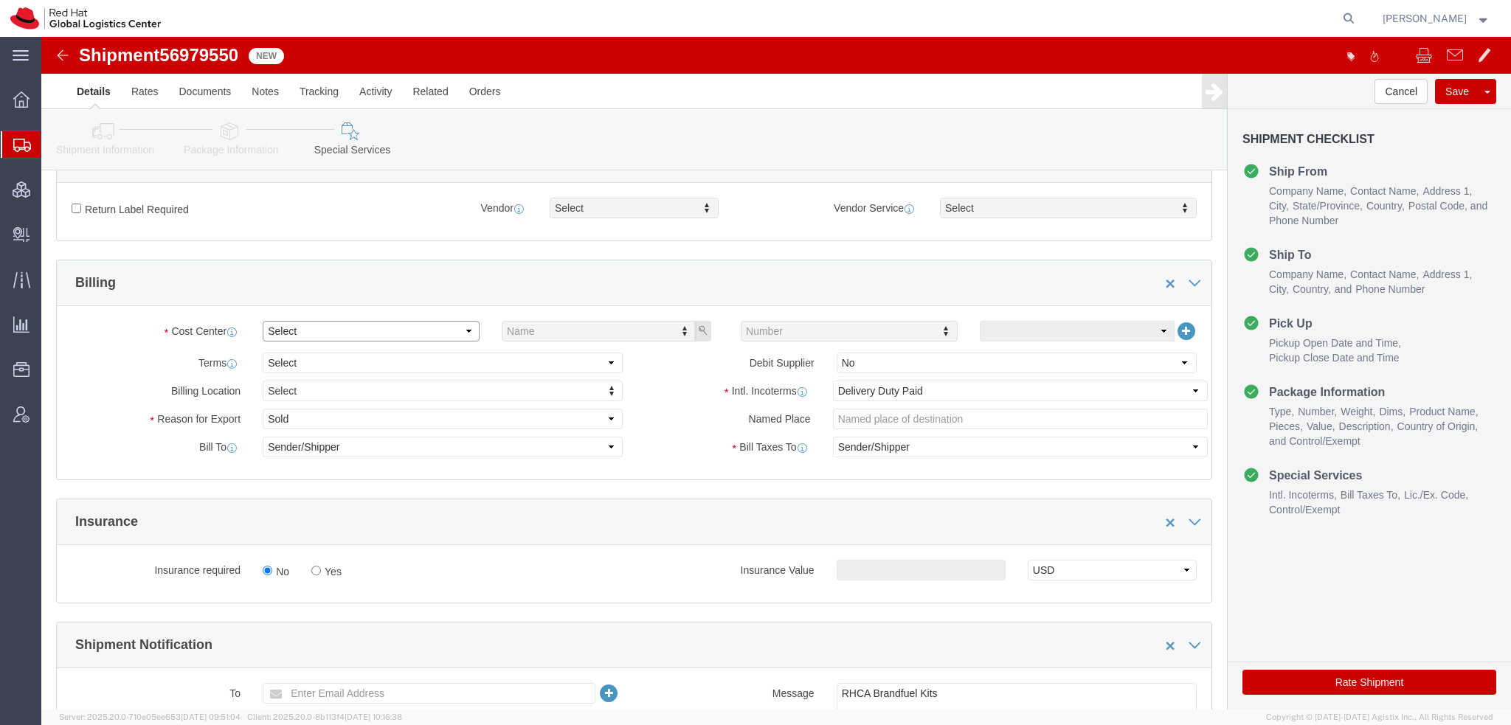
click select "Select Buyer Cost Center Department Operations Number Order Number Sales Person"
select select "COSTCENTER"
click select "Select Buyer Cost Center Department Operations Number Order Number Sales Person"
type input "559"
click select "Select Gift Personal Effects Repair/Warranty Return Sample Sold Temporary/Not S…"
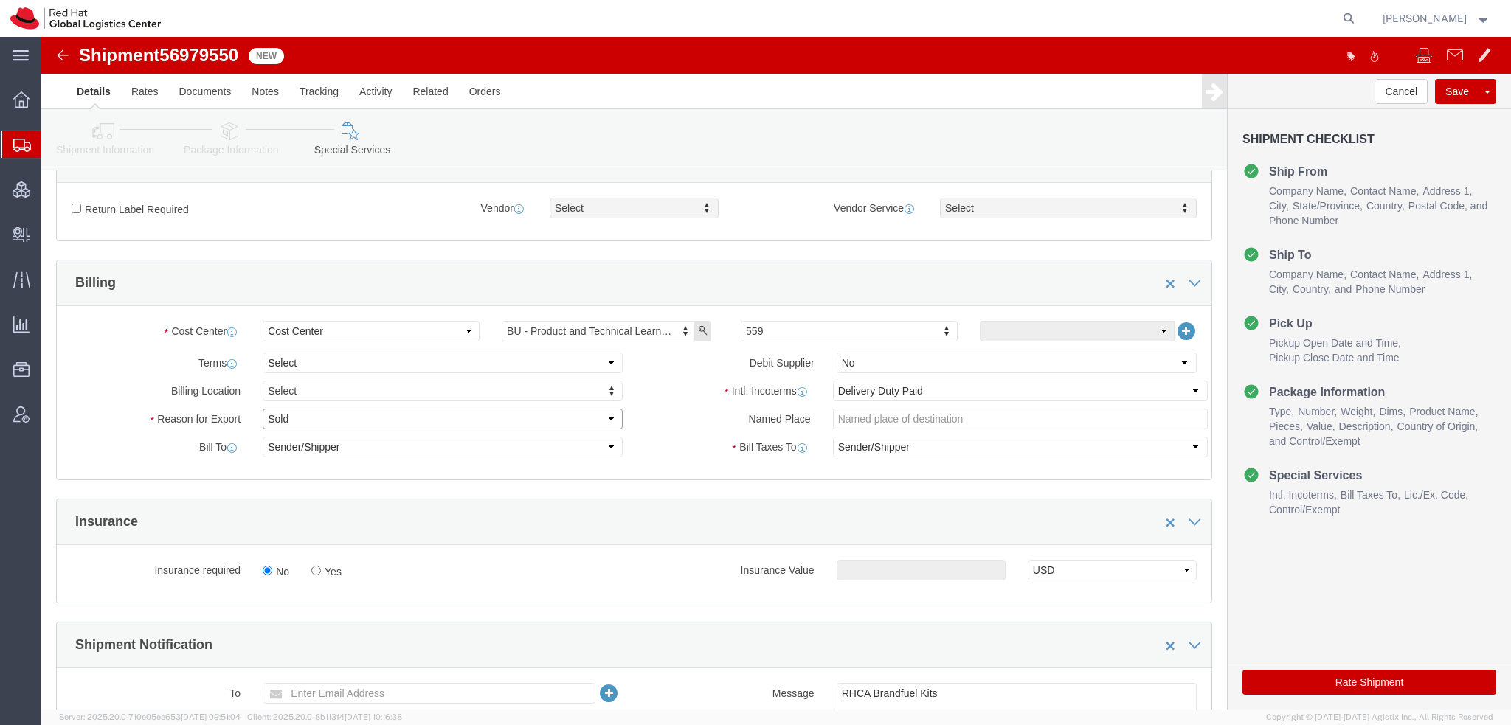
select select "GIFT"
click select "Select Gift Personal Effects Repair/Warranty Return Sample Sold Temporary/Not S…"
click button "Rate Shipment"
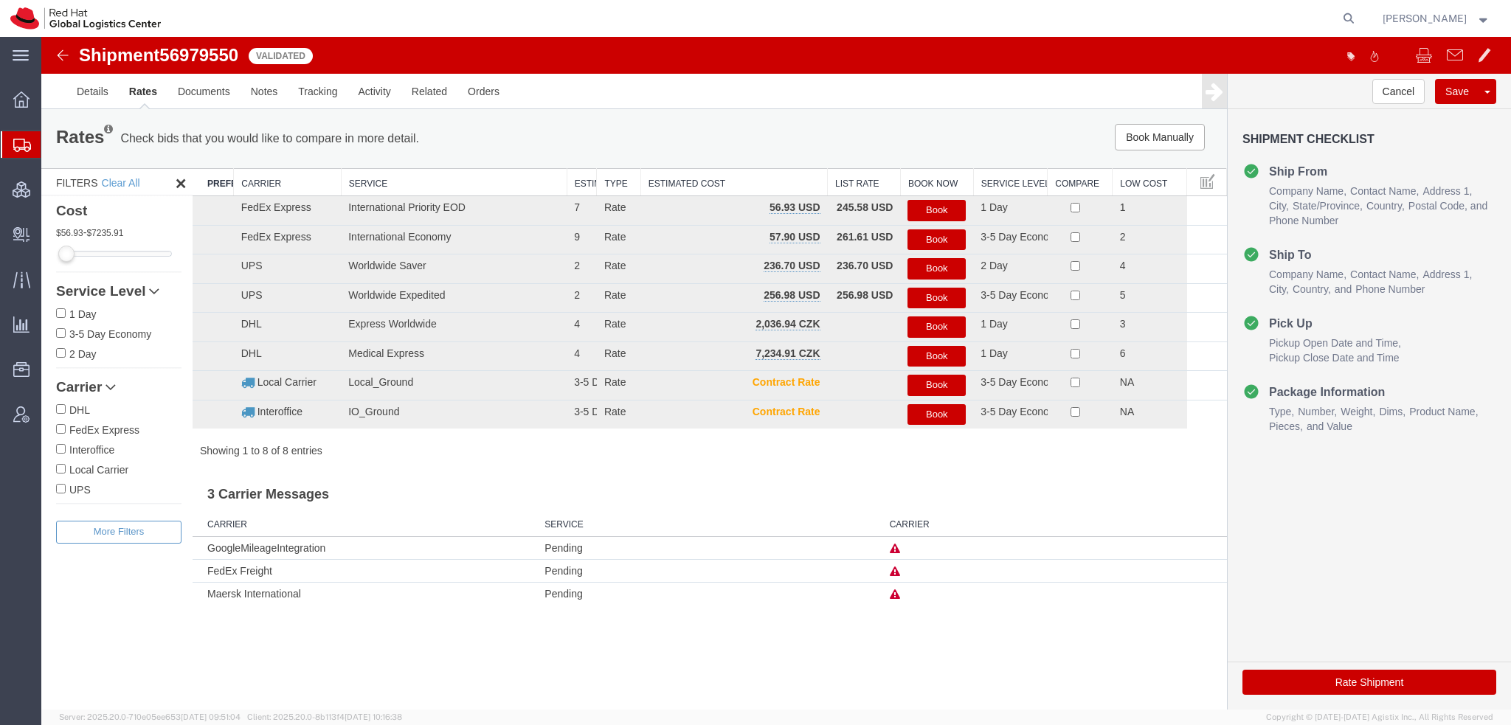
scroll to position [0, 0]
click at [950, 209] on button "Book" at bounding box center [936, 210] width 58 height 21
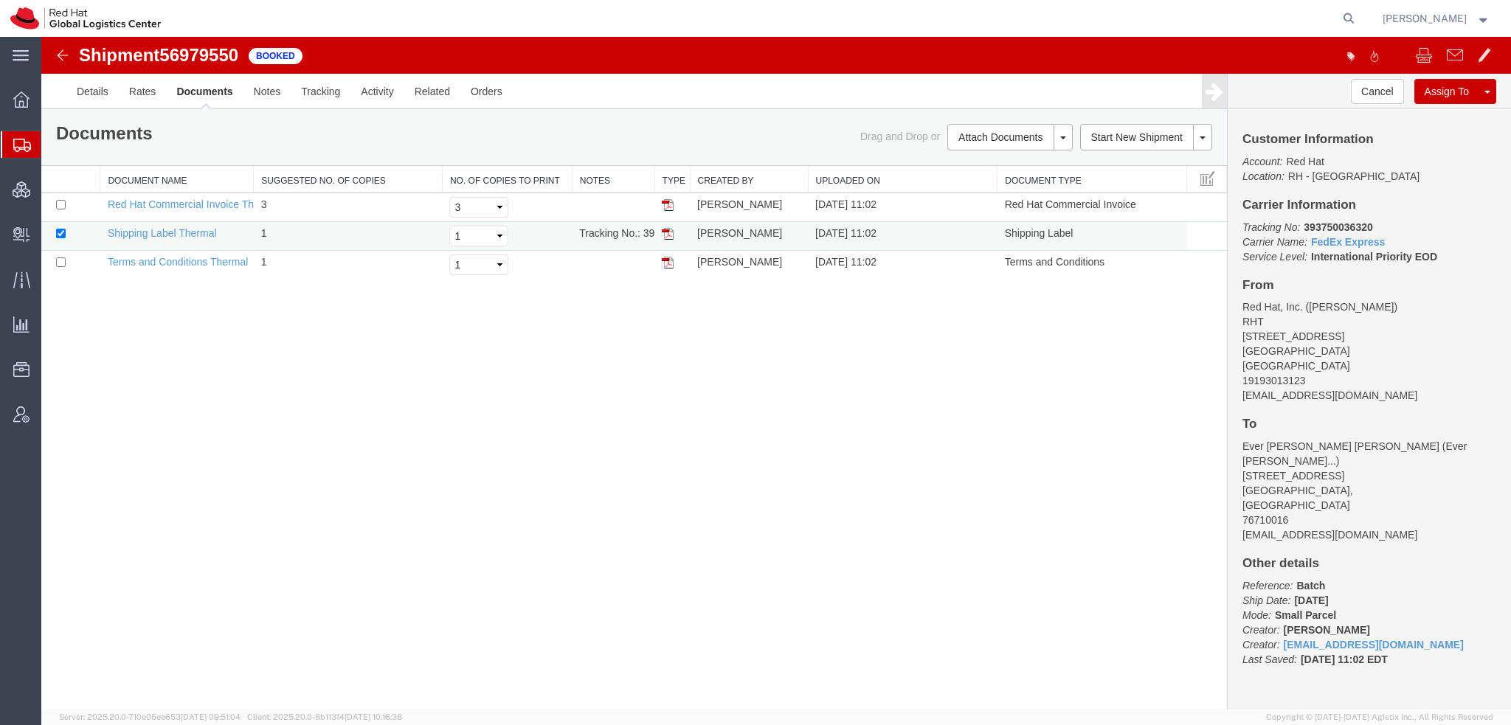
click at [667, 230] on img at bounding box center [668, 234] width 12 height 12
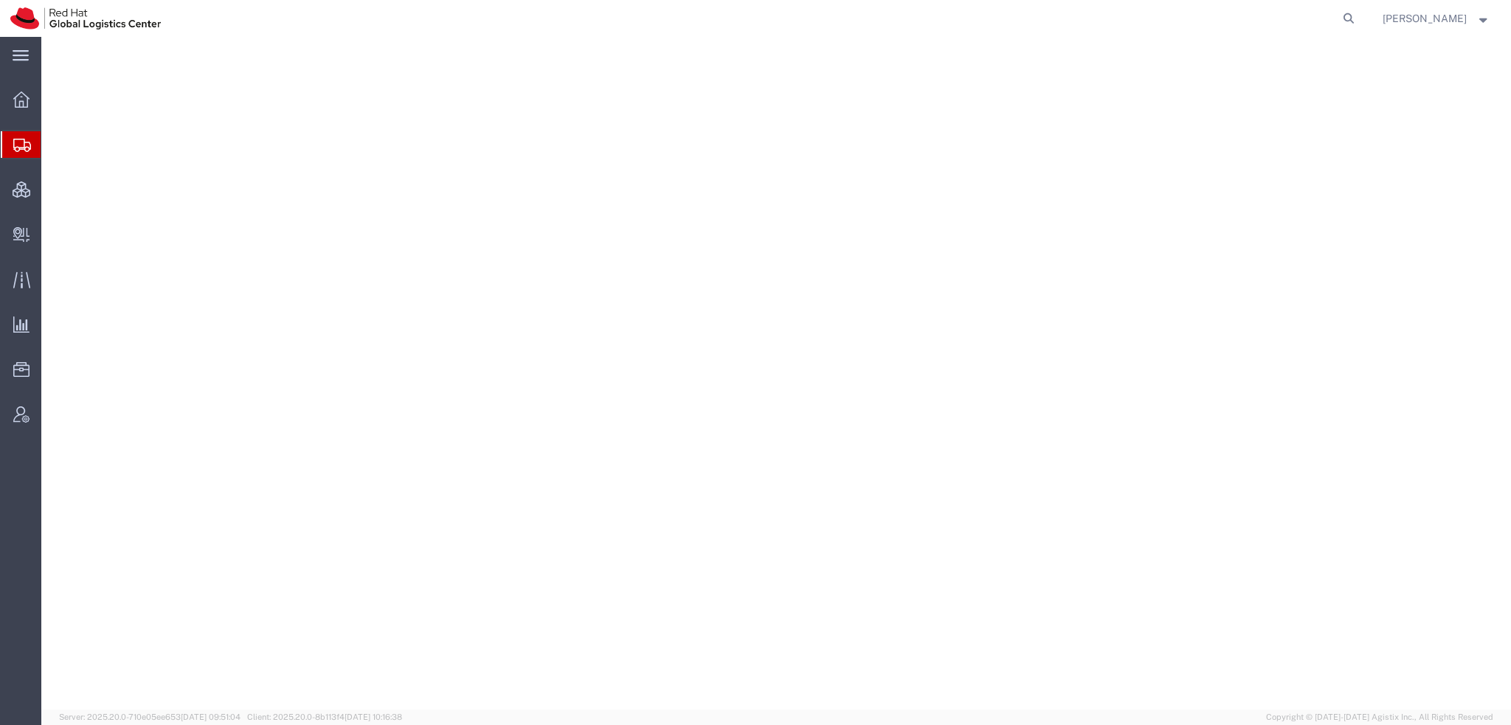
select select "38014"
select select
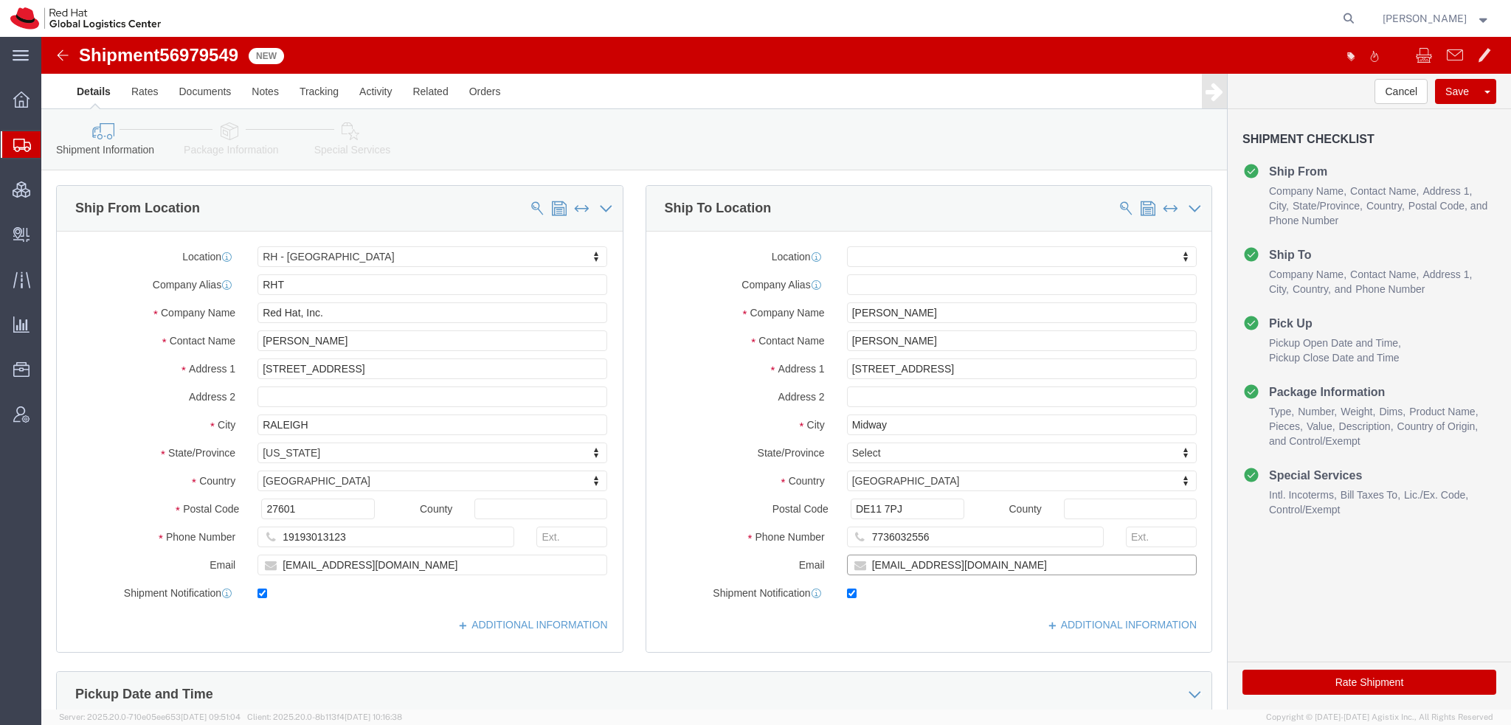
click input "[EMAIL_ADDRESS][DOMAIN_NAME]"
type input "[EMAIL_ADDRESS][DOMAIN_NAME], [EMAIL_ADDRESS][DOMAIN_NAME]"
click link "ADDITIONAL INFORMATION"
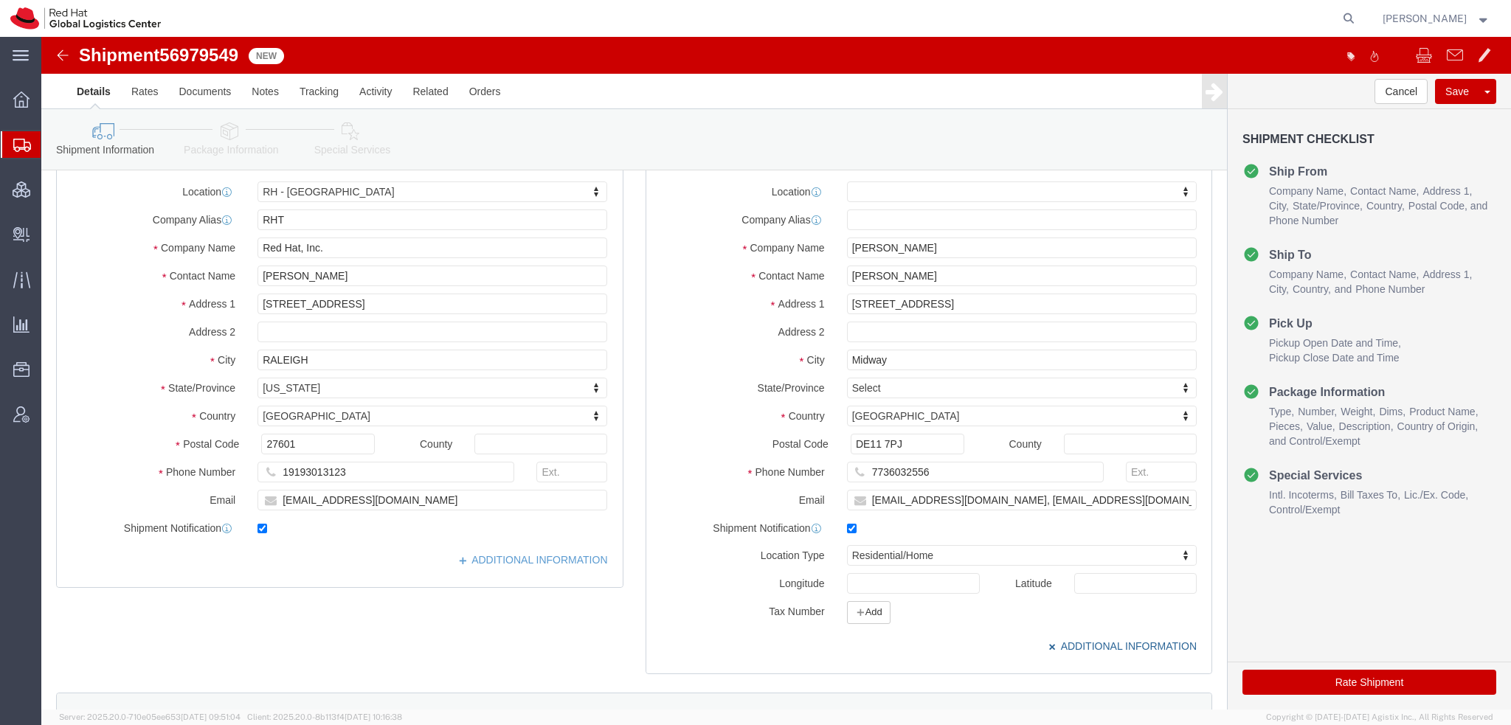
scroll to position [221, 0]
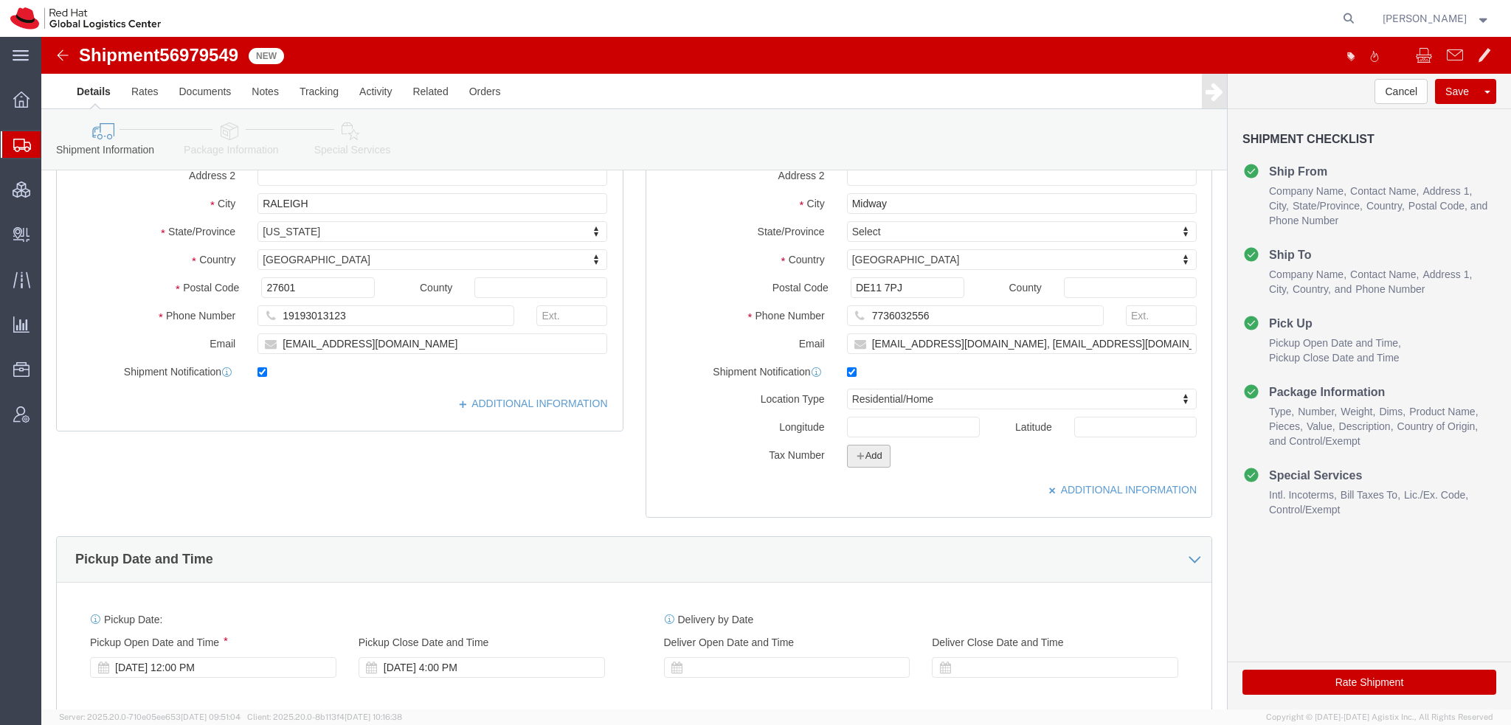
click button "Add"
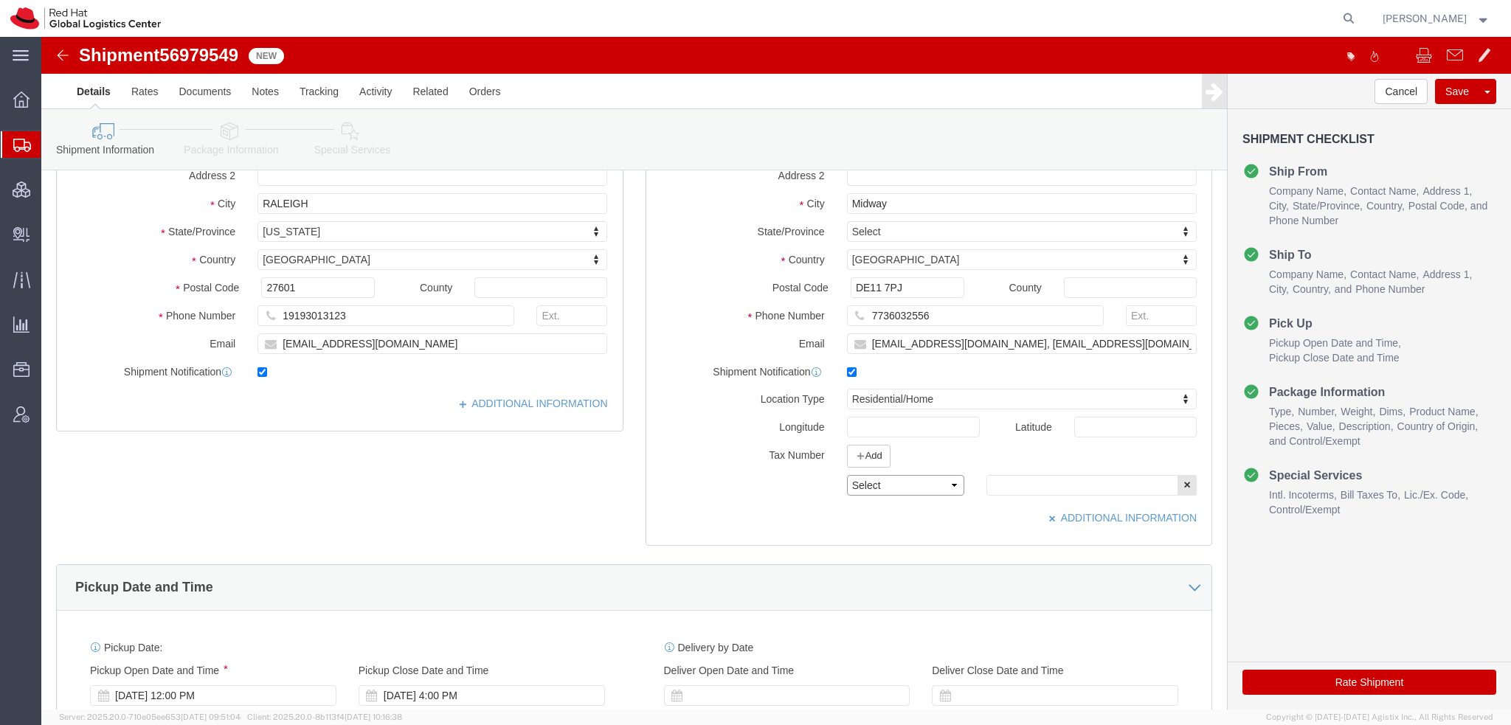
click select "Select EIN EORI TIN VAT Other"
select select "EORI"
click select "Select EIN EORI TIN VAT Other"
click input "text"
paste input "GB733392434000"
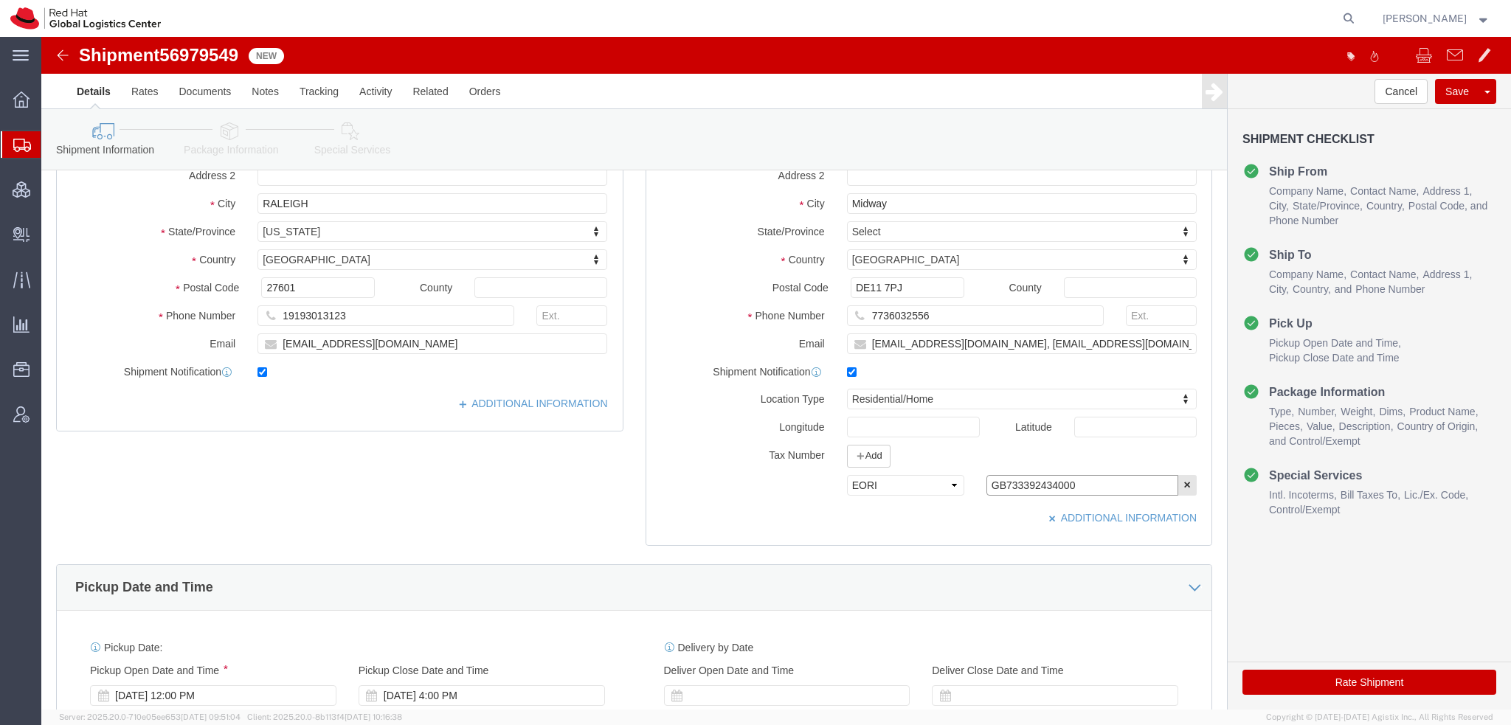
type input "GB733392434000"
click icon
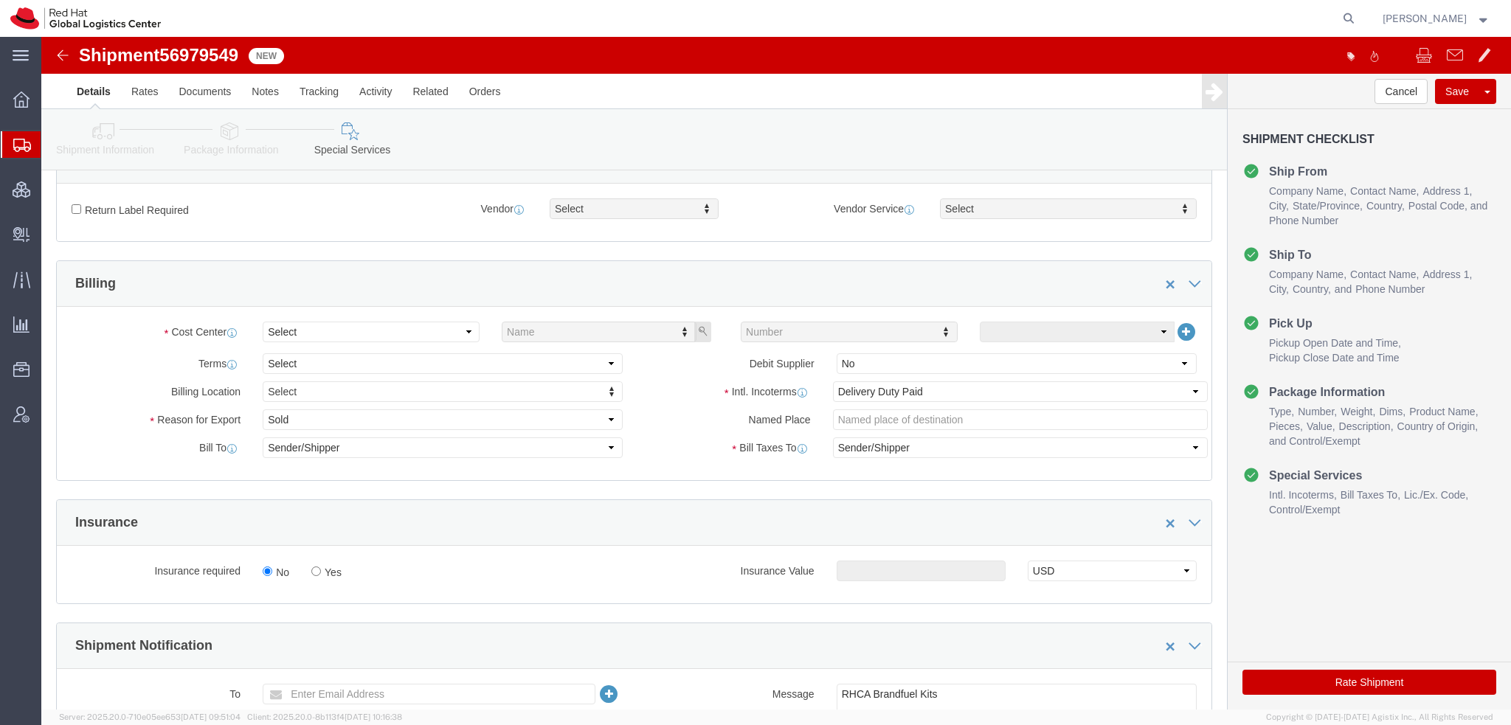
scroll to position [443, 0]
click select "Select"
click select "Select Gift Personal Effects Repair/Warranty Return Sample Sold Temporary/Not S…"
select select "GIFT"
click select "Select Gift Personal Effects Repair/Warranty Return Sample Sold Temporary/Not S…"
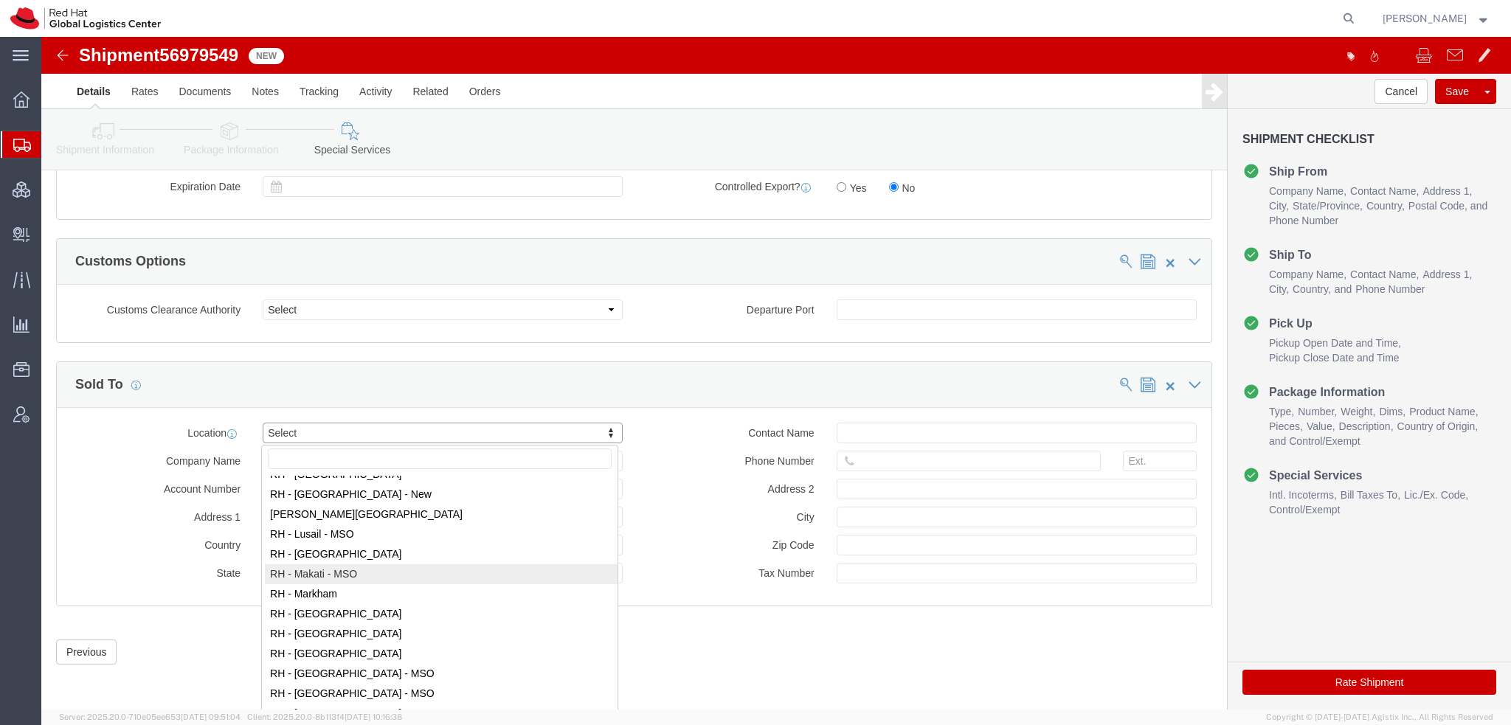
scroll to position [1402, 0]
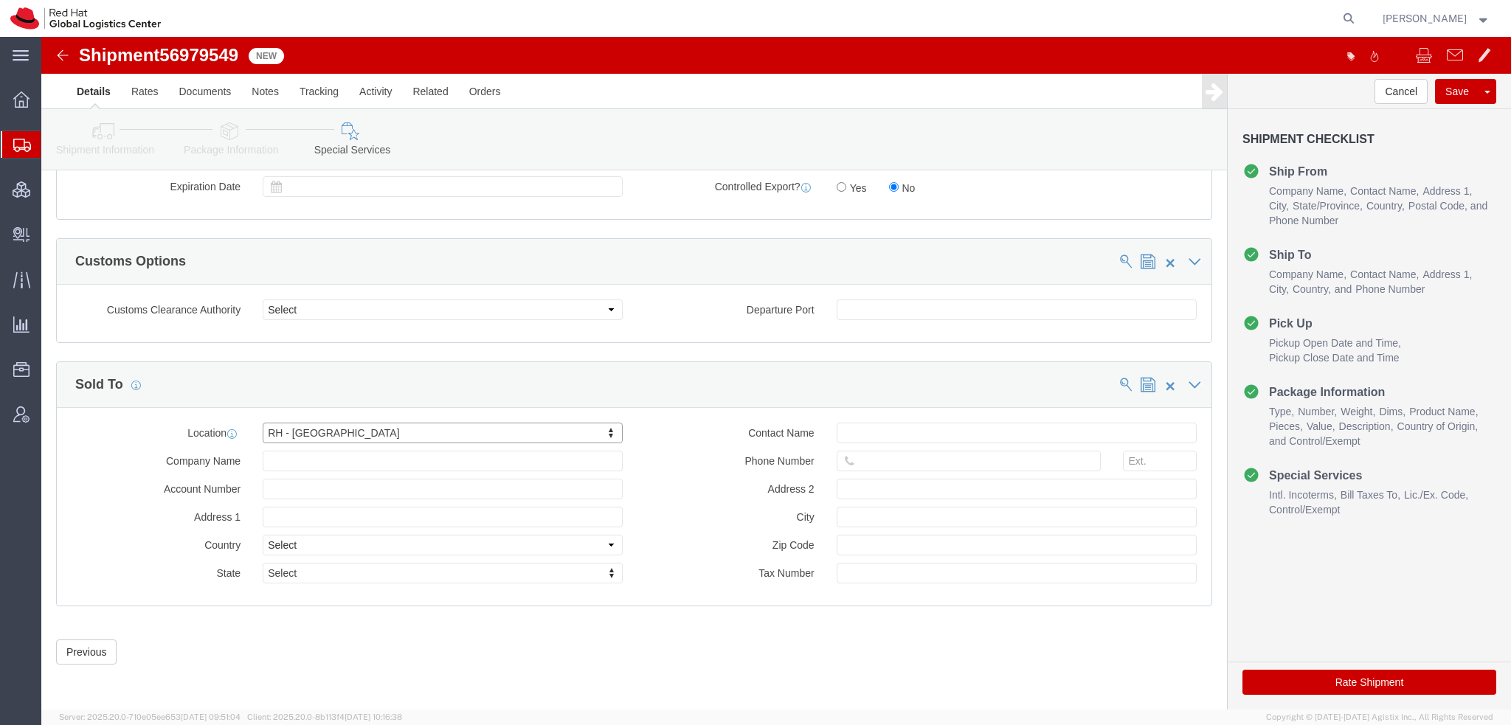
click button "Save"
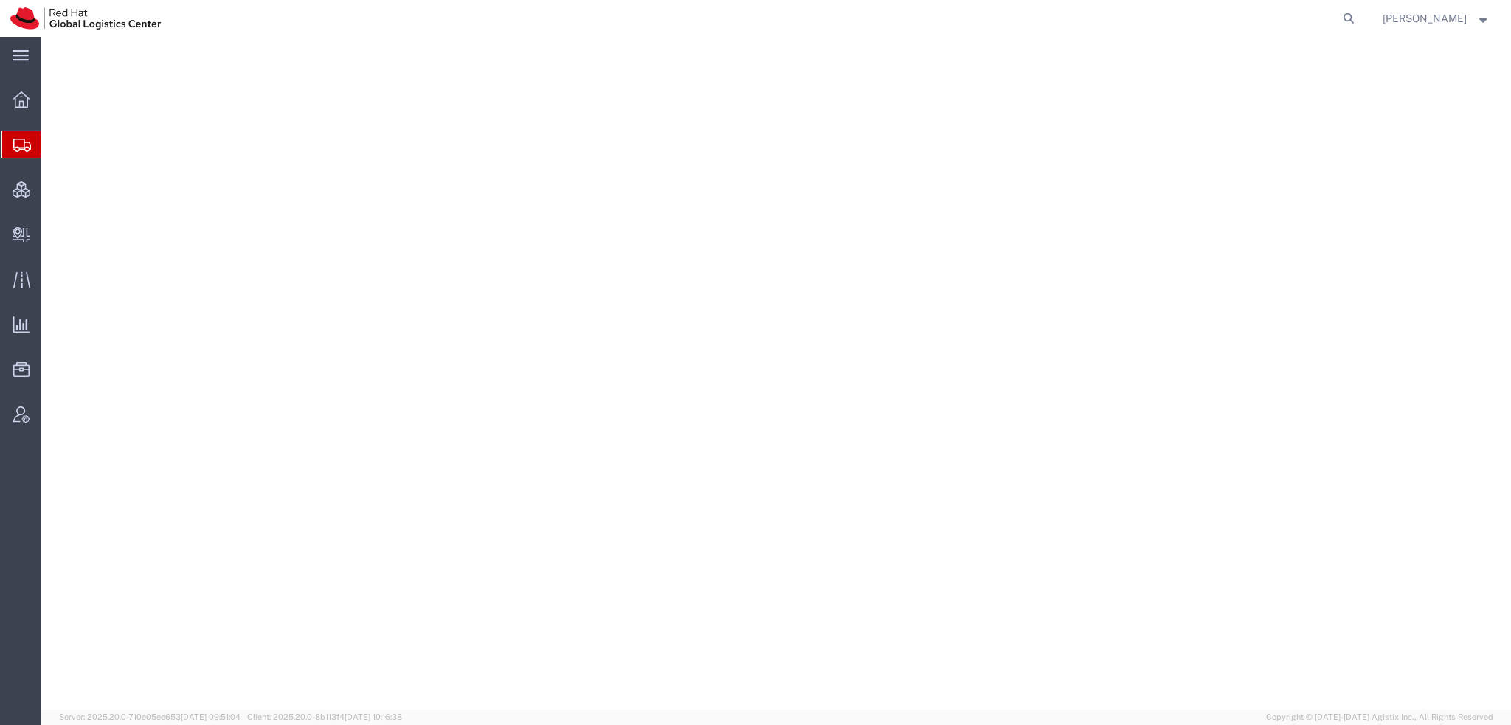
select select "38014"
select select
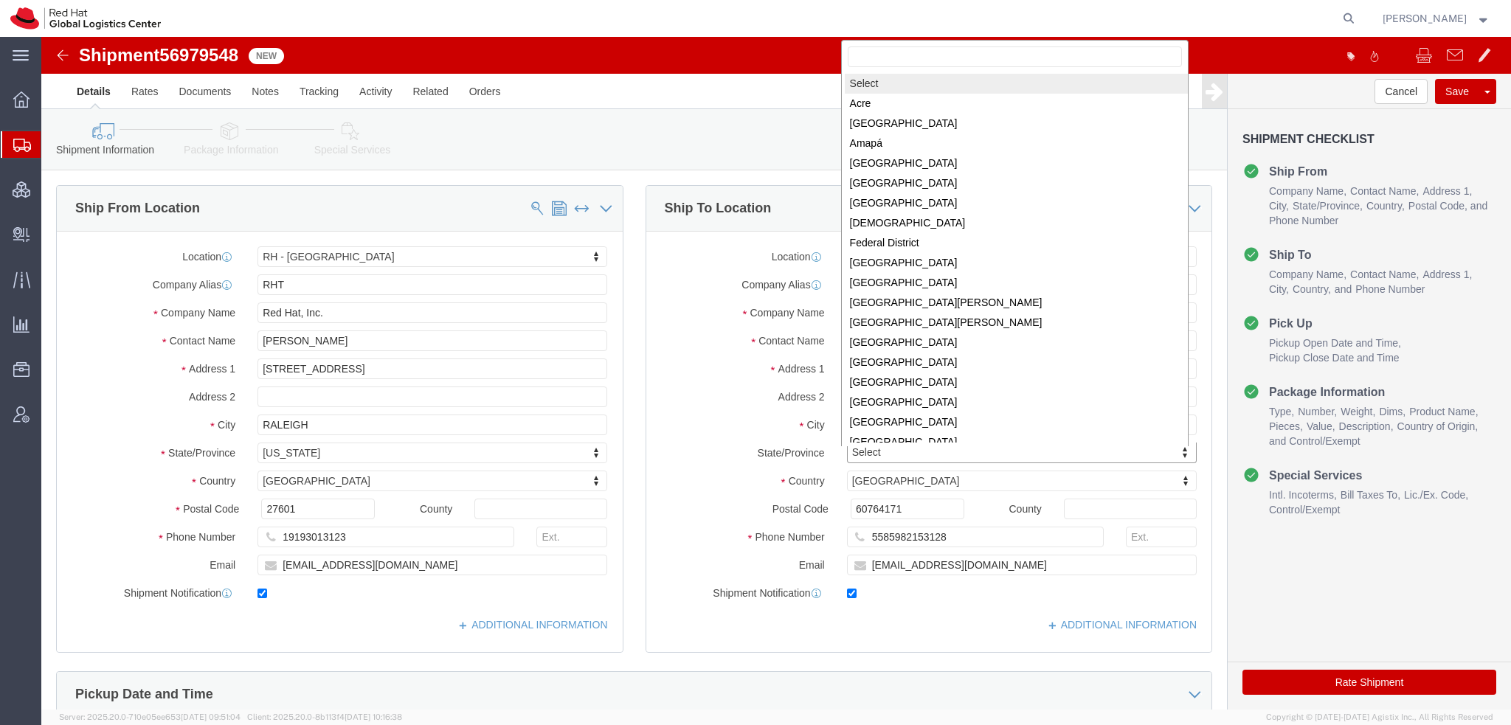
scroll to position [2, 0]
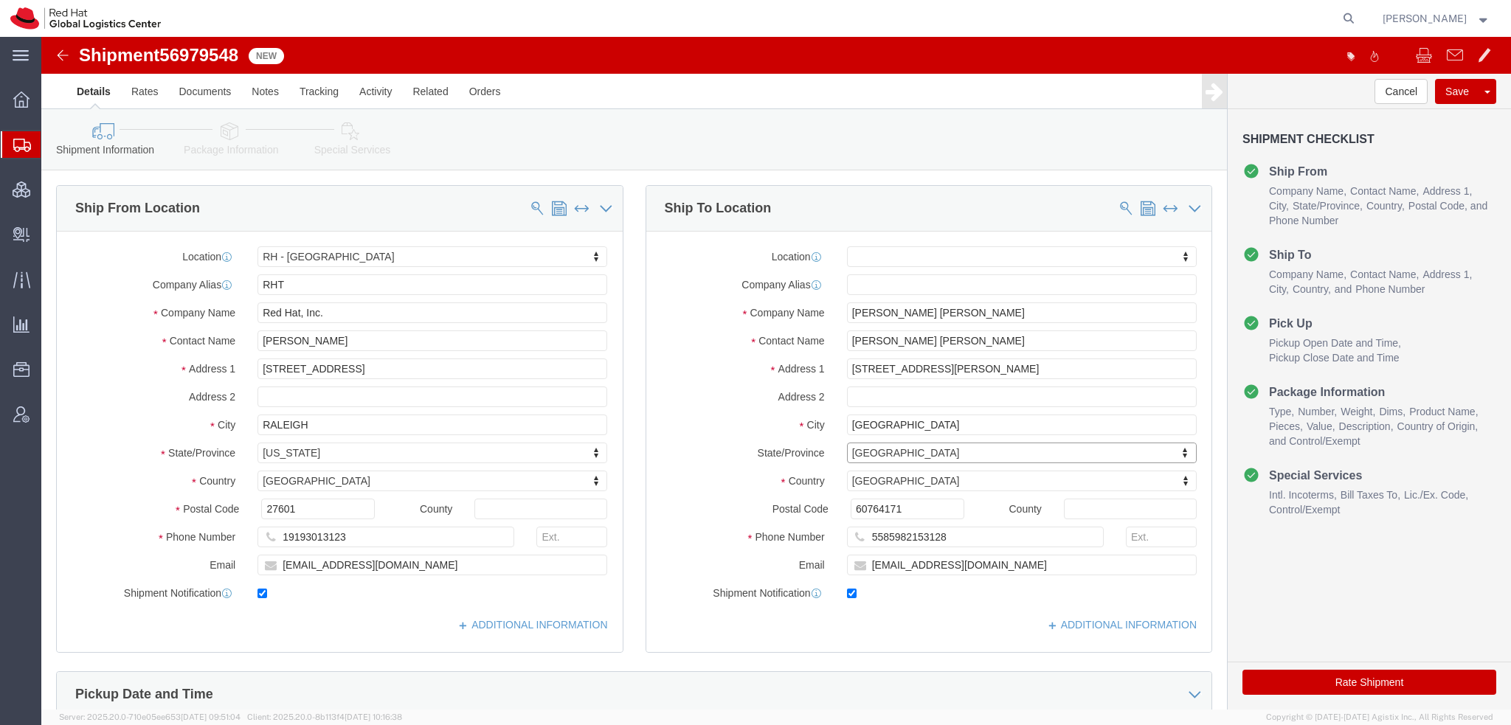
click icon
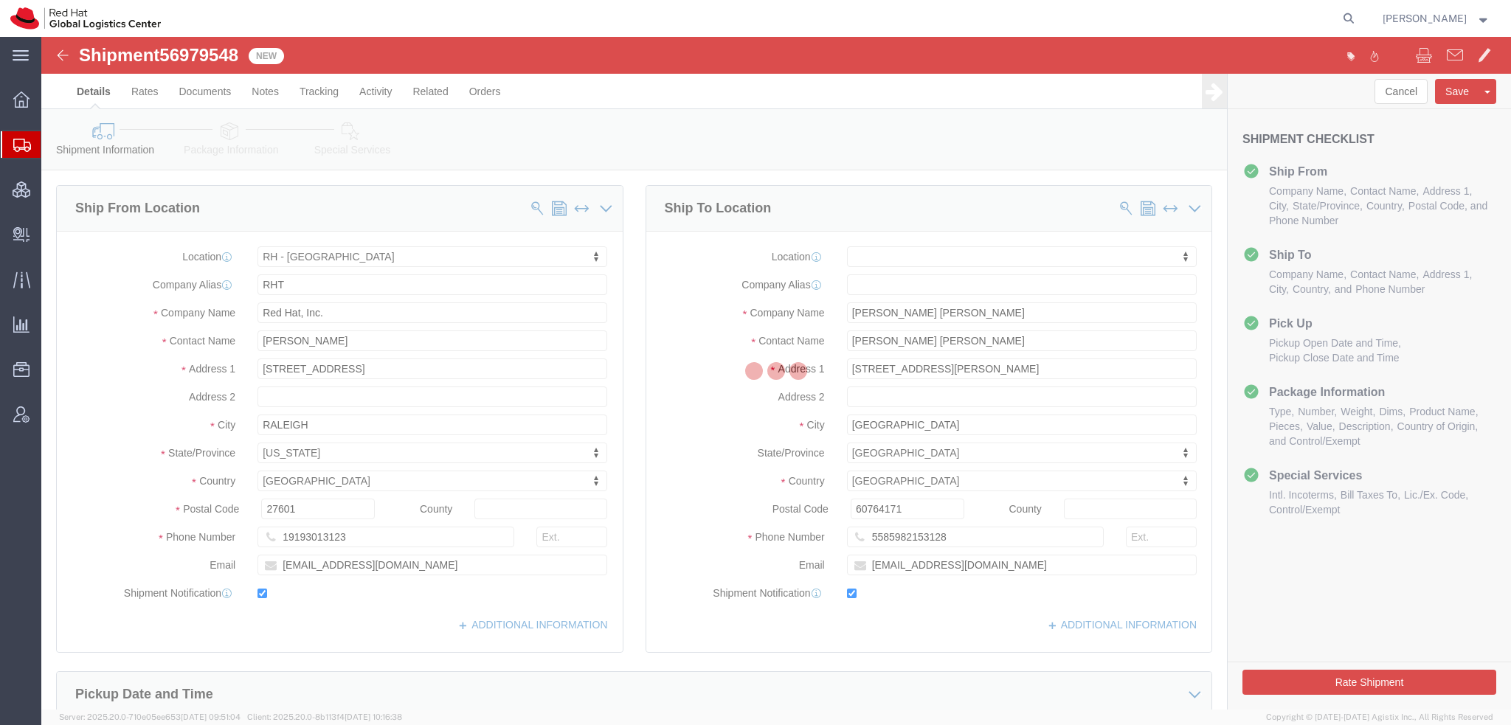
select select
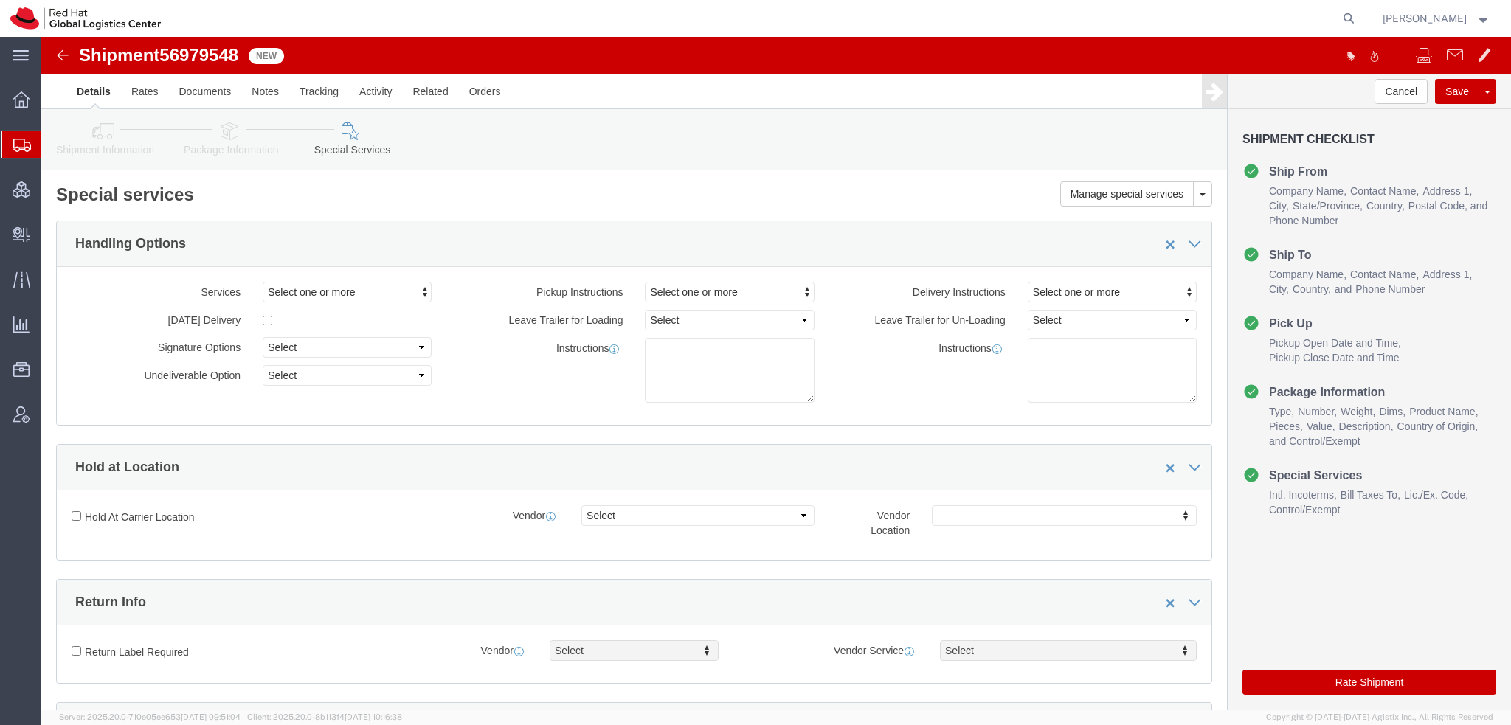
scroll to position [443, 0]
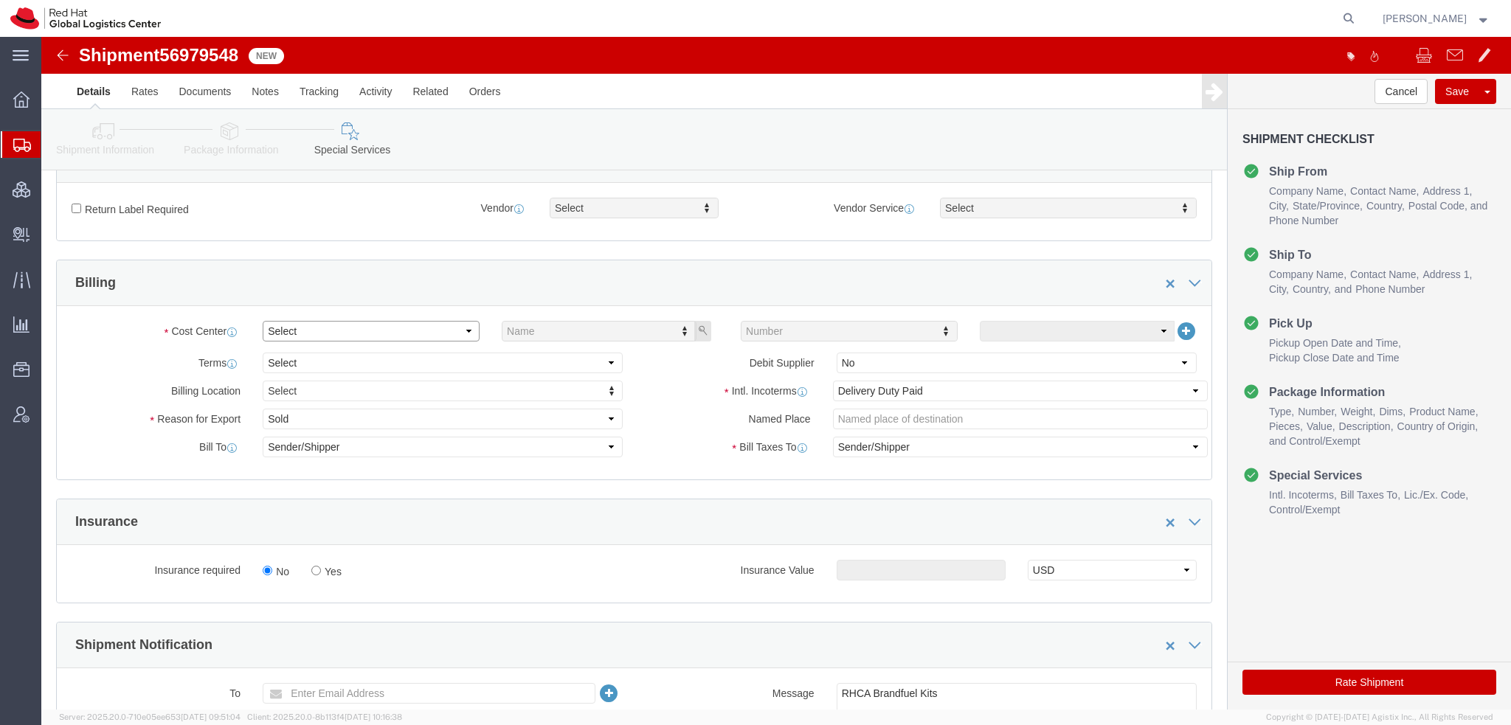
click select "Select Buyer Cost Center Department Operations Number Order Number Sales Person"
select select "COSTCENTER"
click select "Select Buyer Cost Center Department Operations Number Order Number Sales Person"
type input "559"
click select "Select Gift Personal Effects Repair/Warranty Return Sample Sold Temporary/Not S…"
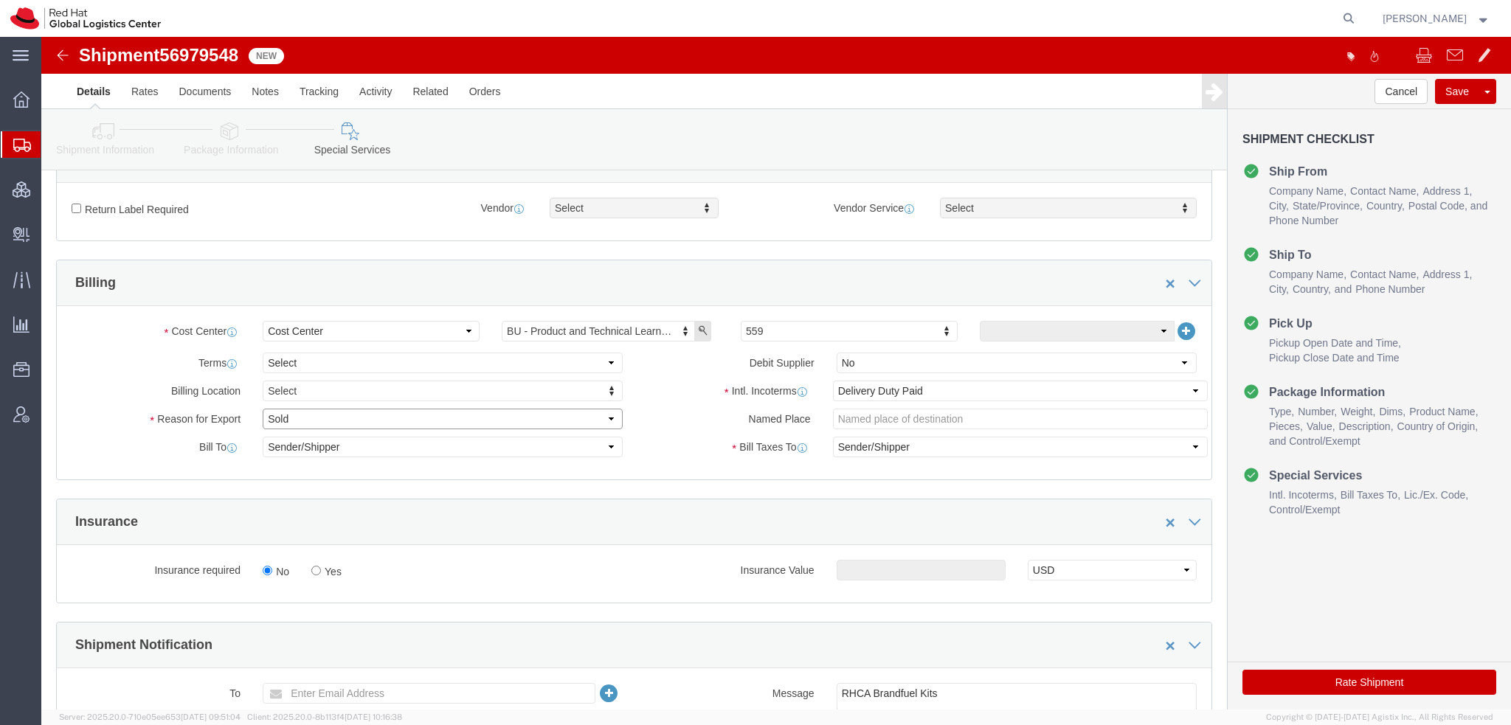
select select "GIFT"
click select "Select Gift Personal Effects Repair/Warranty Return Sample Sold Temporary/Not S…"
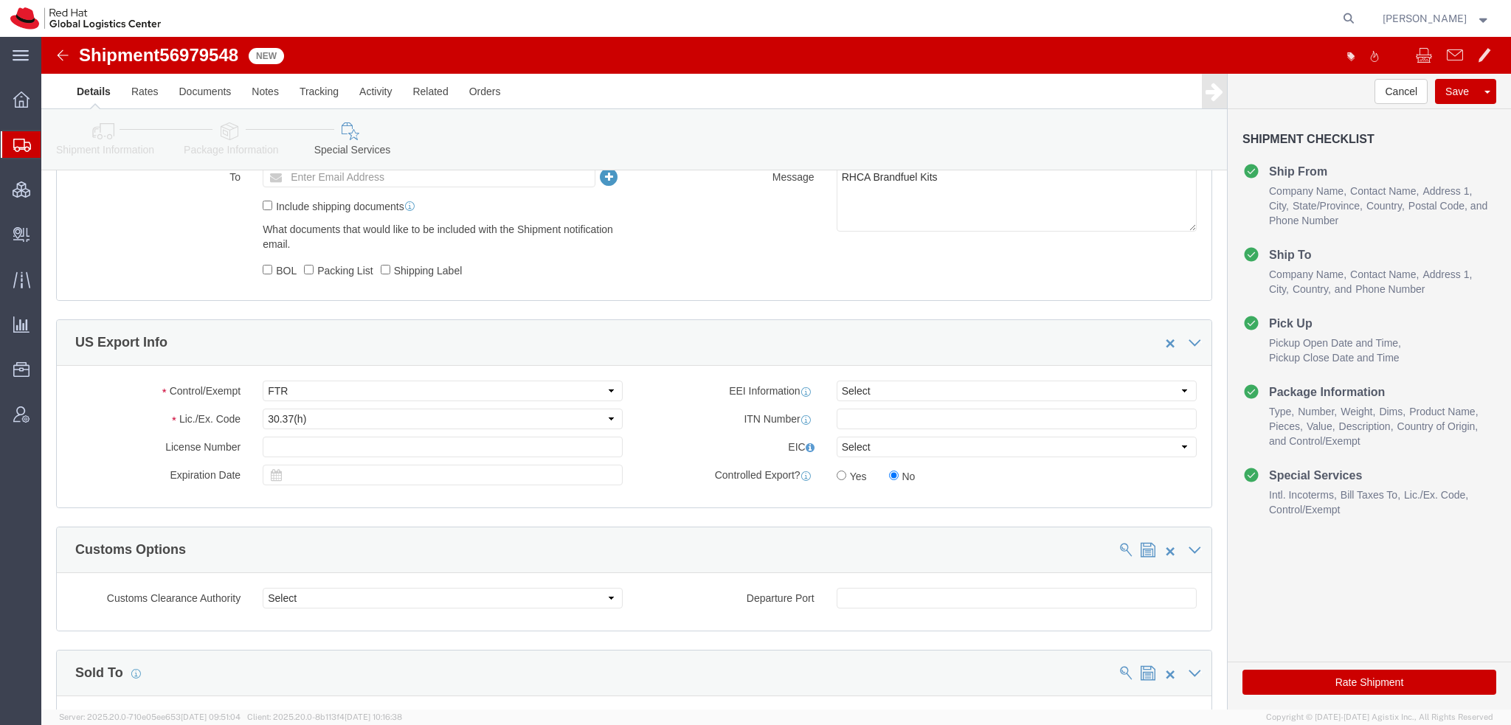
scroll to position [1247, 0]
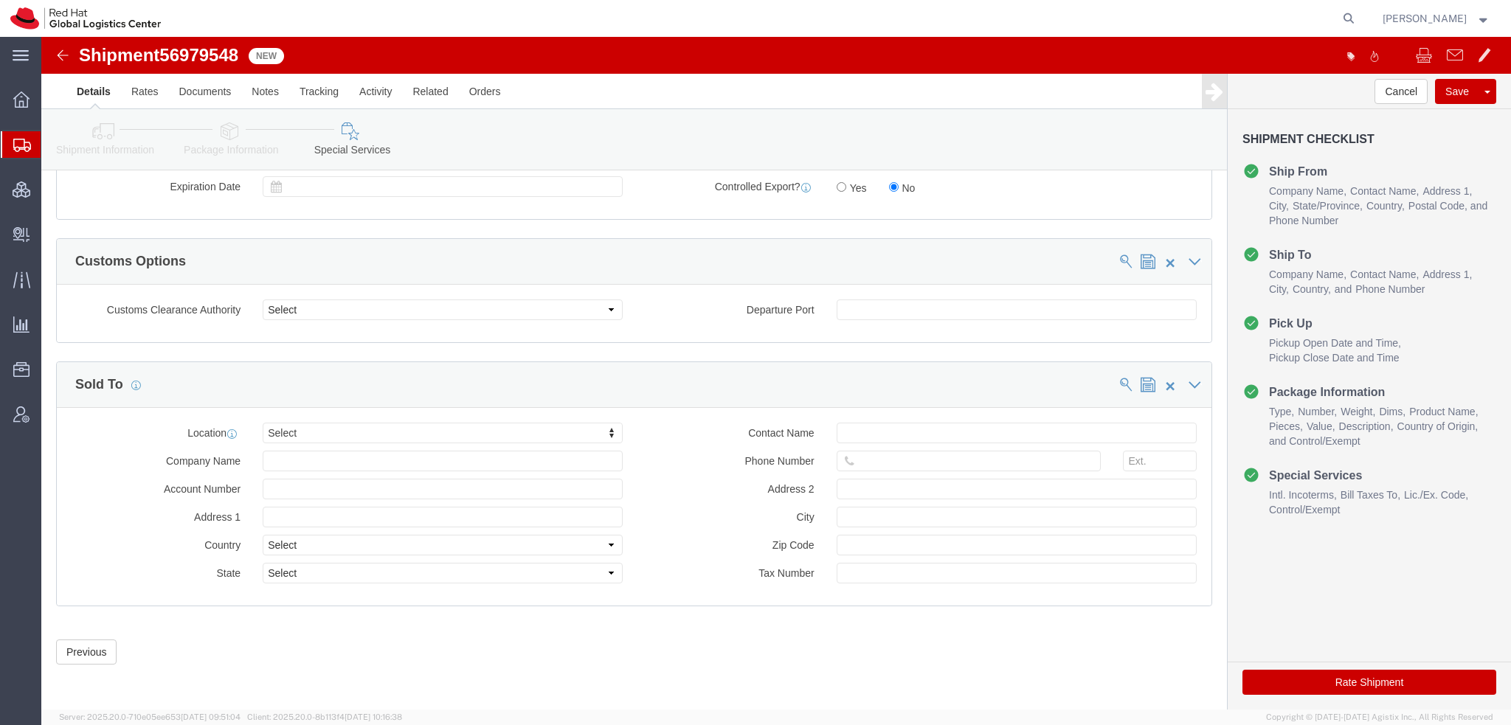
click div "Location Select Select My Profile Location RH - Amsterdam - MSO RH - Amsterdam …"
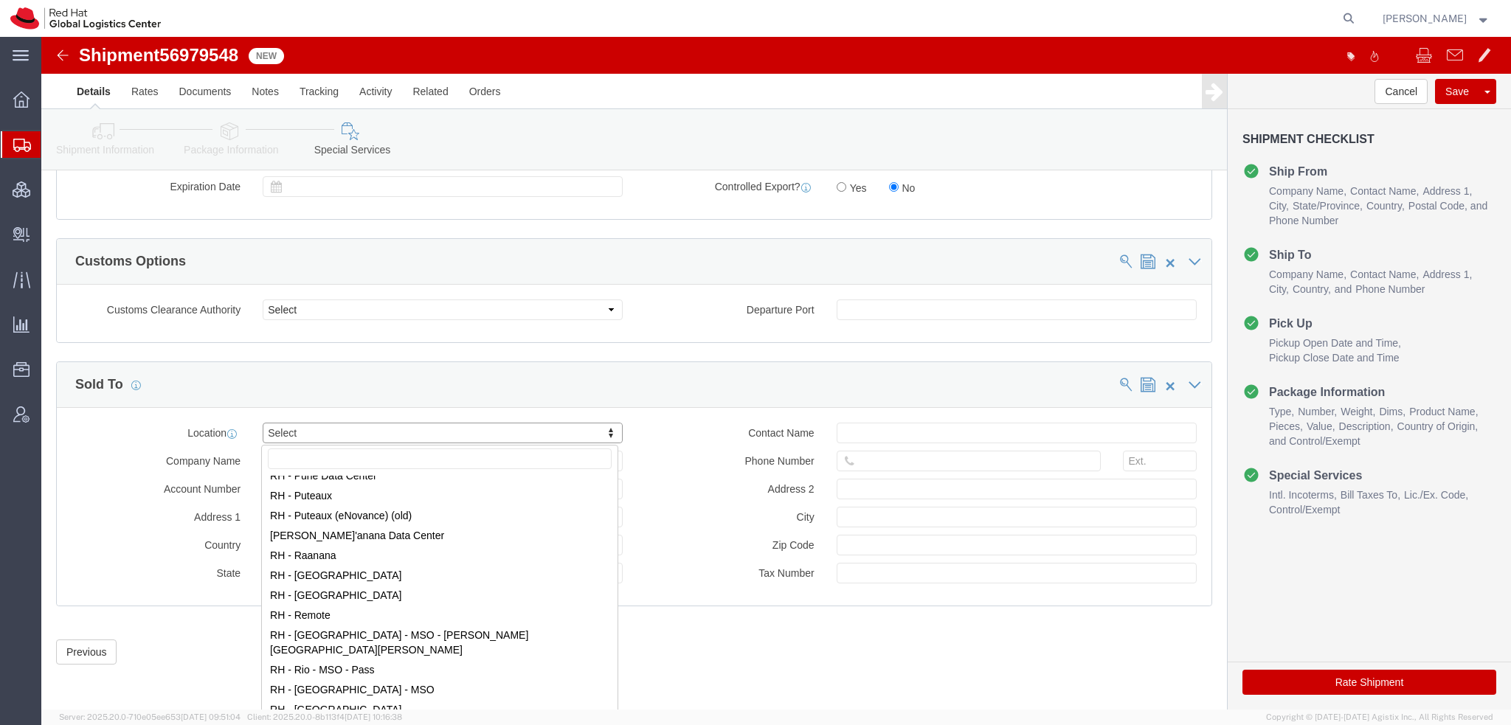
scroll to position [2213, 0]
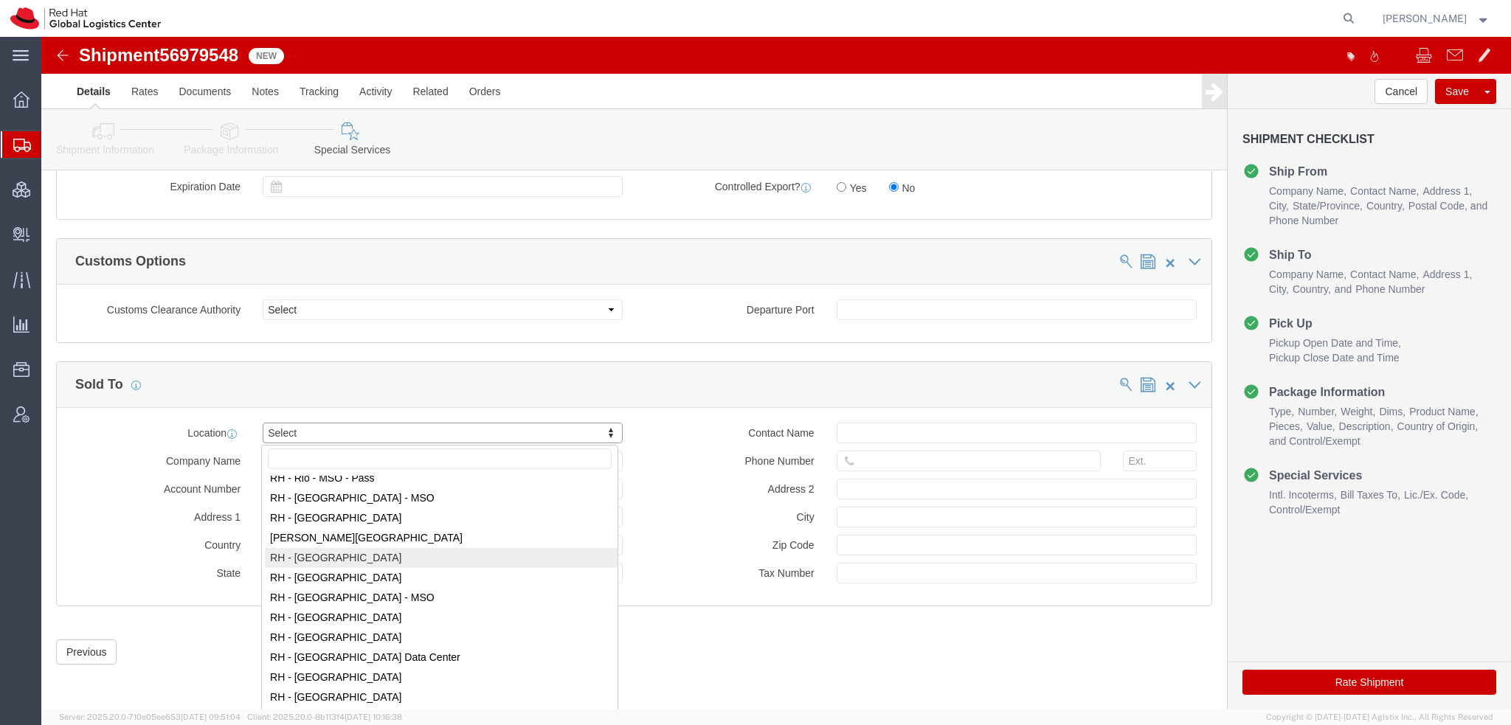
select select "42531"
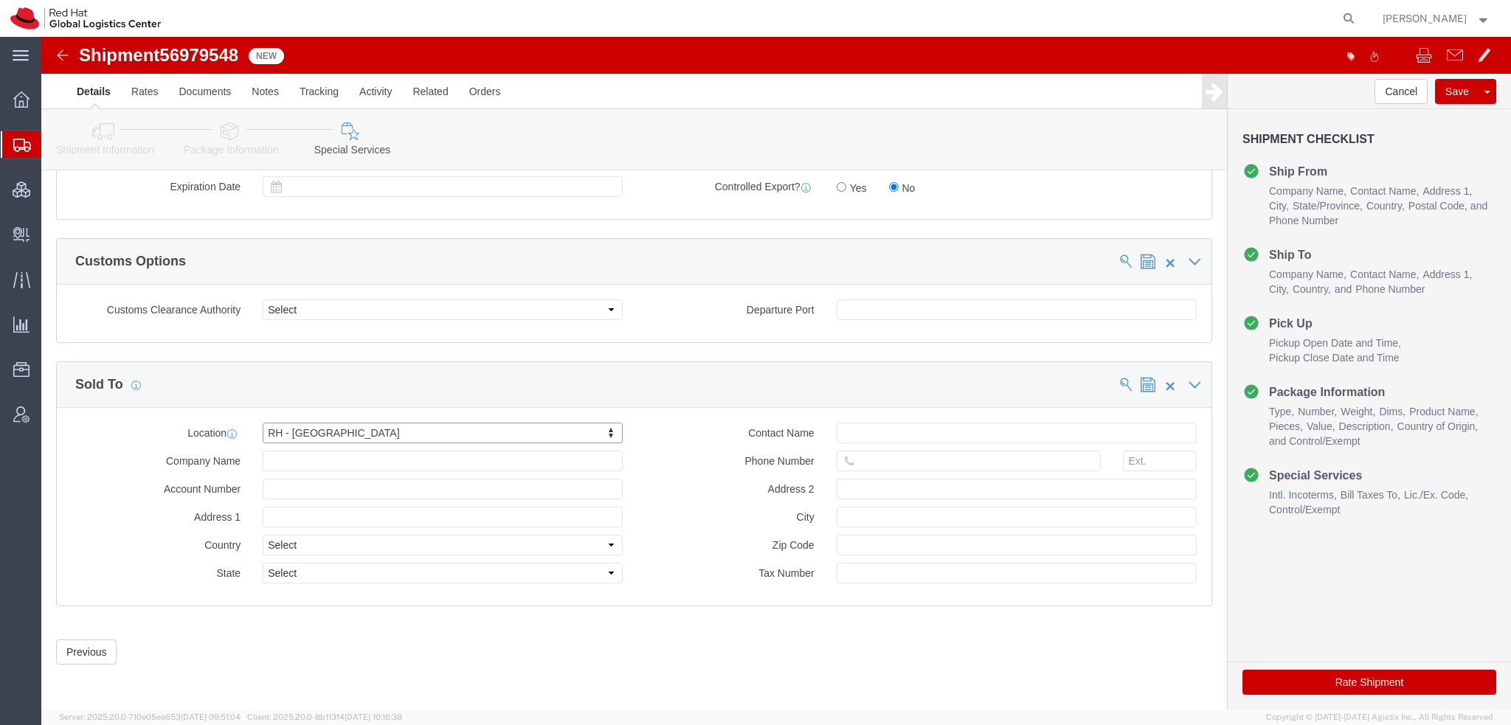
type input "Red Hat Brasil Limitada"
type input "Av. Brg. Faria Lima, 3732"
select select "BR"
select select
type input "000"
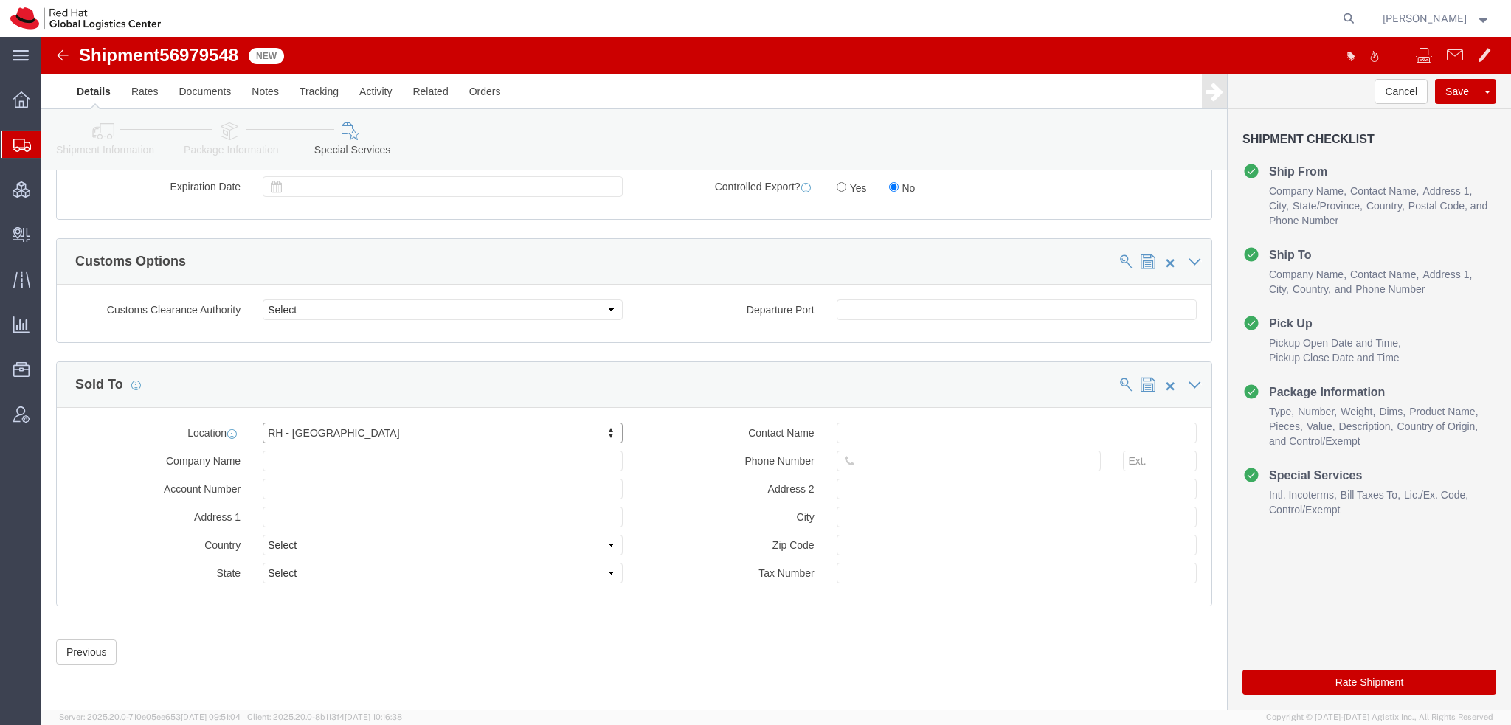
type input "Floor 24 and 25, Itaim Bibi"
type input "SAO PAULO"
type input "04538-132"
type input "07.069.791/0001.55"
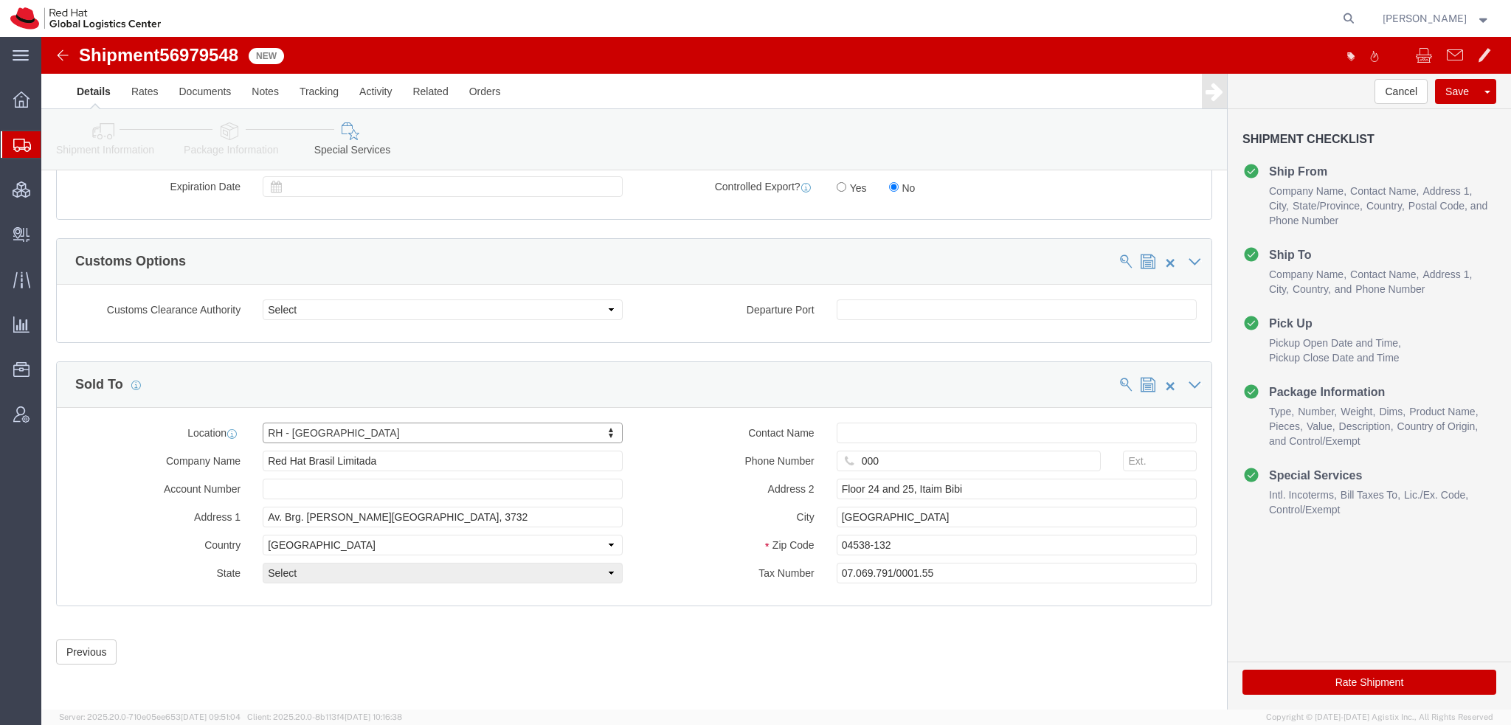
select select "27"
click button "Rate Shipment"
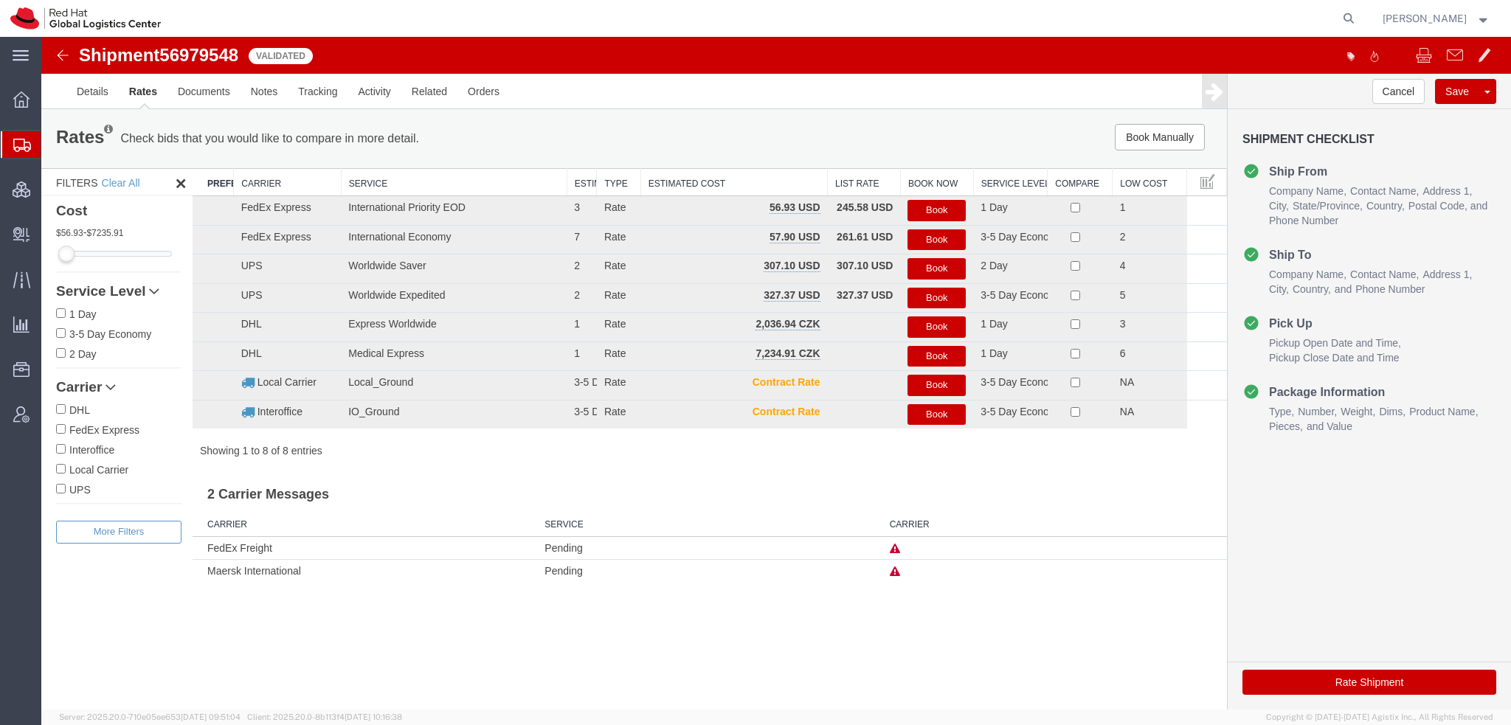
scroll to position [0, 0]
click at [941, 209] on button "Book" at bounding box center [936, 210] width 58 height 21
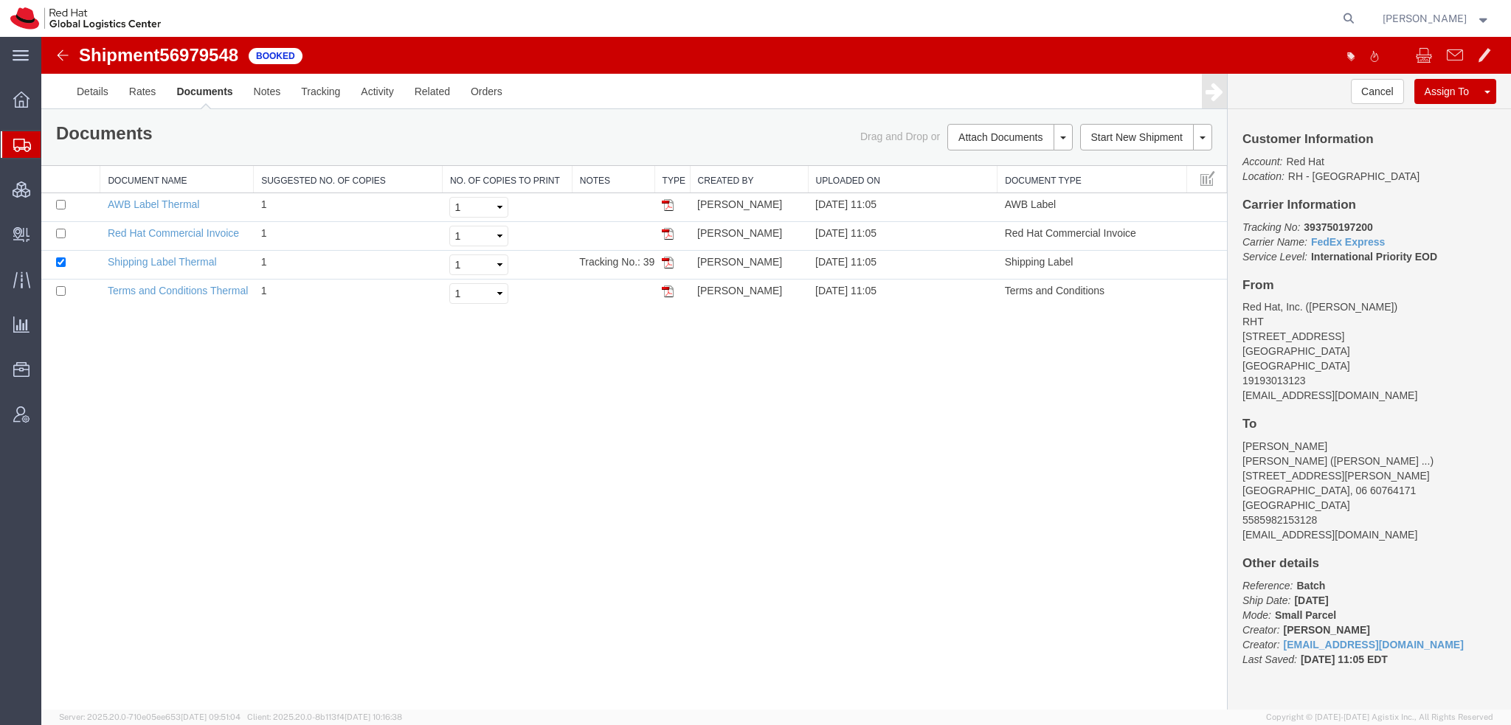
drag, startPoint x: 666, startPoint y: 262, endPoint x: 651, endPoint y: 333, distance: 72.5
click at [666, 262] on img at bounding box center [668, 263] width 12 height 12
click at [671, 204] on img at bounding box center [668, 205] width 12 height 12
drag, startPoint x: 670, startPoint y: 235, endPoint x: 676, endPoint y: 202, distance: 33.0
click at [670, 235] on img at bounding box center [668, 234] width 12 height 12
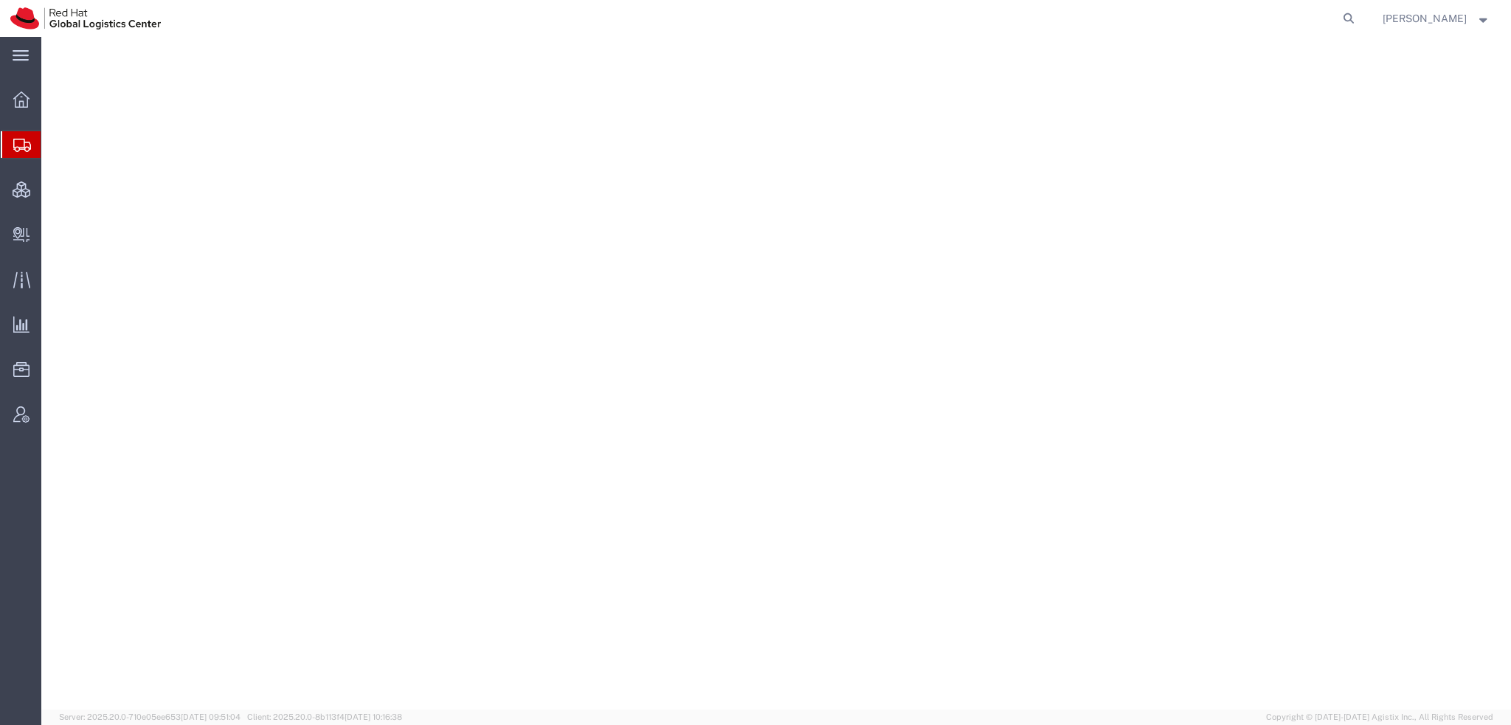
select select "38014"
select select
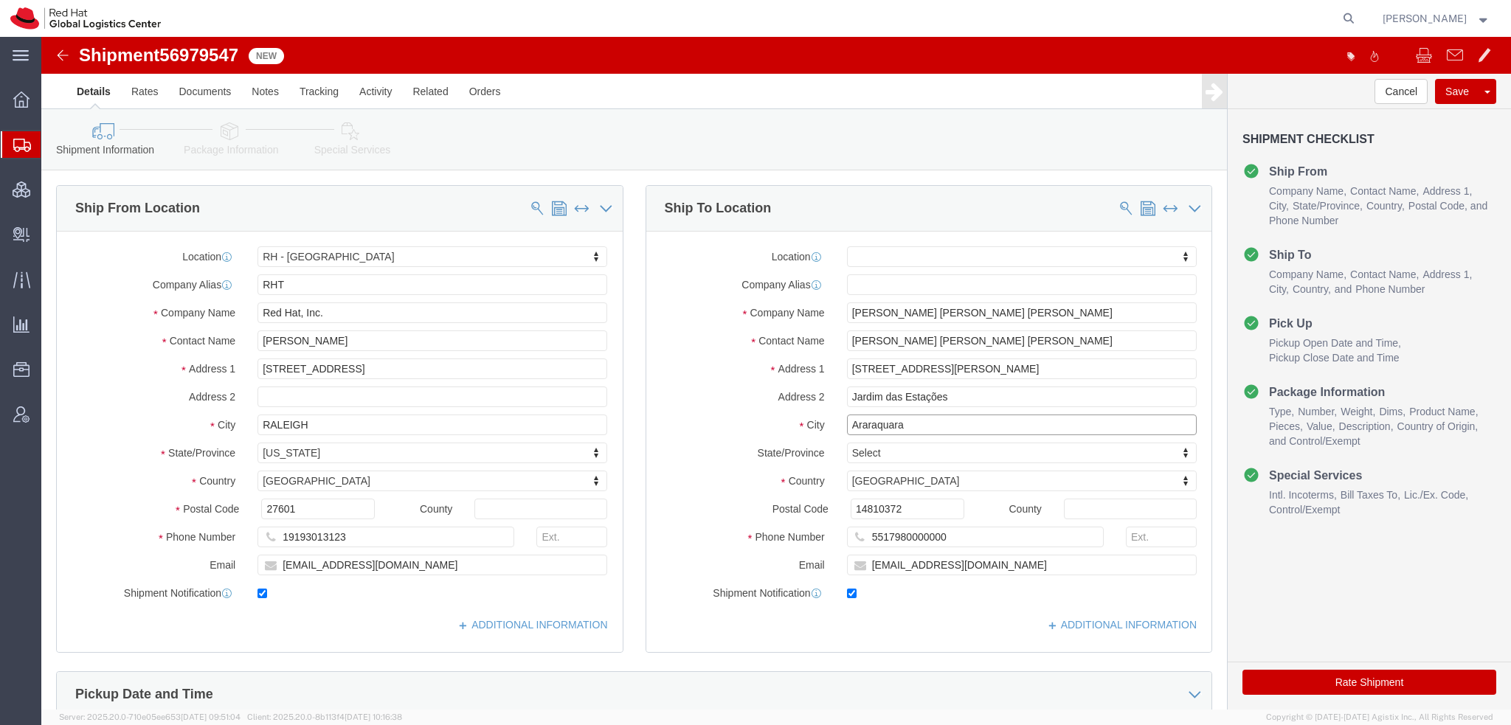
drag, startPoint x: 881, startPoint y: 393, endPoint x: 359, endPoint y: 320, distance: 527.4
click div "Ship From Location Location [GEOGRAPHIC_DATA] - [GEOGRAPHIC_DATA] My Profile Lo…"
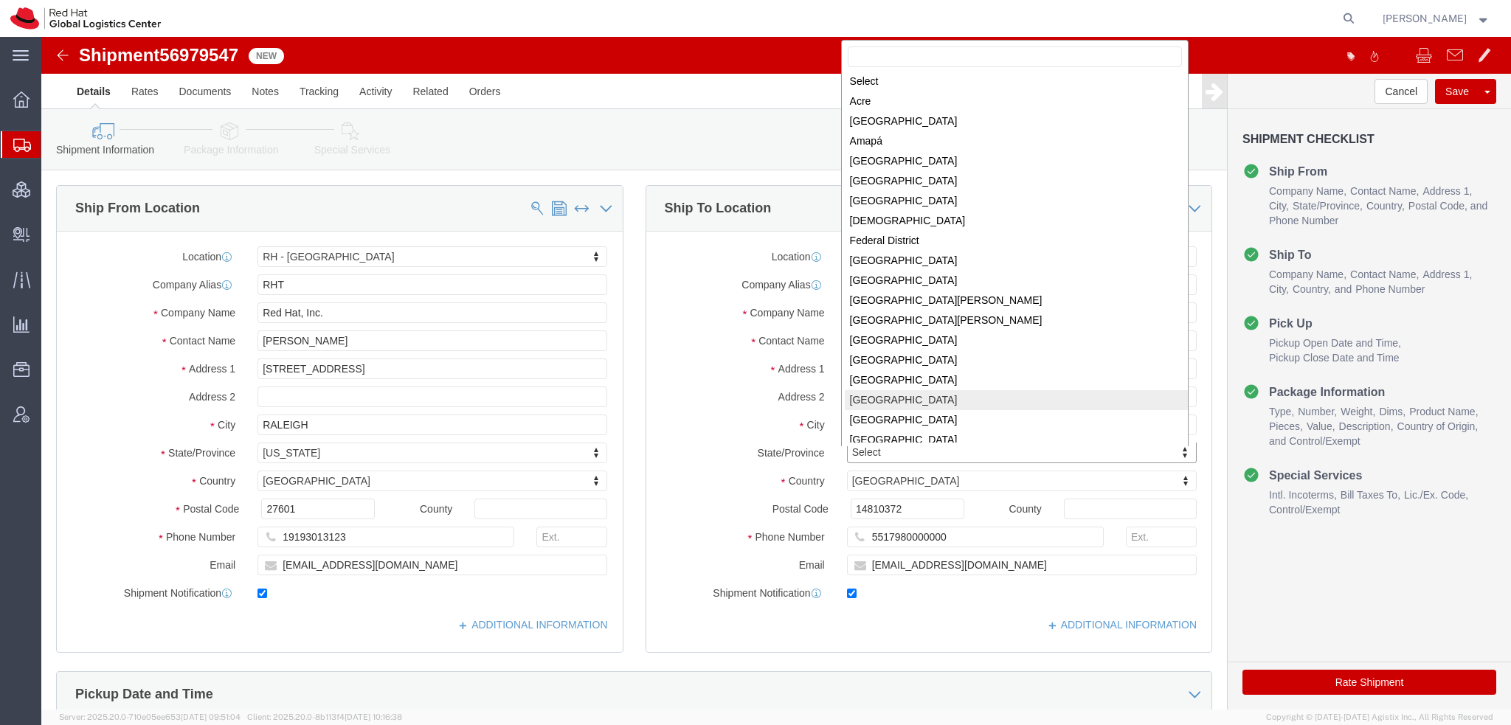
scroll to position [189, 0]
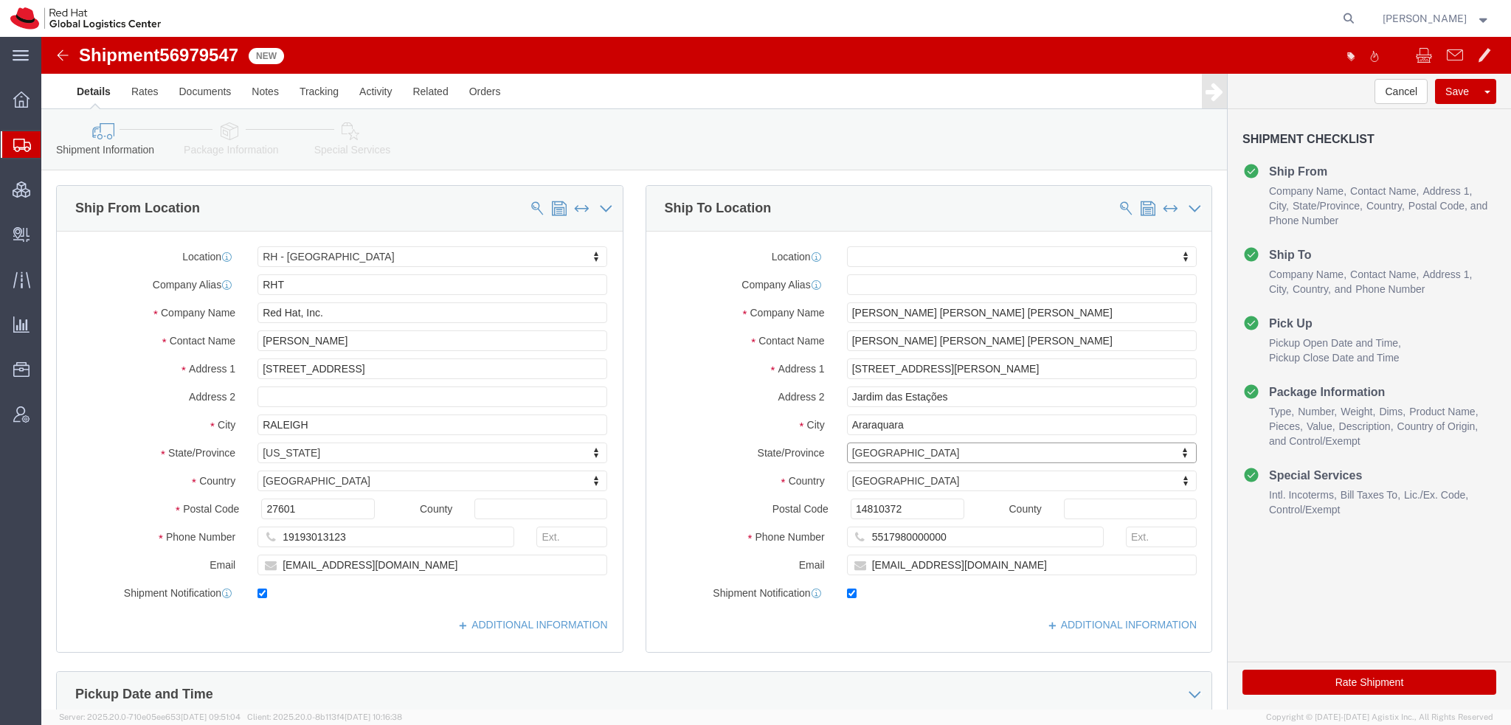
click icon
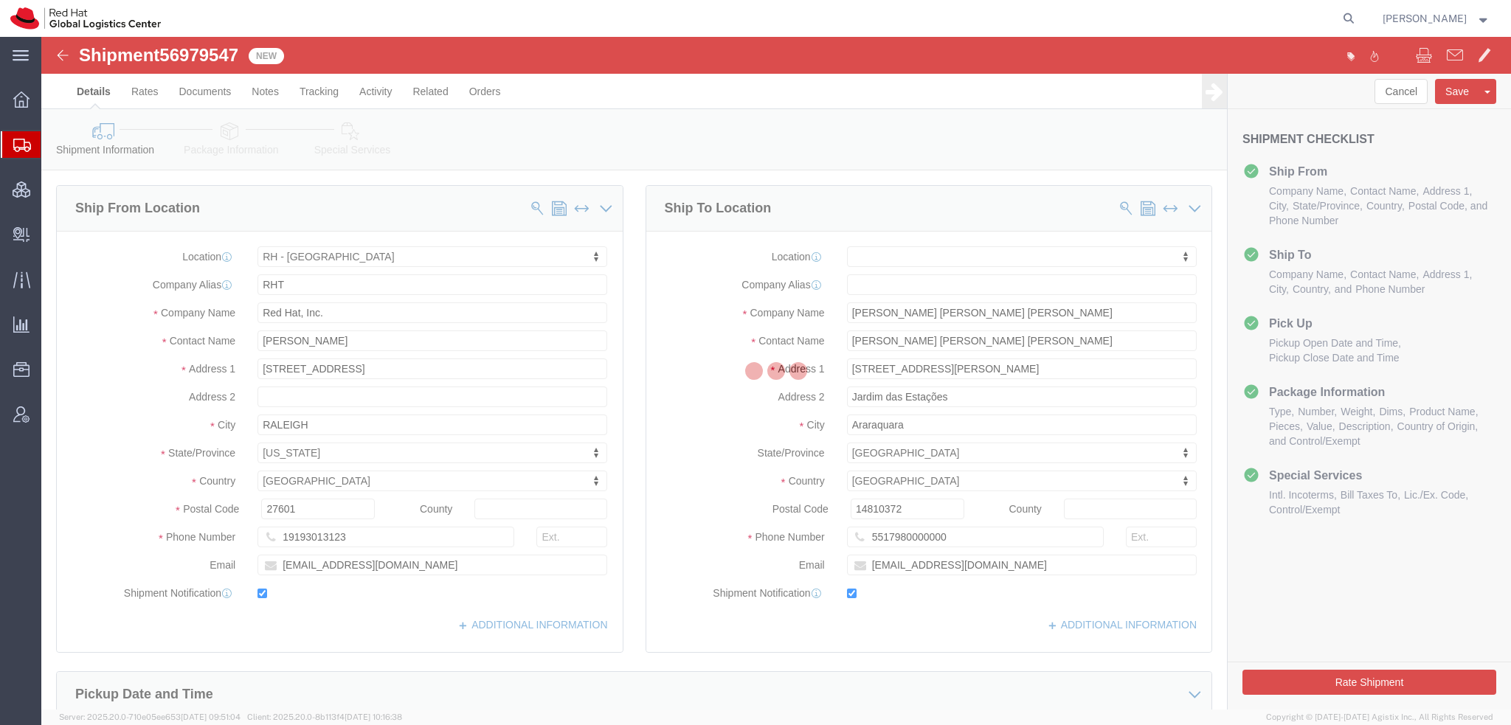
select select
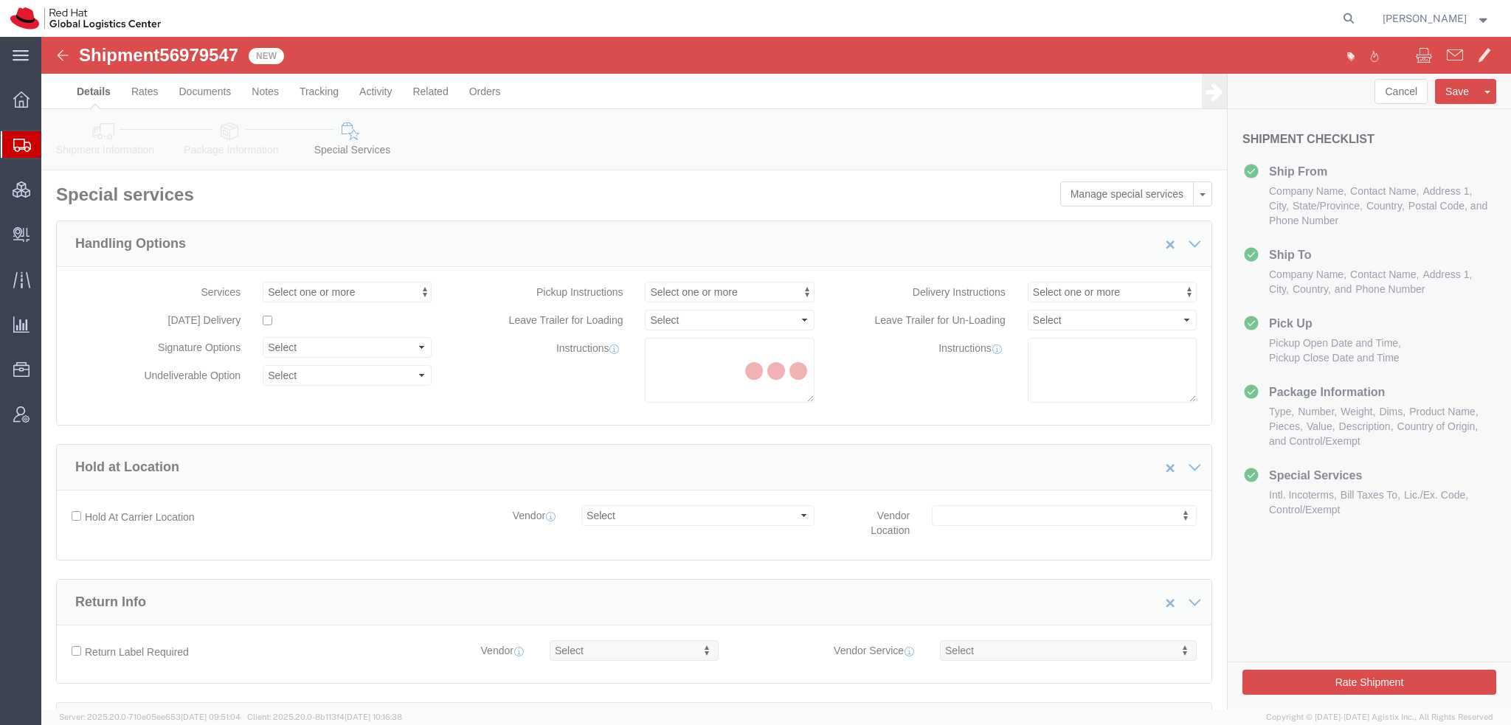
select select "COSTCENTER"
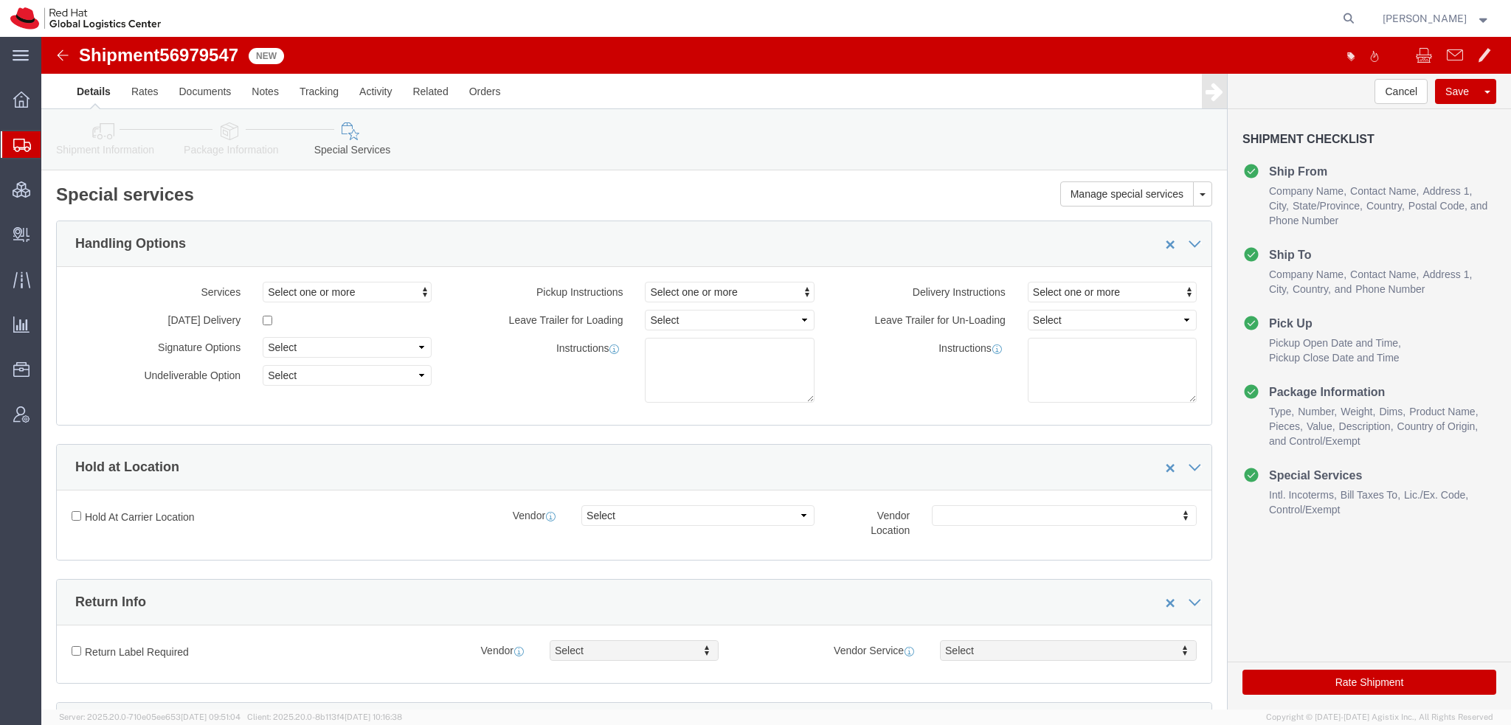
scroll to position [443, 0]
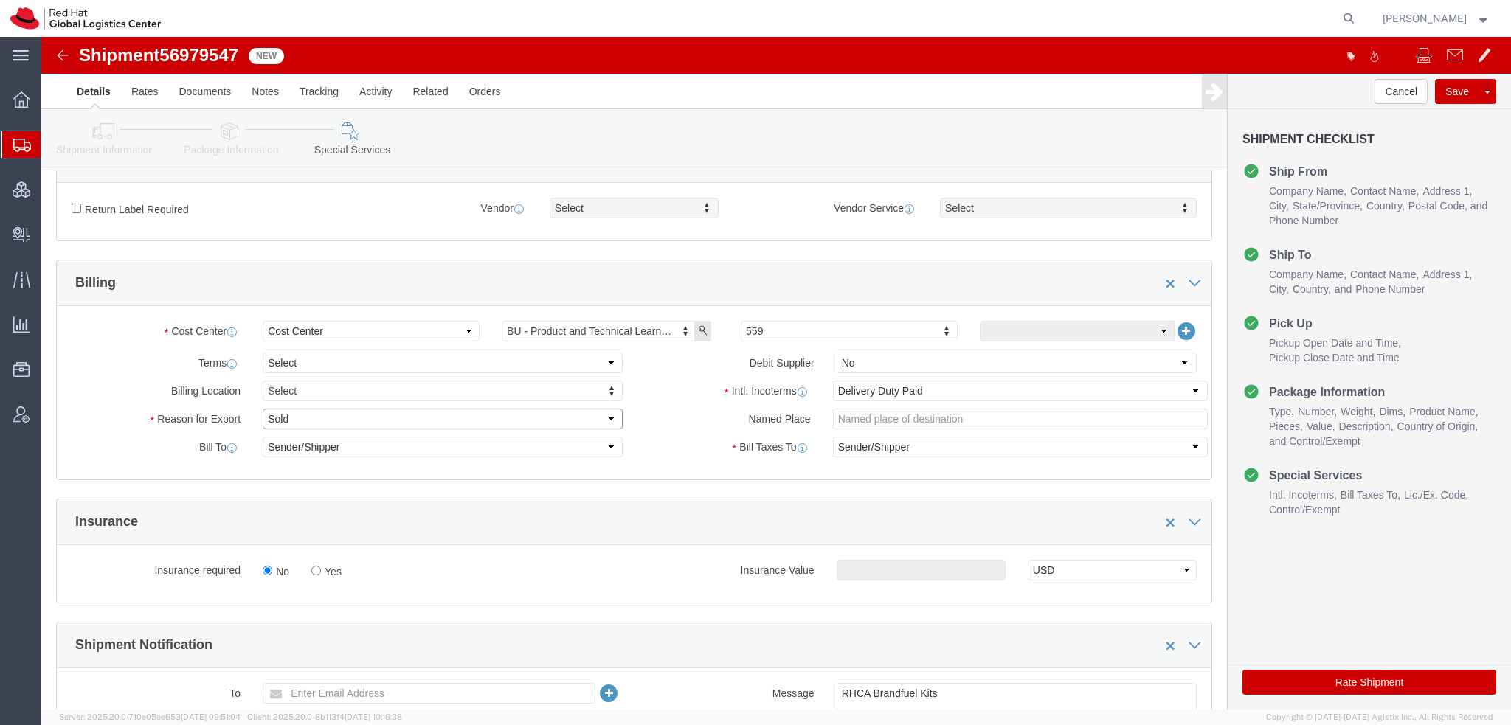
click select "Select Gift Personal Effects Repair/Warranty Return Sample Sold Temporary/Not S…"
select select "GIFT"
click select "Select Gift Personal Effects Repair/Warranty Return Sample Sold Temporary/Not S…"
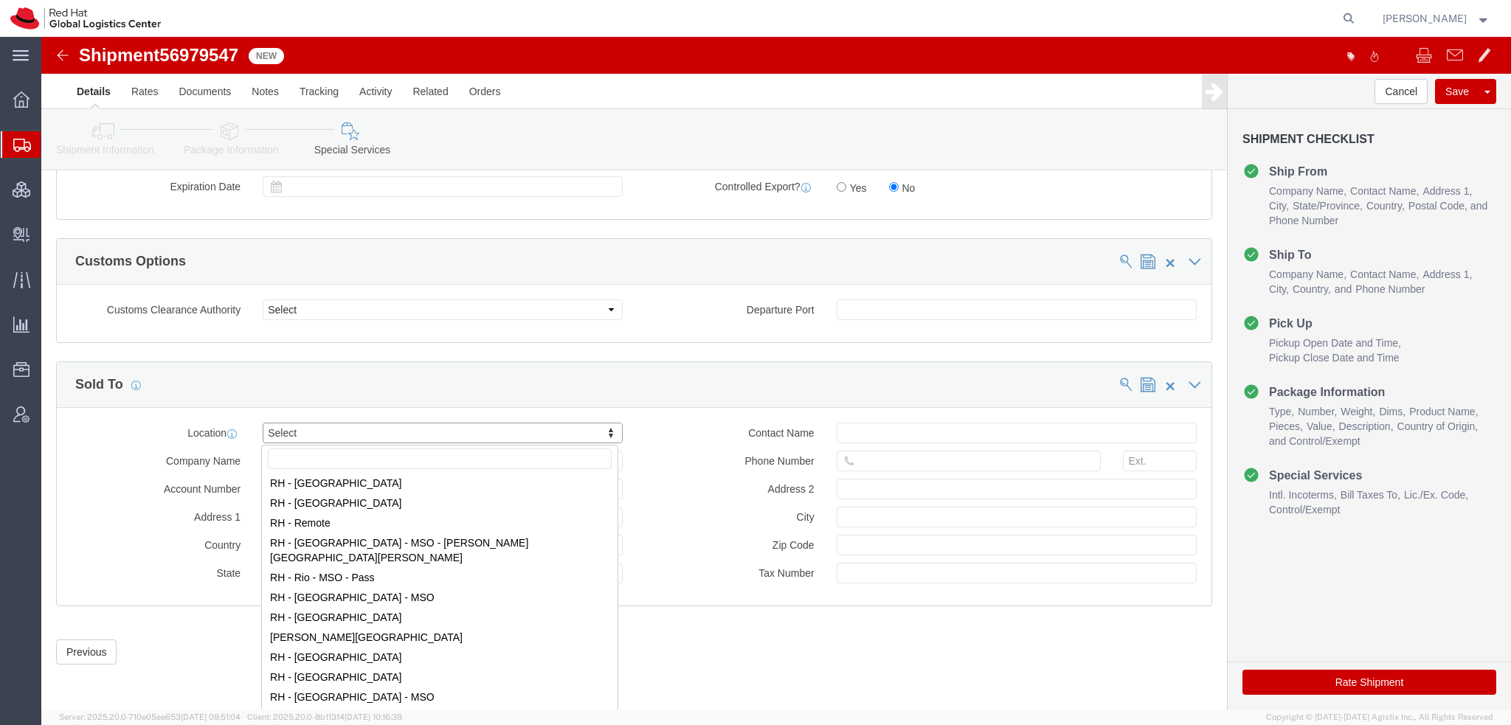
scroll to position [2139, 0]
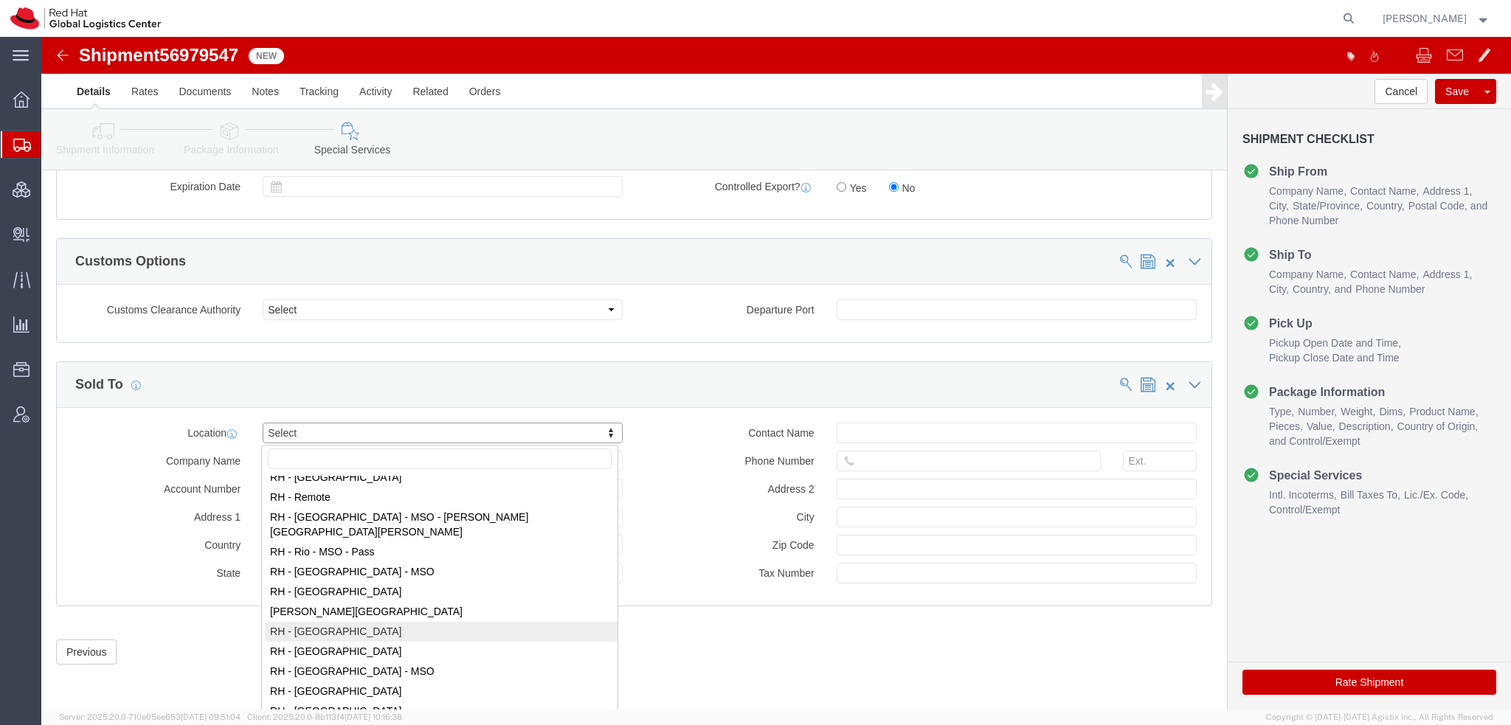
select select "42531"
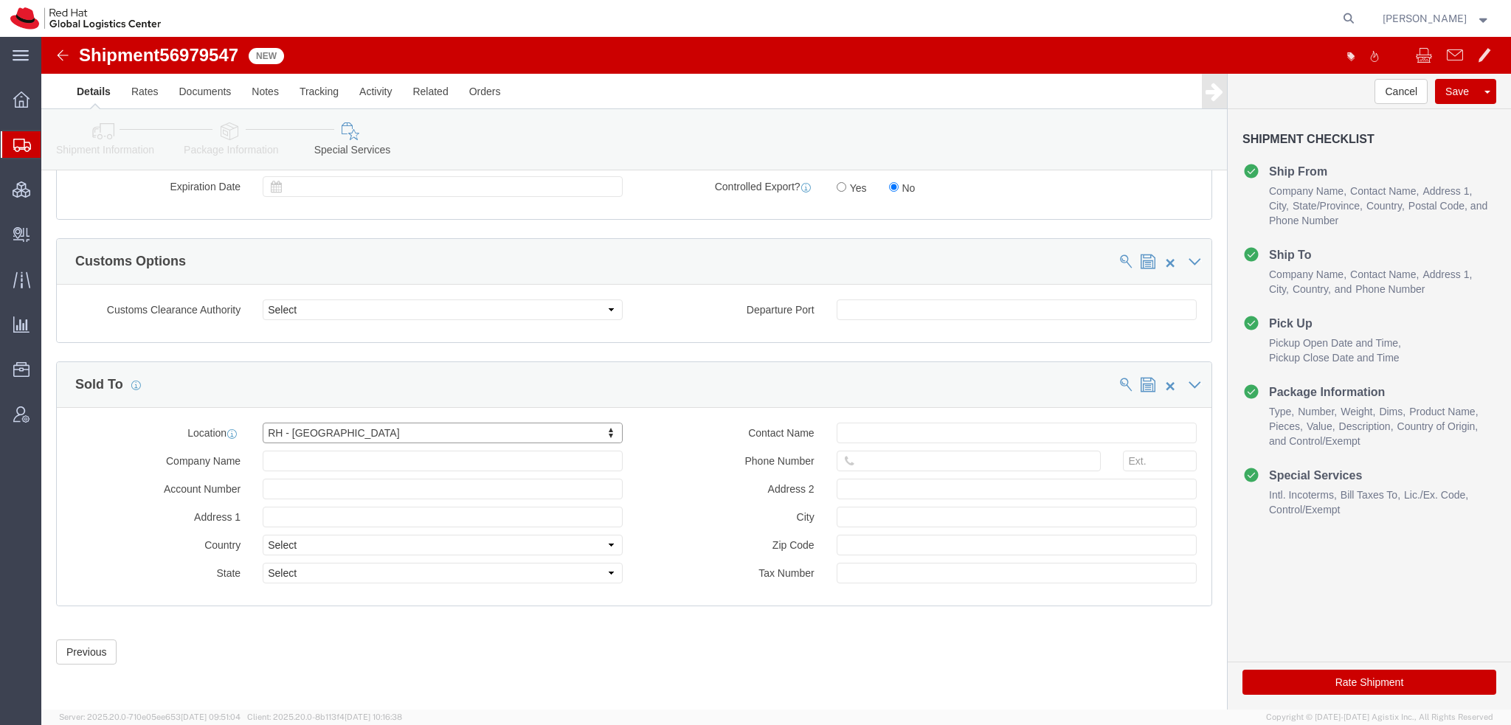
type input "Red Hat Brasil Limitada"
type input "Av. Brg. [PERSON_NAME][GEOGRAPHIC_DATA], 3732"
select select "BR"
select select
type input "000"
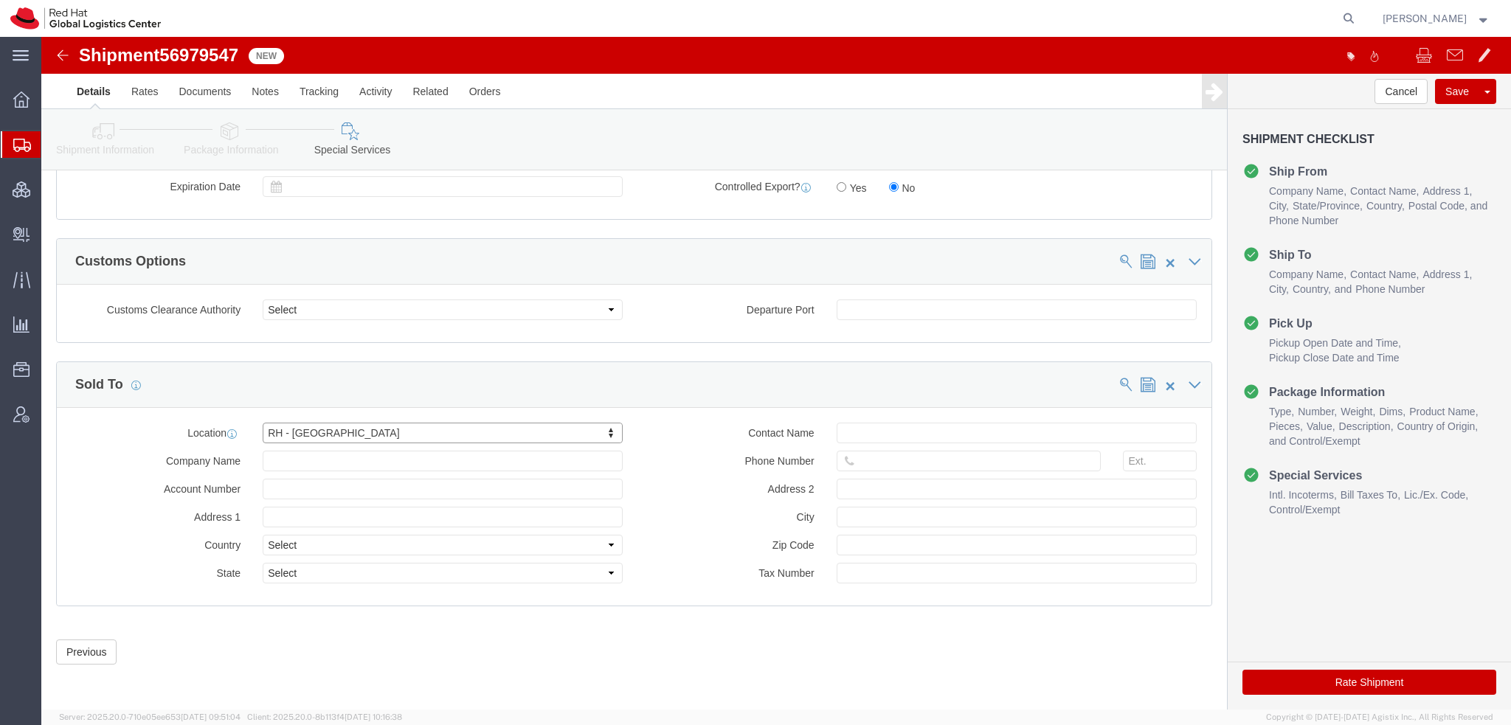
type input "Floor 24 and 25, Itaim Bibi"
type input "[GEOGRAPHIC_DATA]"
type input "04538-132"
type input "07.069.791/0001.55"
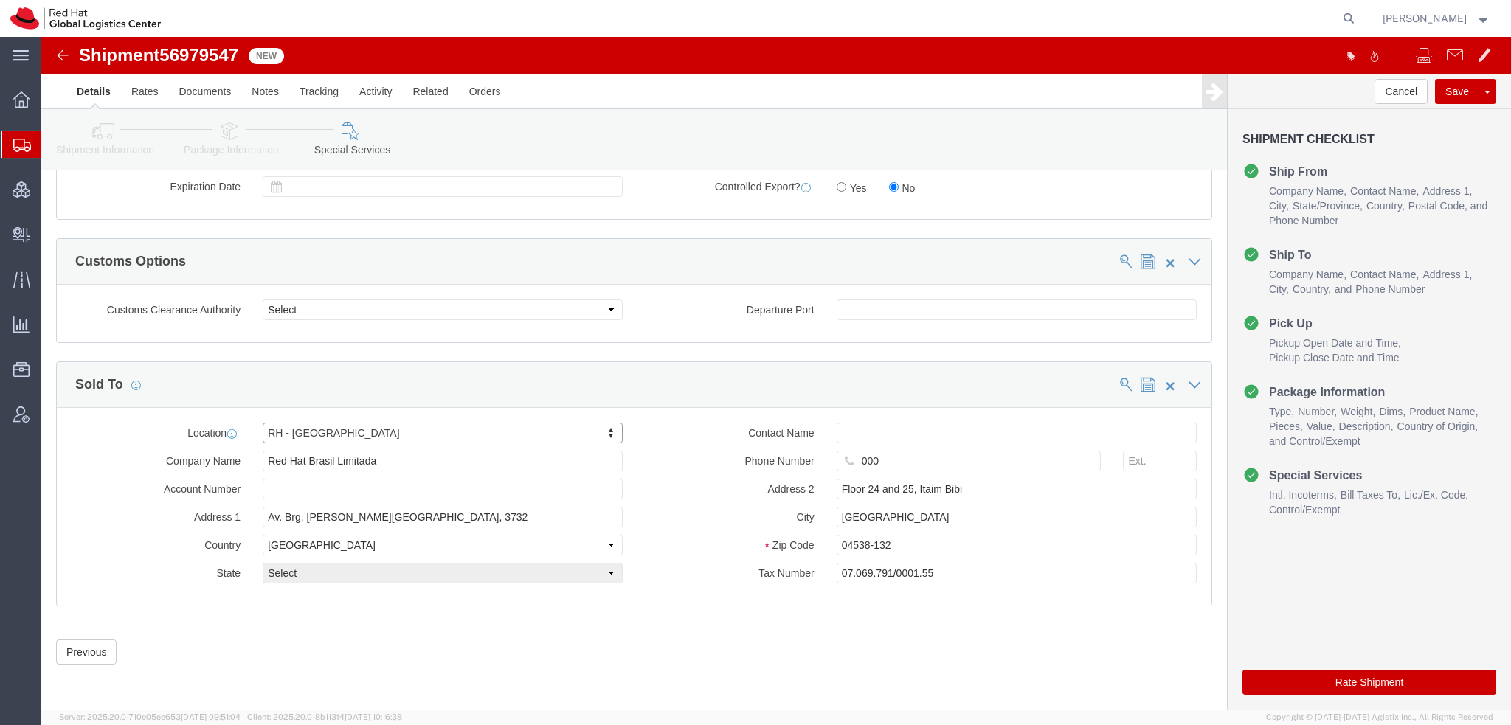
select select "27"
click button "Rate Shipment"
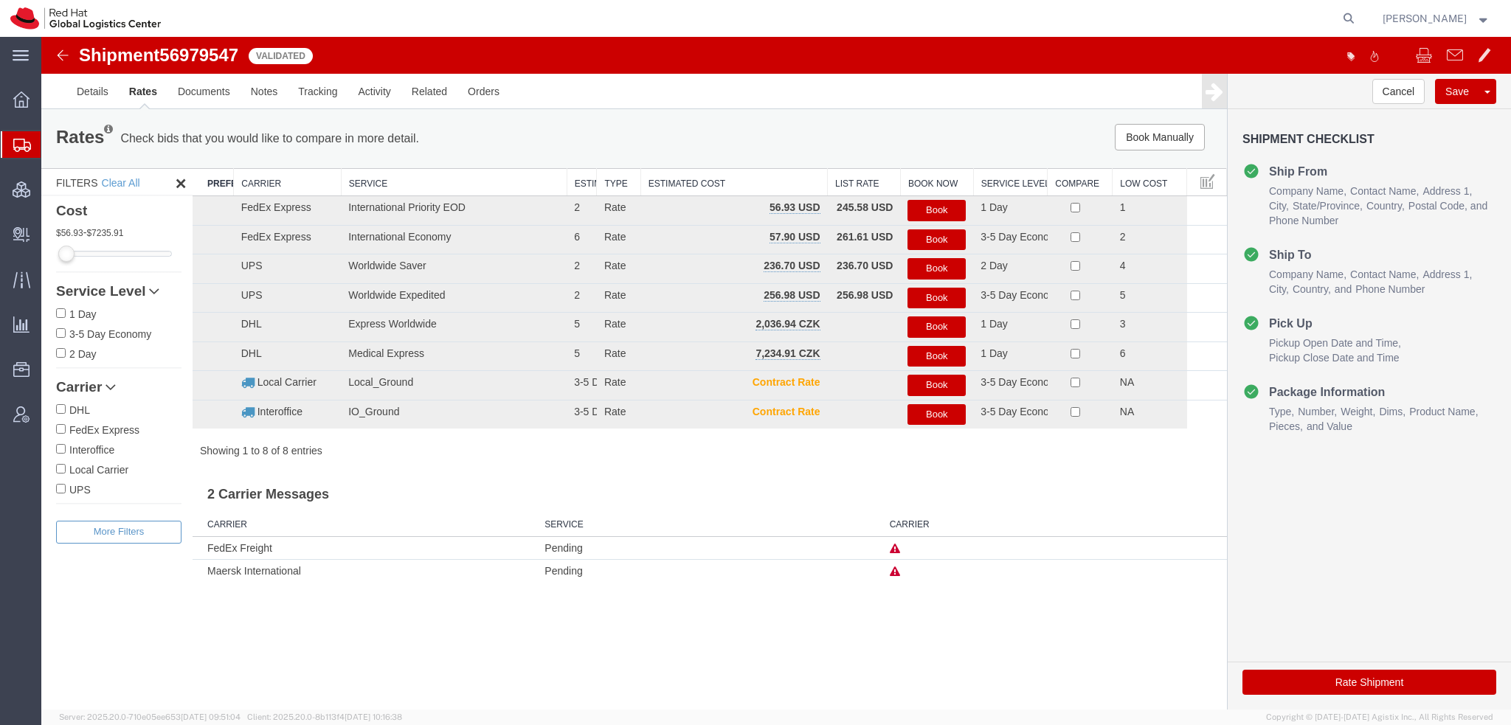
scroll to position [0, 0]
click at [938, 209] on button "Book" at bounding box center [936, 210] width 58 height 21
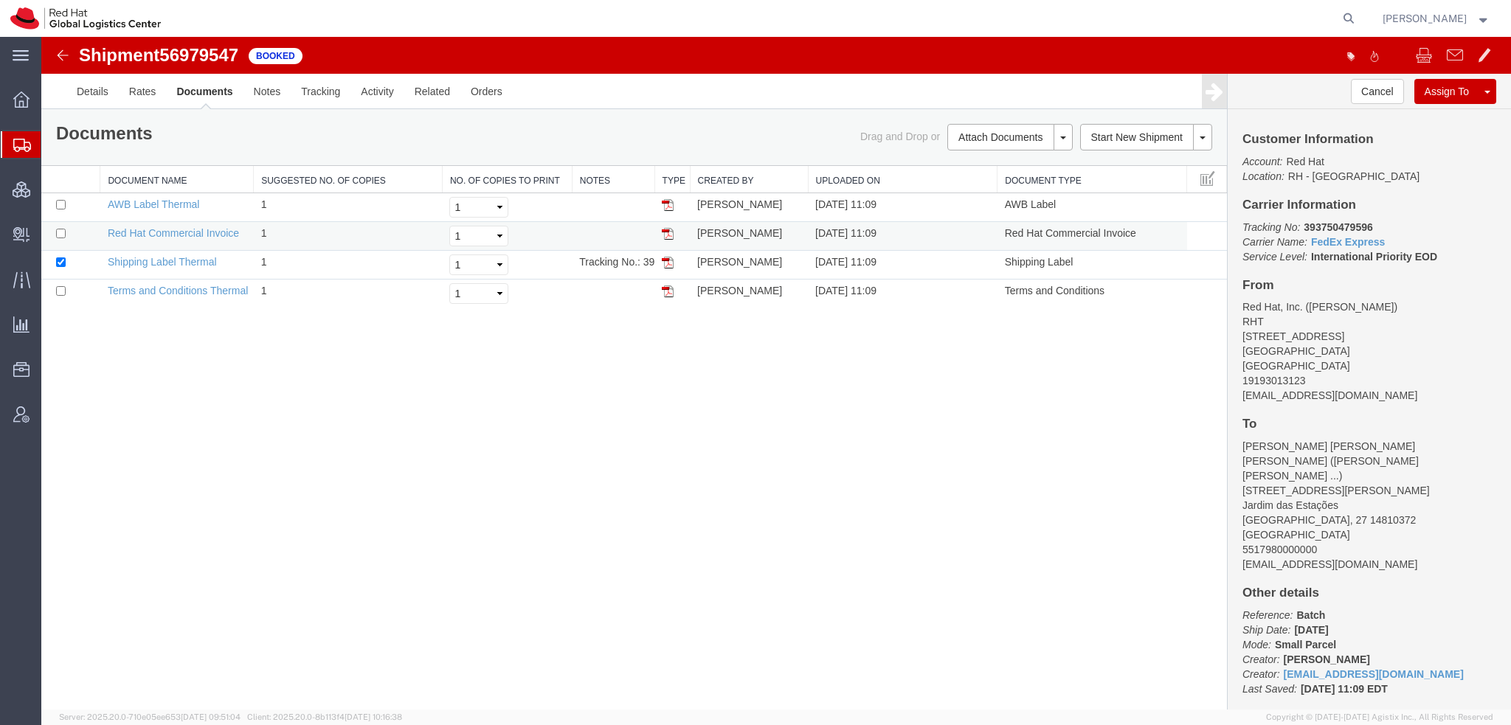
click at [667, 229] on img at bounding box center [668, 234] width 12 height 12
click at [672, 263] on img at bounding box center [668, 263] width 12 height 12
drag, startPoint x: 671, startPoint y: 207, endPoint x: 487, endPoint y: 147, distance: 193.2
click at [671, 207] on img at bounding box center [668, 205] width 12 height 12
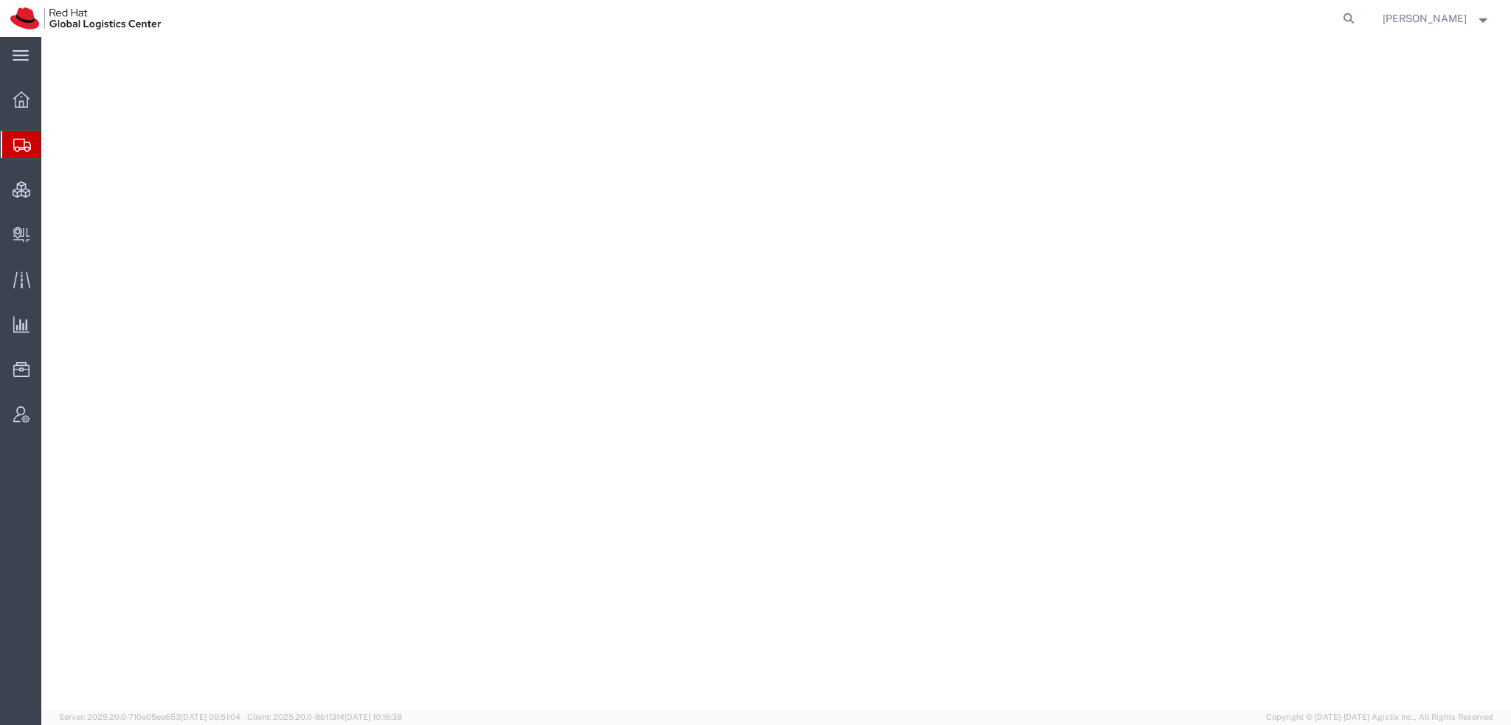
select select "38014"
select select
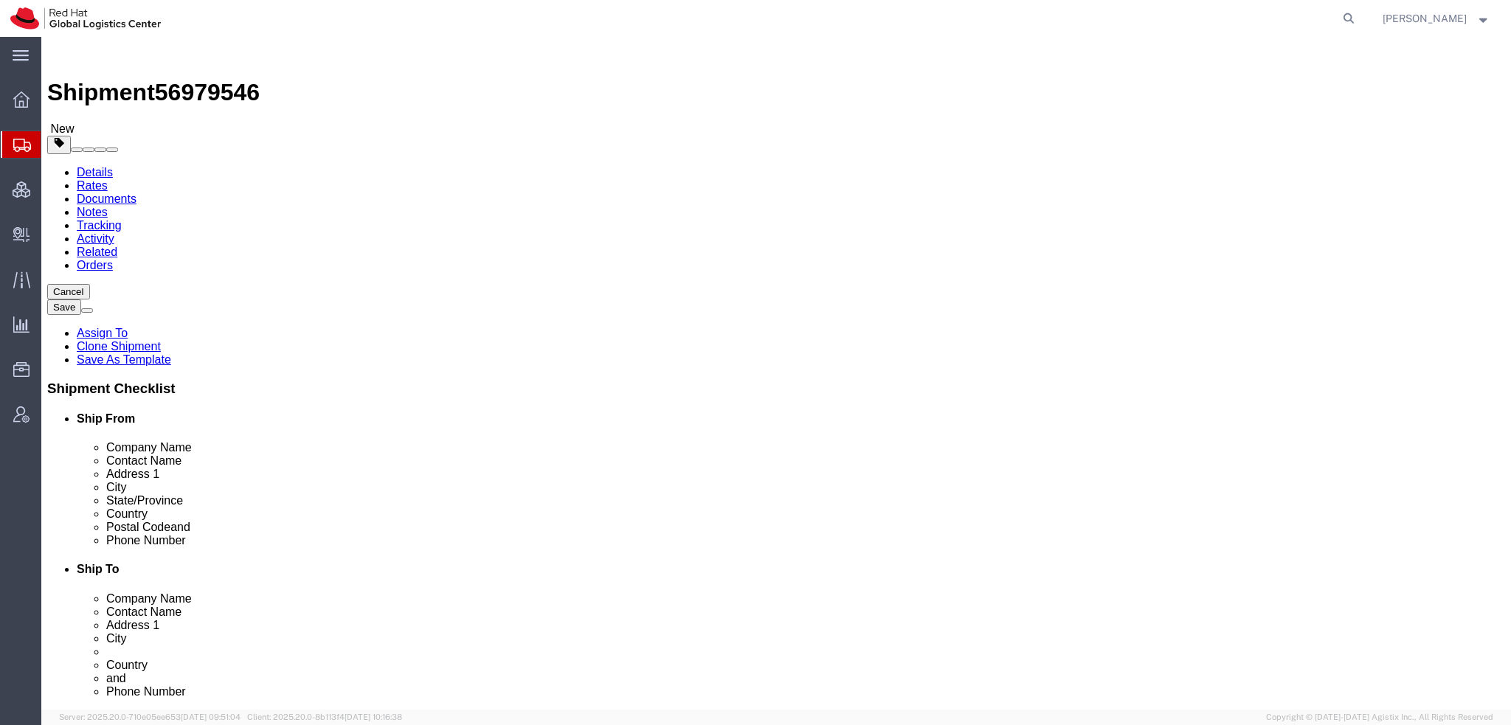
drag, startPoint x: 974, startPoint y: 524, endPoint x: 997, endPoint y: 524, distance: 23.6
click input "[PERSON_NAME][EMAIL_ADDRESS][PERSON_NAME][DOMAIN_NAME]"
type input "[PERSON_NAME][EMAIL_ADDRESS][PERSON_NAME][DOMAIN_NAME], [EMAIL_ADDRESS][DOMAIN_…"
click icon
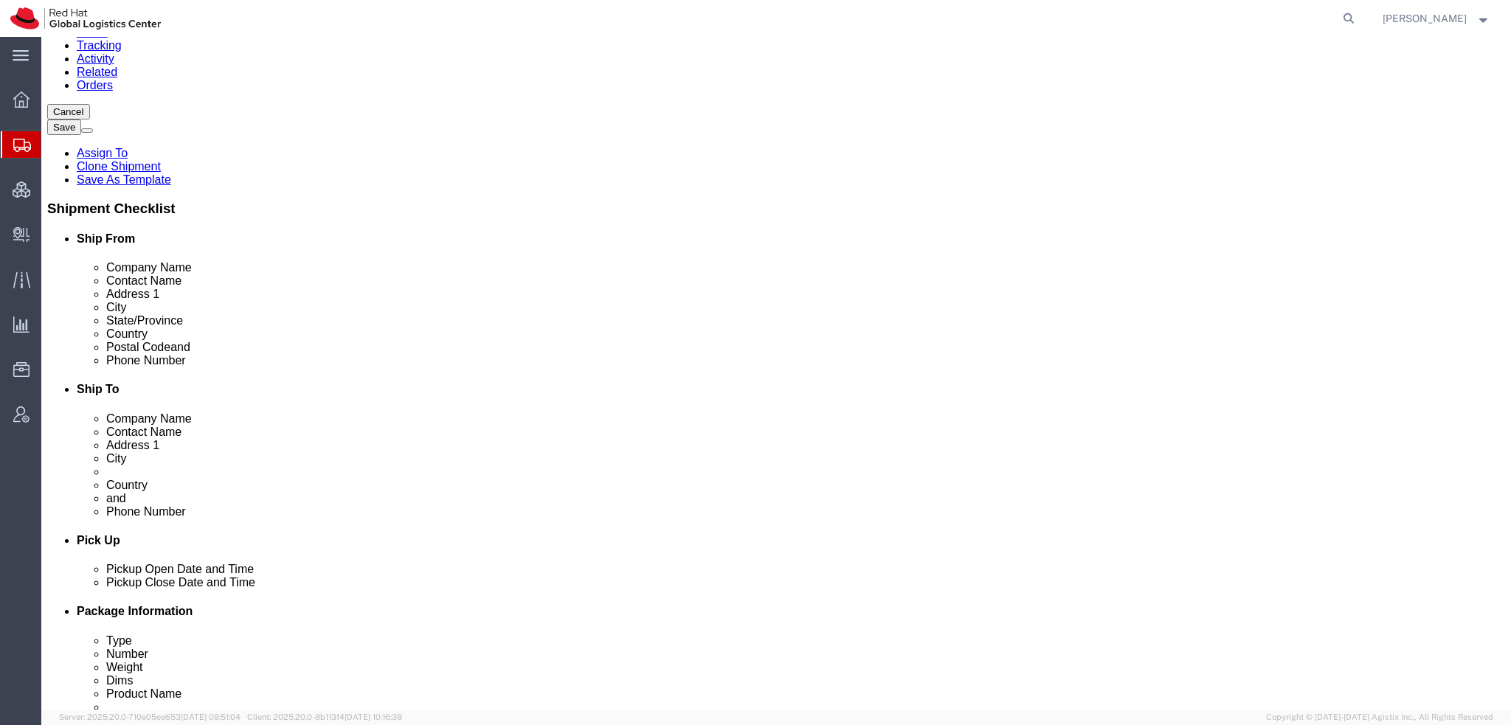
scroll to position [516, 0]
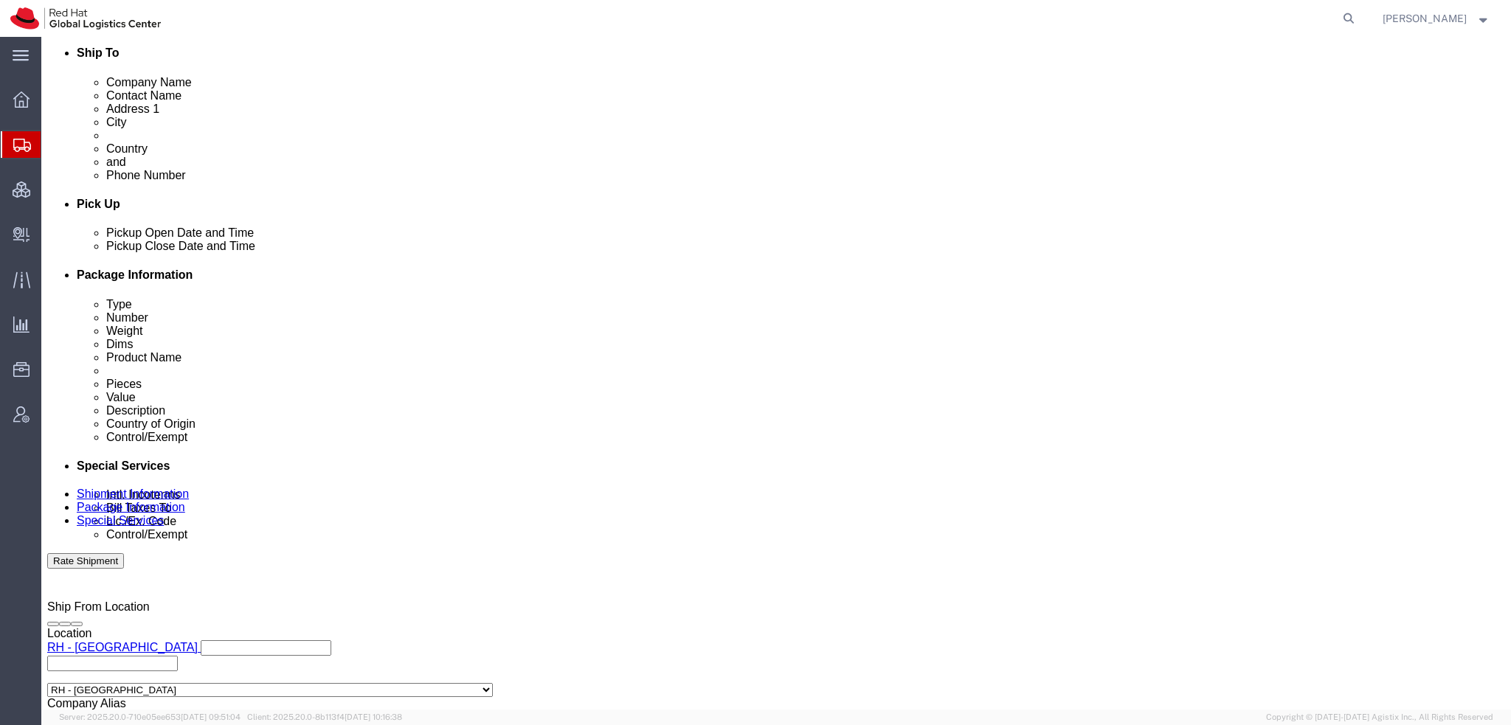
click select "Select Gift Personal Effects Repair/Warranty Return Sample Sold Temporary/Not S…"
select select "GIFT"
click select "Select Gift Personal Effects Repair/Warranty Return Sample Sold Temporary/Not S…"
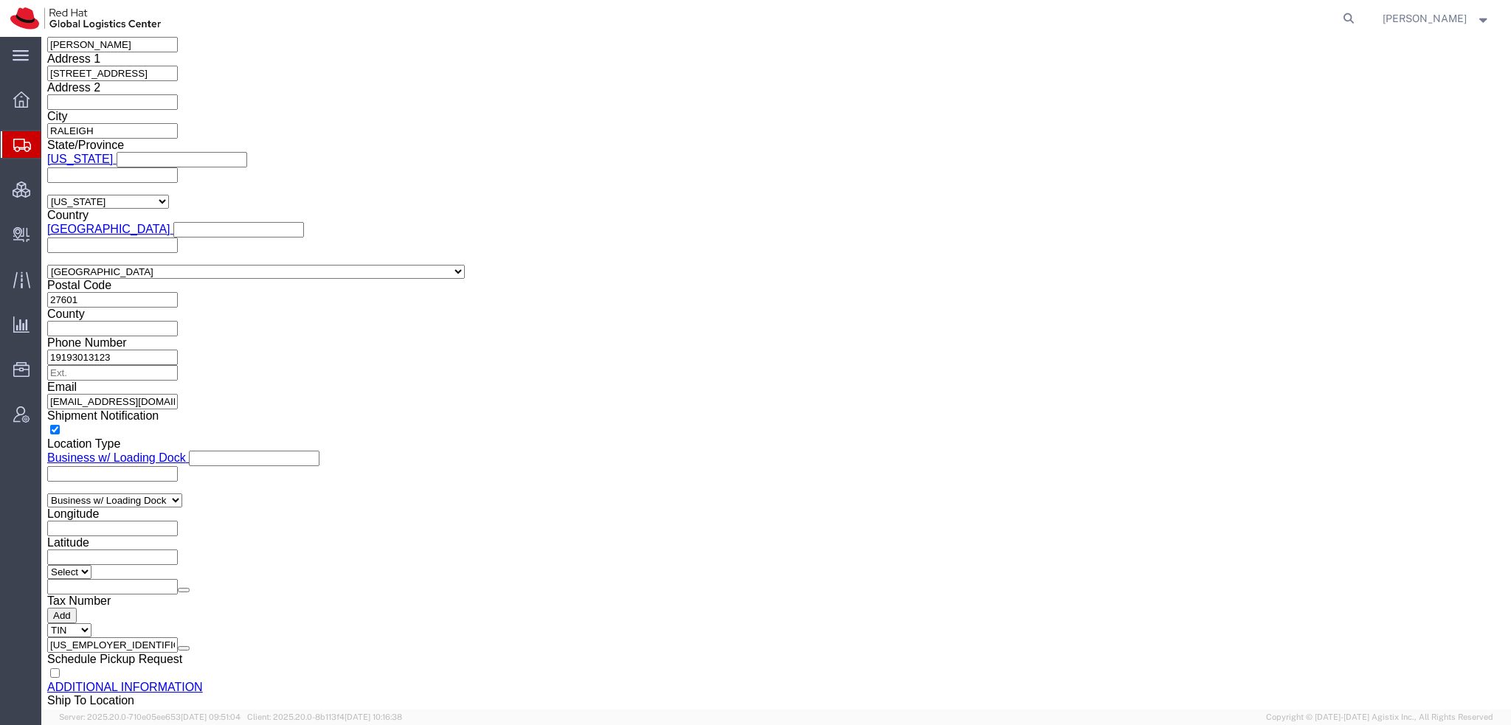
scroll to position [2311, 0]
click button "Rate Shipment"
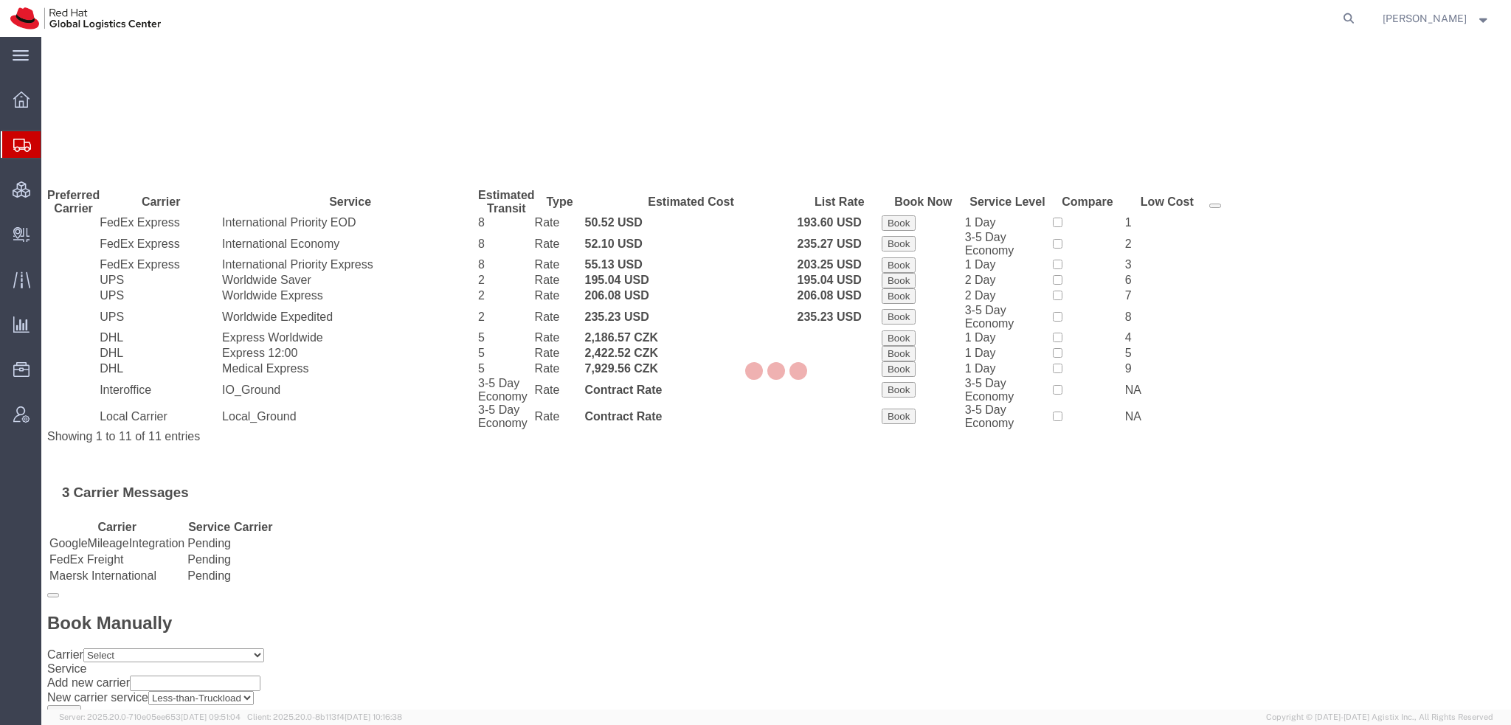
scroll to position [0, 0]
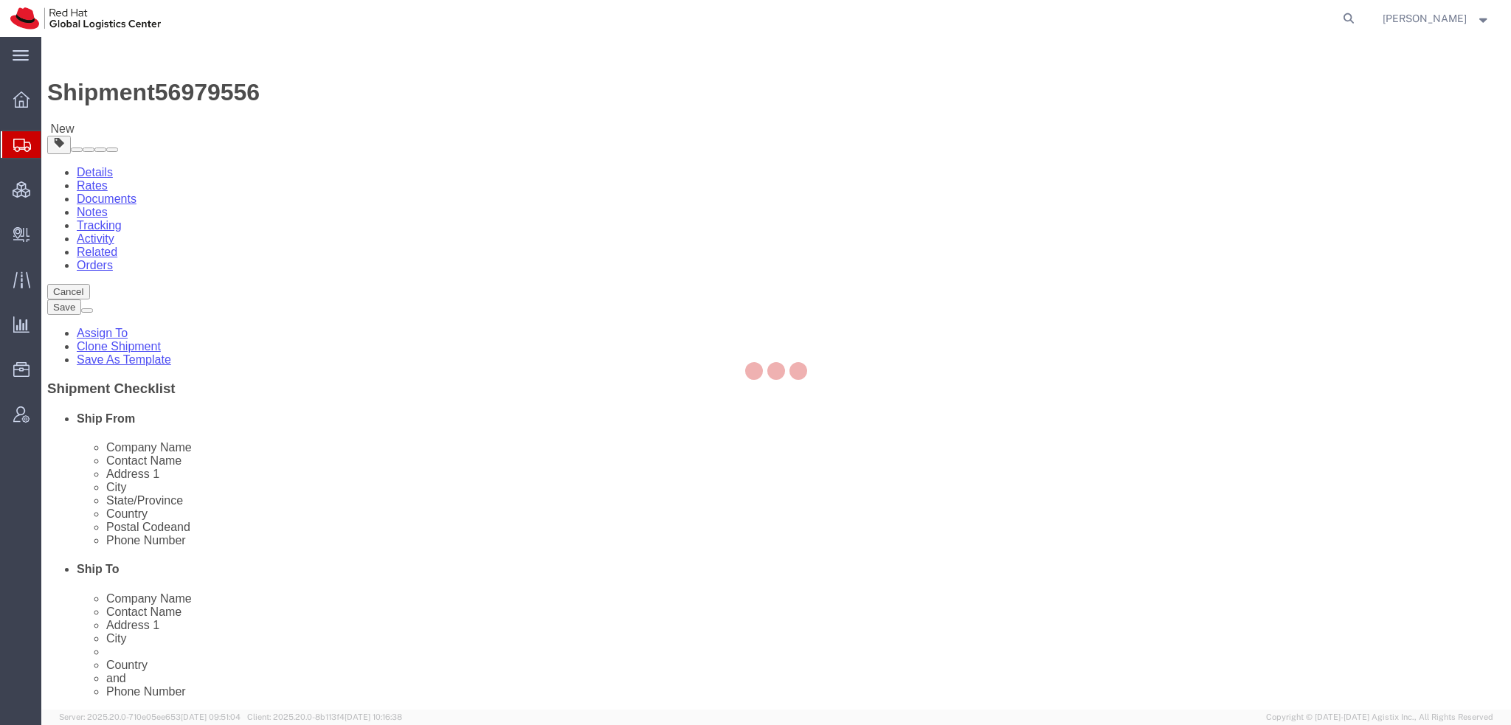
select select "38014"
select select
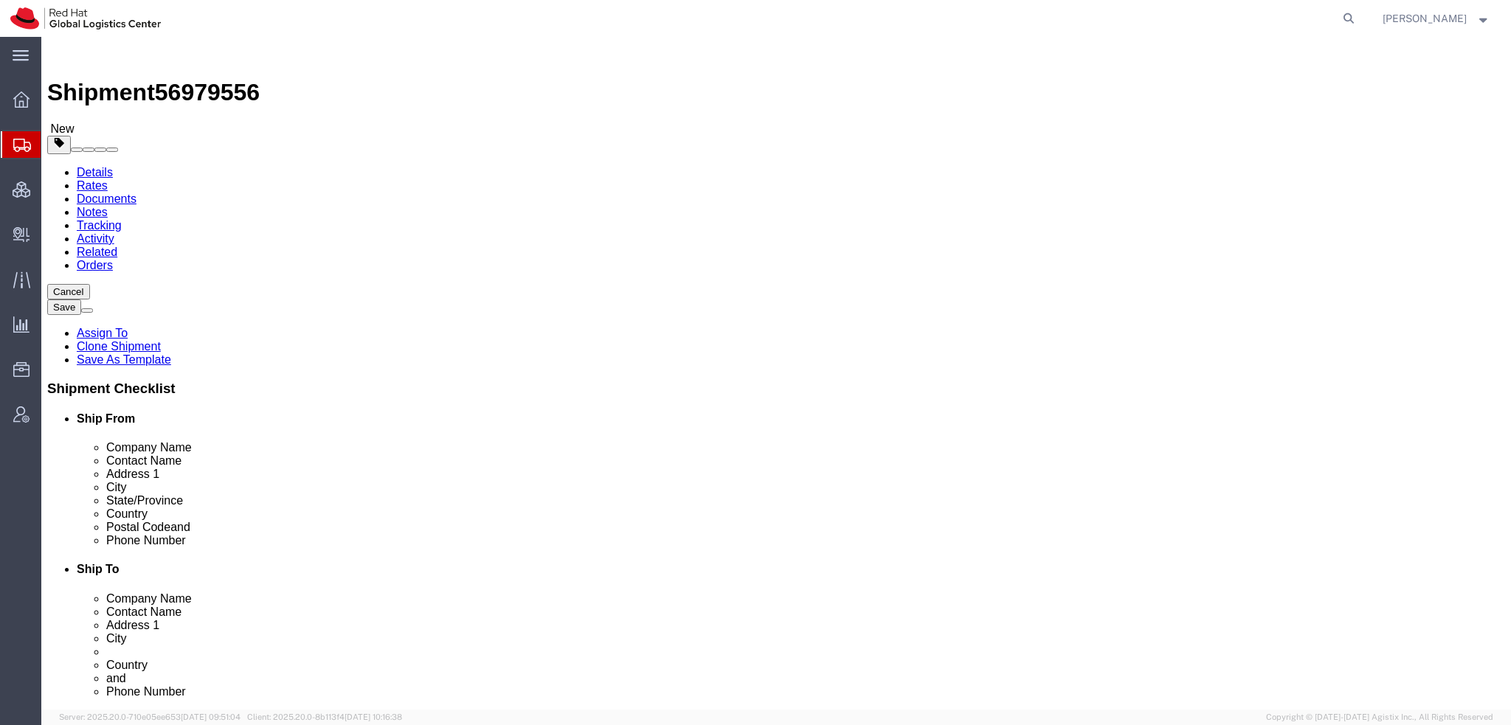
click icon
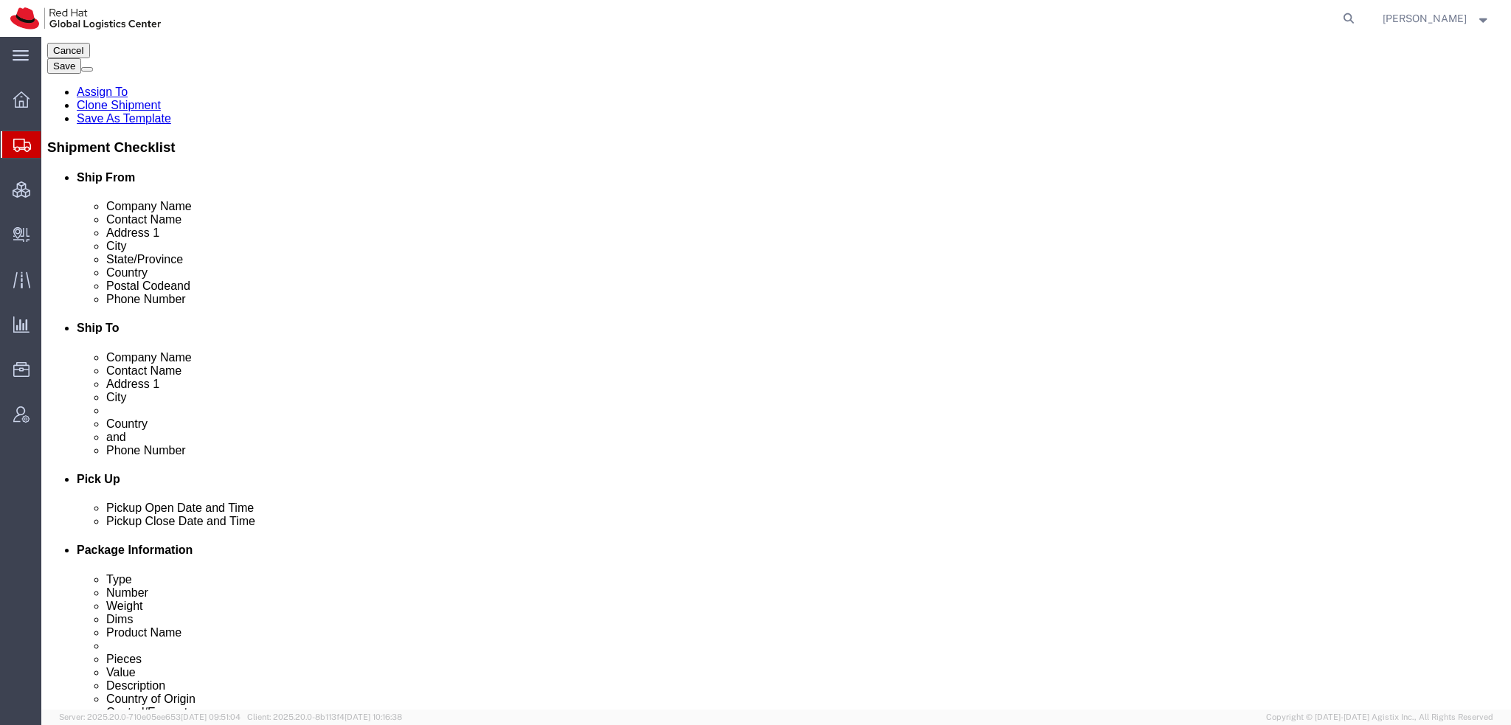
scroll to position [443, 0]
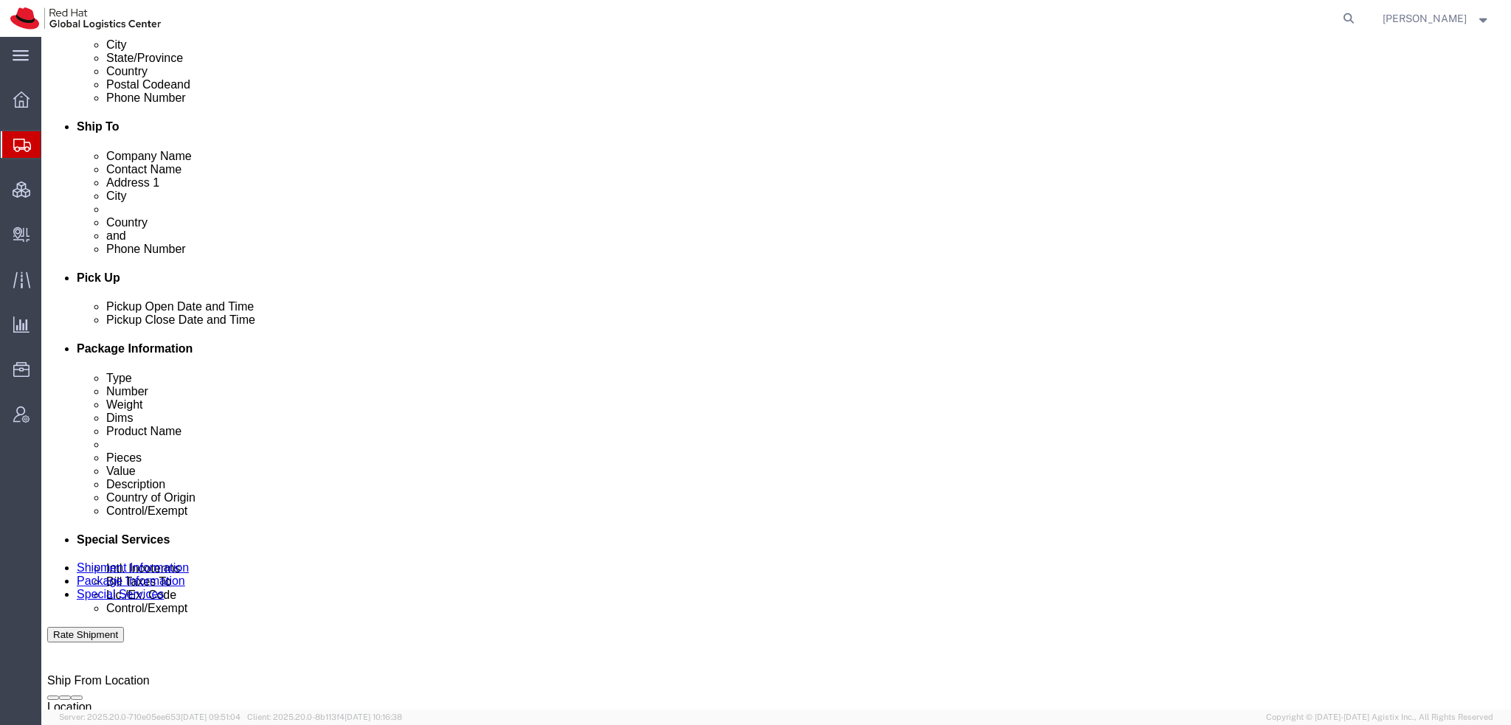
click select "Select Buyer Cost Center Department Operations Number Order Number Sales Person"
select select "COSTCENTER"
click select "Select Buyer Cost Center Department Operations Number Order Number Sales Person"
type input "559"
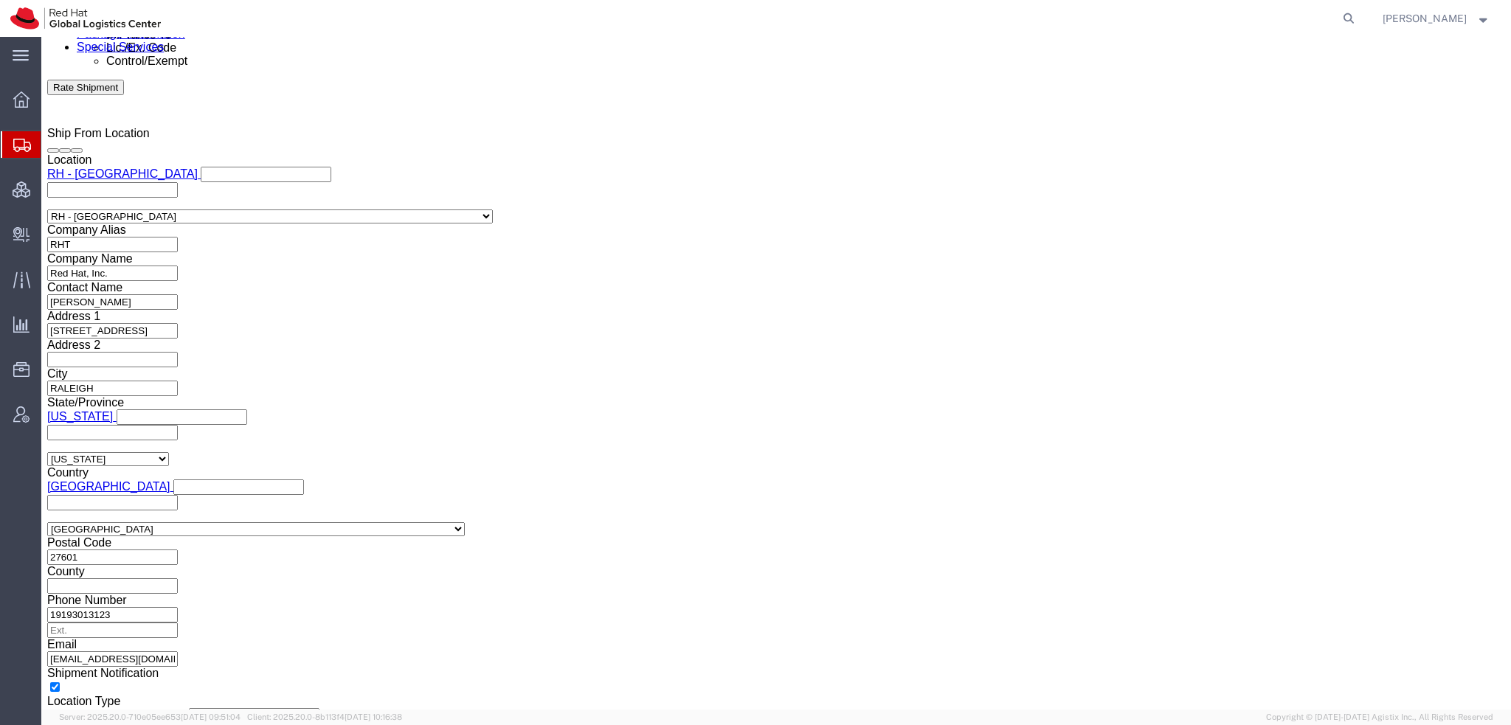
scroll to position [1180, 0]
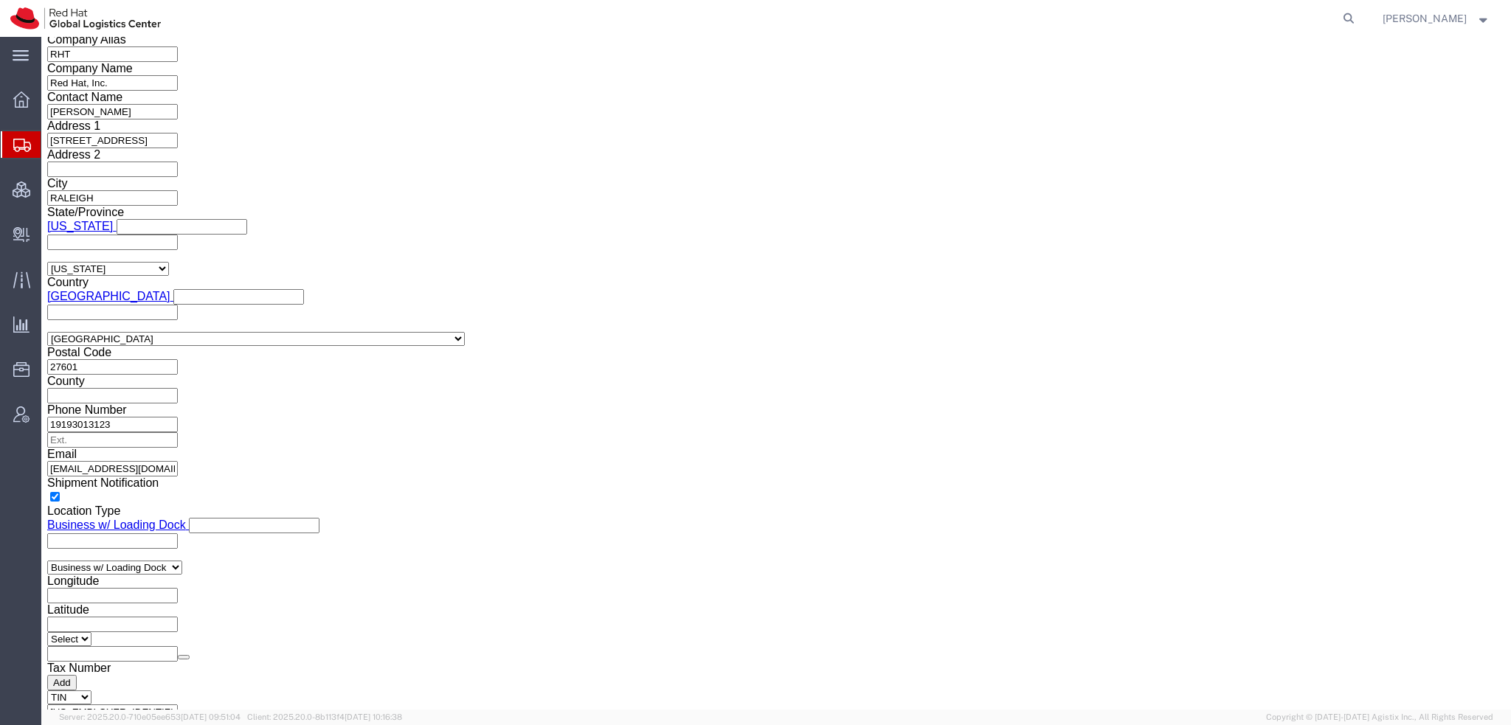
click button "Rate Shipment"
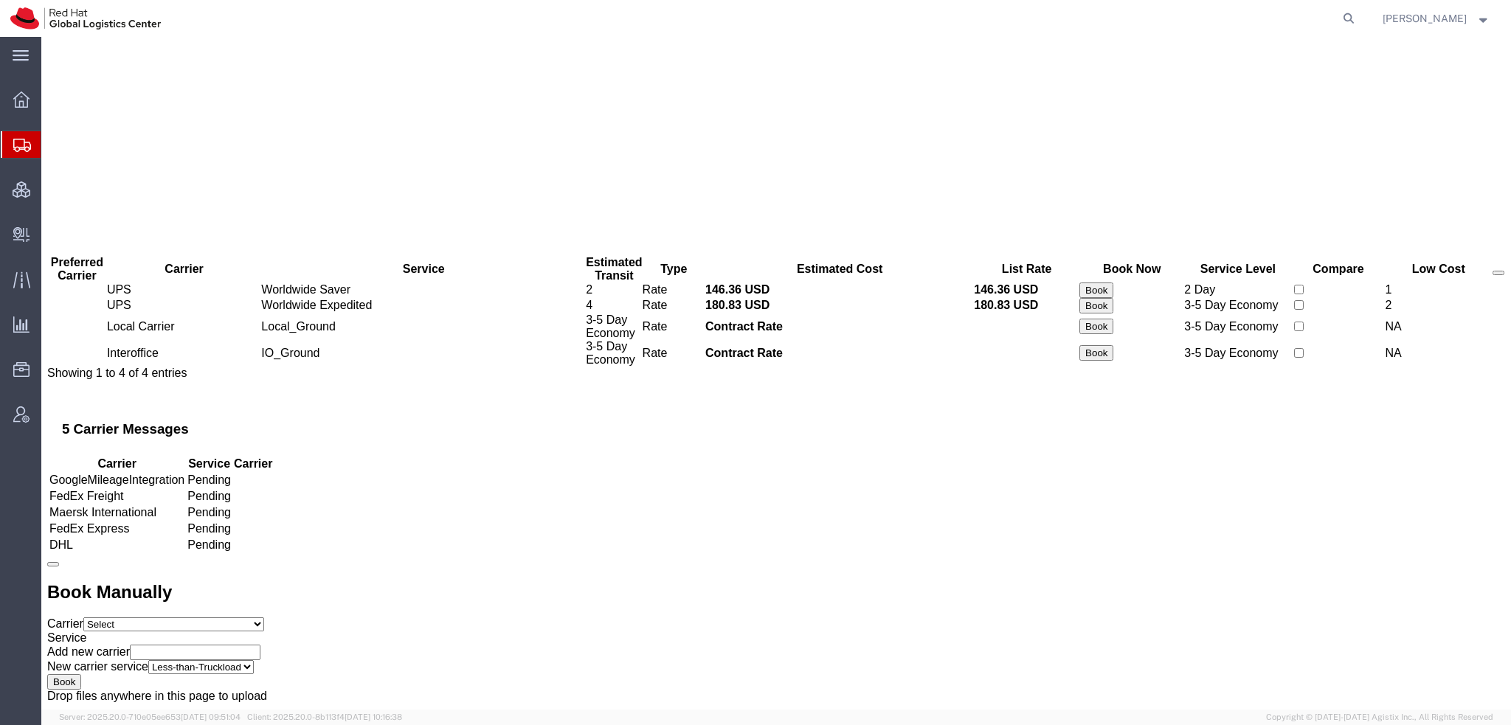
scroll to position [0, 0]
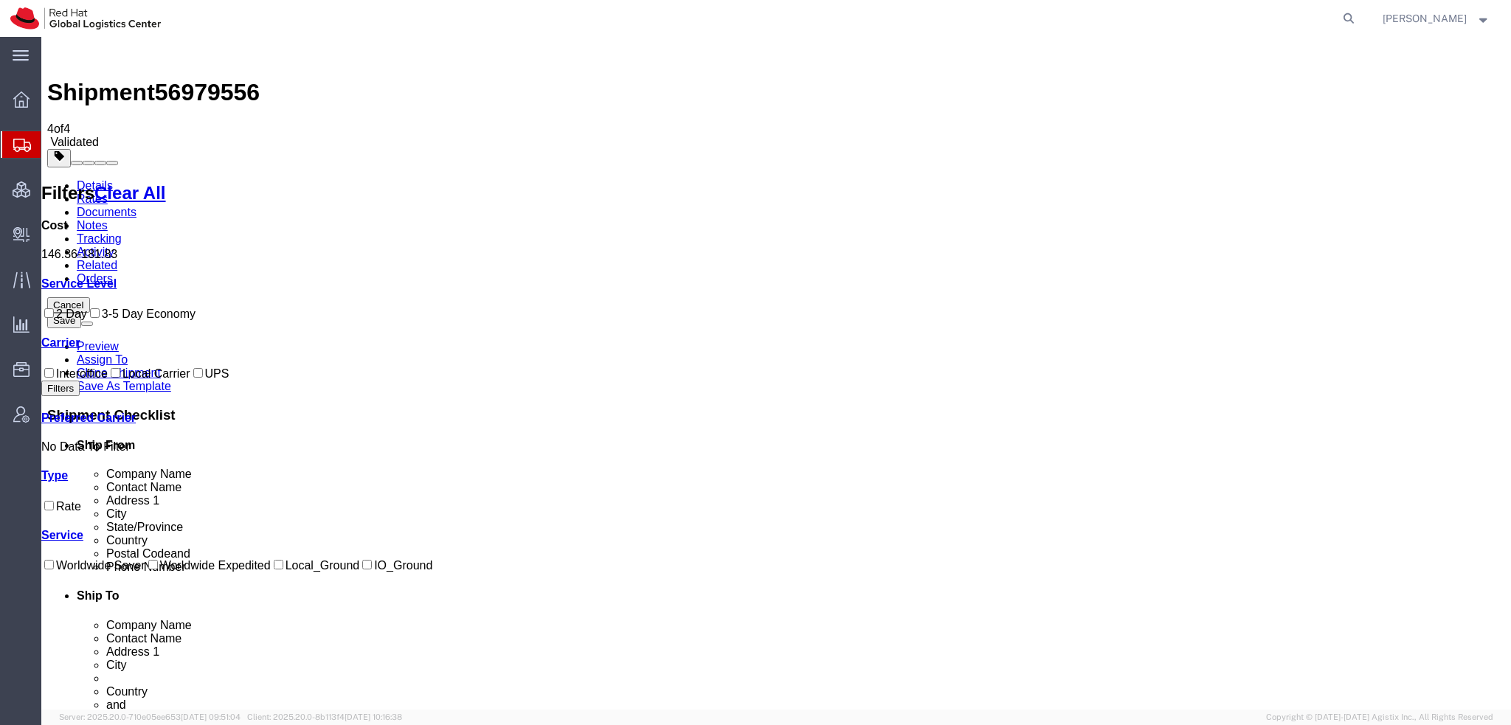
click at [89, 179] on link "Details" at bounding box center [95, 185] width 36 height 13
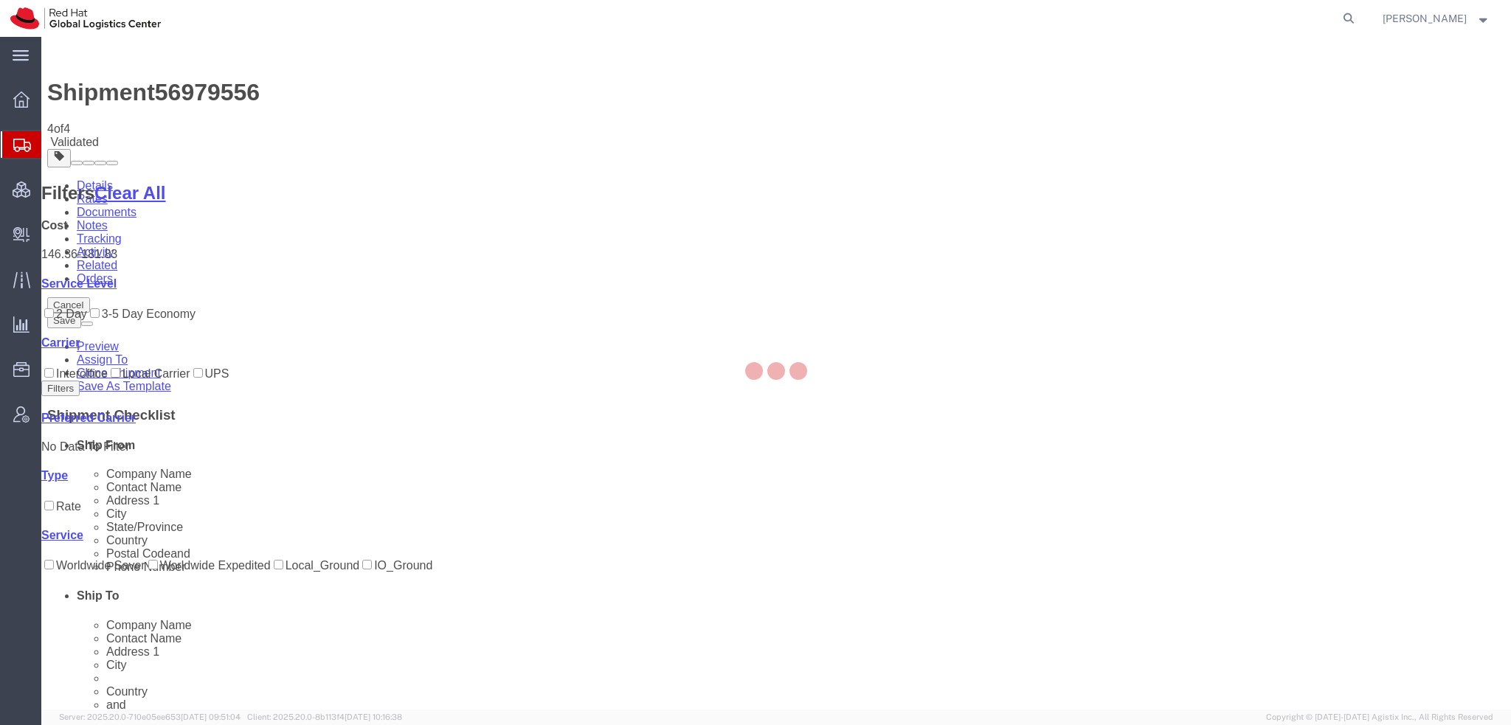
select select "38014"
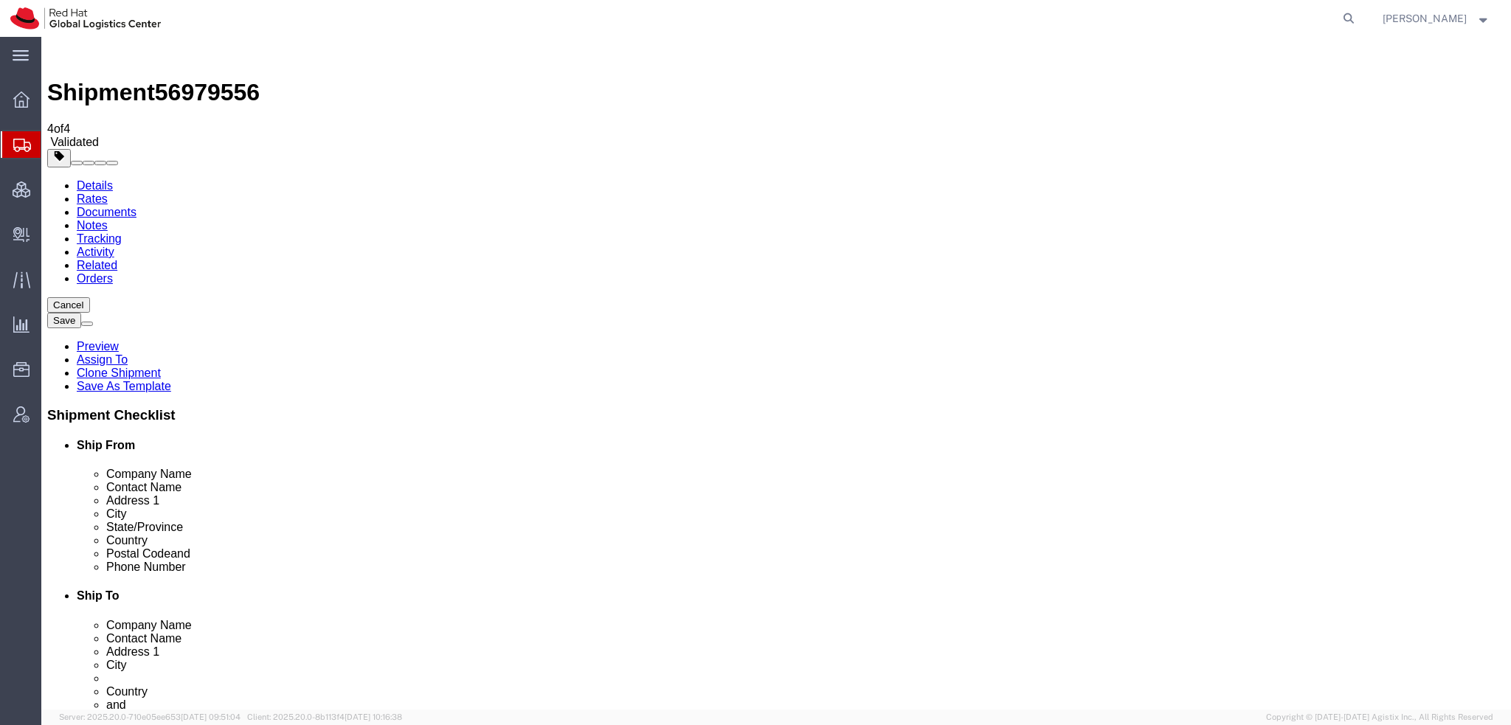
click input "7364"
type input "07364"
click button "Rate Shipment"
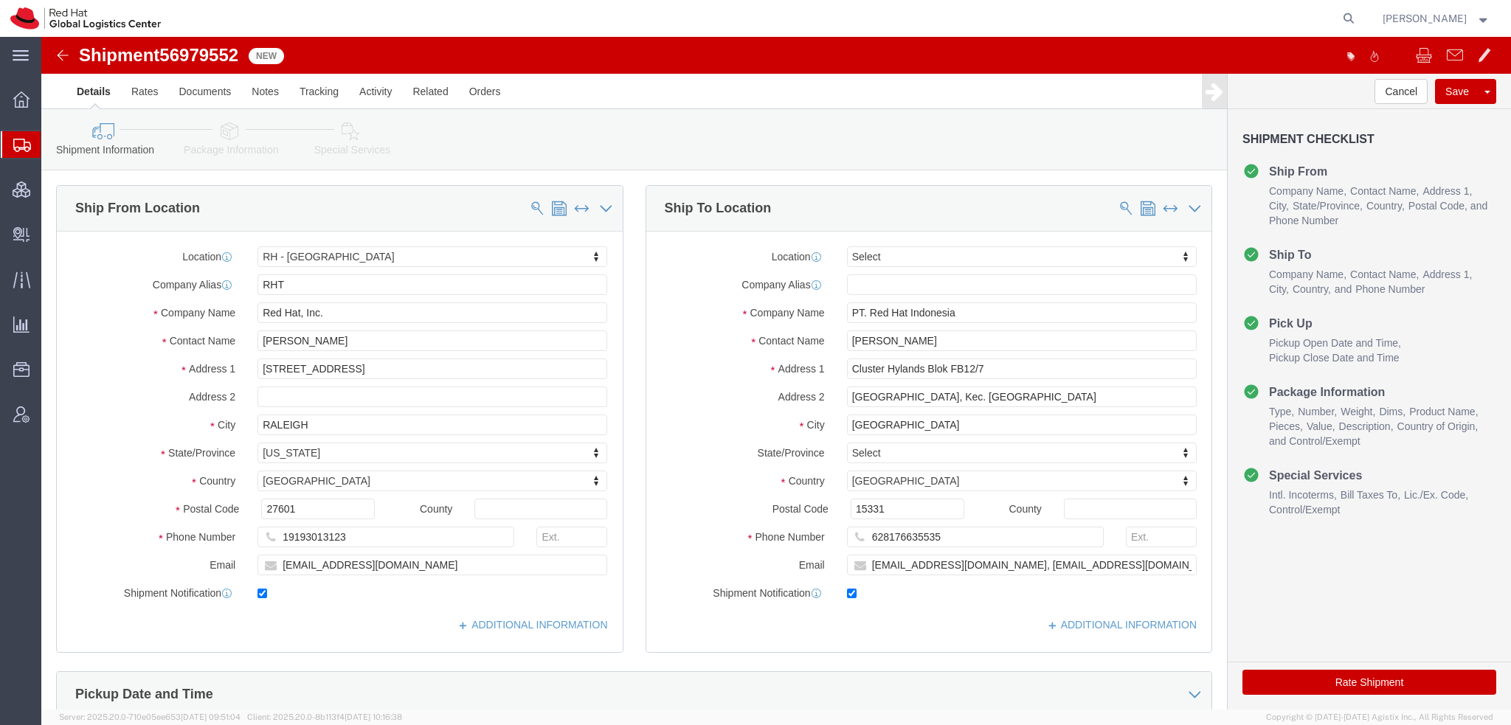
click icon
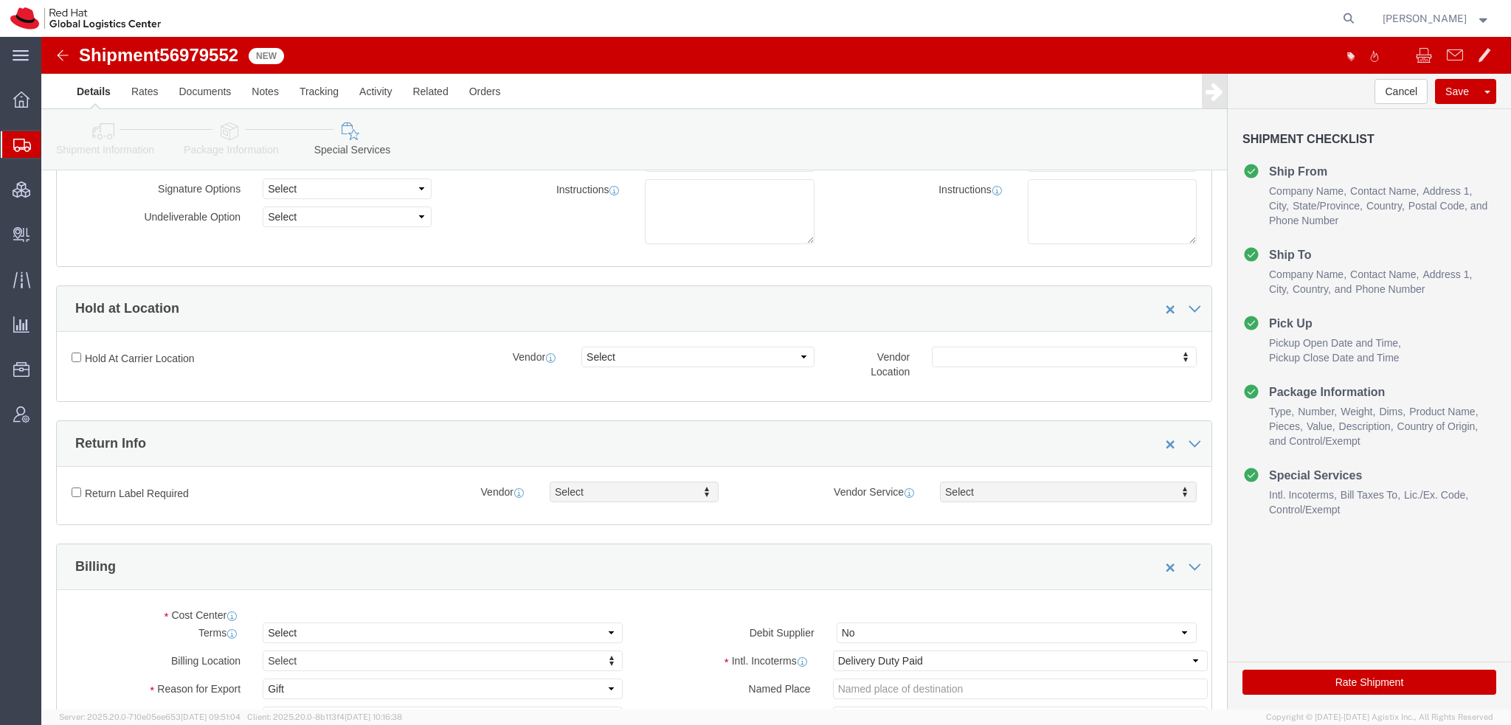
scroll to position [443, 0]
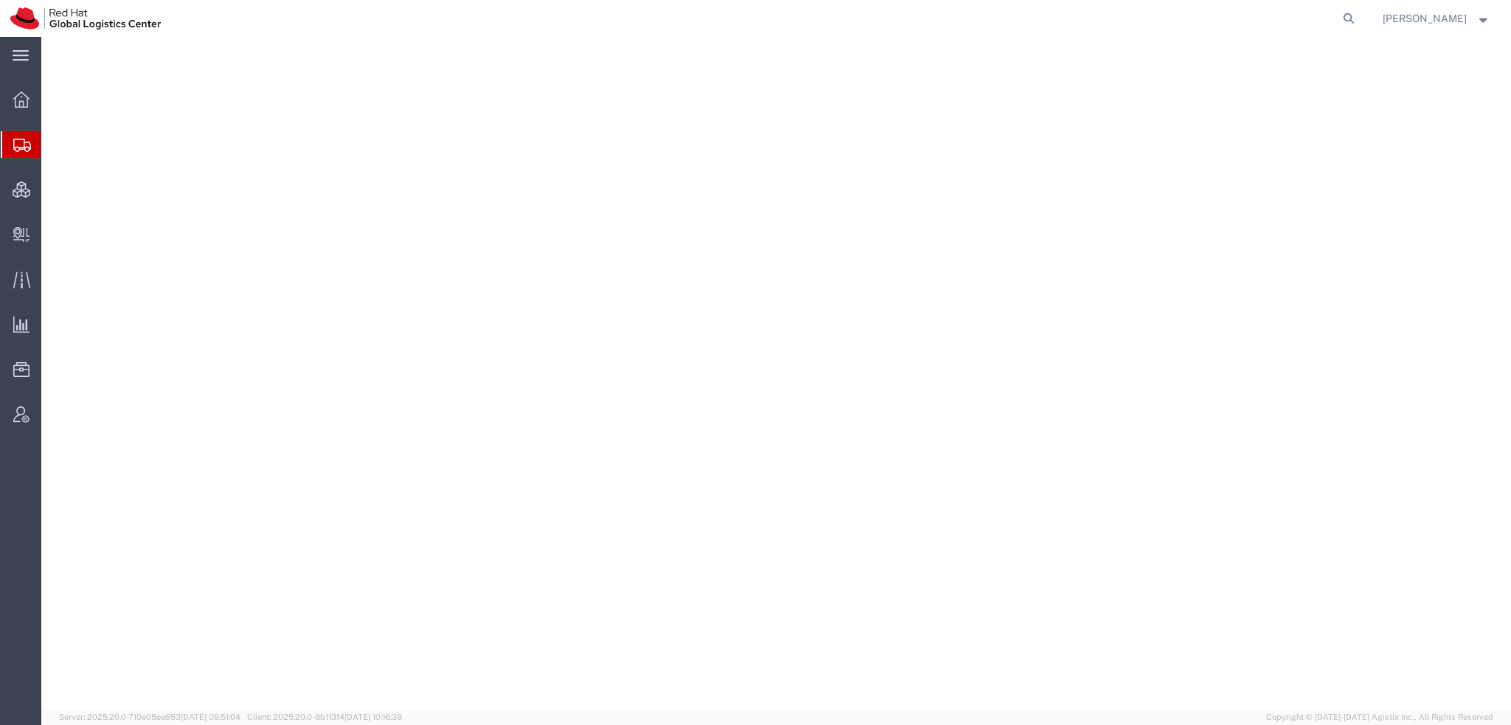
select select "38014"
select select
select select "38014"
select select
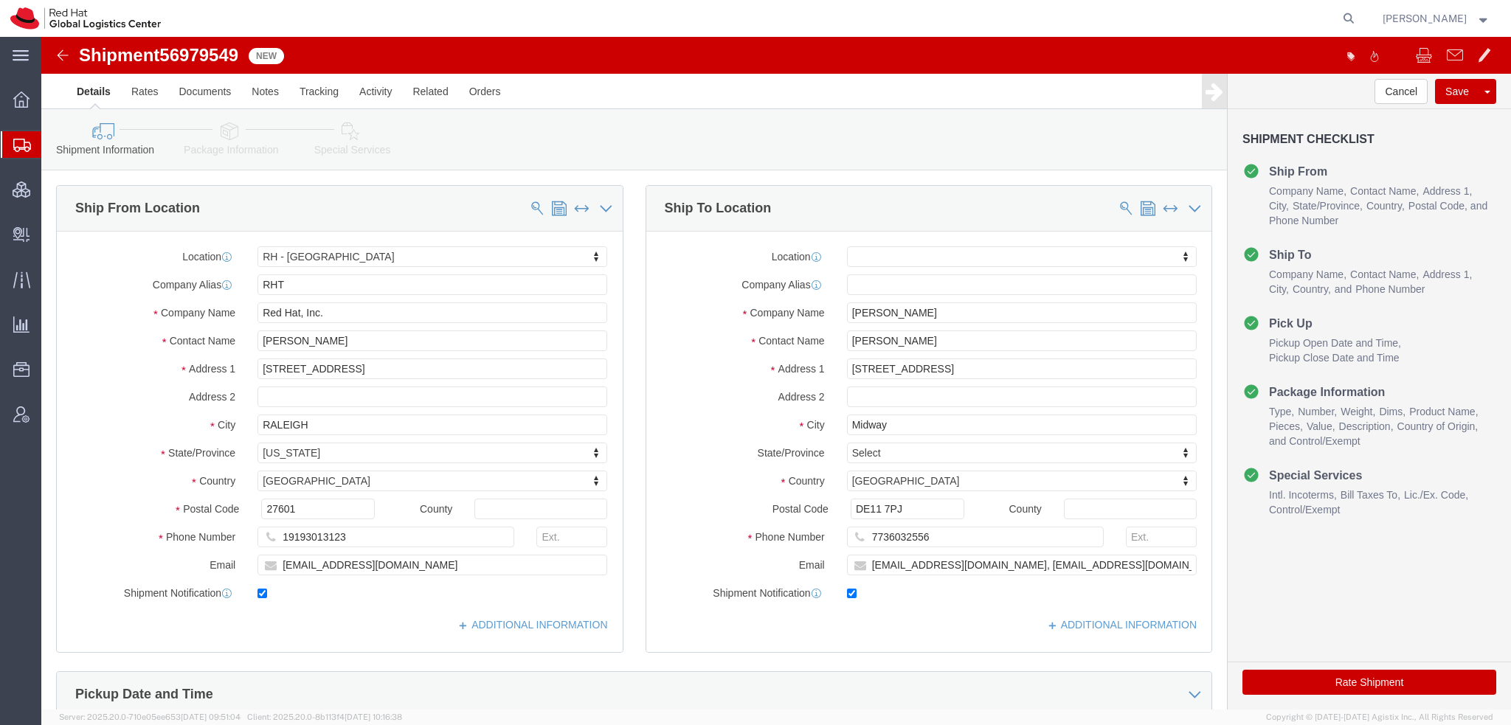
click icon
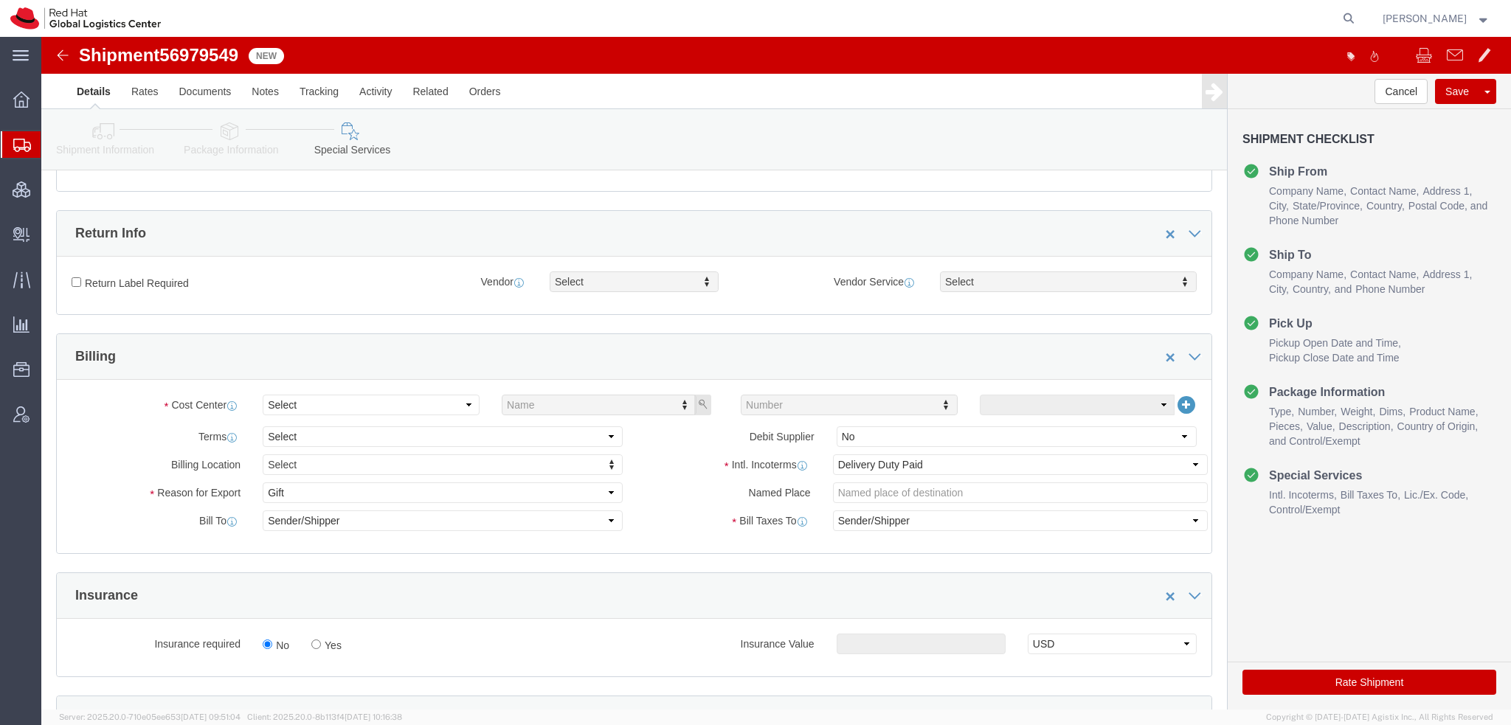
scroll to position [516, 0]
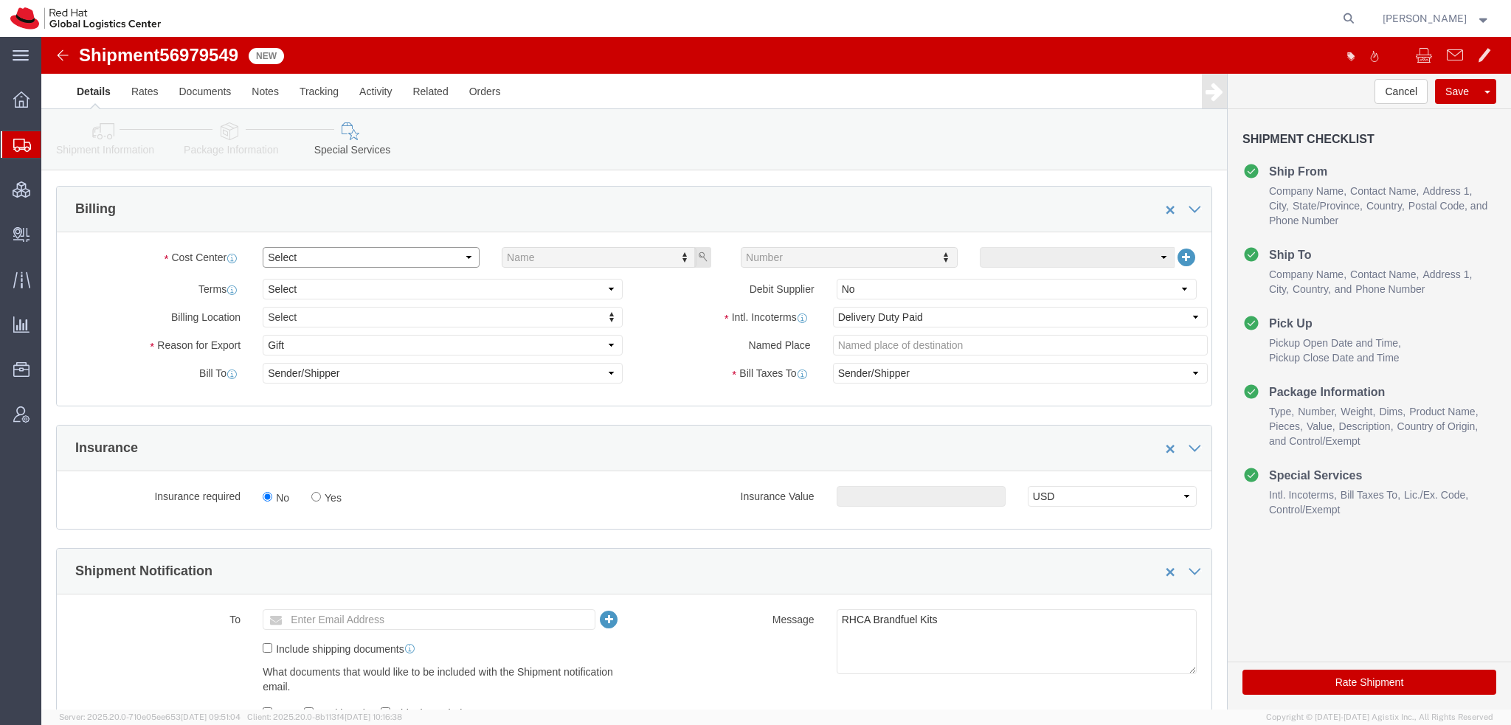
click select "Select Buyer Cost Center Department Operations Number Order Number Sales Person"
select select "COSTCENTER"
click select "Select Buyer Cost Center Department Operations Number Order Number Sales Person"
type input "559"
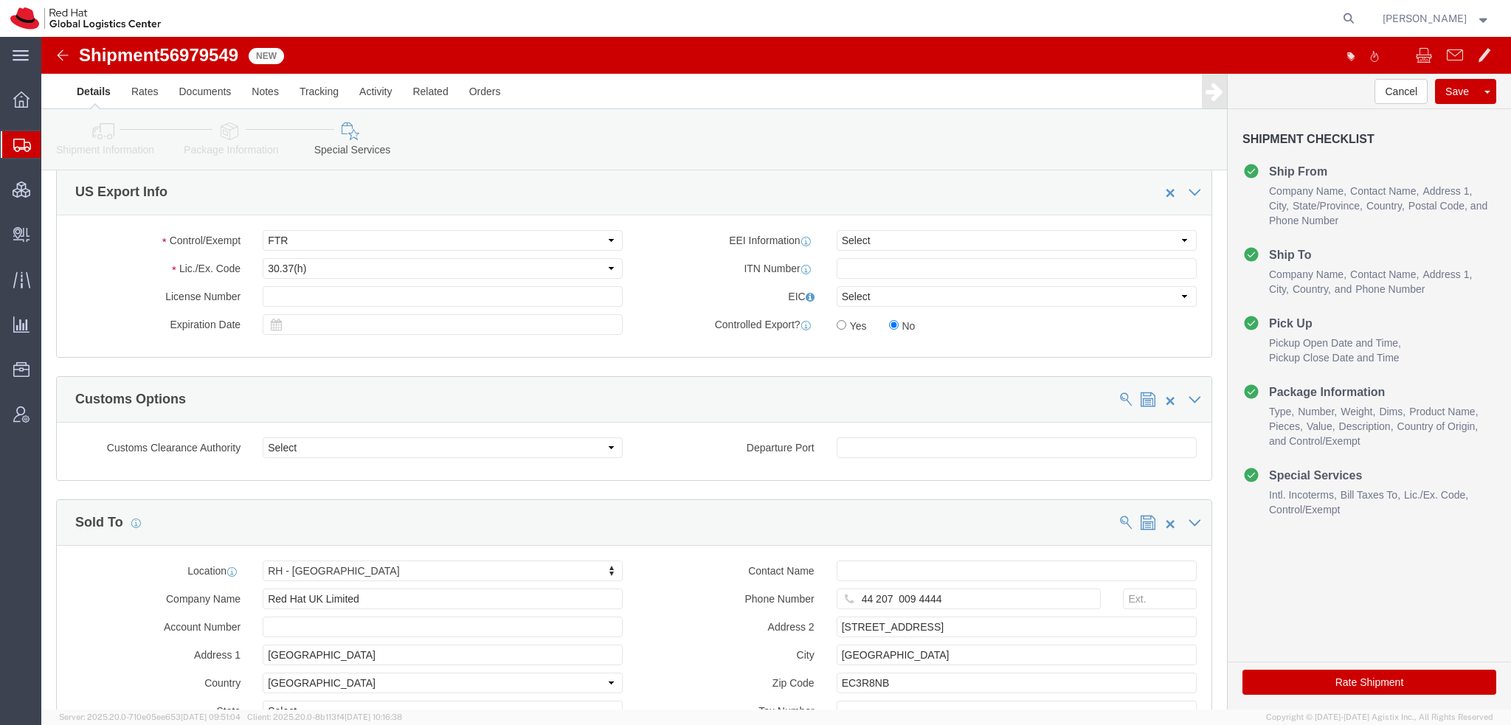
scroll to position [1247, 0]
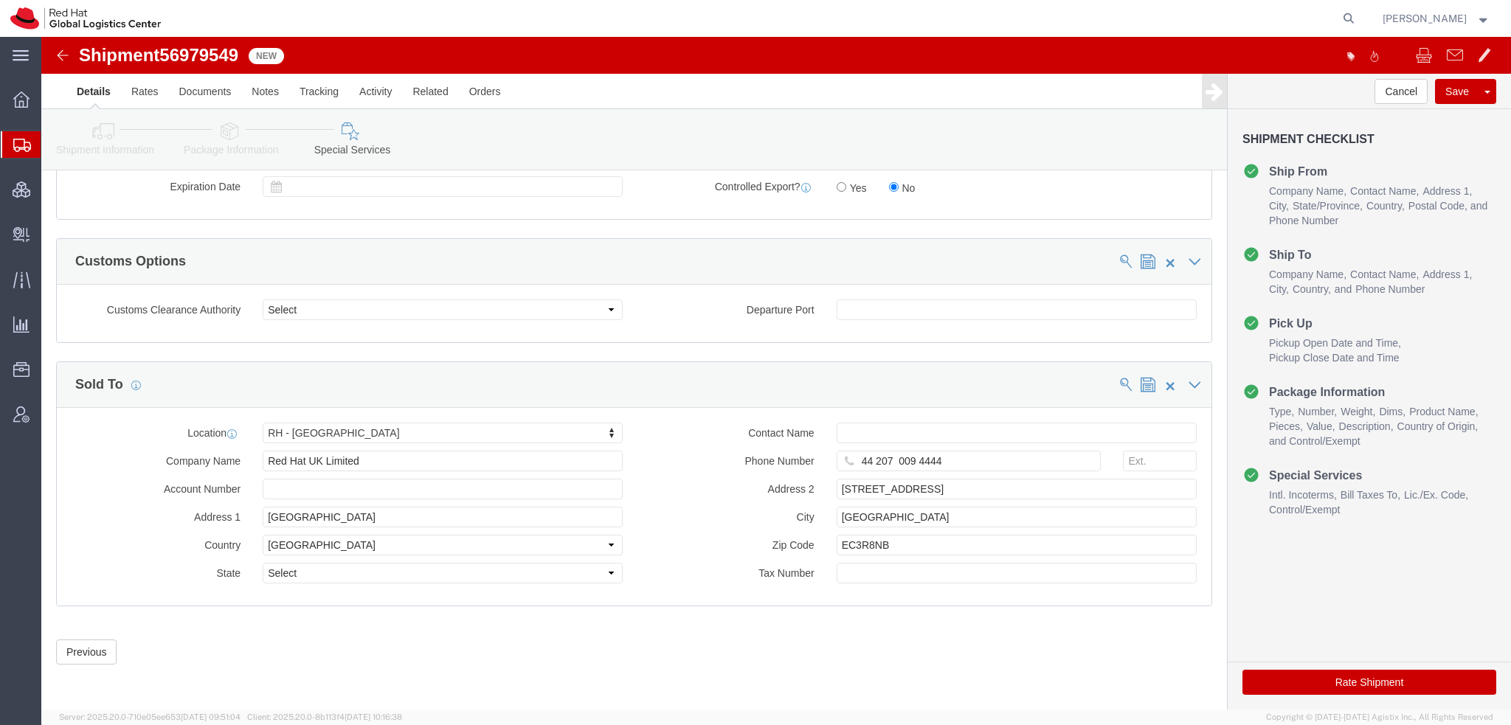
click button "Rate Shipment"
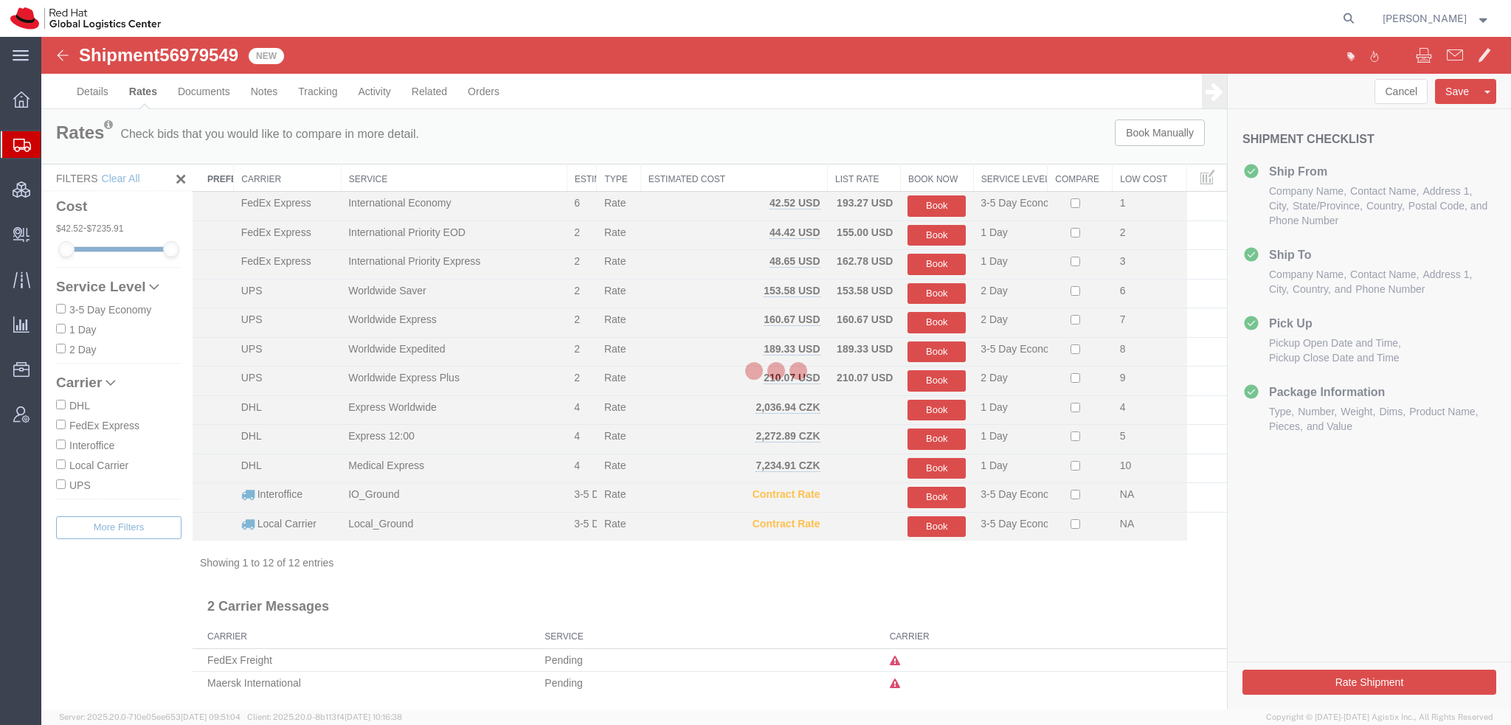
scroll to position [0, 0]
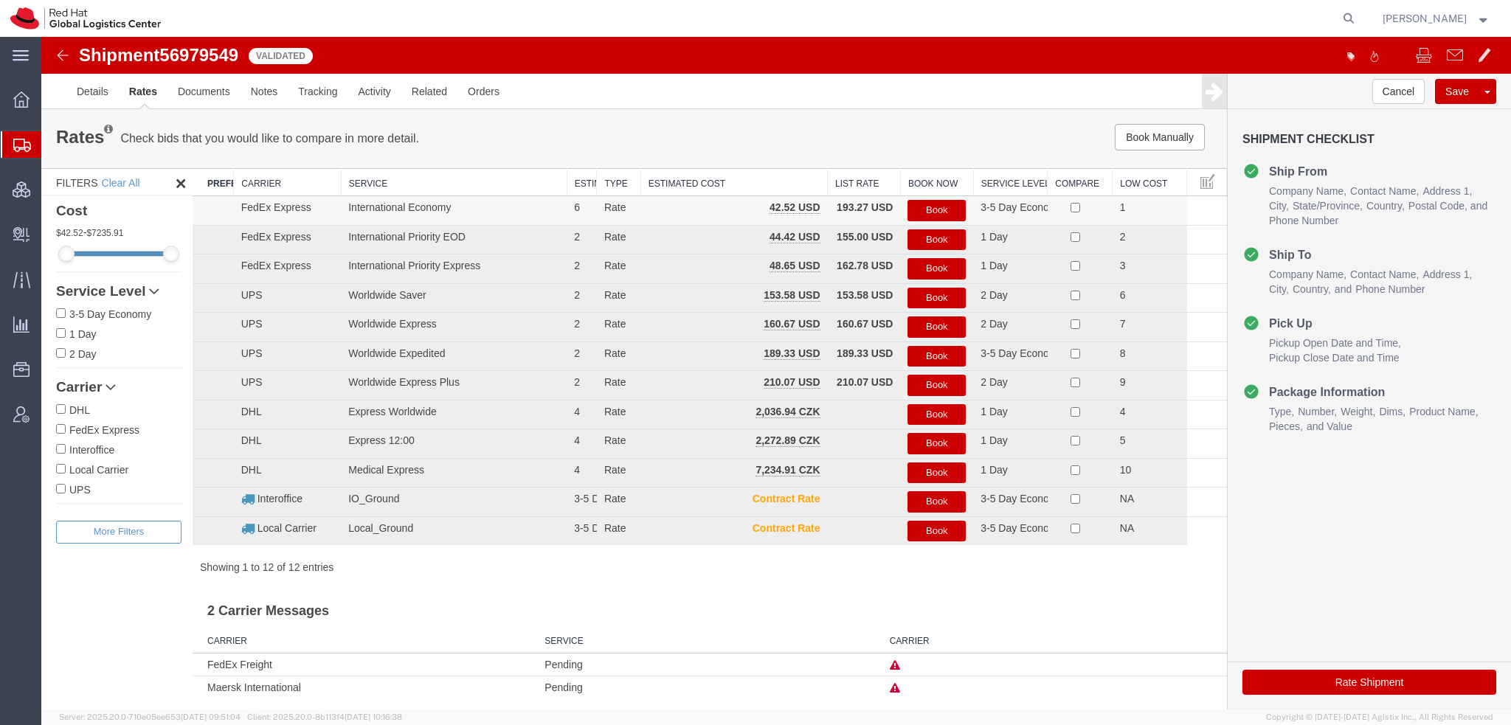
click at [927, 215] on button "Book" at bounding box center [936, 210] width 58 height 21
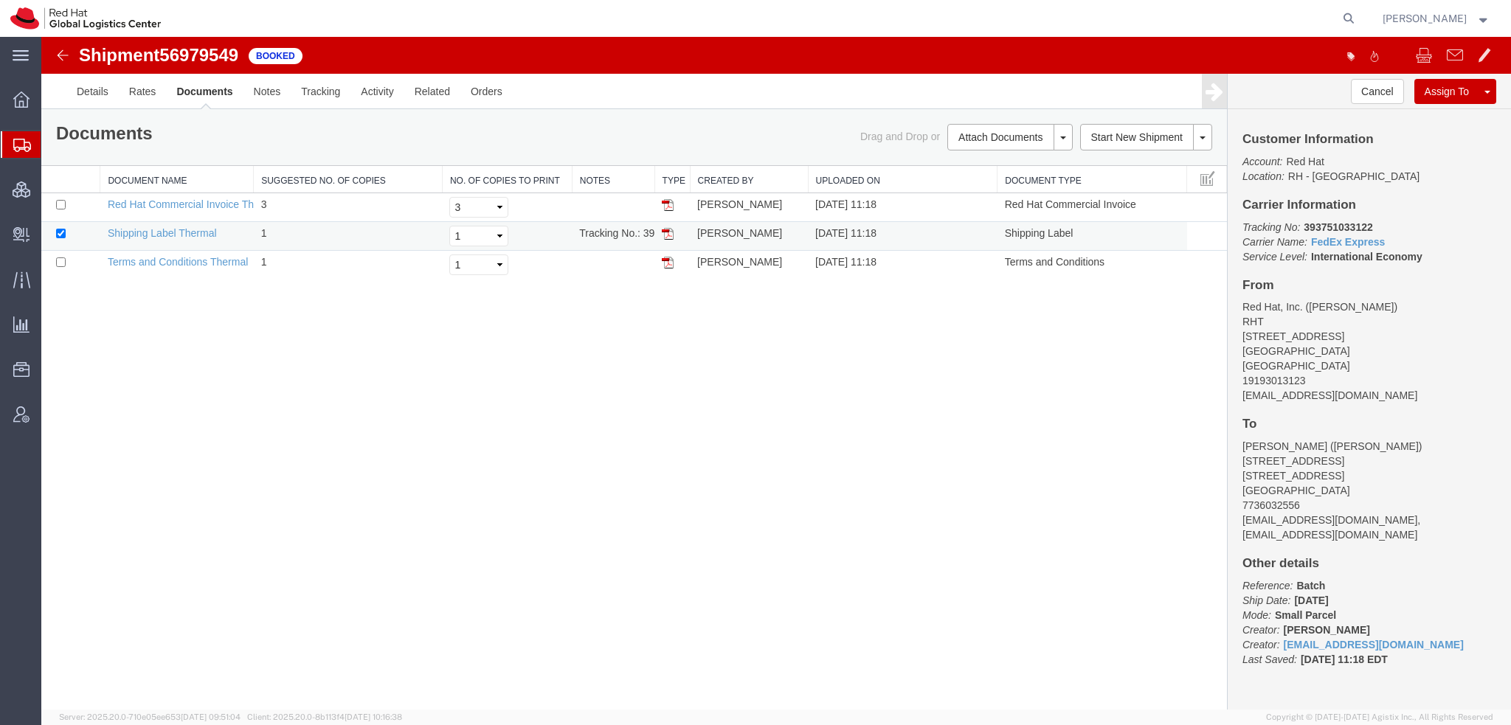
click at [670, 233] on img at bounding box center [668, 234] width 12 height 12
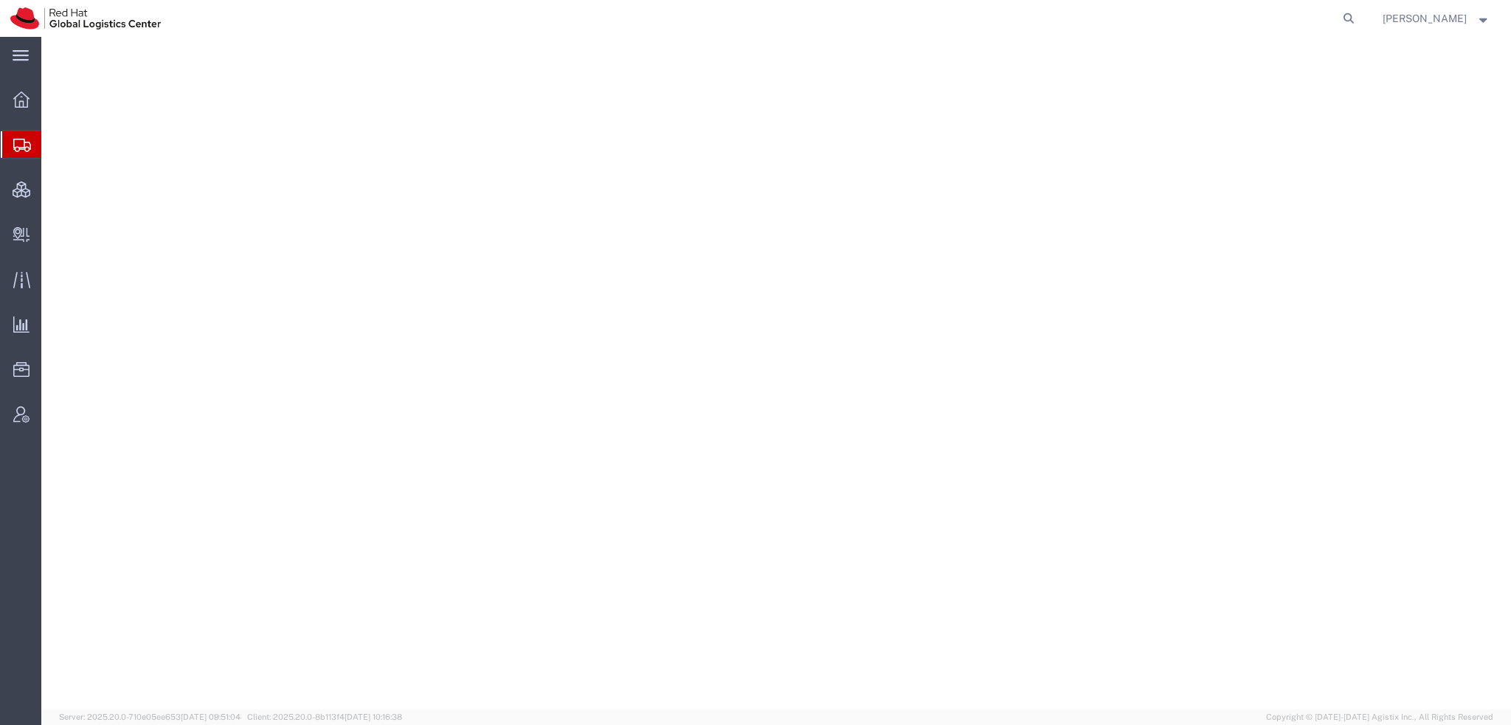
select select "38014"
select select
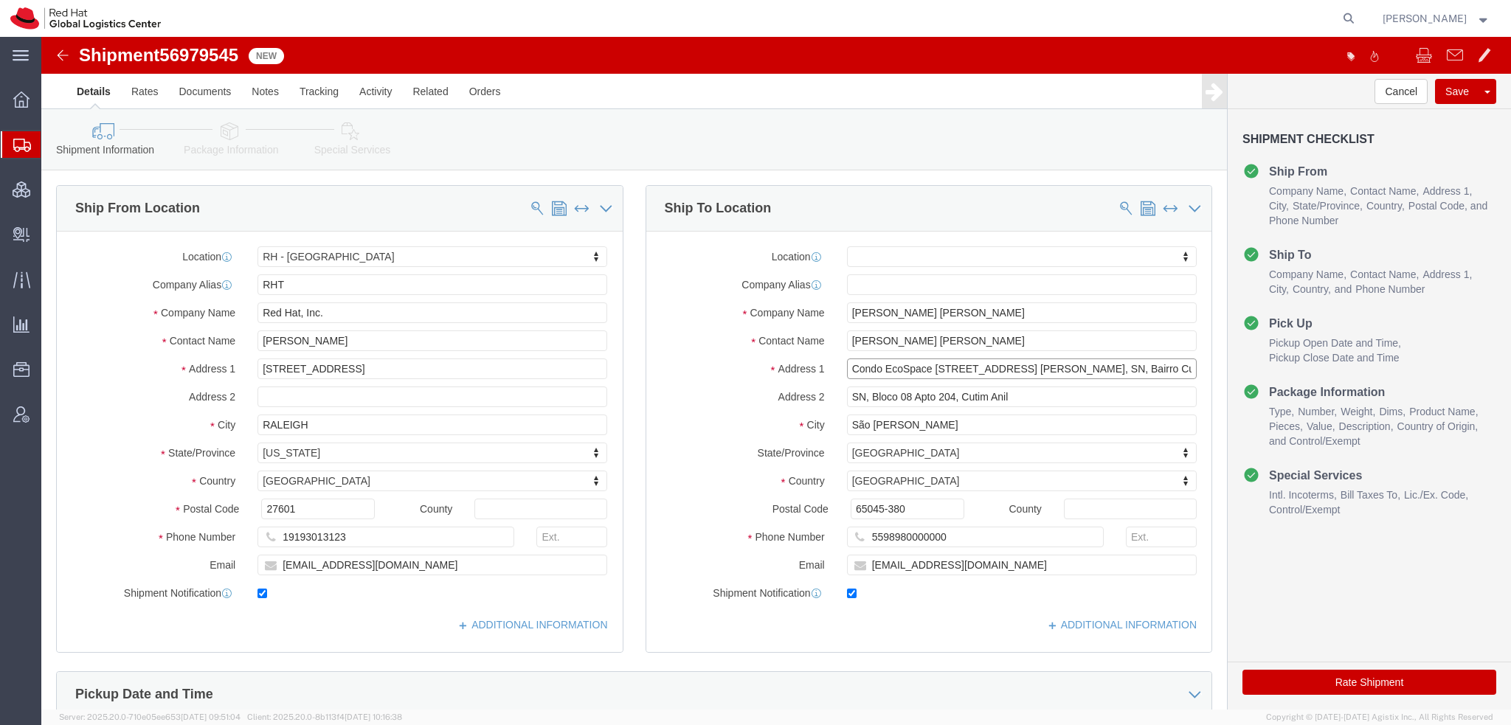
drag, startPoint x: 806, startPoint y: 325, endPoint x: 1292, endPoint y: 426, distance: 496.5
click input "Condo EcoSpace [STREET_ADDRESS] [PERSON_NAME], SN, Bairro Cutim Anil"
type input "Condo EcoSpace [STREET_ADDRESS] [PERSON_NAME]"
click icon
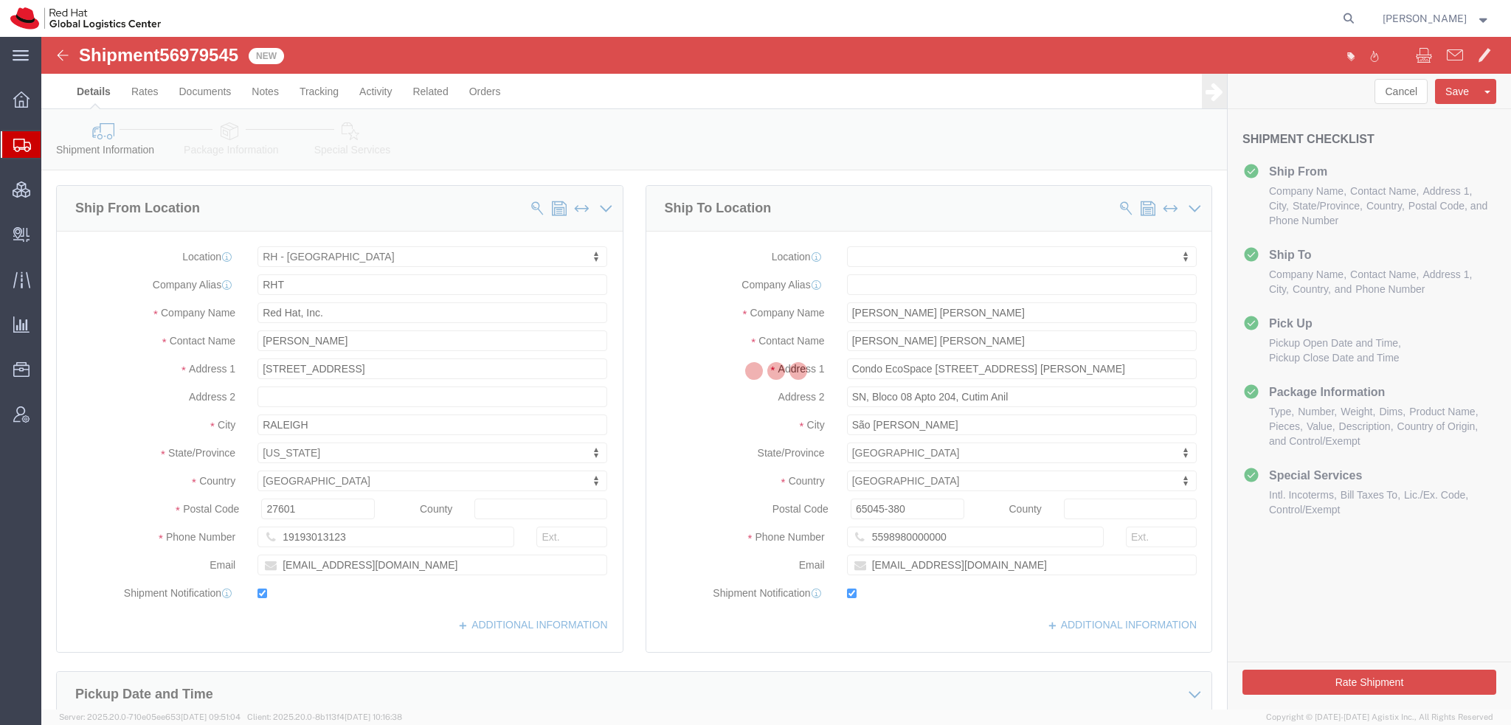
select select
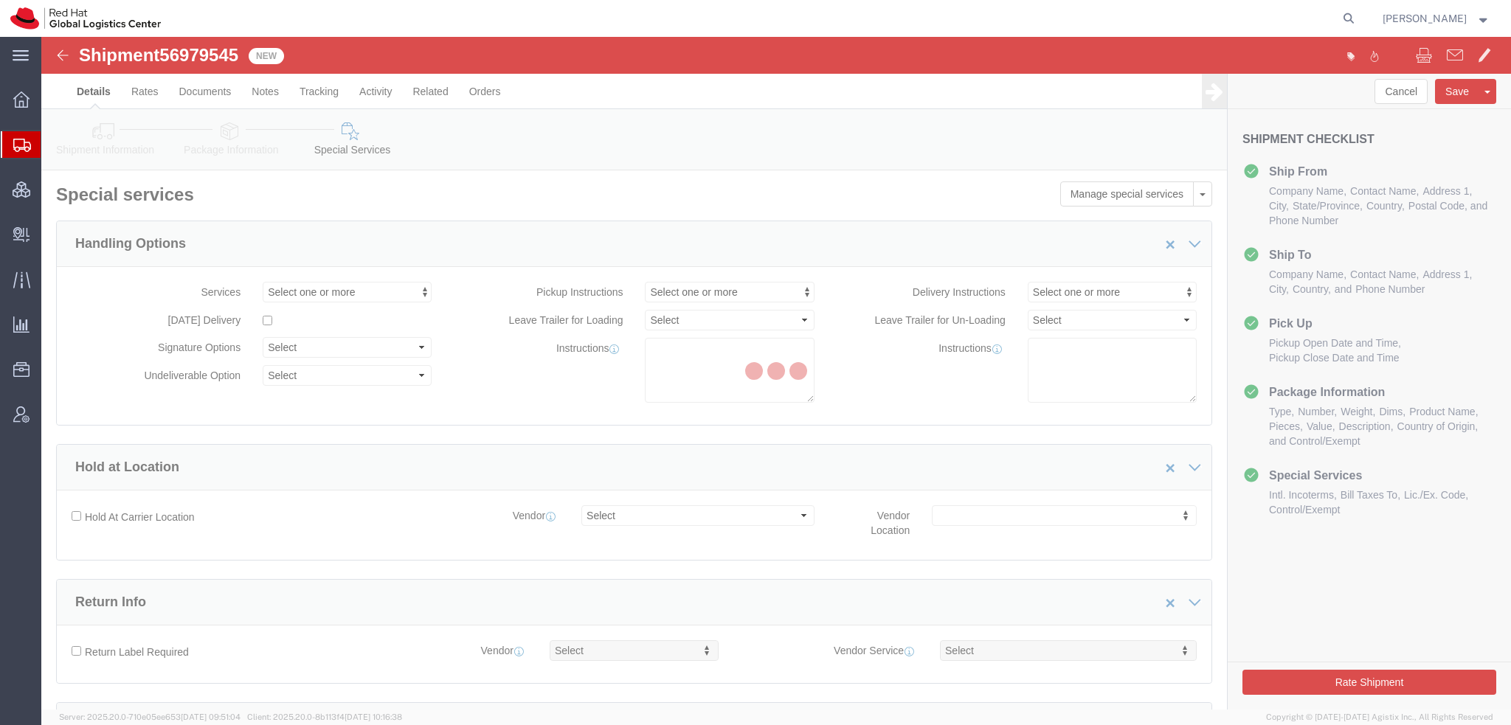
select select "COSTCENTER"
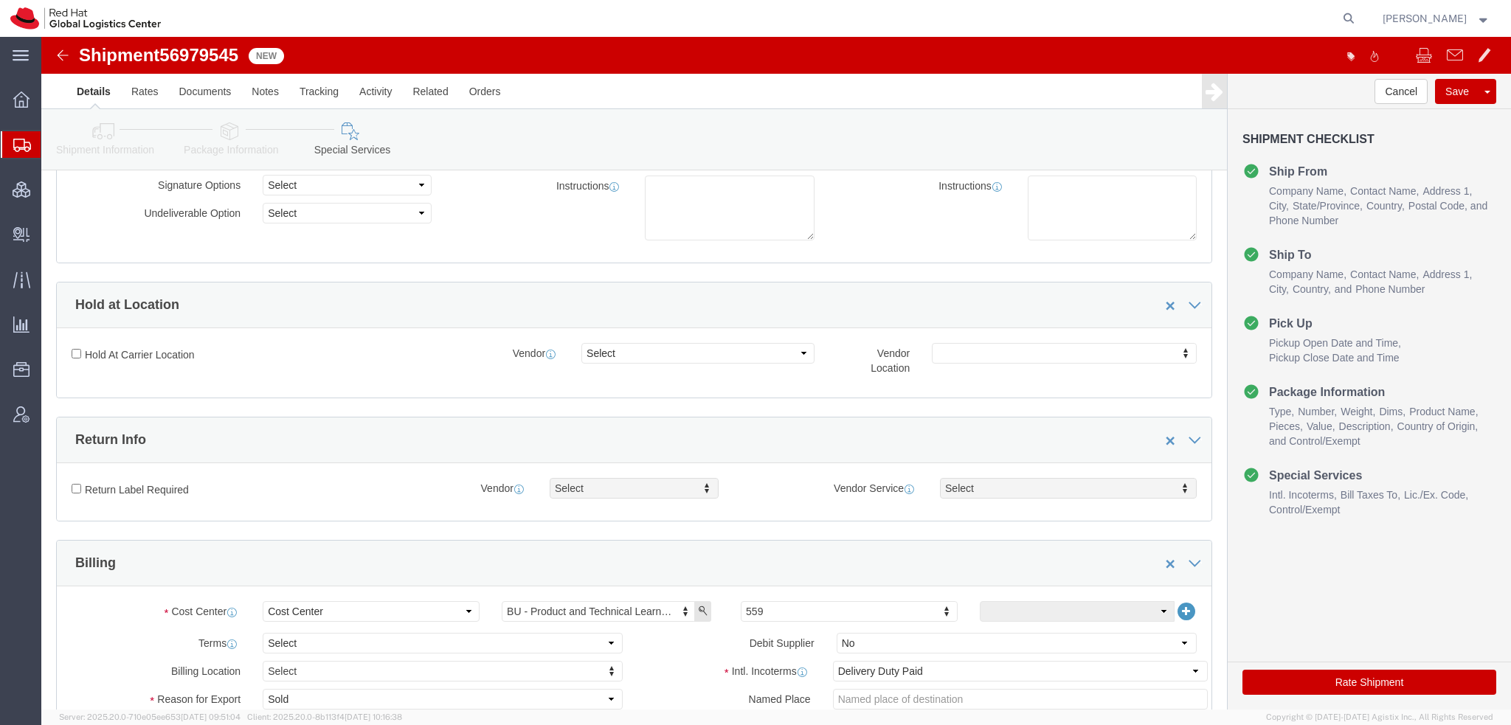
scroll to position [443, 0]
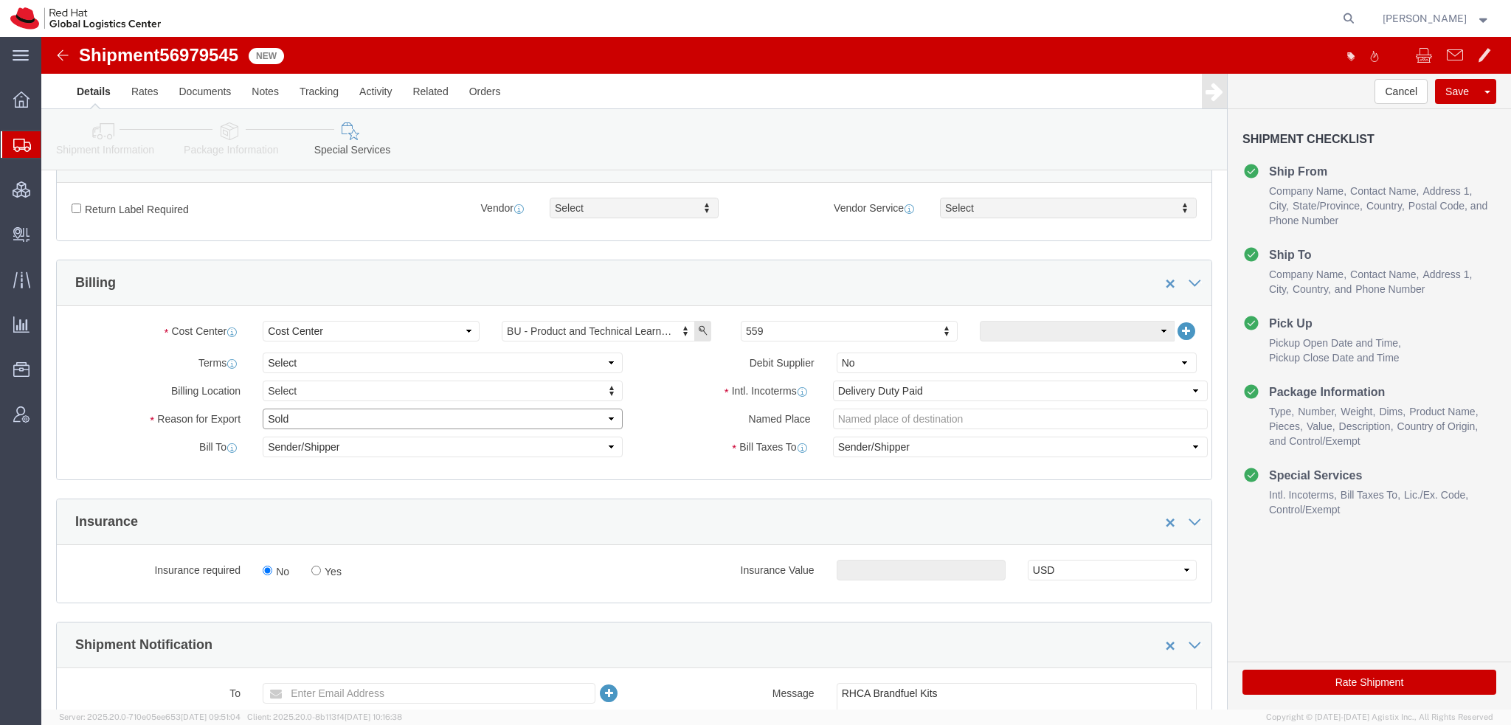
click select "Select Gift Personal Effects Repair/Warranty Return Sample Sold Temporary/Not S…"
select select "GIFT"
click select "Select Gift Personal Effects Repair/Warranty Return Sample Sold Temporary/Not S…"
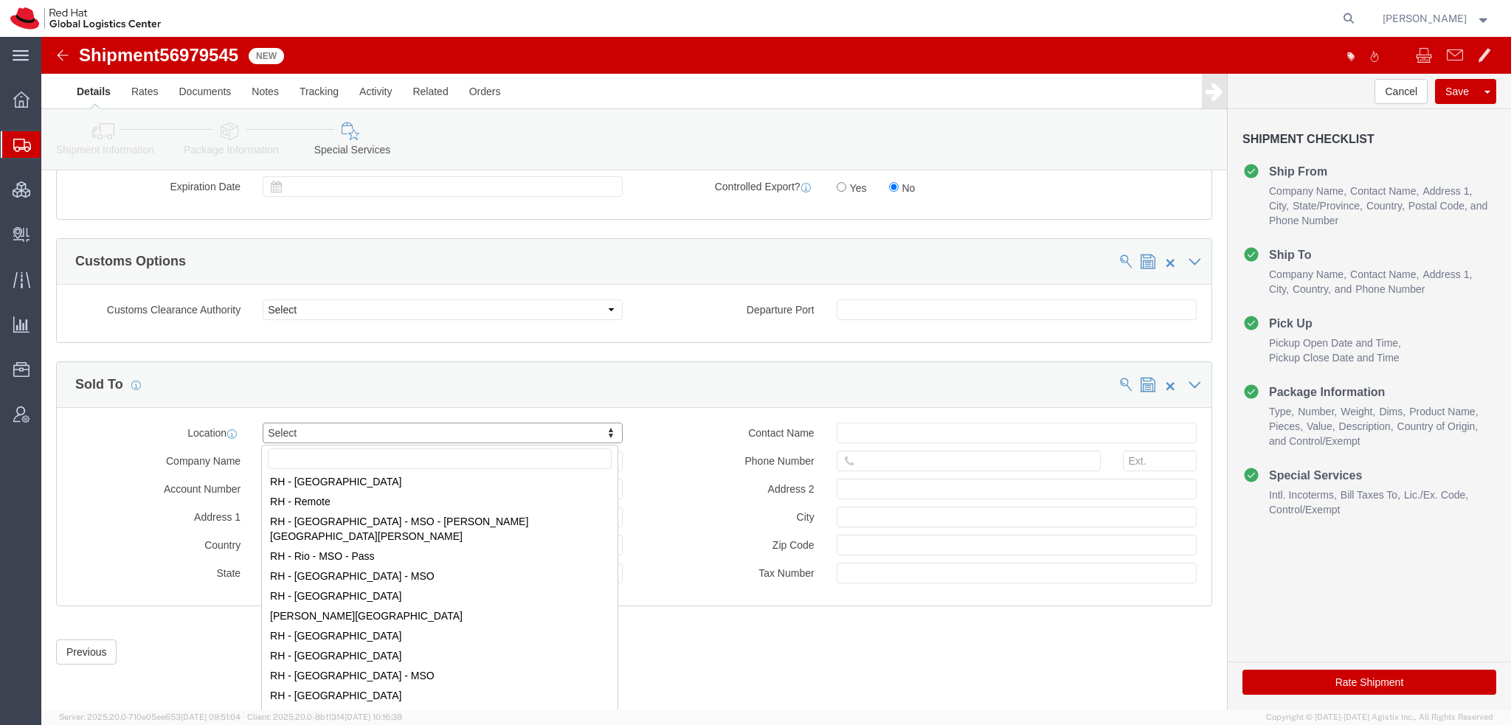
scroll to position [2139, 0]
select select "42531"
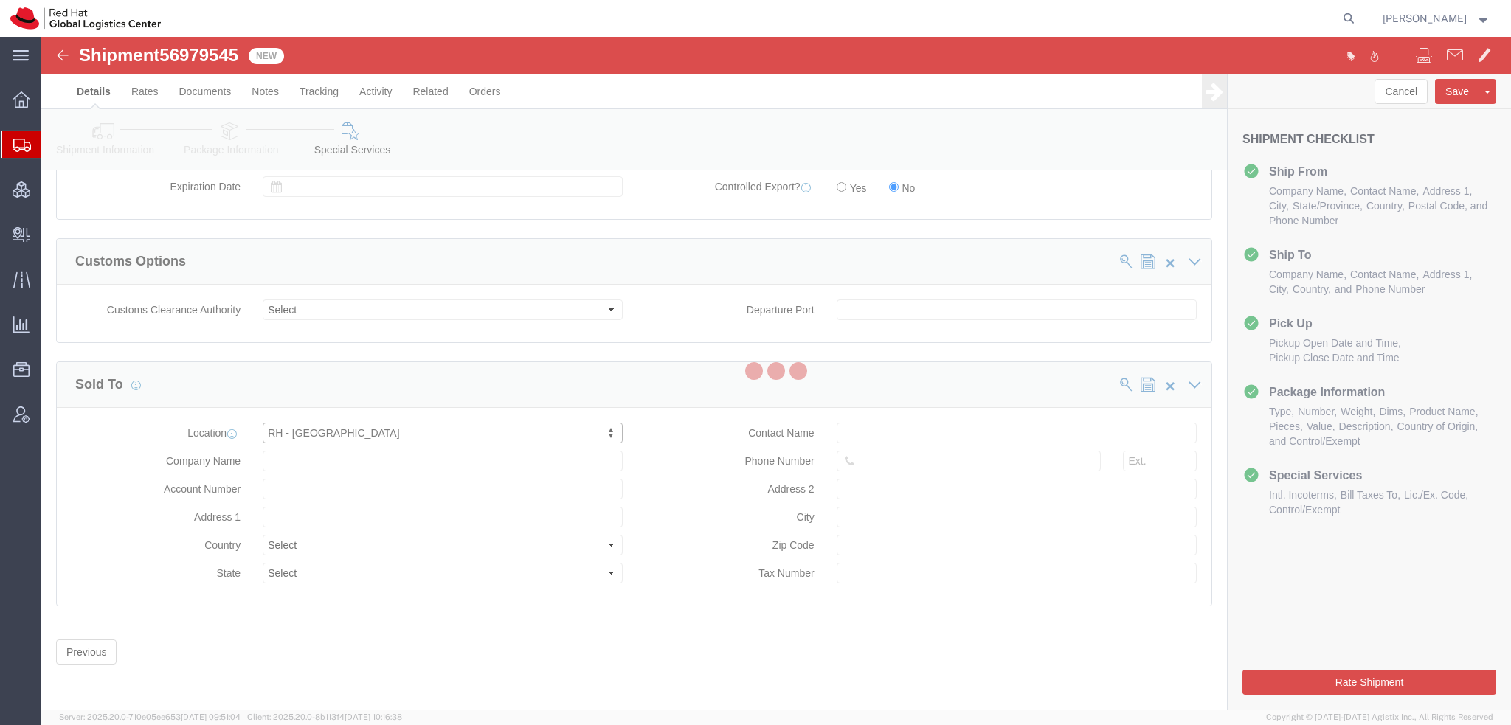
type input "Red Hat Brasil Limitada"
type input "Av. Brg. [PERSON_NAME][GEOGRAPHIC_DATA], 3732"
select select "BR"
select select
type input "000"
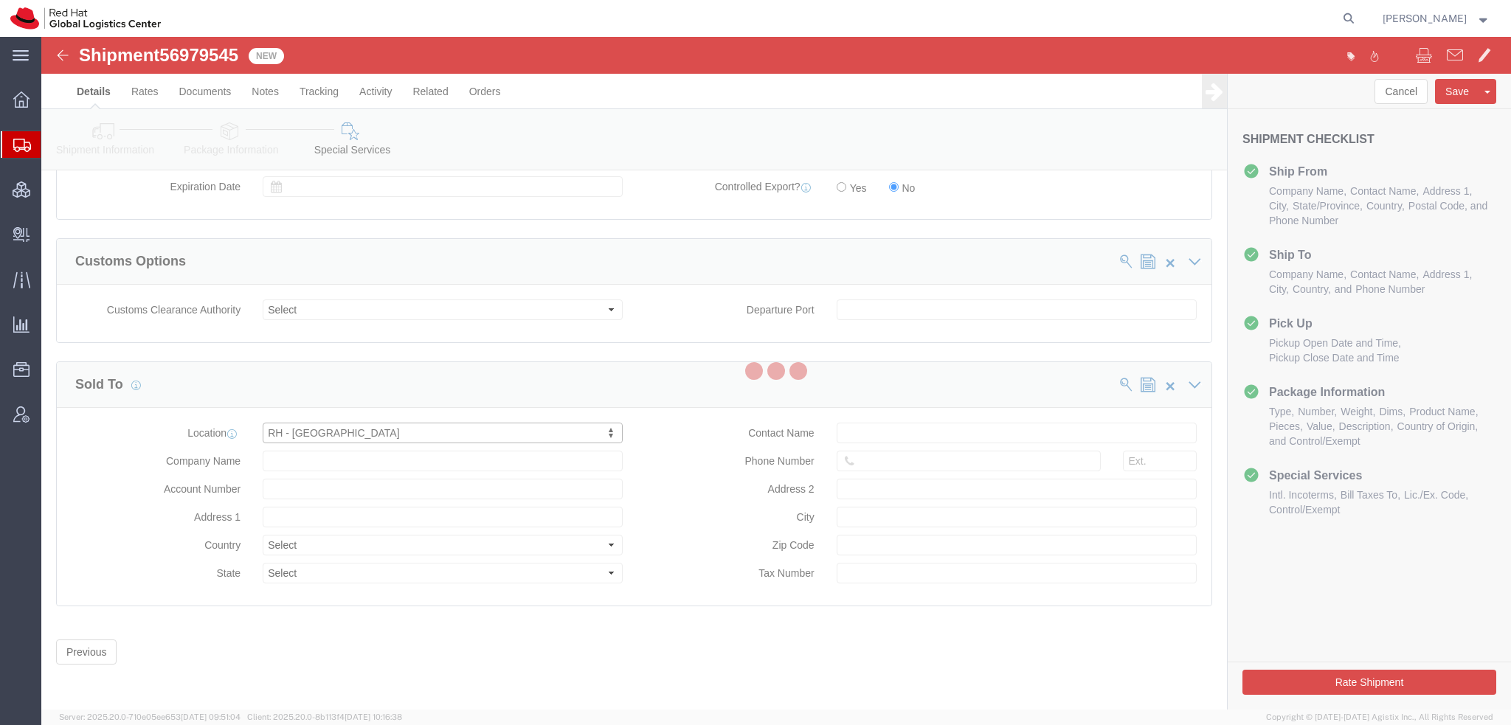
type input "Floor 24 and 25, Itaim Bibi"
type input "[GEOGRAPHIC_DATA]"
type input "04538-132"
type input "07.069.791/0001.55"
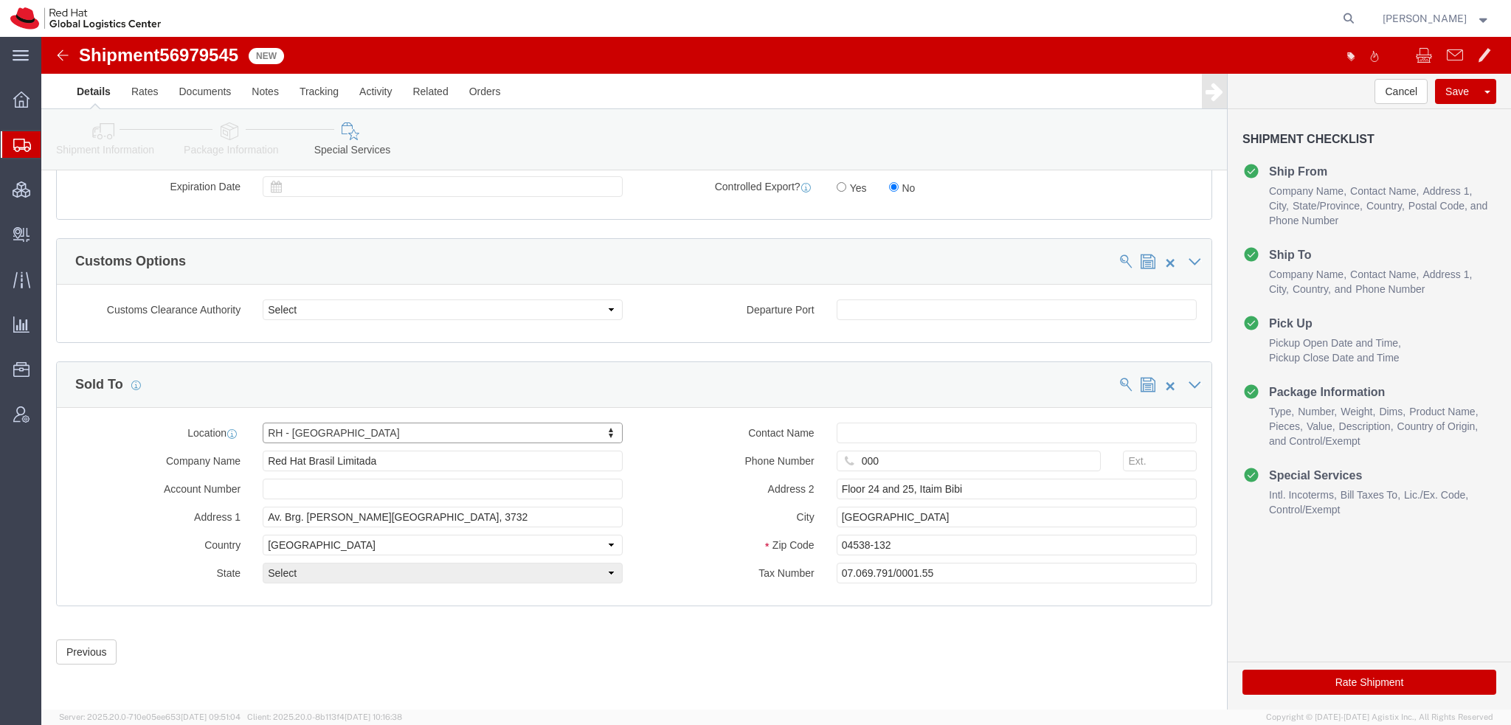
select select "27"
click button "Rate Shipment"
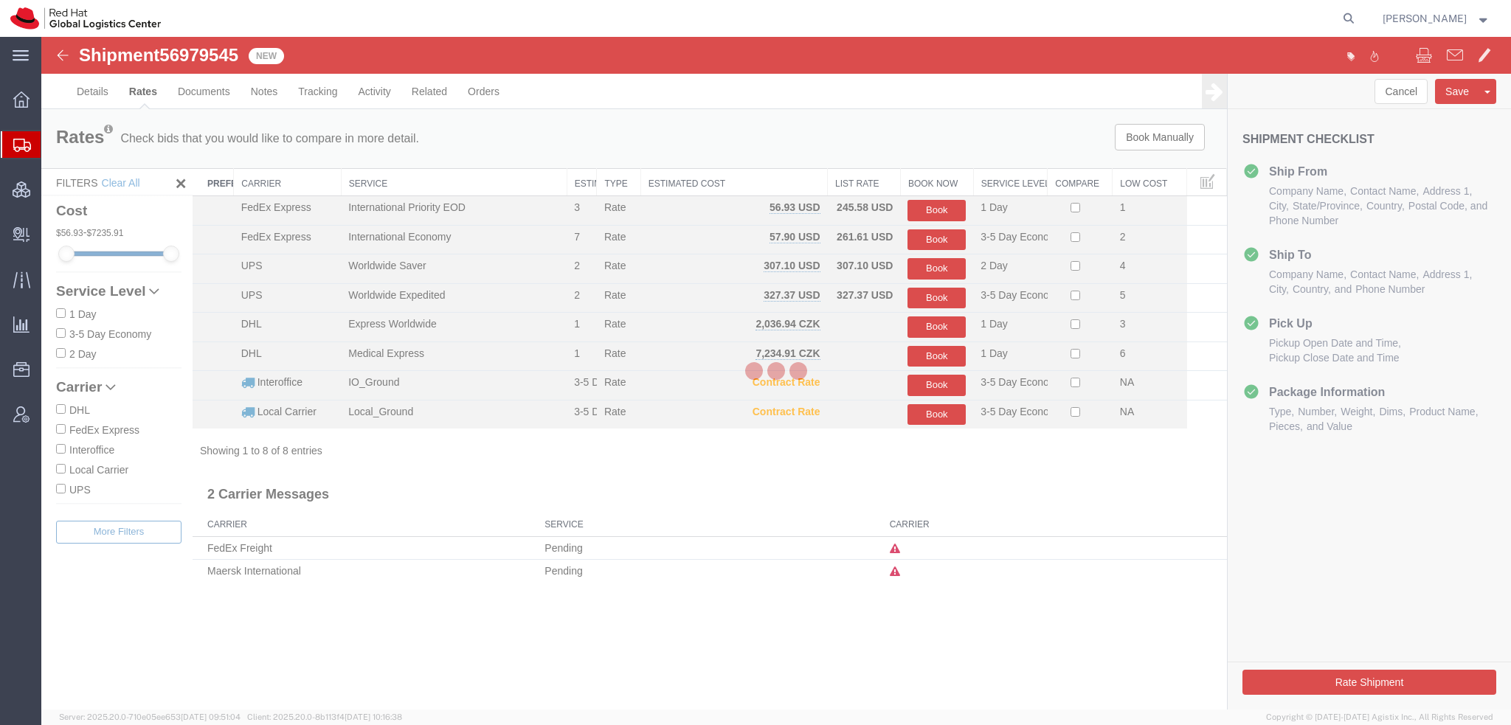
scroll to position [0, 0]
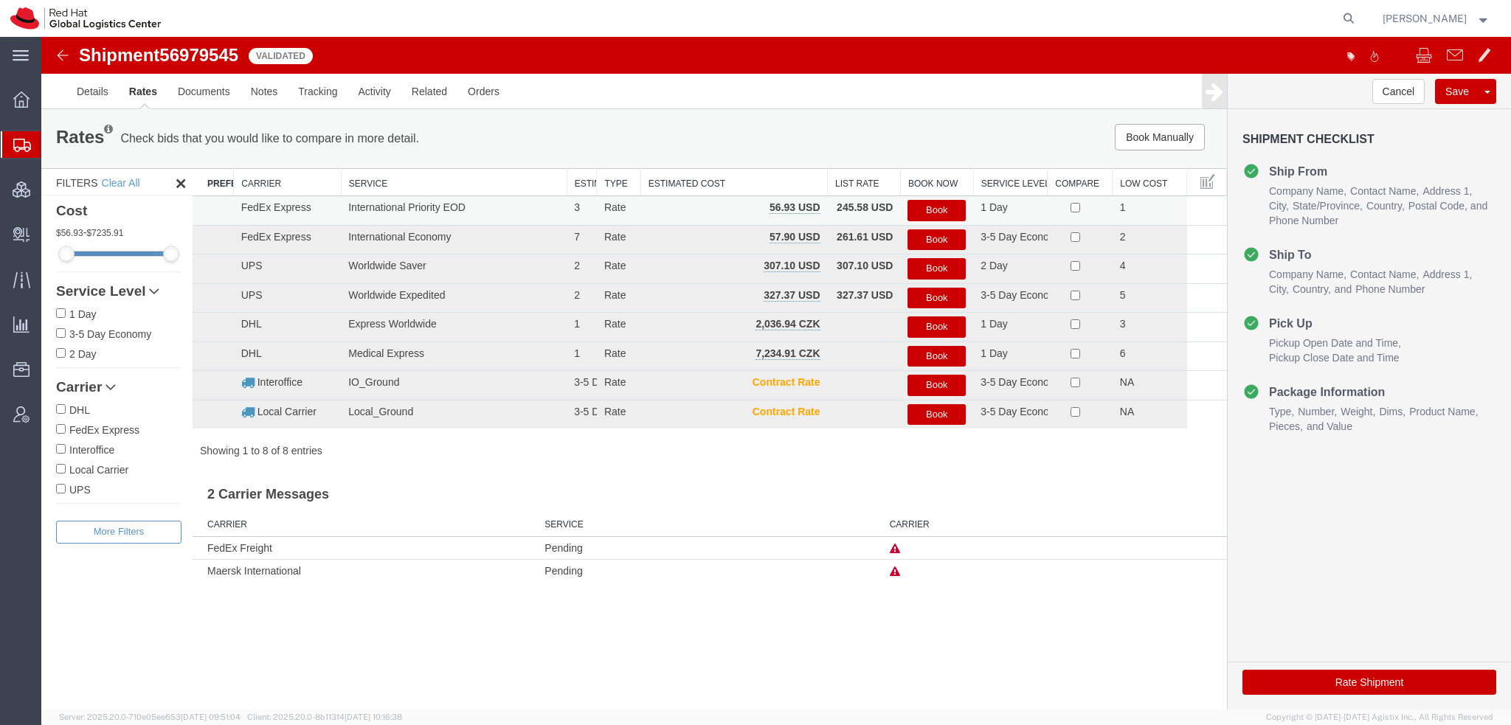
click at [913, 209] on button "Book" at bounding box center [936, 210] width 58 height 21
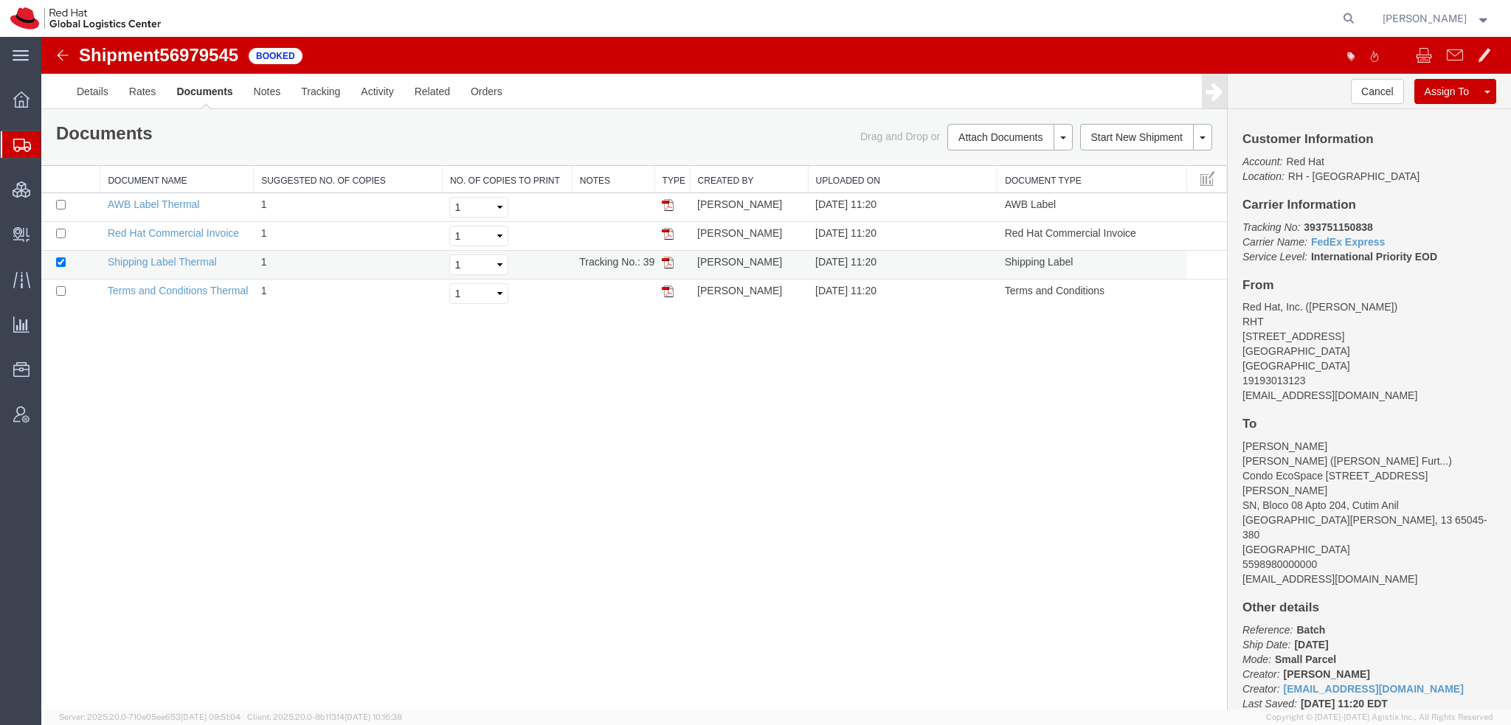
click at [669, 261] on img at bounding box center [668, 263] width 12 height 12
click at [668, 203] on img at bounding box center [668, 205] width 12 height 12
click at [669, 229] on img at bounding box center [668, 234] width 12 height 12
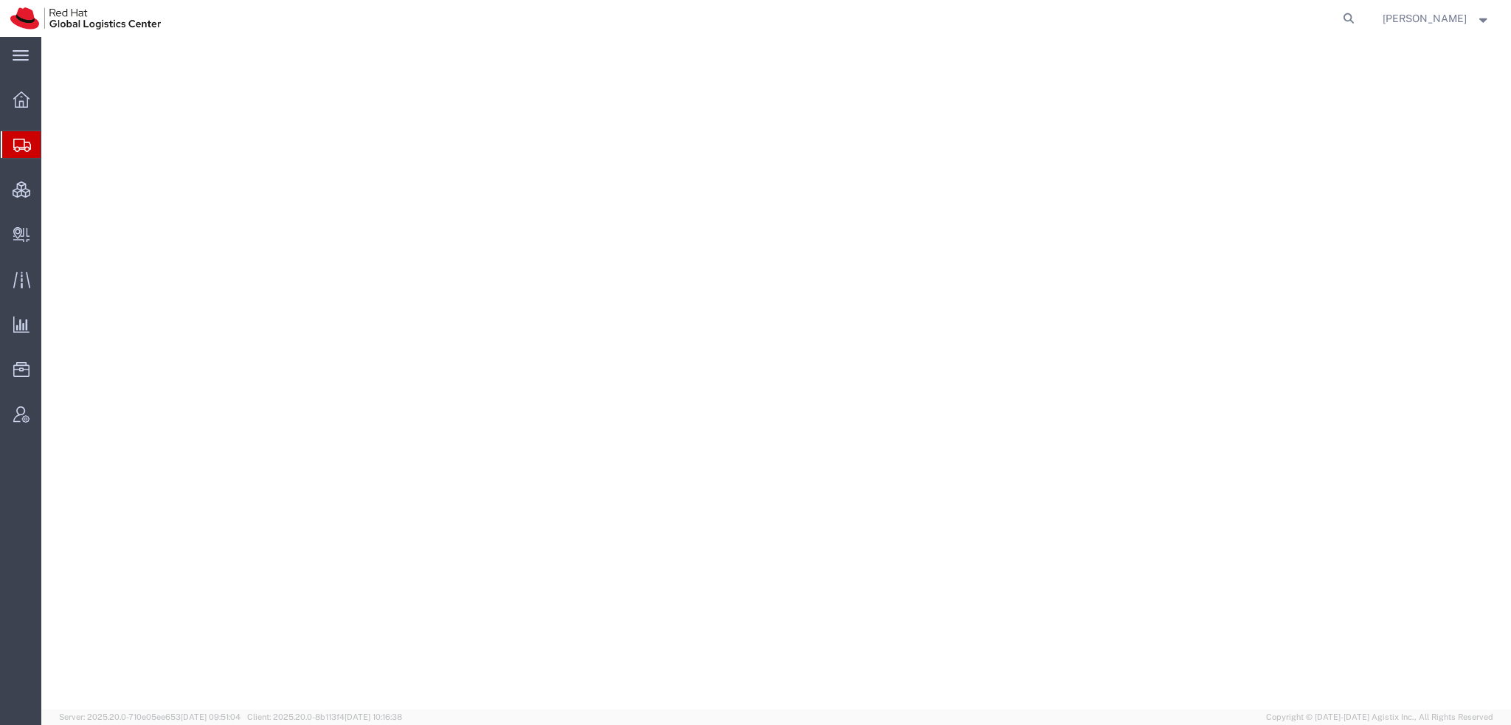
select select "38014"
select select
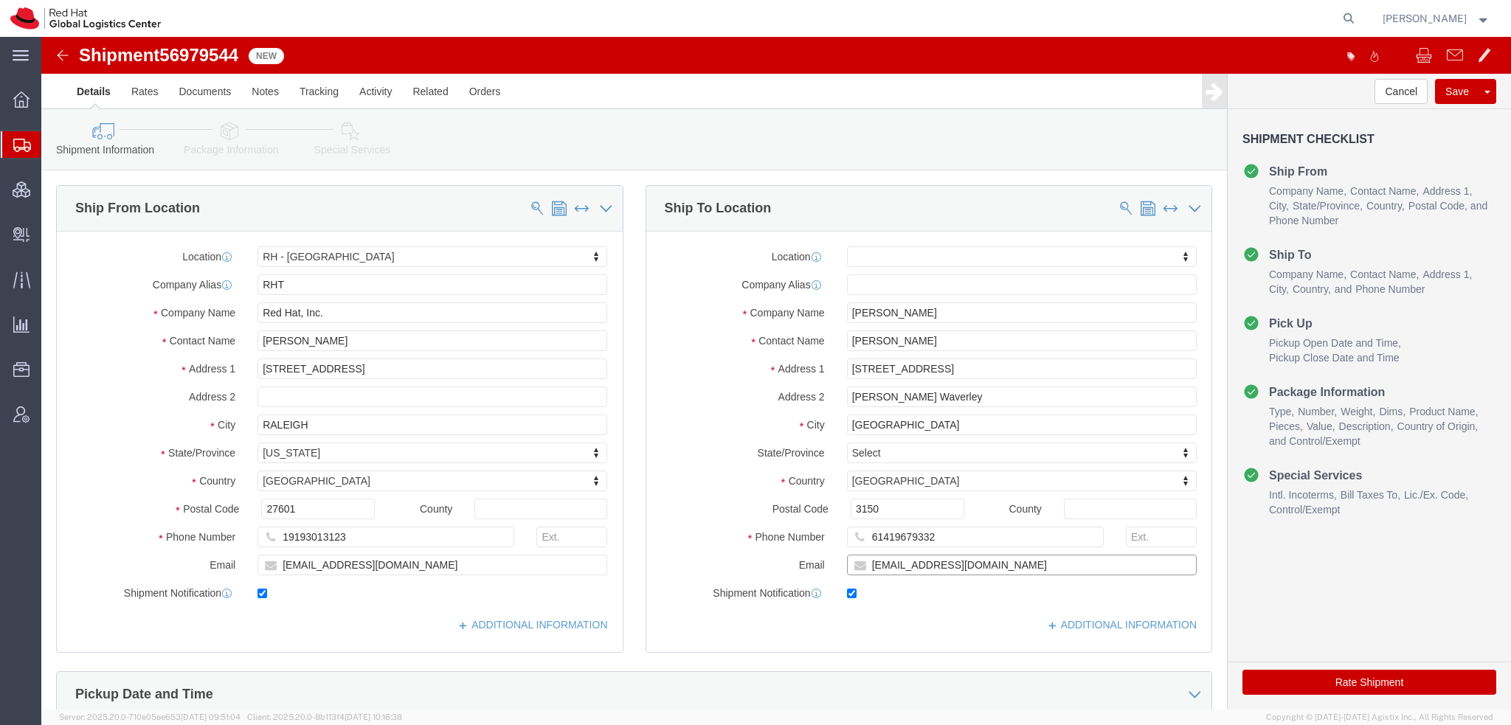
drag, startPoint x: 944, startPoint y: 528, endPoint x: 990, endPoint y: 530, distance: 45.8
click input "[EMAIL_ADDRESS][DOMAIN_NAME]"
type input "[EMAIL_ADDRESS][DOMAIN_NAME], [EMAIL_ADDRESS][DOMAIN_NAME]"
click icon
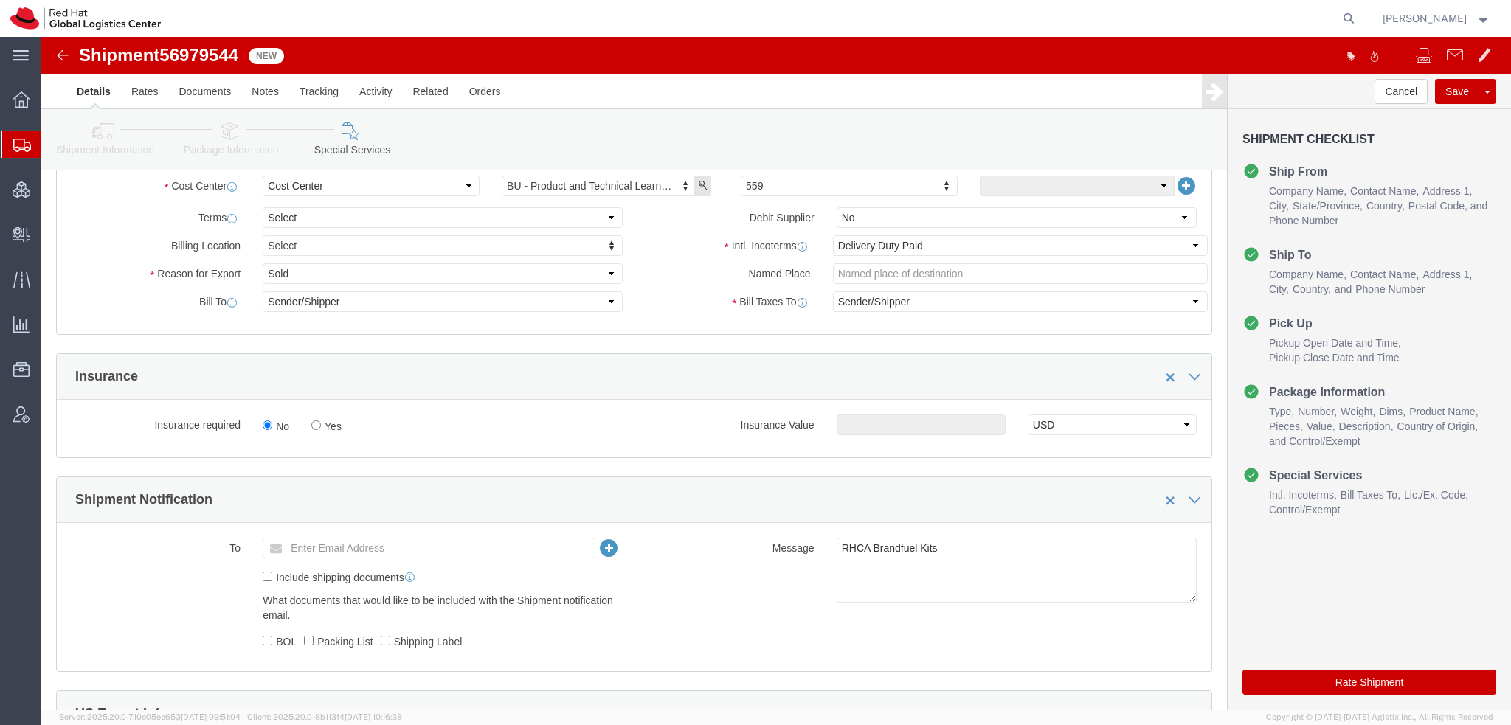
scroll to position [590, 0]
click select "Select Gift Personal Effects Repair/Warranty Return Sample Sold Temporary/Not S…"
select select "GIFT"
click select "Select Gift Personal Effects Repair/Warranty Return Sample Sold Temporary/Not S…"
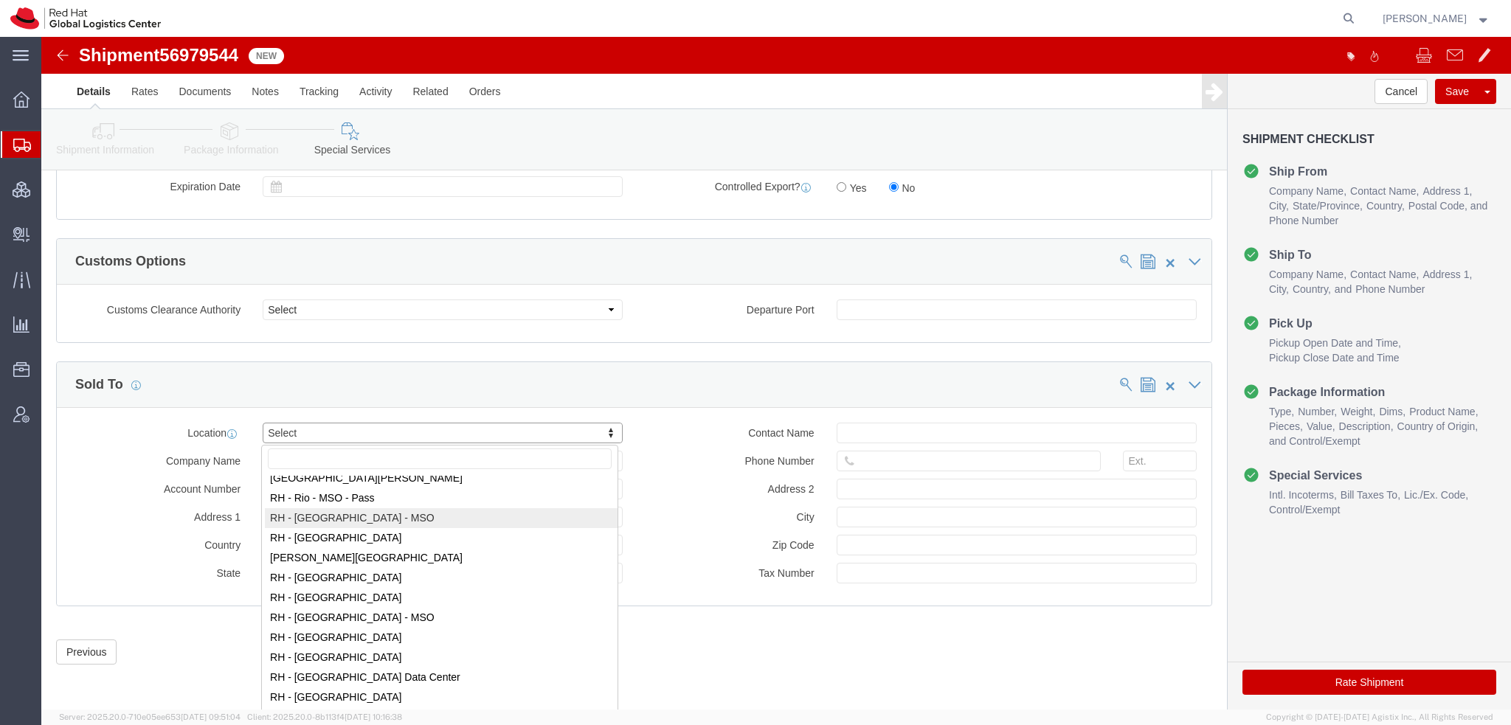
scroll to position [2287, 0]
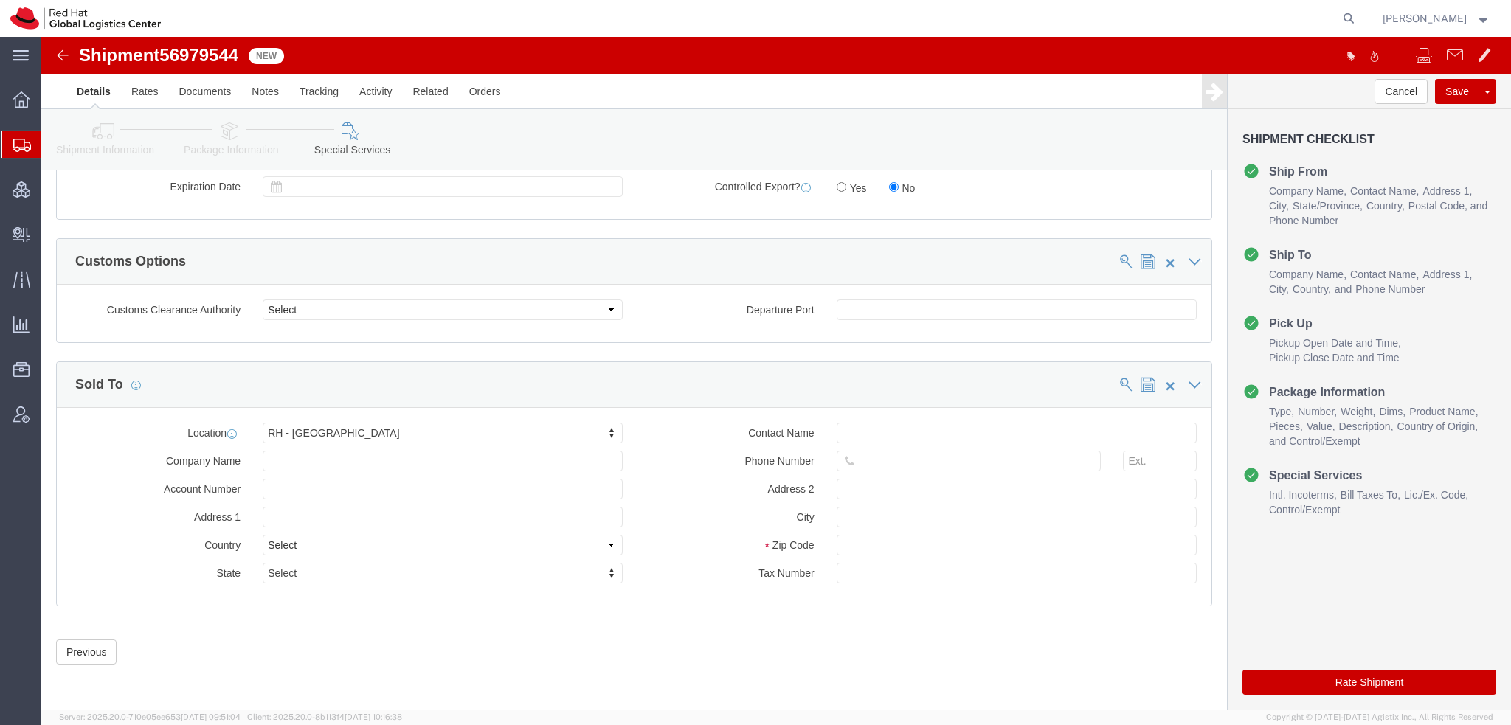
drag, startPoint x: 1302, startPoint y: 641, endPoint x: 558, endPoint y: 2, distance: 980.9
click button "Rate Shipment"
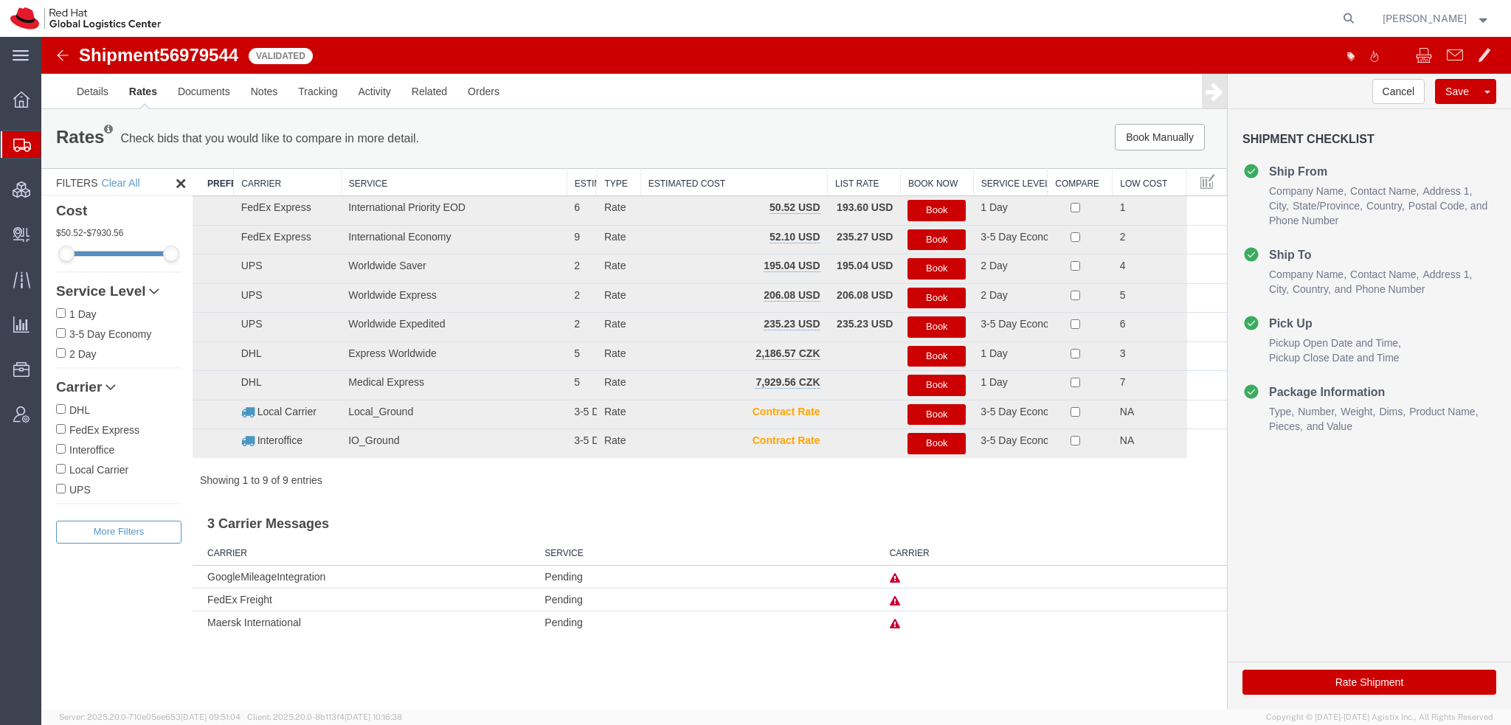
scroll to position [0, 0]
click at [938, 209] on button "Book" at bounding box center [936, 210] width 58 height 21
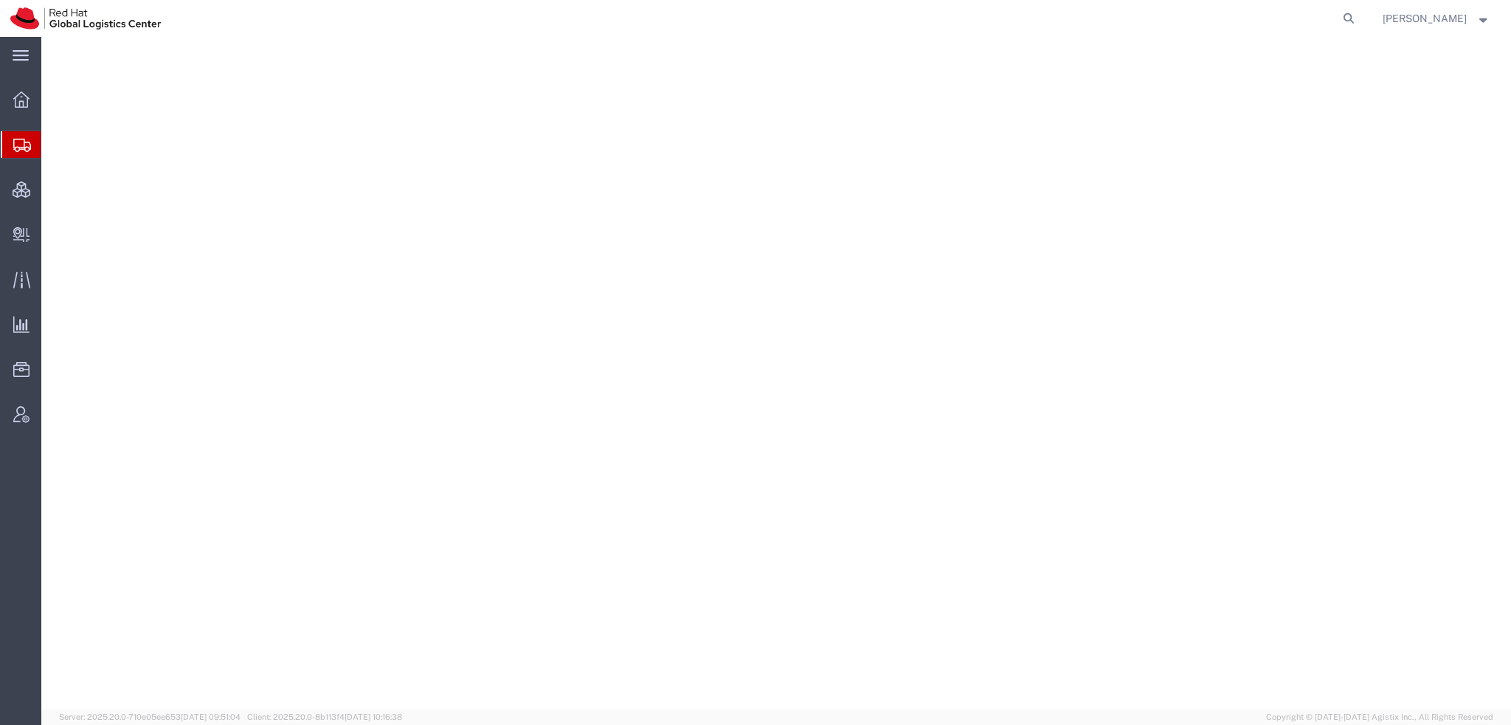
select select "38014"
select select
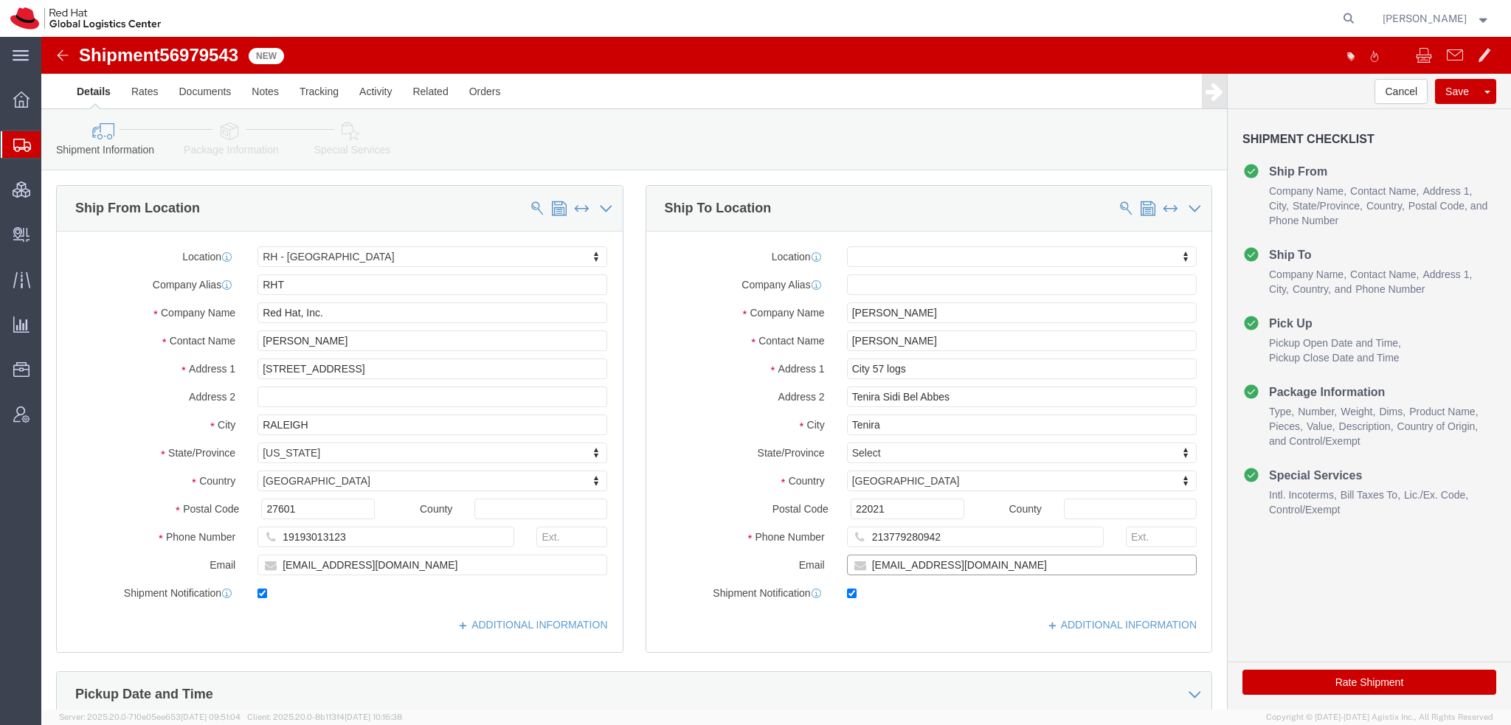
click input "[EMAIL_ADDRESS][DOMAIN_NAME]"
type input "[EMAIL_ADDRESS][DOMAIN_NAME], [EMAIL_ADDRESS][DOMAIN_NAME]"
click icon
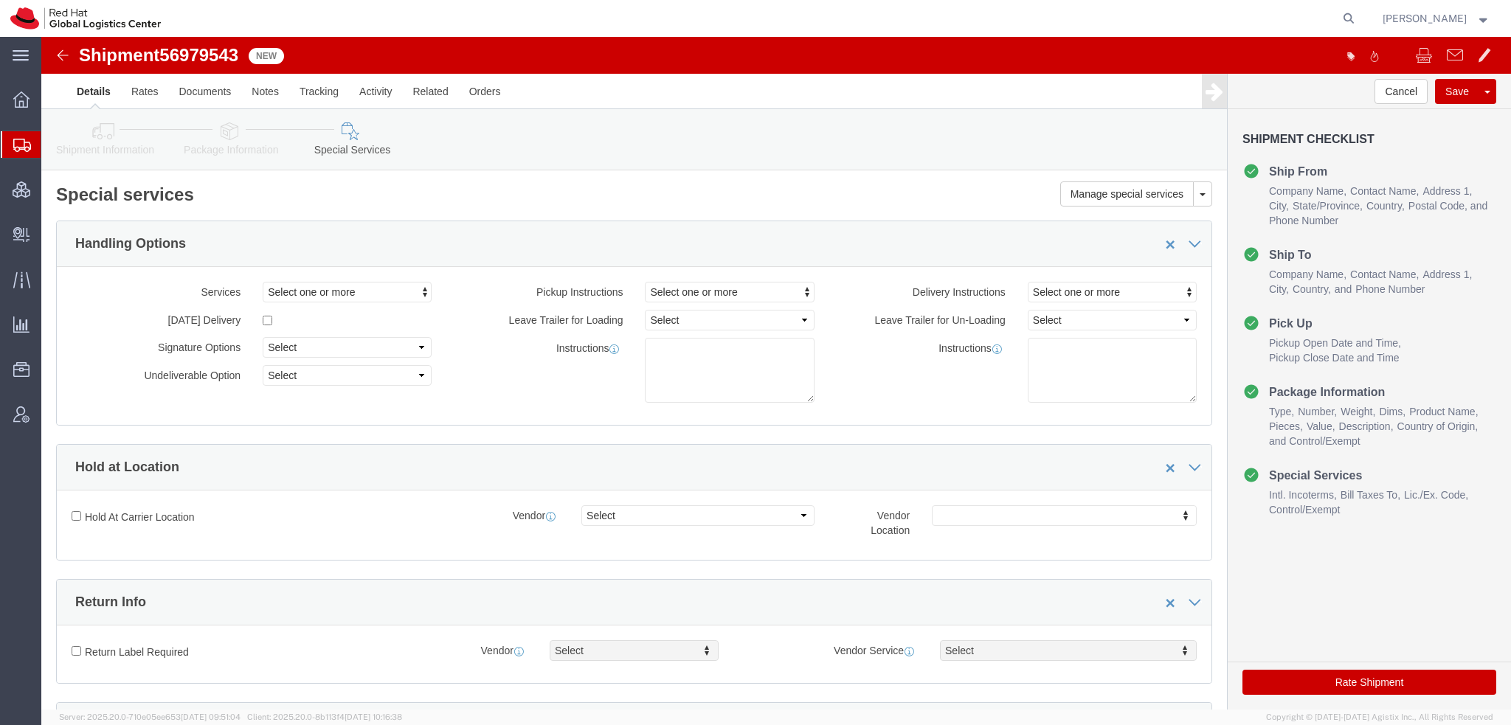
scroll to position [443, 0]
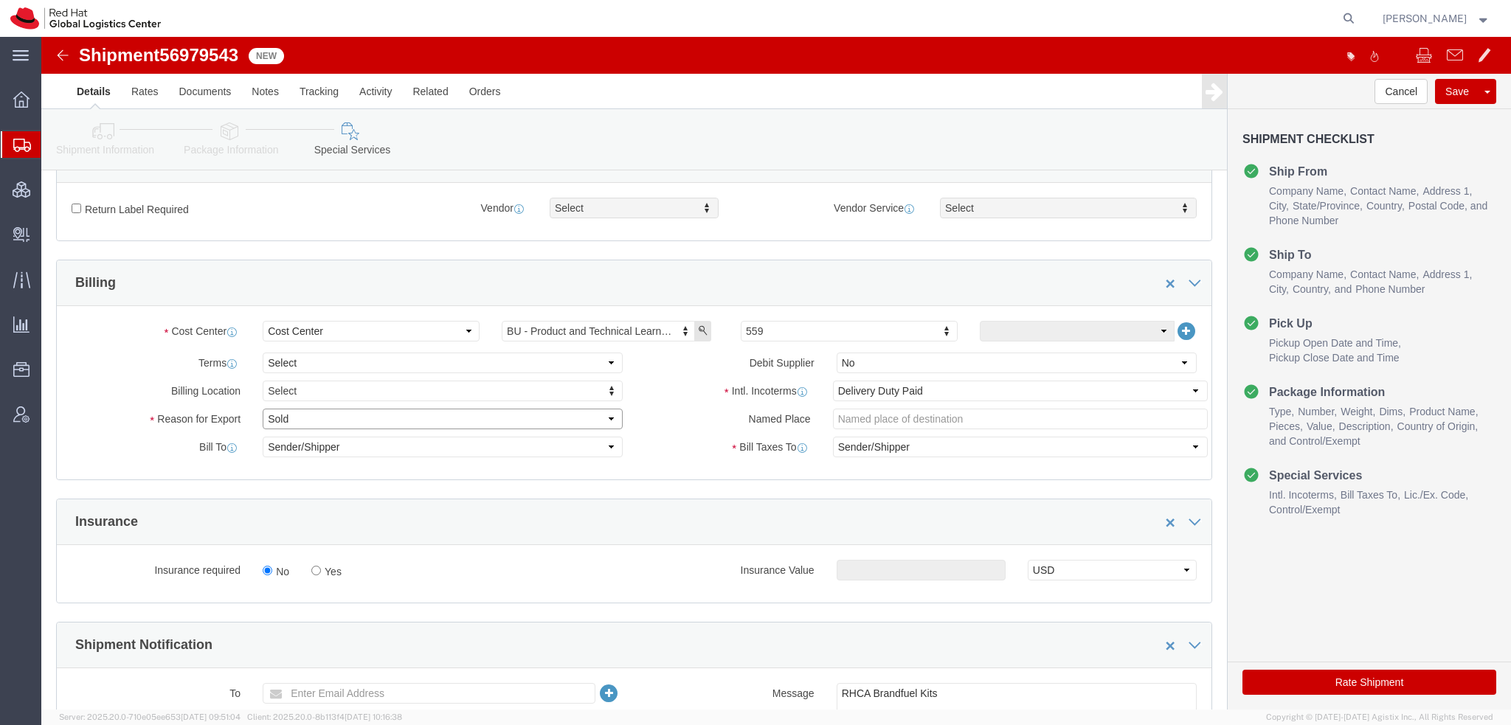
click select "Select Gift Personal Effects Repair/Warranty Return Sample Sold Temporary/Not S…"
select select "GIFT"
click select "Select Gift Personal Effects Repair/Warranty Return Sample Sold Temporary/Not S…"
click button "Rate Shipment"
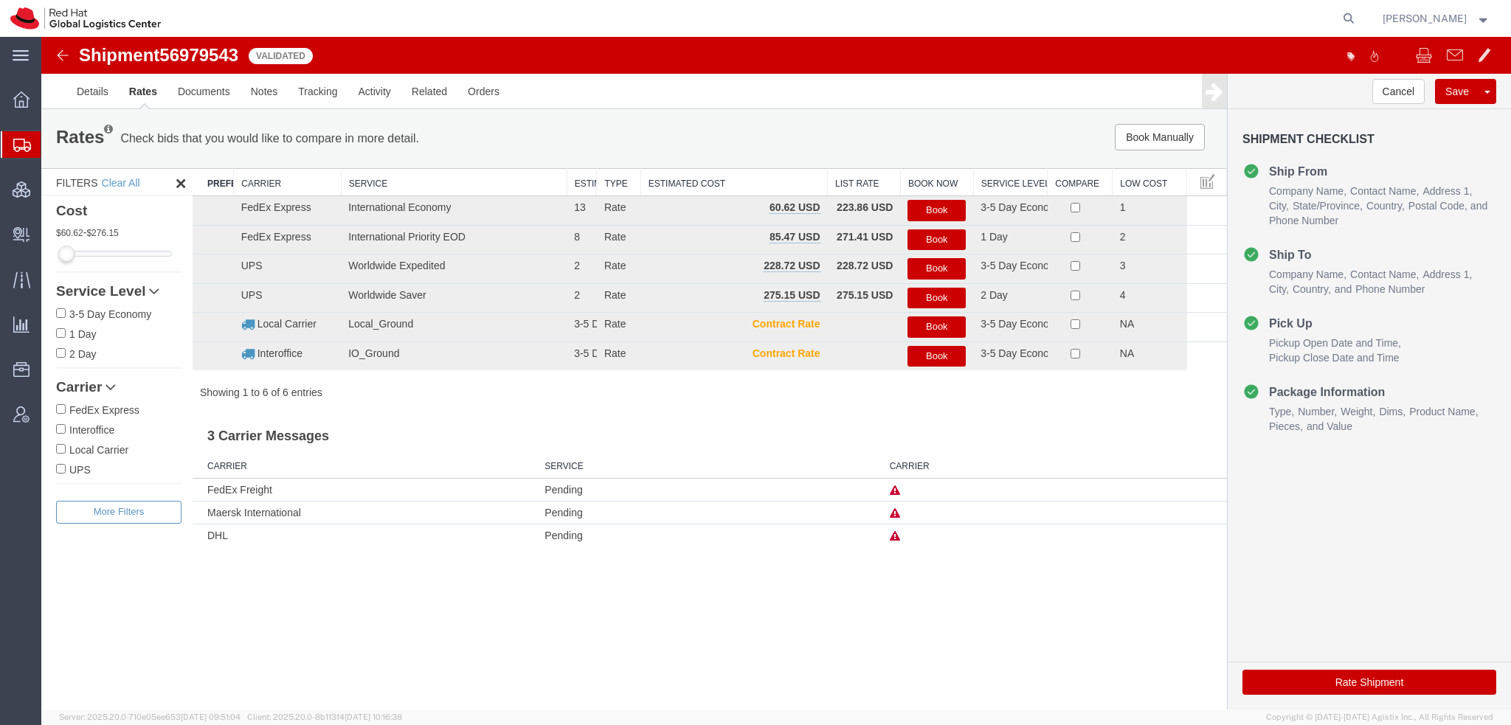
scroll to position [0, 0]
click at [929, 203] on button "Book" at bounding box center [936, 210] width 58 height 21
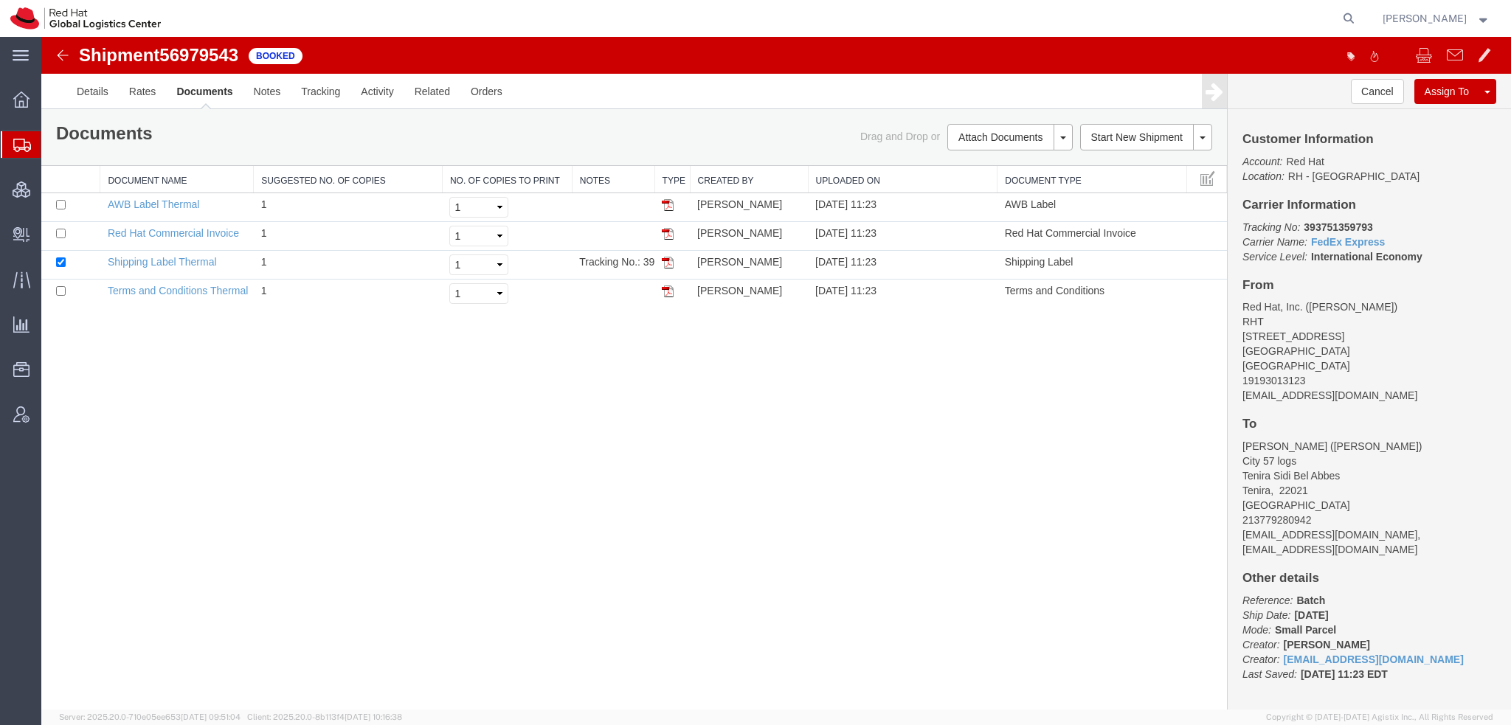
drag, startPoint x: 670, startPoint y: 262, endPoint x: 693, endPoint y: 174, distance: 90.9
click at [670, 262] on img at bounding box center [668, 263] width 12 height 12
click at [665, 203] on img at bounding box center [668, 205] width 12 height 12
drag, startPoint x: 668, startPoint y: 232, endPoint x: 680, endPoint y: 190, distance: 43.2
click at [668, 232] on img at bounding box center [668, 234] width 12 height 12
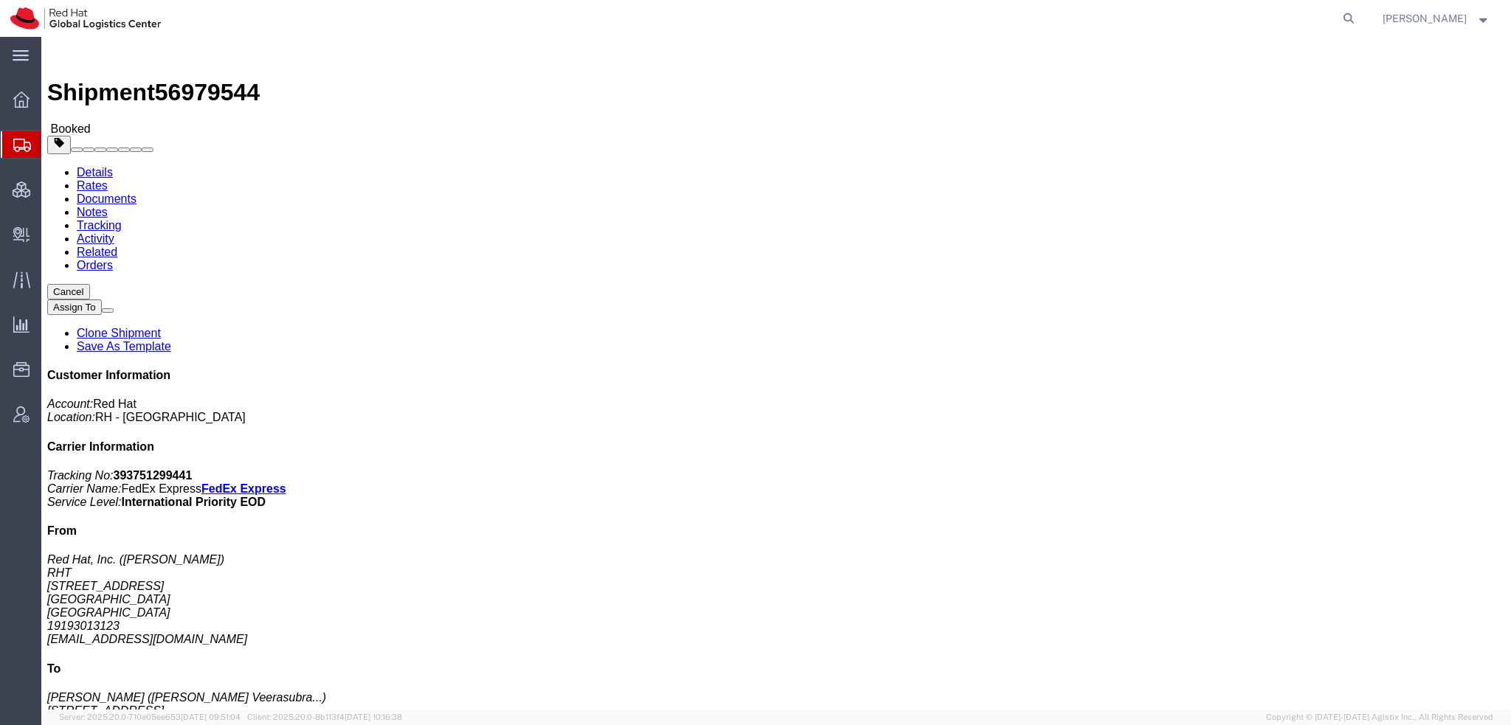
click link "Documents"
